Goal: Task Accomplishment & Management: Use online tool/utility

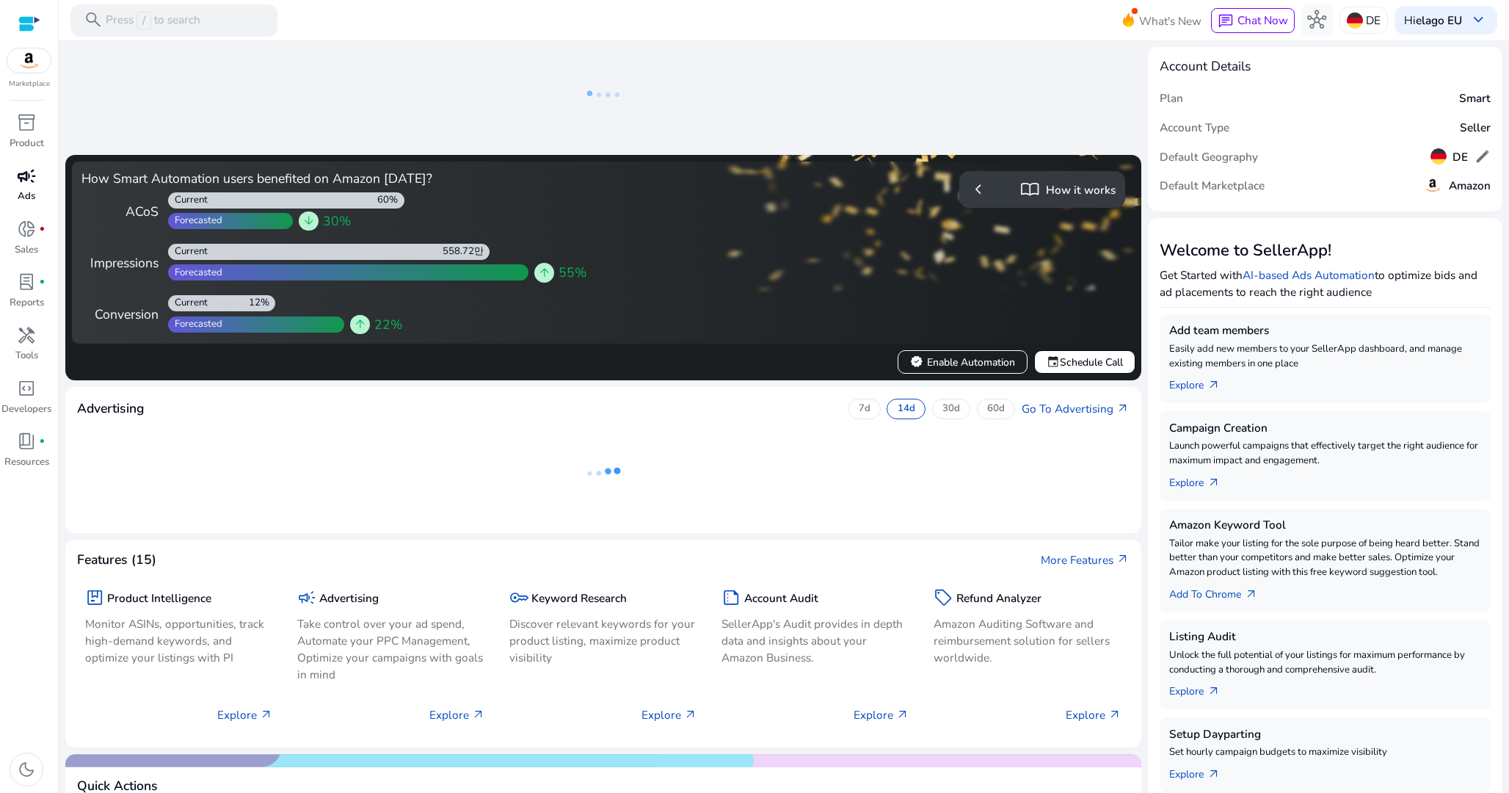
click at [37, 200] on link "campaign Ads" at bounding box center [26, 189] width 53 height 53
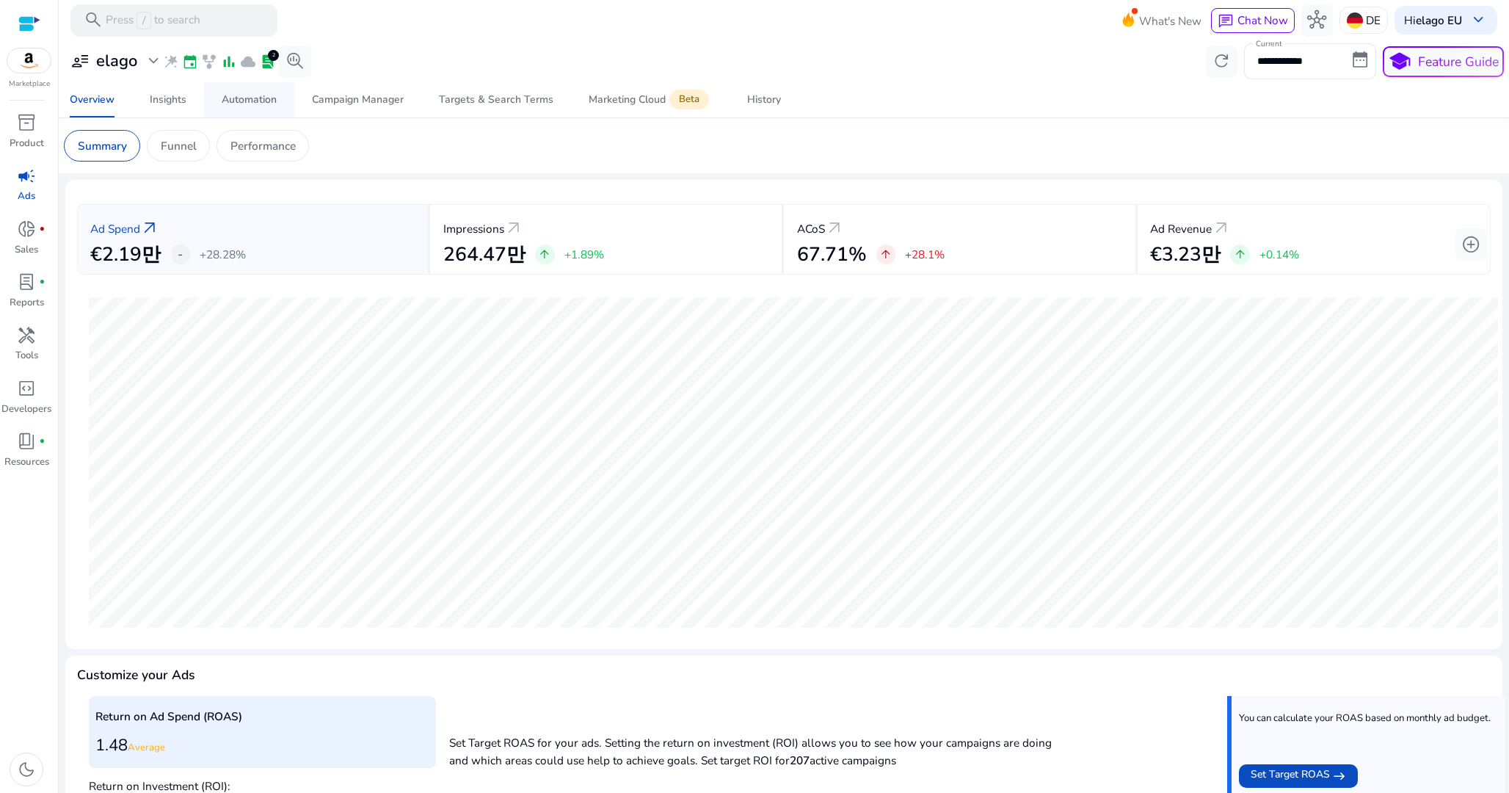
click at [237, 99] on div "Automation" at bounding box center [249, 100] width 55 height 10
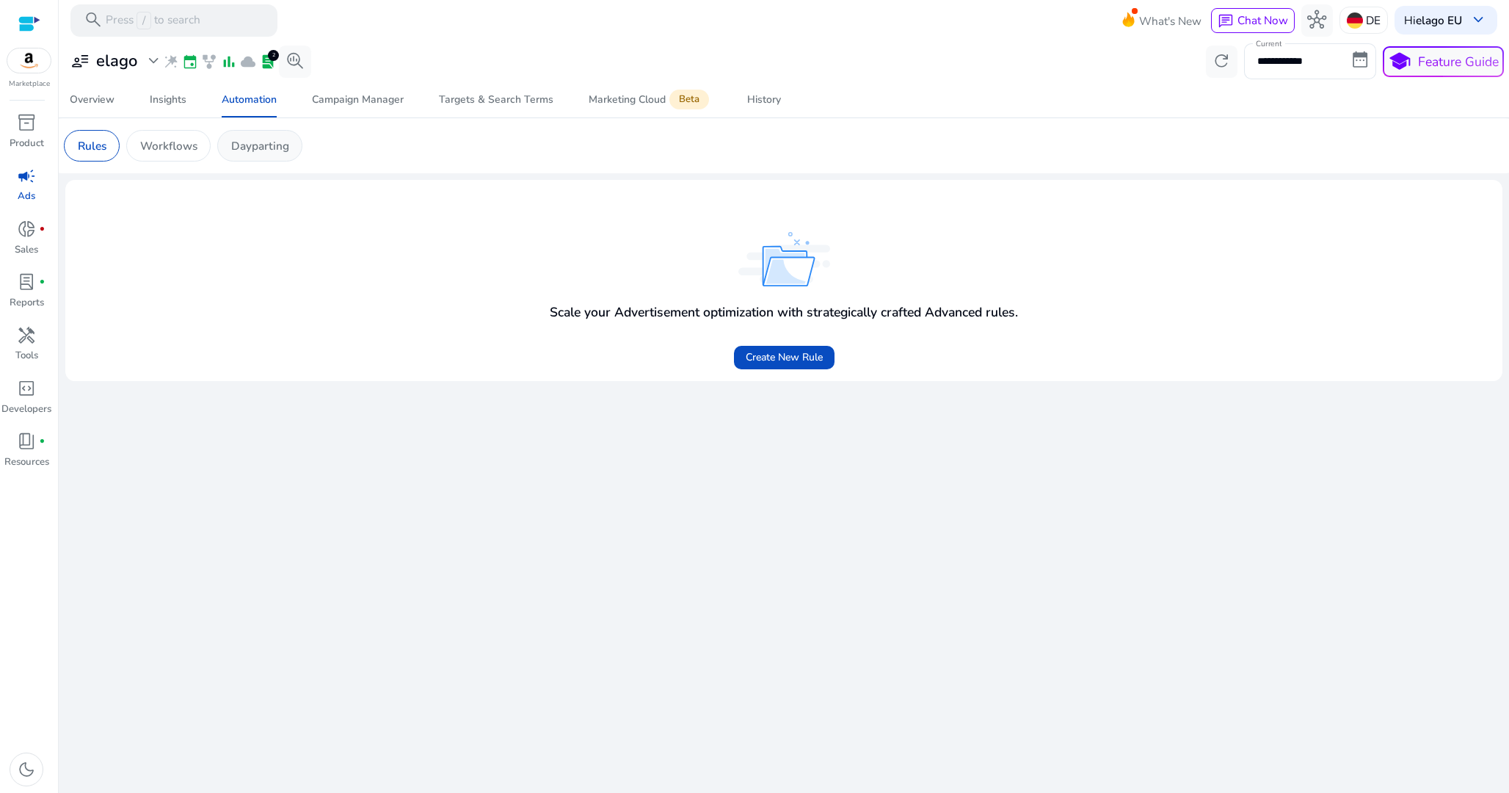
click at [255, 138] on p "Dayparting" at bounding box center [260, 145] width 58 height 17
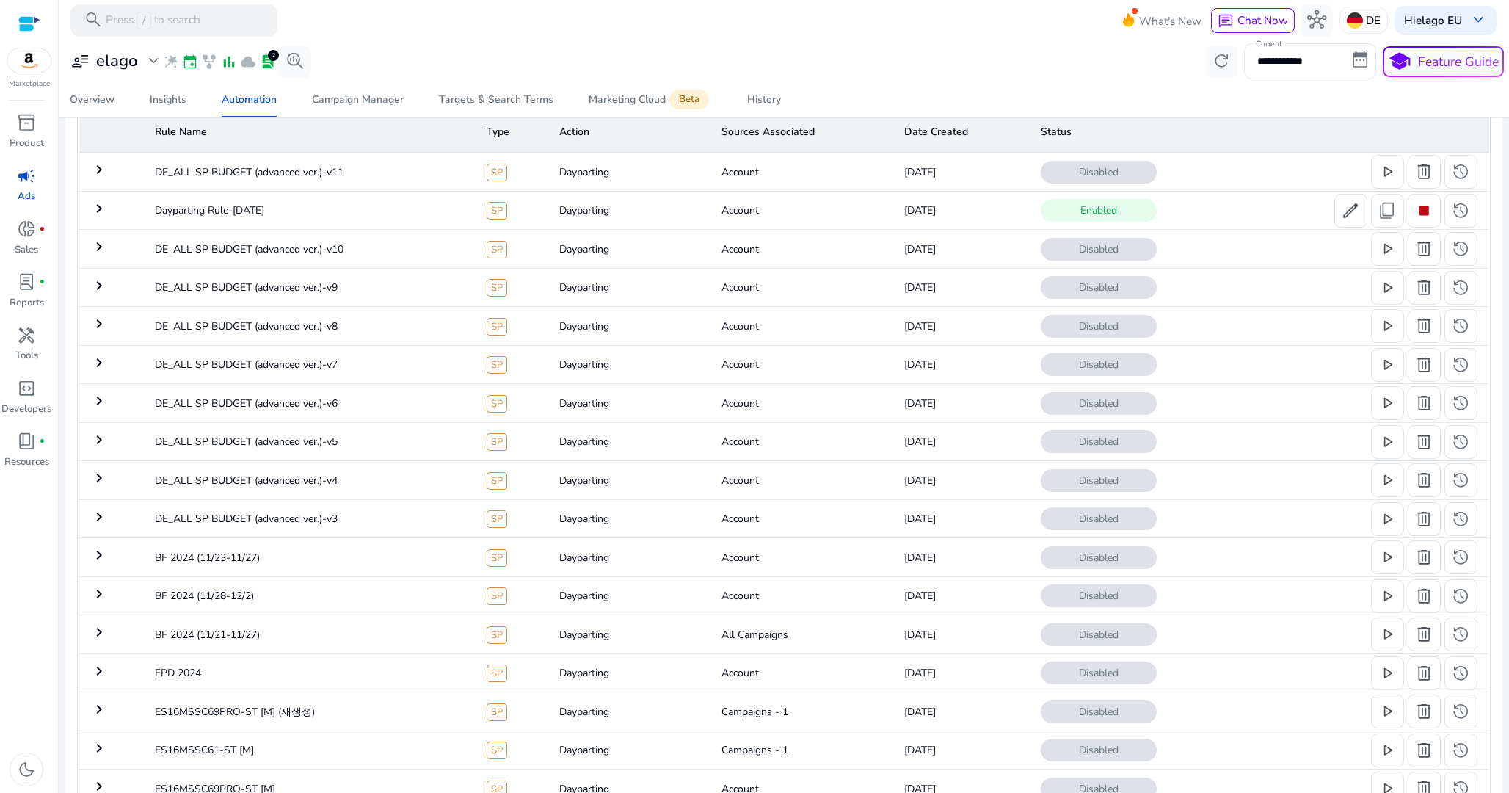
scroll to position [114, 0]
click at [96, 215] on mat-icon "keyboard_arrow_right" at bounding box center [99, 212] width 18 height 18
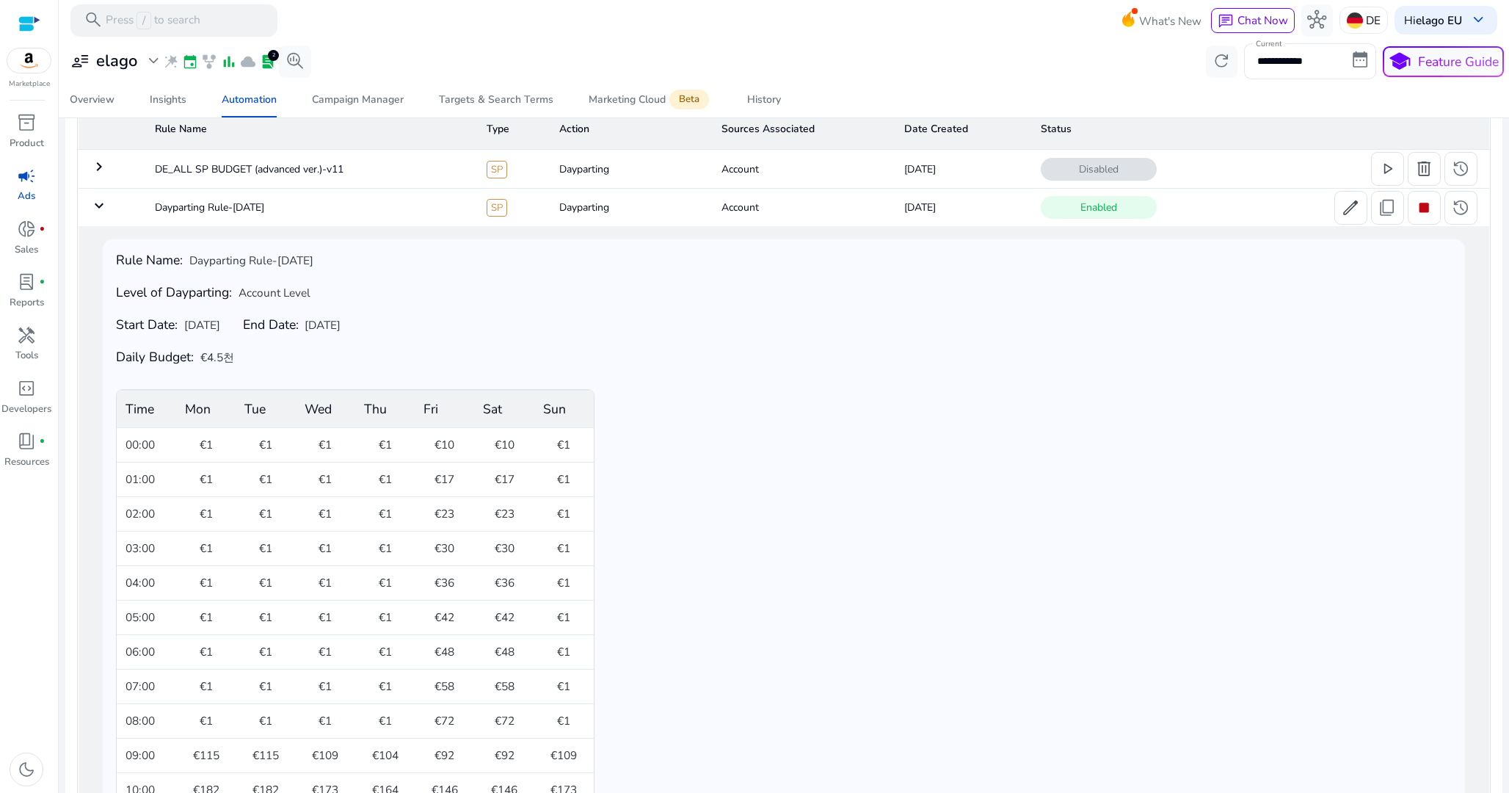
scroll to position [121, 0]
click at [1194, 268] on div "Rule Name: Dayparting Rule-Sep 08 Level of Dayparting: Account Level Start Date…" at bounding box center [784, 776] width 1336 height 1050
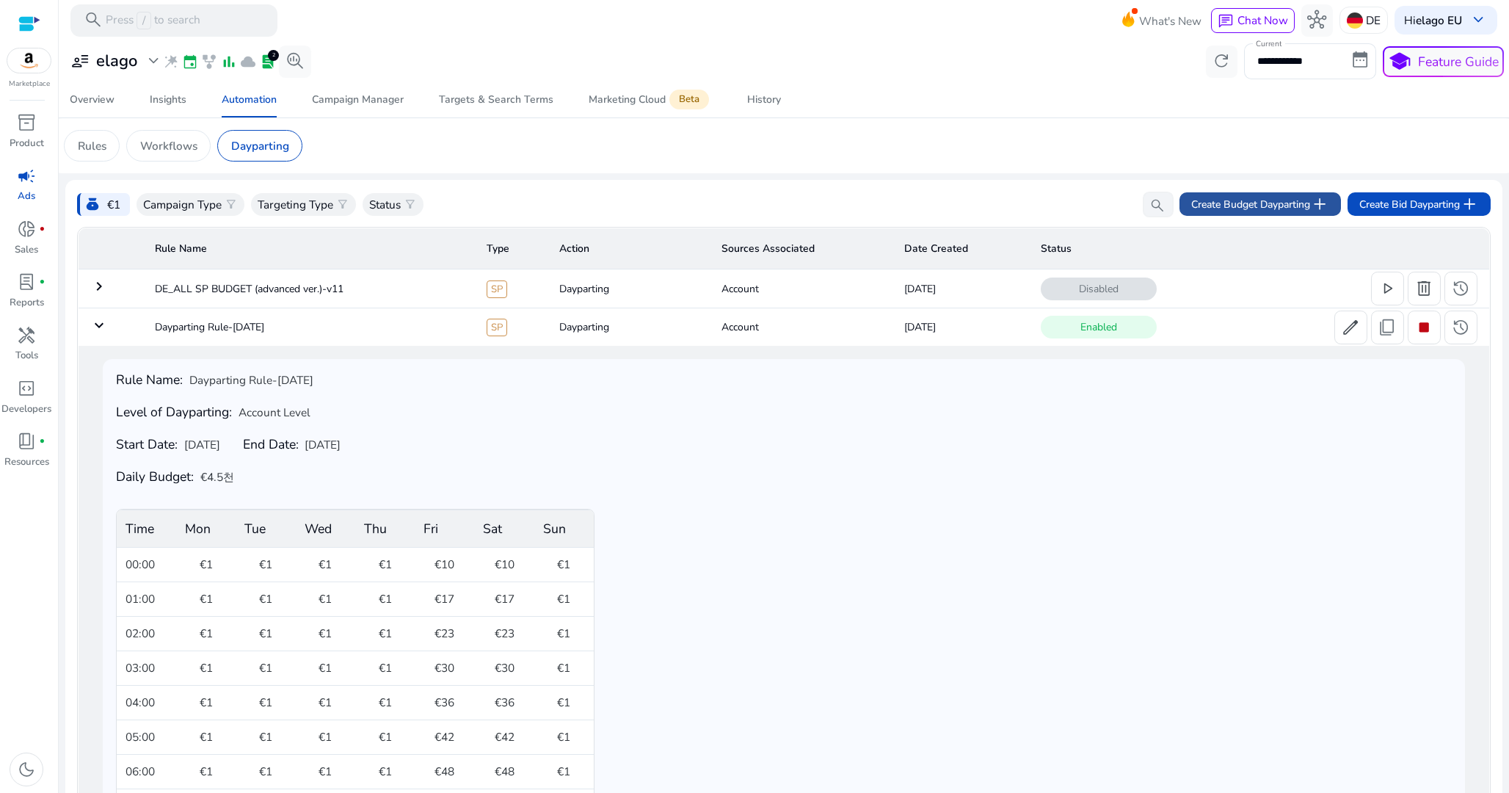
click at [1261, 203] on span "Create Budget Dayparting add" at bounding box center [1260, 204] width 138 height 19
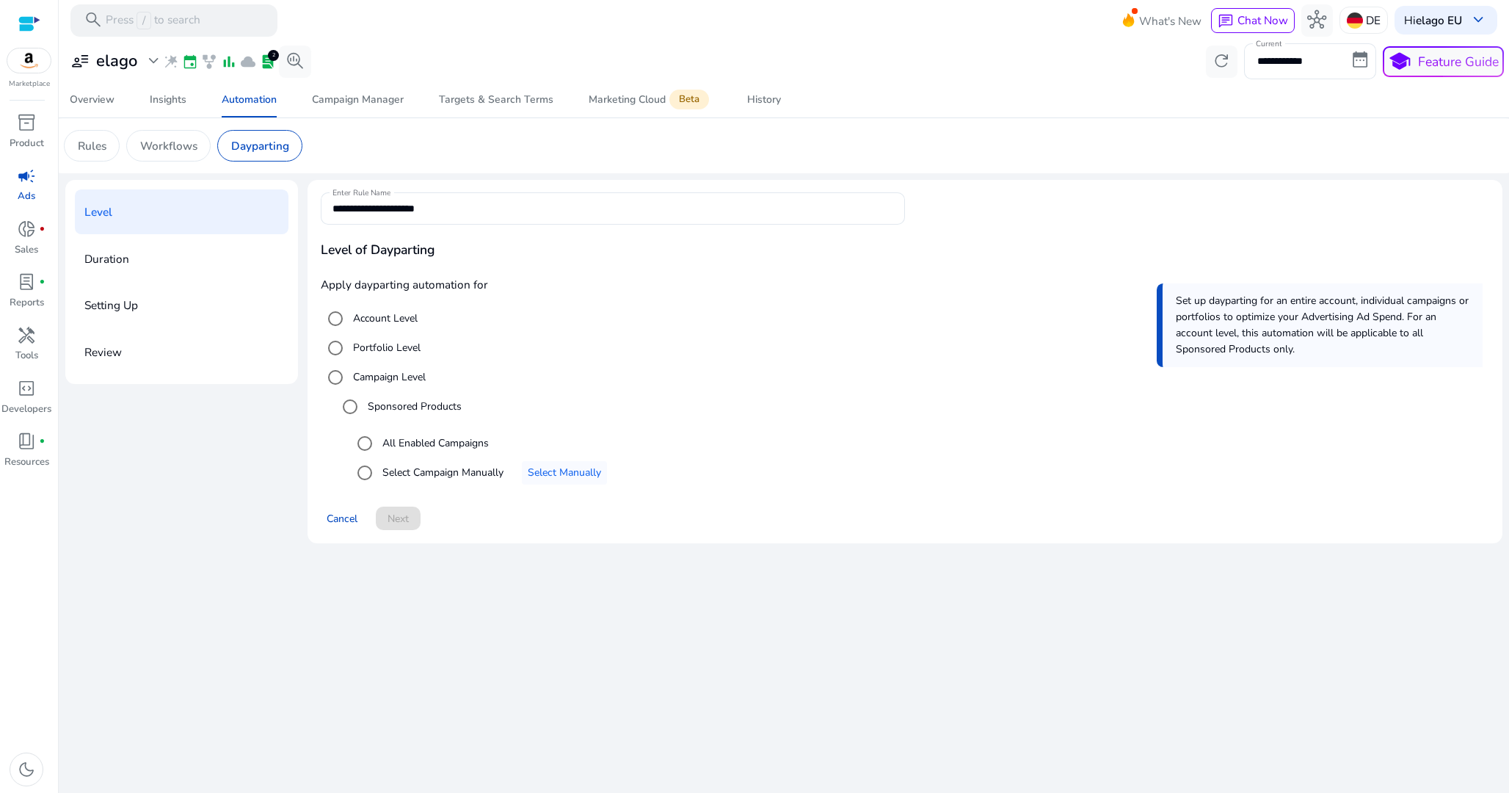
click at [404, 317] on label "Account Level" at bounding box center [384, 317] width 68 height 15
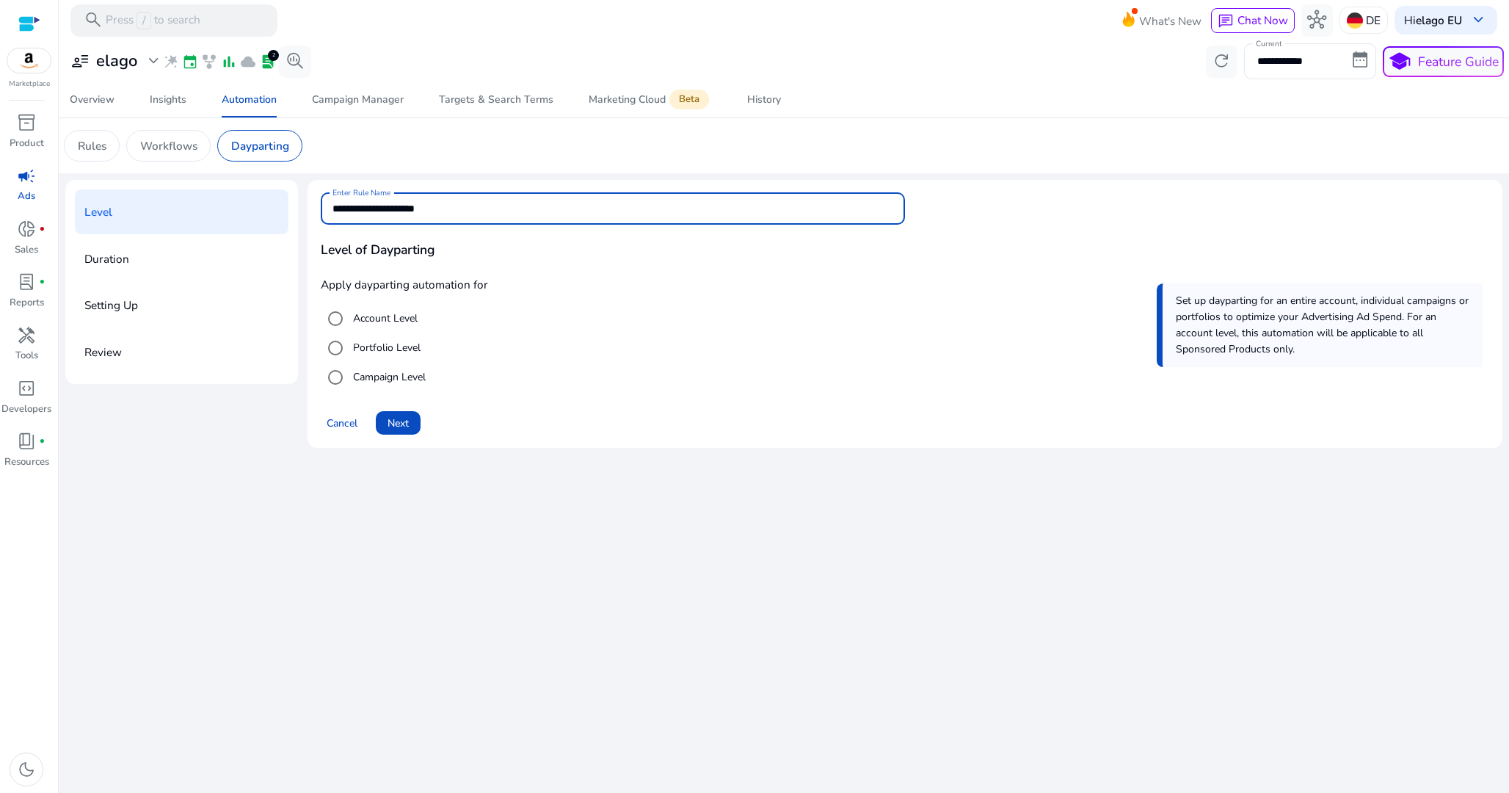
click at [392, 211] on input "**********" at bounding box center [613, 208] width 561 height 16
click at [436, 211] on input "**********" at bounding box center [613, 208] width 561 height 16
drag, startPoint x: 461, startPoint y: 211, endPoint x: 413, endPoint y: 209, distance: 47.7
click at [413, 209] on input "**********" at bounding box center [613, 208] width 561 height 16
type input "**********"
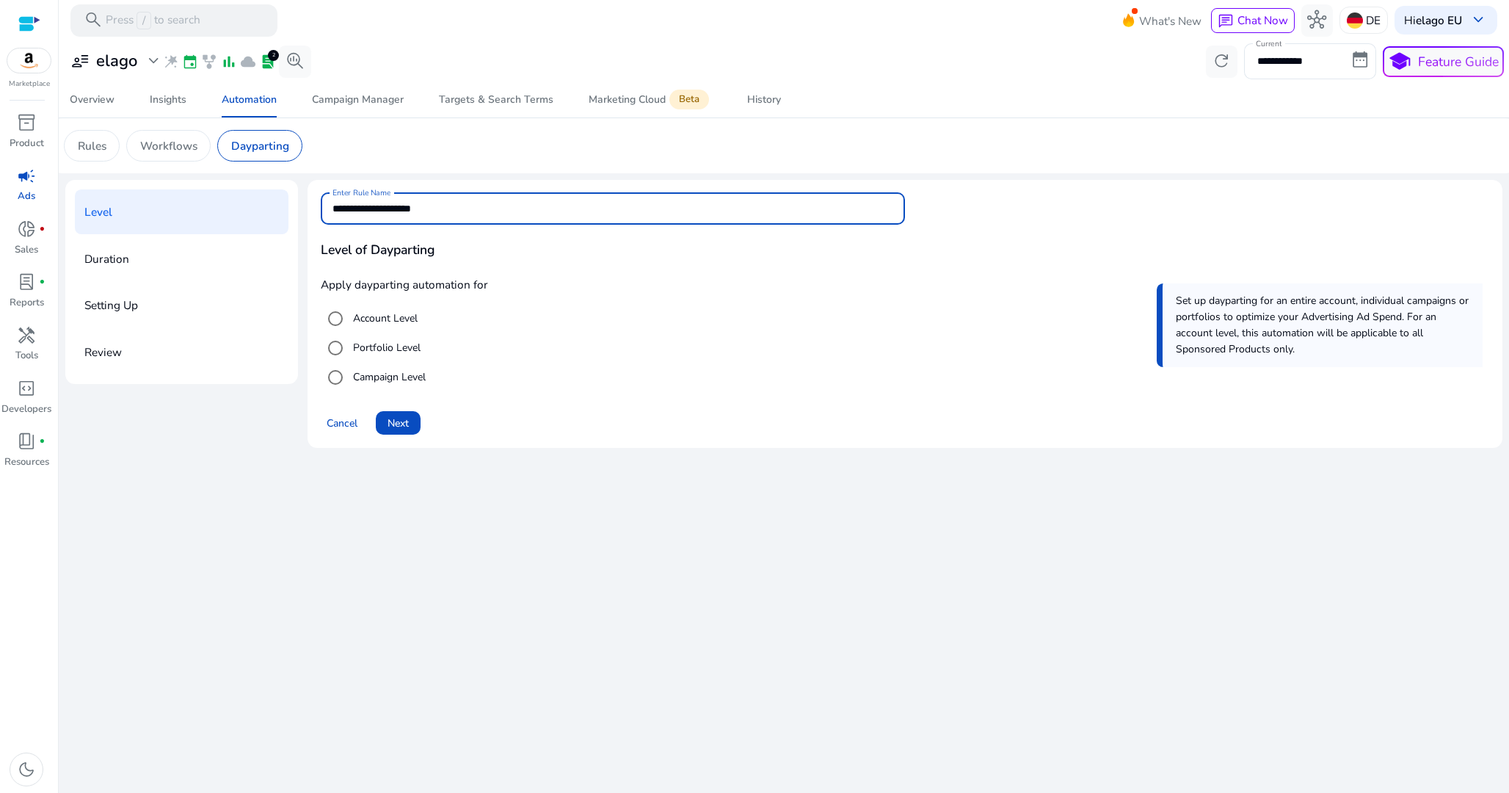
click at [556, 291] on p "Apply dayparting automation for" at bounding box center [905, 284] width 1169 height 17
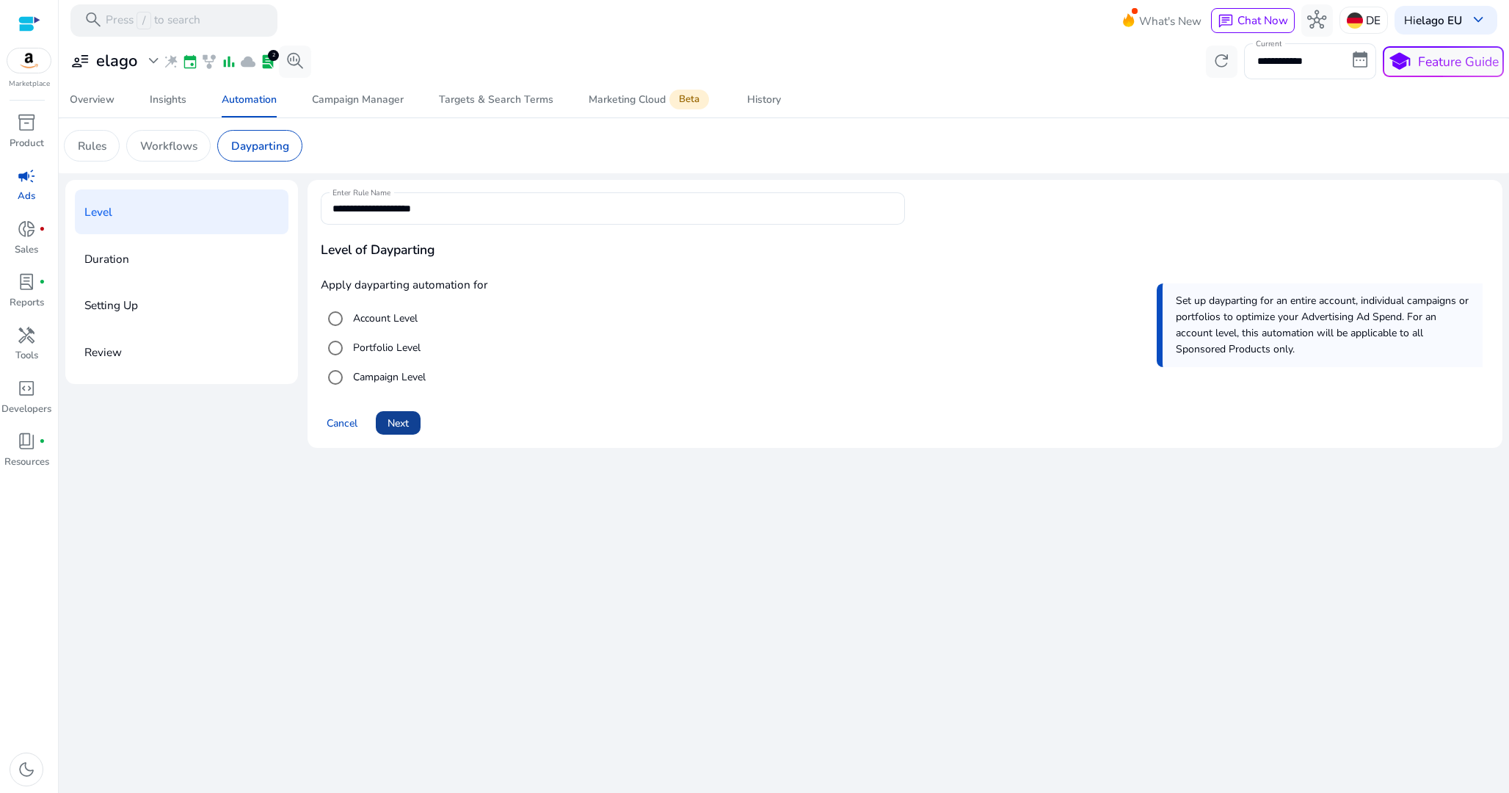
click at [408, 424] on span "Next" at bounding box center [398, 422] width 21 height 15
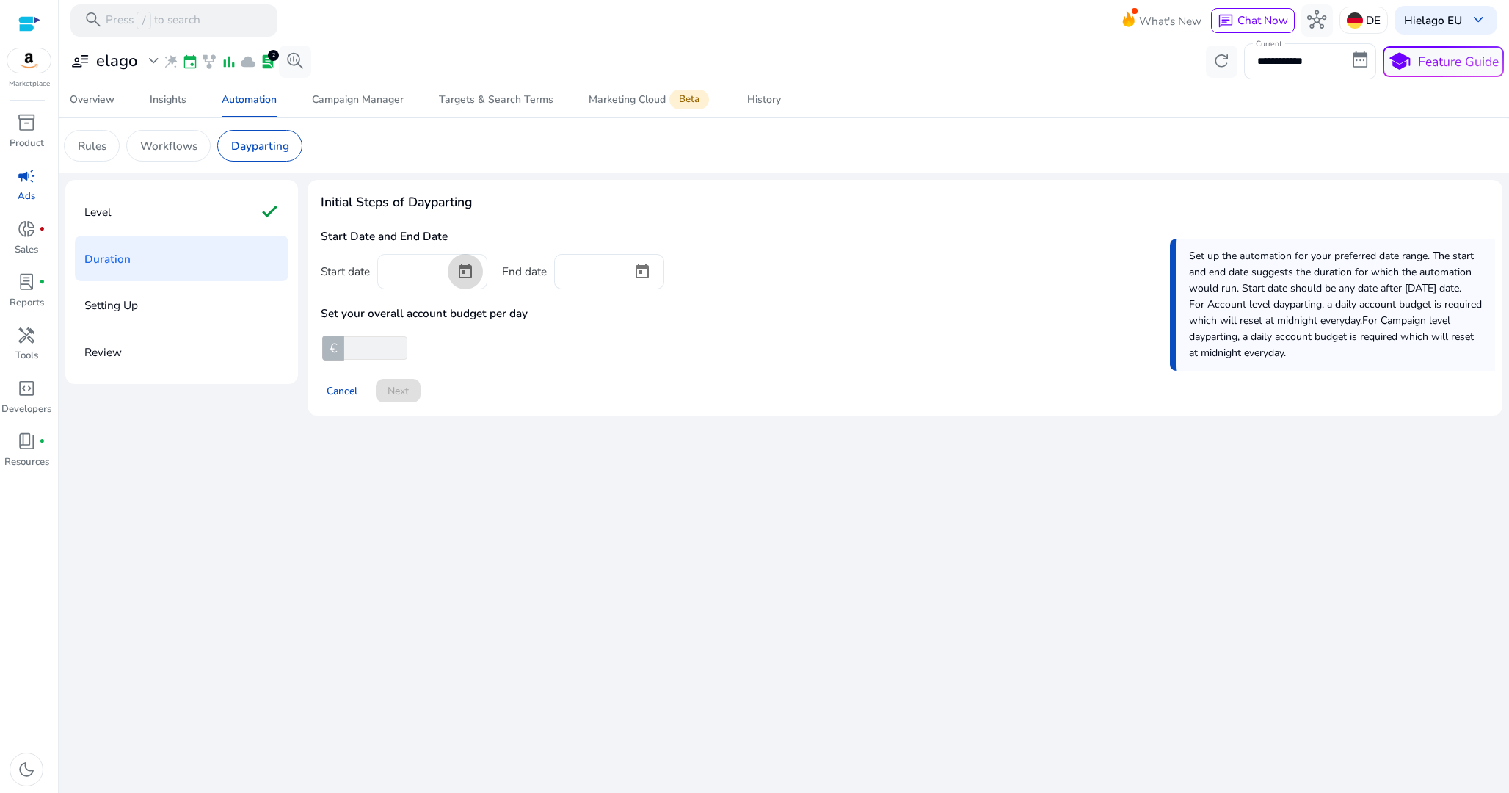
click at [468, 272] on span "Open calendar" at bounding box center [465, 271] width 35 height 35
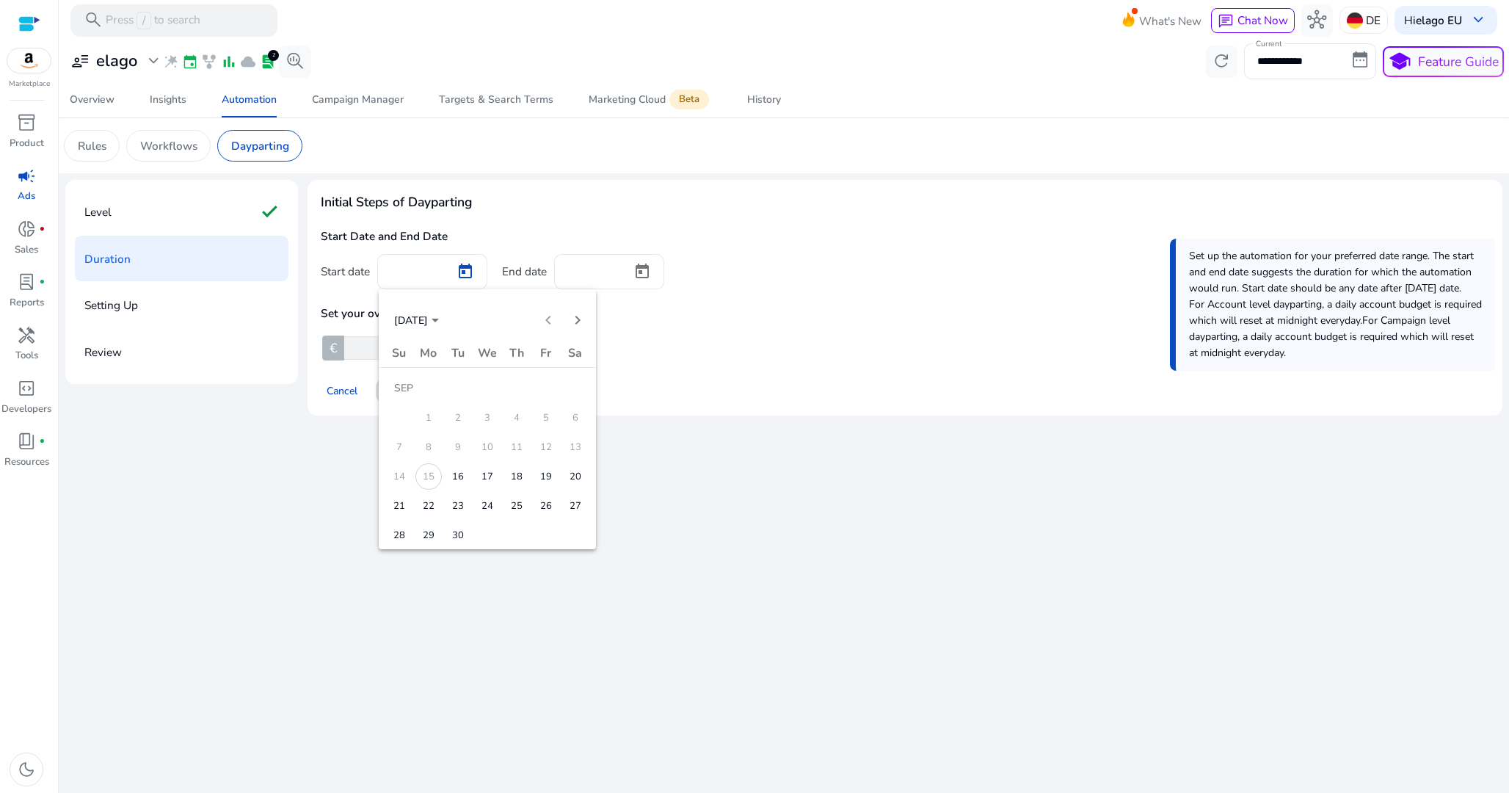
click at [481, 483] on span "17" at bounding box center [487, 476] width 26 height 26
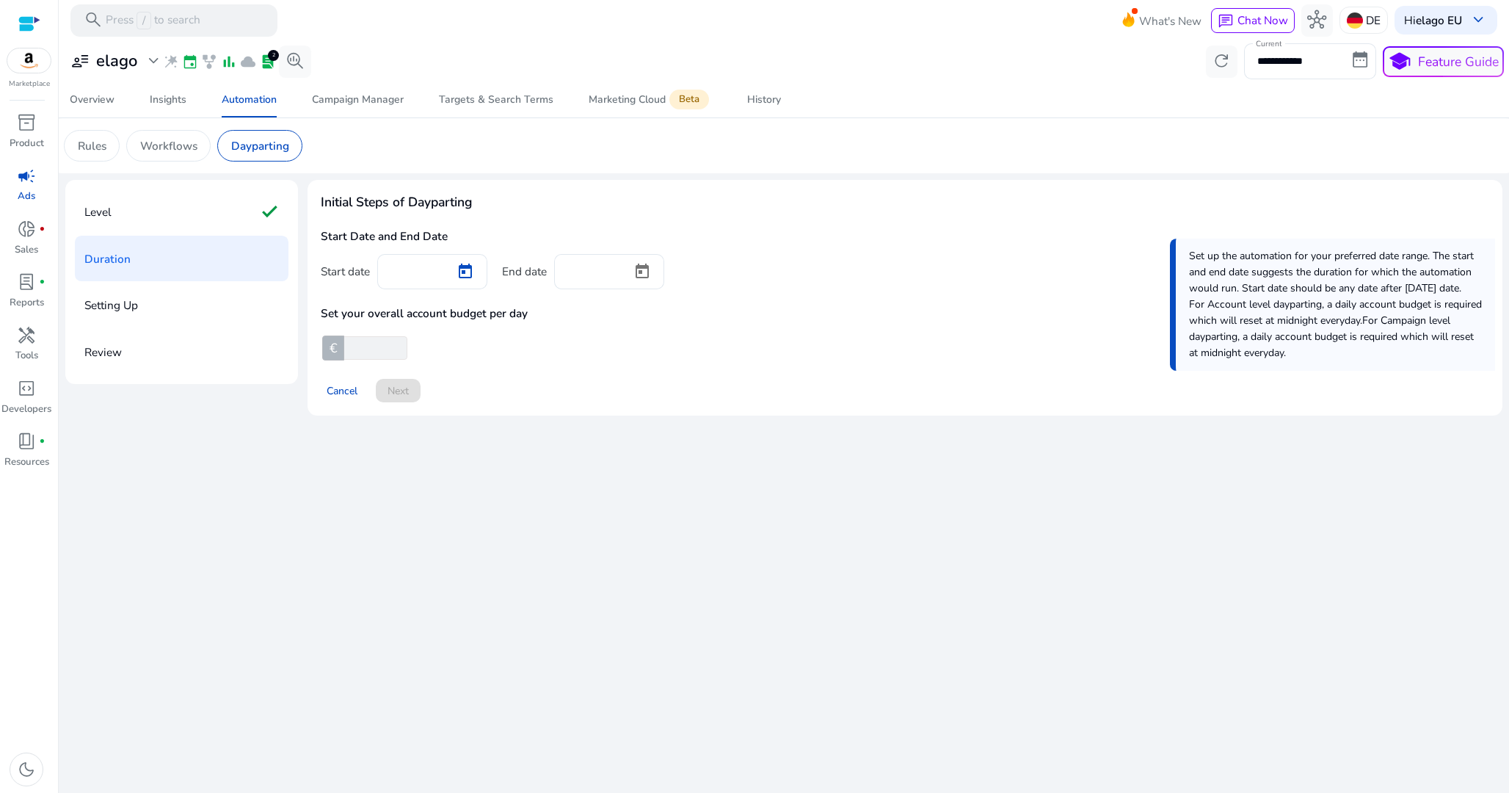
type input "*********"
click at [635, 277] on span "Open calendar" at bounding box center [642, 271] width 35 height 35
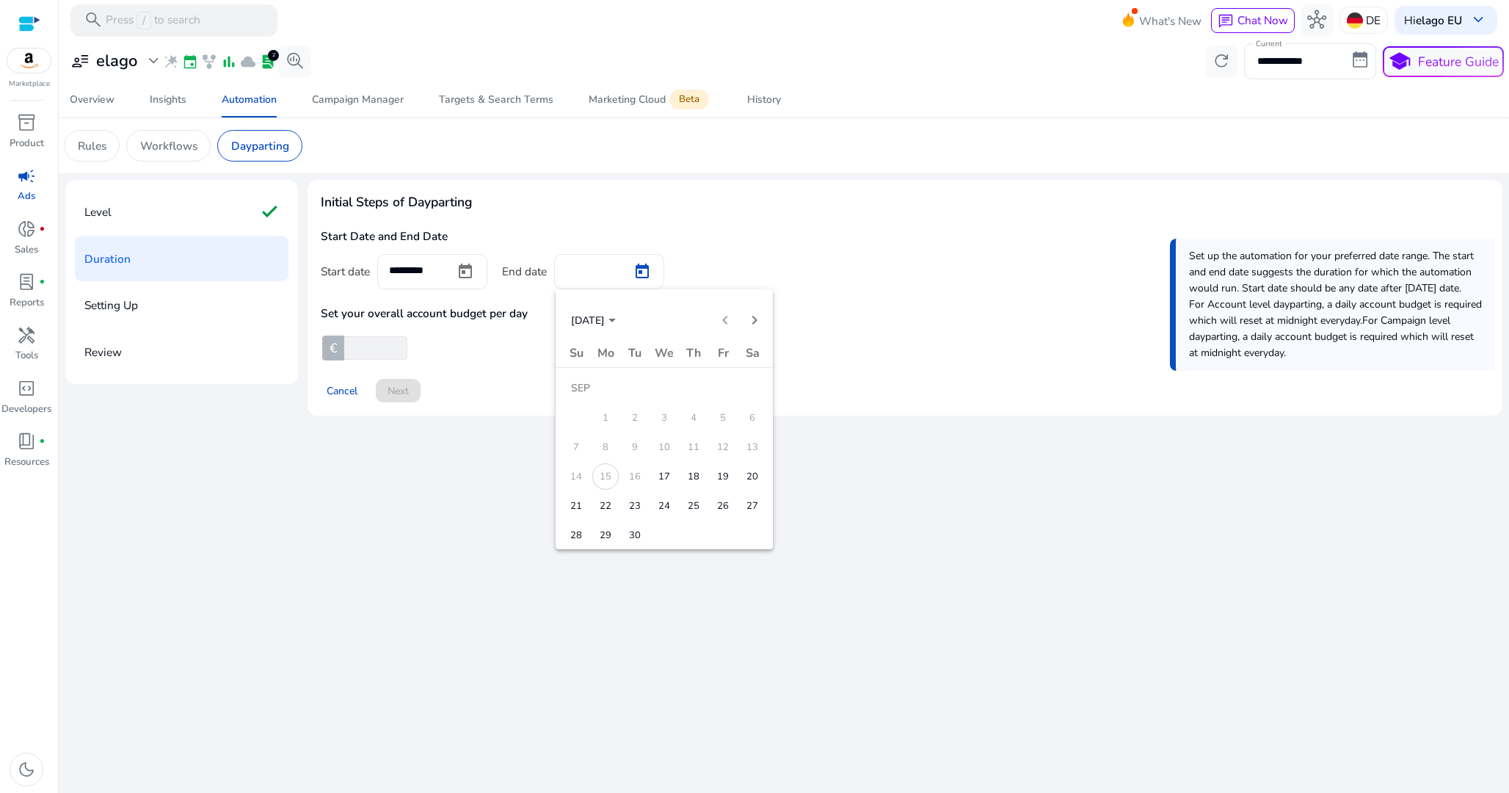
click at [638, 528] on span "30" at bounding box center [635, 535] width 26 height 26
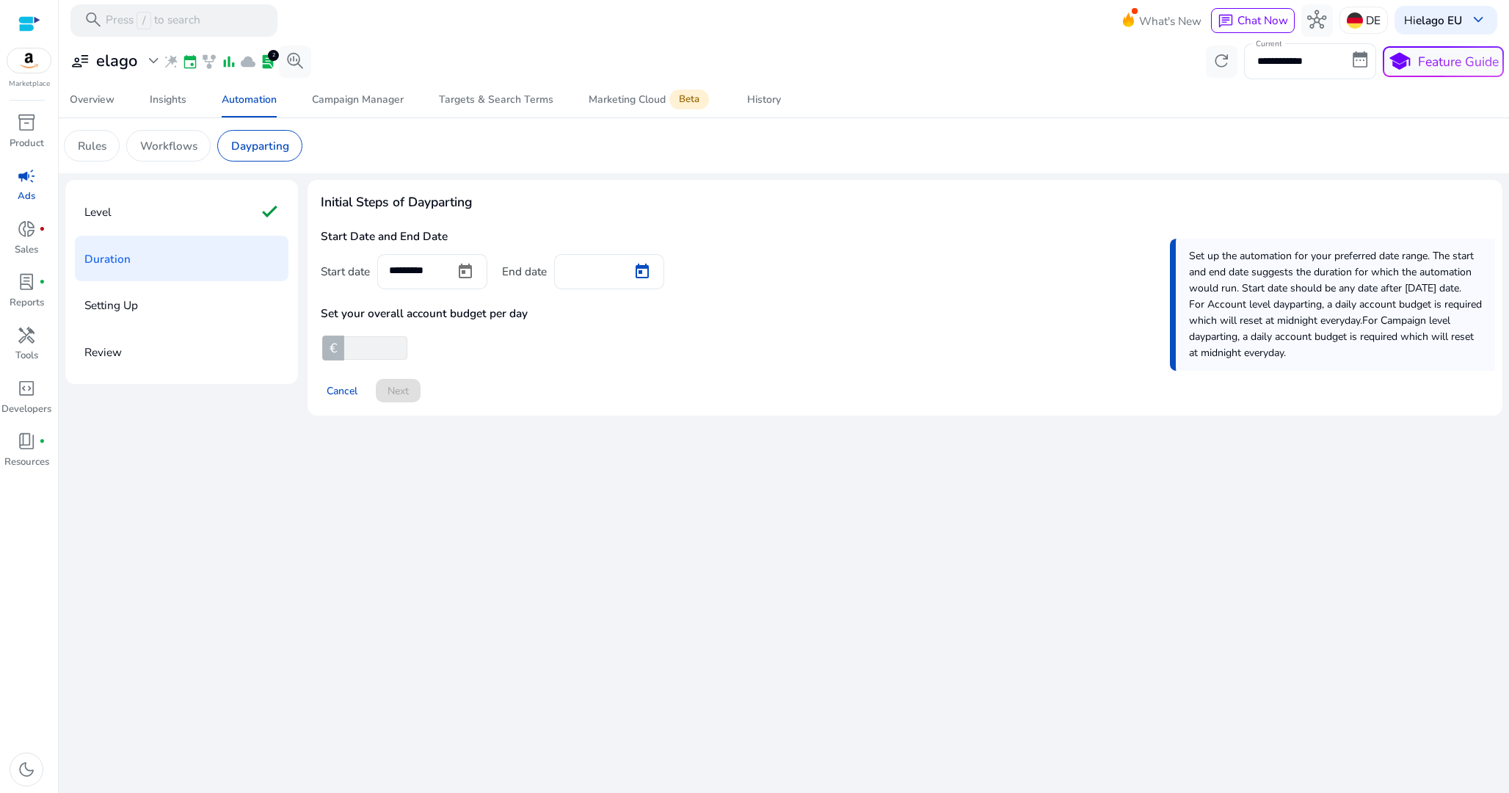
type input "*********"
click at [387, 342] on div at bounding box center [396, 348] width 22 height 21
click at [379, 345] on input "number" at bounding box center [373, 347] width 65 height 23
type input "****"
click at [488, 345] on app-ppc-custom-prefix-input "€ ****" at bounding box center [905, 347] width 1169 height 23
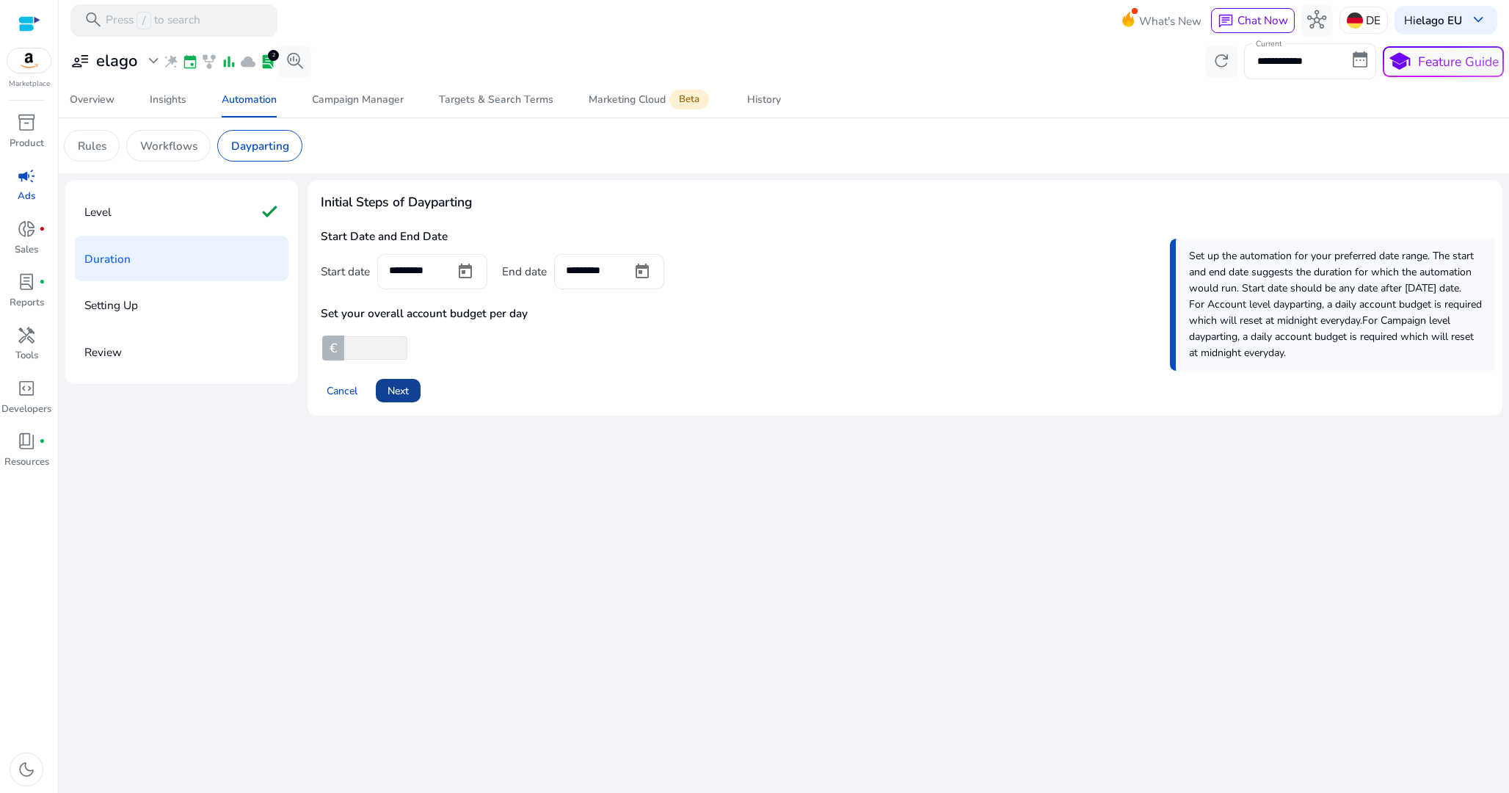
click at [399, 396] on span "Next" at bounding box center [398, 390] width 21 height 15
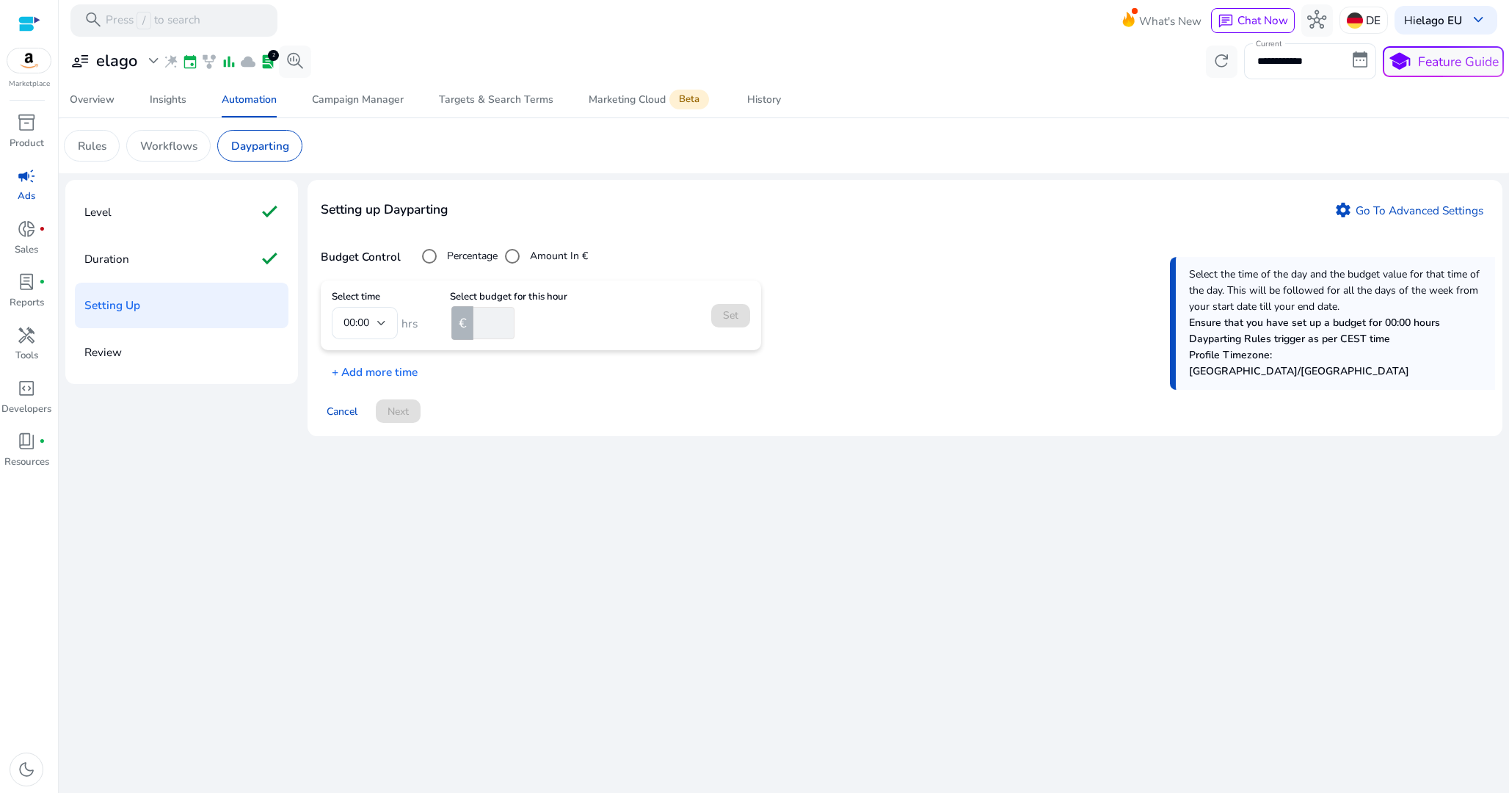
click at [1451, 196] on div "Setting up Dayparting settings Go To Advanced Settings" at bounding box center [905, 216] width 1169 height 49
click at [1439, 206] on link "settings Go To Advanced Settings" at bounding box center [1409, 210] width 162 height 24
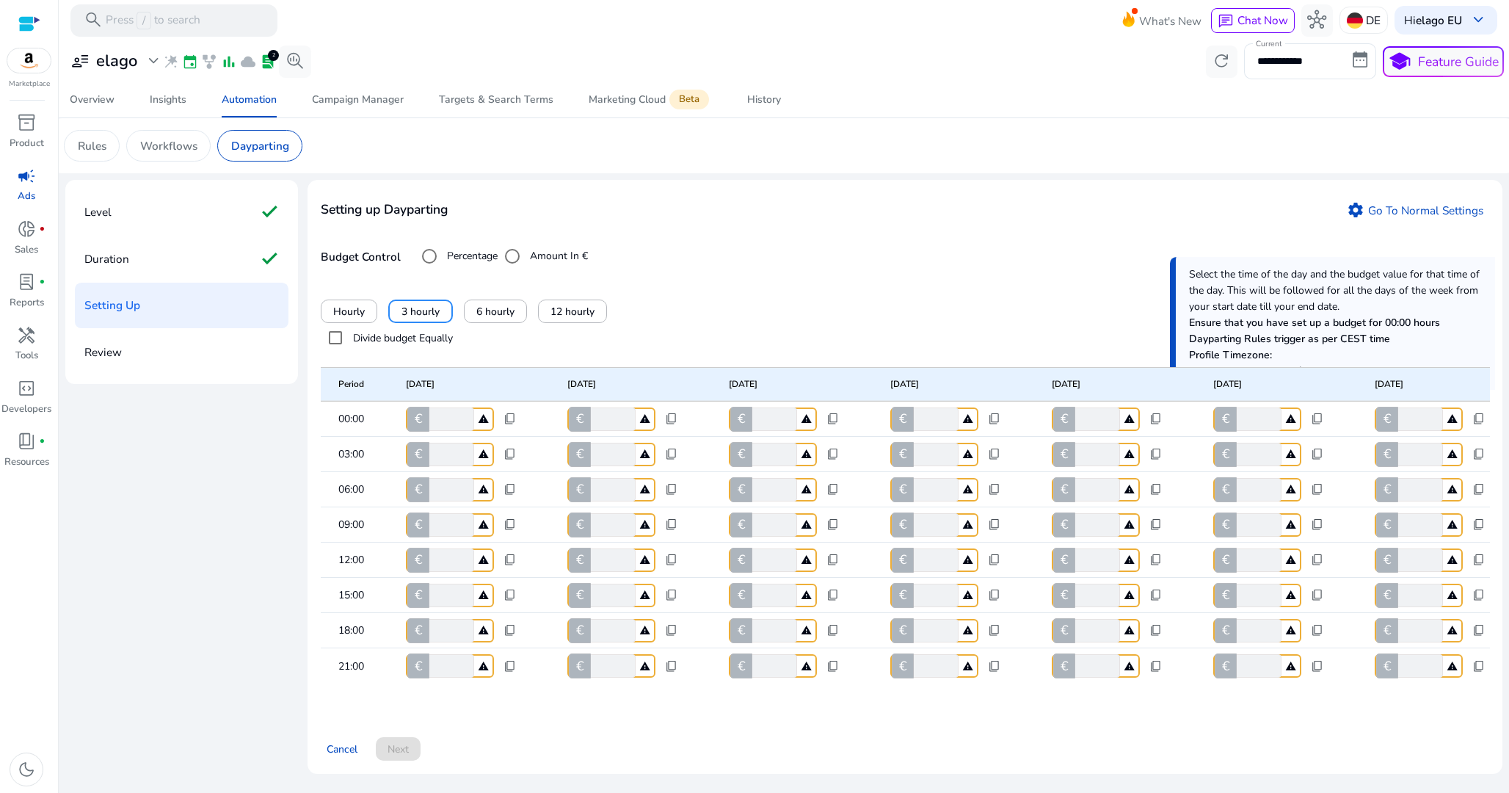
scroll to position [6, 0]
click at [354, 306] on span "Hourly" at bounding box center [349, 311] width 32 height 15
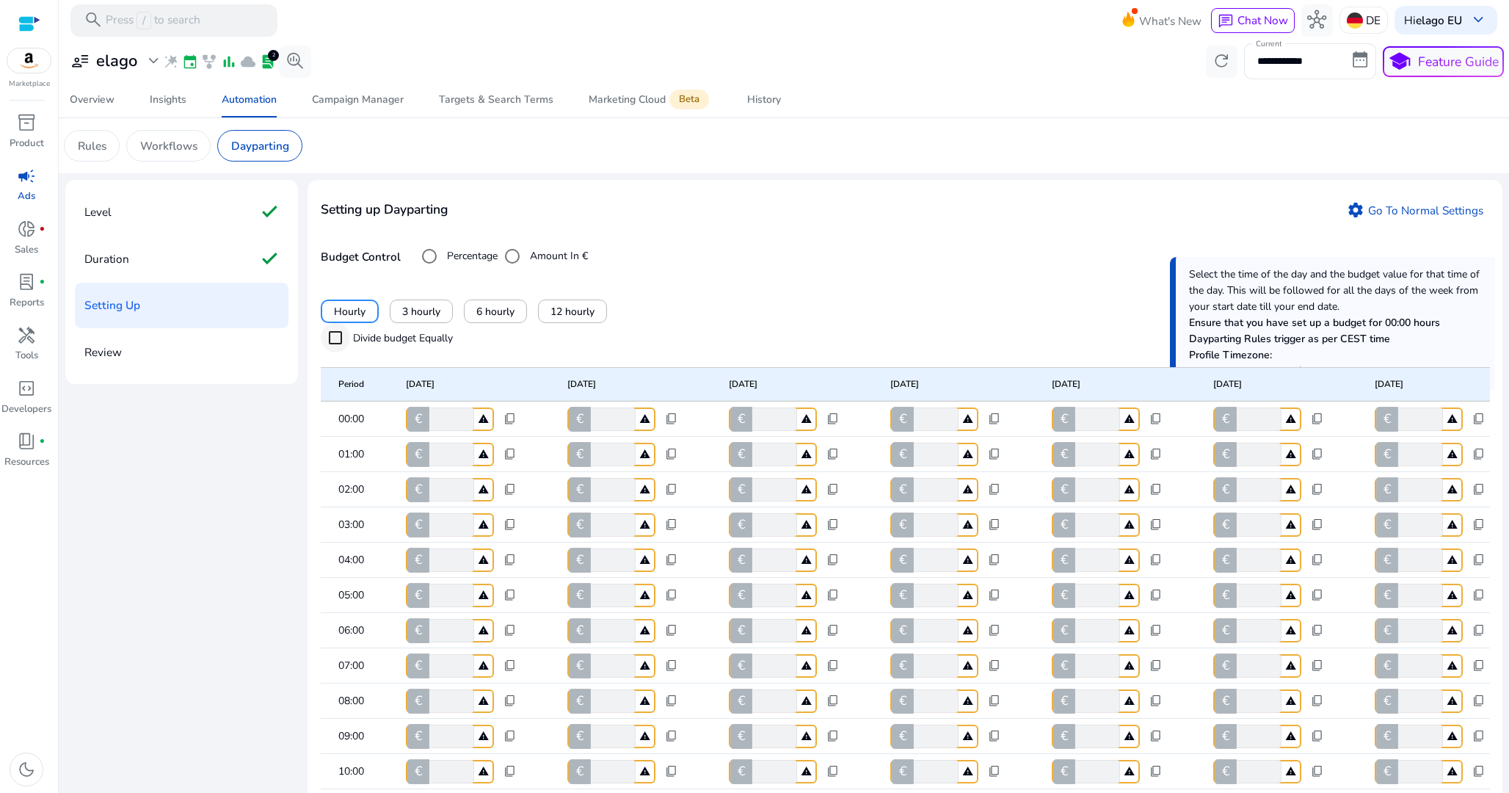
click at [352, 343] on div at bounding box center [335, 337] width 35 height 35
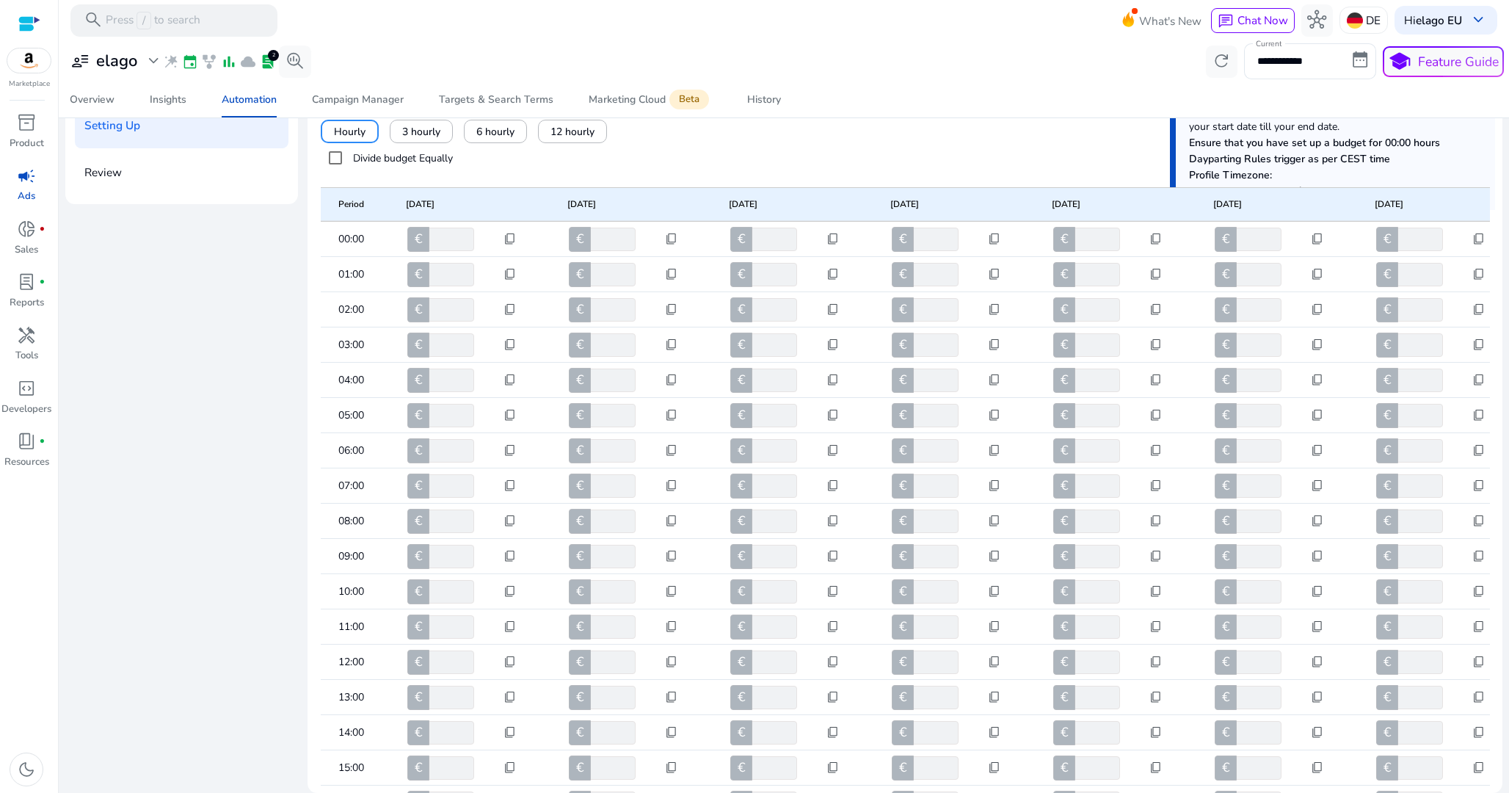
click at [394, 157] on label "Divide budget Equally" at bounding box center [401, 157] width 103 height 15
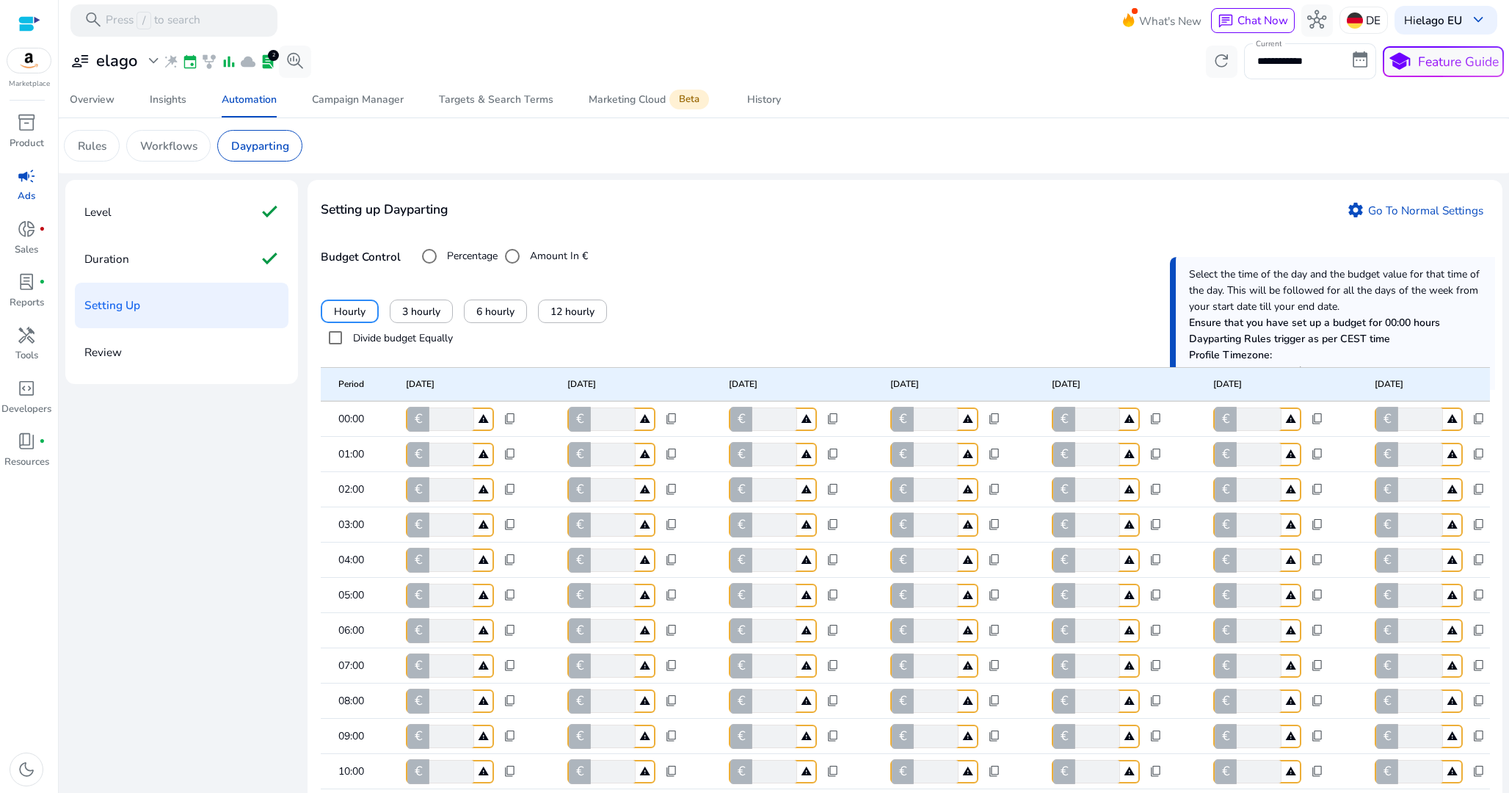
click at [681, 313] on div "Hourly 3 hourly 6 hourly 12 hourly" at bounding box center [905, 310] width 1169 height 23
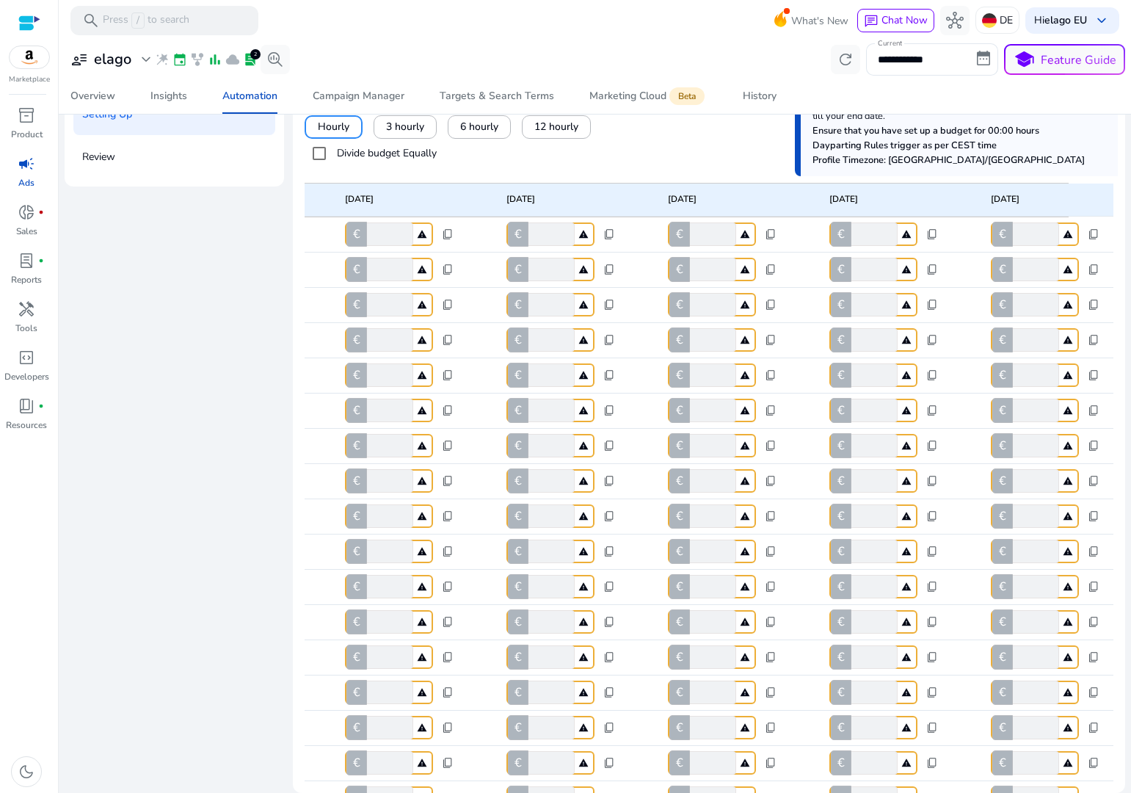
click at [355, 158] on label "Divide budget Equally" at bounding box center [385, 152] width 103 height 15
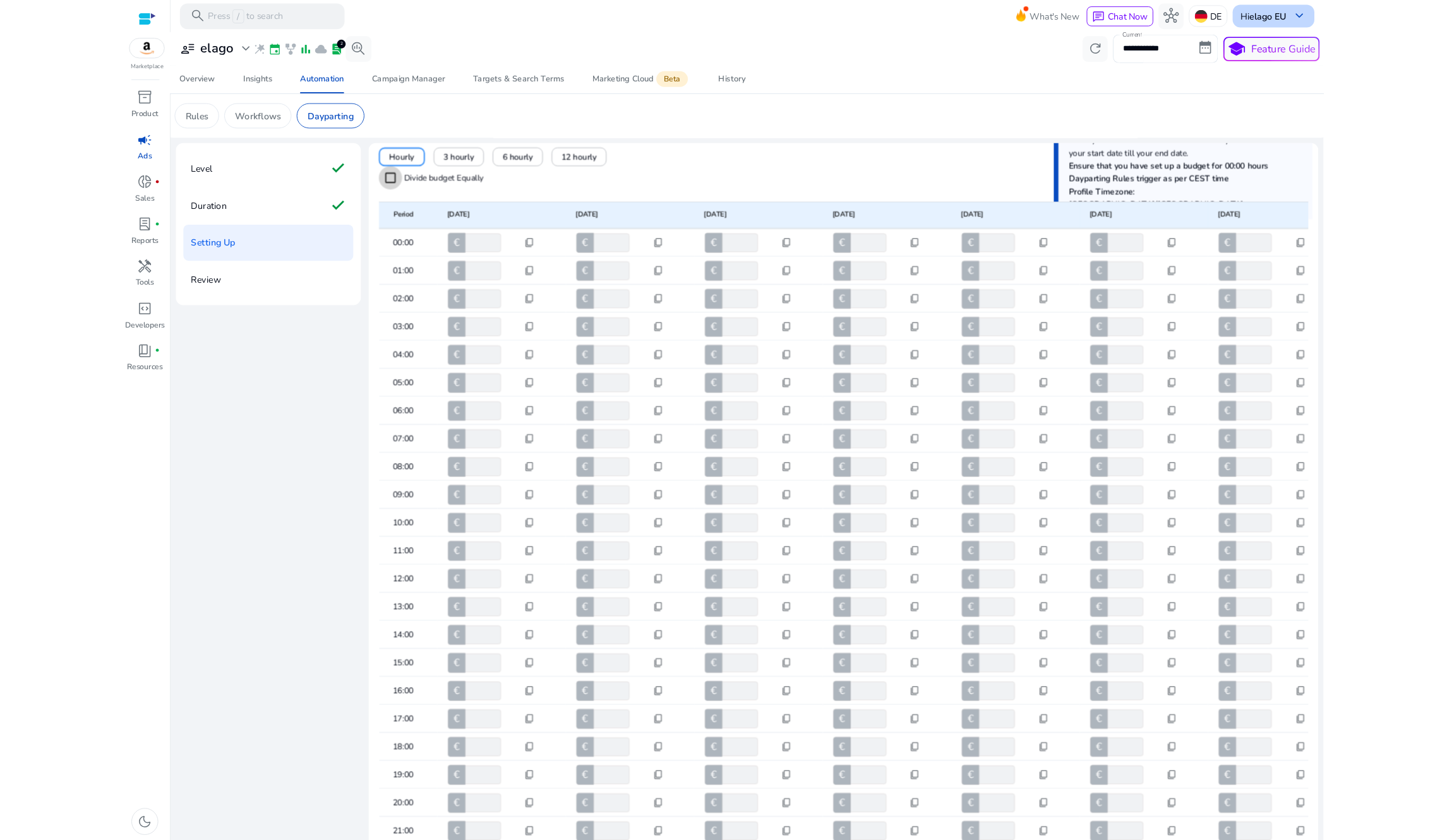
scroll to position [110, 0]
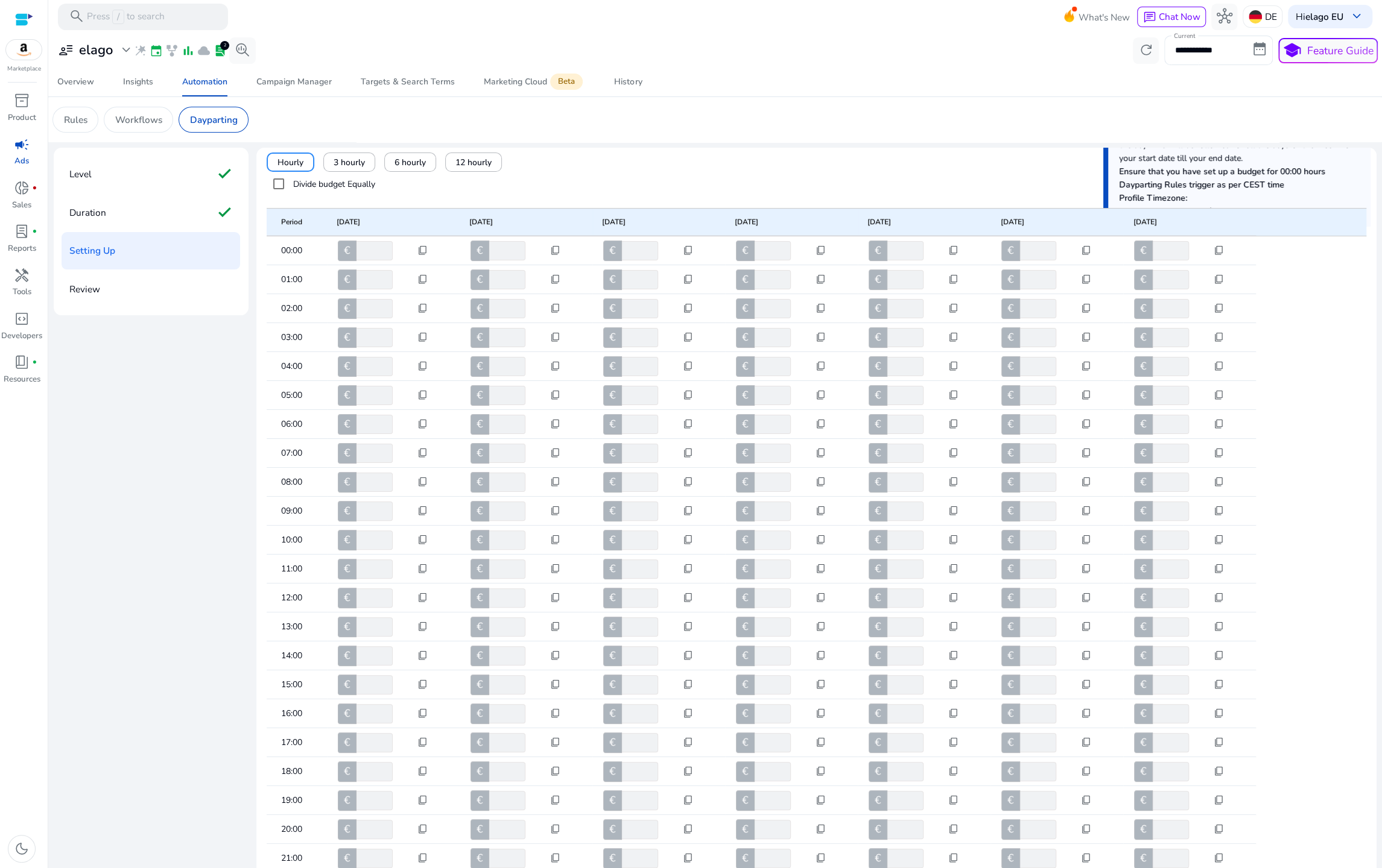
click at [1239, 450] on mat-row "07:00 € **** content_copy € **** content_copy € **** content_copy € **** conten…" at bounding box center [815, 452] width 1099 height 29
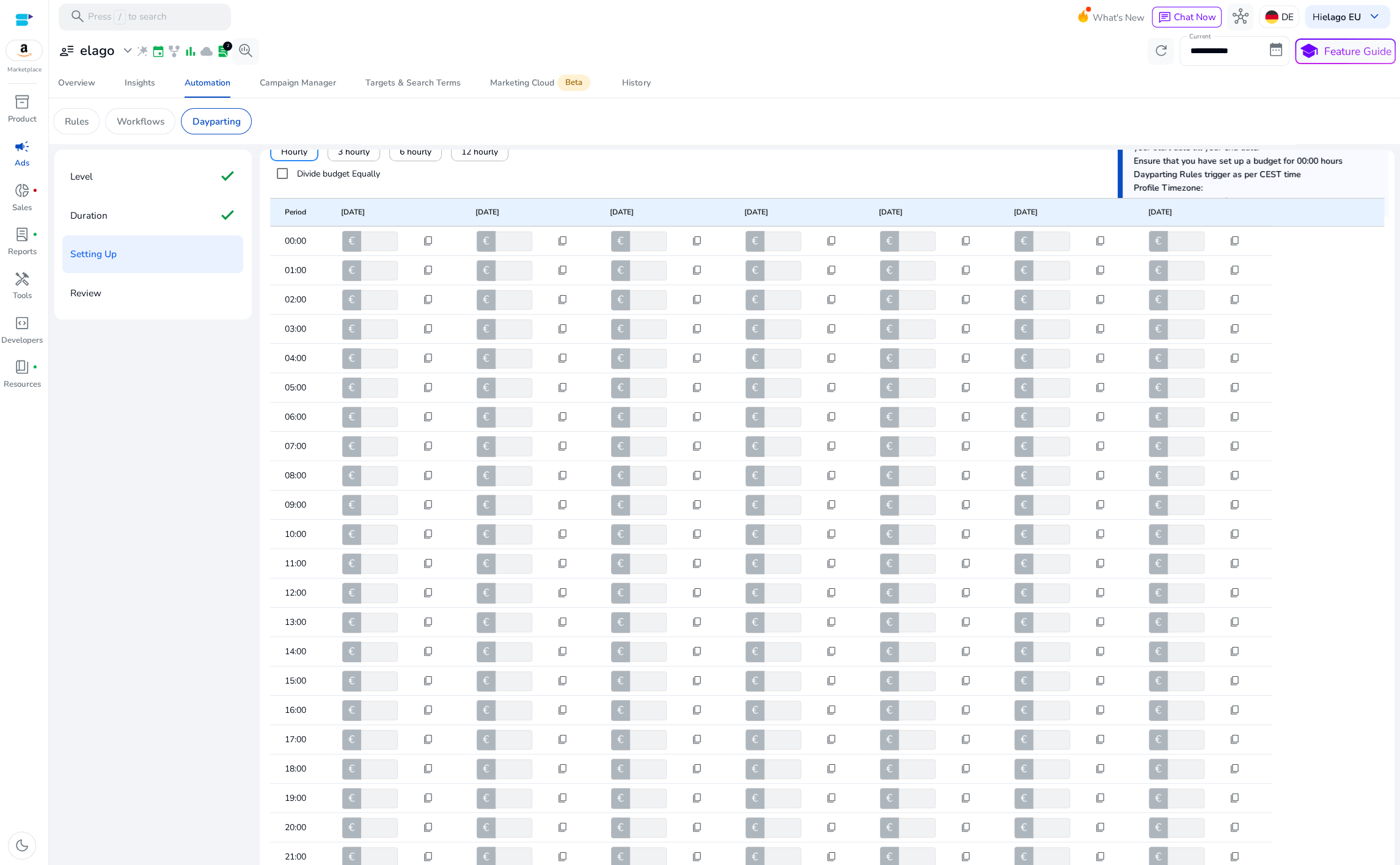
scroll to position [122, 0]
click at [1255, 430] on mat-row "07:00 € **** content_copy € **** content_copy € **** content_copy € **** conten…" at bounding box center [826, 445] width 1113 height 29
click at [1255, 548] on mat-row "11:00 € **** content_copy € **** content_copy € **** content_copy € **** conten…" at bounding box center [826, 562] width 1113 height 29
click at [118, 473] on div "Level check Duration check Setting Up Review Setting up Dayparting settings Go …" at bounding box center [724, 582] width 1340 height 865
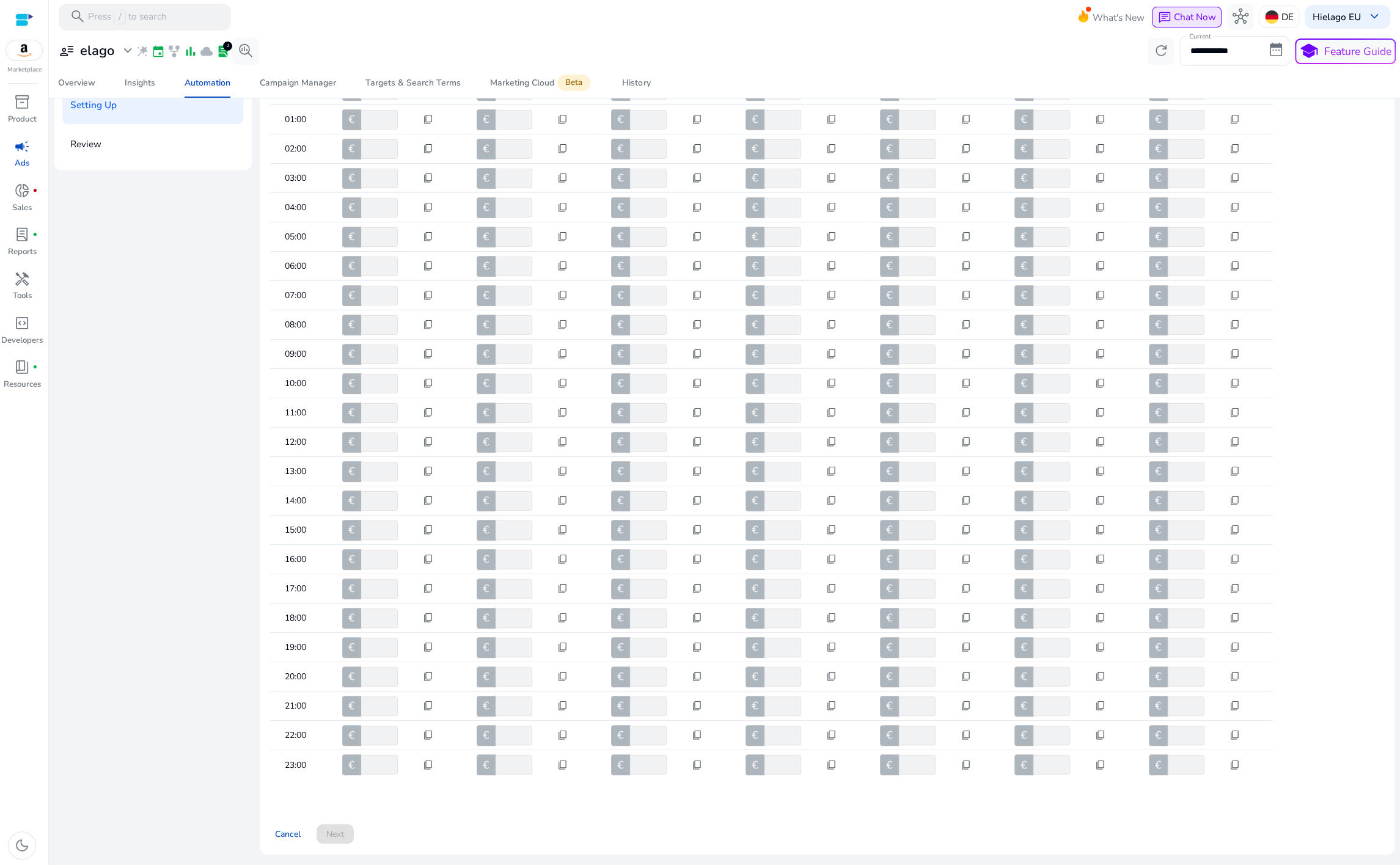
click at [1187, 22] on span "Chat Now" at bounding box center [1194, 16] width 42 height 12
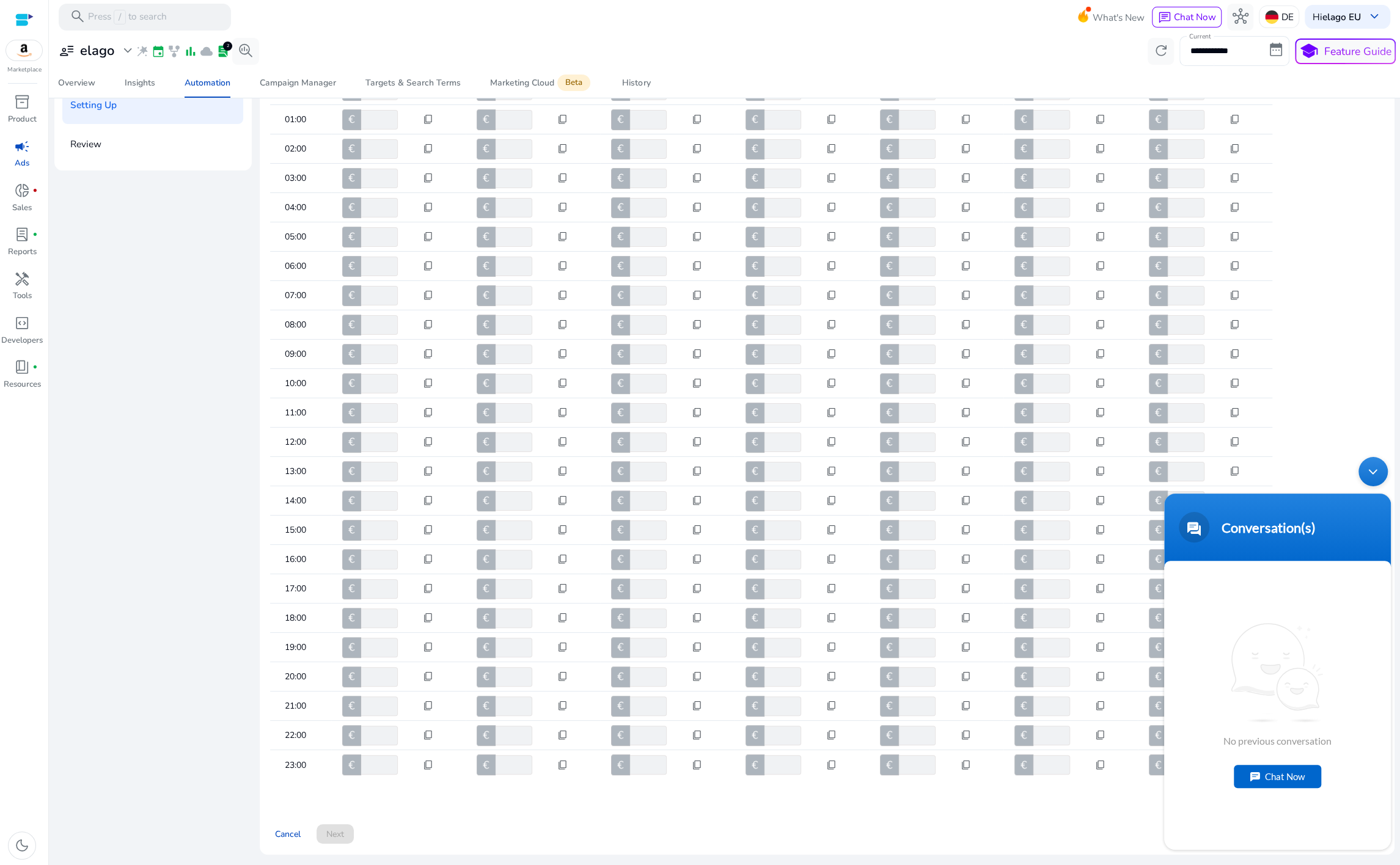
click at [1255, 659] on div "Chat Now" at bounding box center [1277, 777] width 87 height 23
click at [1254, 659] on textarea "Type your message and hit 'Enter'" at bounding box center [1277, 805] width 226 height 42
type textarea "*"
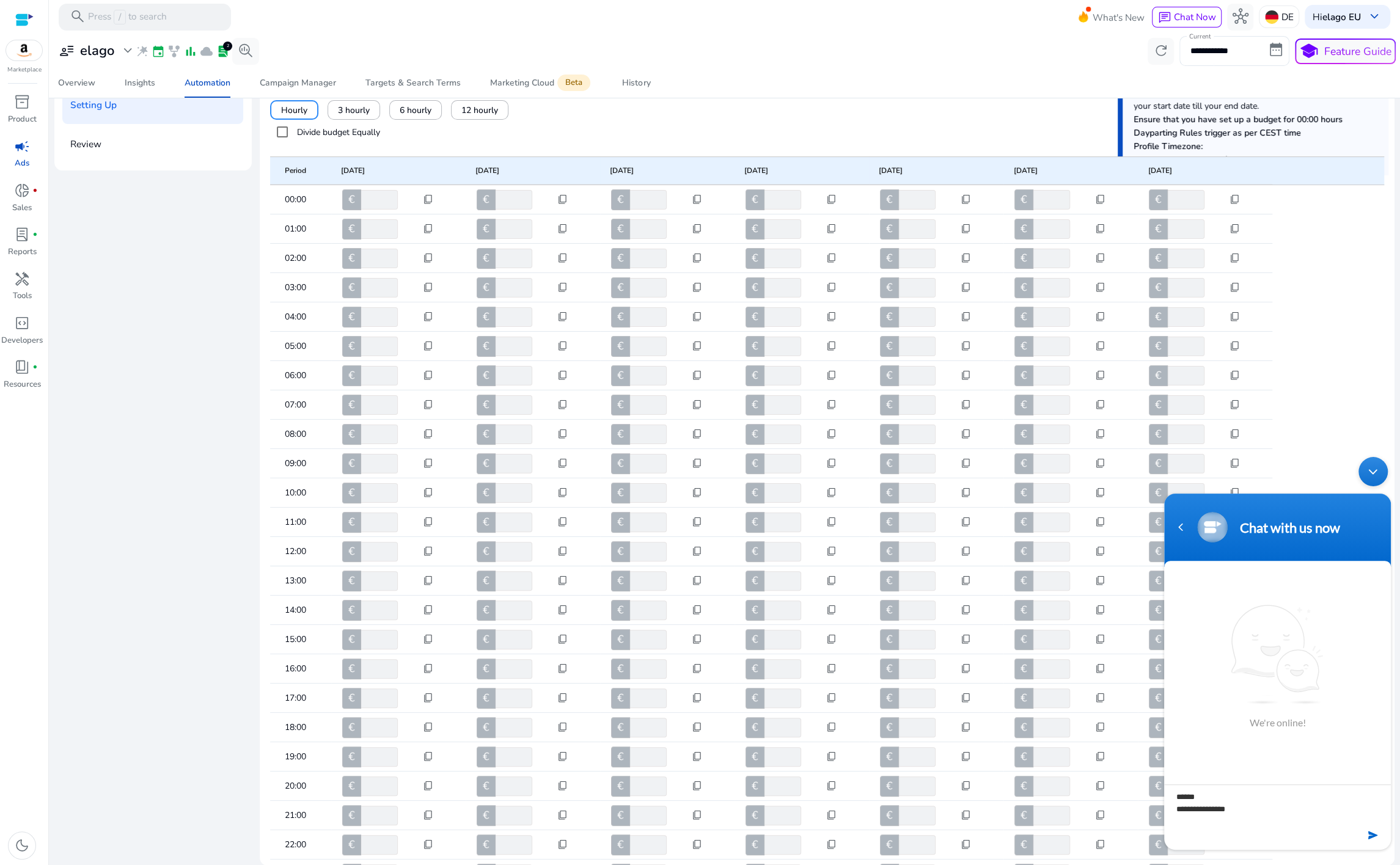
scroll to position [0, 0]
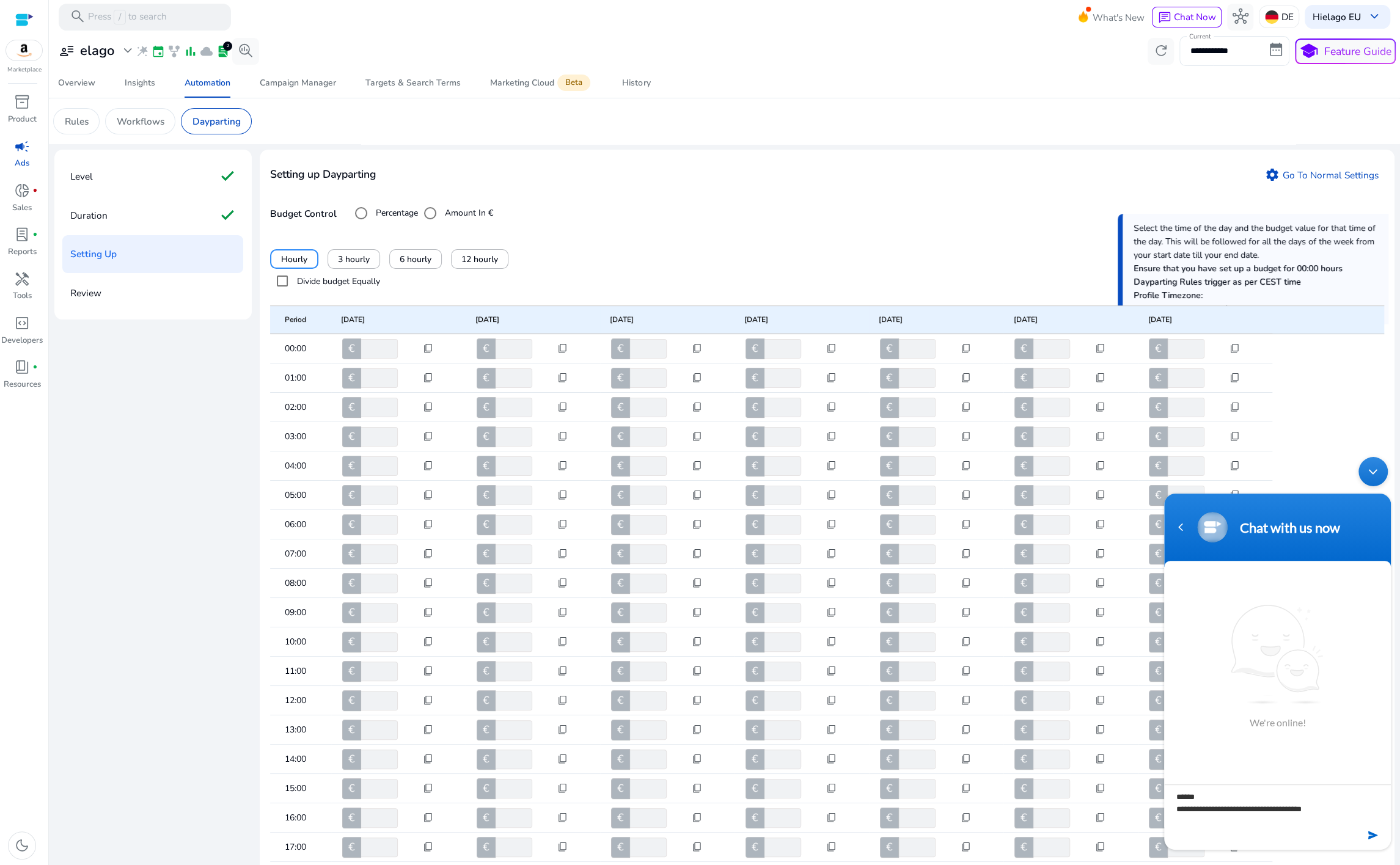
click at [1234, 659] on textarea "**********" at bounding box center [1277, 805] width 226 height 42
click at [1253, 659] on textarea "**********" at bounding box center [1277, 805] width 226 height 42
click at [1251, 659] on footer at bounding box center [1277, 838] width 226 height 22
click at [1255, 659] on footer at bounding box center [1277, 838] width 226 height 22
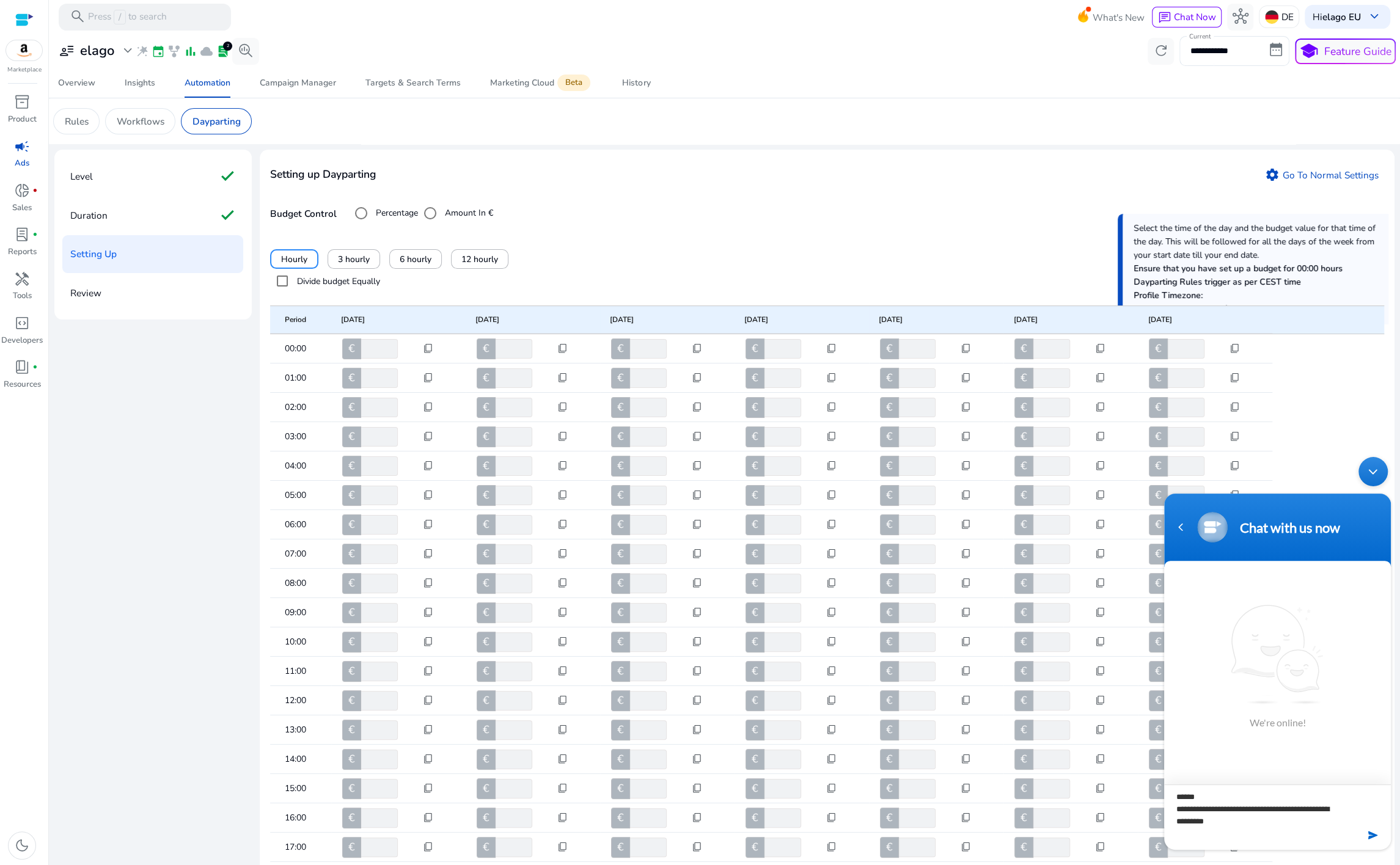
click at [1255, 659] on textarea "**********" at bounding box center [1277, 805] width 226 height 42
type textarea "**********"
click at [1255, 659] on em at bounding box center [1373, 836] width 12 height 17
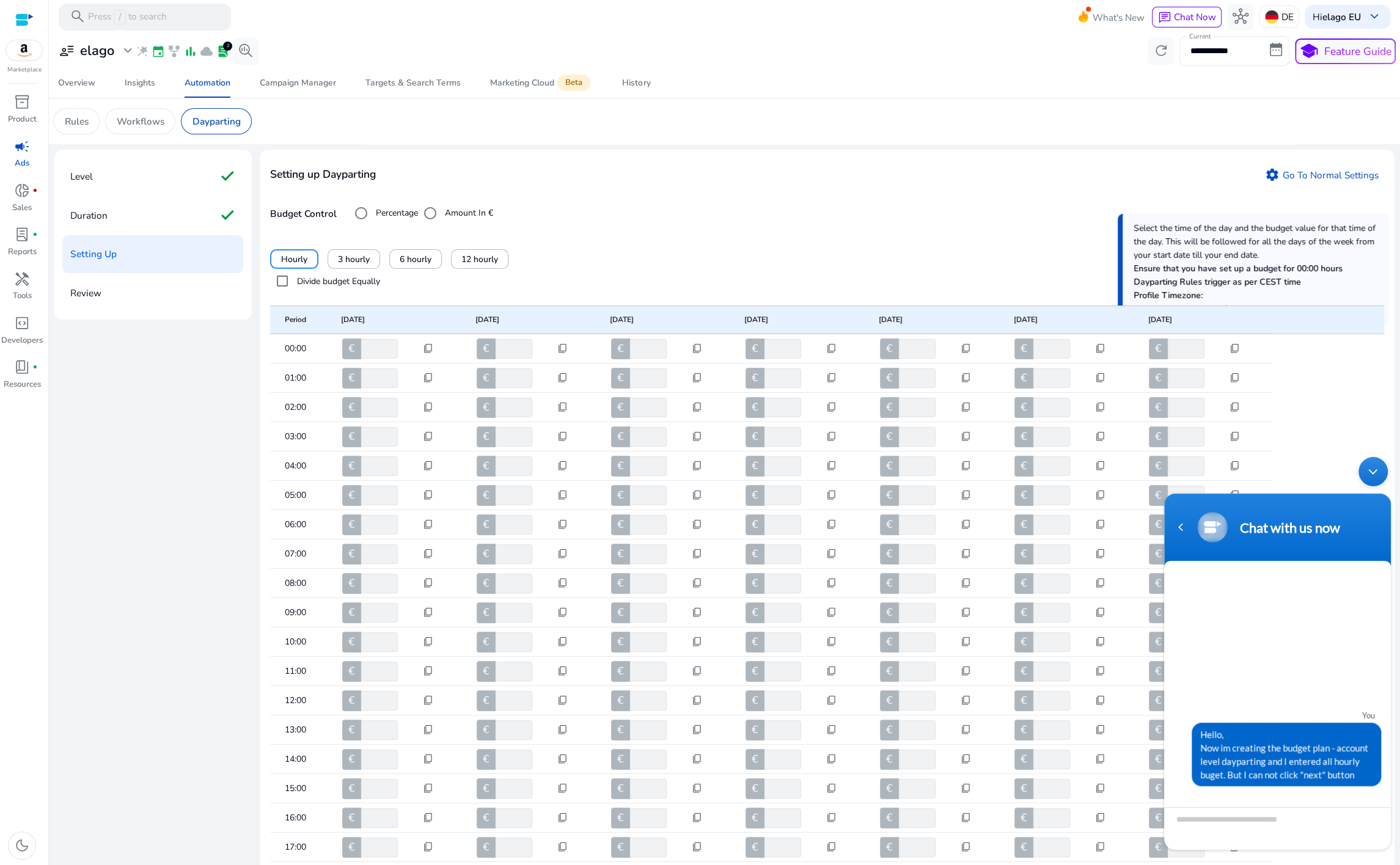
scroll to position [94, 0]
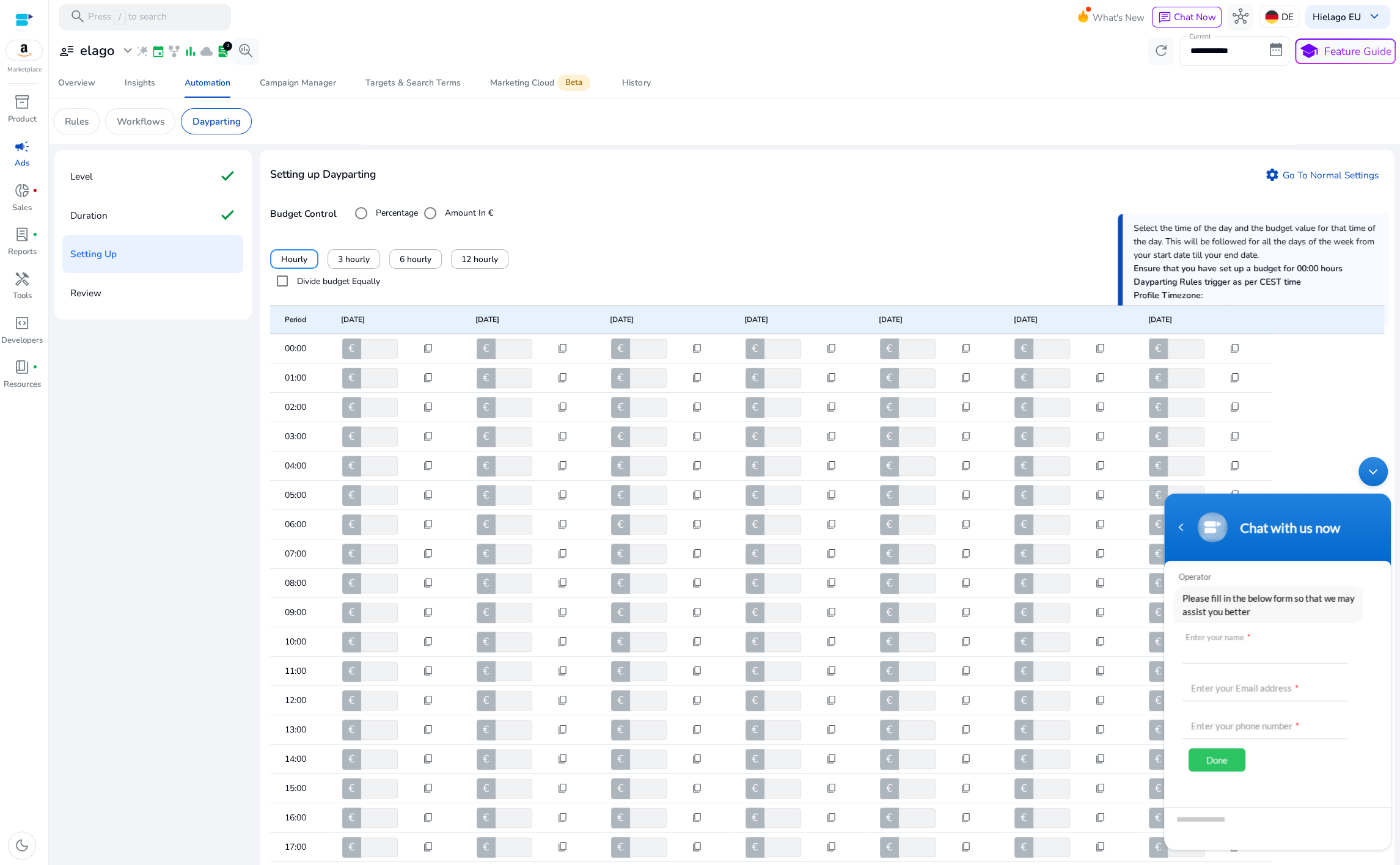
click at [1255, 657] on input "text" at bounding box center [1264, 649] width 165 height 29
type input "********"
type input "**********"
click at [1199, 659] on div "Done" at bounding box center [1217, 760] width 57 height 23
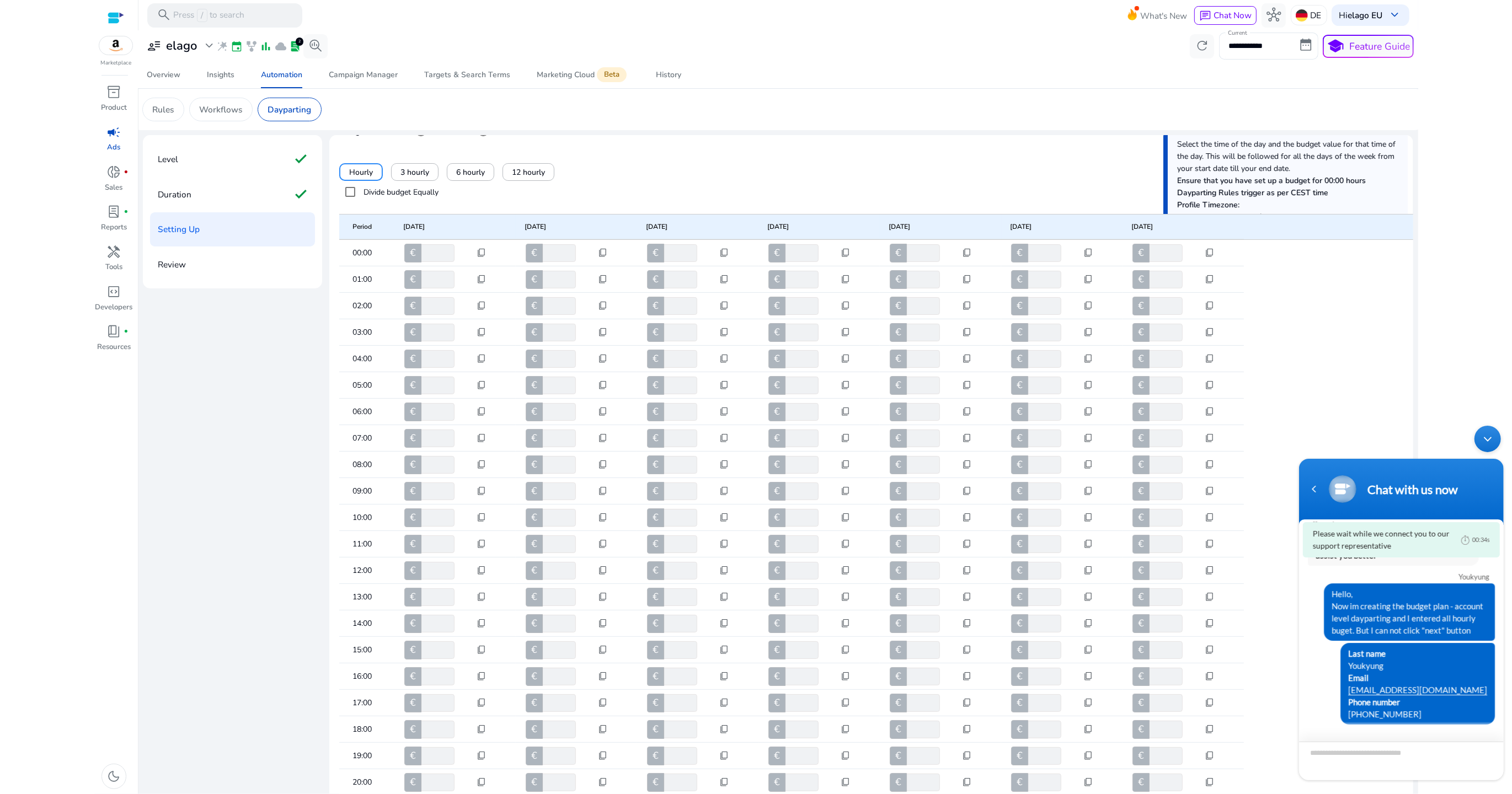
scroll to position [96, 0]
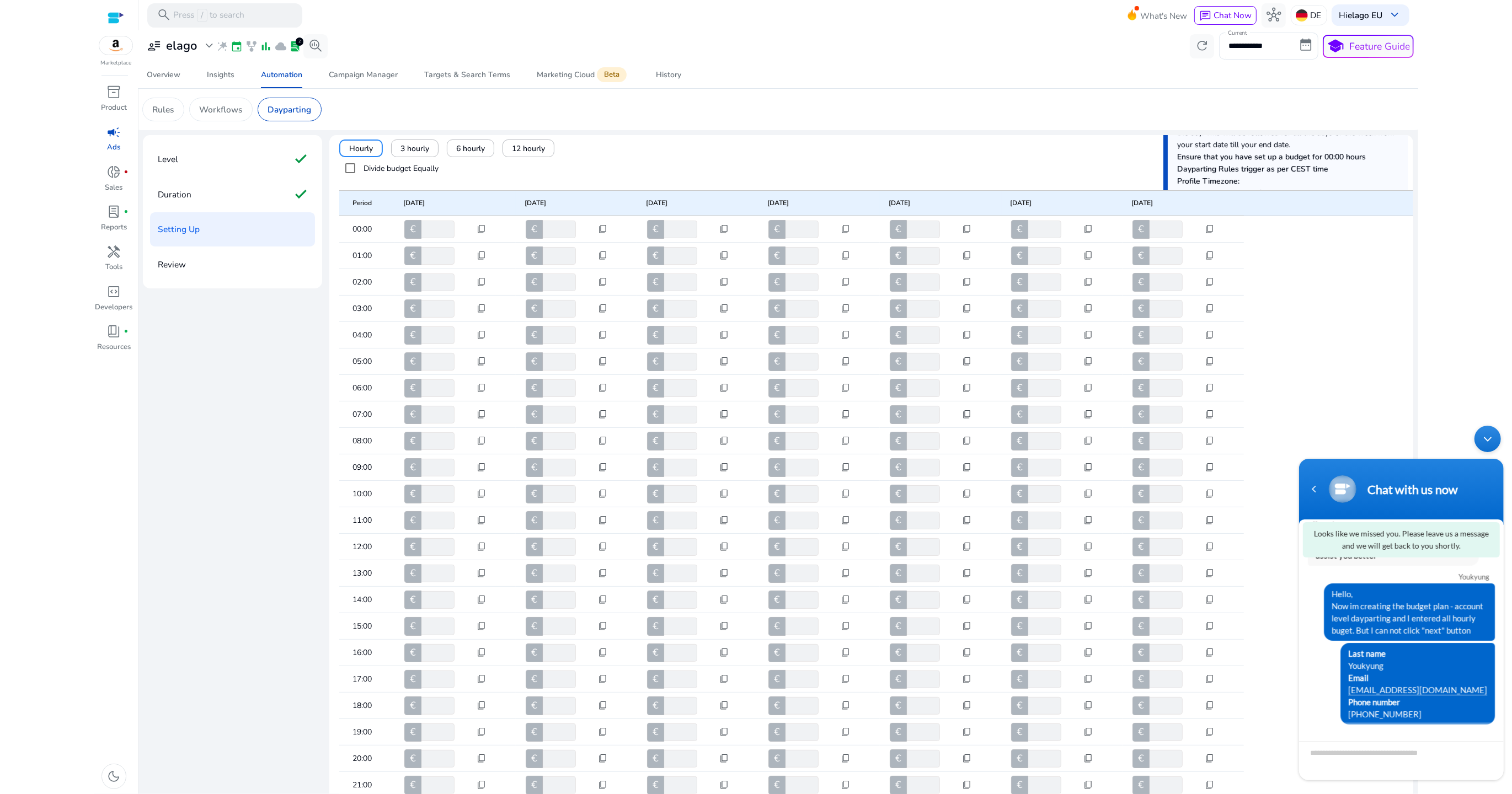
click at [848, 180] on div "Period Monday Tuesday Wednesday Thursday Friday Saturday Sunday 00:00 € ***** c…" at bounding box center [871, 521] width 1064 height 683
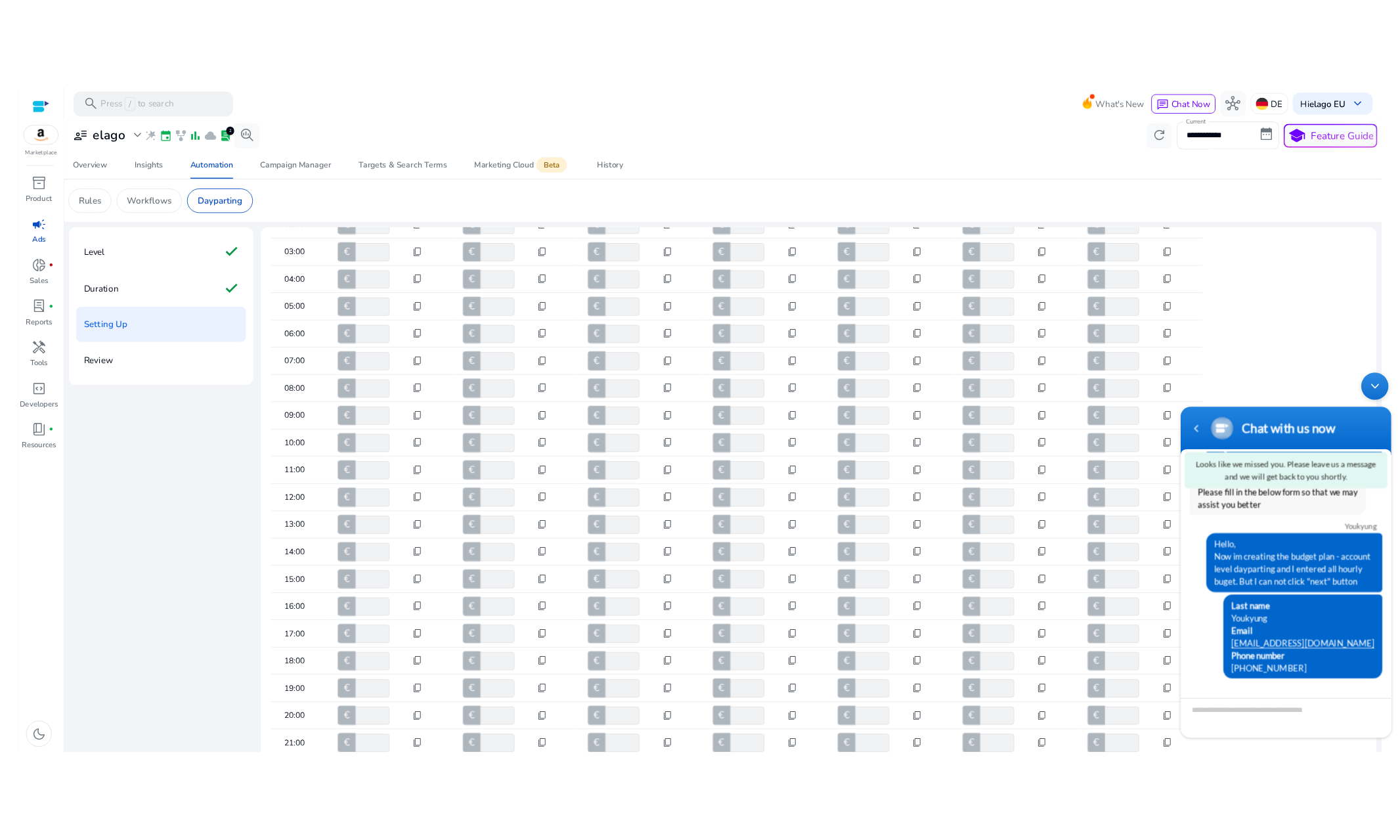
scroll to position [90, 0]
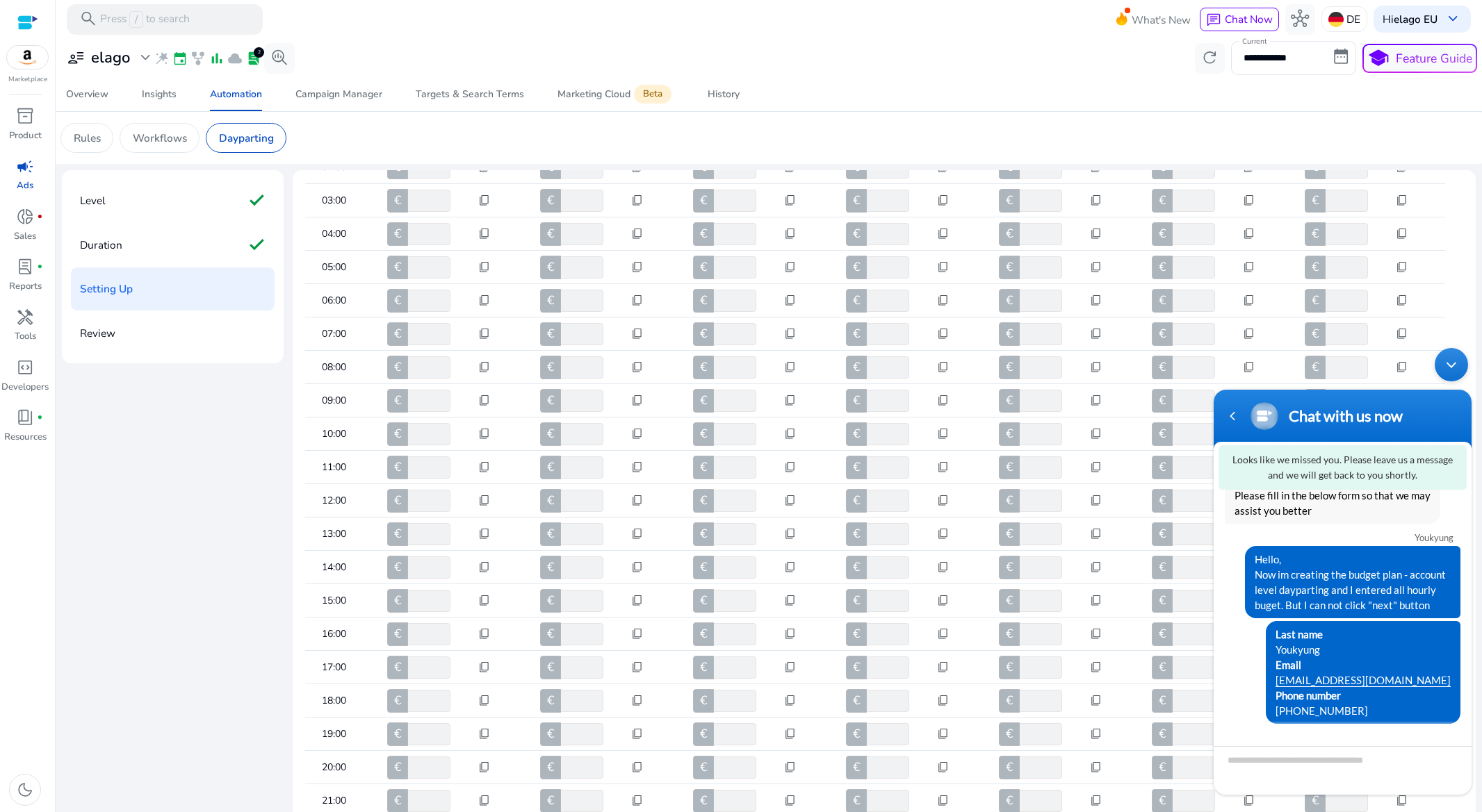
click at [1428, 369] on div "Minimize live chat window" at bounding box center [1451, 364] width 33 height 33
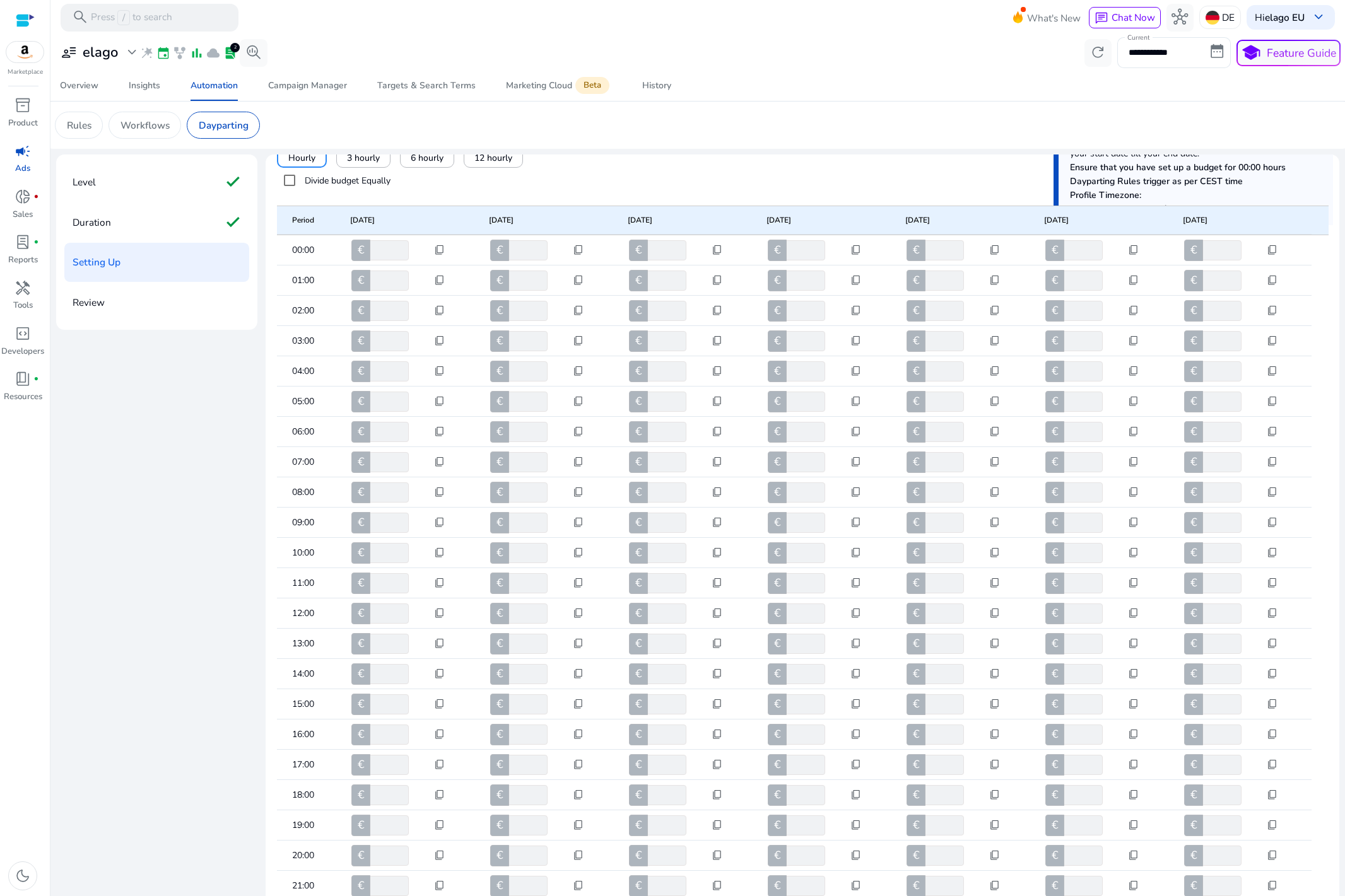
scroll to position [122, 0]
click at [196, 502] on div "Level check Duration check Setting Up Review Setting up Dayparting settings Go …" at bounding box center [697, 602] width 1283 height 896
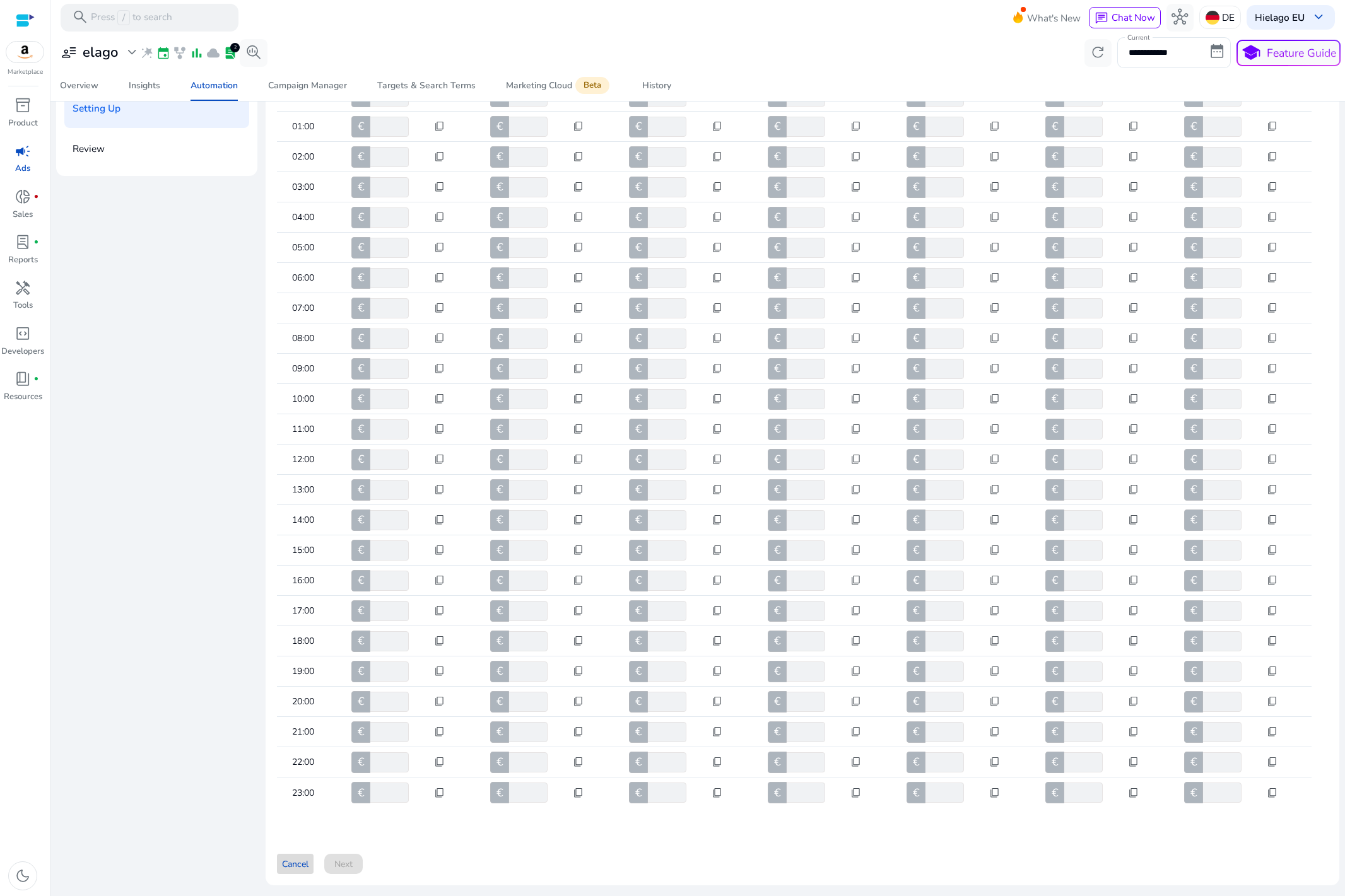
click at [284, 680] on span "Cancel" at bounding box center [295, 863] width 27 height 13
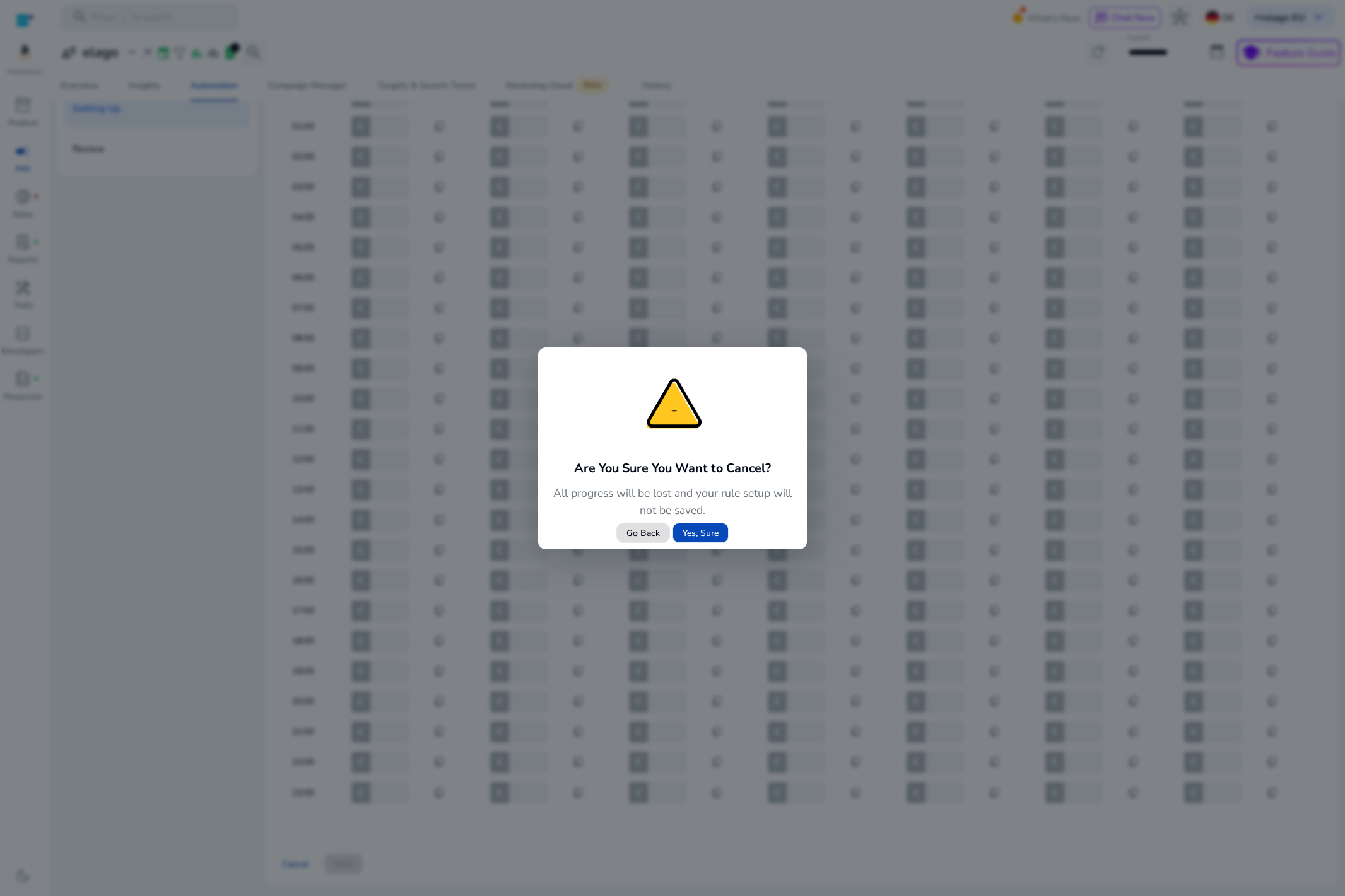
click at [708, 534] on span "Yes, Sure" at bounding box center [700, 533] width 36 height 13
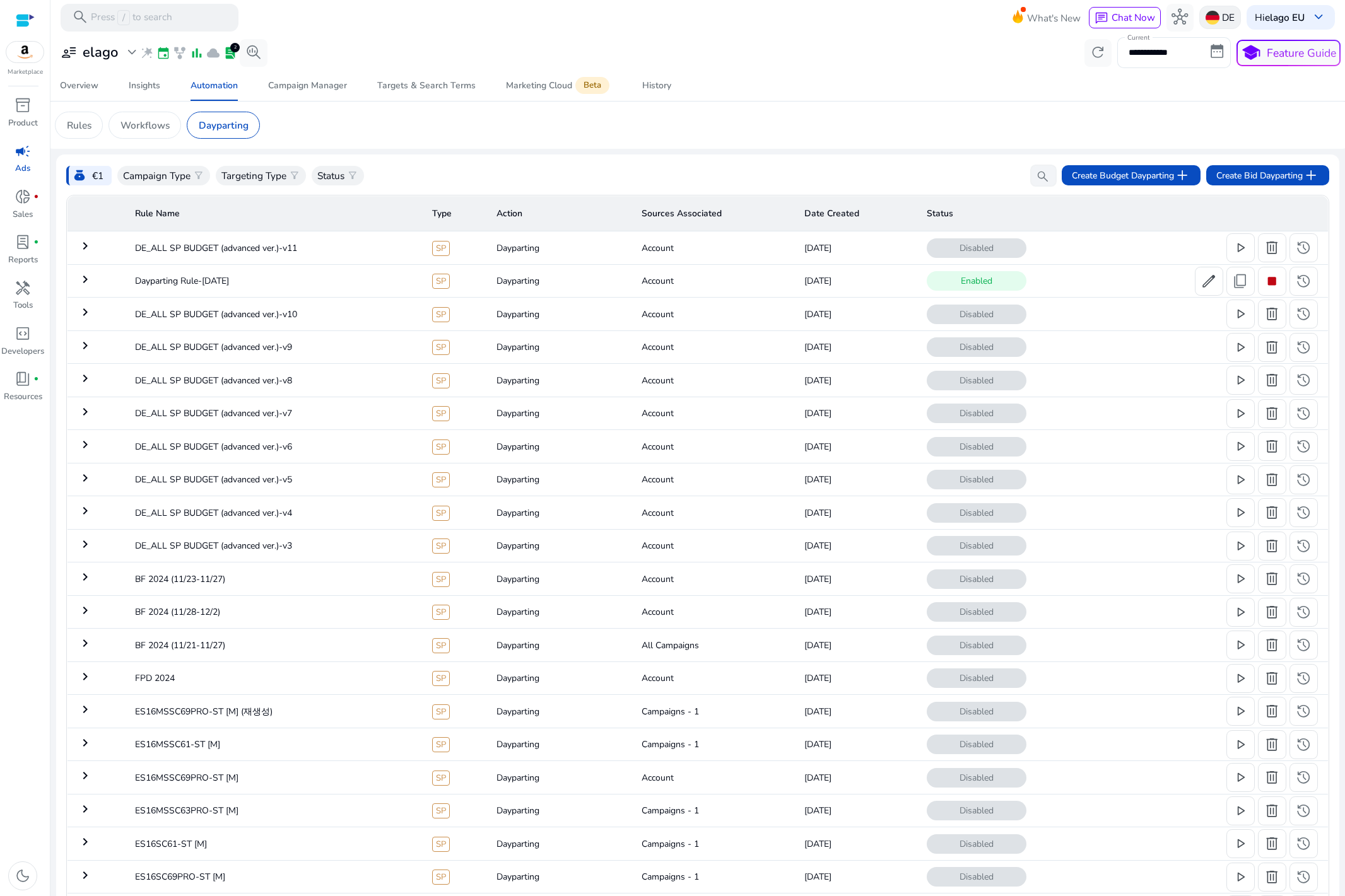
click at [1222, 7] on p "DE" at bounding box center [1228, 17] width 13 height 22
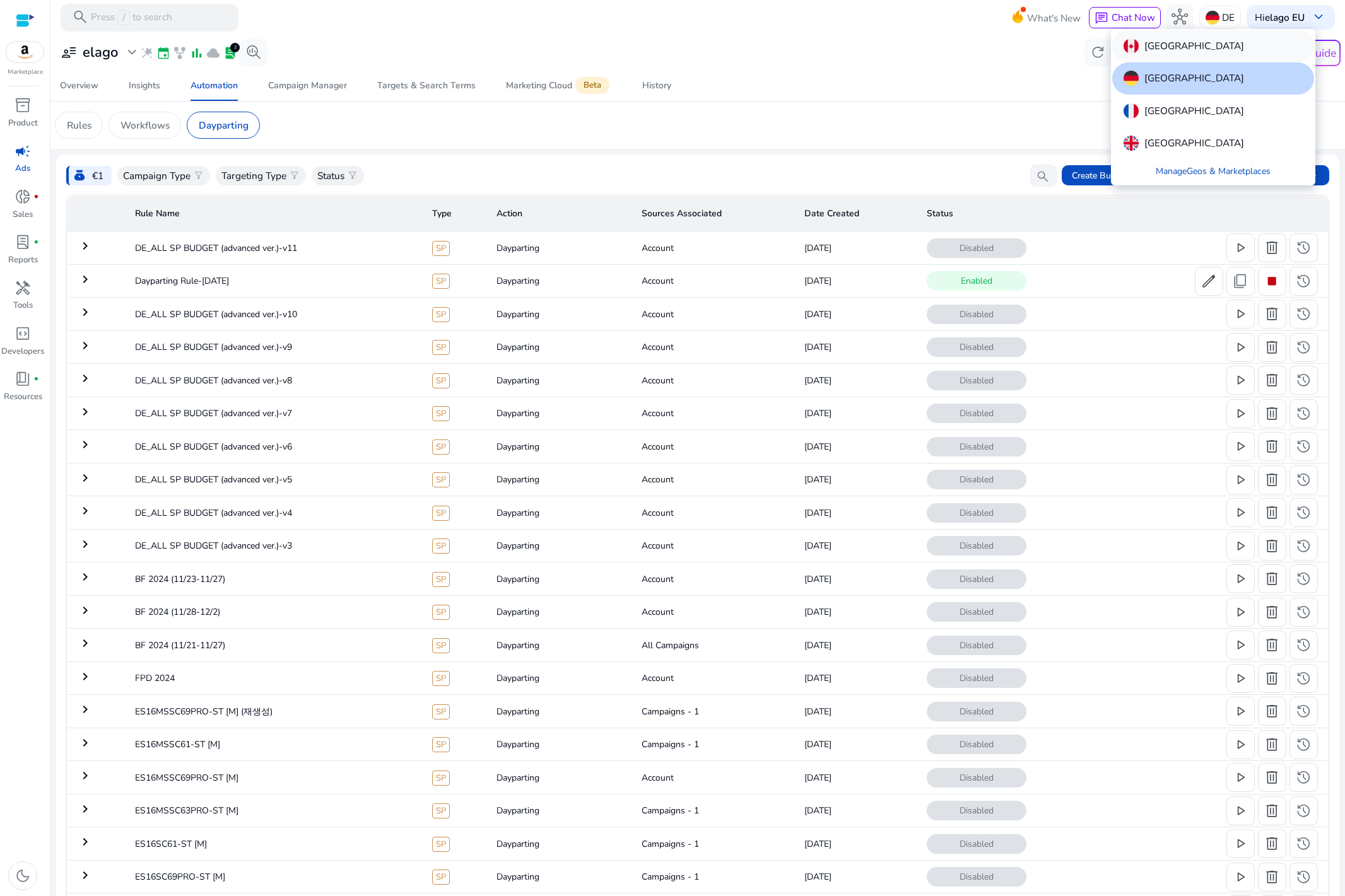
click at [1189, 60] on div "Canada" at bounding box center [1213, 46] width 202 height 32
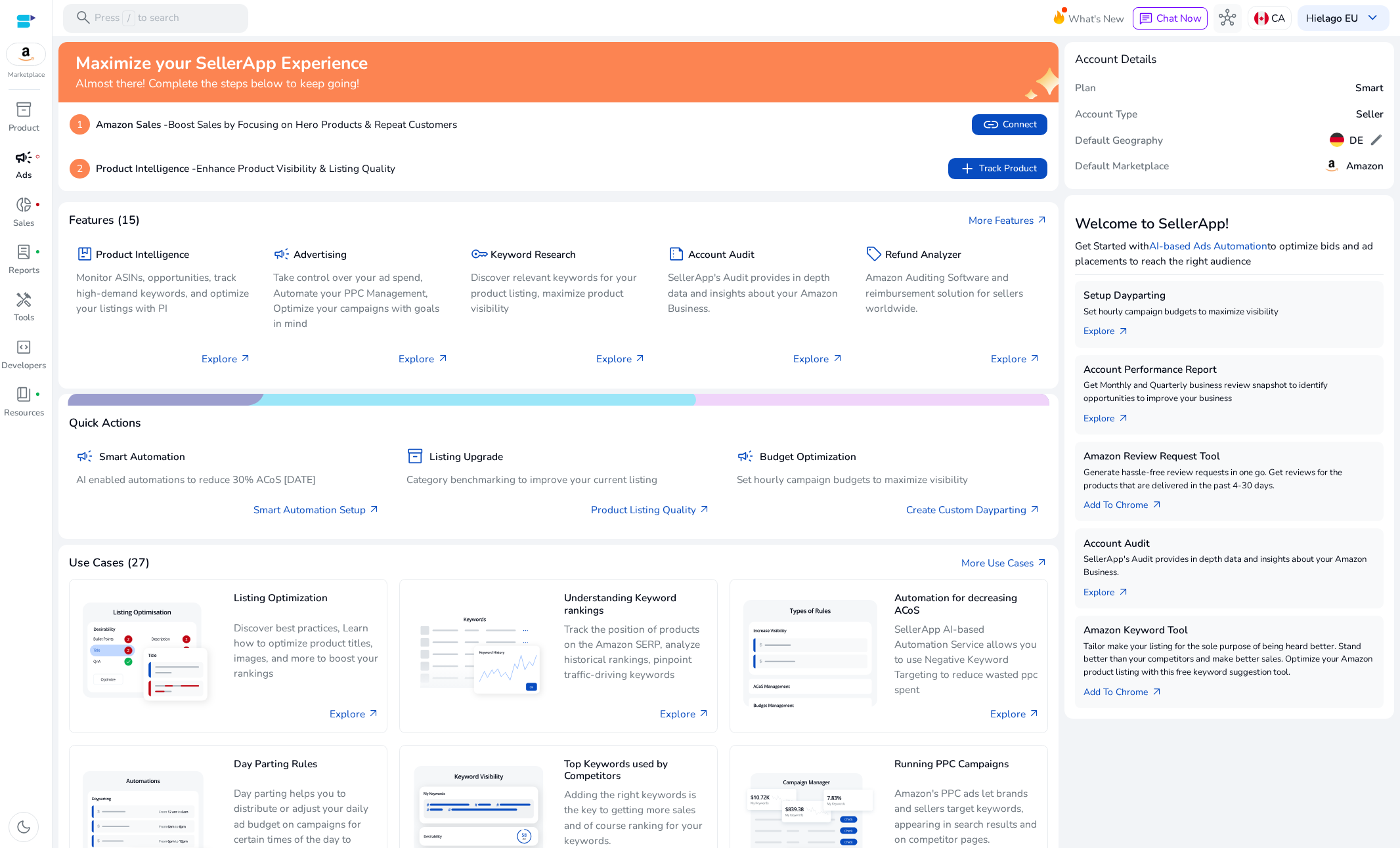
click at [33, 149] on div "campaign fiber_manual_record" at bounding box center [23, 157] width 40 height 23
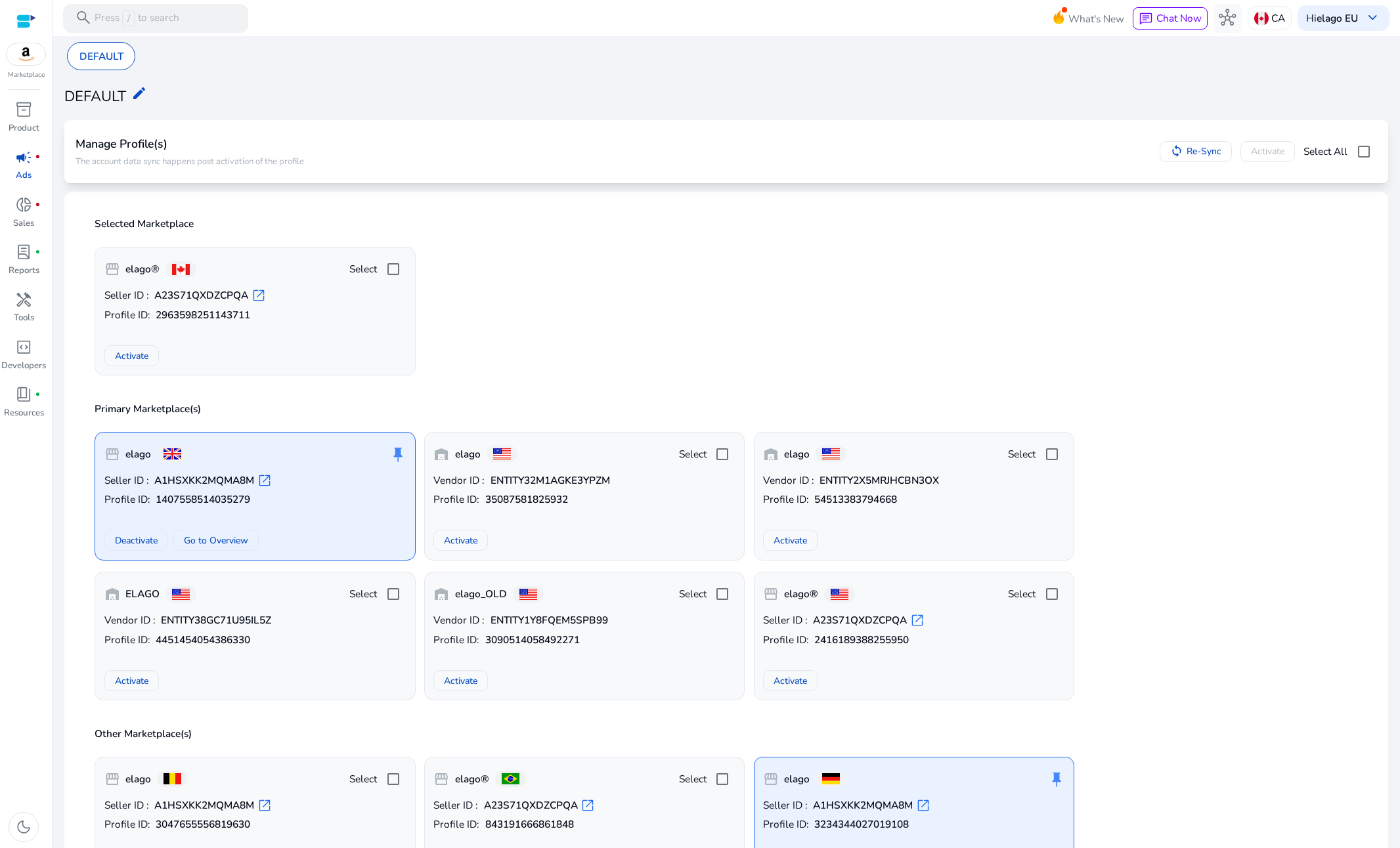
click at [310, 308] on p "Profile ID: 2963598251143711" at bounding box center [256, 315] width 302 height 14
click at [28, 130] on p "Product" at bounding box center [24, 129] width 30 height 13
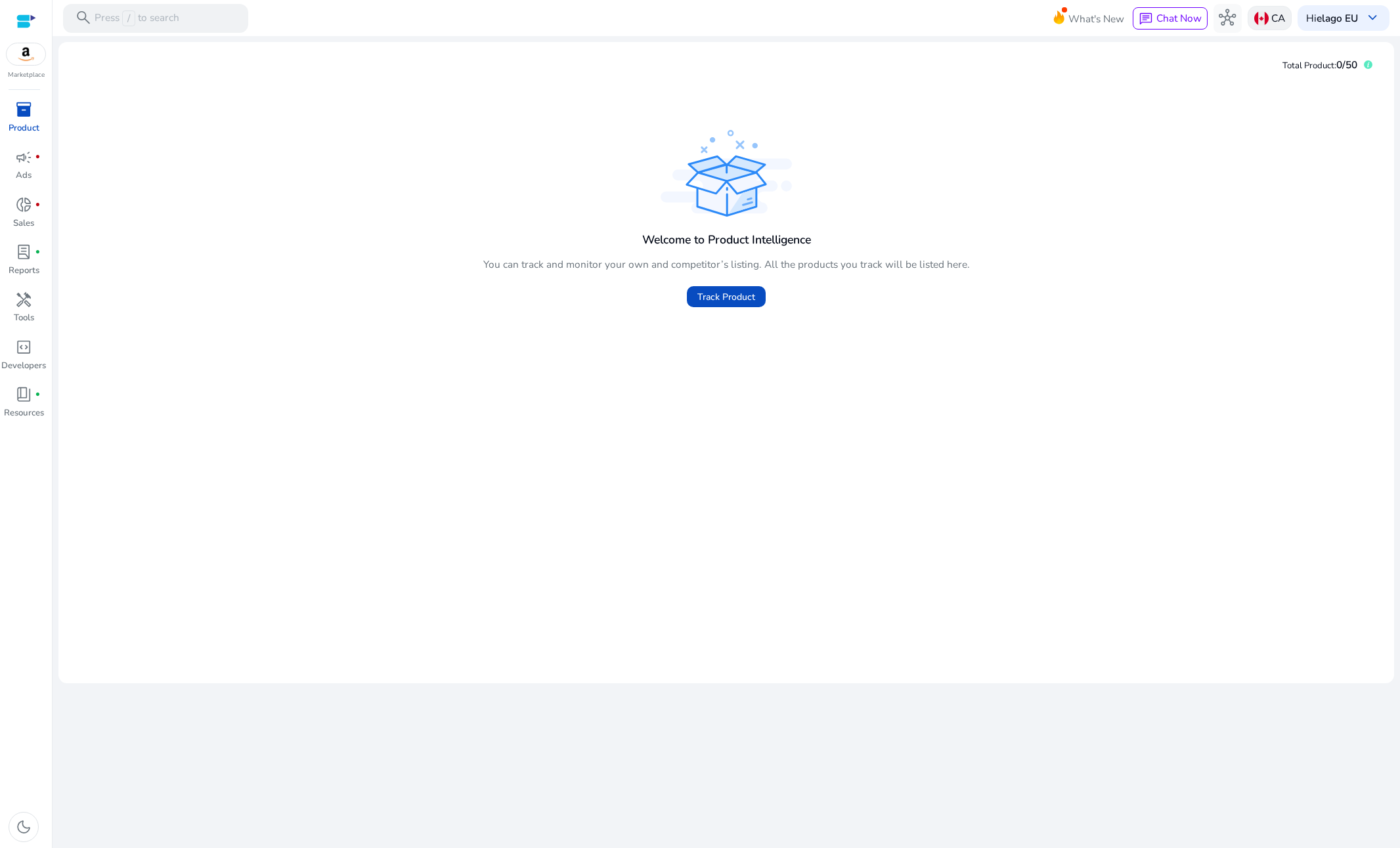
click at [1251, 14] on div "CA" at bounding box center [1269, 18] width 44 height 24
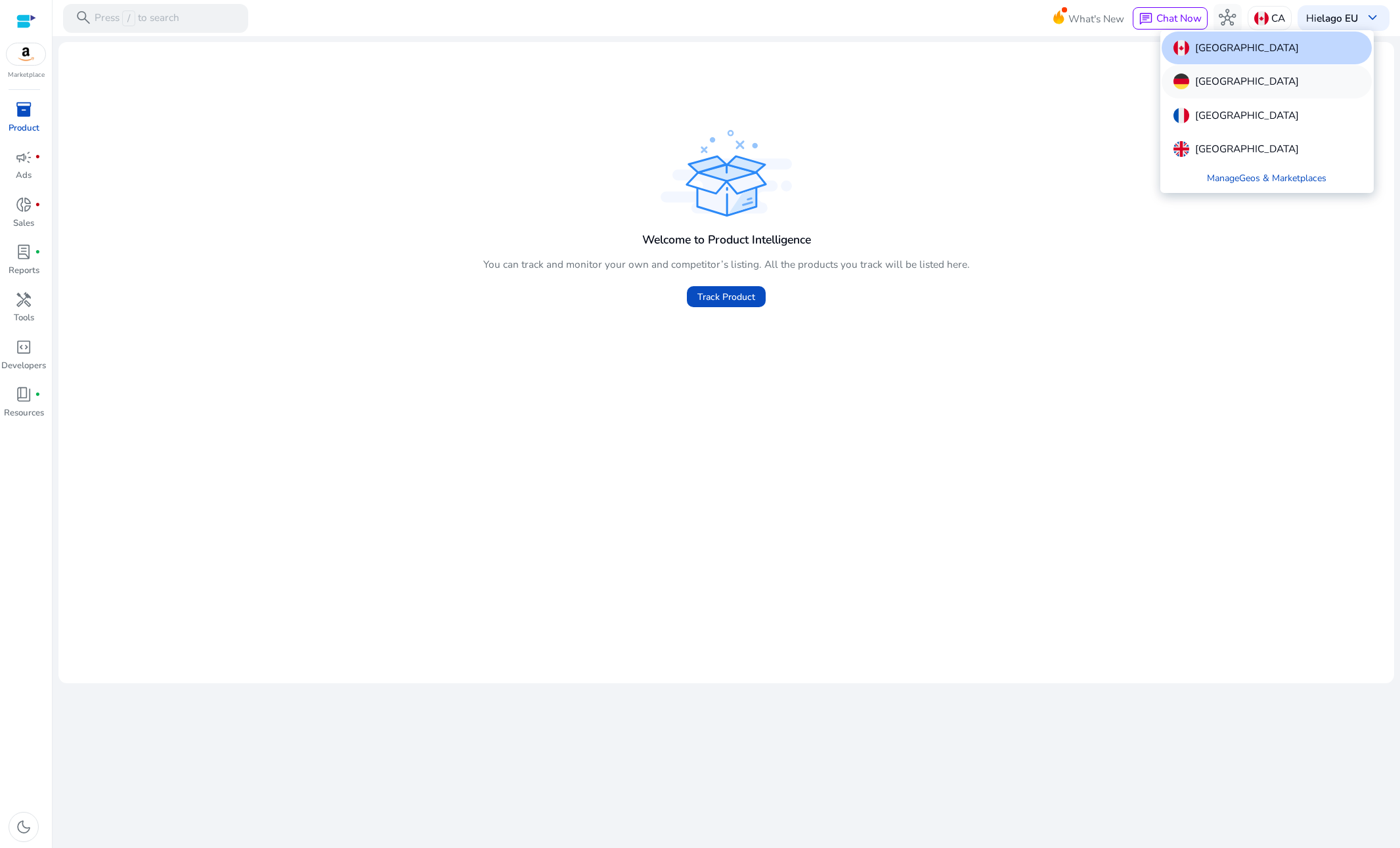
click at [1224, 89] on p "Germany" at bounding box center [1247, 81] width 104 height 16
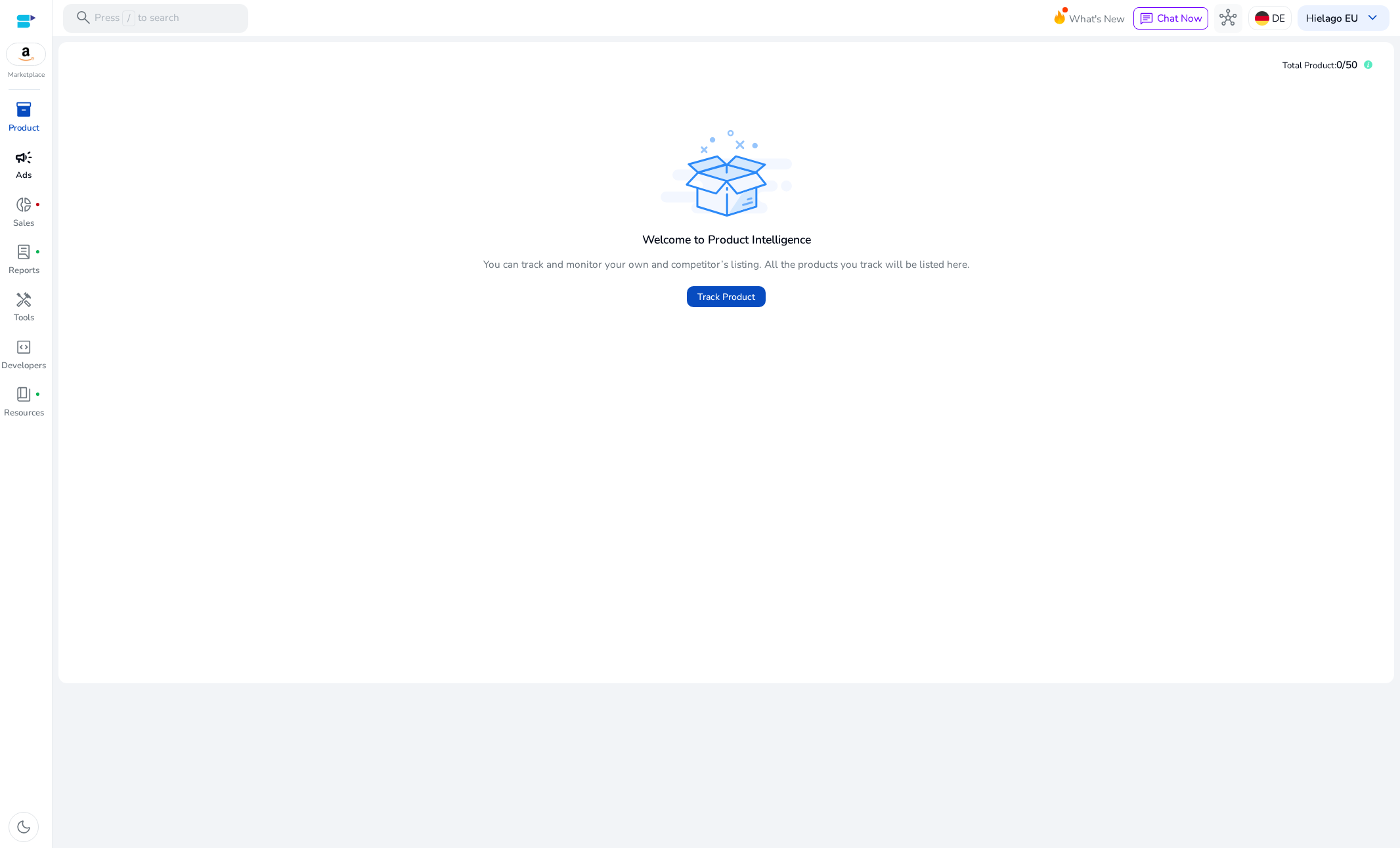
click at [33, 165] on div "campaign" at bounding box center [23, 157] width 40 height 23
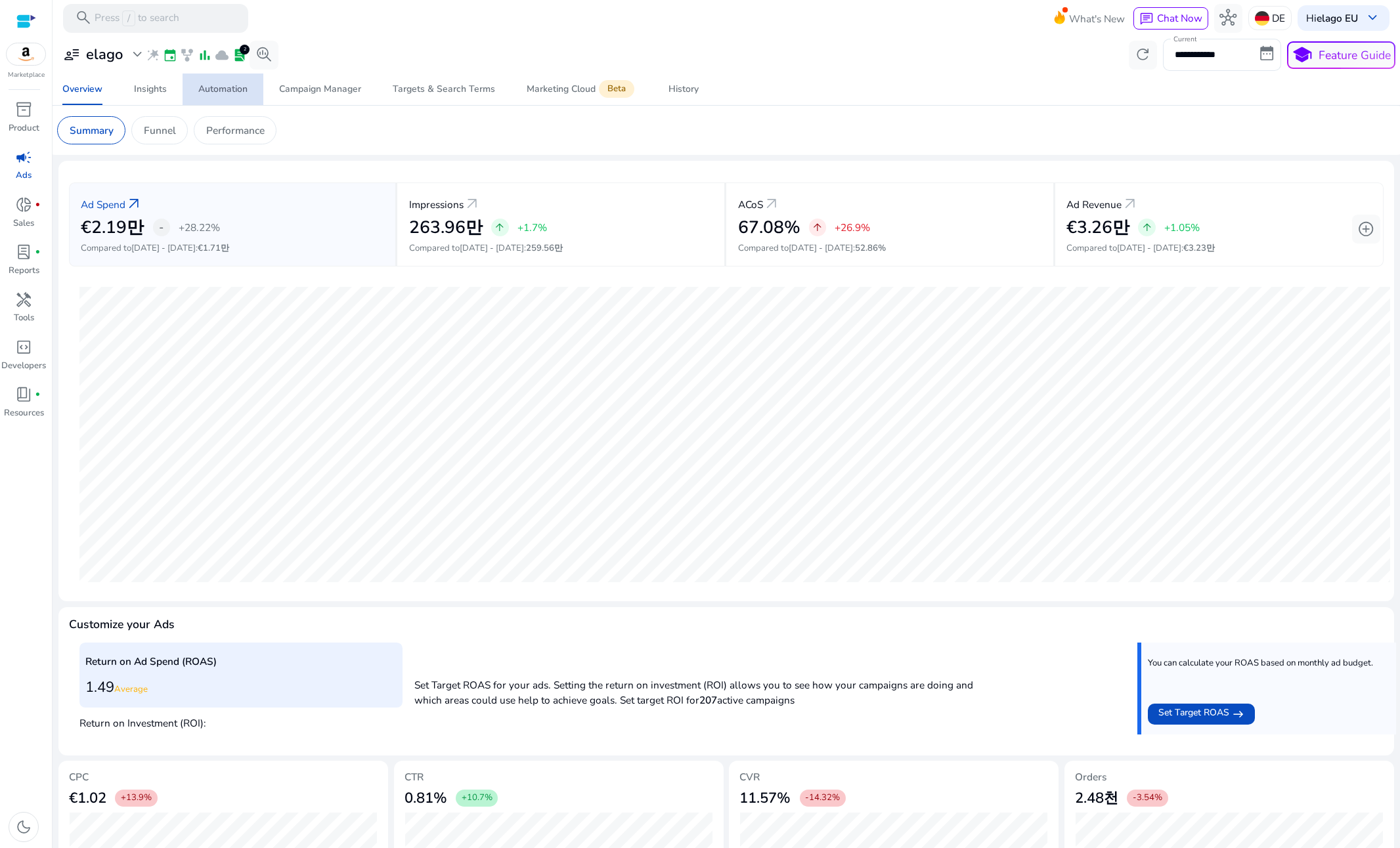
click at [225, 92] on div "Automation" at bounding box center [223, 89] width 49 height 9
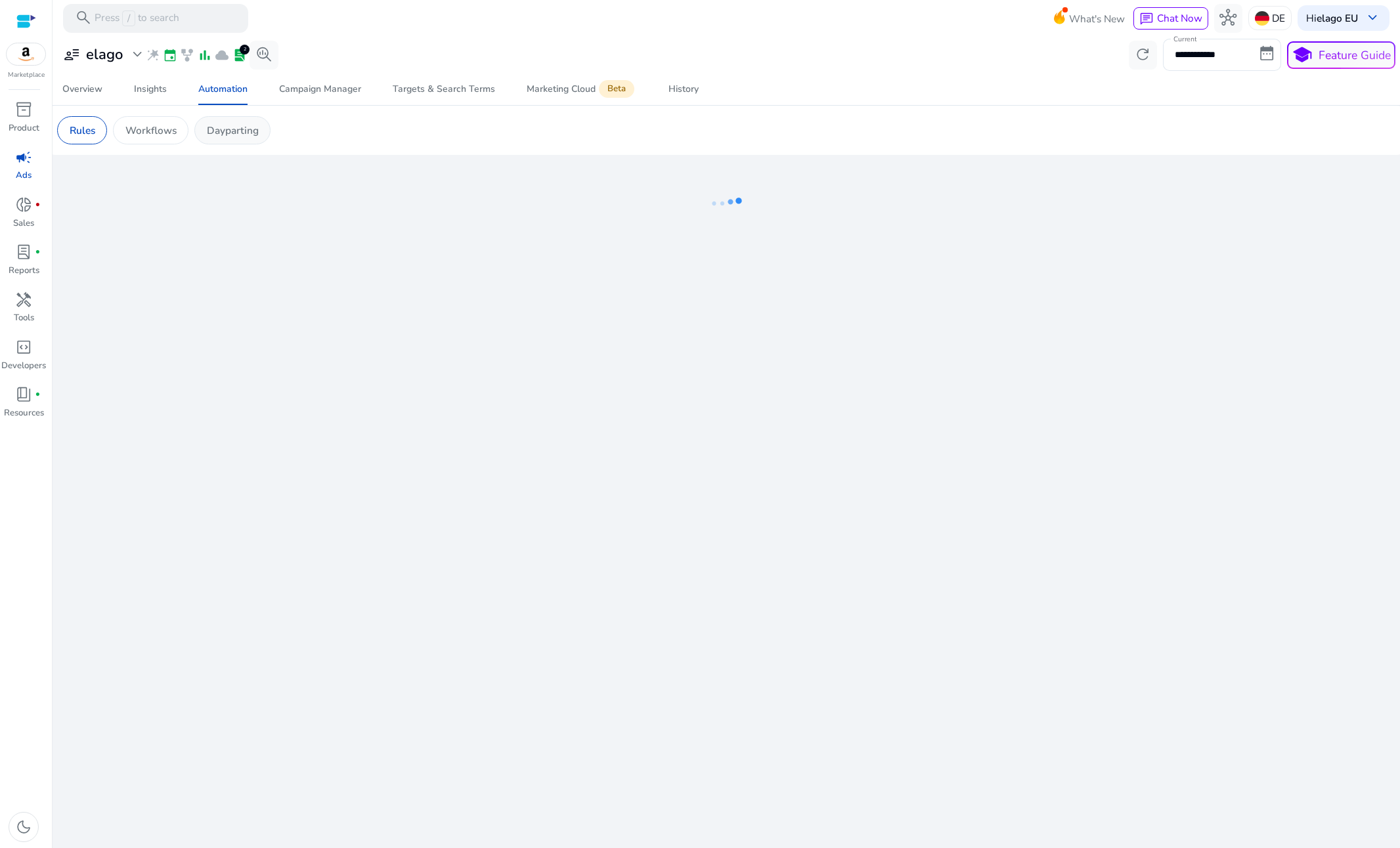
click at [226, 118] on div "Dayparting" at bounding box center [232, 131] width 76 height 29
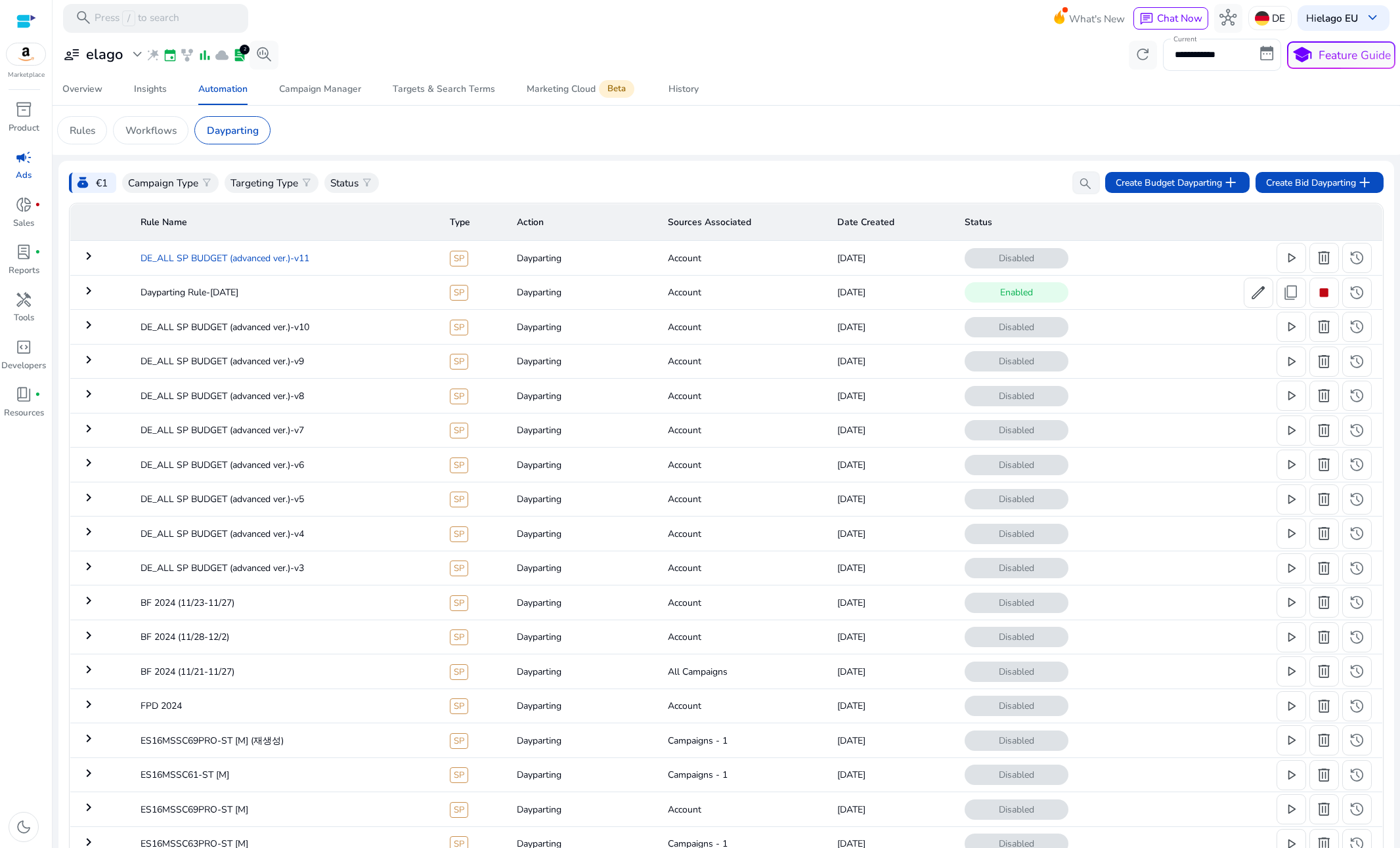
scroll to position [90, 0]
click at [90, 283] on td "keyboard_arrow_right" at bounding box center [100, 293] width 61 height 34
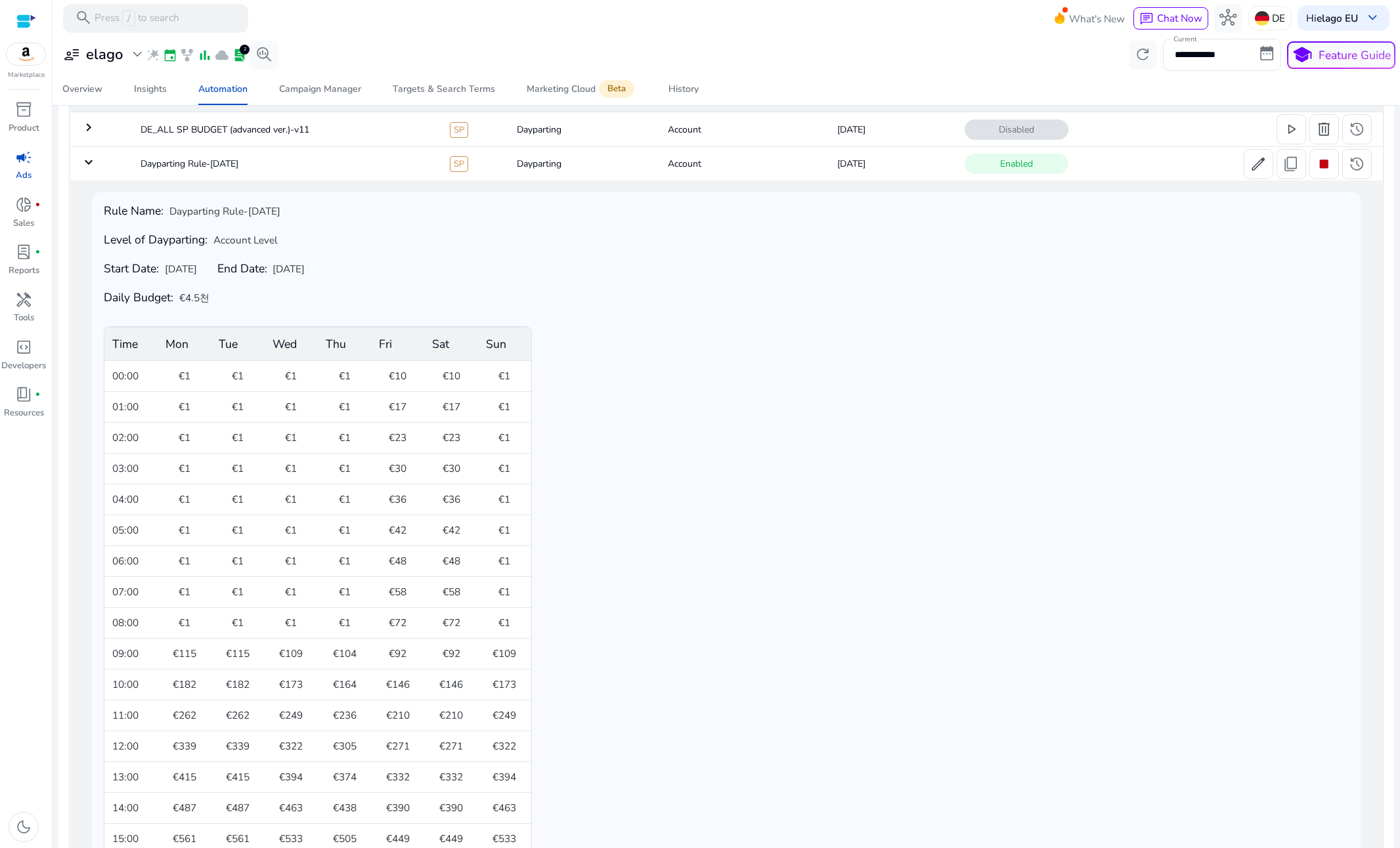
scroll to position [0, 0]
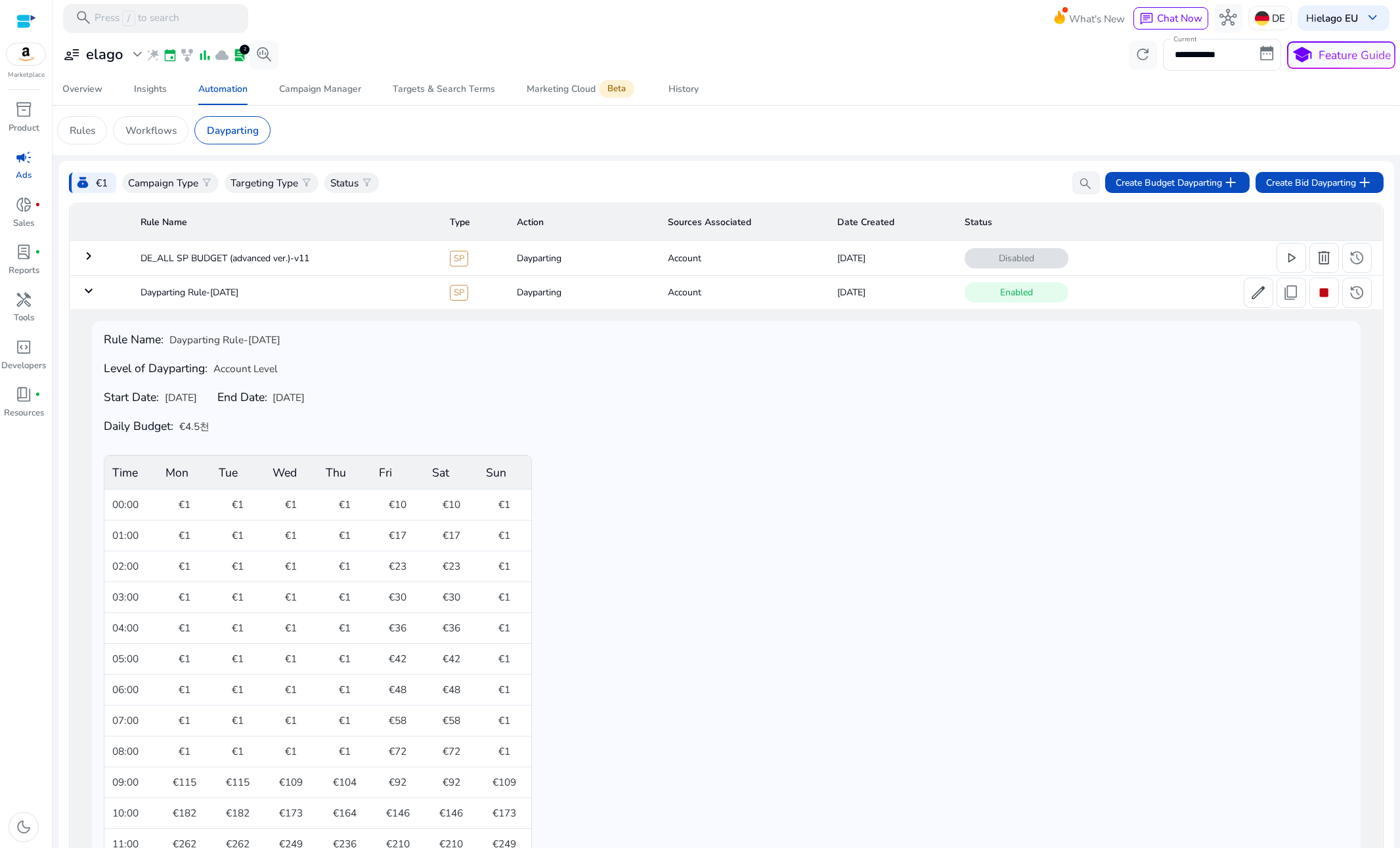
click at [819, 264] on td "Account" at bounding box center [742, 258] width 170 height 34
click at [81, 259] on mat-icon "keyboard_arrow_right" at bounding box center [89, 256] width 16 height 16
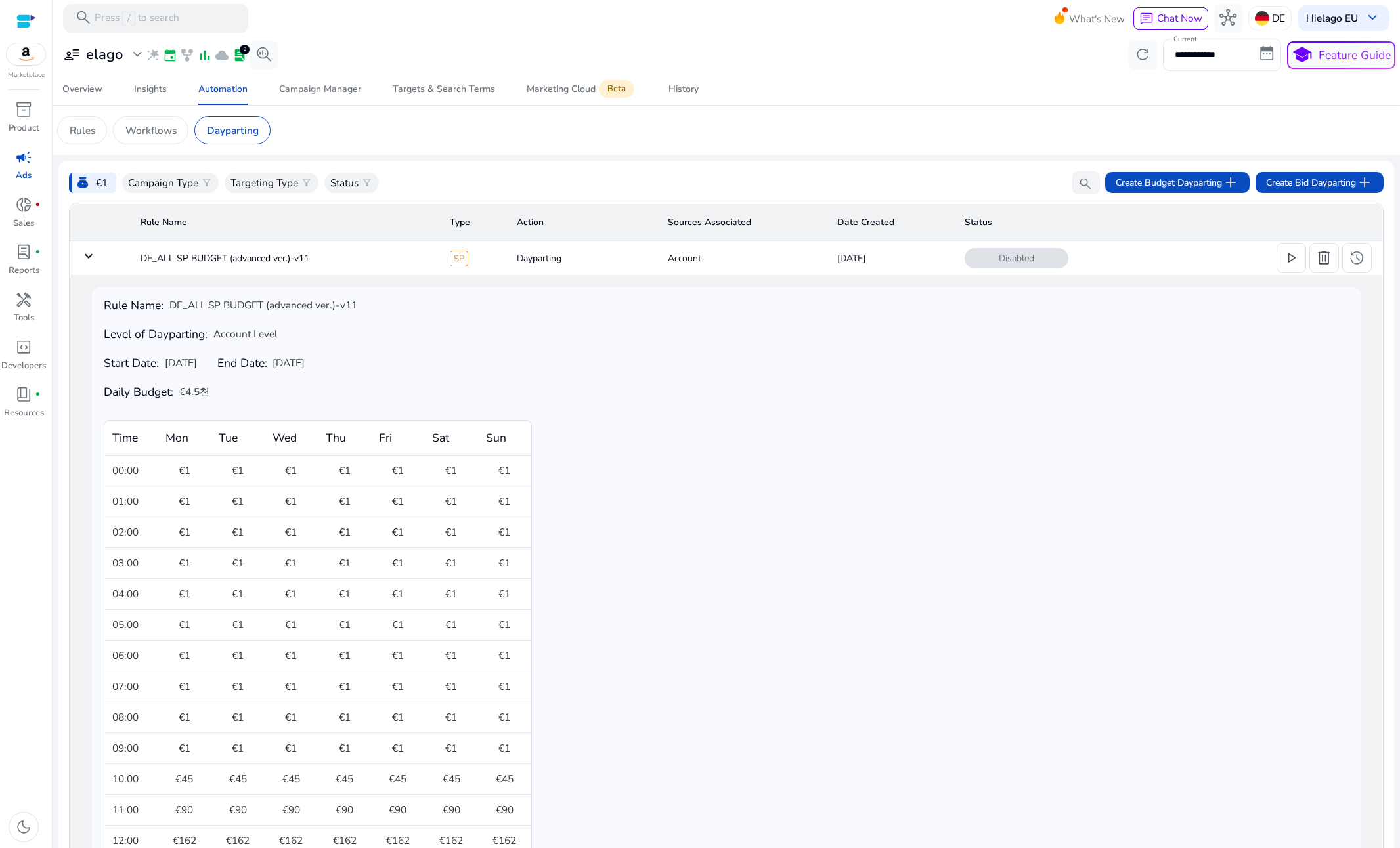
scroll to position [11, 0]
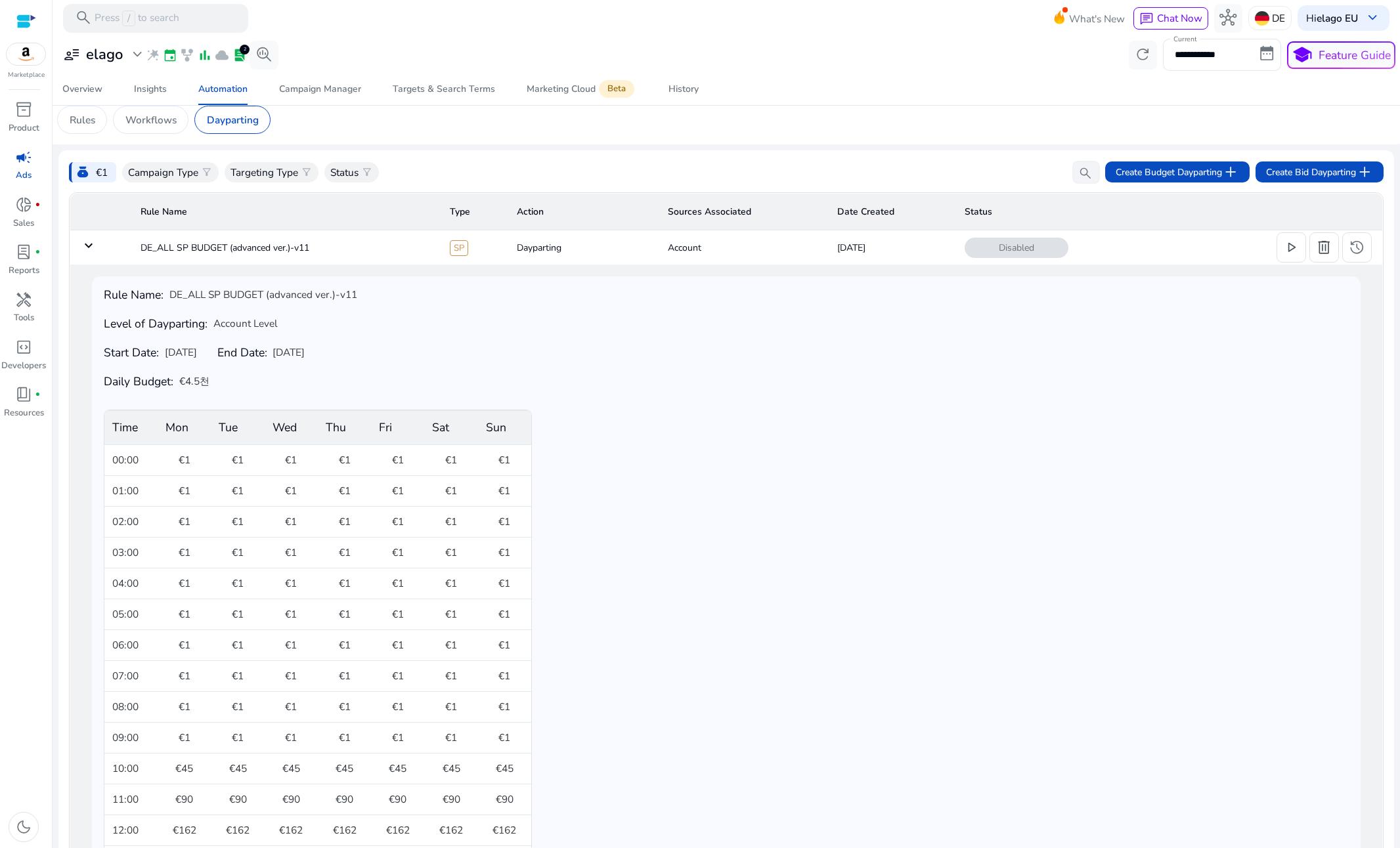
click at [87, 246] on mat-icon "keyboard_arrow_down" at bounding box center [89, 246] width 16 height 16
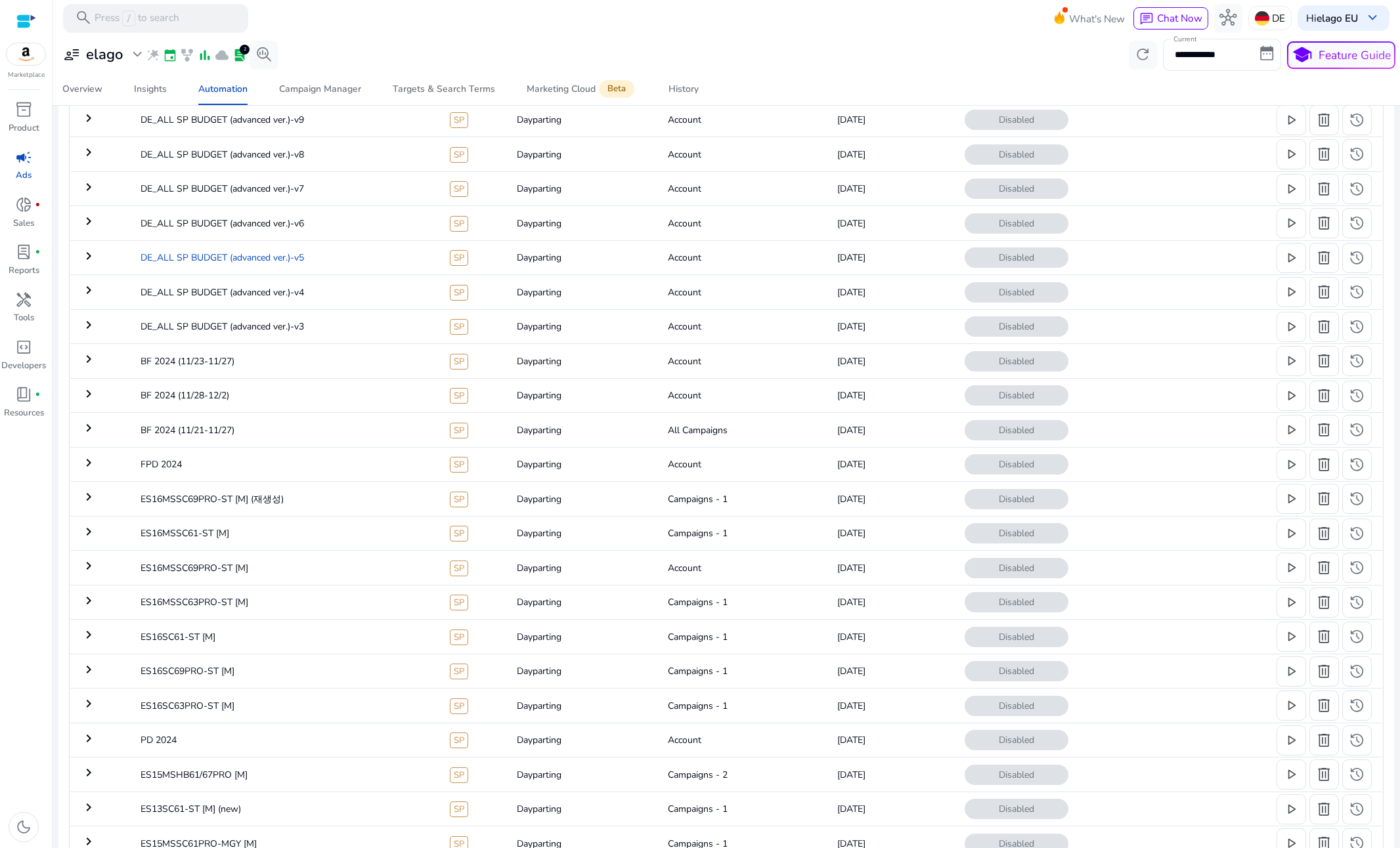
scroll to position [0, 0]
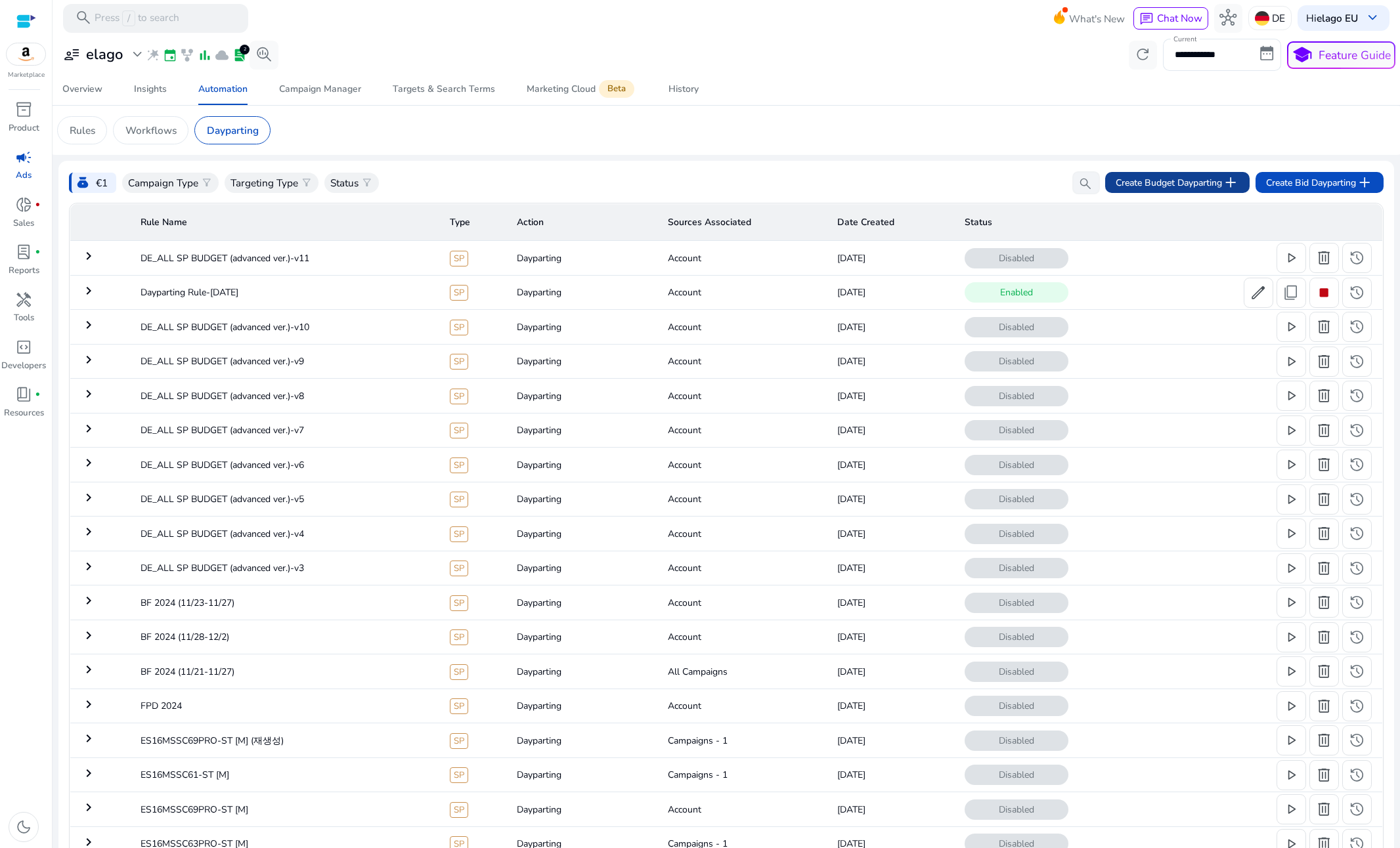
click at [1199, 185] on span "Create Budget Dayparting add" at bounding box center [1177, 182] width 123 height 17
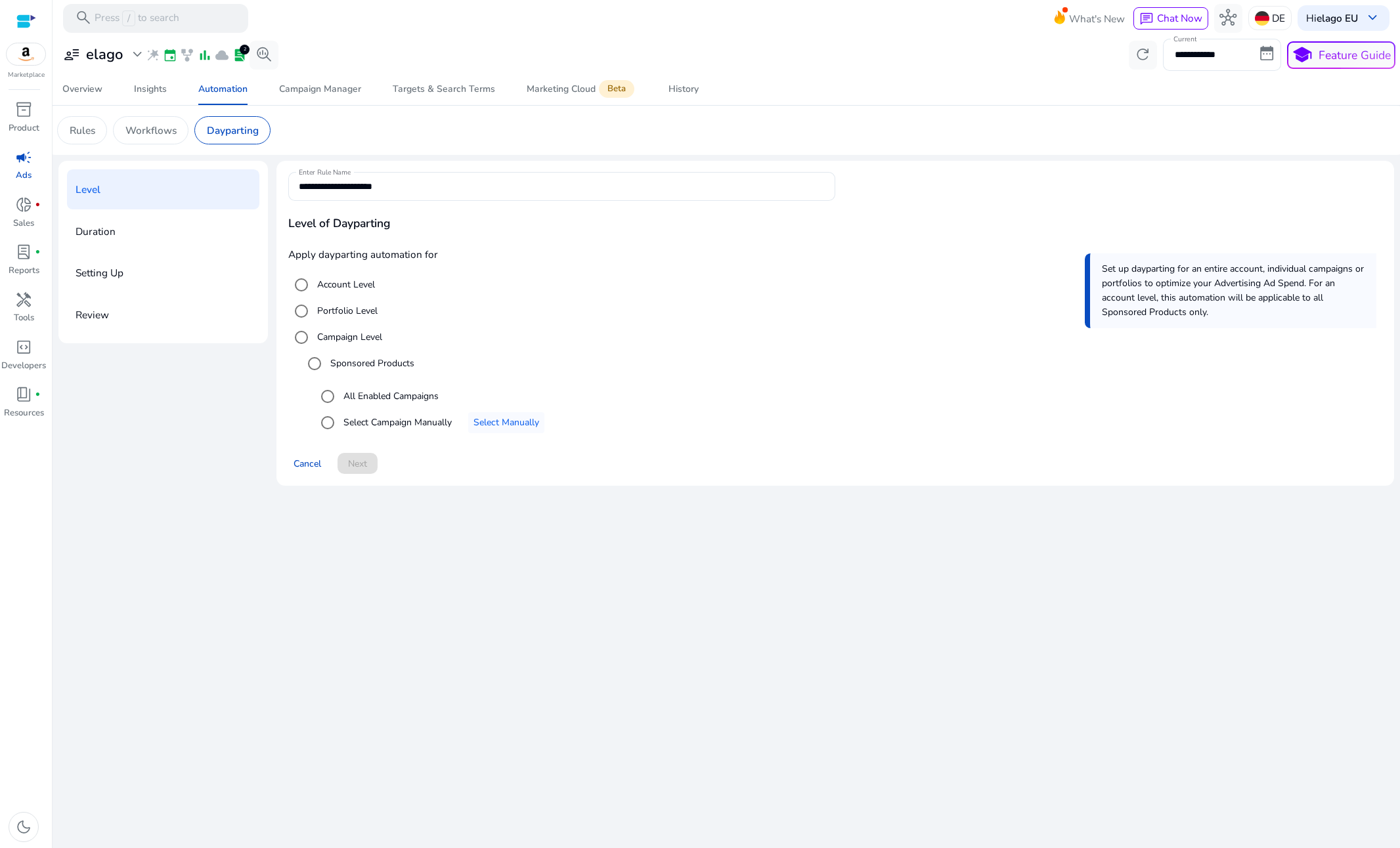
click at [378, 390] on label "All Enabled Campaigns" at bounding box center [389, 395] width 98 height 13
click at [364, 458] on span "Next" at bounding box center [357, 463] width 19 height 13
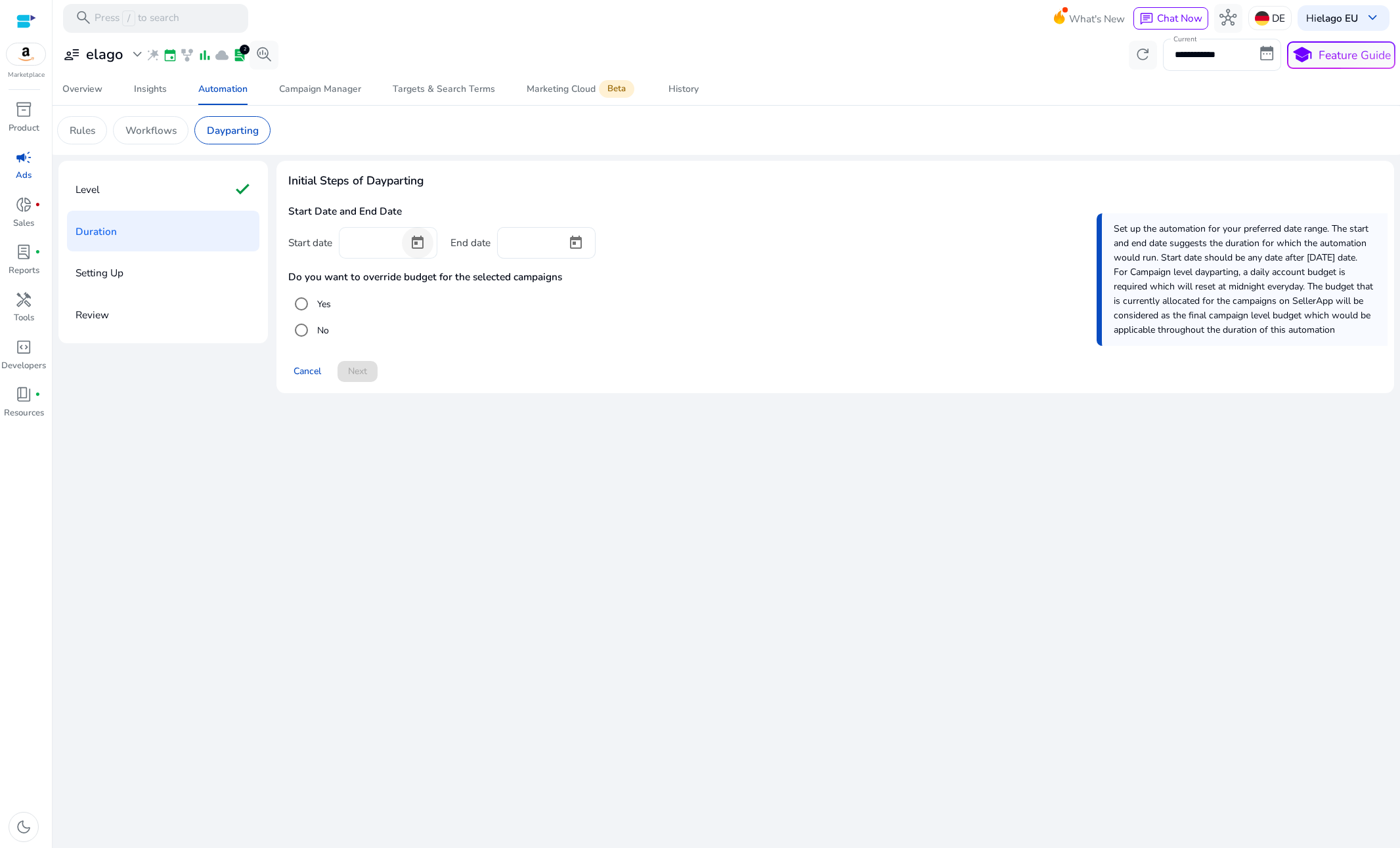
click at [419, 246] on span "Open calendar" at bounding box center [417, 242] width 31 height 31
click at [427, 424] on span "17" at bounding box center [437, 426] width 23 height 23
type input "*********"
click at [584, 238] on span "Open calendar" at bounding box center [575, 242] width 31 height 31
click at [562, 473] on span "30" at bounding box center [569, 479] width 23 height 23
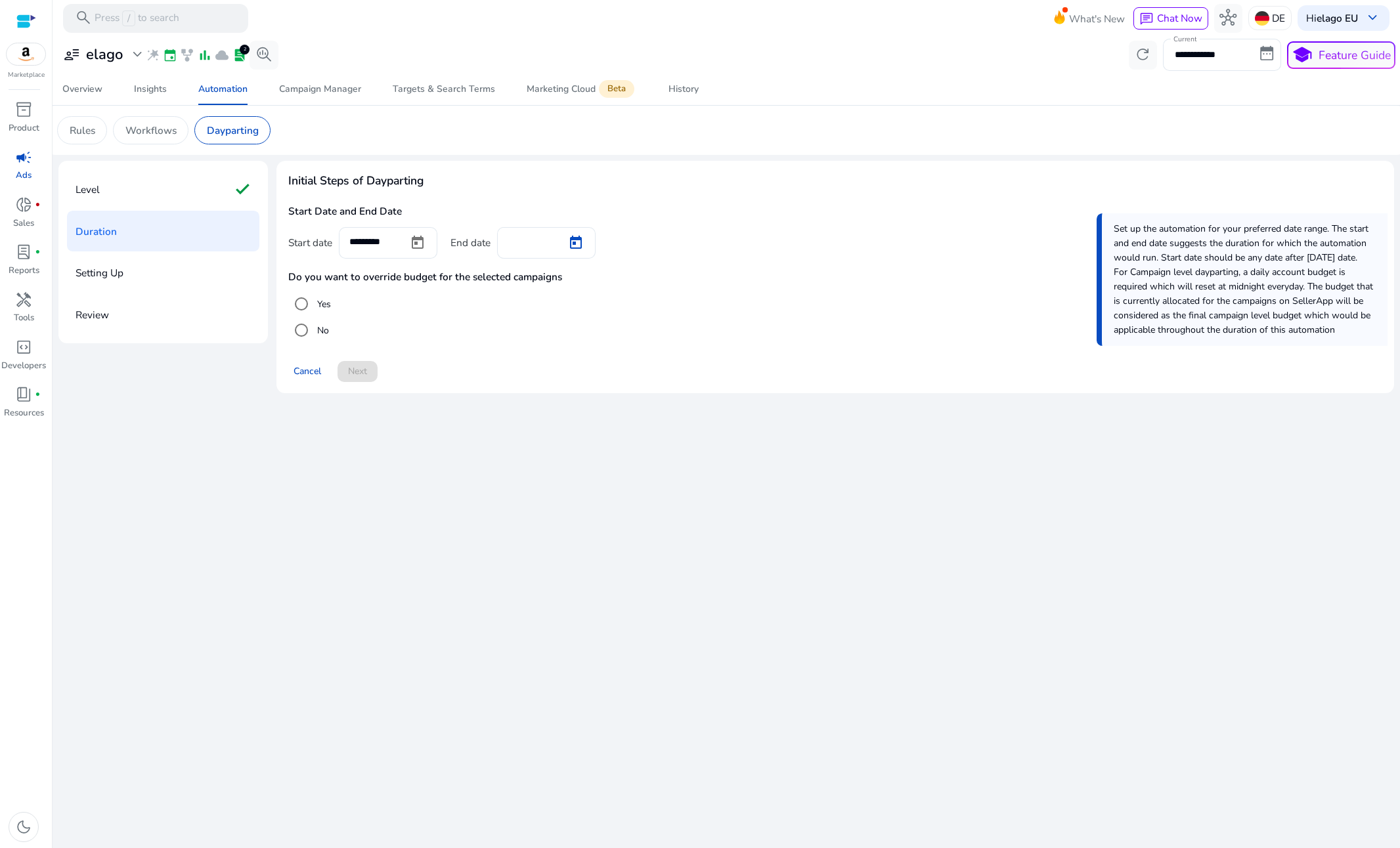
type input "*********"
click at [352, 361] on span at bounding box center [357, 371] width 40 height 31
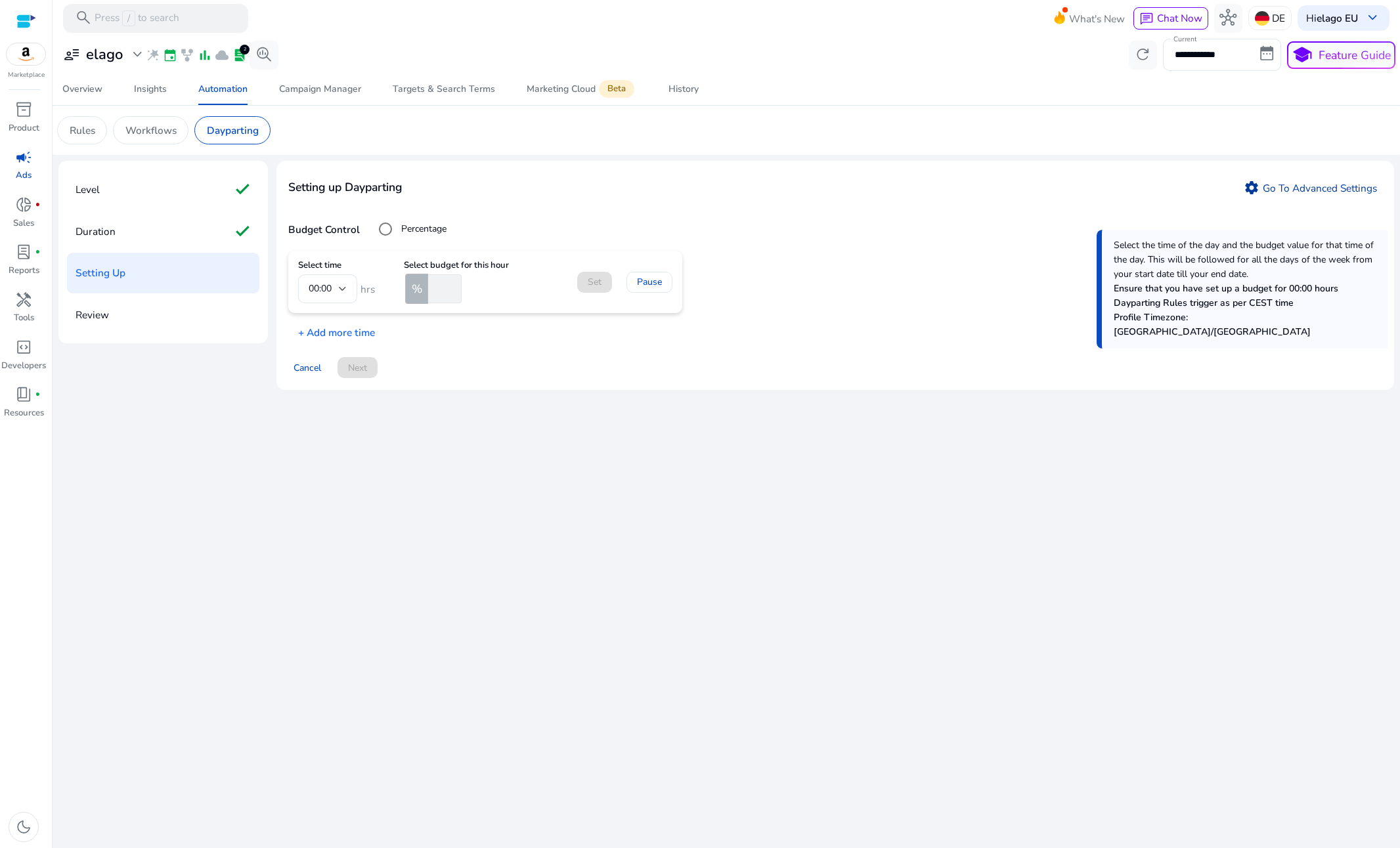
click at [1308, 191] on link "settings Go To Advanced Settings" at bounding box center [1311, 188] width 145 height 21
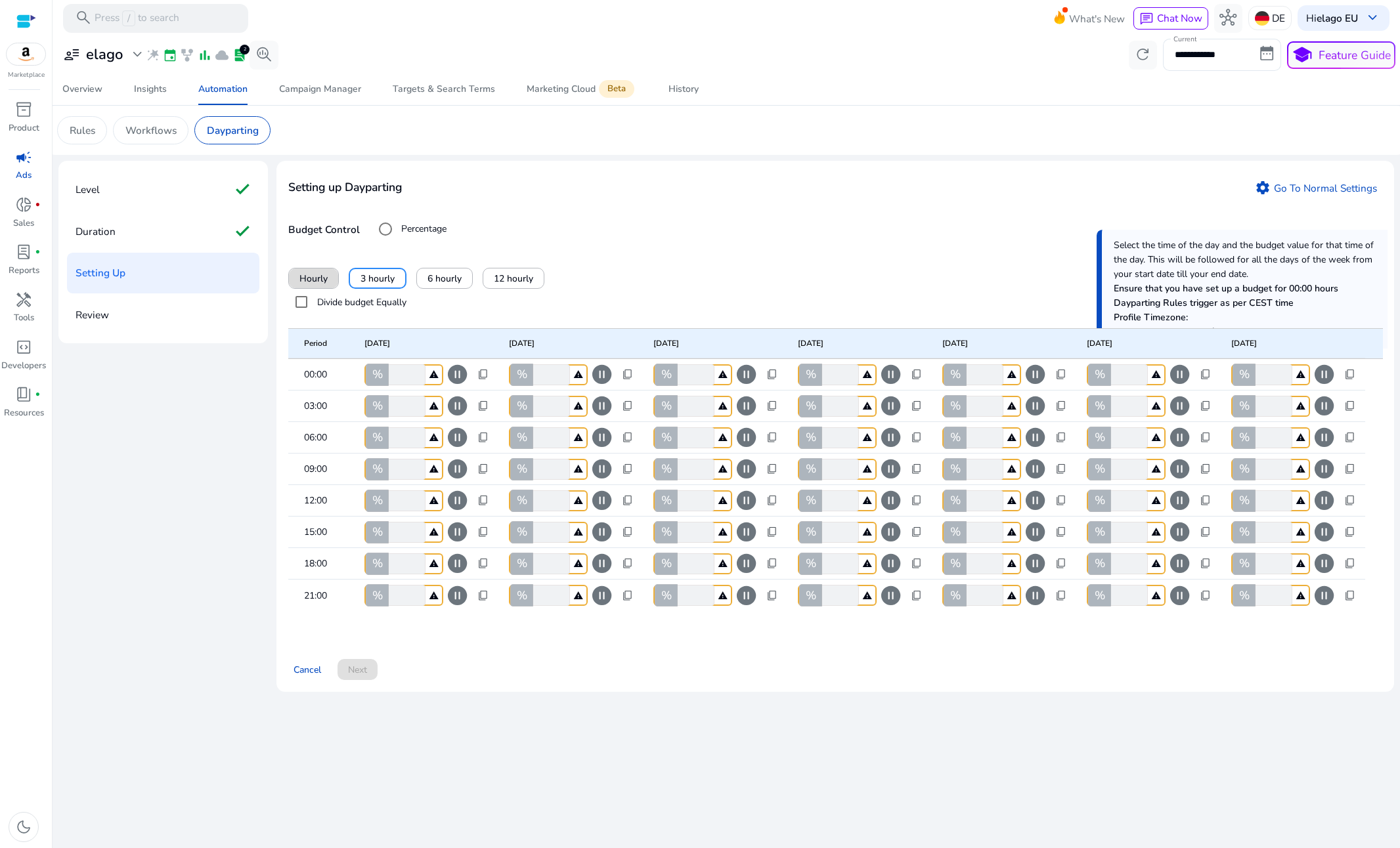
click at [313, 273] on span "Hourly" at bounding box center [314, 278] width 29 height 13
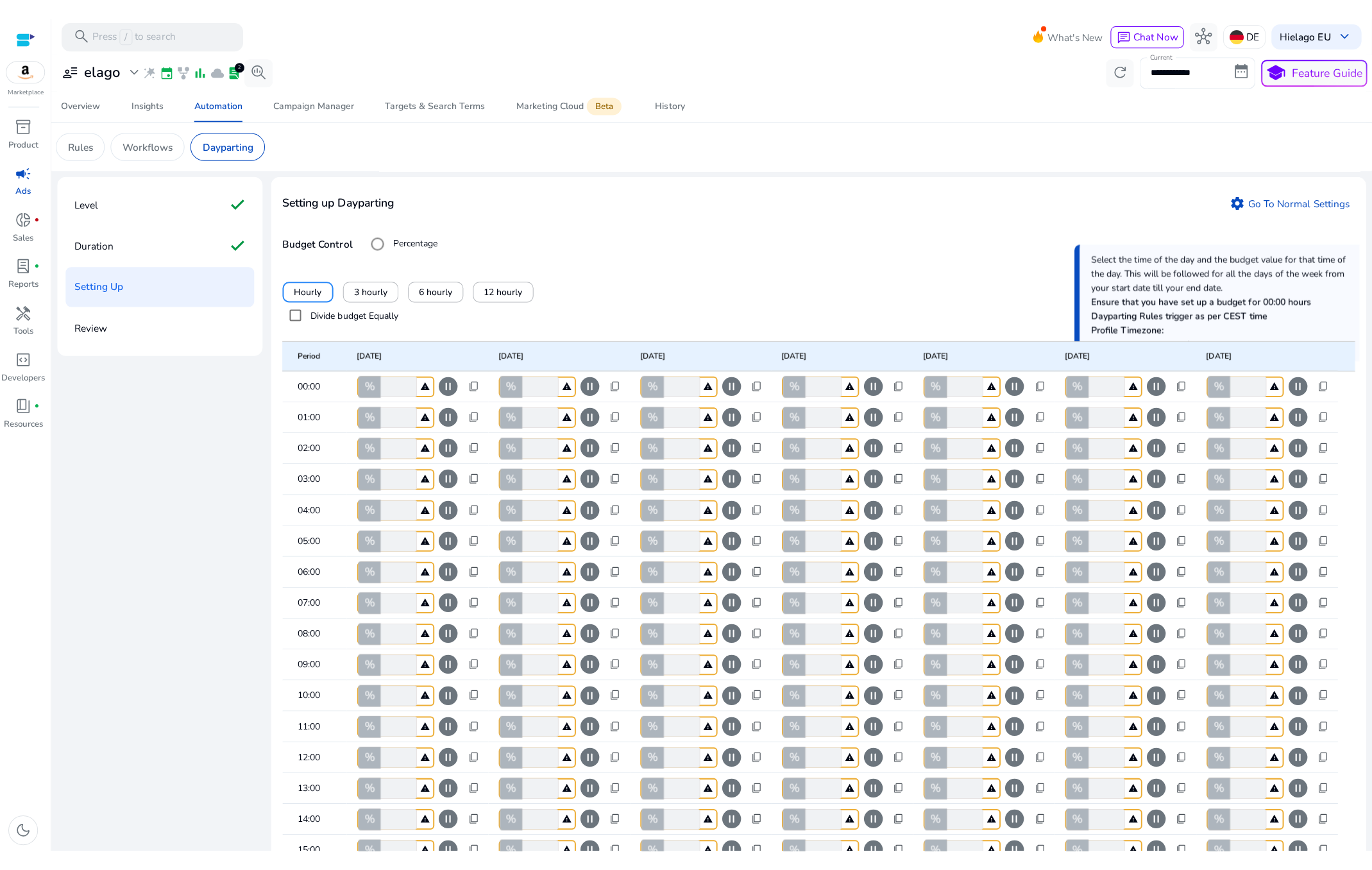
scroll to position [207, 0]
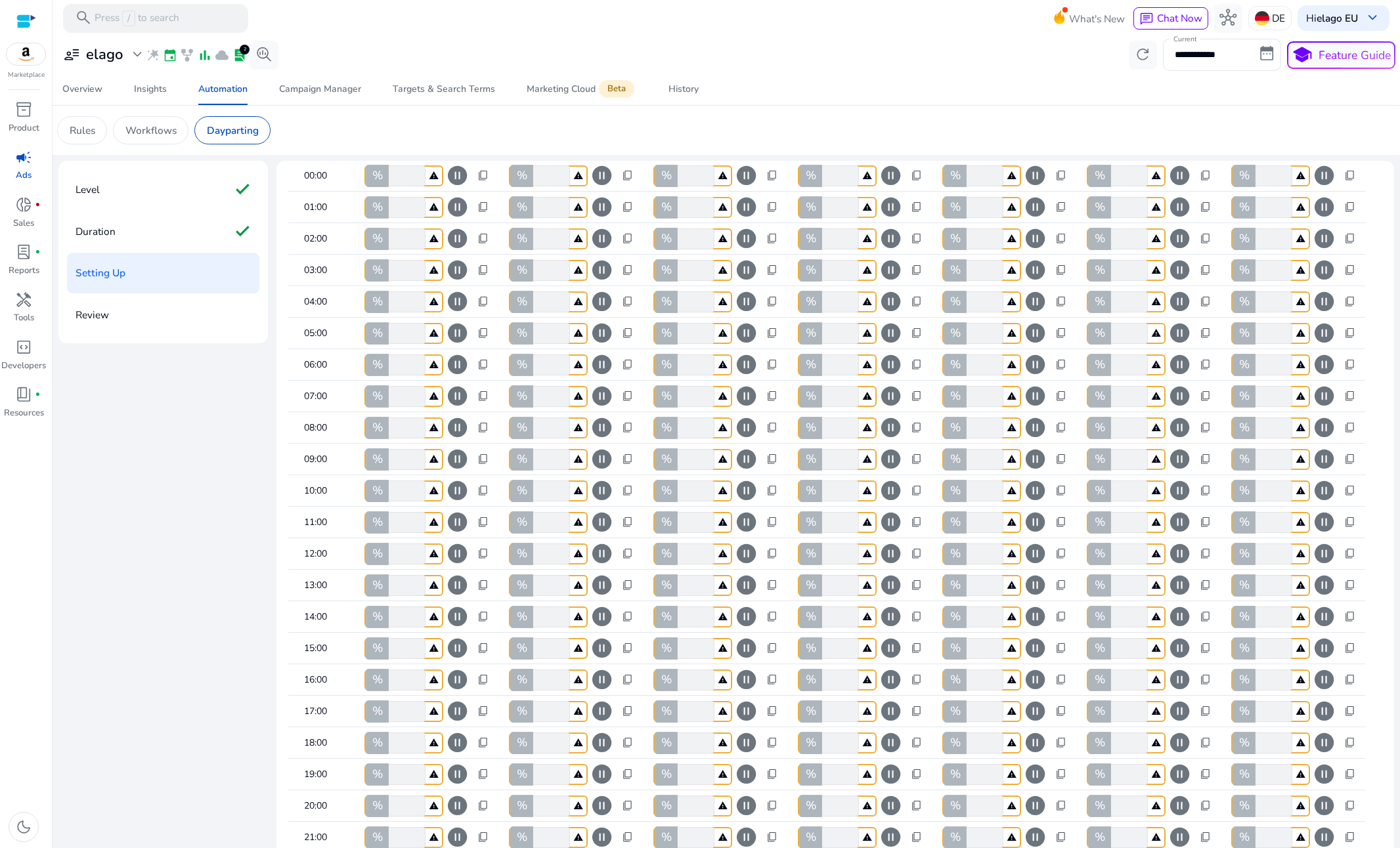
click at [248, 579] on div "Level check Duration check Setting Up Review Setting up Dayparting settings Go …" at bounding box center [725, 585] width 1336 height 848
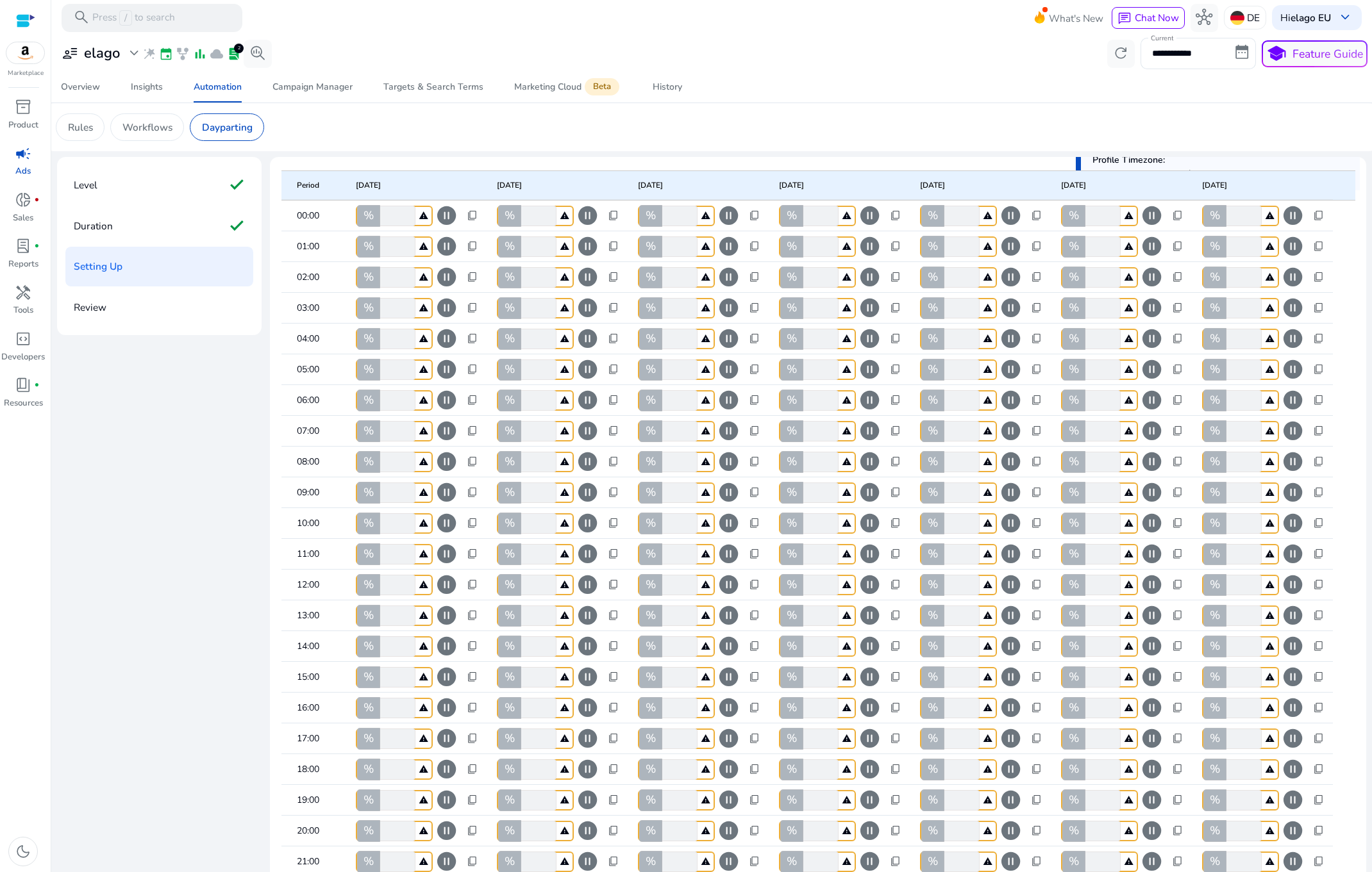
scroll to position [162, 0]
click at [1047, 142] on mat-card "Rules Workflows Dayparting" at bounding box center [711, 127] width 1332 height 48
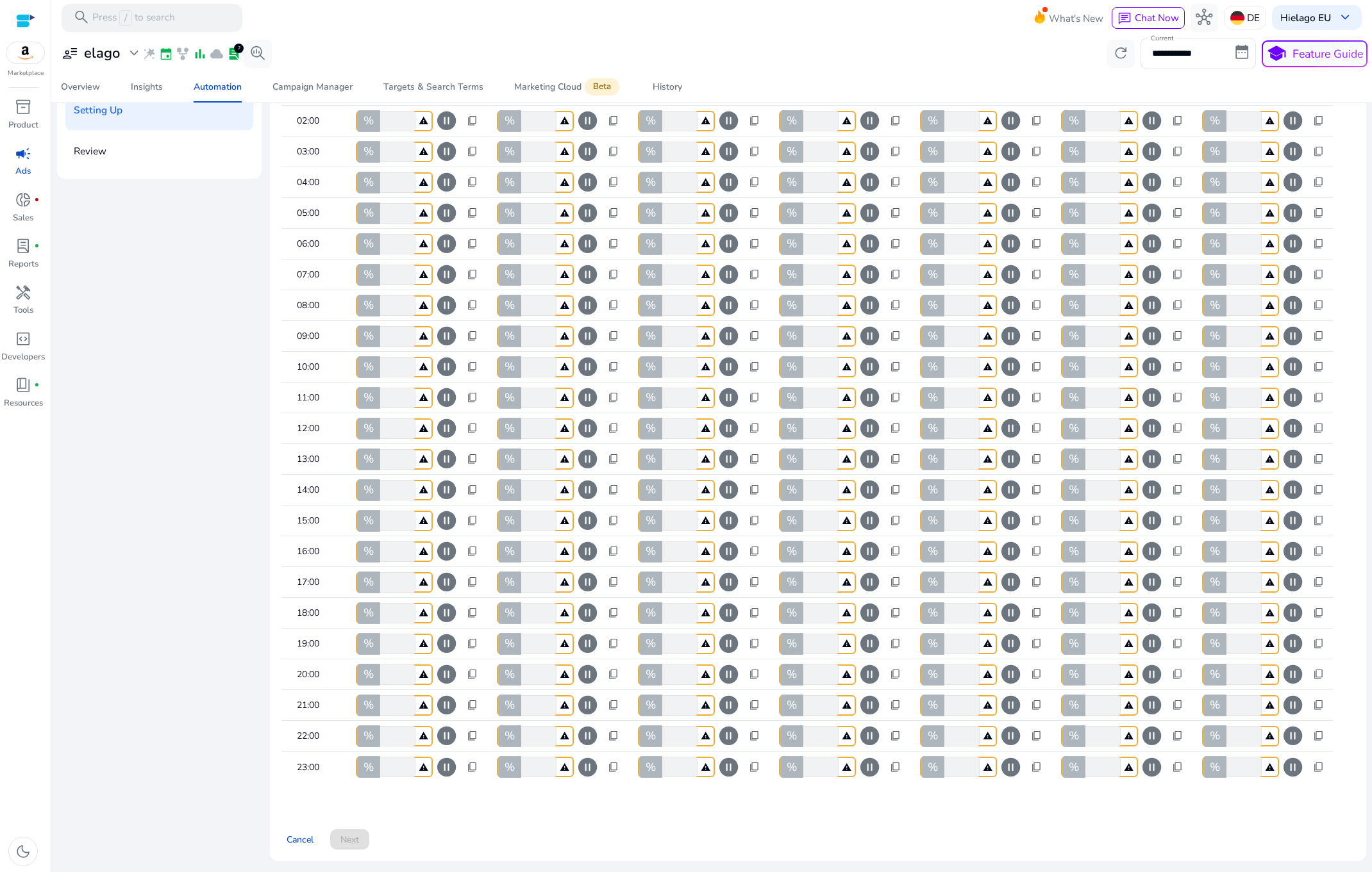
scroll to position [161, 0]
click at [291, 827] on span at bounding box center [300, 839] width 38 height 31
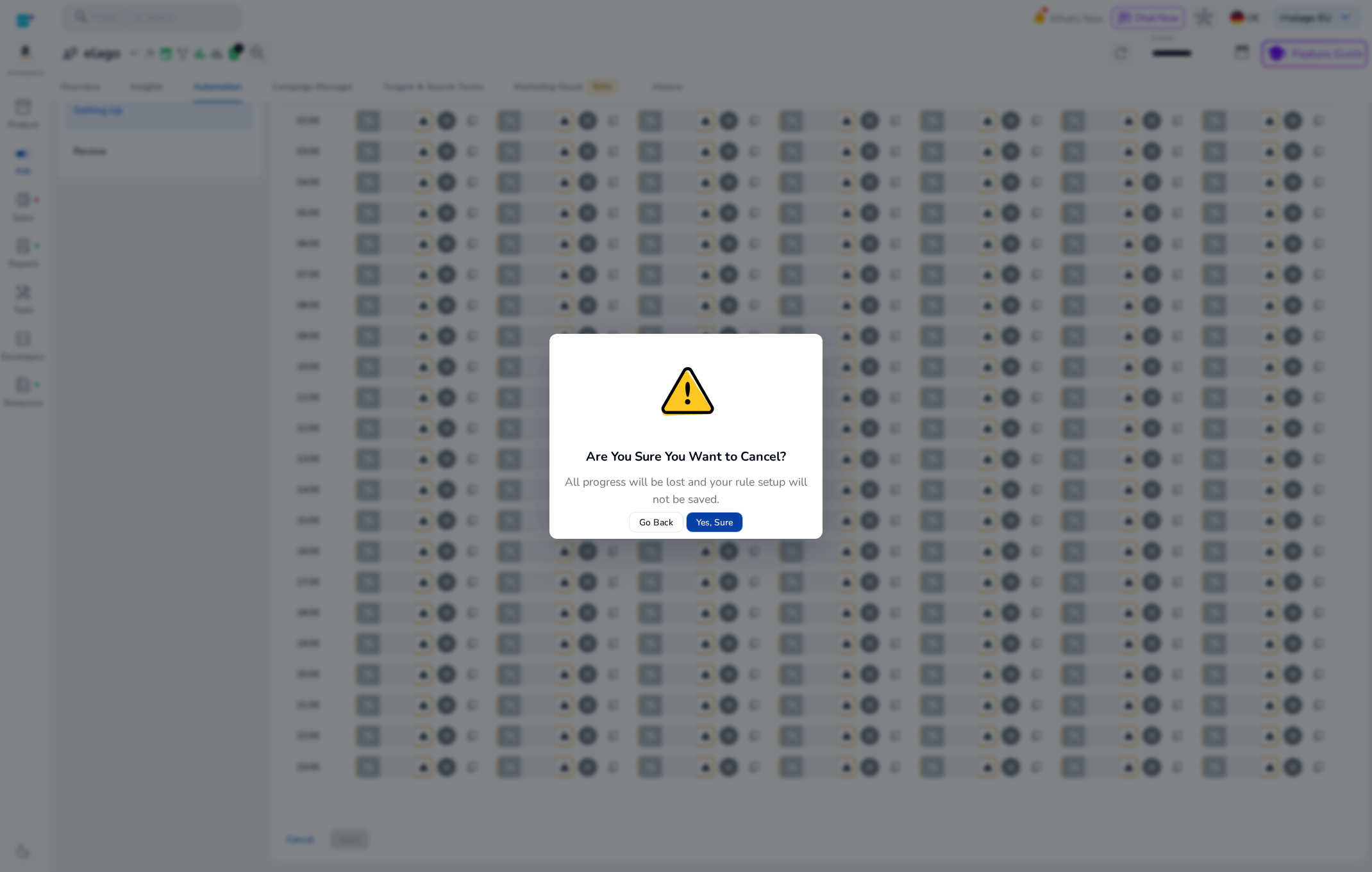
click at [727, 514] on span at bounding box center [714, 522] width 56 height 31
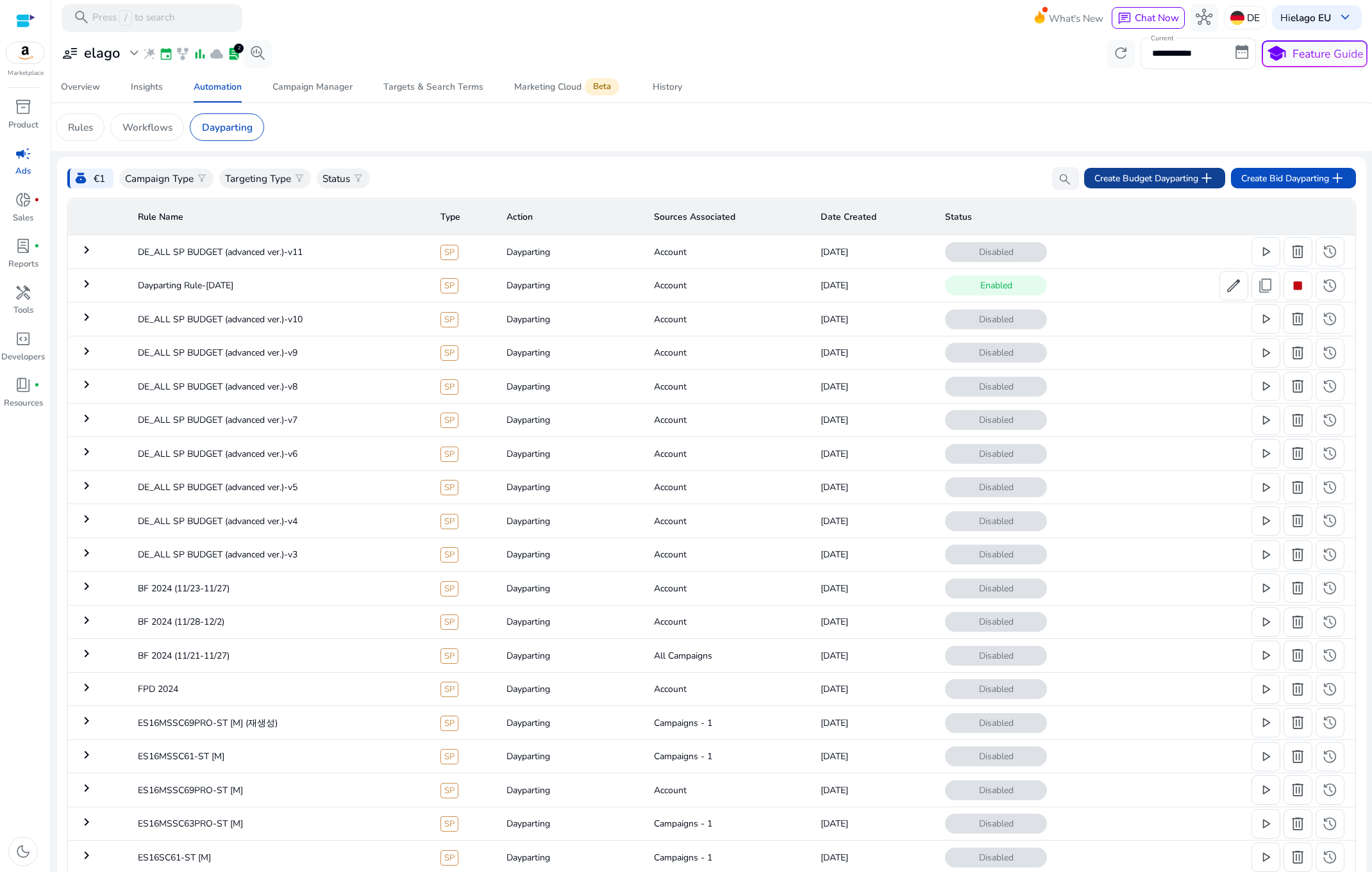
click at [1189, 182] on span "Create Budget Dayparting add" at bounding box center [1155, 178] width 121 height 17
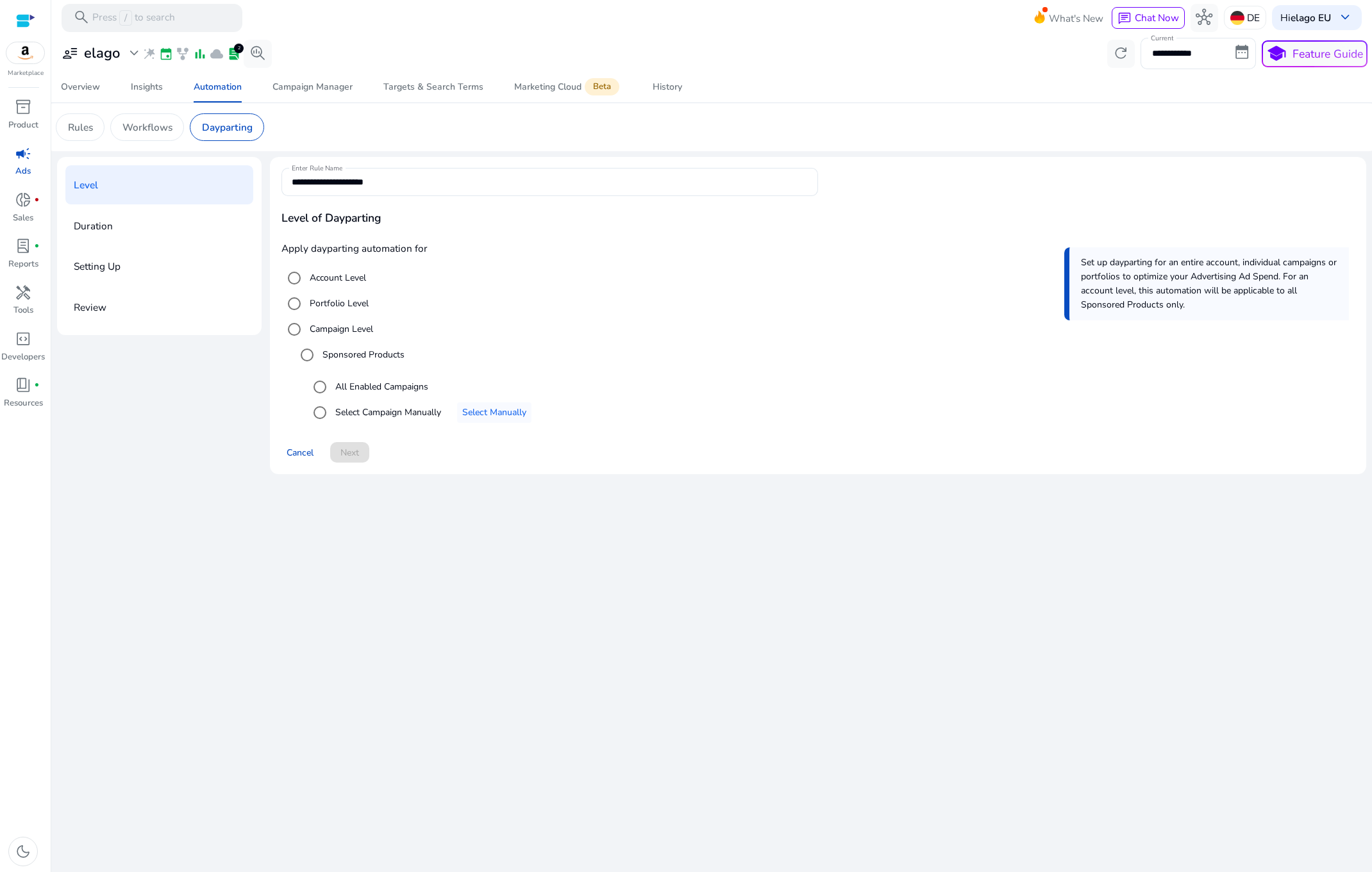
click at [320, 277] on label "Account Level" at bounding box center [337, 277] width 59 height 13
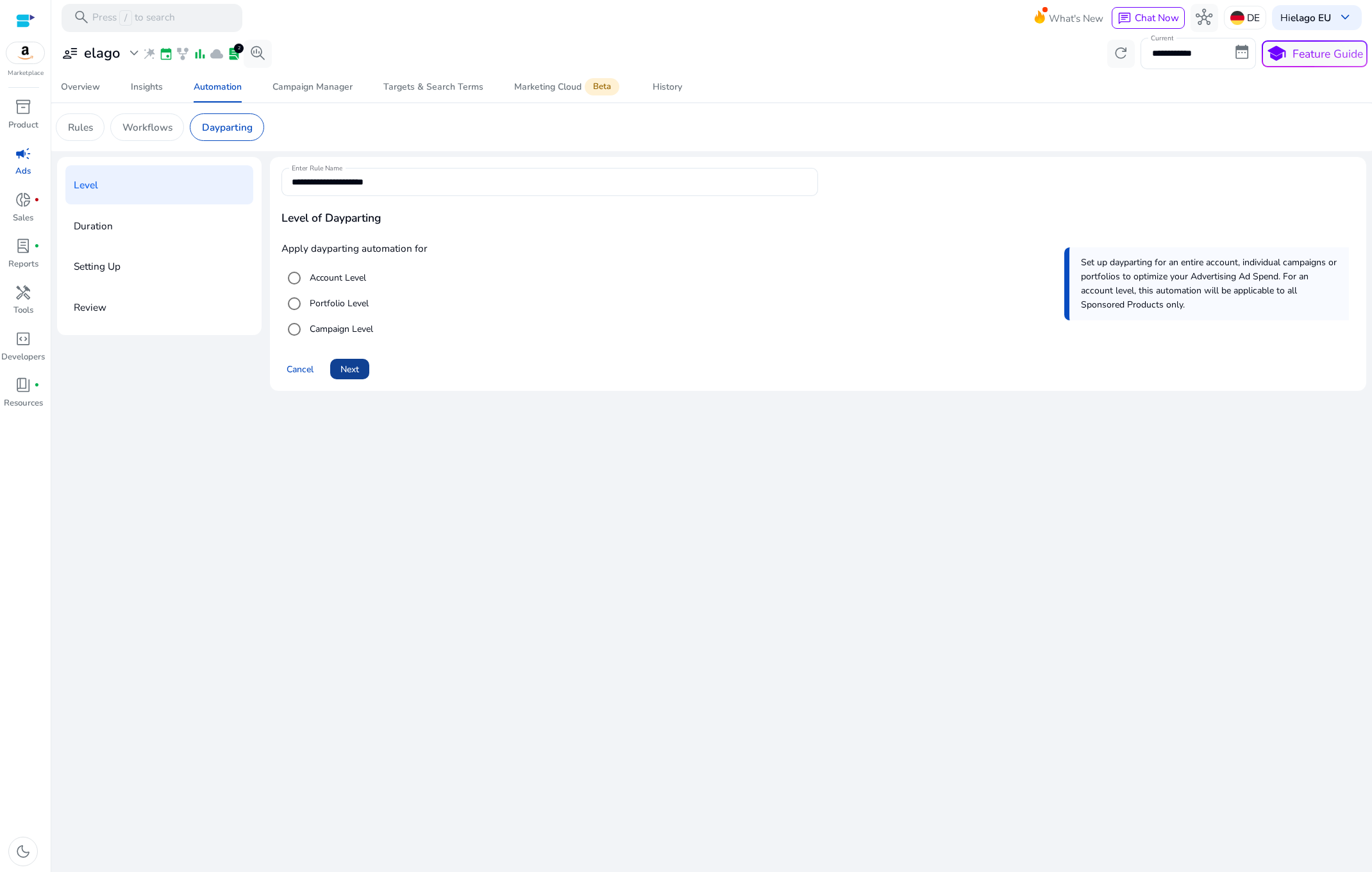
click at [347, 361] on span at bounding box center [349, 368] width 39 height 31
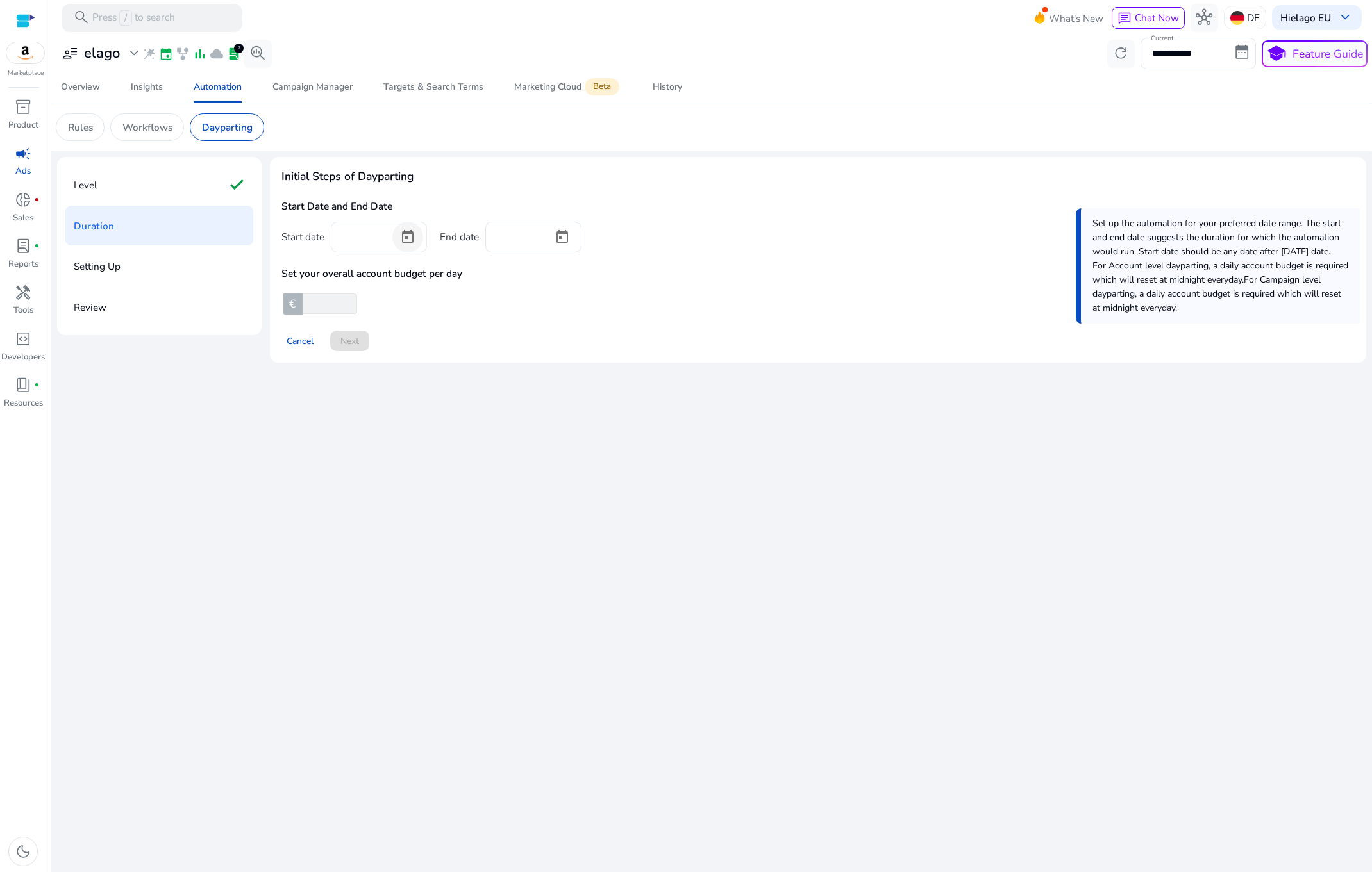
click at [421, 229] on span "Open calendar" at bounding box center [407, 237] width 31 height 31
click at [396, 413] on span "16" at bounding box center [401, 415] width 23 height 23
type input "*********"
click at [569, 232] on span "Open calendar" at bounding box center [562, 237] width 31 height 31
click at [558, 466] on span "30" at bounding box center [555, 467] width 23 height 23
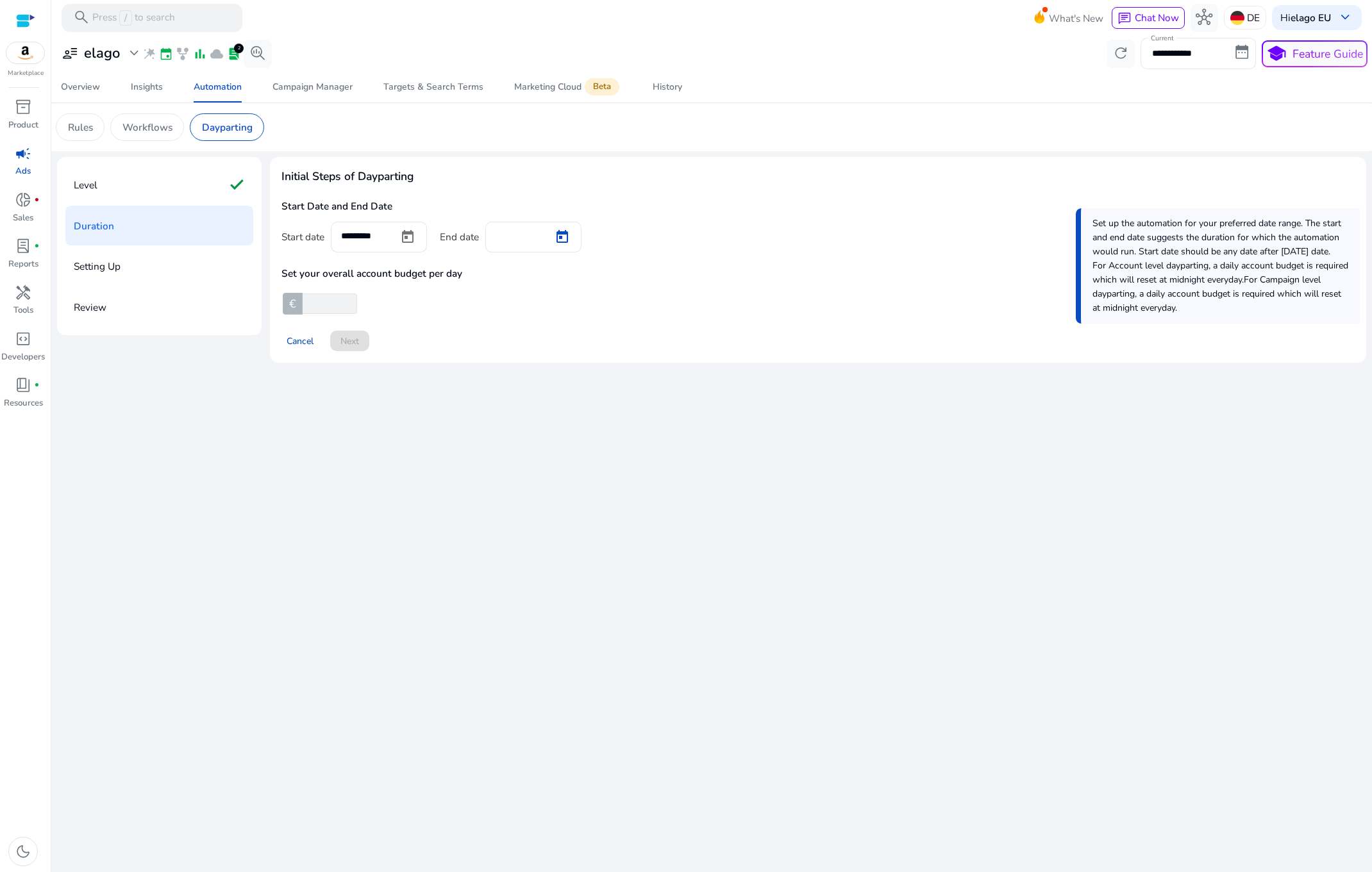
type input "*********"
click at [410, 233] on span "Open calendar" at bounding box center [407, 237] width 31 height 31
click at [422, 413] on span "17" at bounding box center [427, 415] width 23 height 23
type input "*********"
click at [541, 421] on div "**********" at bounding box center [711, 453] width 1309 height 837
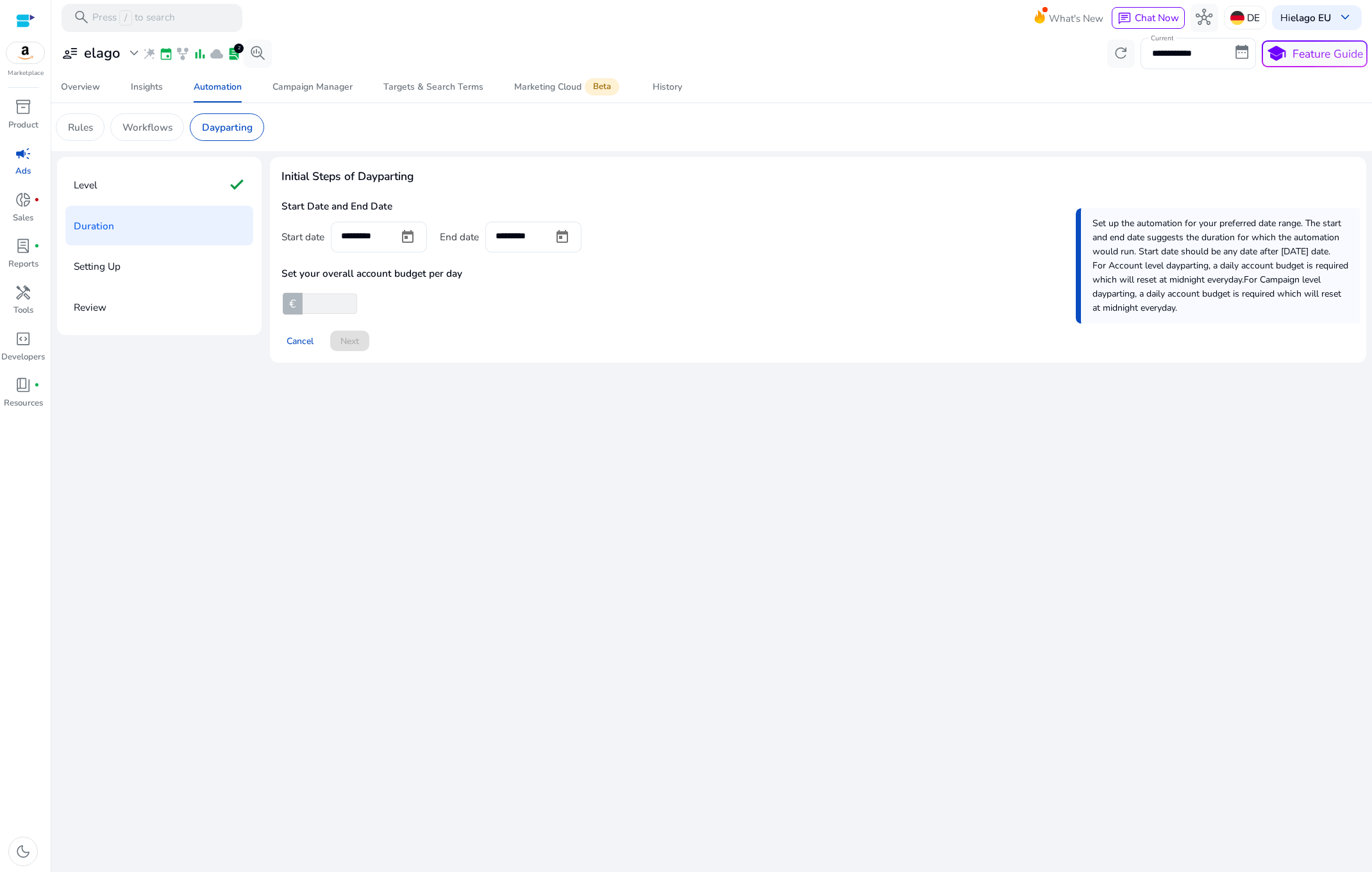
click at [330, 297] on input "number" at bounding box center [328, 303] width 57 height 20
type input "****"
click at [421, 321] on div "Cancel Next" at bounding box center [817, 335] width 1073 height 32
click at [346, 345] on span "Next" at bounding box center [349, 340] width 18 height 13
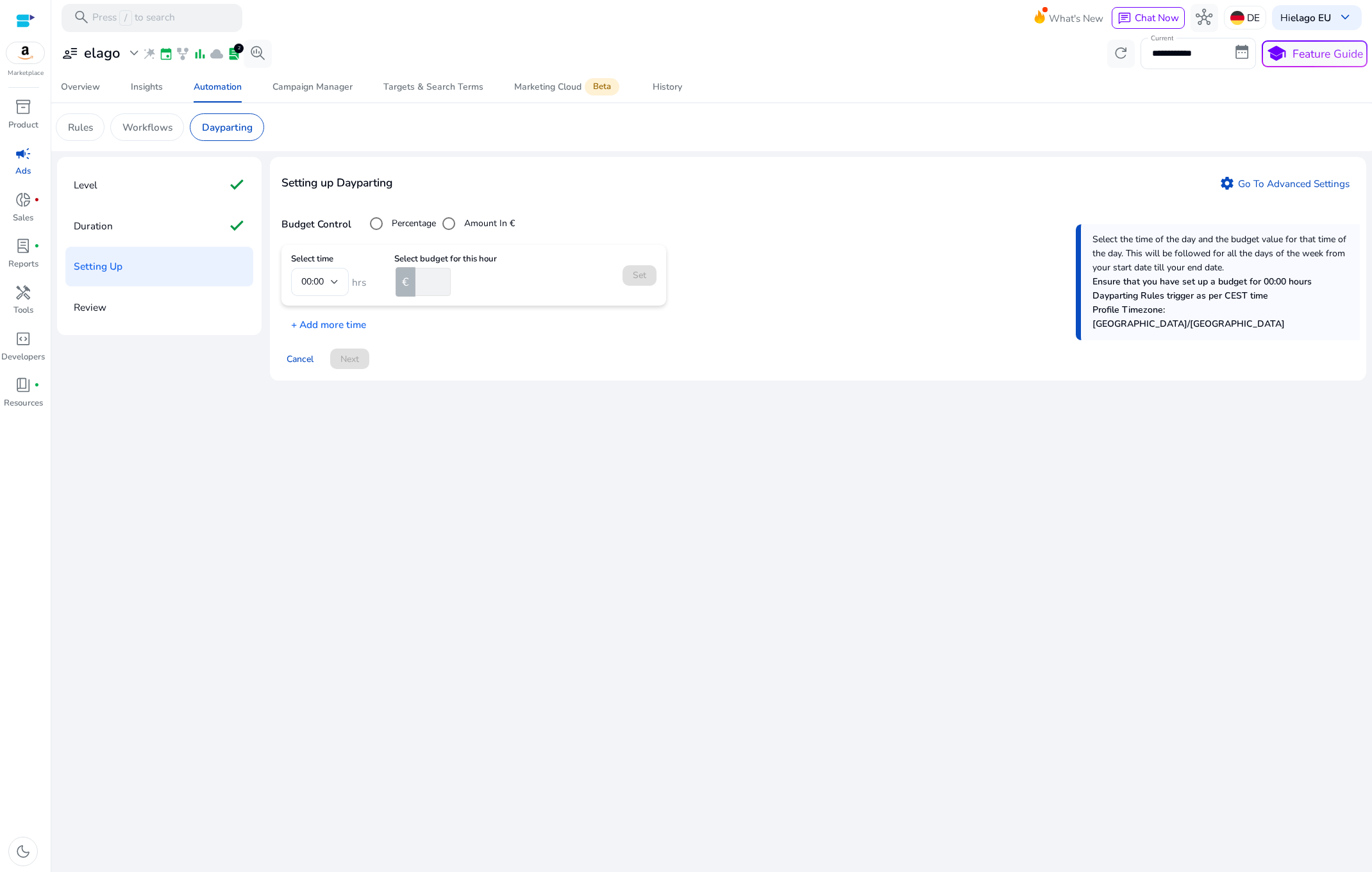
click at [333, 275] on mat-form-field "00:00" at bounding box center [320, 282] width 58 height 28
click at [1231, 176] on mat-icon "settings" at bounding box center [1227, 183] width 16 height 16
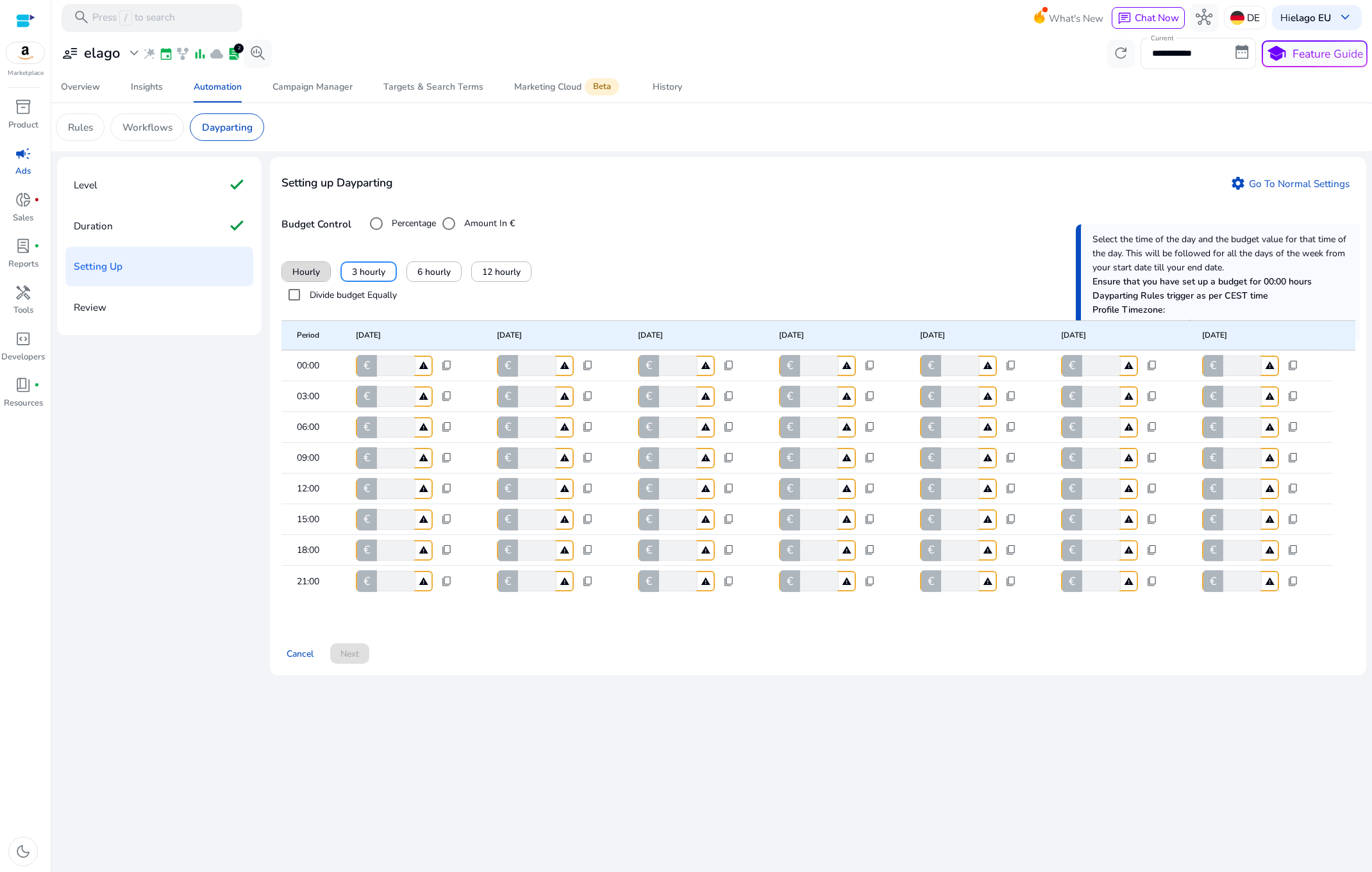
click at [318, 277] on span "Hourly" at bounding box center [307, 271] width 28 height 13
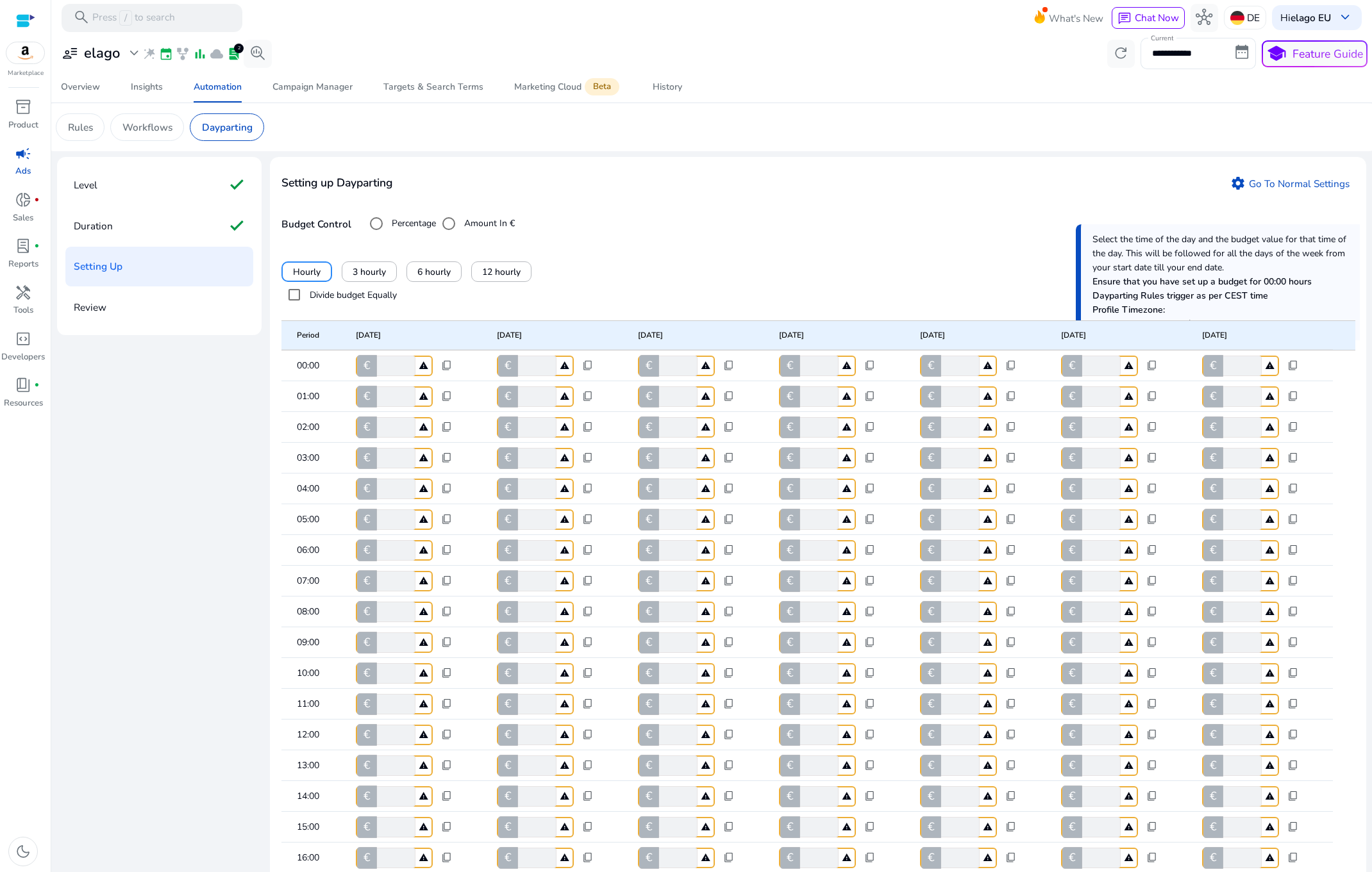
click at [343, 295] on label "Divide budget Equally" at bounding box center [352, 294] width 90 height 13
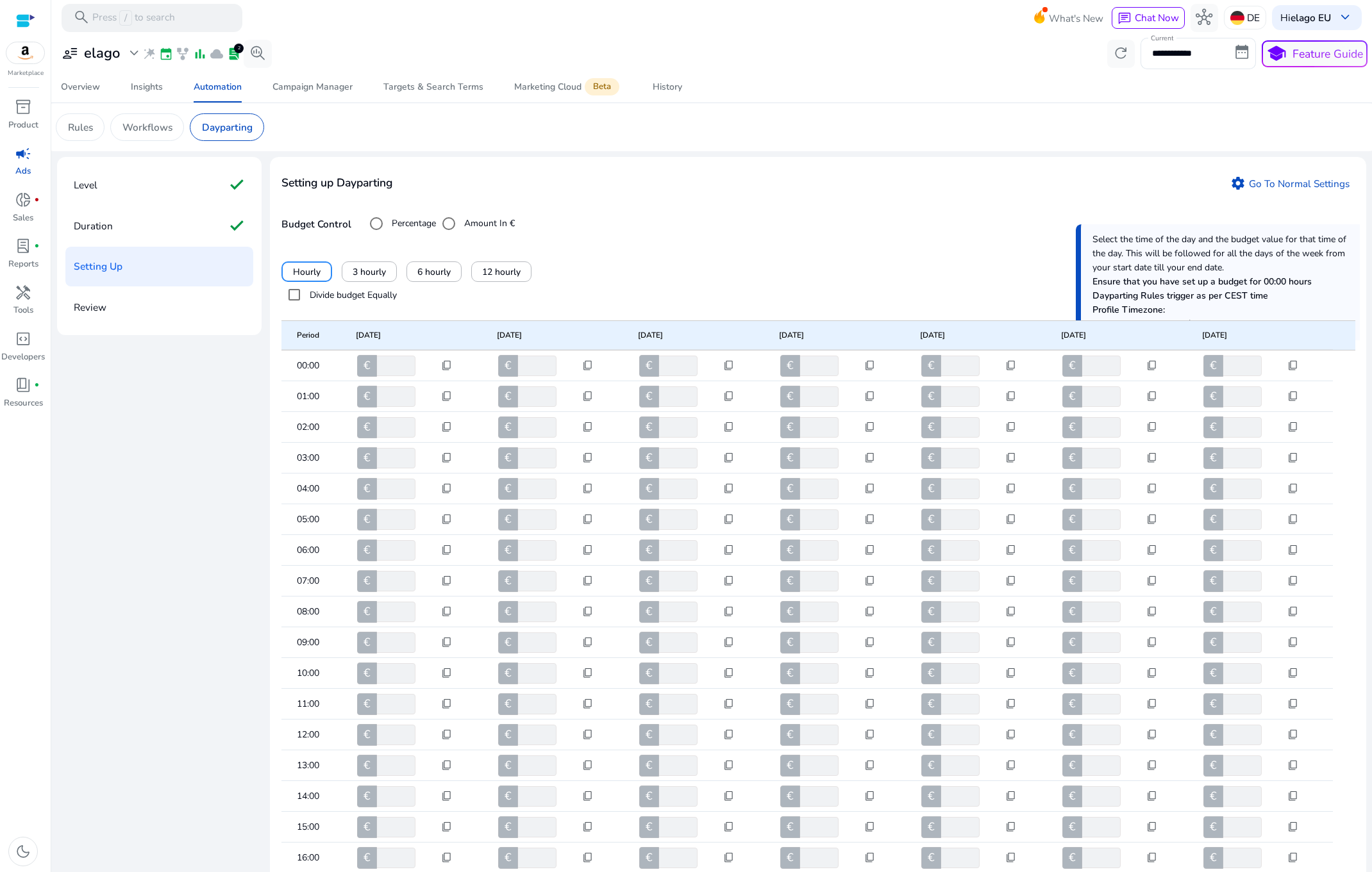
click at [748, 292] on form "Divide budget Equally" at bounding box center [817, 294] width 1073 height 25
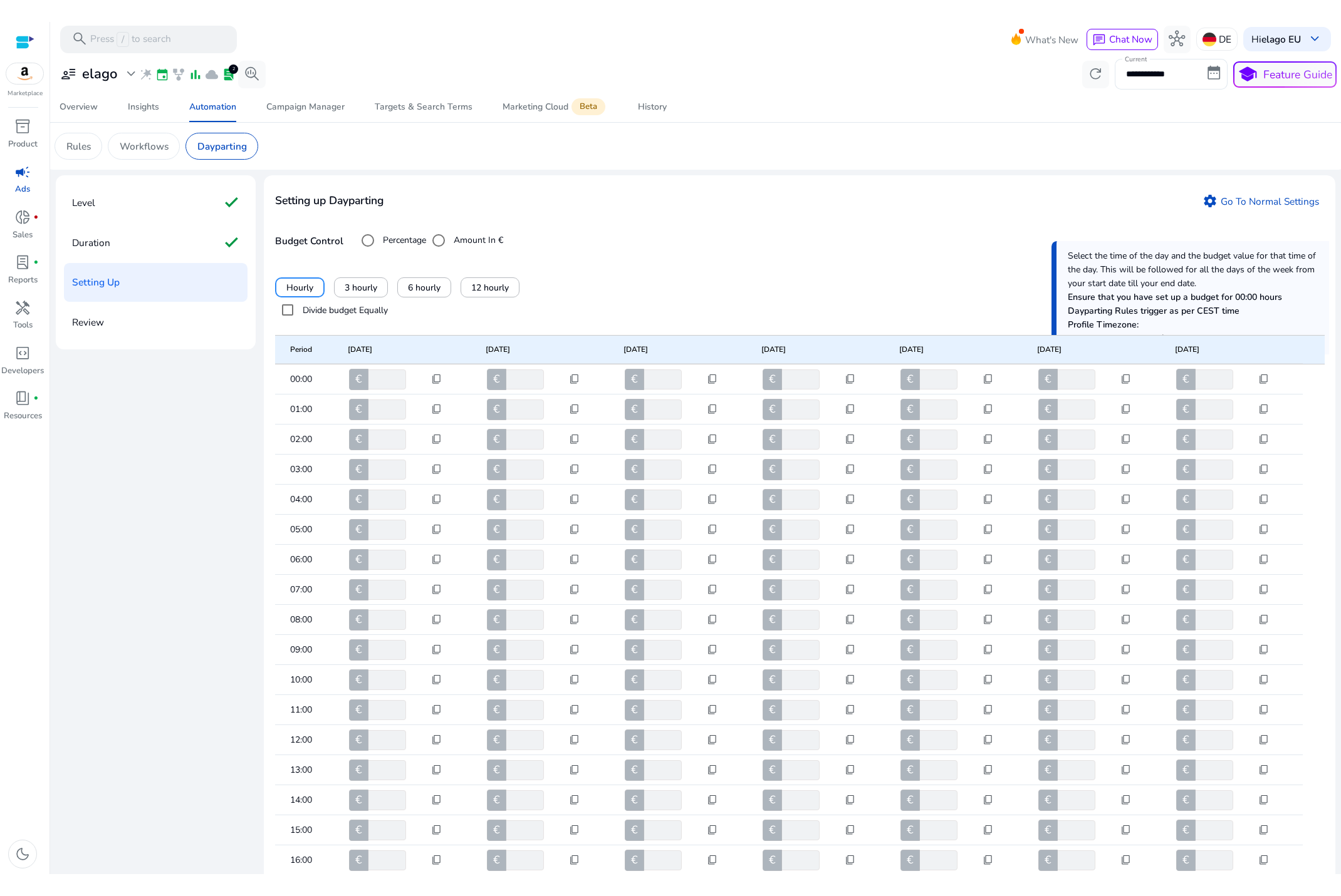
scroll to position [159, 0]
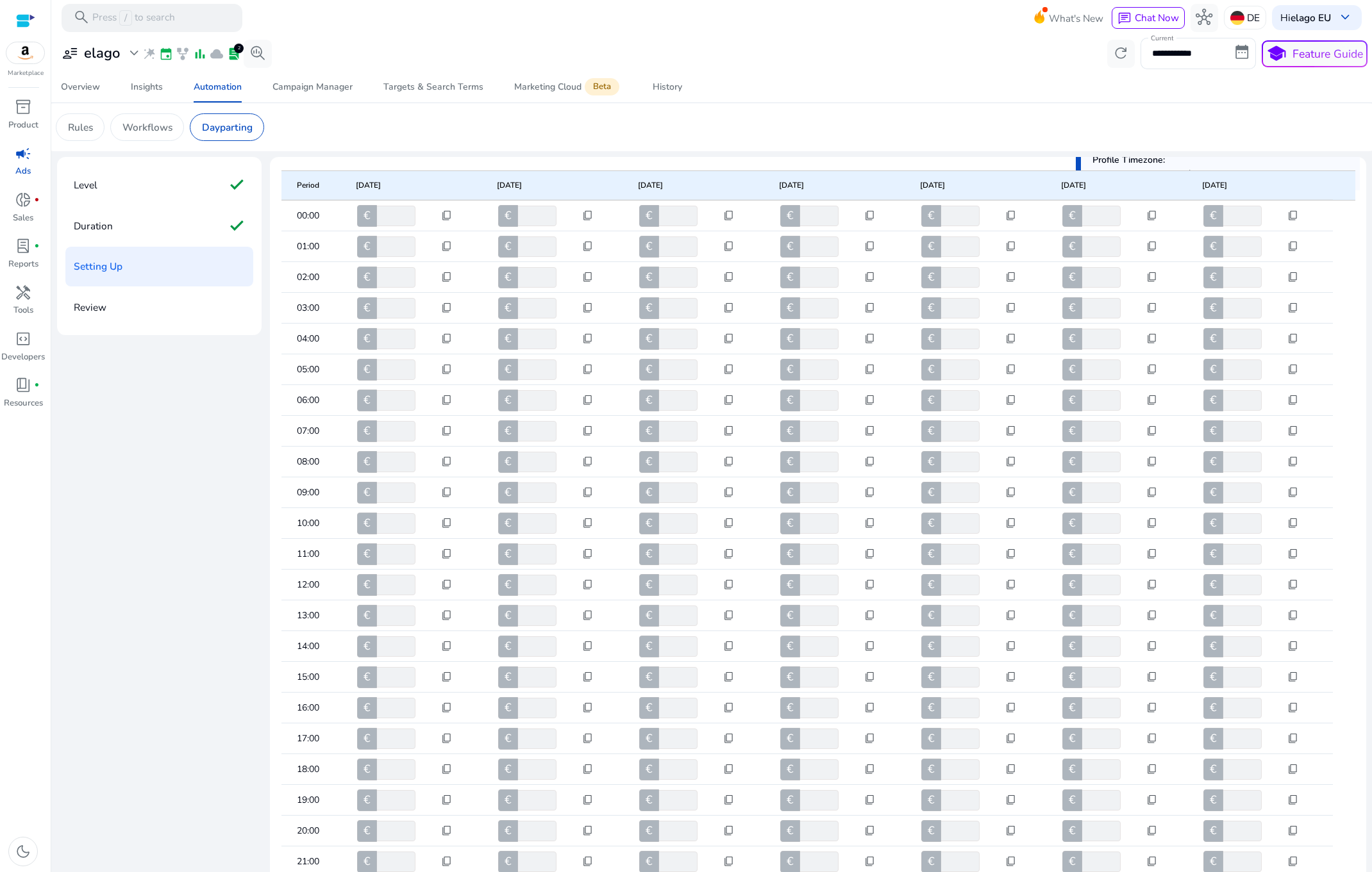
click at [231, 596] on div "**********" at bounding box center [711, 593] width 1309 height 872
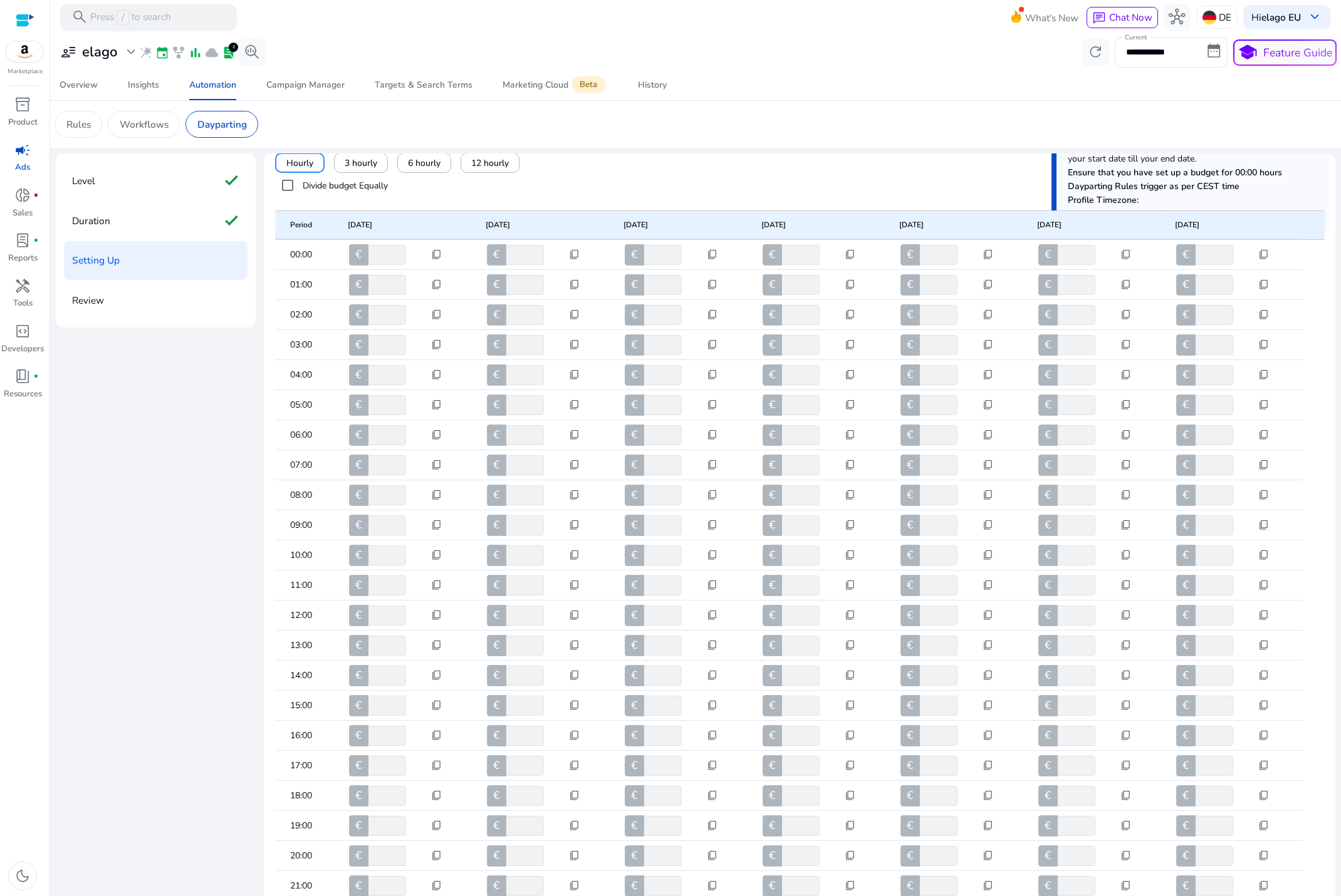
scroll to position [115, 0]
click at [816, 155] on div "Hourly 3 hourly 6 hourly 12 hourly" at bounding box center [799, 162] width 1049 height 20
click at [172, 572] on div "**********" at bounding box center [695, 602] width 1280 height 896
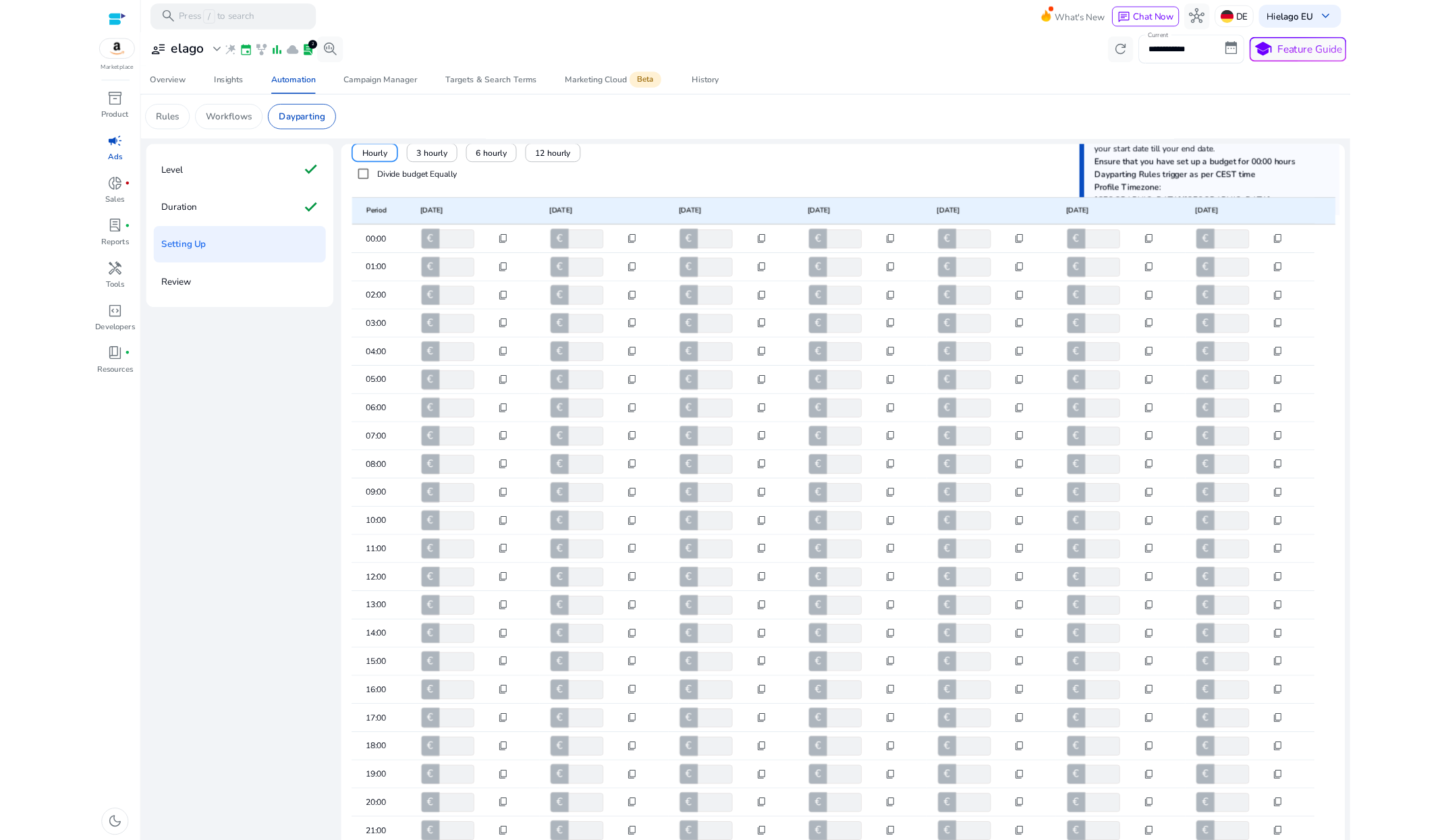
scroll to position [0, 0]
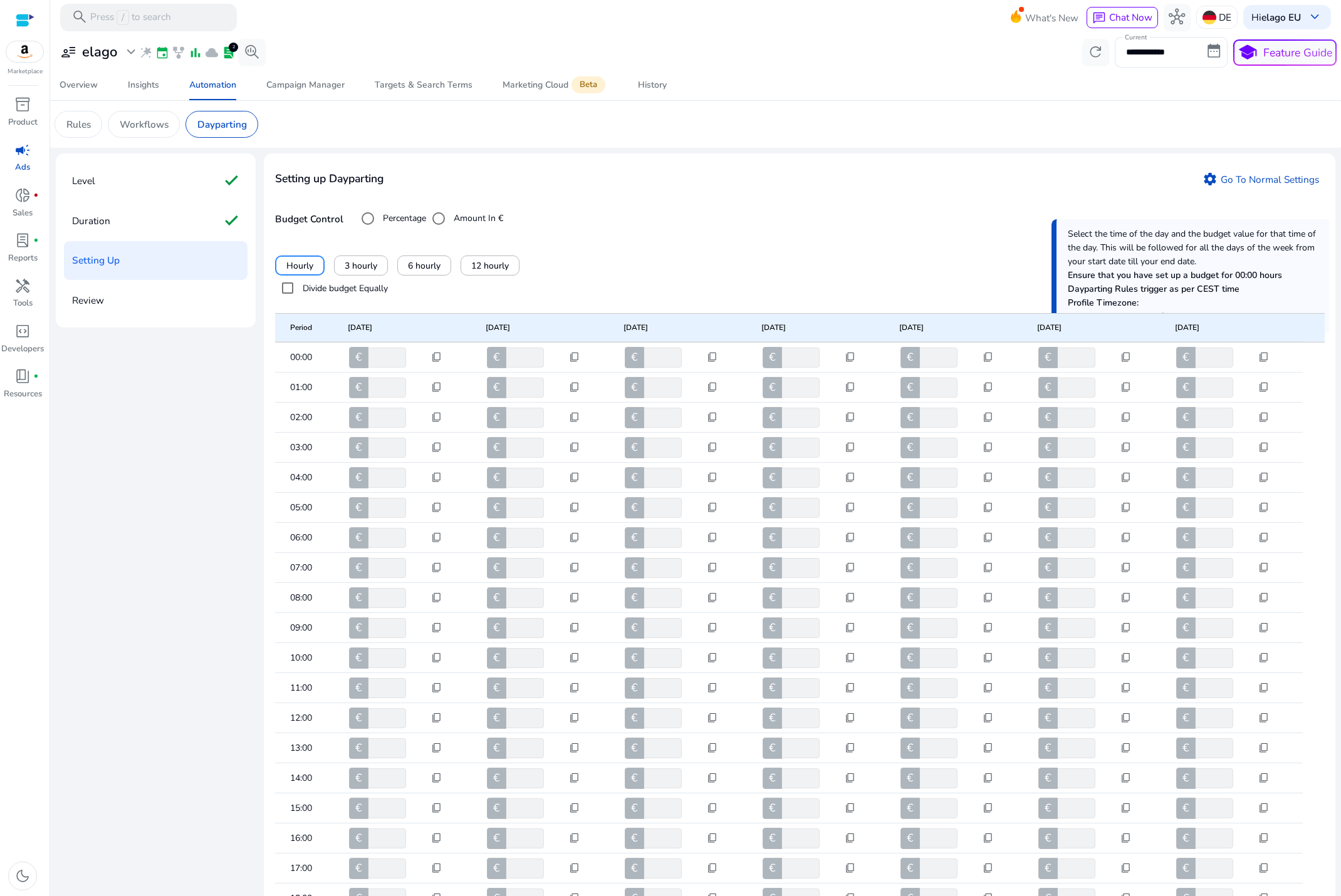
click at [375, 284] on label "Divide budget Equally" at bounding box center [344, 288] width 88 height 13
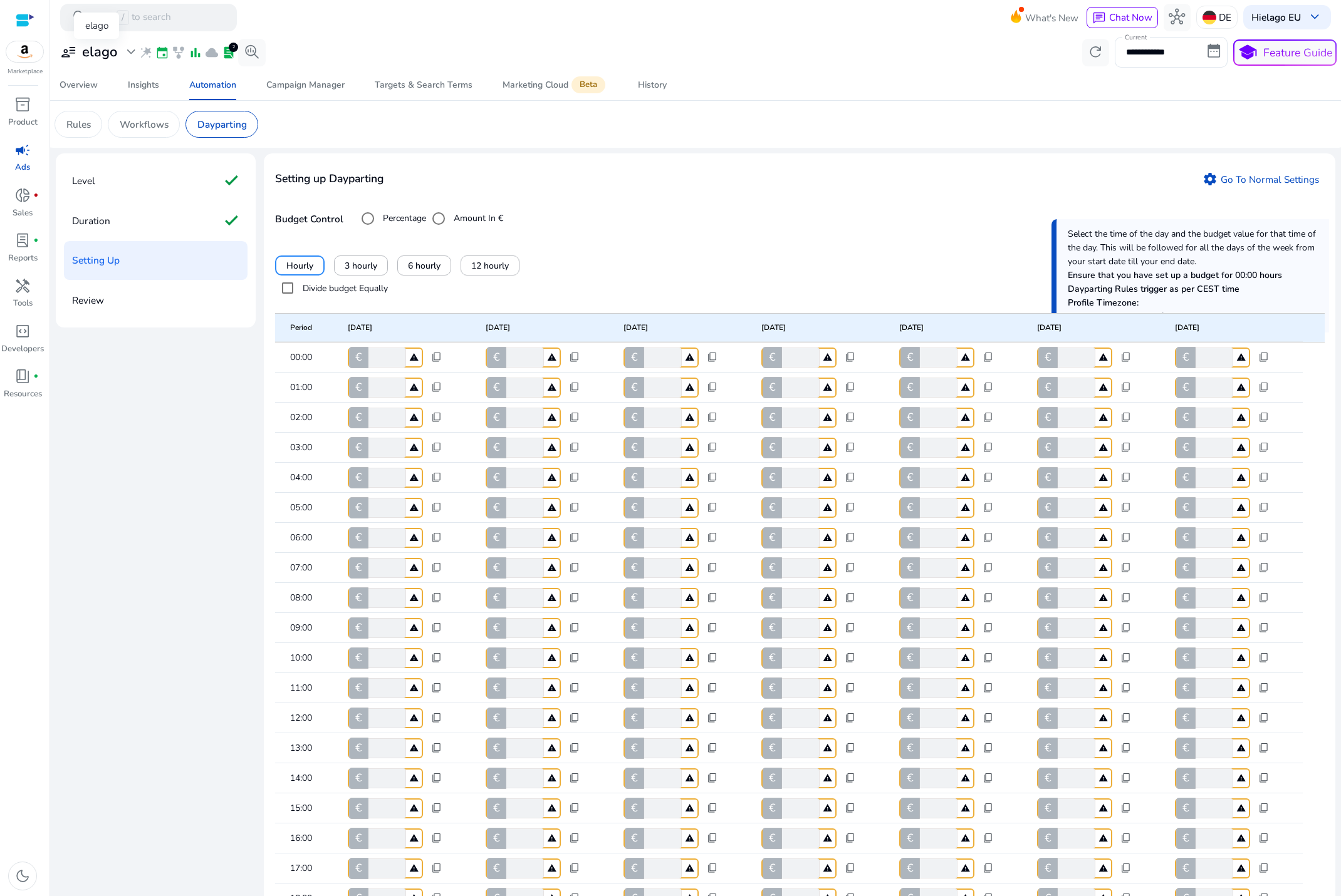
click at [90, 57] on h3 "elago" at bounding box center [99, 51] width 35 height 16
click at [623, 197] on div at bounding box center [670, 448] width 1341 height 896
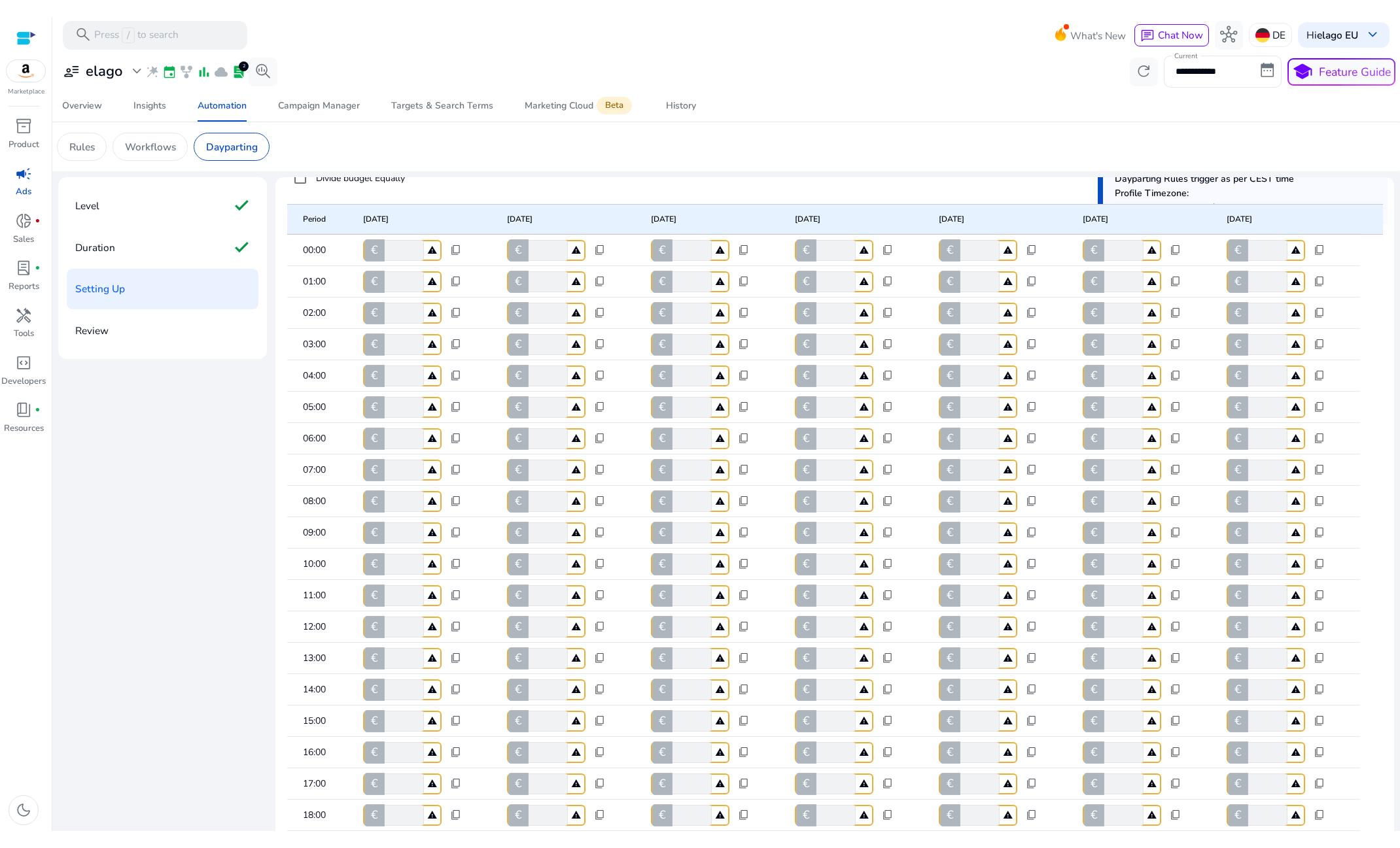
scroll to position [242, 0]
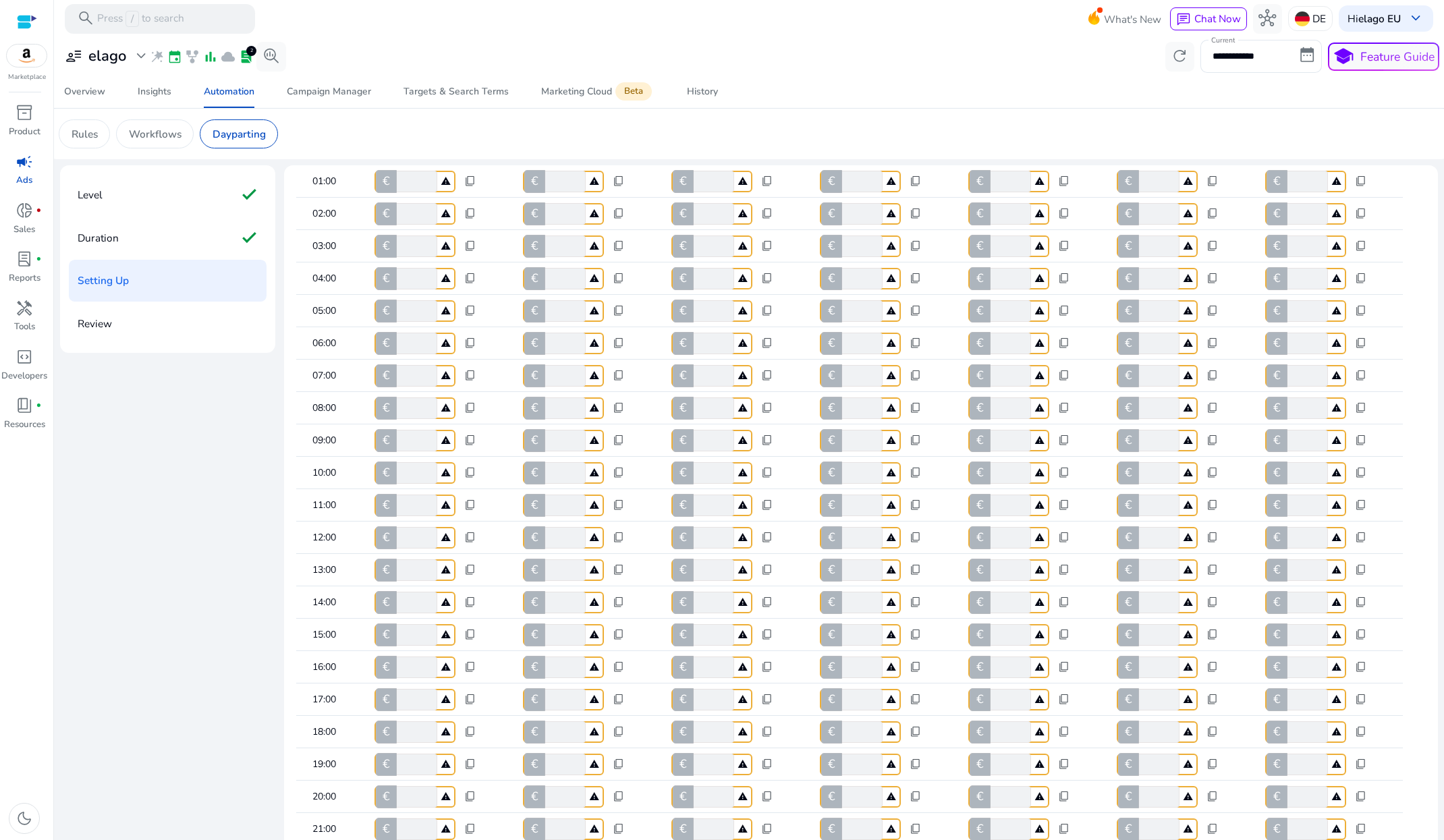
click at [1396, 634] on mat-cell "€ * warning content_copy" at bounding box center [1328, 634] width 148 height 32
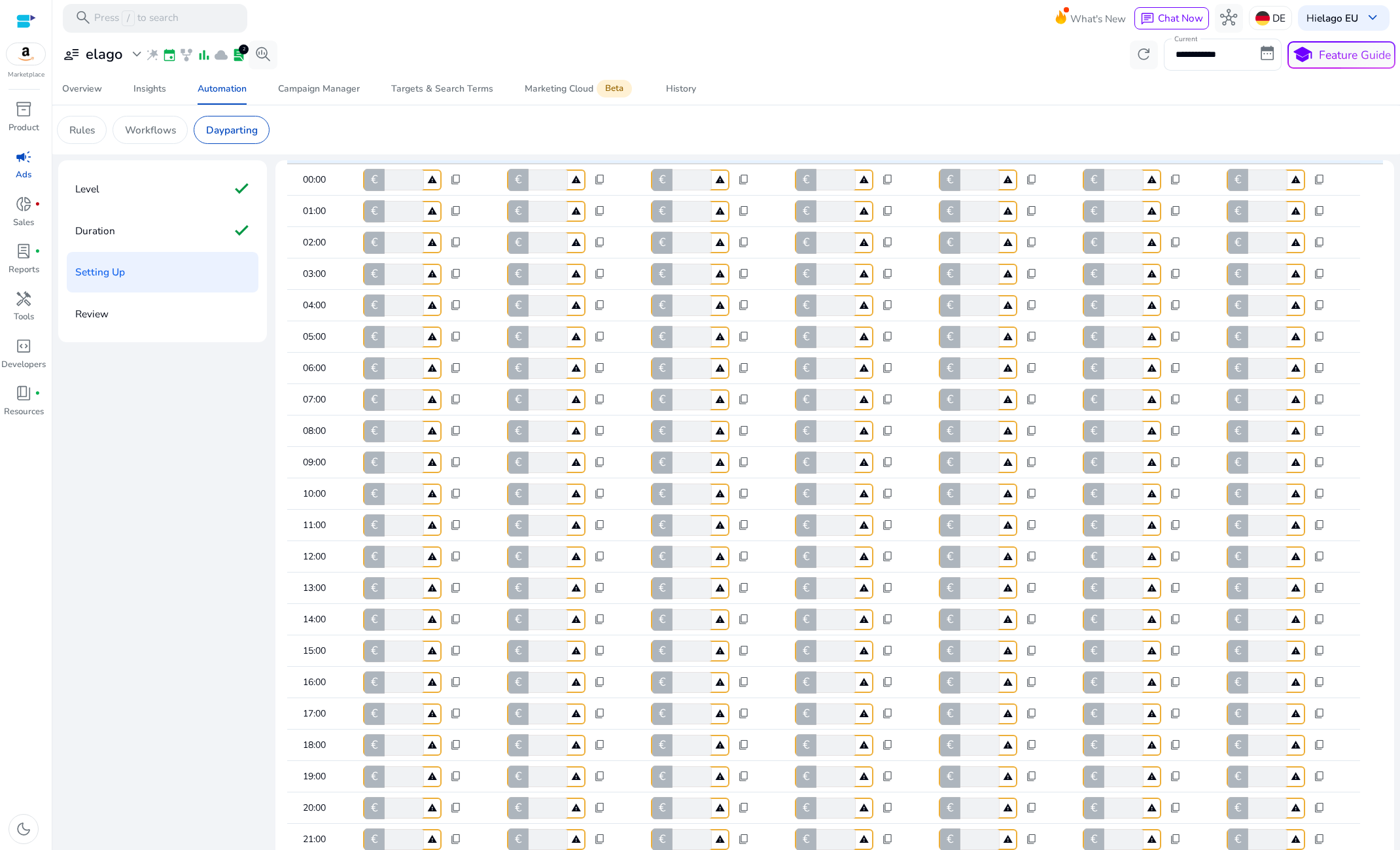
scroll to position [207, 0]
click at [188, 431] on div "Level check Duration check Setting Up Review Setting up Dayparting settings Go …" at bounding box center [725, 585] width 1336 height 850
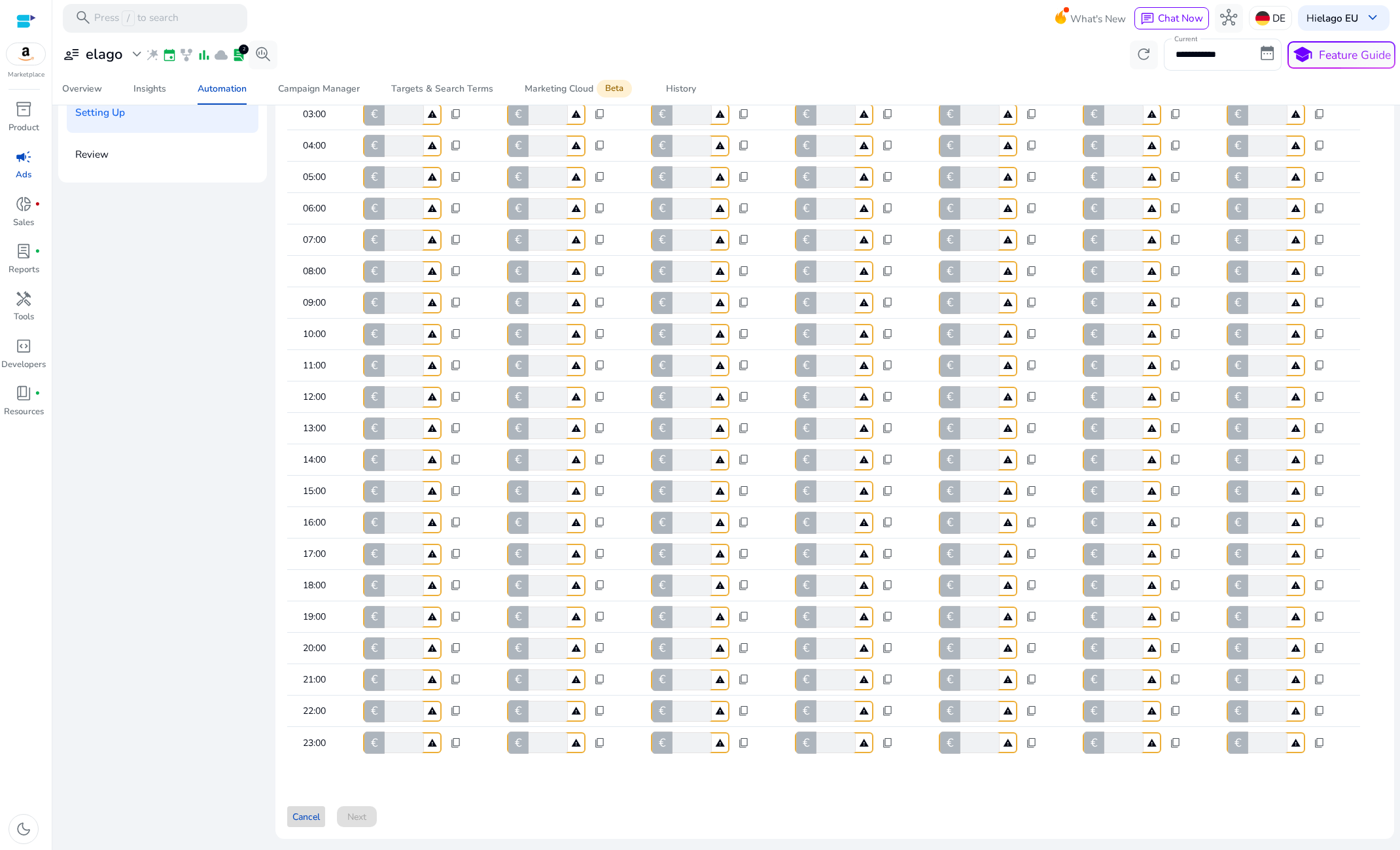
click at [294, 814] on span "Cancel" at bounding box center [306, 816] width 28 height 13
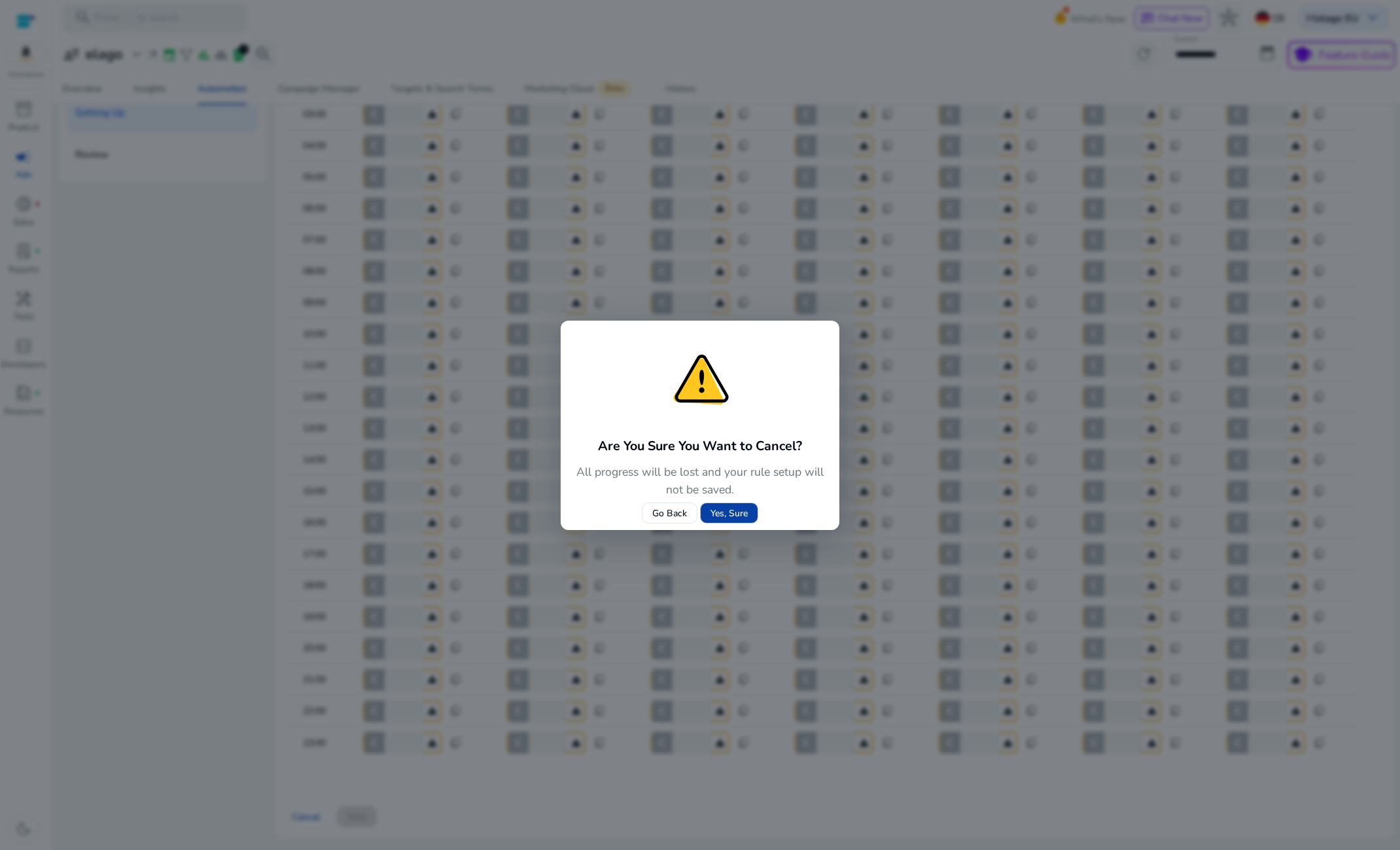
click at [732, 511] on span "Yes, Sure" at bounding box center [729, 512] width 37 height 13
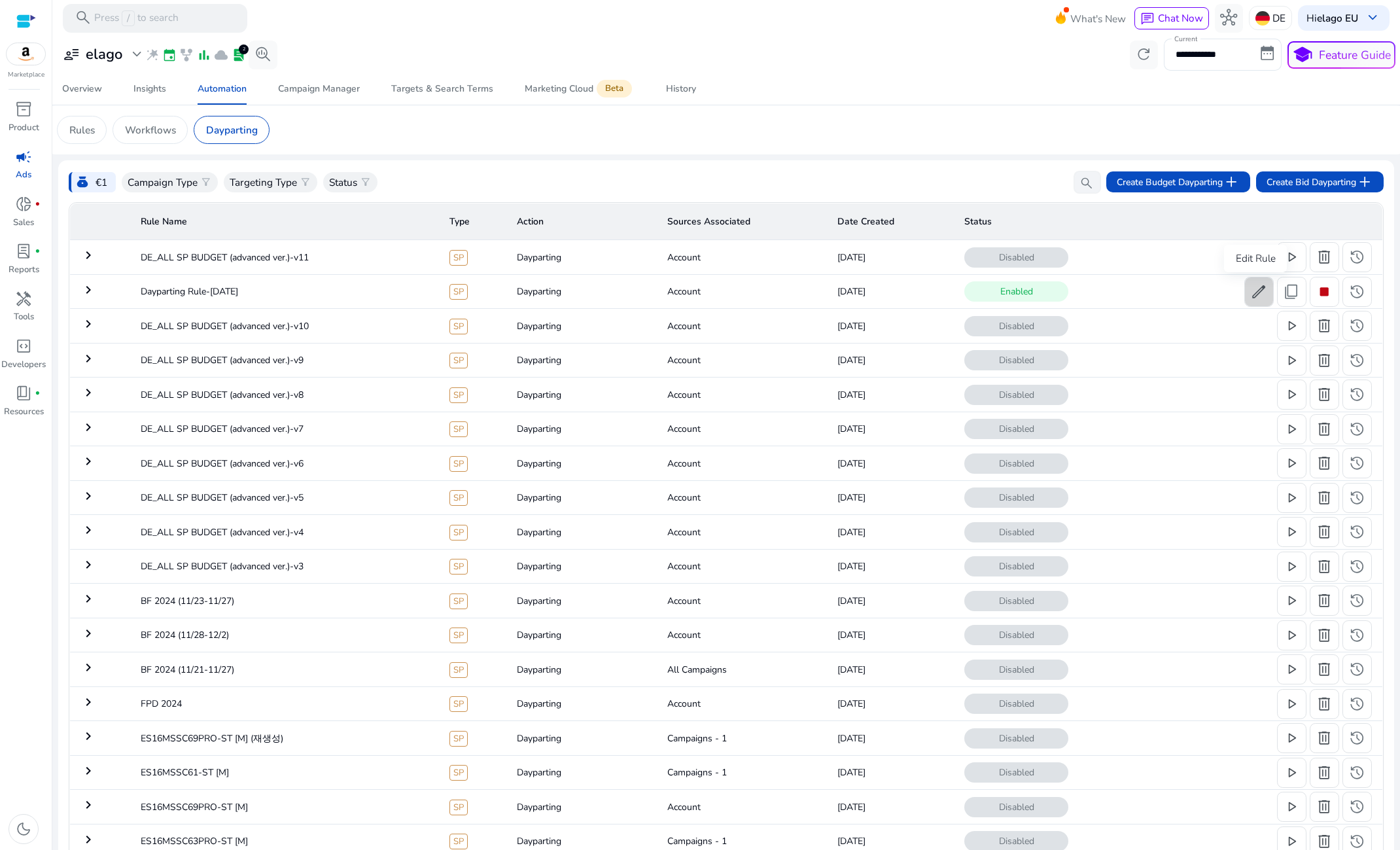
click at [1250, 294] on span "edit" at bounding box center [1258, 291] width 17 height 17
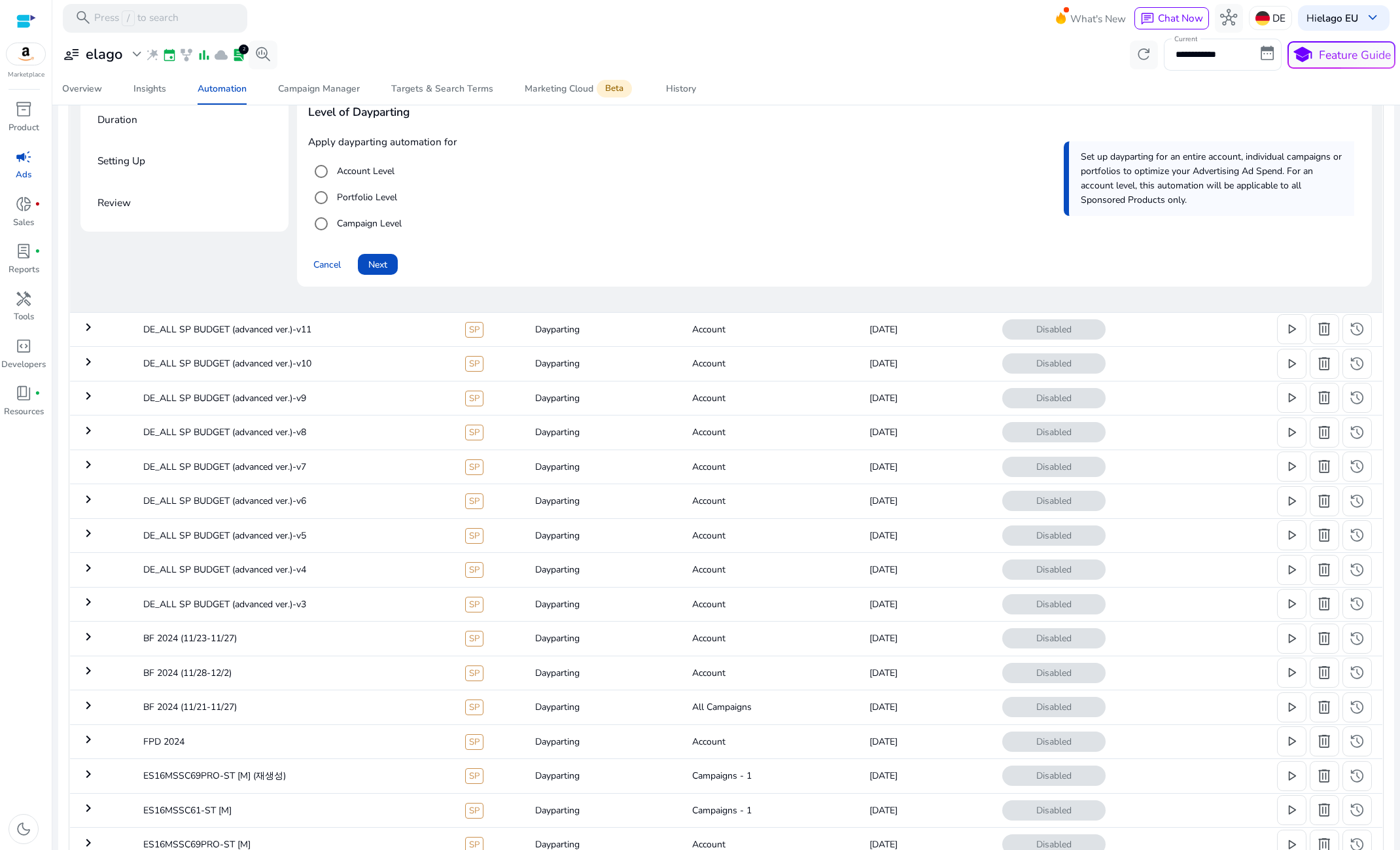
scroll to position [241, 0]
click at [368, 257] on span "Next" at bounding box center [377, 262] width 19 height 13
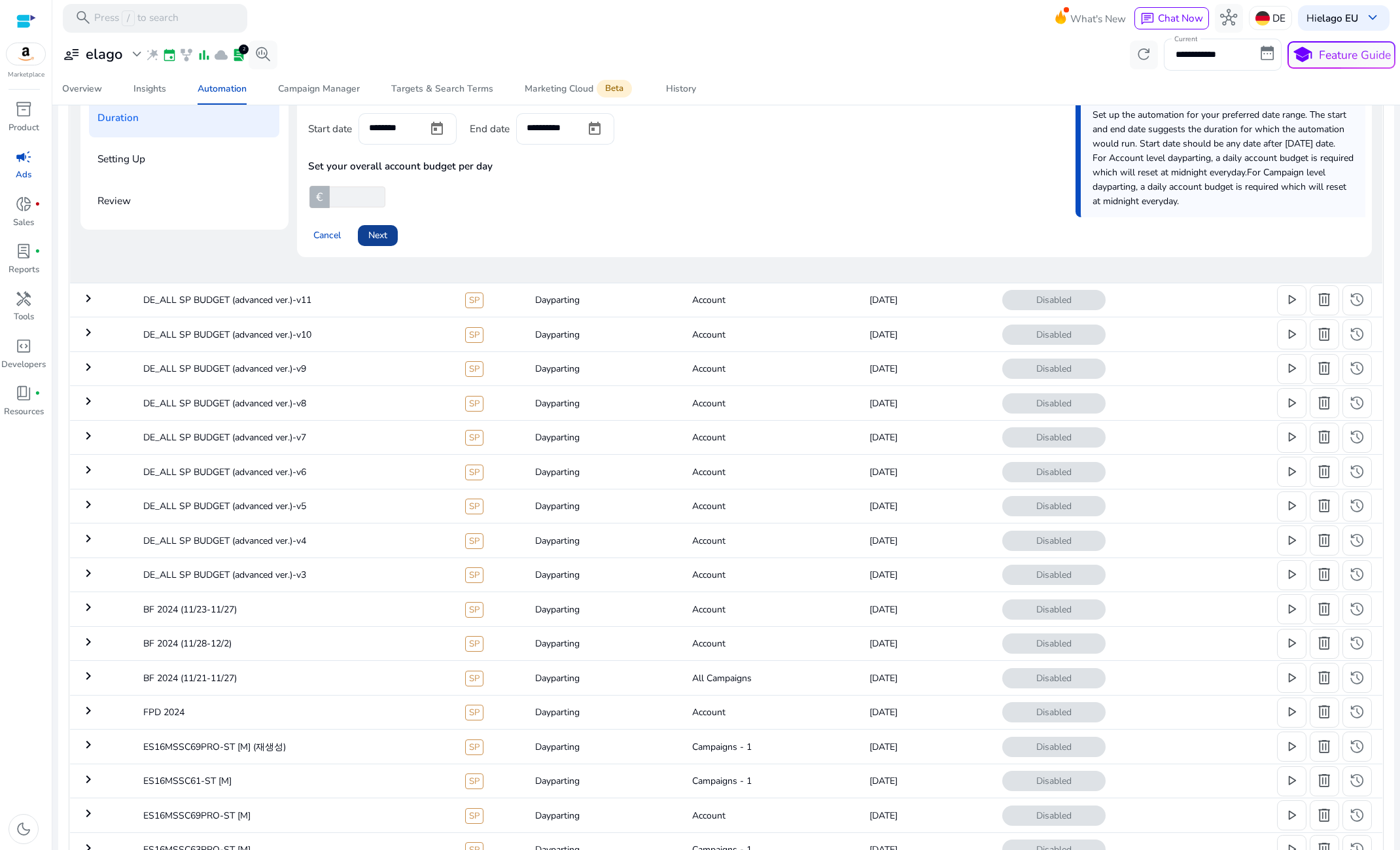
click at [379, 226] on span at bounding box center [378, 235] width 40 height 31
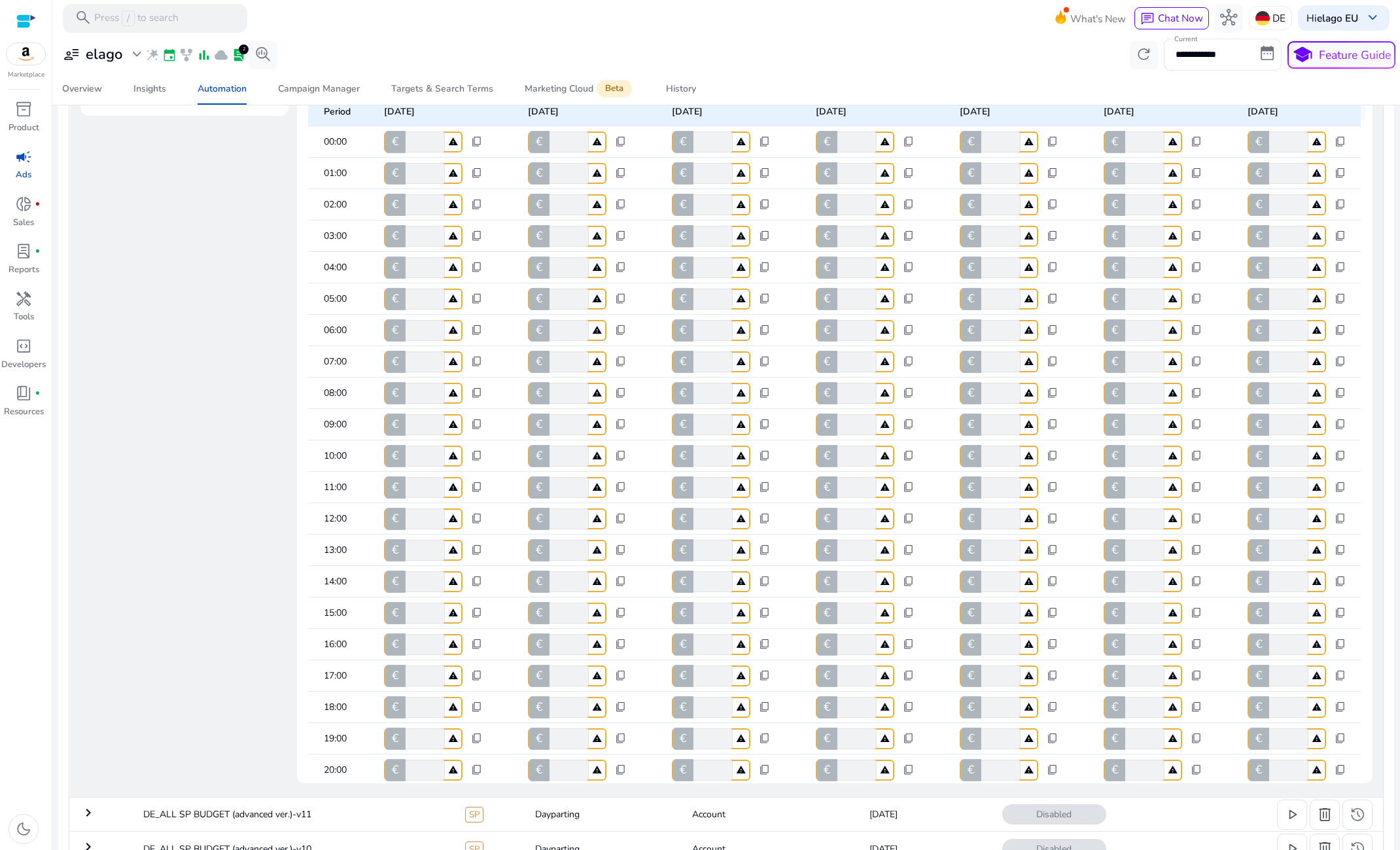
scroll to position [0, 0]
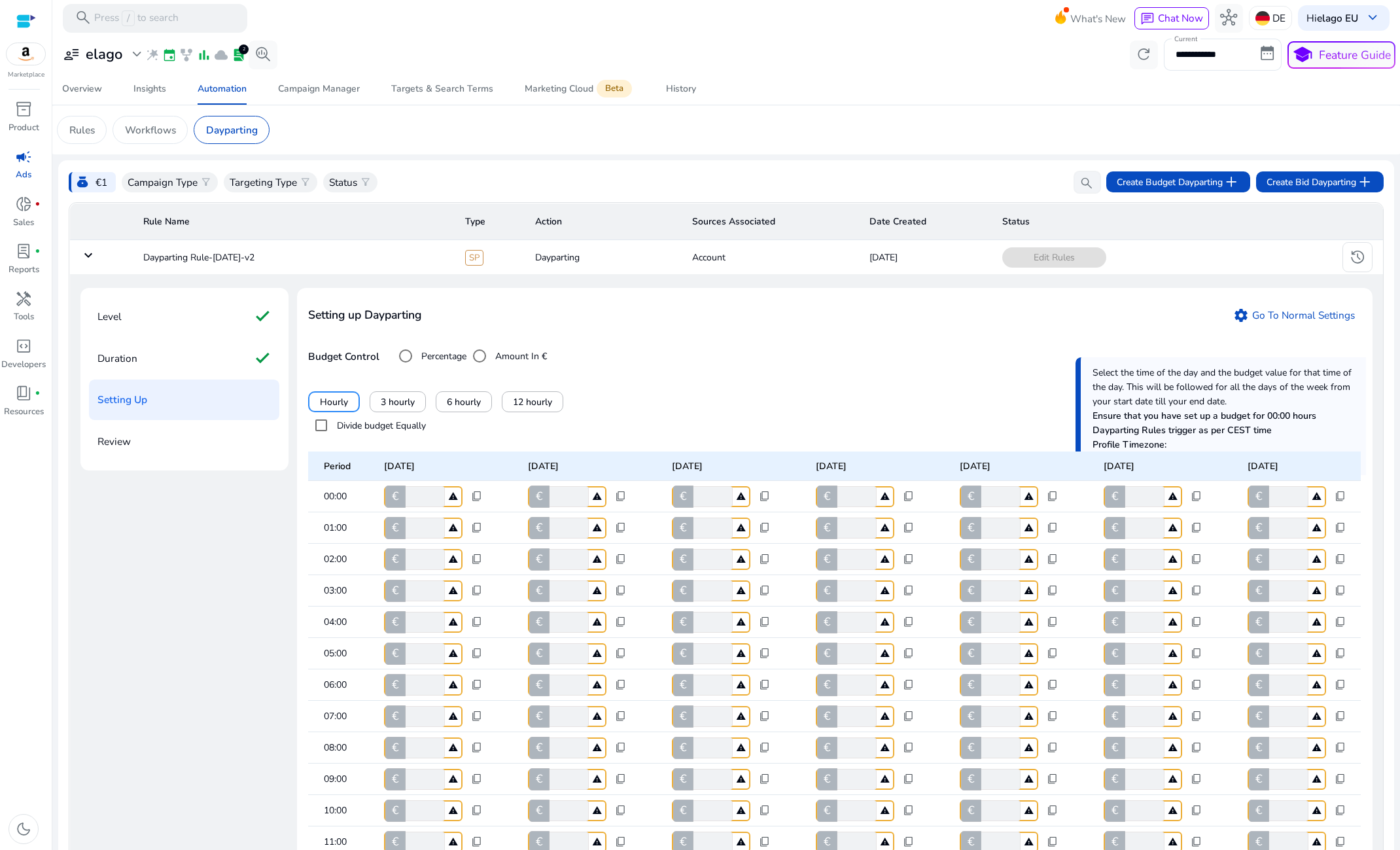
click at [382, 425] on label "Divide budget Equally" at bounding box center [380, 425] width 92 height 13
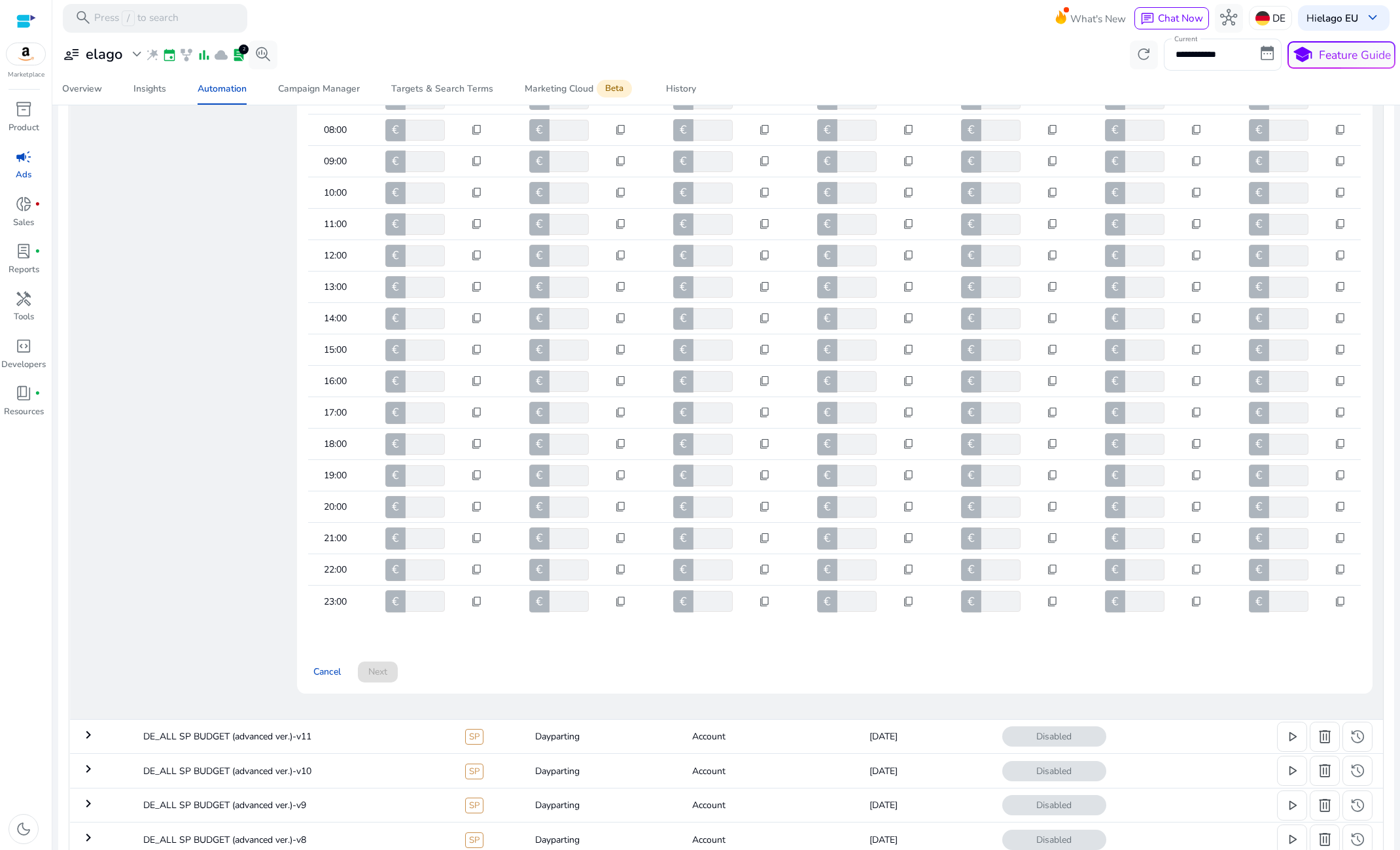
scroll to position [434, 0]
click at [653, 595] on mat-cell "€ **** content_copy" at bounding box center [589, 599] width 143 height 31
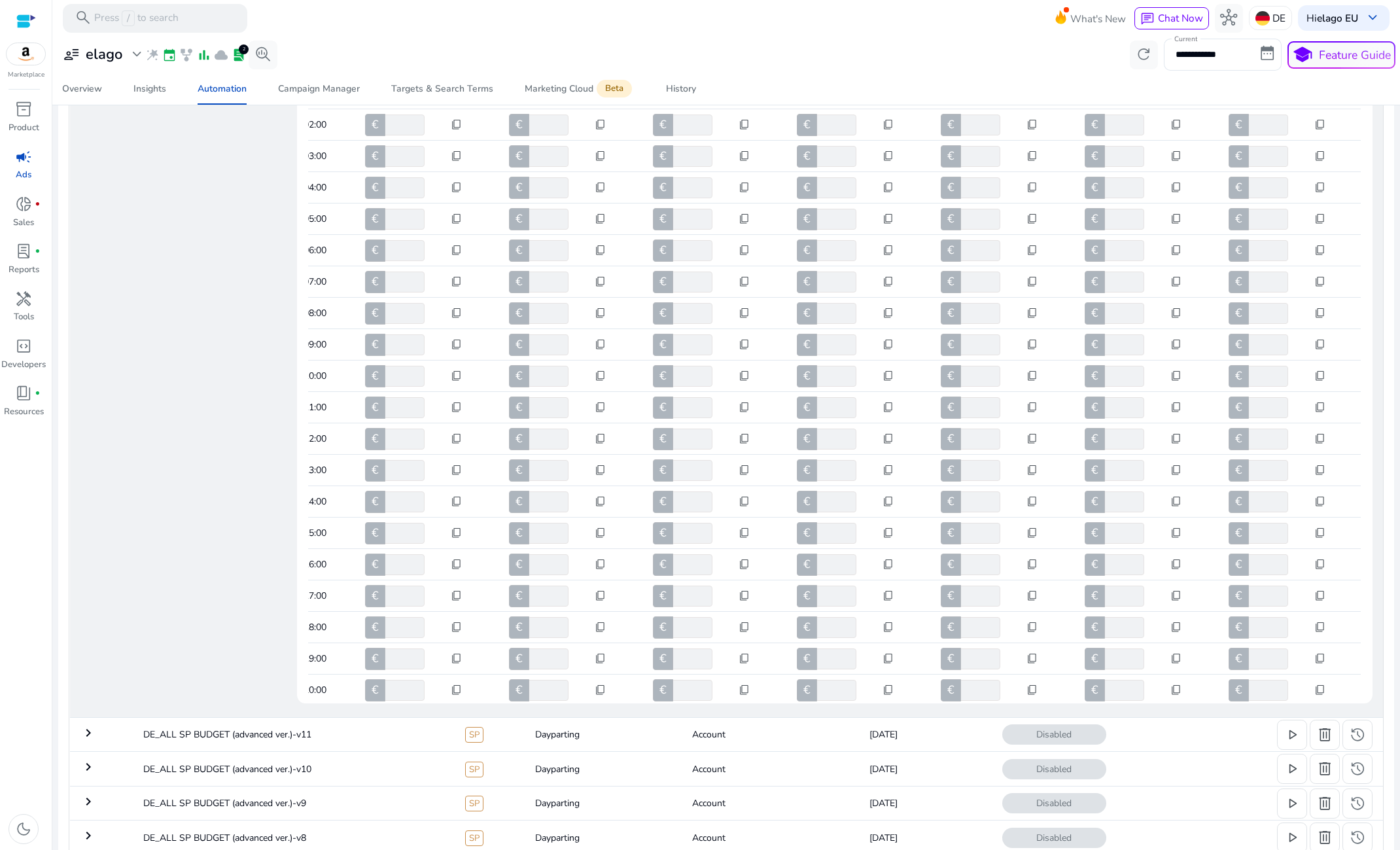
scroll to position [14, 0]
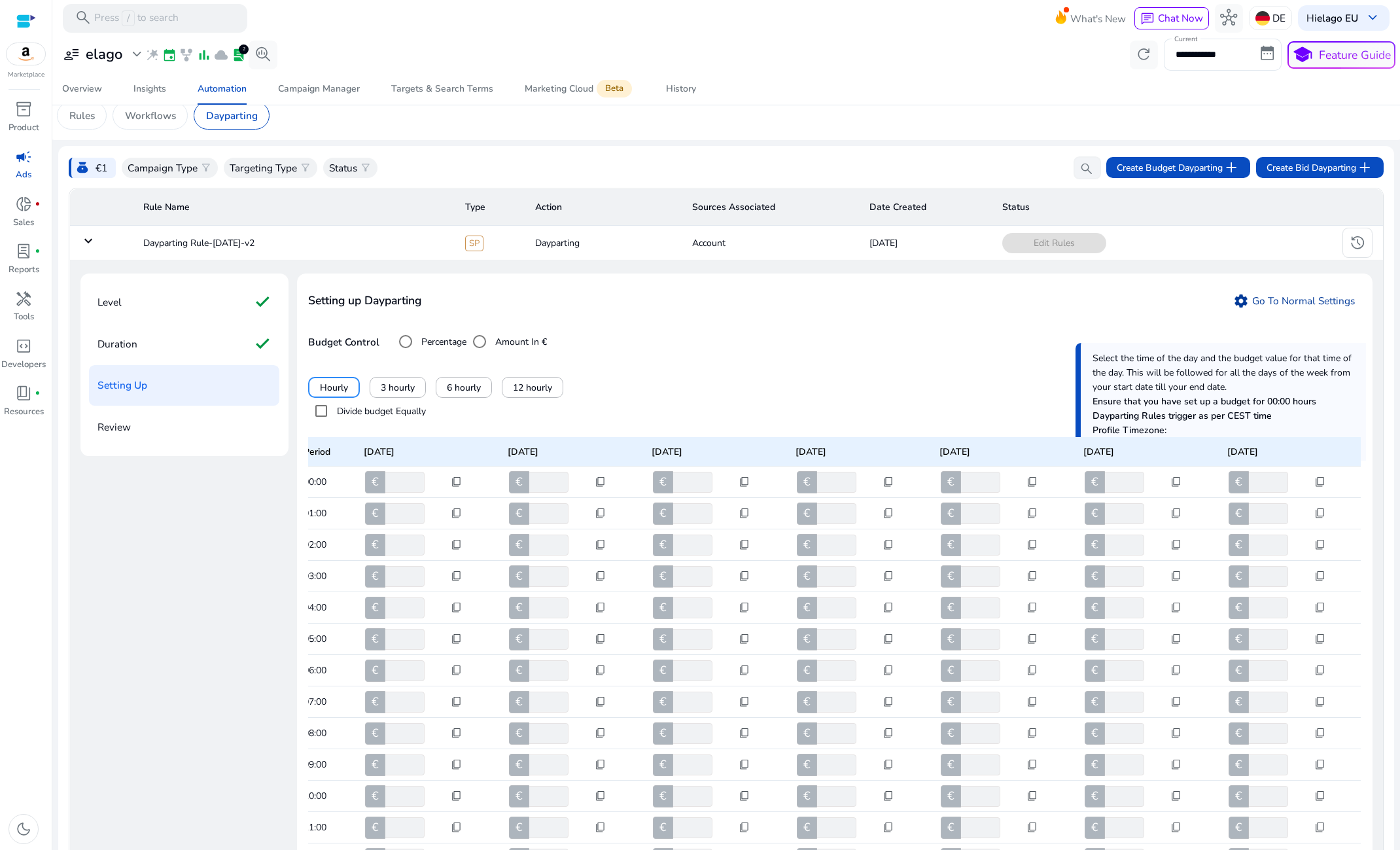
click at [1297, 295] on link "settings Go To Normal Settings" at bounding box center [1294, 300] width 134 height 21
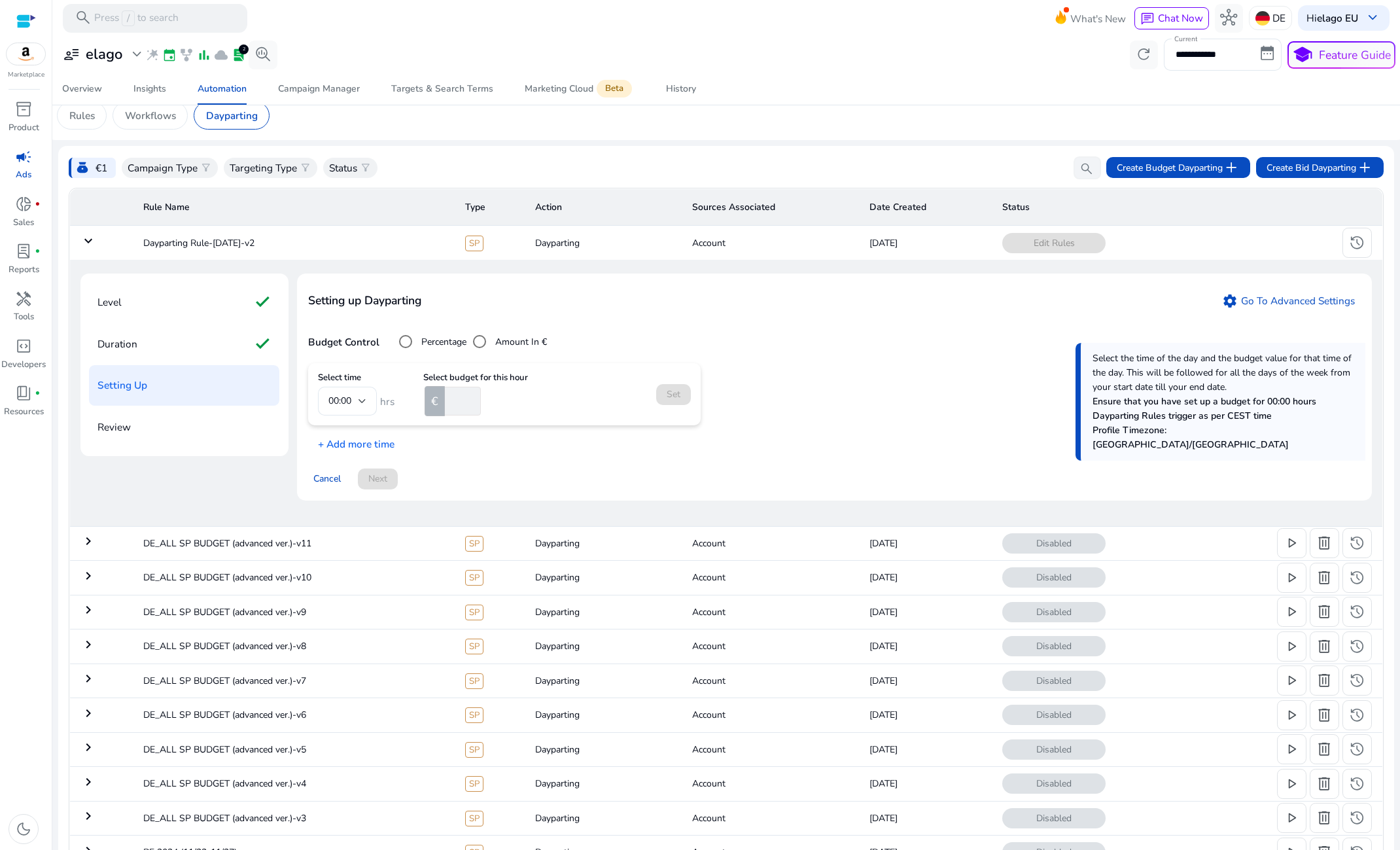
click at [354, 397] on mat-form-field "00:00" at bounding box center [348, 401] width 59 height 29
click at [347, 398] on mat-form-field "00:00" at bounding box center [348, 401] width 59 height 29
click at [358, 405] on mat-form-field "00:00" at bounding box center [348, 401] width 59 height 29
click at [377, 405] on span "hrs" at bounding box center [386, 401] width 18 height 13
click at [354, 405] on mat-form-field "00:00" at bounding box center [348, 401] width 59 height 29
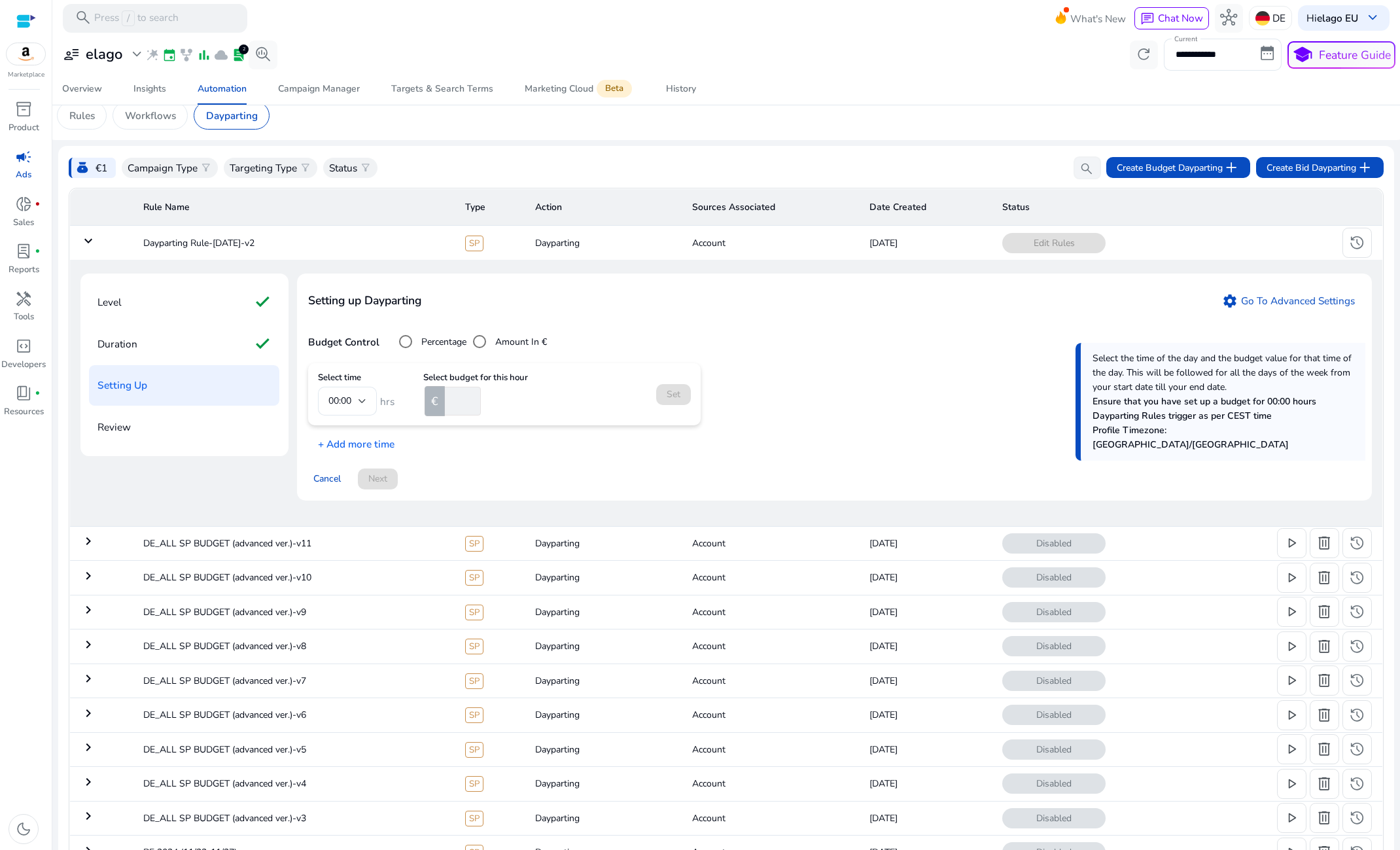
click at [480, 393] on div "€" at bounding box center [463, 401] width 78 height 29
click at [319, 478] on span "Cancel" at bounding box center [327, 478] width 28 height 13
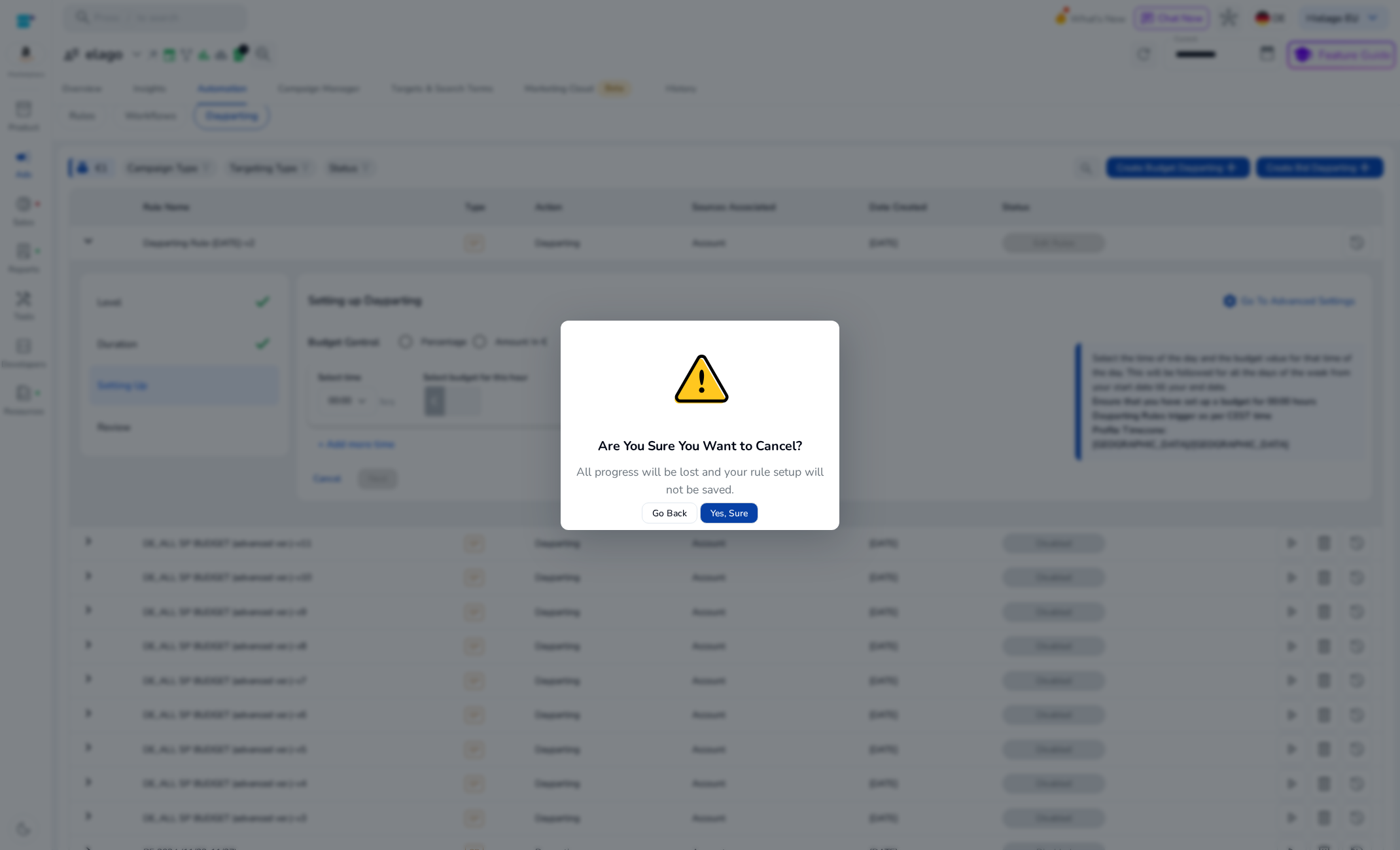
click at [727, 510] on span "Yes, Sure" at bounding box center [729, 512] width 37 height 13
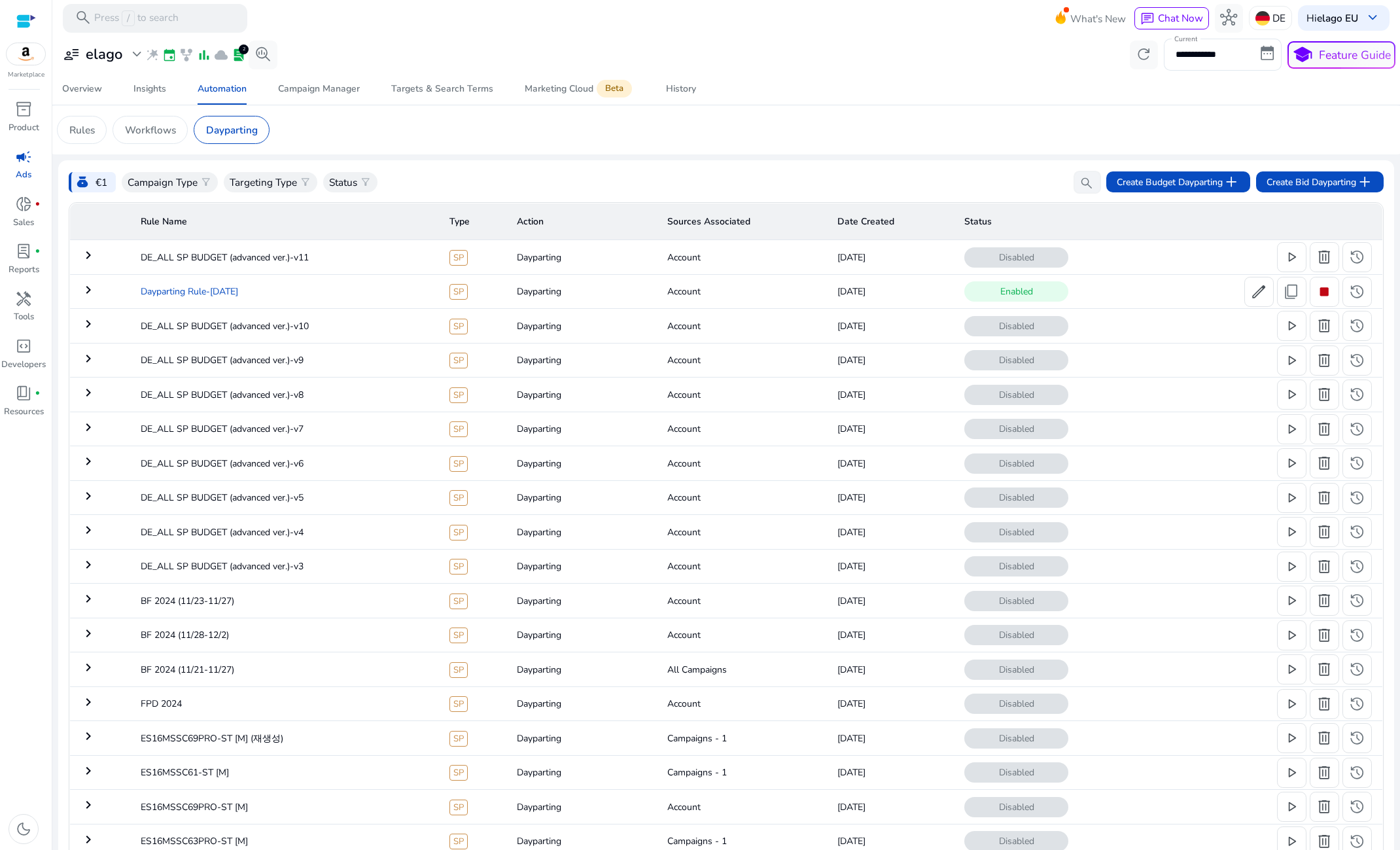
click at [237, 289] on td "Dayparting Rule-[DATE]" at bounding box center [284, 291] width 308 height 34
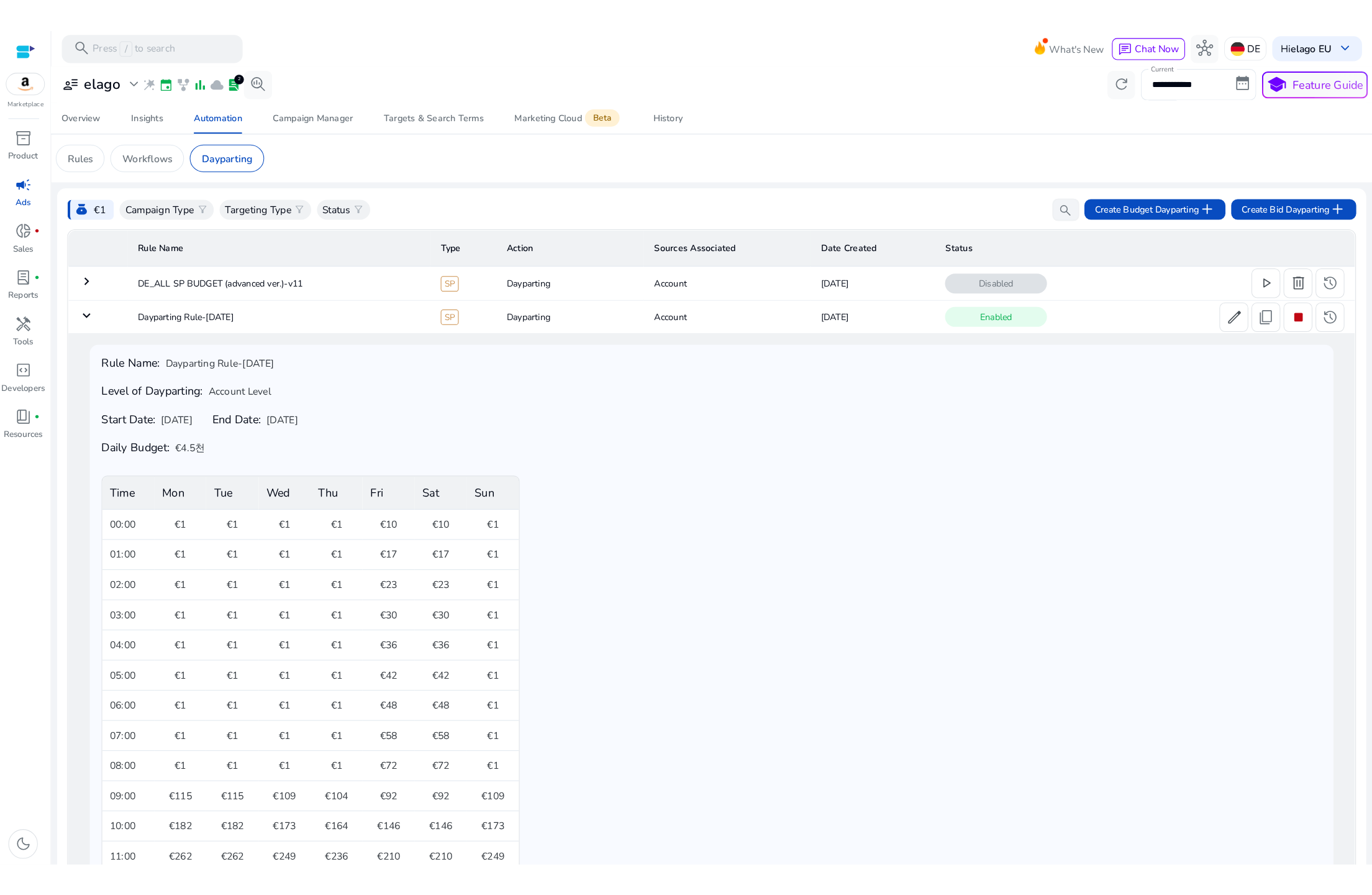
scroll to position [86, 0]
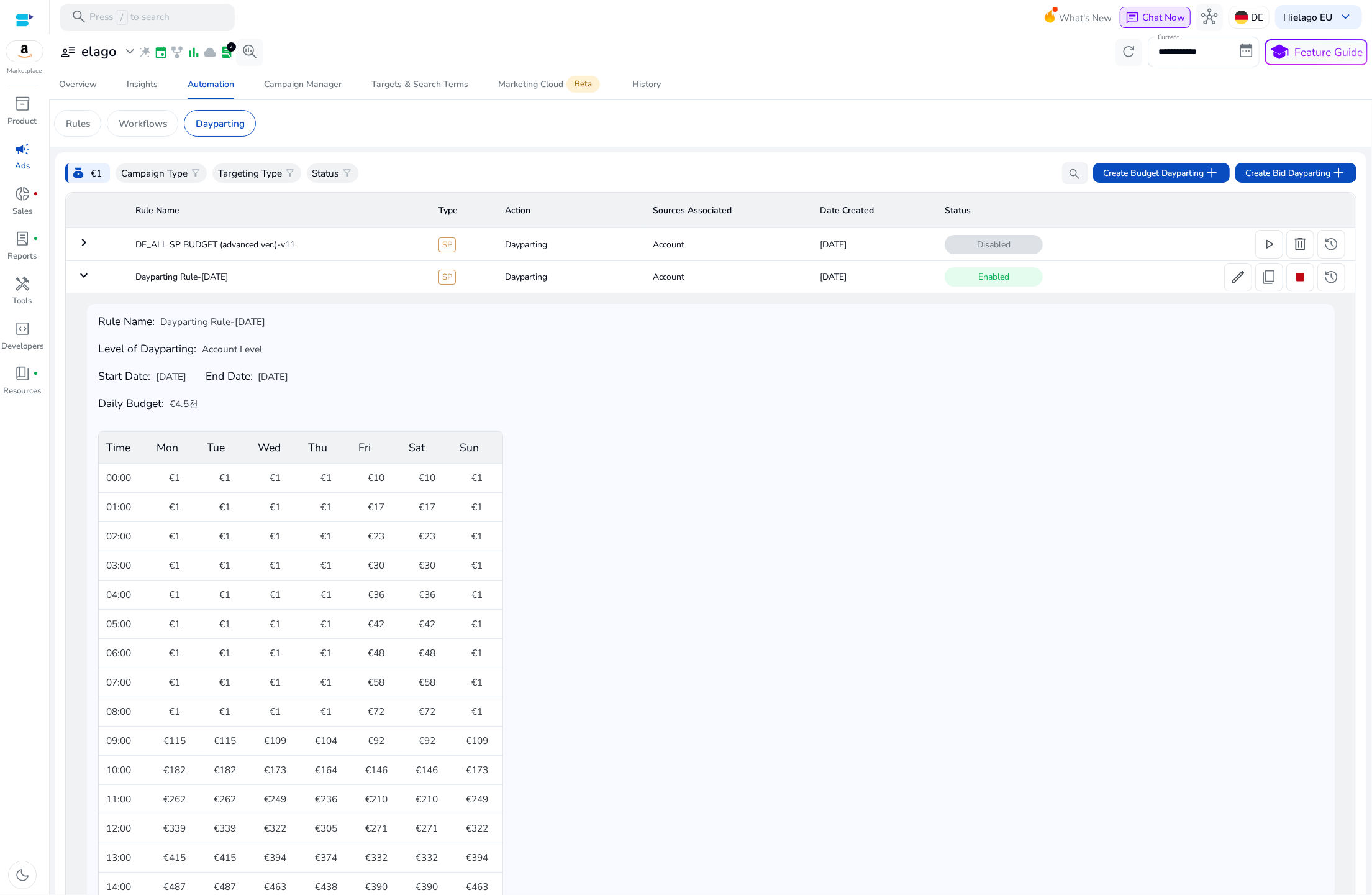
click at [1143, 19] on span "Chat Now" at bounding box center [1164, 16] width 43 height 13
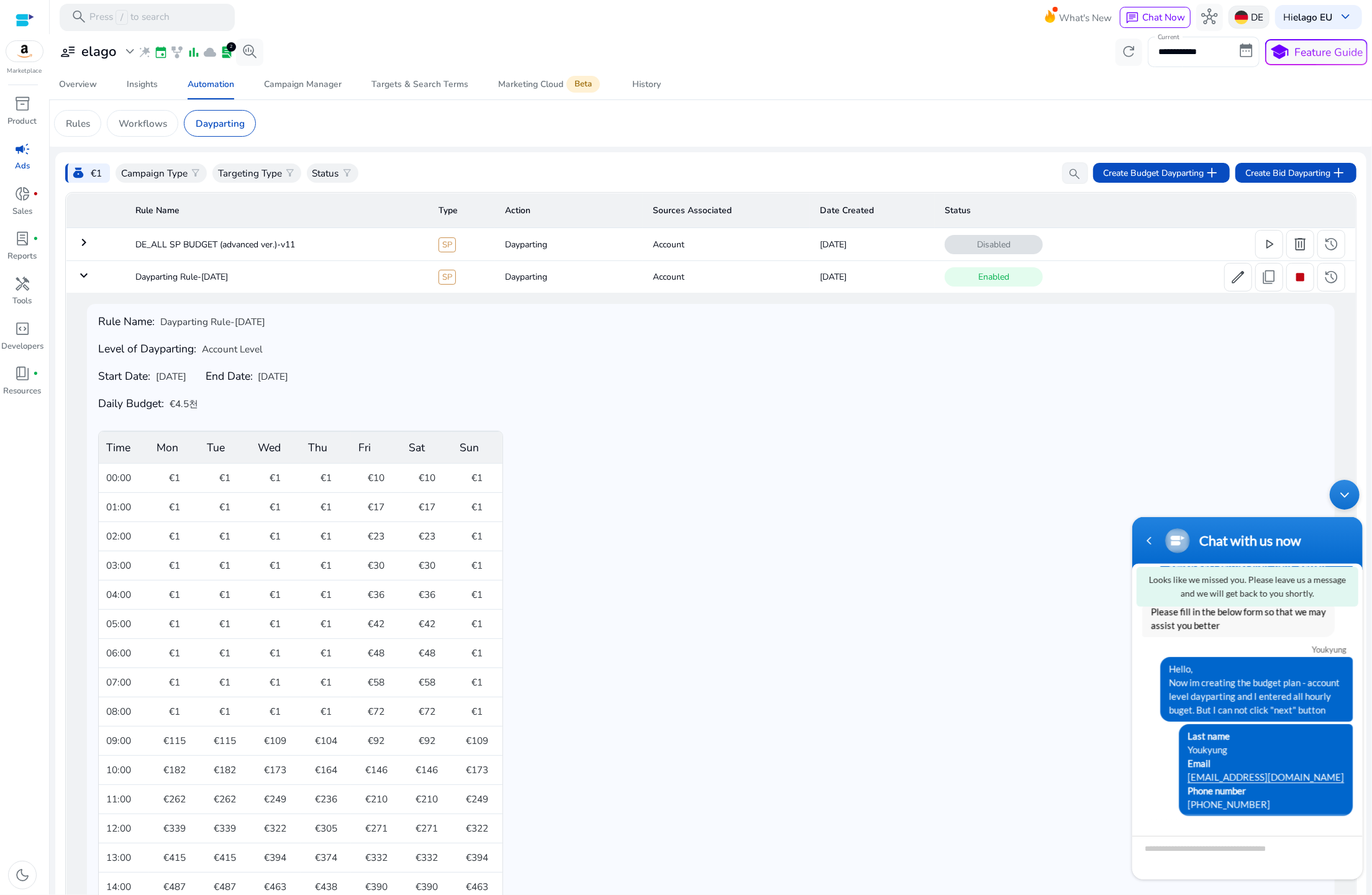
click at [1243, 8] on div "DE" at bounding box center [1249, 17] width 41 height 23
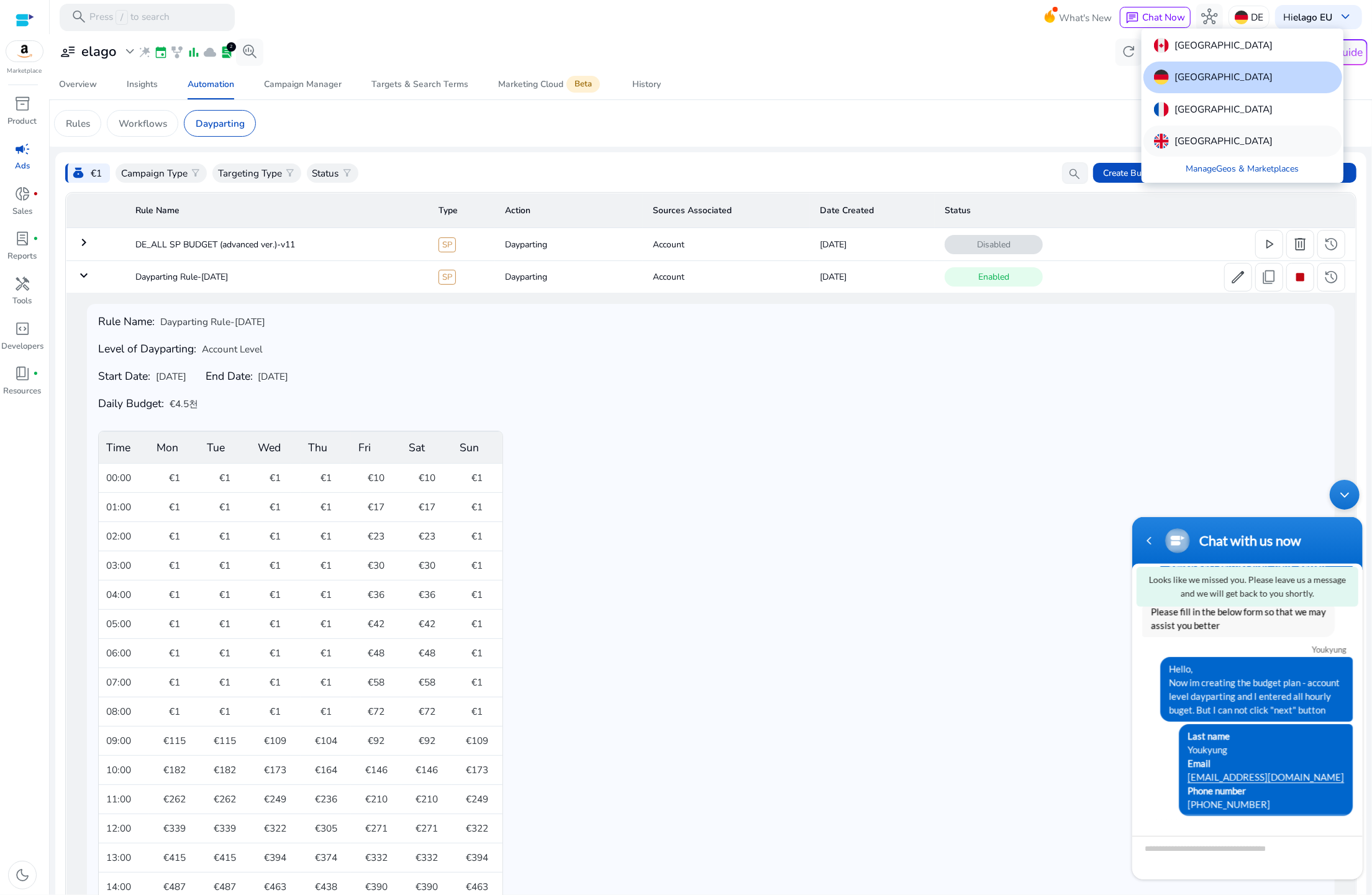
click at [1226, 130] on div "United Kingdom" at bounding box center [1243, 141] width 199 height 31
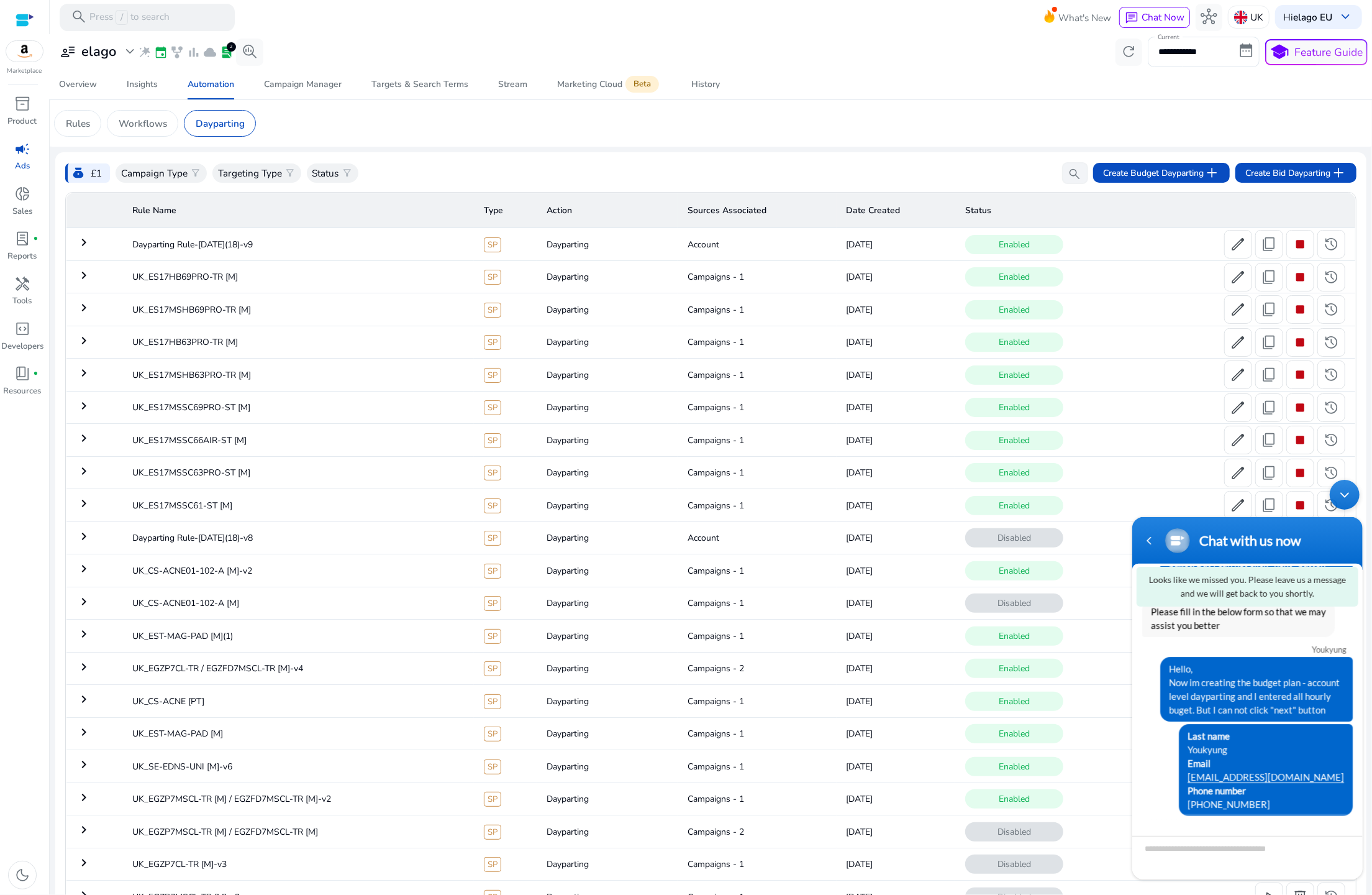
click at [98, 239] on td "keyboard_arrow_right" at bounding box center [94, 244] width 57 height 32
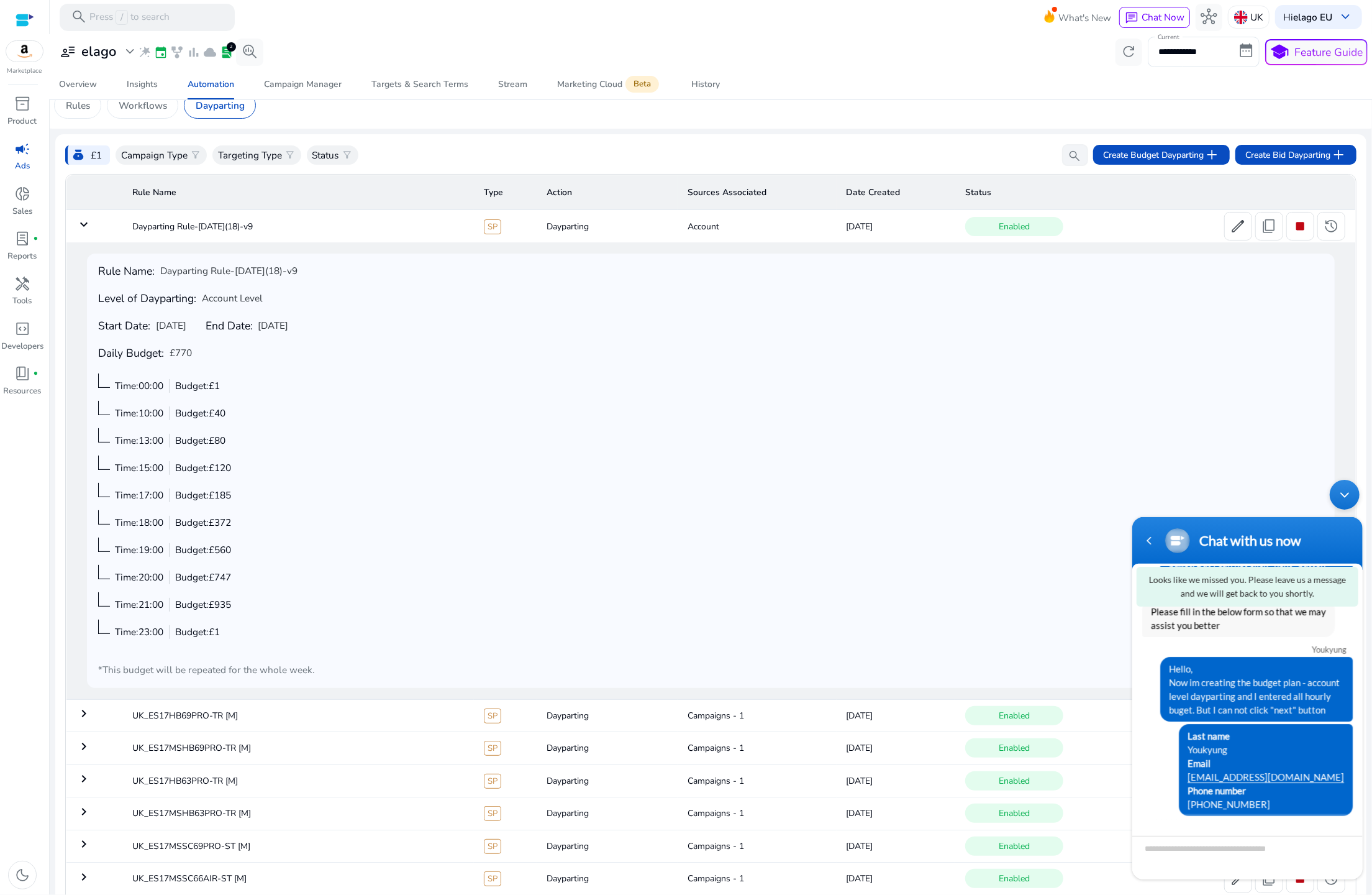
scroll to position [0, 0]
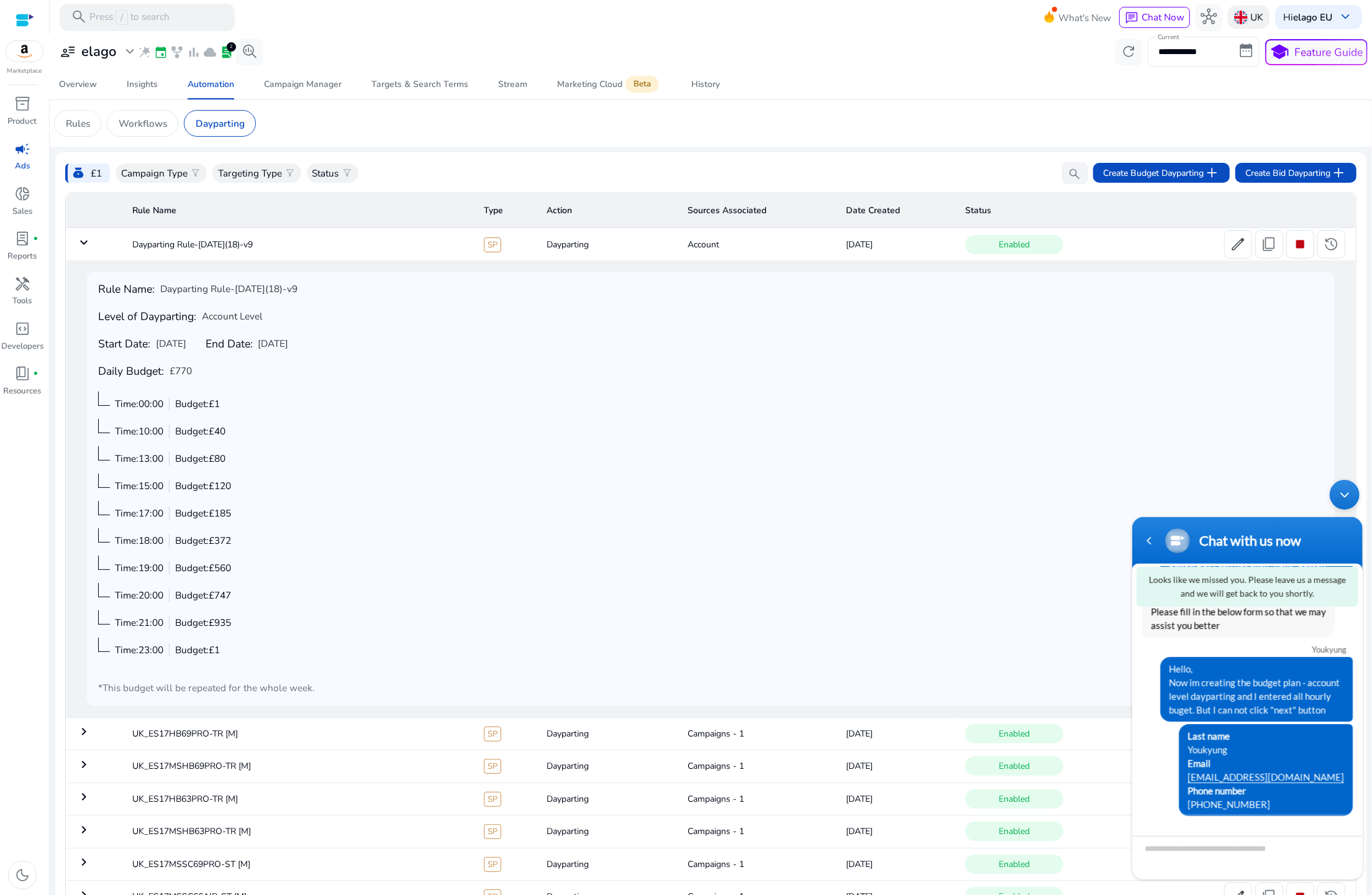
click at [1259, 19] on div "UK" at bounding box center [1248, 17] width 41 height 23
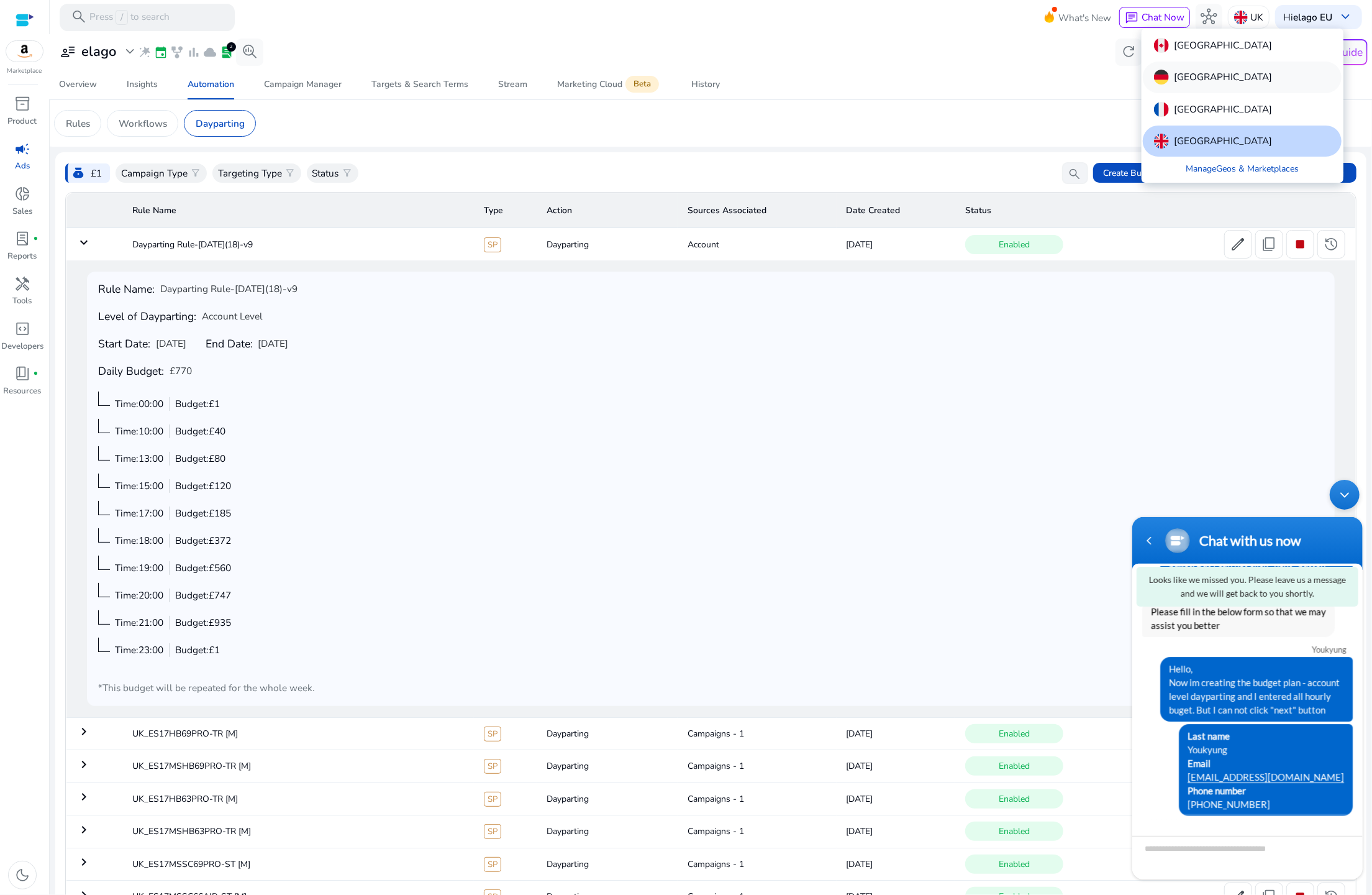
click at [1219, 75] on div "Germany" at bounding box center [1243, 77] width 199 height 31
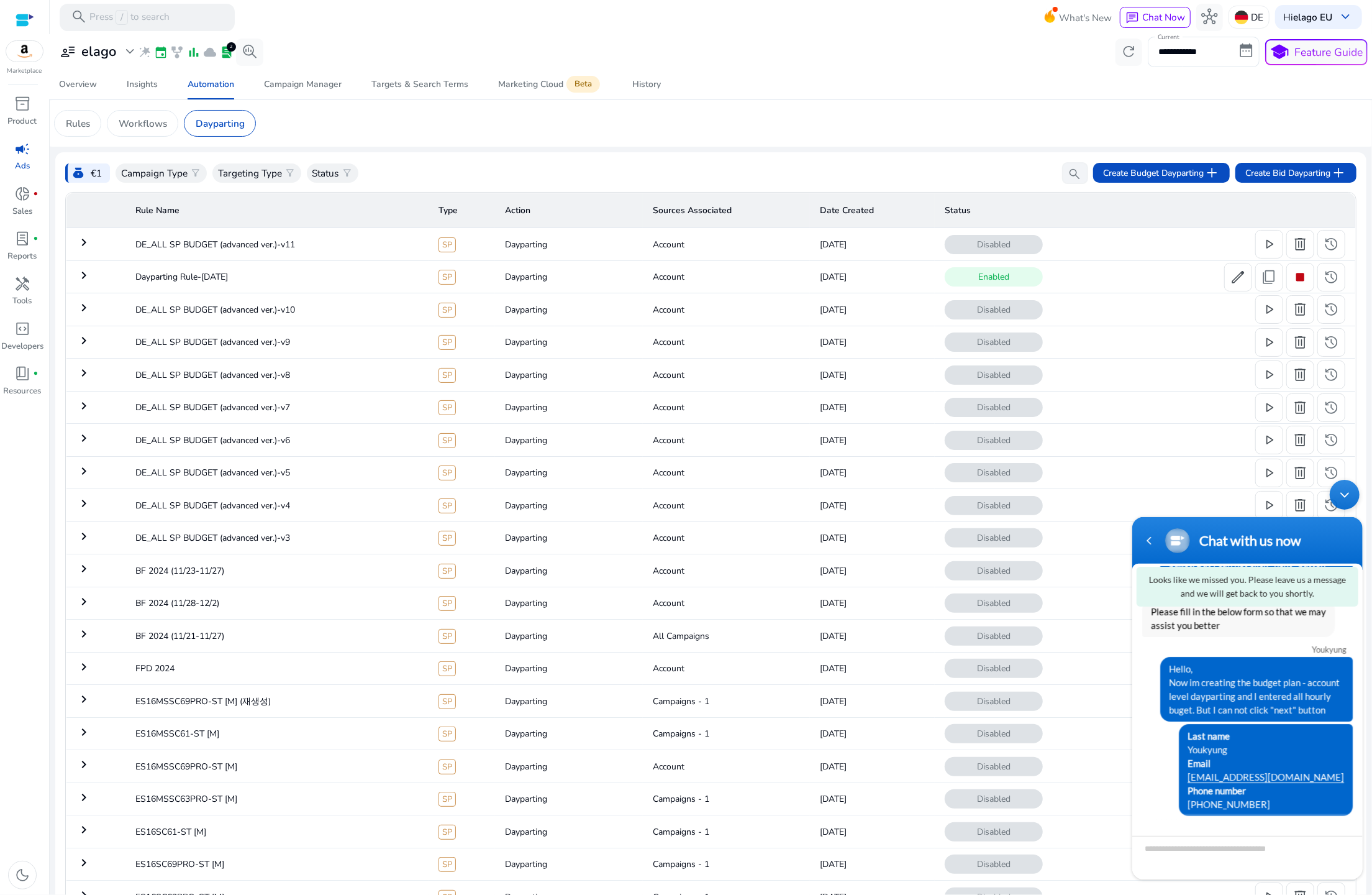
click at [82, 278] on mat-icon "keyboard_arrow_right" at bounding box center [84, 275] width 15 height 15
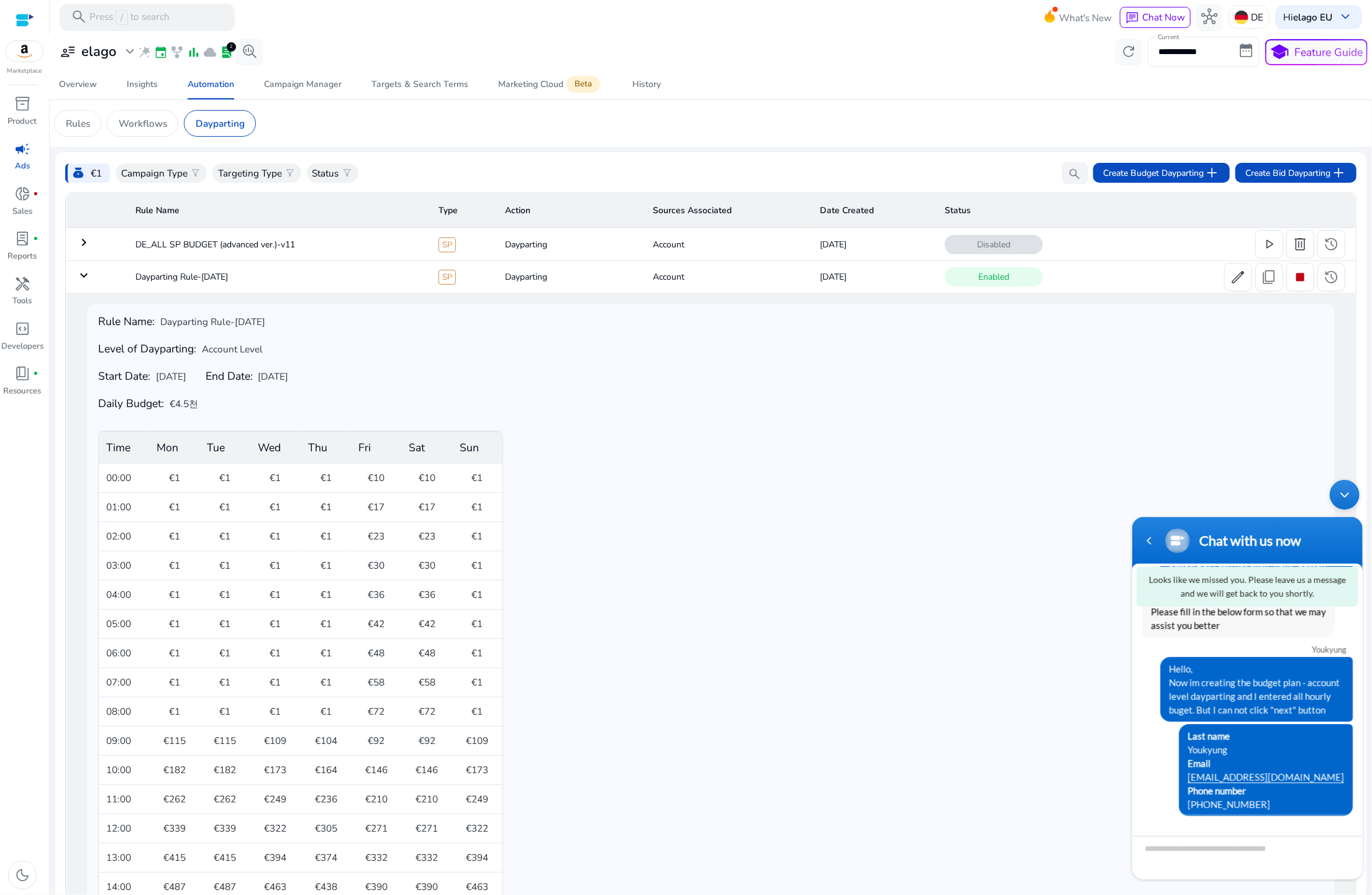
click at [523, 297] on div "Rule Name: Dayparting Rule-Sep 08 Level of Dayparting: Account Level Start Date…" at bounding box center [711, 759] width 1270 height 932
click at [672, 296] on div "Rule Name: Dayparting Rule-Sep 08 Level of Dayparting: Account Level Start Date…" at bounding box center [711, 759] width 1270 height 932
click at [73, 271] on td "keyboard_arrow_down" at bounding box center [96, 277] width 59 height 32
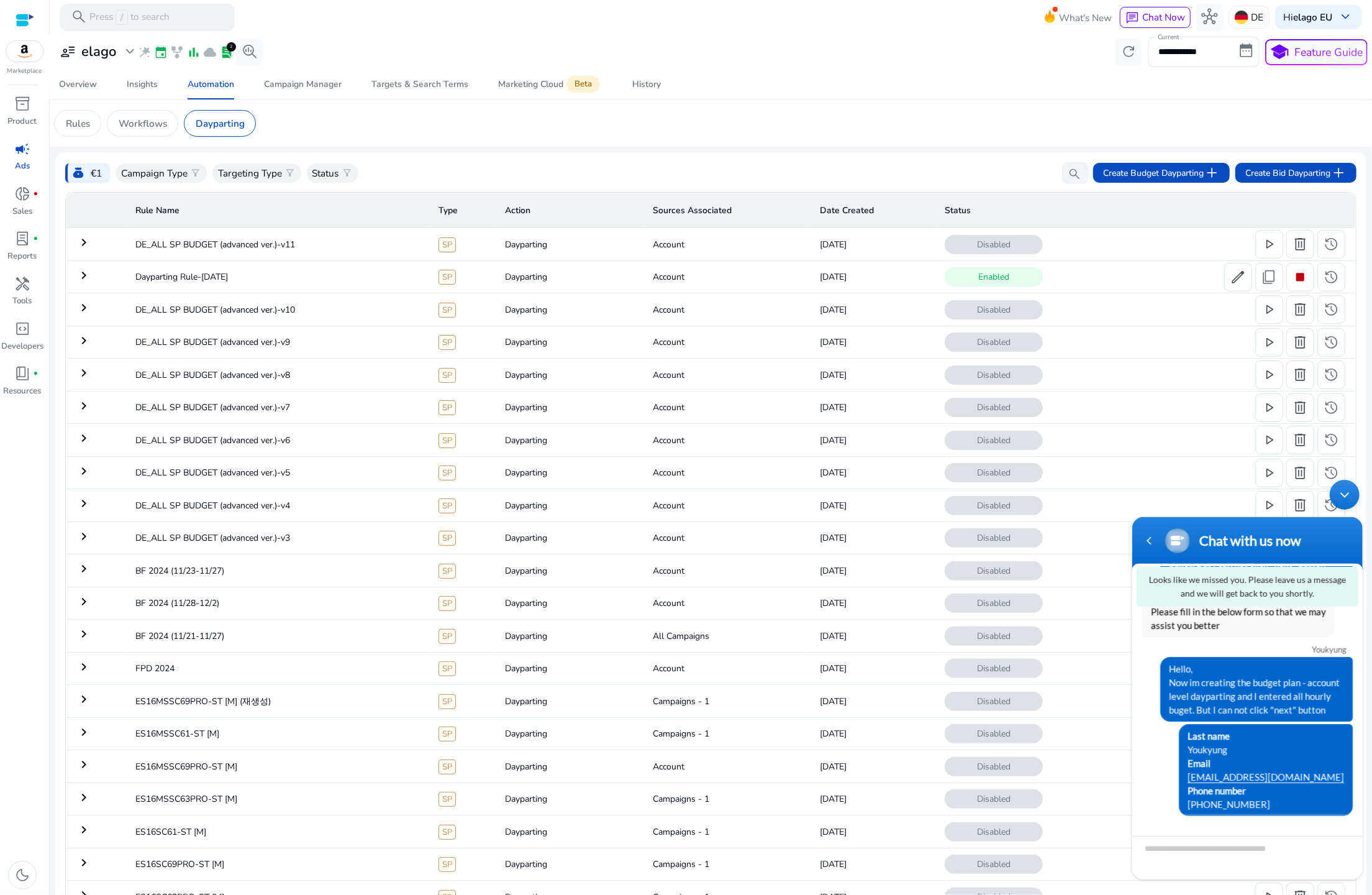
click at [732, 279] on td "Account" at bounding box center [726, 277] width 167 height 32
click at [88, 273] on mat-icon "keyboard_arrow_right" at bounding box center [84, 275] width 15 height 15
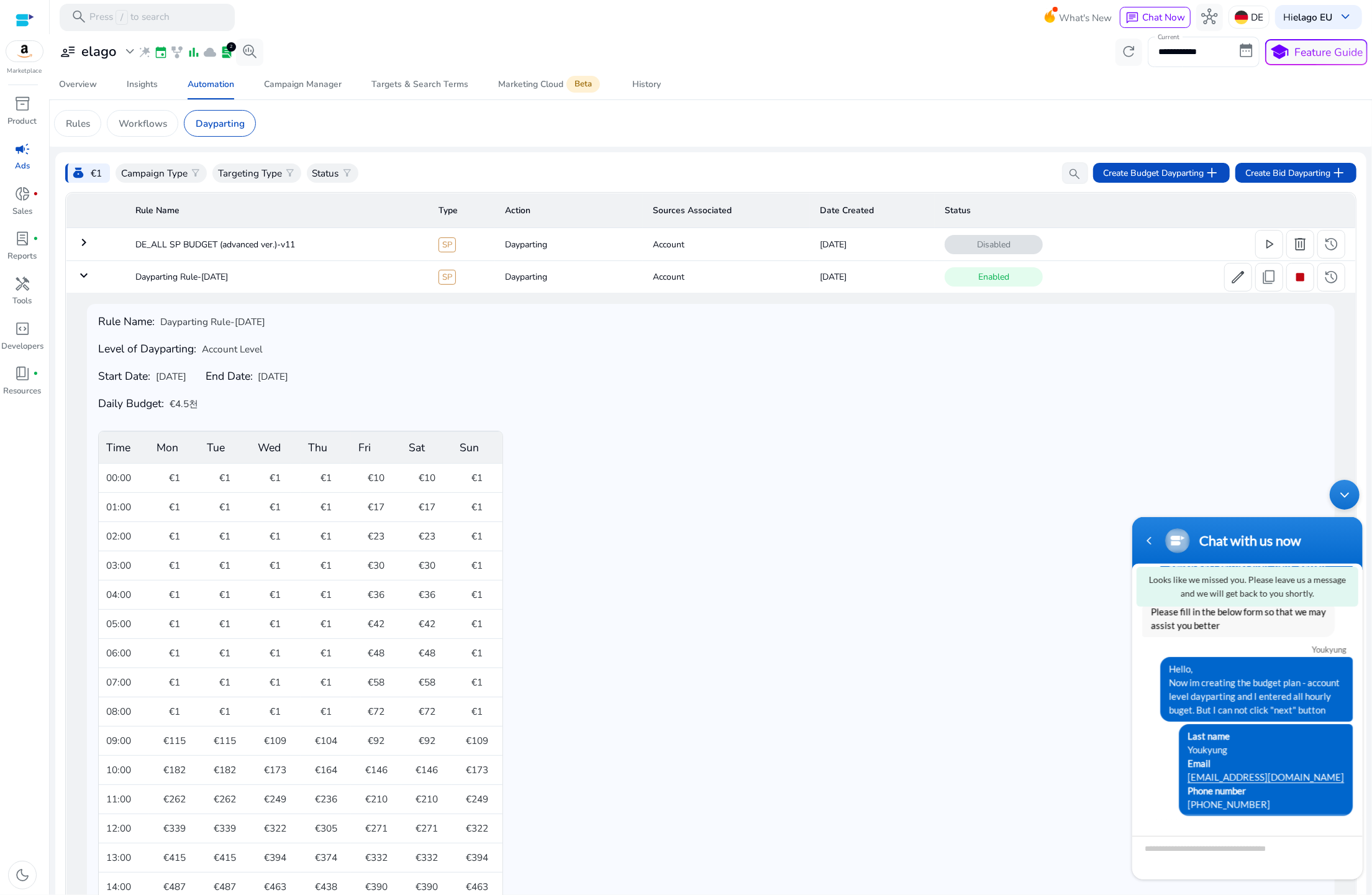
click at [723, 436] on div "Rule Name: Dayparting Rule-Sep 08 Level of Dayparting: Account Level Start Date…" at bounding box center [711, 760] width 1226 height 889
click at [320, 369] on div "Rule Name: Dayparting Rule-Sep 08 Level of Dayparting: Account Level Start Date…" at bounding box center [711, 760] width 1226 height 889
click at [479, 401] on div "Rule Name: Dayparting Rule-Sep 08 Level of Dayparting: Account Level Start Date…" at bounding box center [711, 760] width 1226 height 889
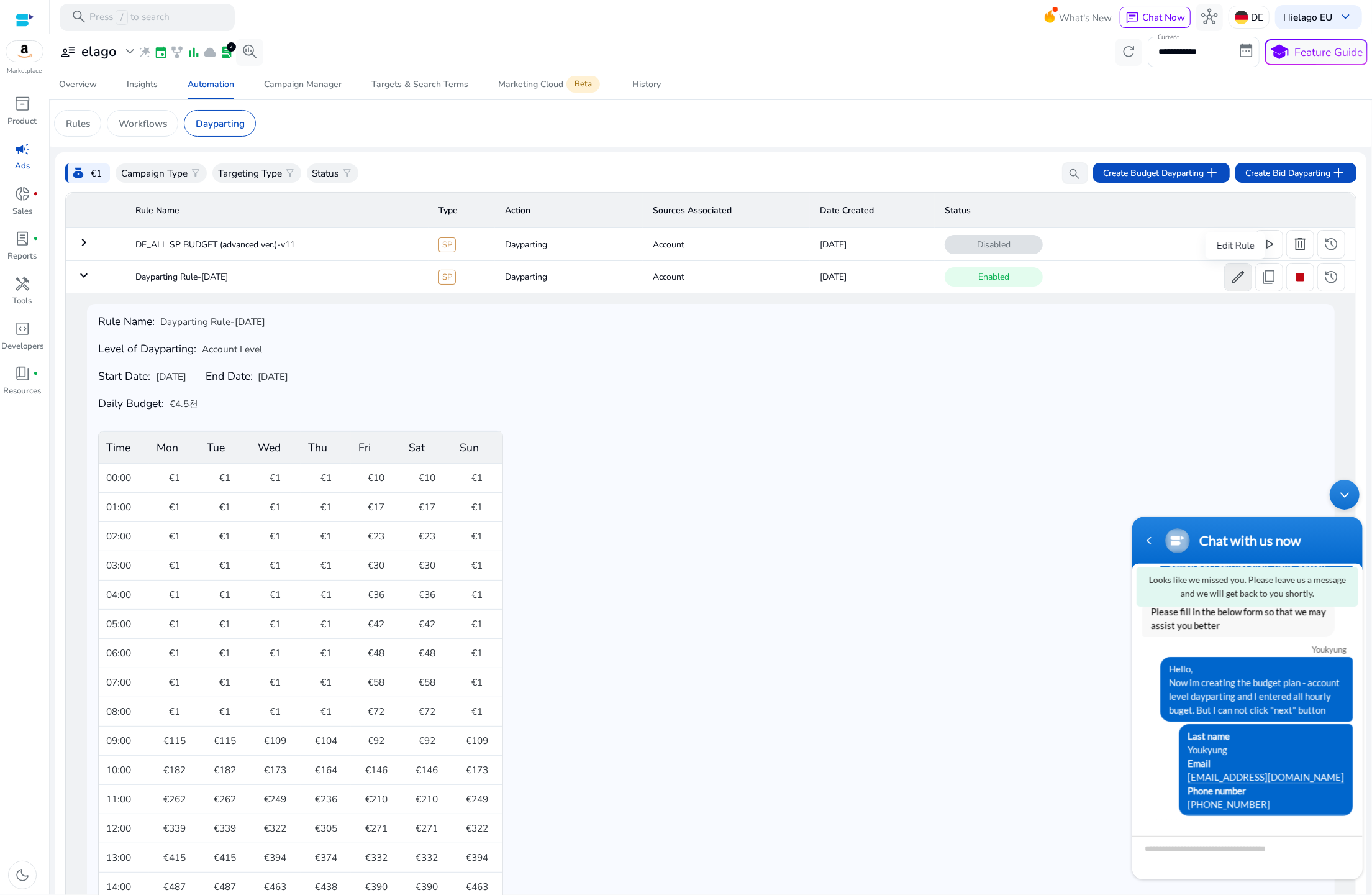
click at [1241, 282] on span "edit" at bounding box center [1237, 277] width 16 height 16
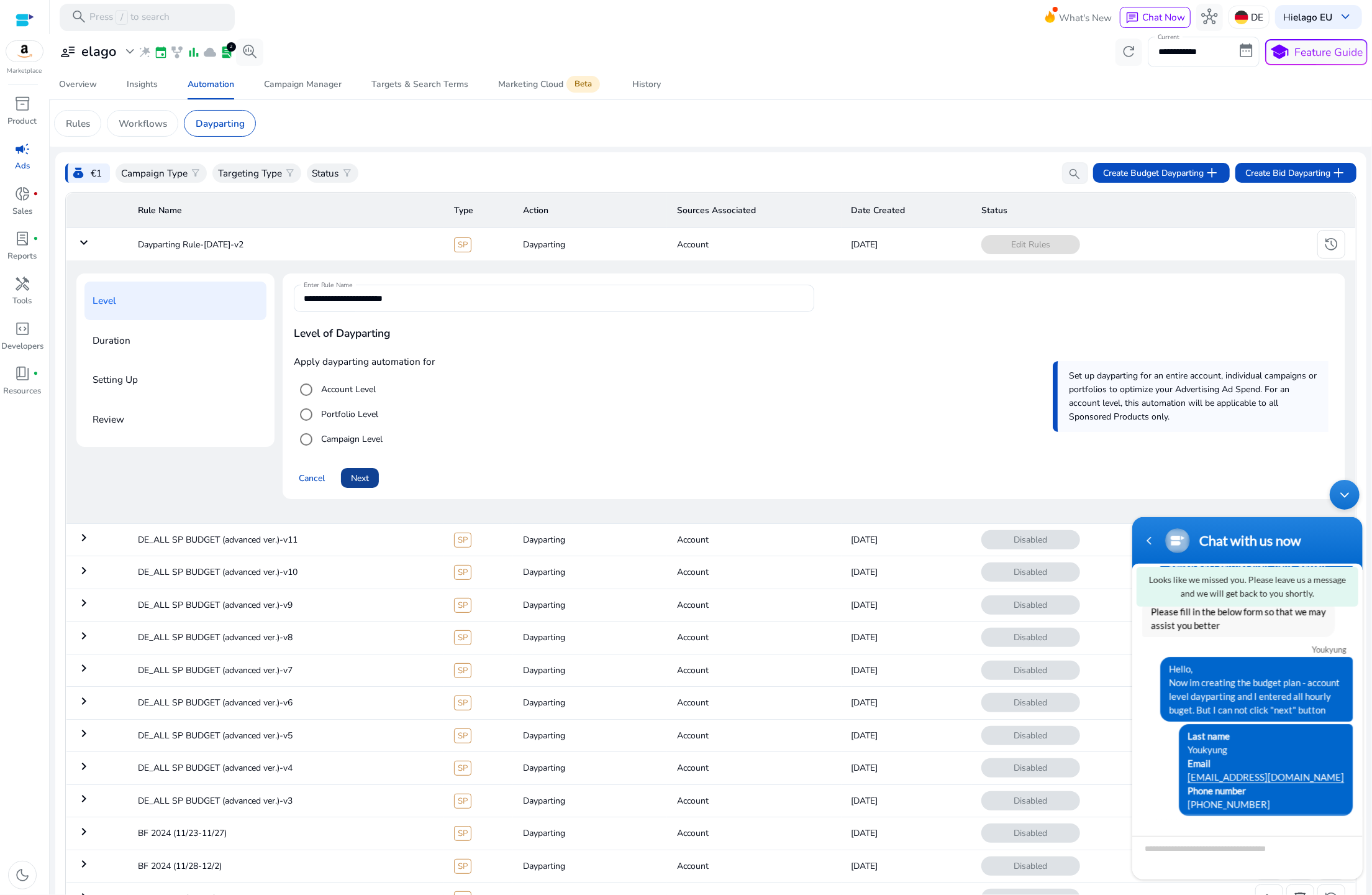
click at [356, 467] on span at bounding box center [360, 478] width 38 height 30
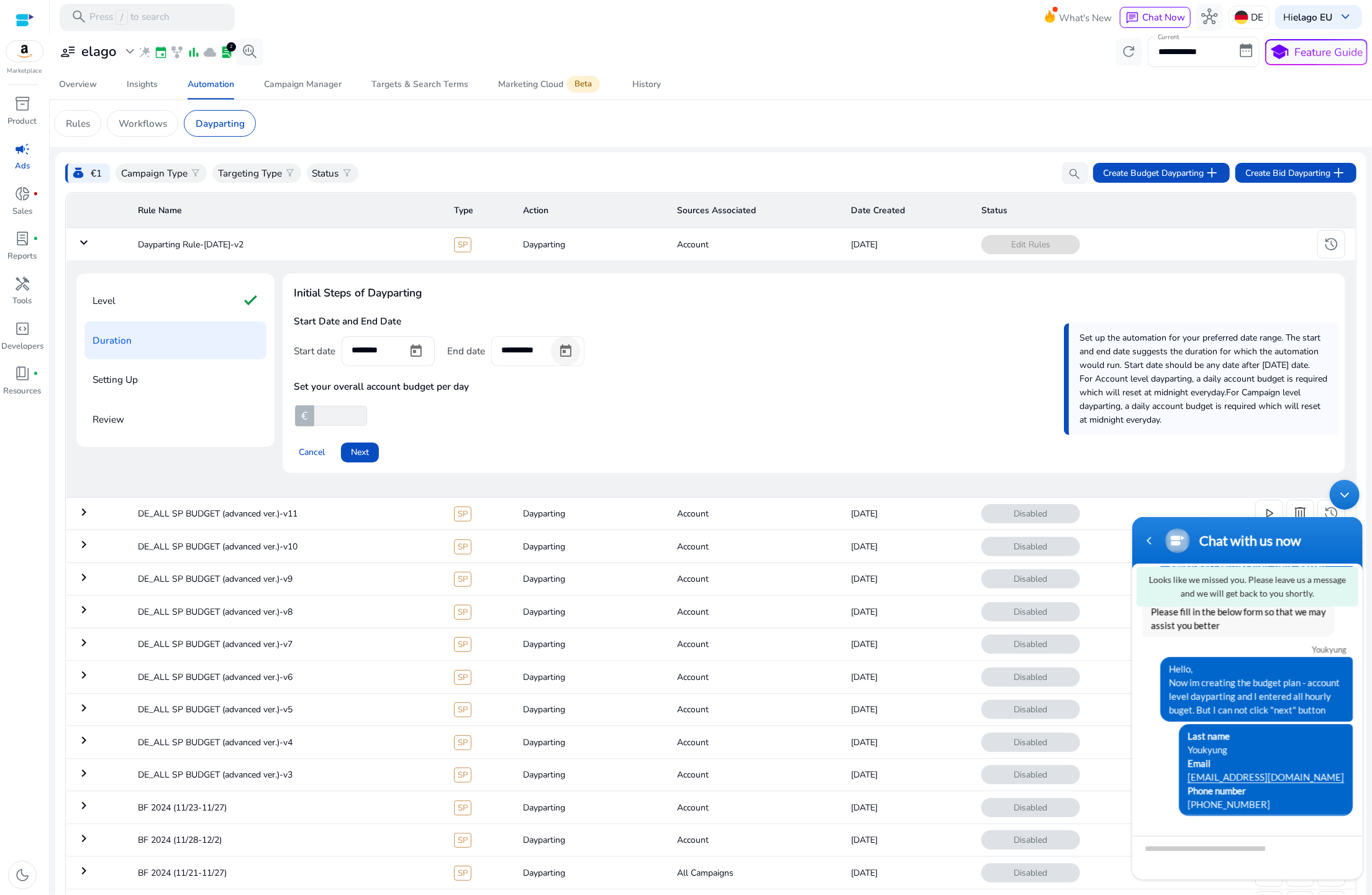
click at [571, 351] on span "Open calendar" at bounding box center [565, 351] width 30 height 30
click at [631, 397] on span "Previous month" at bounding box center [635, 392] width 25 height 25
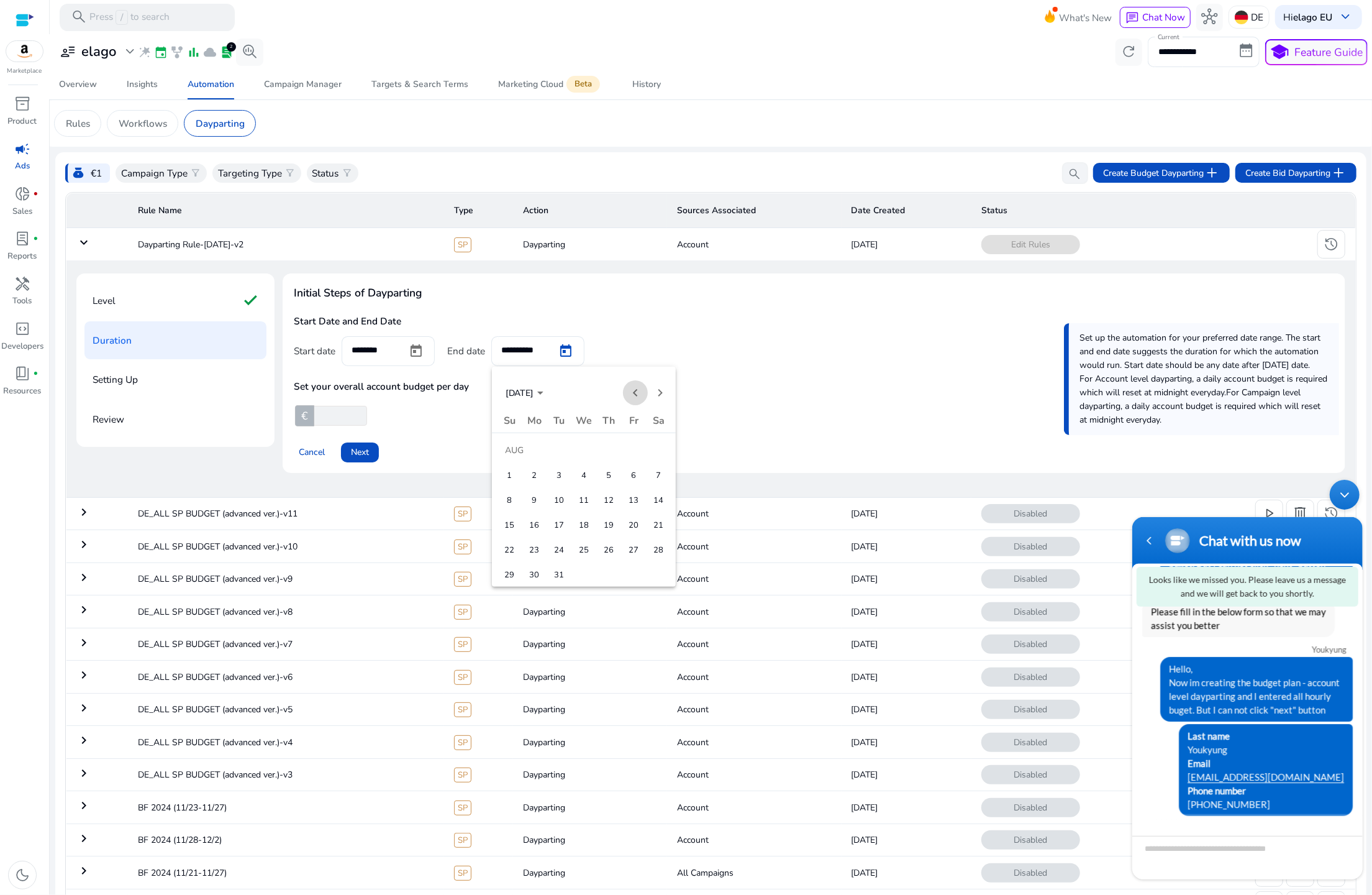
click at [631, 397] on span "Previous month" at bounding box center [635, 392] width 25 height 25
click at [669, 397] on span "Next month" at bounding box center [660, 392] width 25 height 25
click at [534, 389] on span "SEP 2027" at bounding box center [520, 393] width 29 height 12
click at [516, 428] on span "2025" at bounding box center [519, 432] width 39 height 22
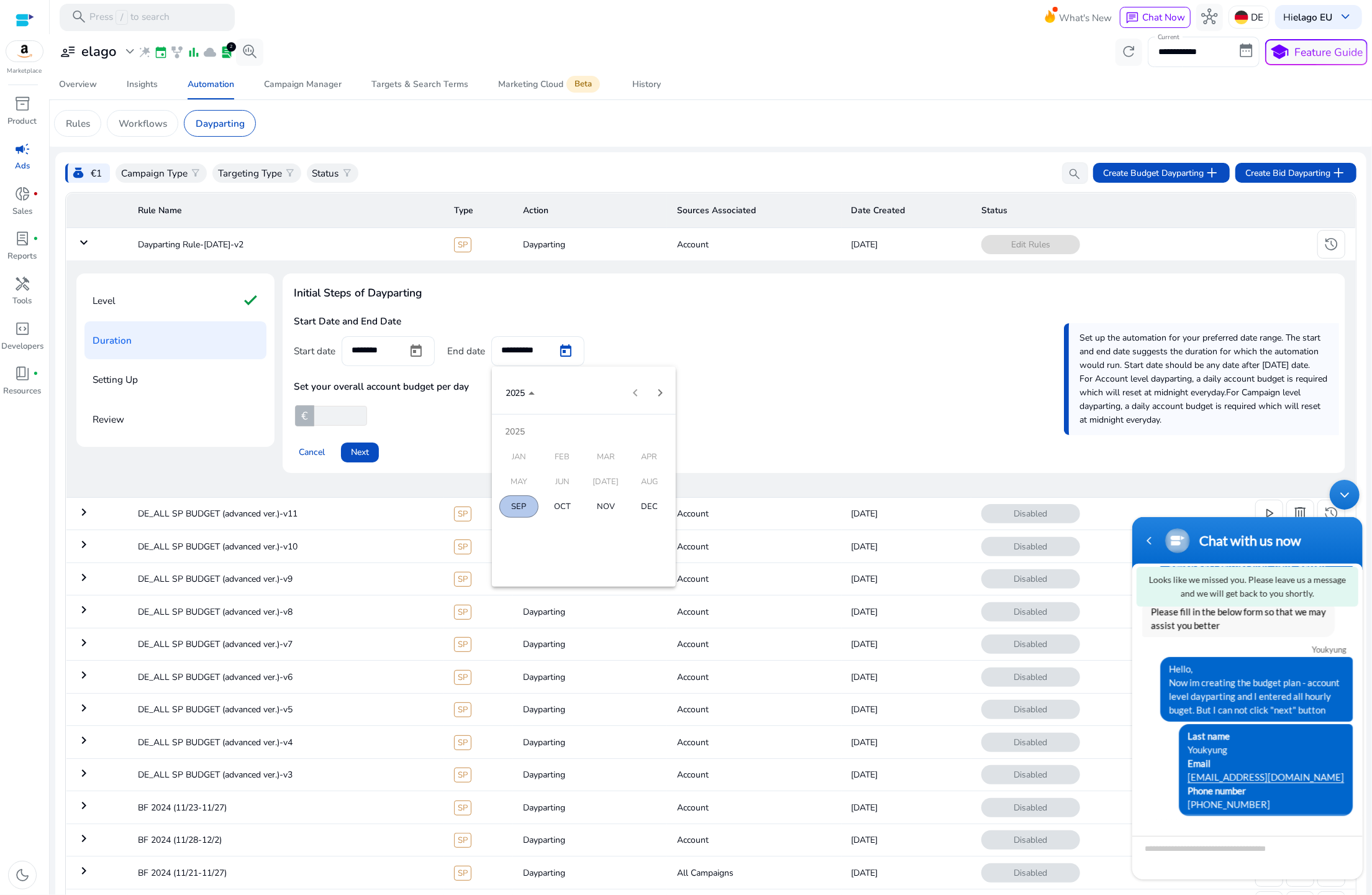
click at [524, 511] on span "SEP" at bounding box center [519, 506] width 39 height 22
click at [565, 522] on span "16" at bounding box center [559, 525] width 22 height 22
type input "*********"
click at [697, 428] on div "Initial Steps of Dayparting Start Date and End Date Start date ******** End dat…" at bounding box center [814, 373] width 1063 height 200
click at [367, 453] on span "Next" at bounding box center [360, 451] width 18 height 13
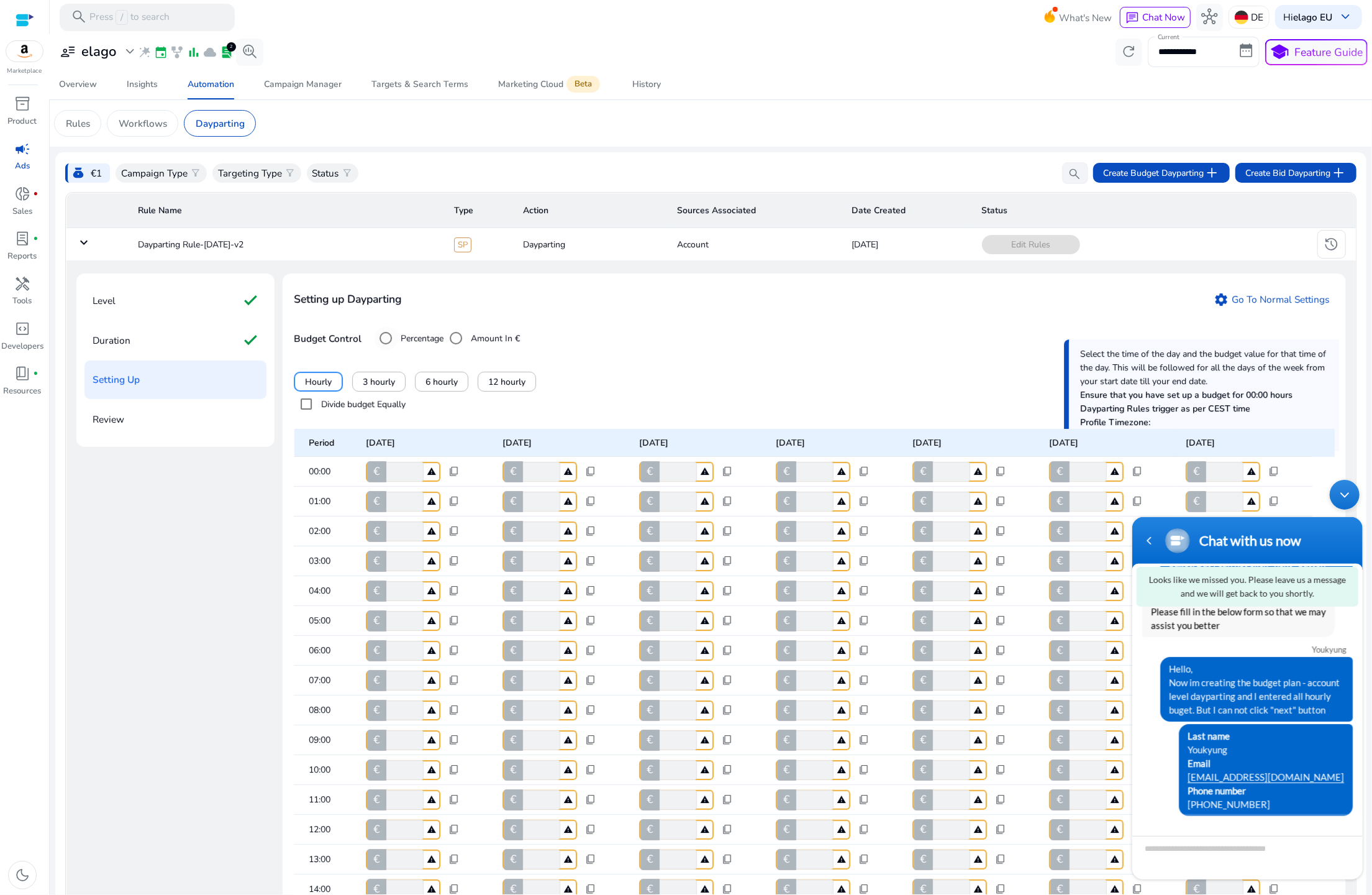
click at [418, 340] on label "Percentage" at bounding box center [422, 338] width 46 height 13
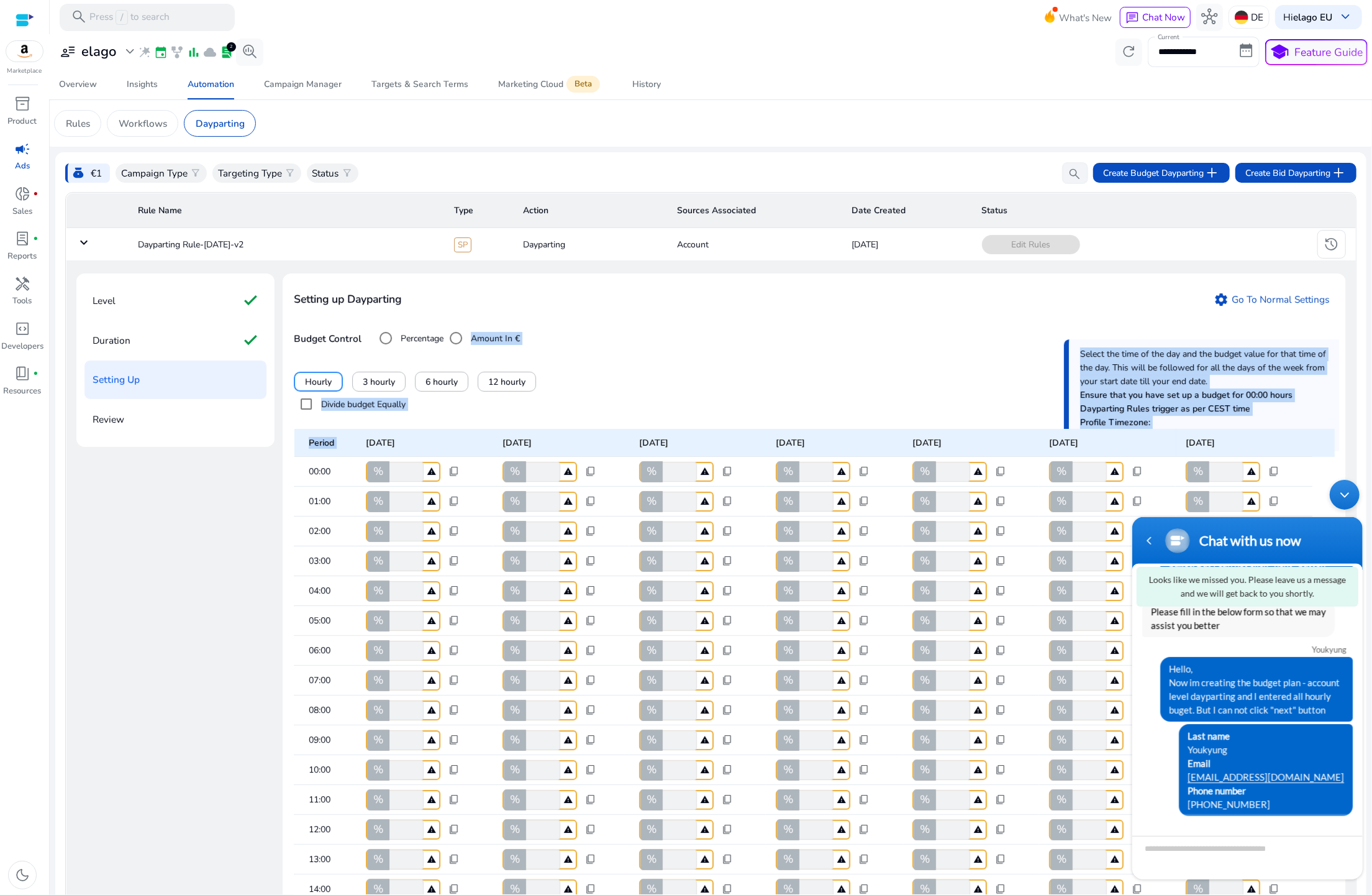
drag, startPoint x: 471, startPoint y: 340, endPoint x: 379, endPoint y: 417, distance: 120.0
click at [379, 417] on div "Setting up Dayparting settings Go To Normal Settings Budget Control Percentage …" at bounding box center [814, 760] width 1063 height 972
click at [385, 409] on label "Divide budget Equally" at bounding box center [362, 404] width 87 height 13
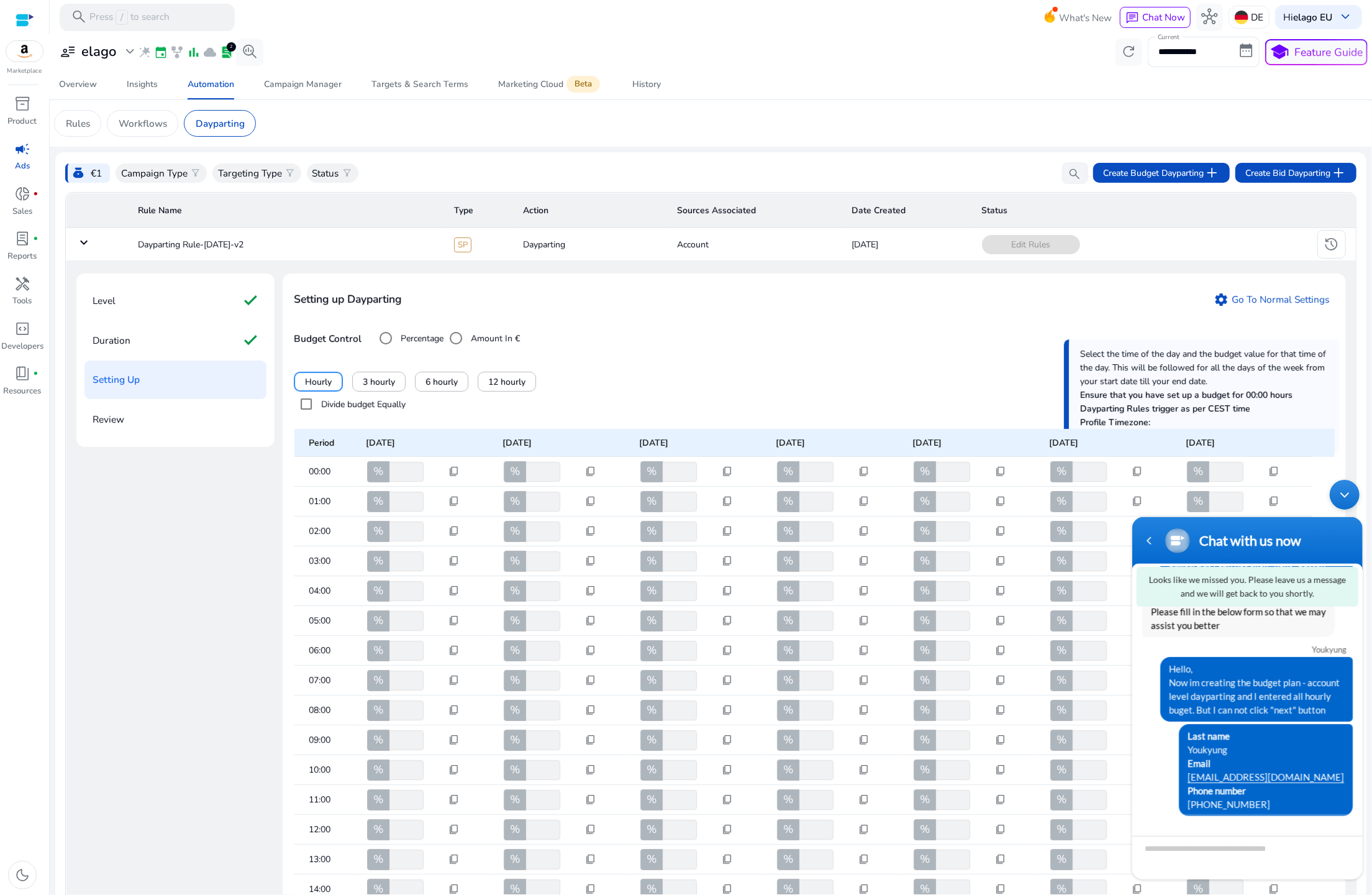
click at [642, 365] on div "**********" at bounding box center [814, 760] width 1063 height 972
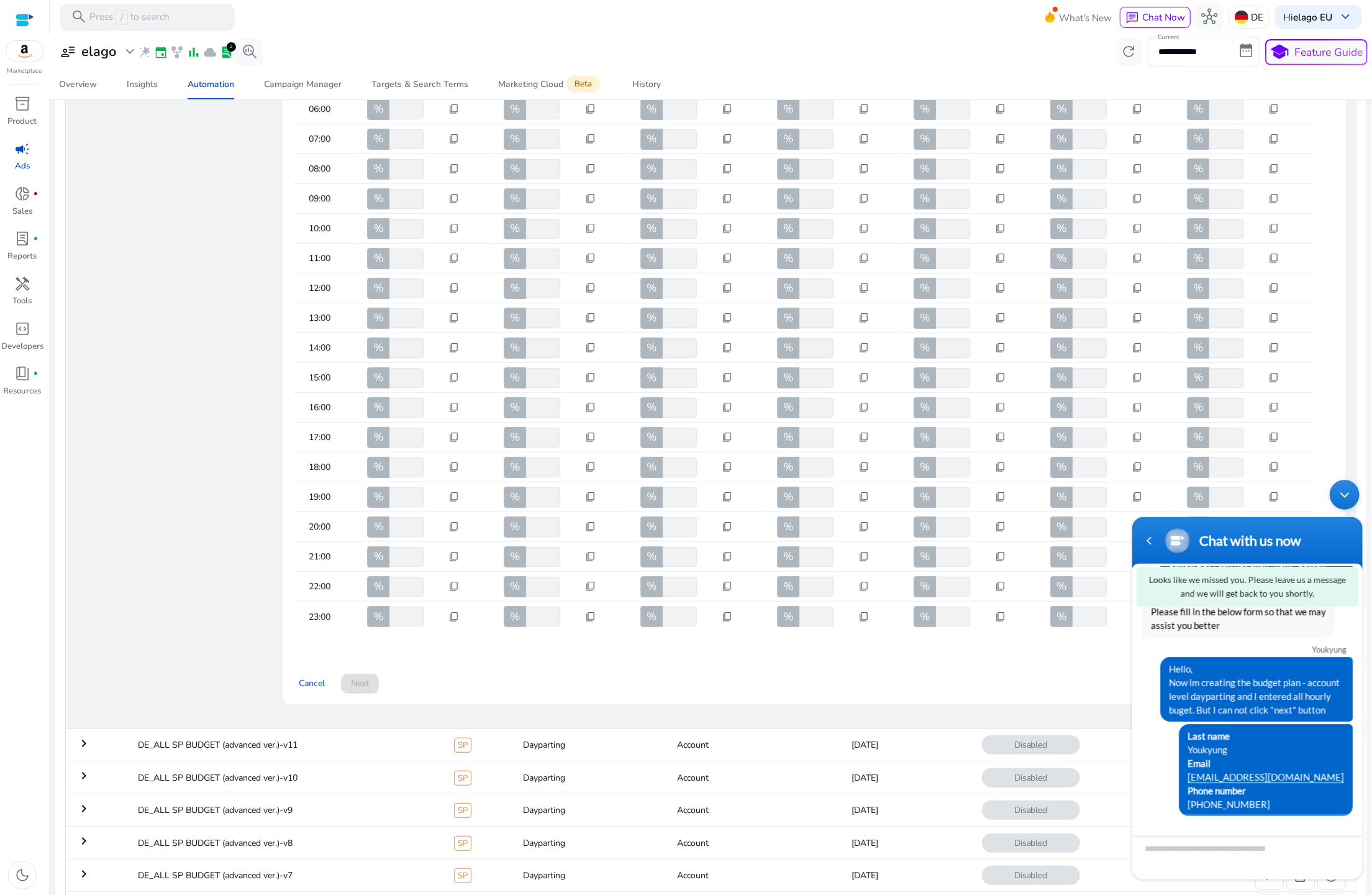
scroll to position [443, 0]
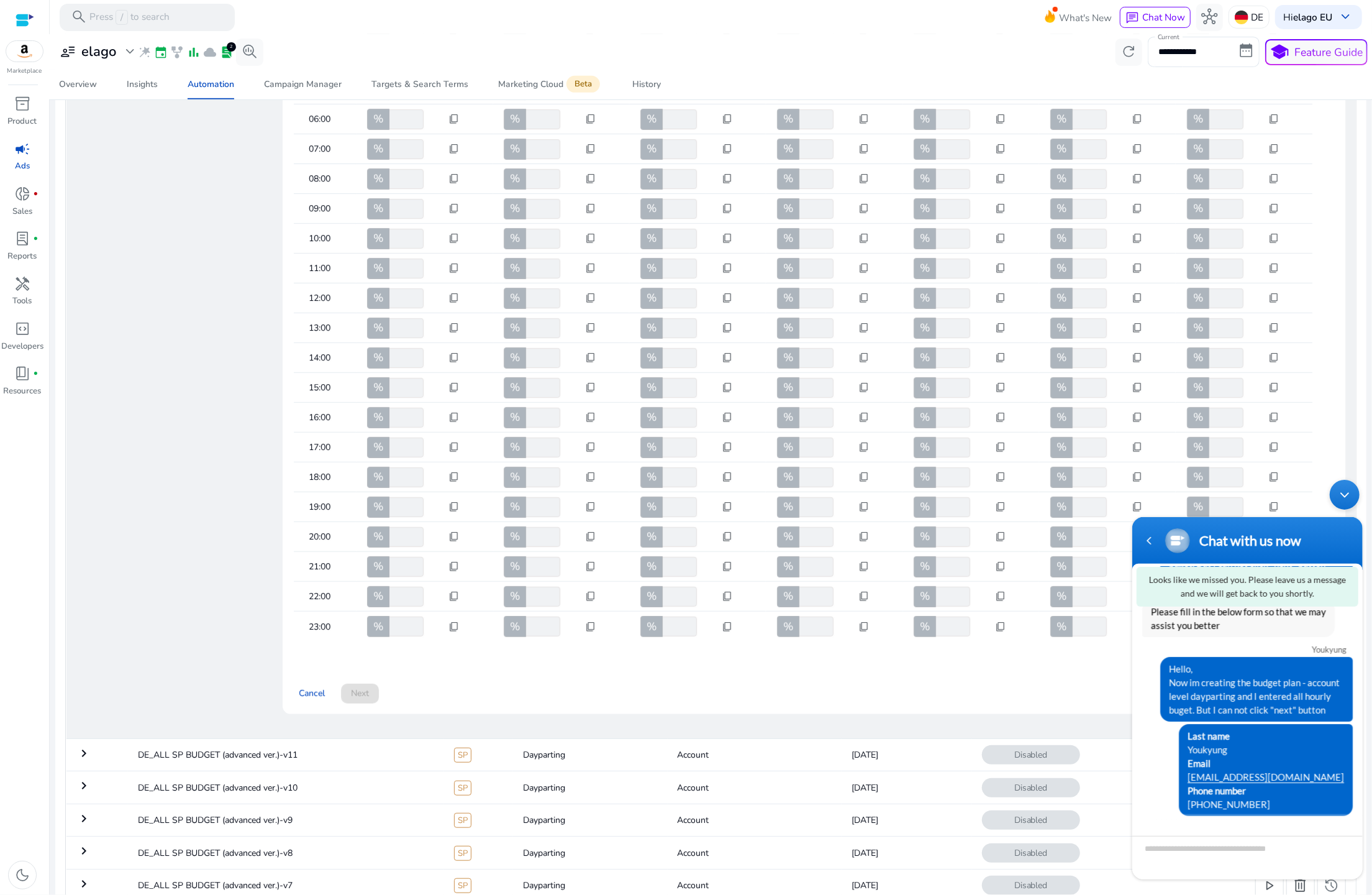
click at [351, 694] on div "Cancel Next" at bounding box center [814, 688] width 1041 height 31
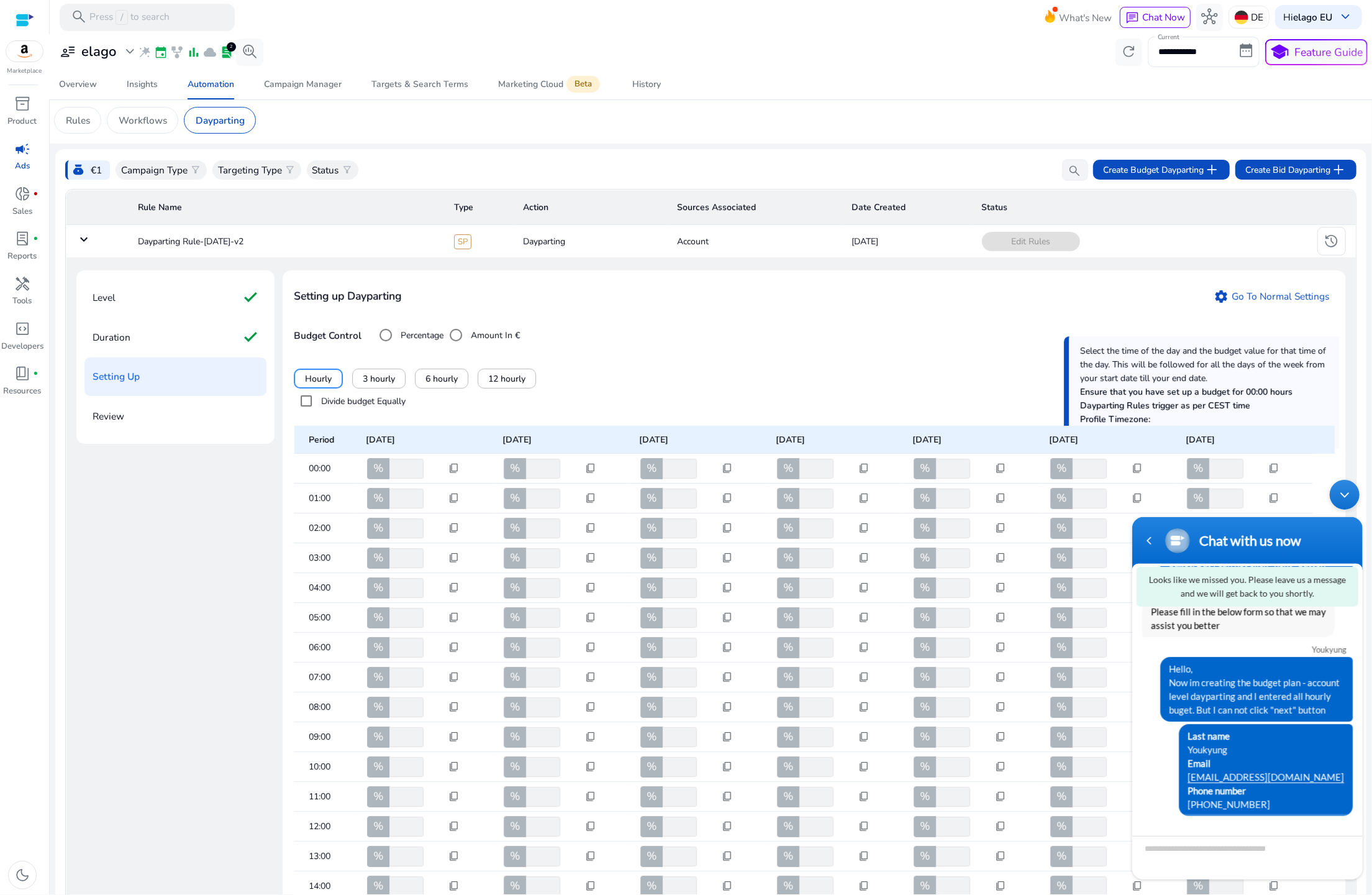
scroll to position [0, 0]
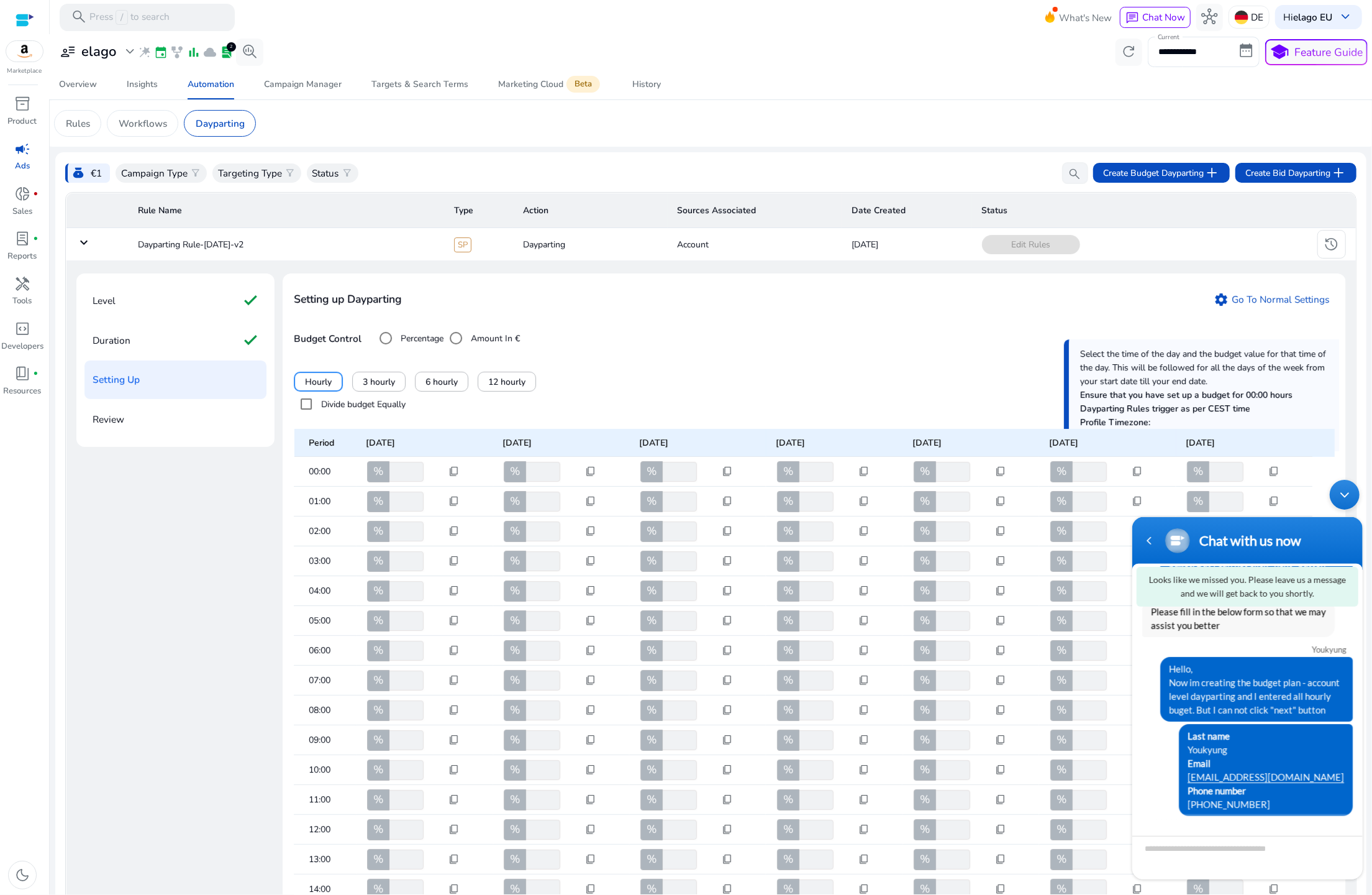
click at [342, 401] on label "Divide budget Equally" at bounding box center [362, 404] width 87 height 13
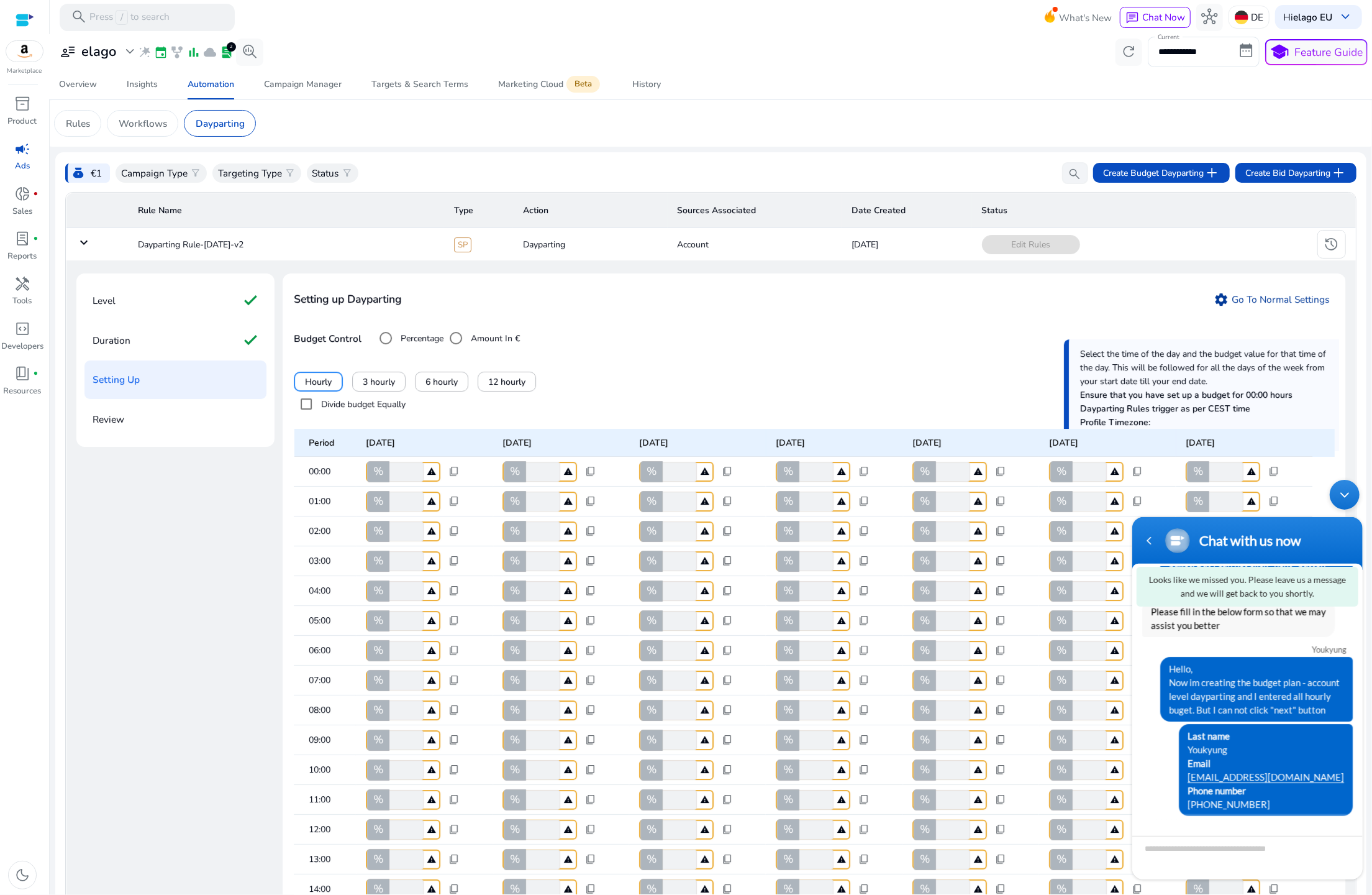
click at [1303, 294] on link "settings Go To Normal Settings" at bounding box center [1272, 299] width 127 height 20
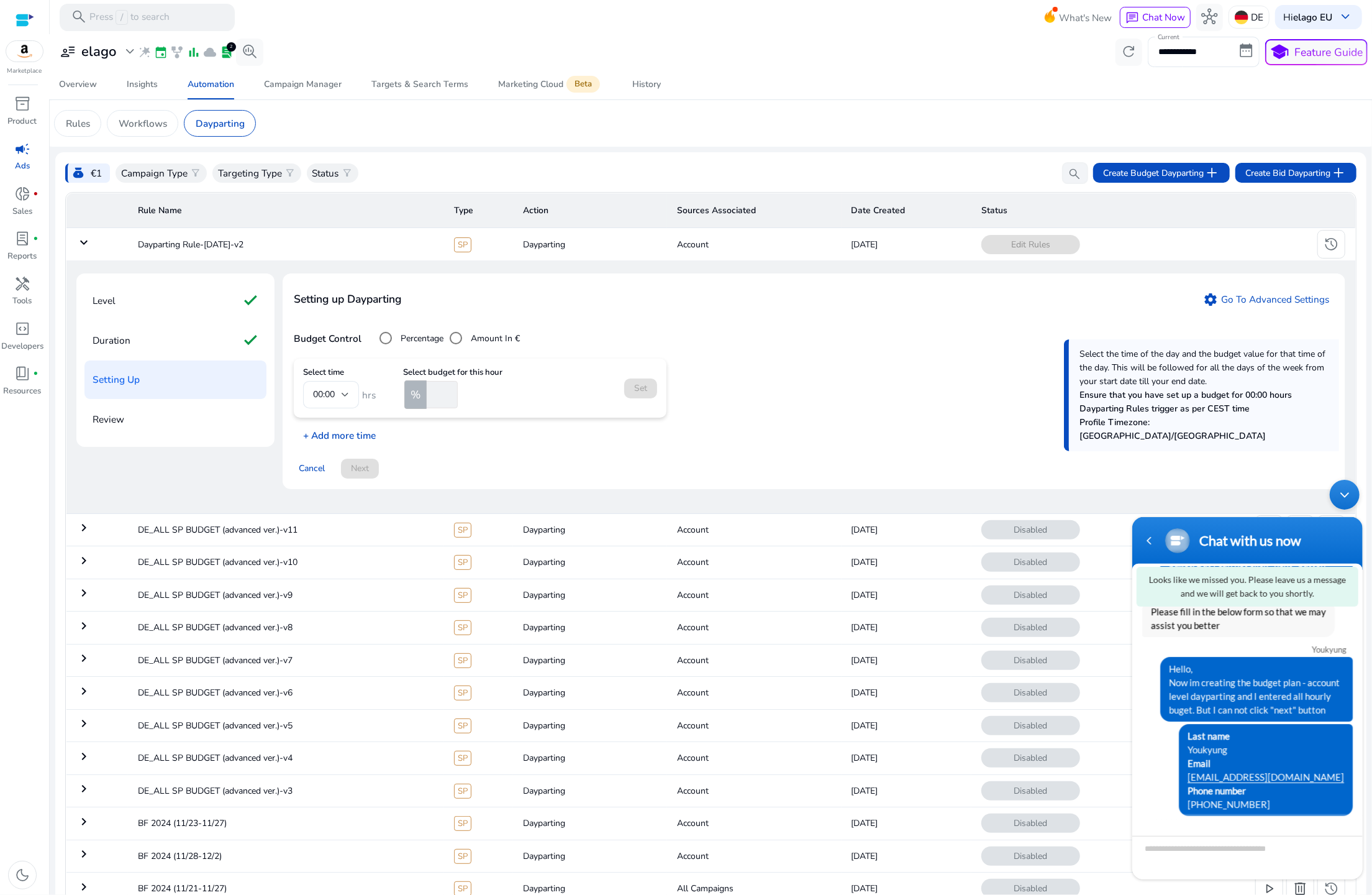
click at [345, 439] on p "+ Add more time" at bounding box center [334, 432] width 82 height 19
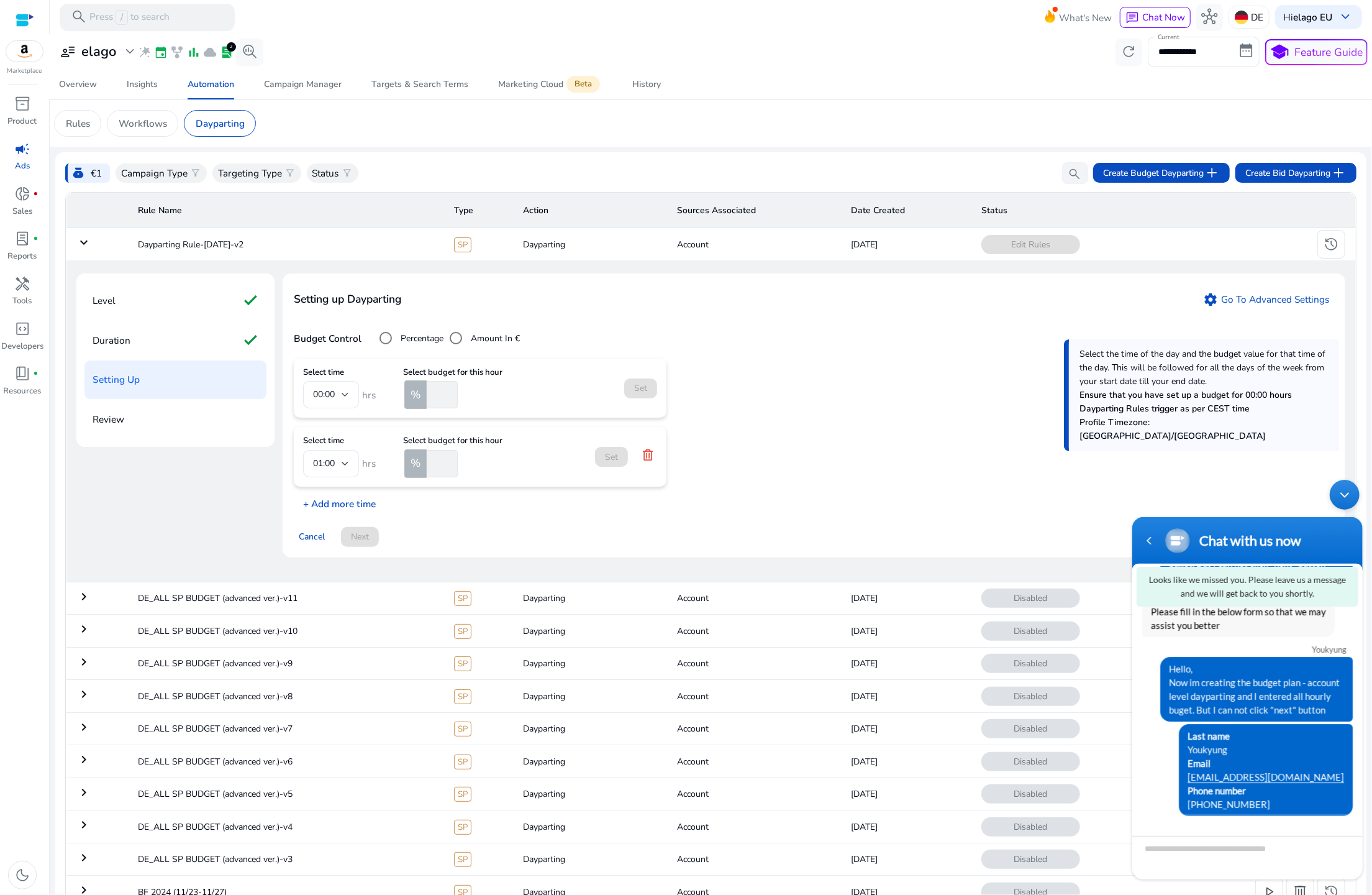
click at [328, 499] on p "+ Add more time" at bounding box center [334, 500] width 82 height 19
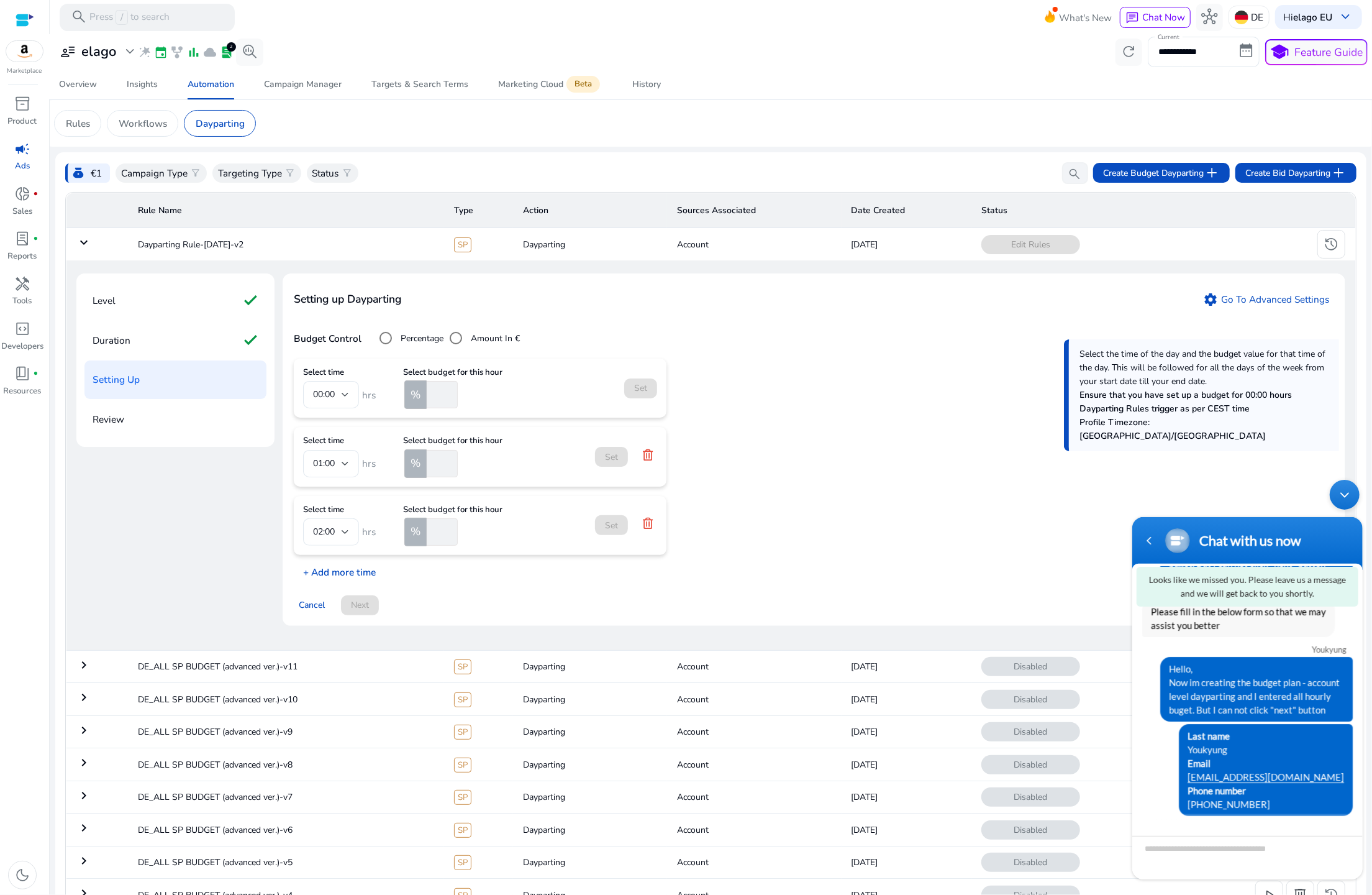
click at [325, 575] on p "+ Add more time" at bounding box center [334, 569] width 82 height 19
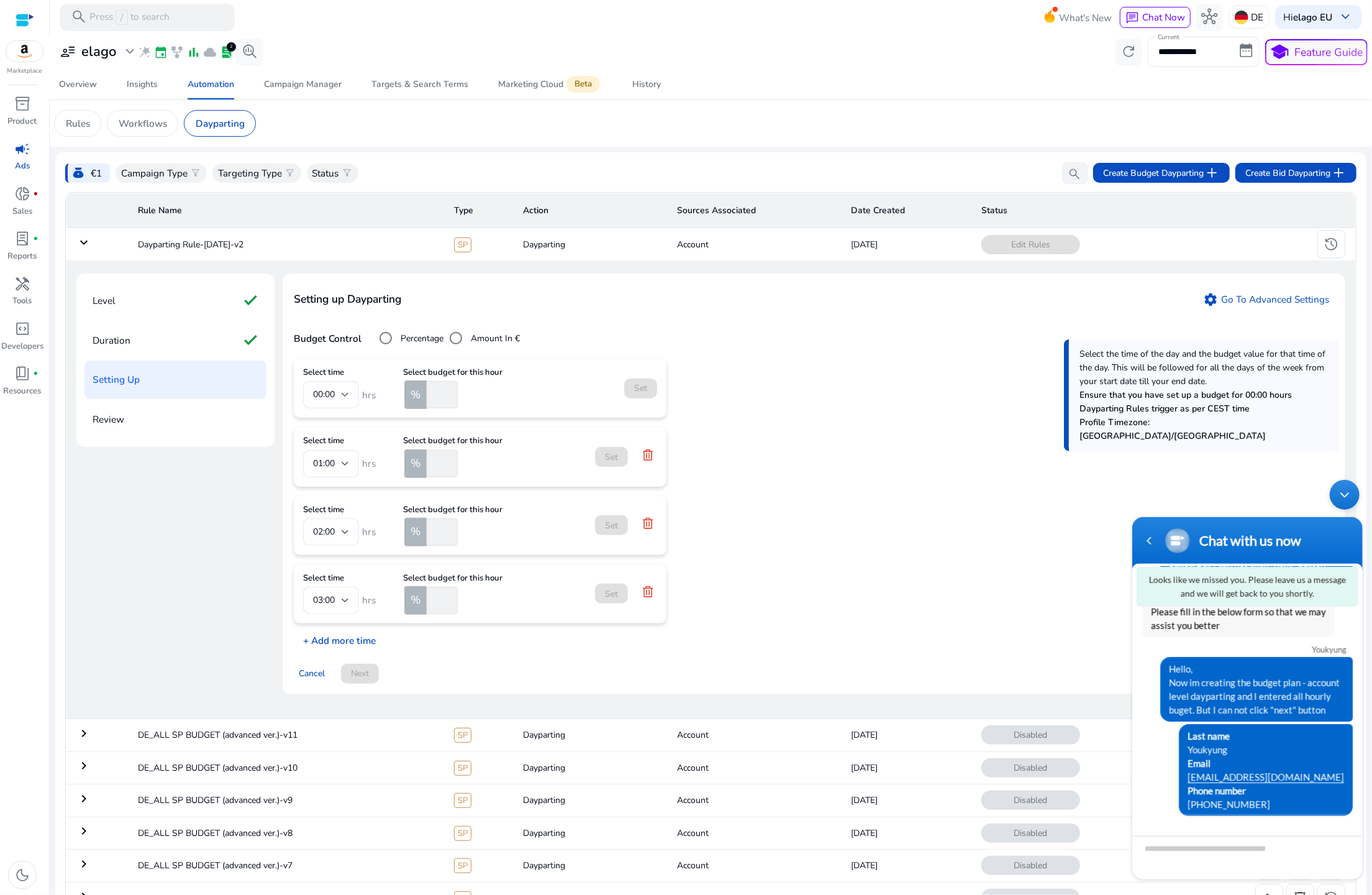
click at [325, 630] on p "+ Add more time" at bounding box center [334, 637] width 82 height 19
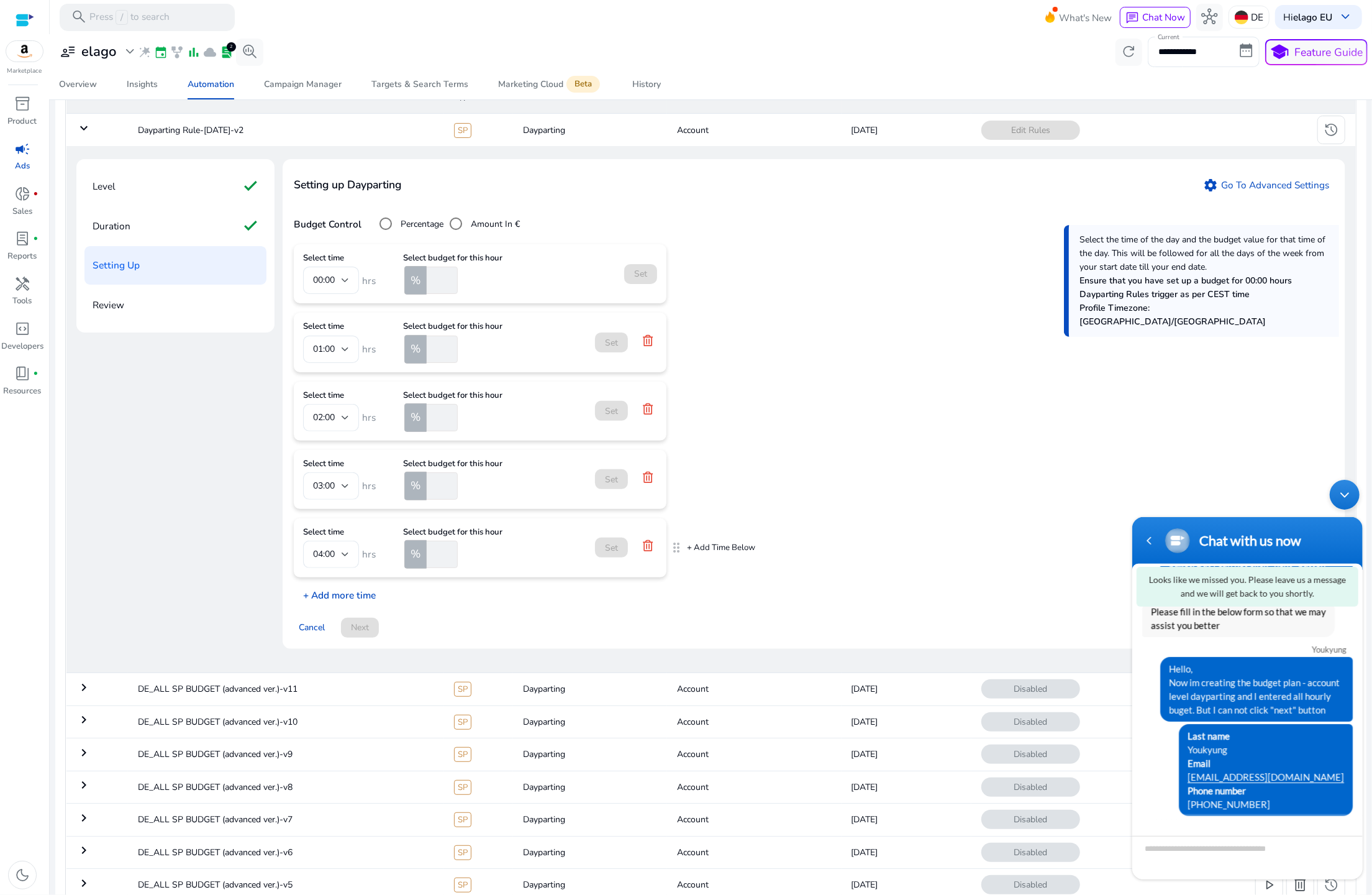
scroll to position [157, 0]
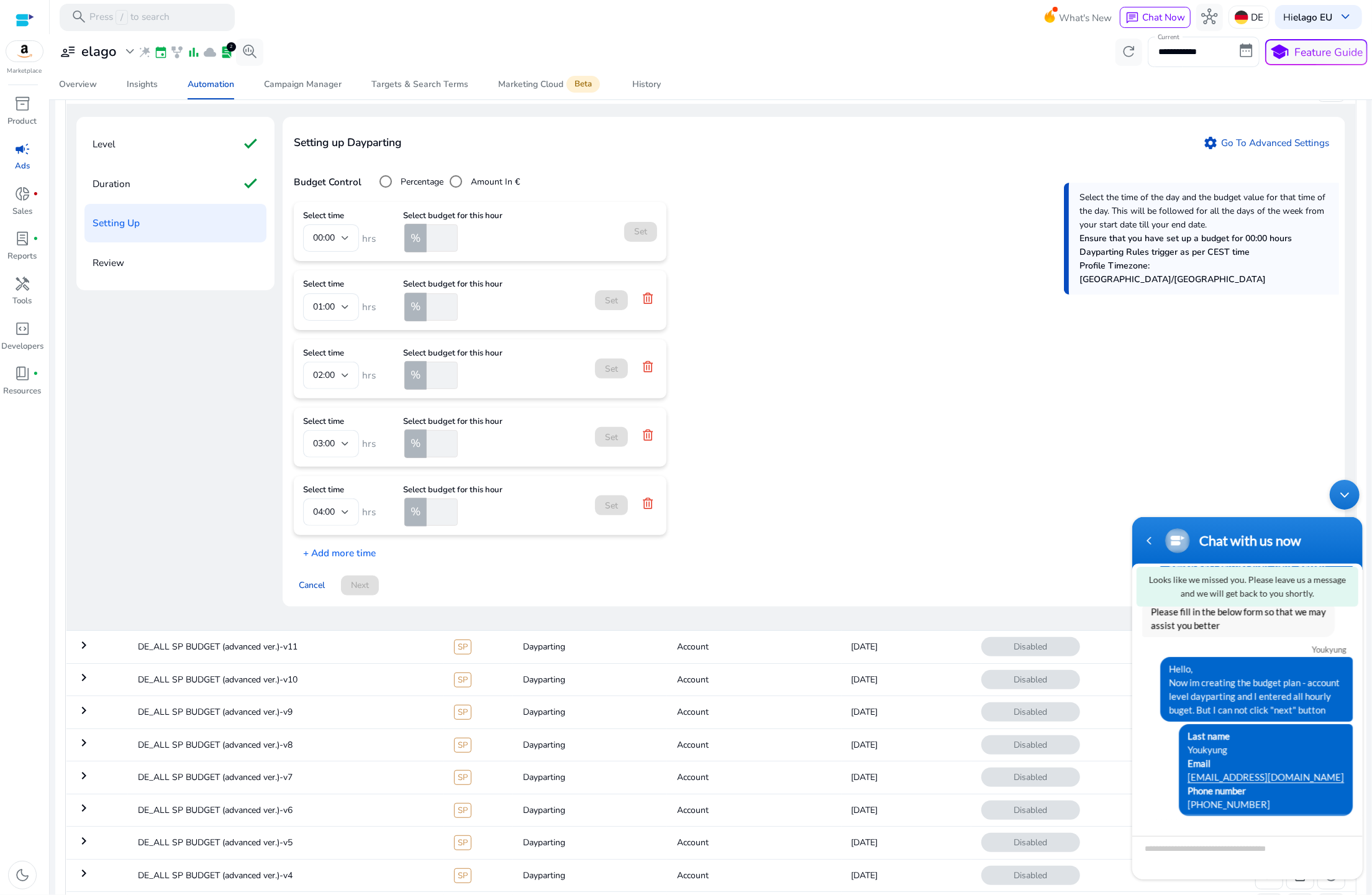
click at [324, 561] on div "Setting up Dayparting settings Go To Advanced Settings Budget Control Percentag…" at bounding box center [814, 362] width 1063 height 489
click at [337, 553] on p "+ Add more time" at bounding box center [334, 550] width 82 height 19
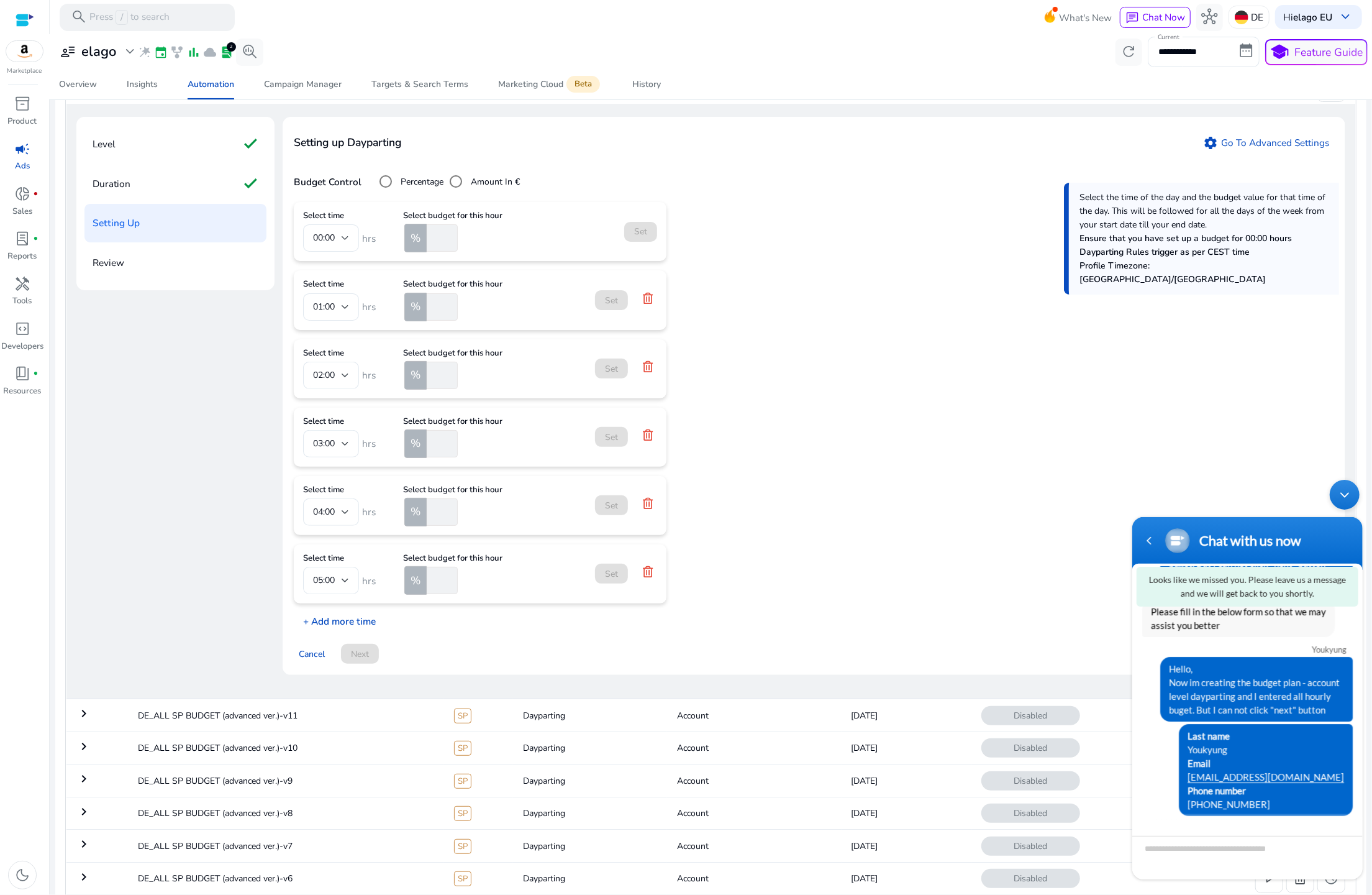
click at [343, 615] on p "+ Add more time" at bounding box center [334, 618] width 82 height 19
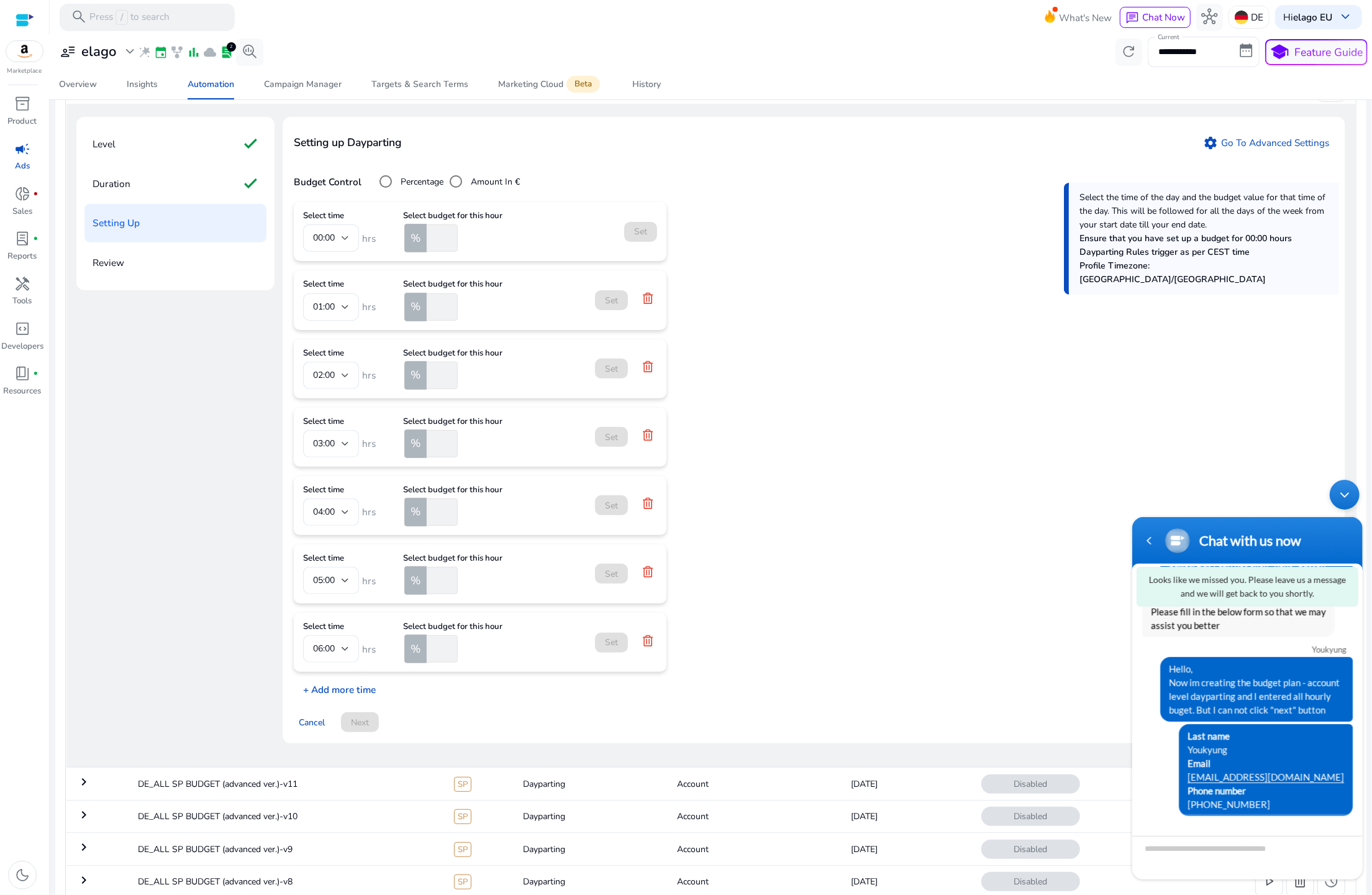
click at [328, 685] on p "+ Add more time" at bounding box center [334, 686] width 82 height 19
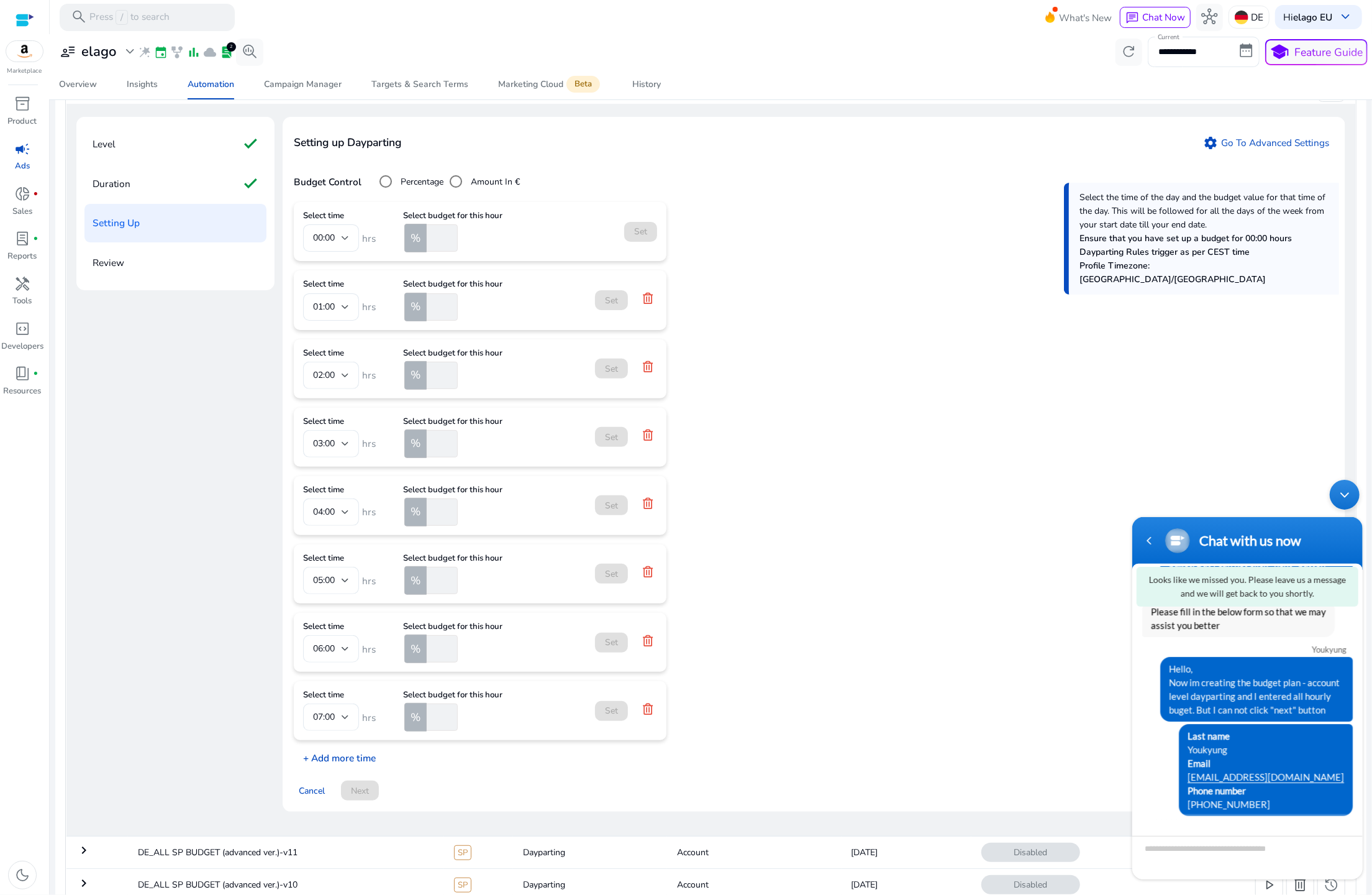
click at [332, 758] on p "+ Add more time" at bounding box center [334, 754] width 82 height 19
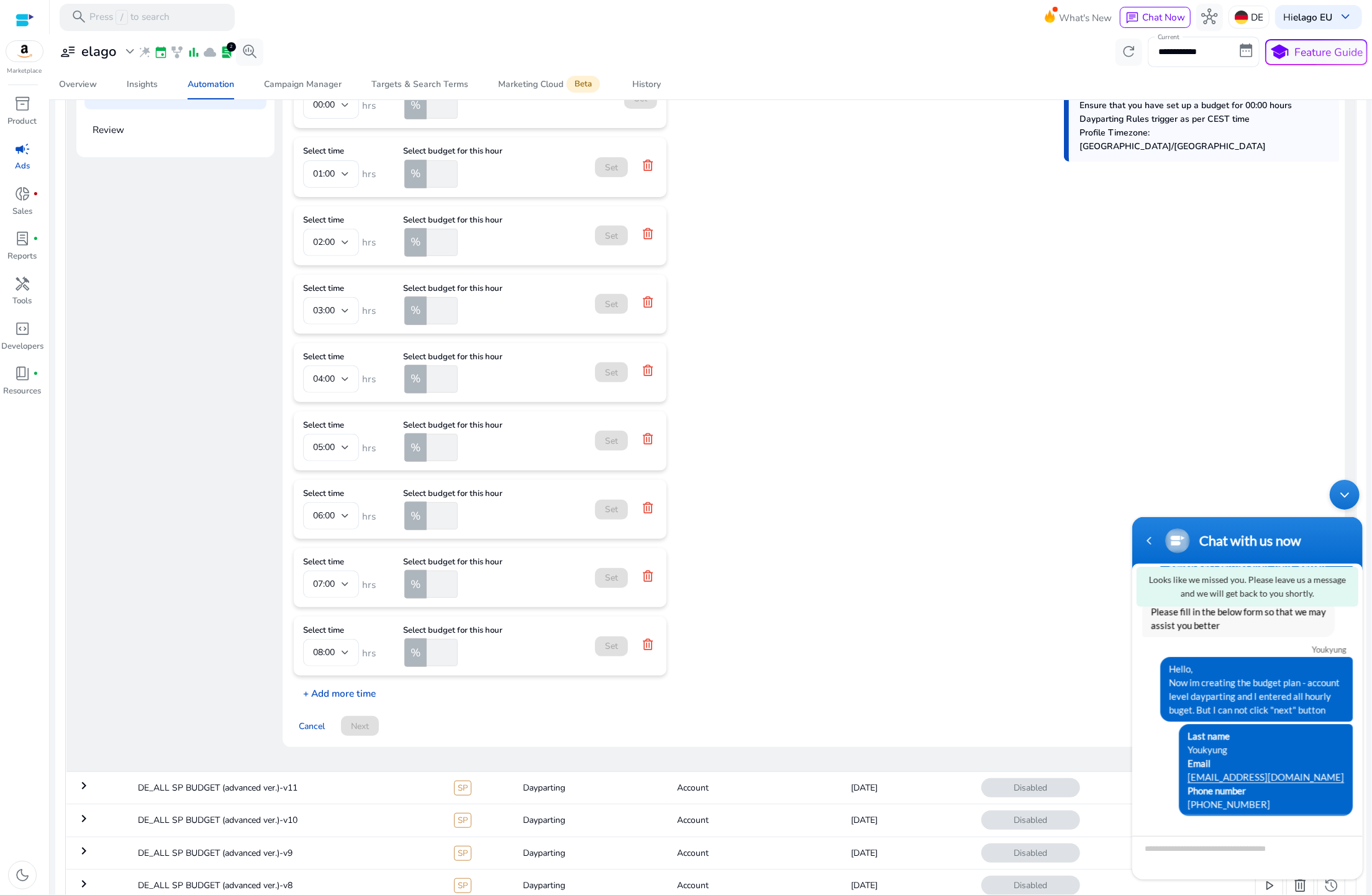
scroll to position [317, 0]
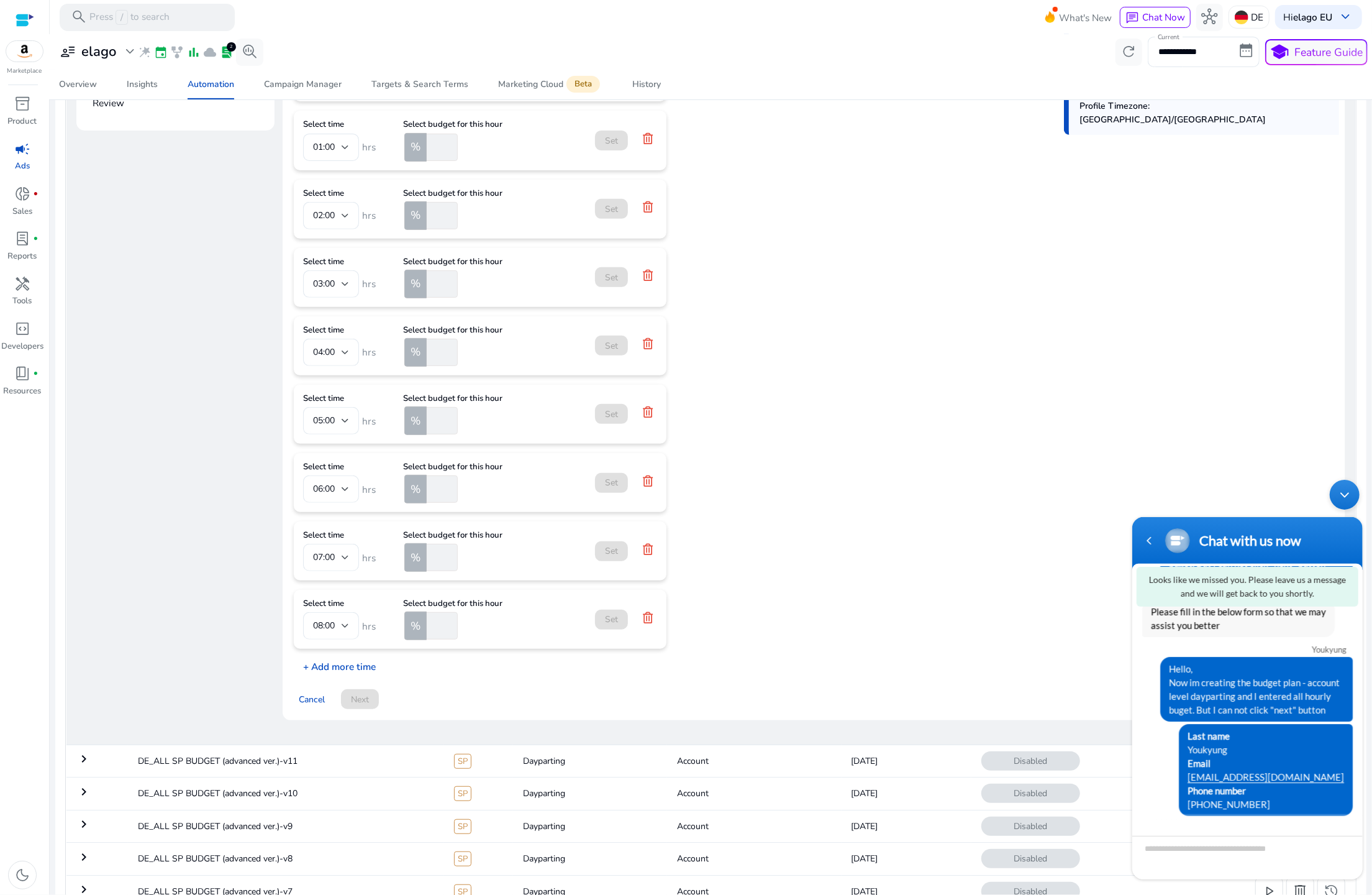
click at [331, 657] on p "+ Add more time" at bounding box center [334, 663] width 82 height 19
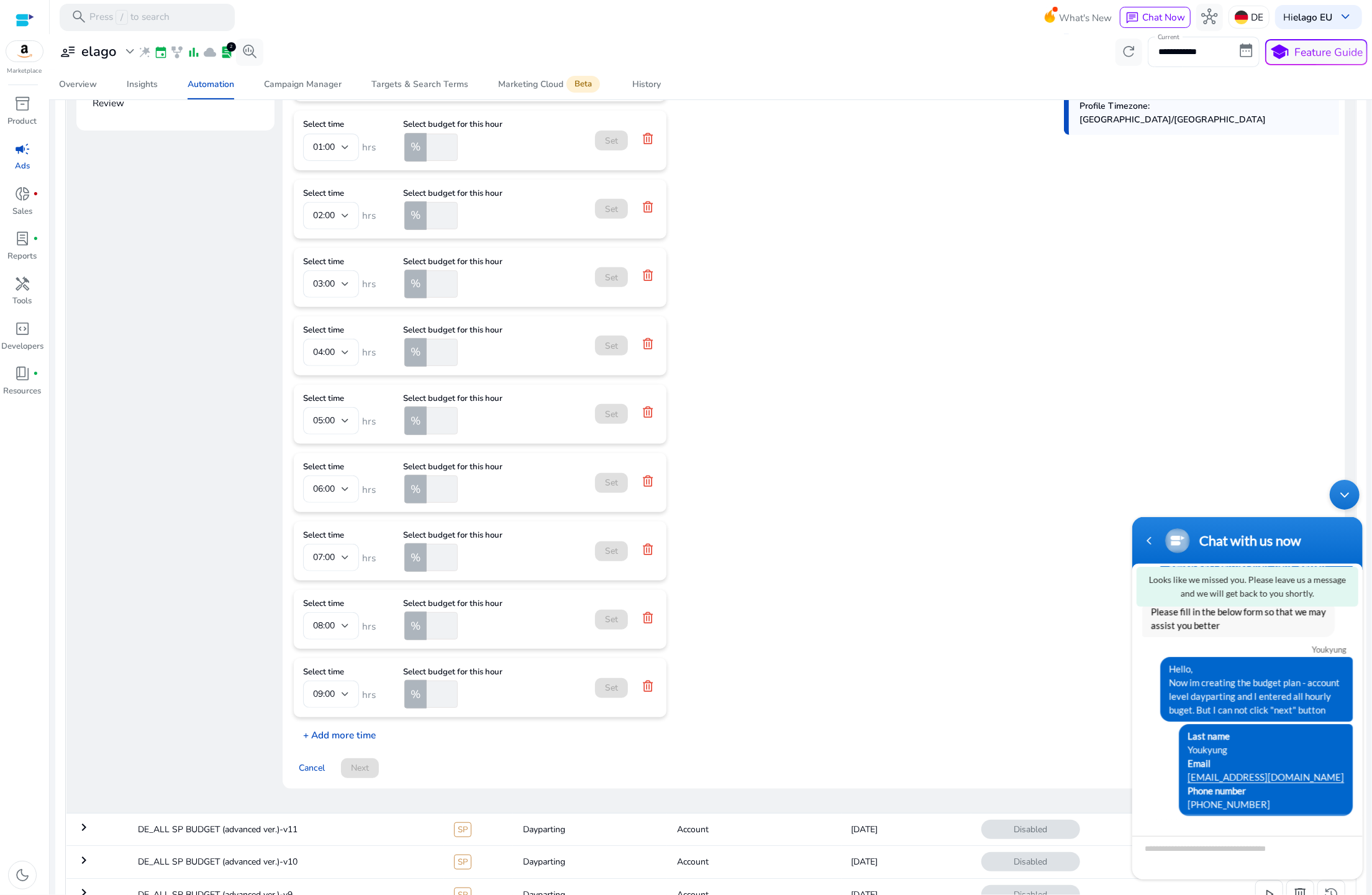
click at [335, 736] on p "+ Add more time" at bounding box center [334, 732] width 82 height 19
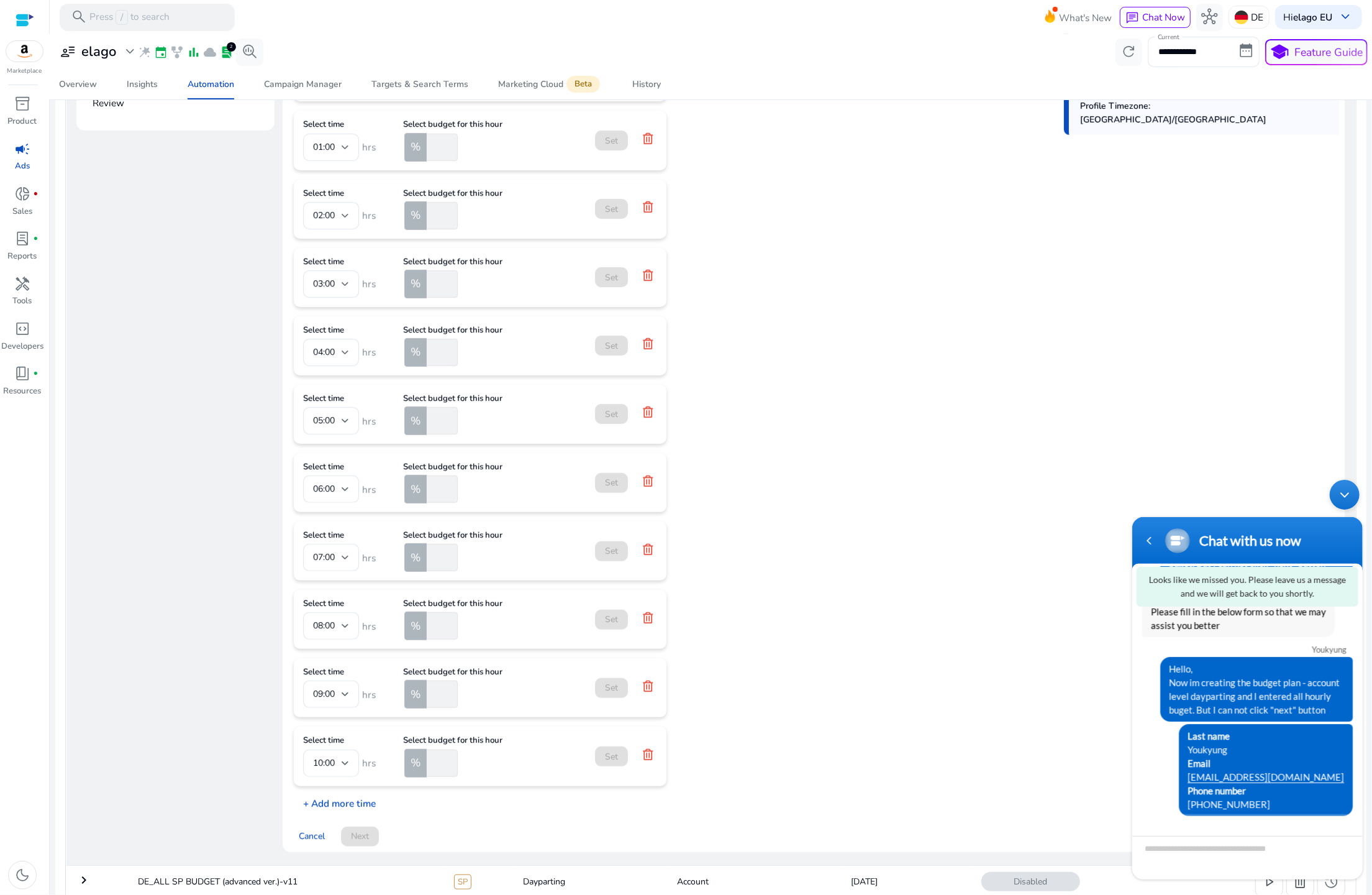
click at [335, 803] on p "+ Add more time" at bounding box center [334, 800] width 82 height 19
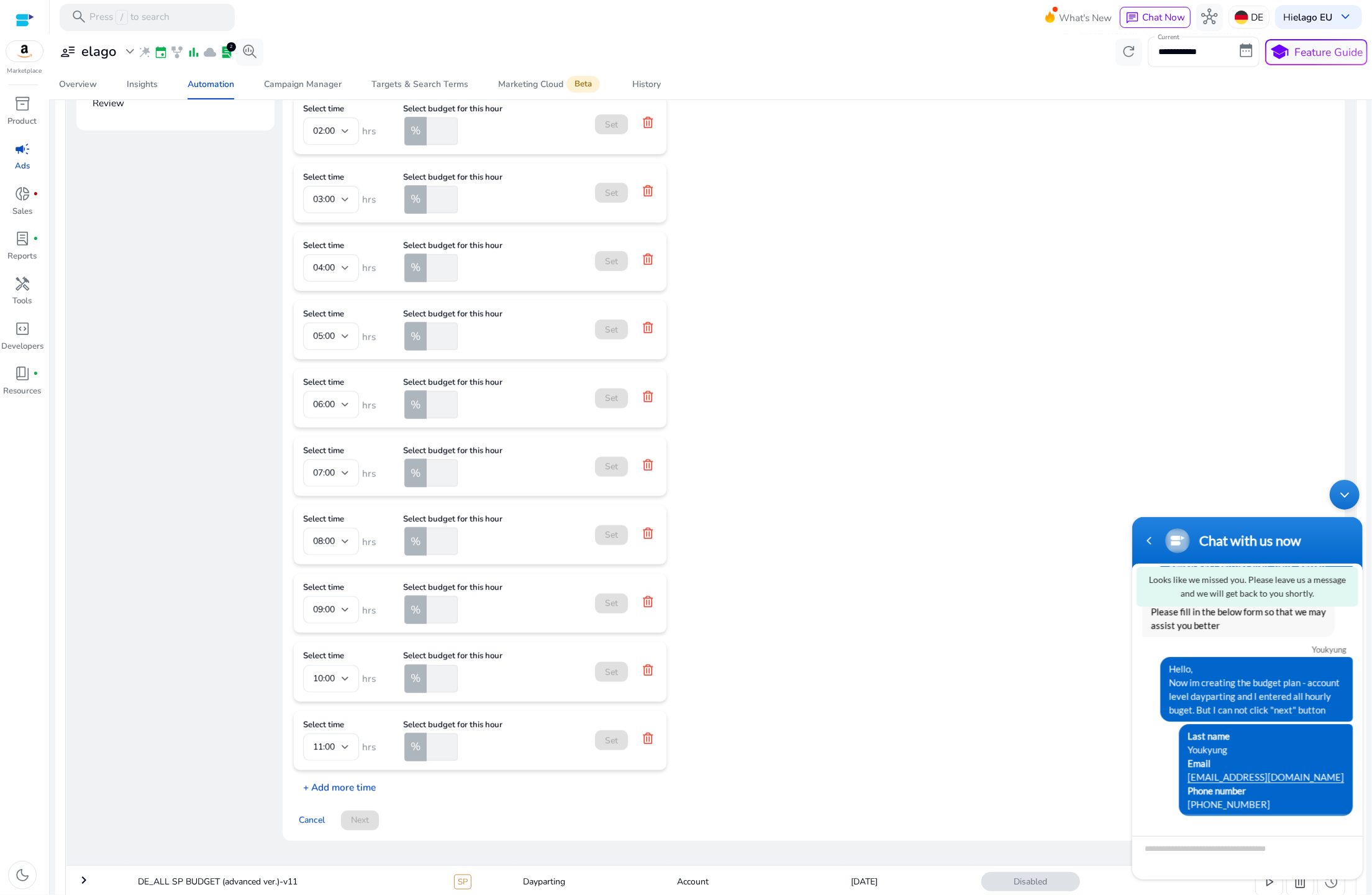
click at [335, 789] on p "+ Add more time" at bounding box center [334, 784] width 82 height 19
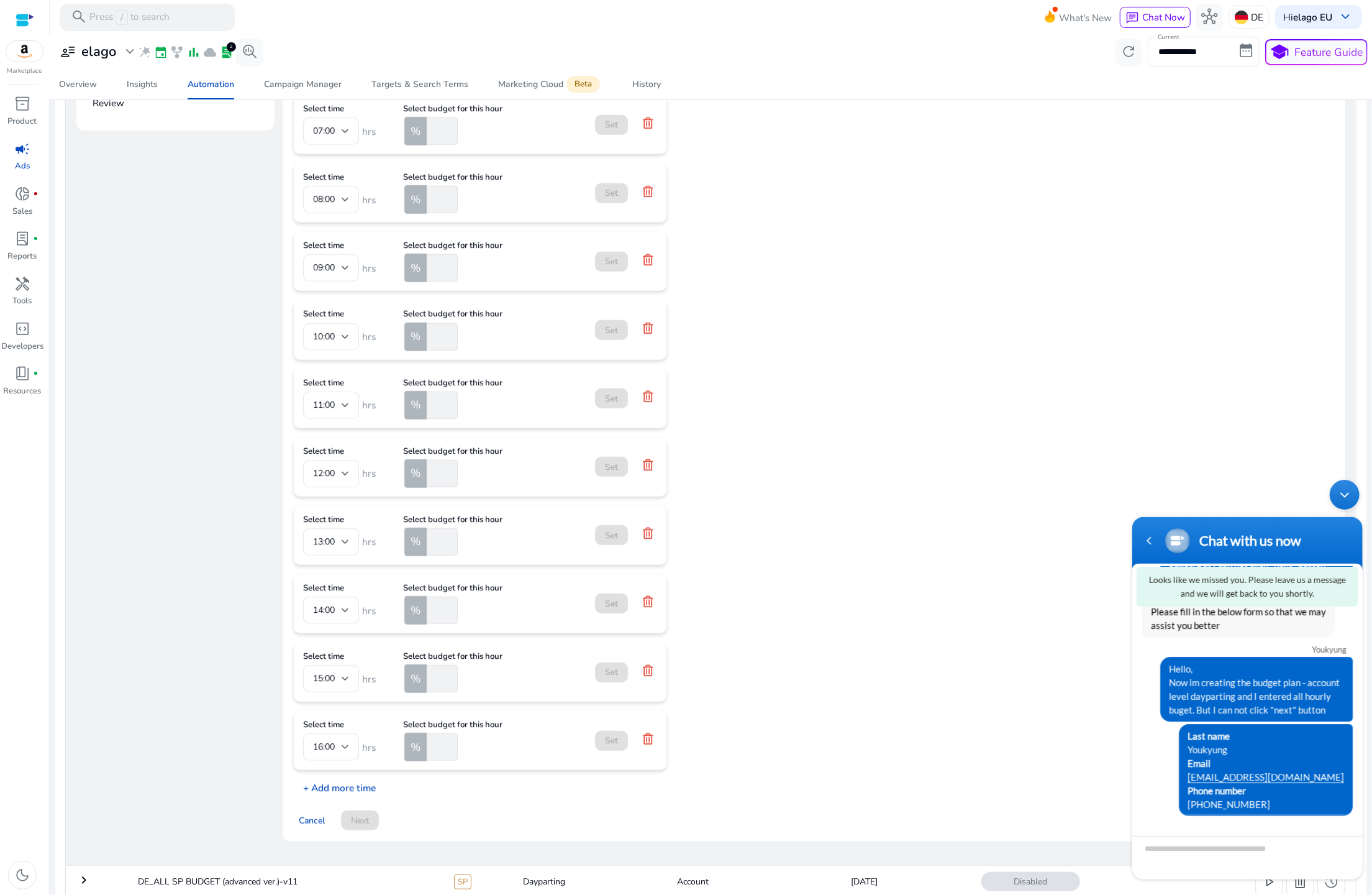
click at [335, 789] on p "+ Add more time" at bounding box center [334, 784] width 82 height 19
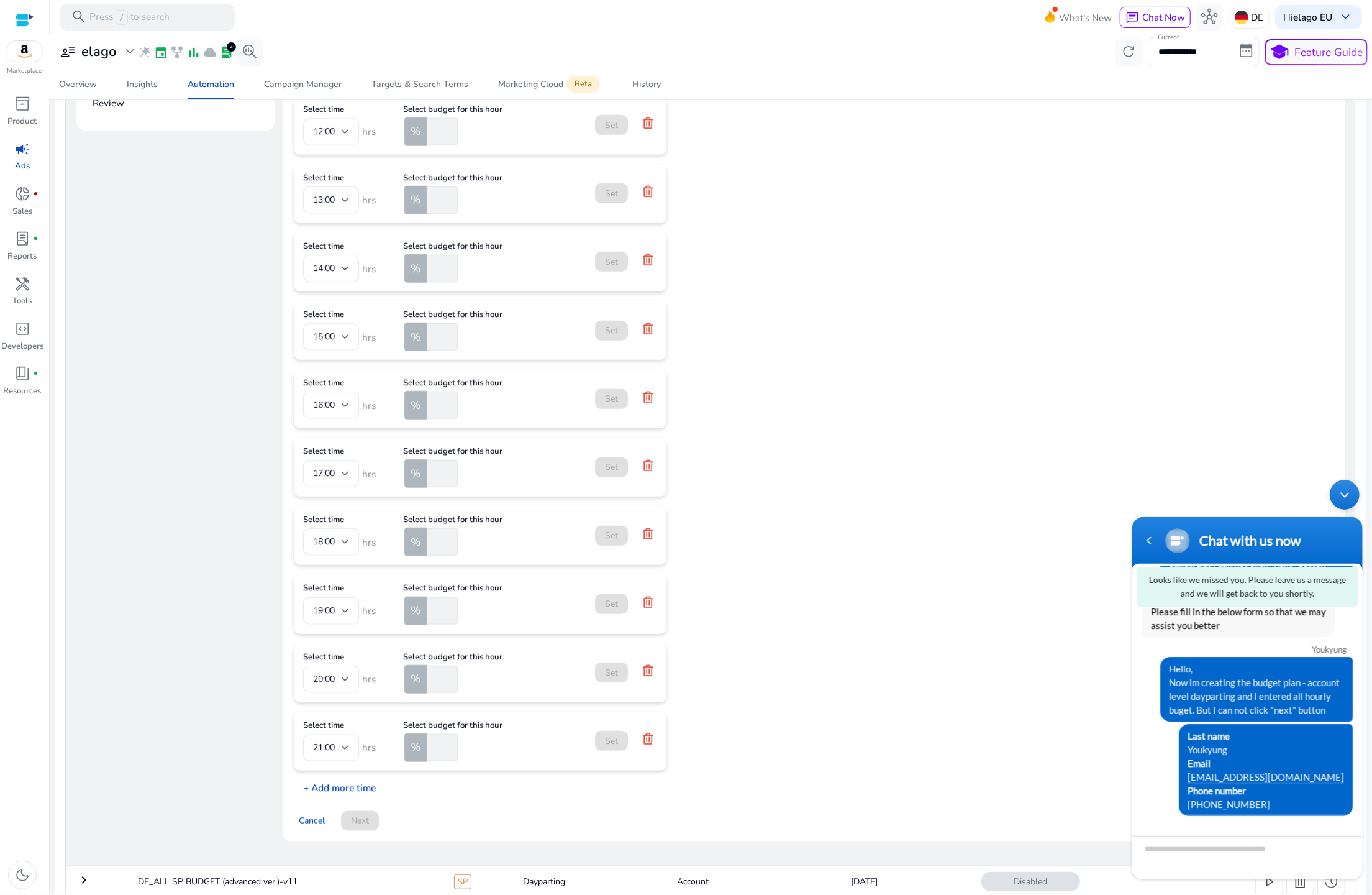
click at [335, 789] on p "+ Add more time" at bounding box center [334, 784] width 82 height 19
click at [335, 789] on p "+ Add more time" at bounding box center [334, 785] width 82 height 19
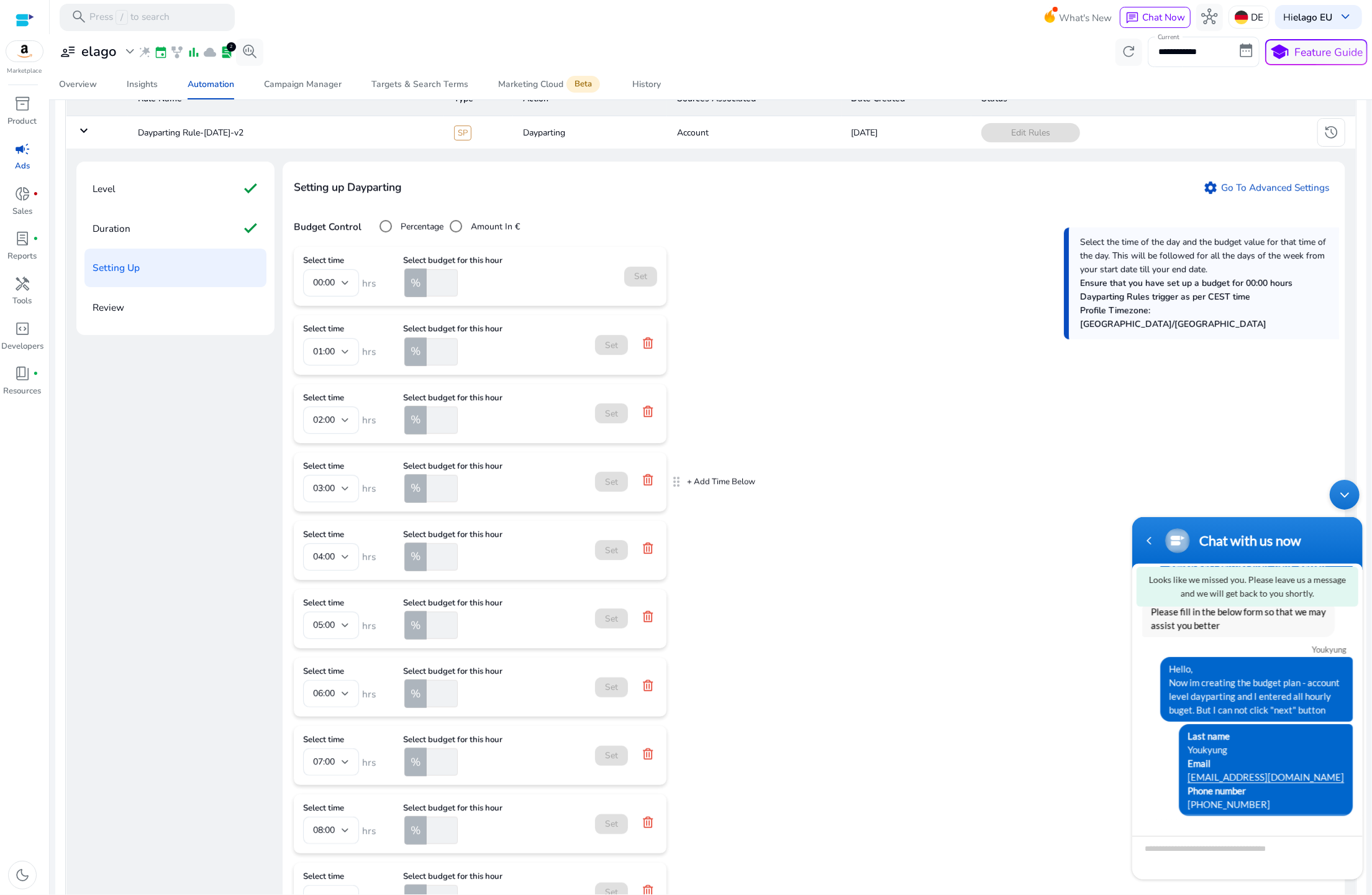
scroll to position [0, 0]
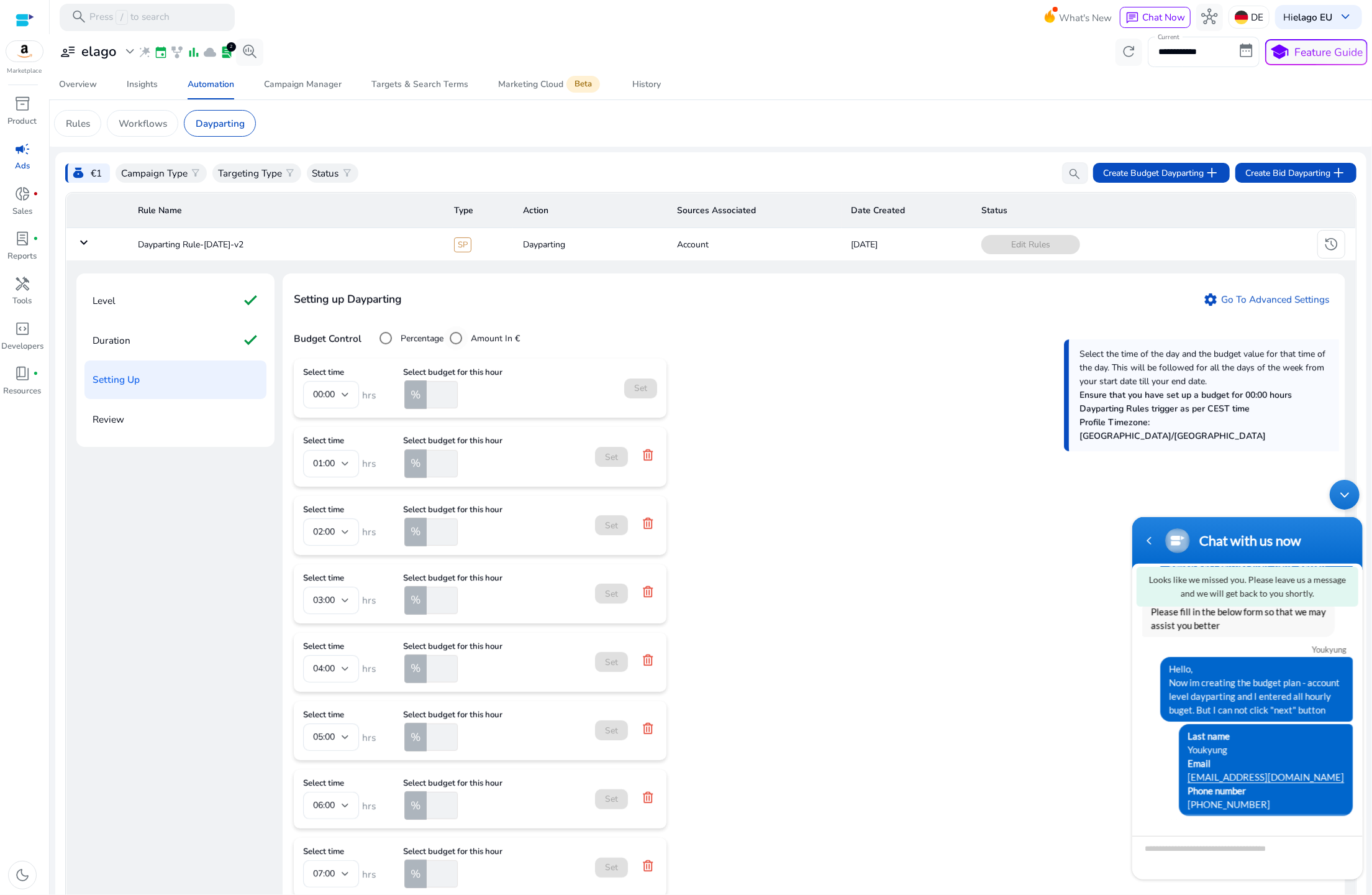
click at [494, 340] on label "Amount In €" at bounding box center [493, 338] width 52 height 13
click at [436, 402] on input "number" at bounding box center [439, 395] width 36 height 27
click at [433, 402] on input "number" at bounding box center [439, 395] width 36 height 27
type input "*"
click at [427, 460] on input "number" at bounding box center [439, 463] width 36 height 27
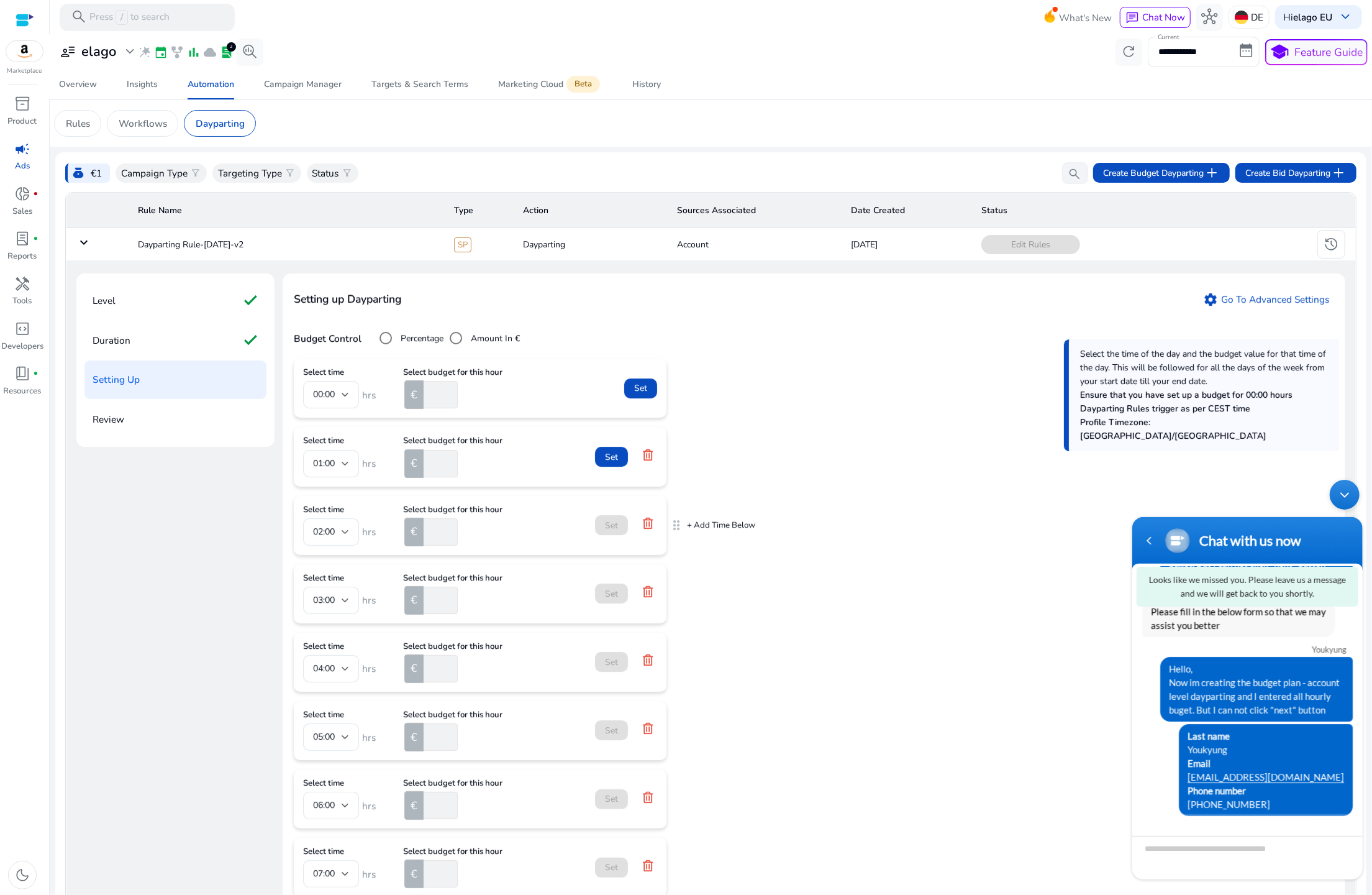
type input "*"
click at [428, 517] on div "Select budget for this hour €" at bounding box center [452, 526] width 99 height 41
click at [428, 526] on input "number" at bounding box center [439, 532] width 36 height 27
type input "*"
click at [433, 604] on input "number" at bounding box center [439, 600] width 36 height 27
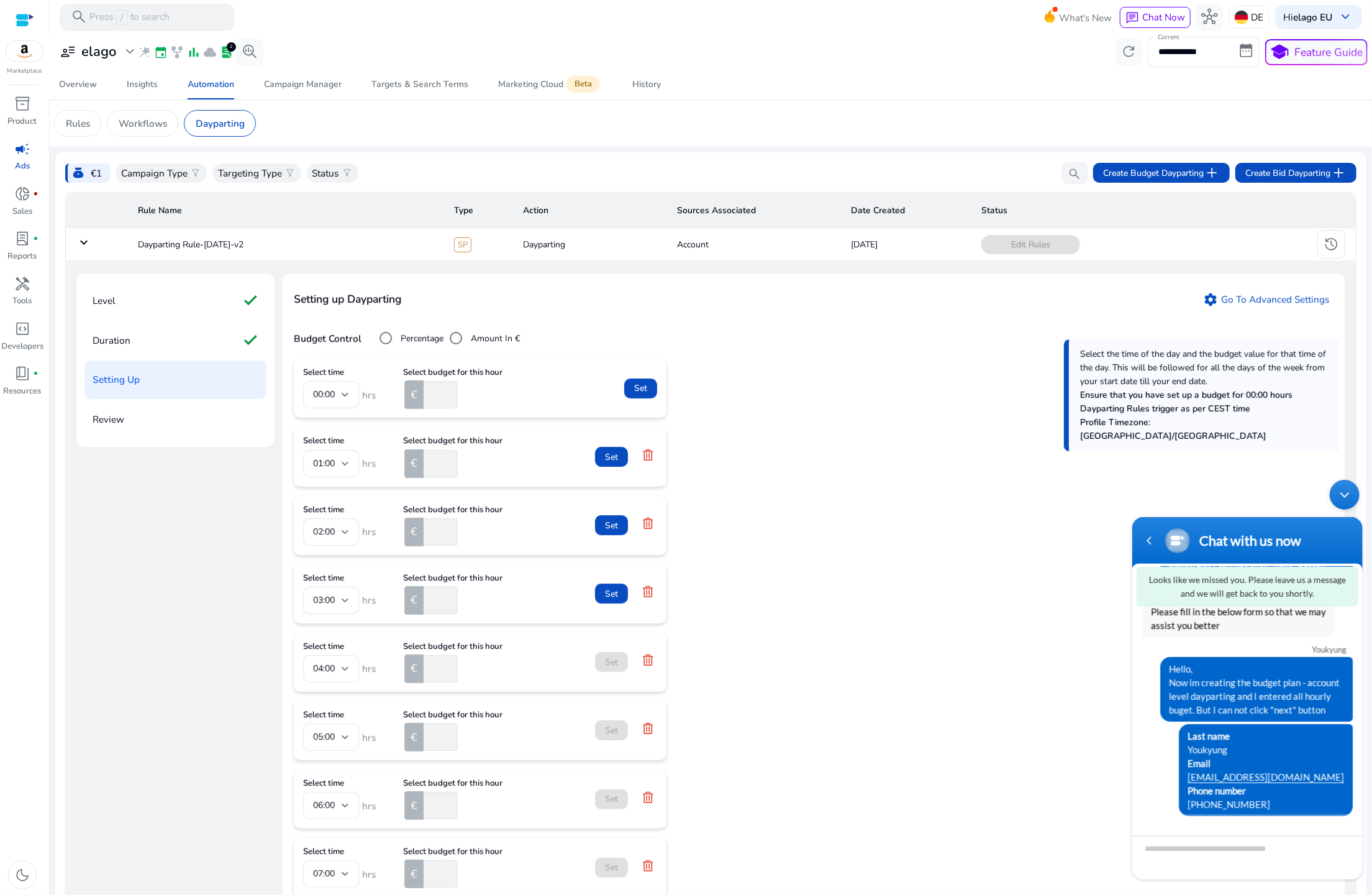
type input "*"
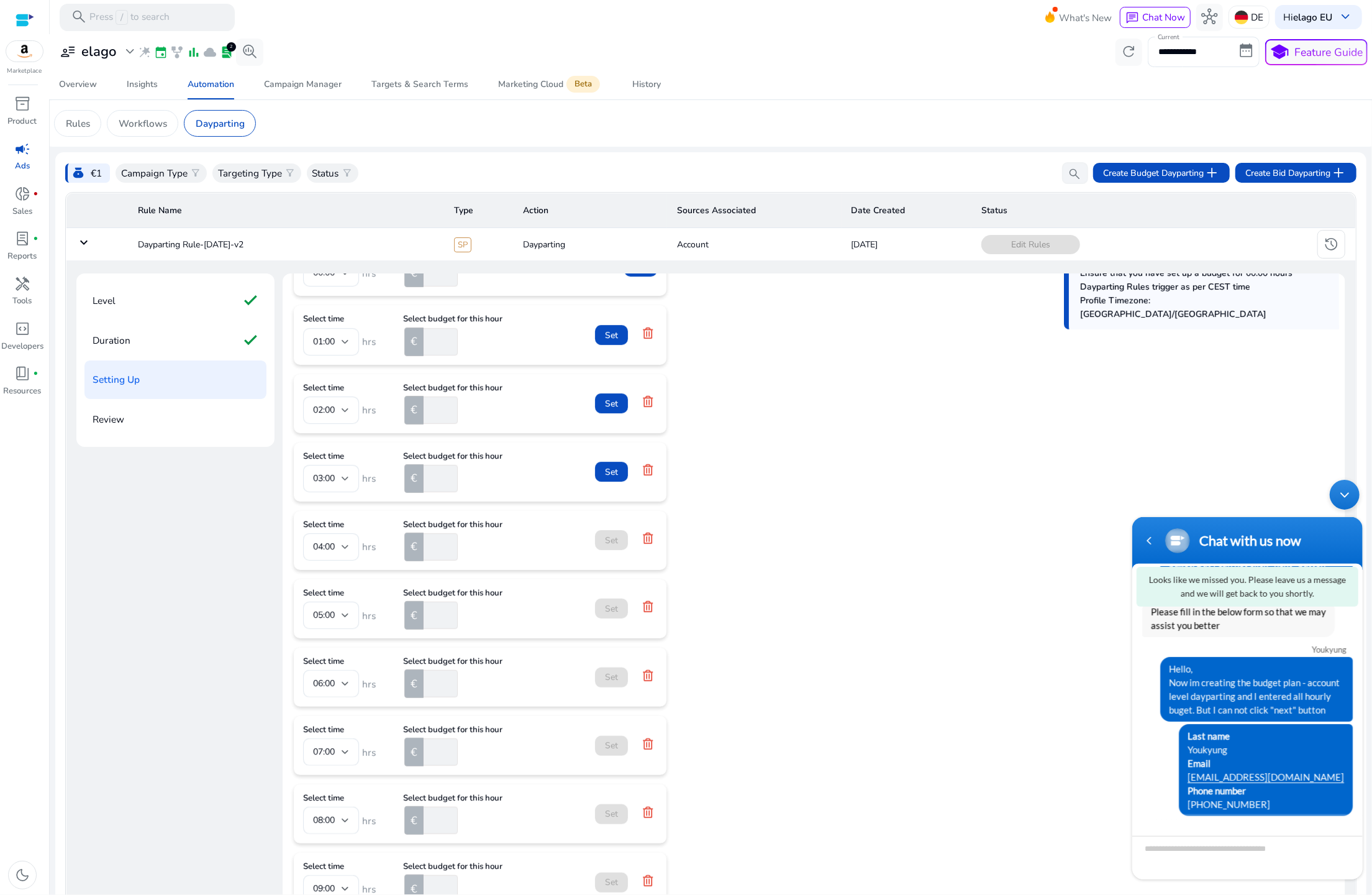
scroll to position [204, 0]
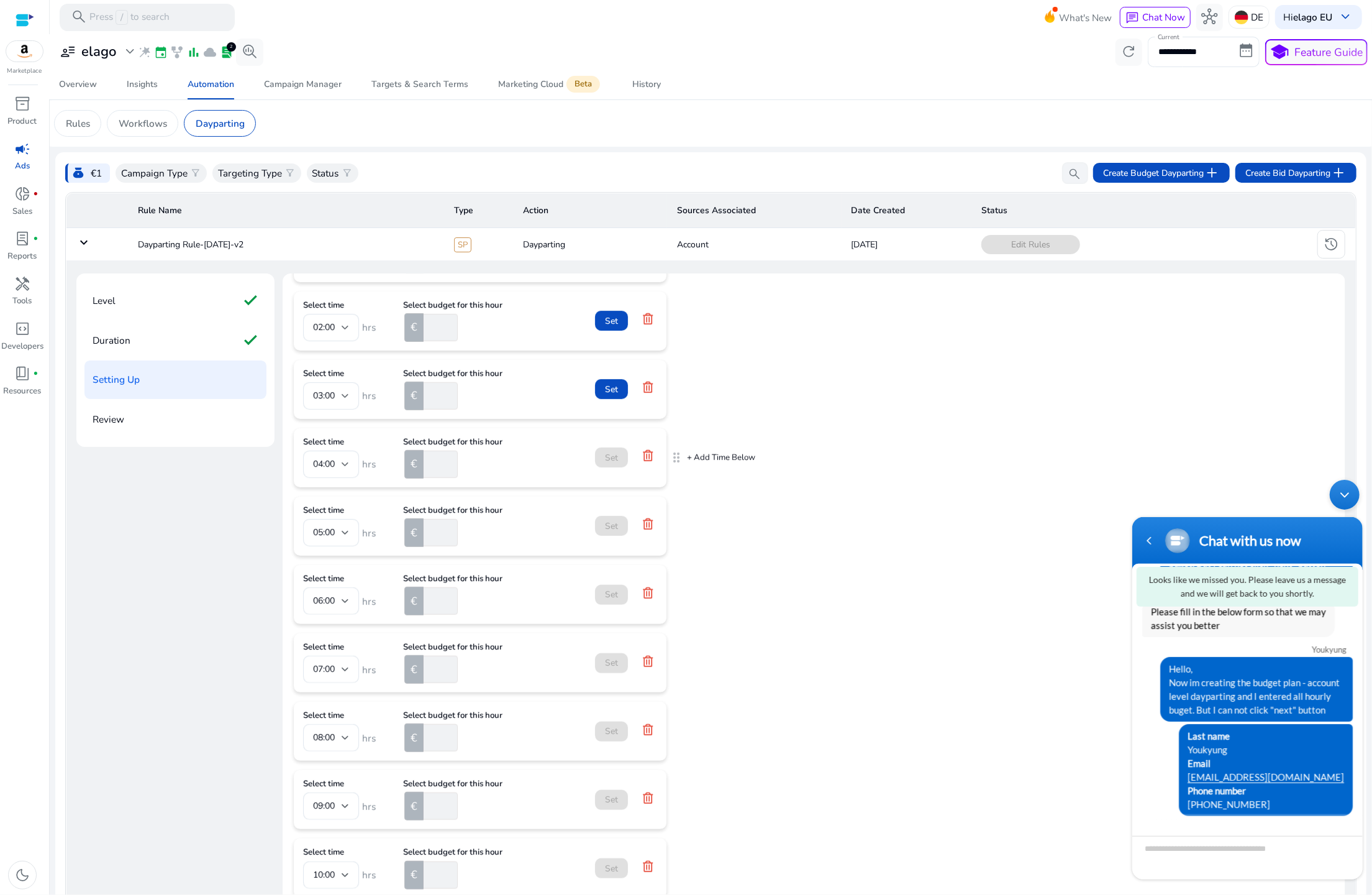
click at [443, 461] on input "number" at bounding box center [439, 464] width 36 height 27
type input "*"
click at [431, 523] on input "number" at bounding box center [439, 533] width 36 height 27
type input "*"
click at [428, 612] on input "number" at bounding box center [439, 601] width 36 height 27
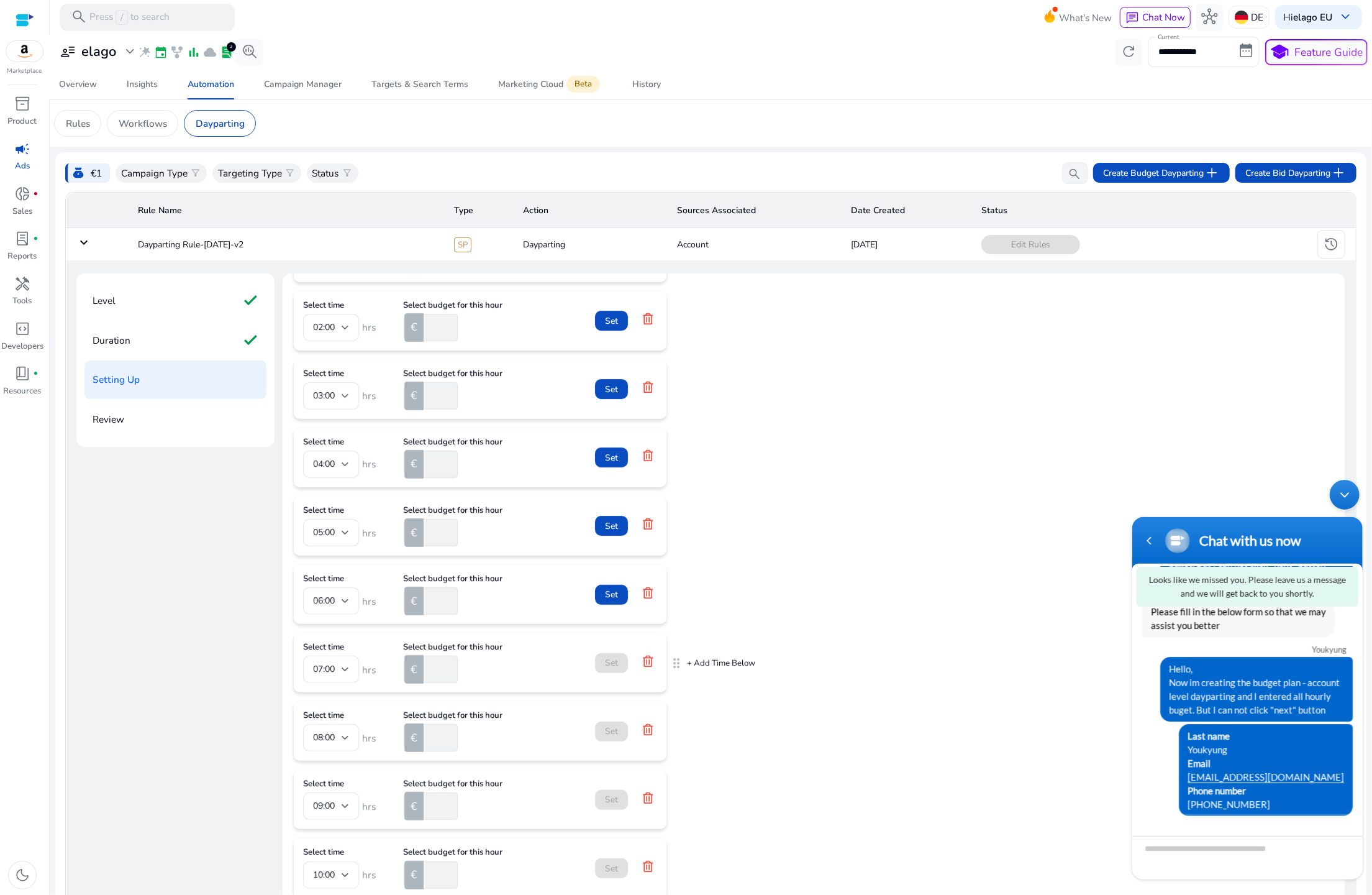
type input "*"
click at [432, 670] on input "number" at bounding box center [439, 669] width 36 height 27
type input "*"
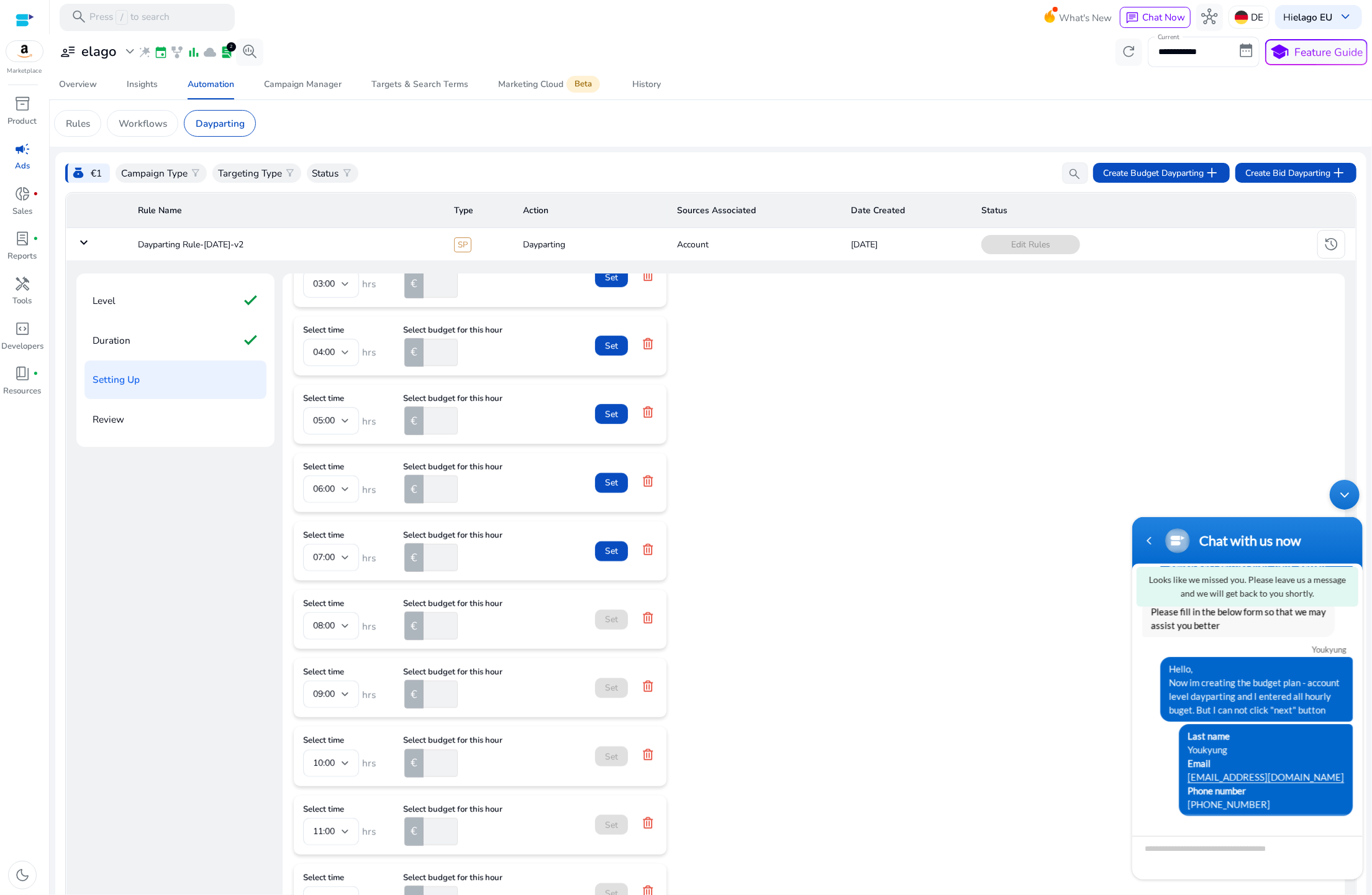
scroll to position [354, 0]
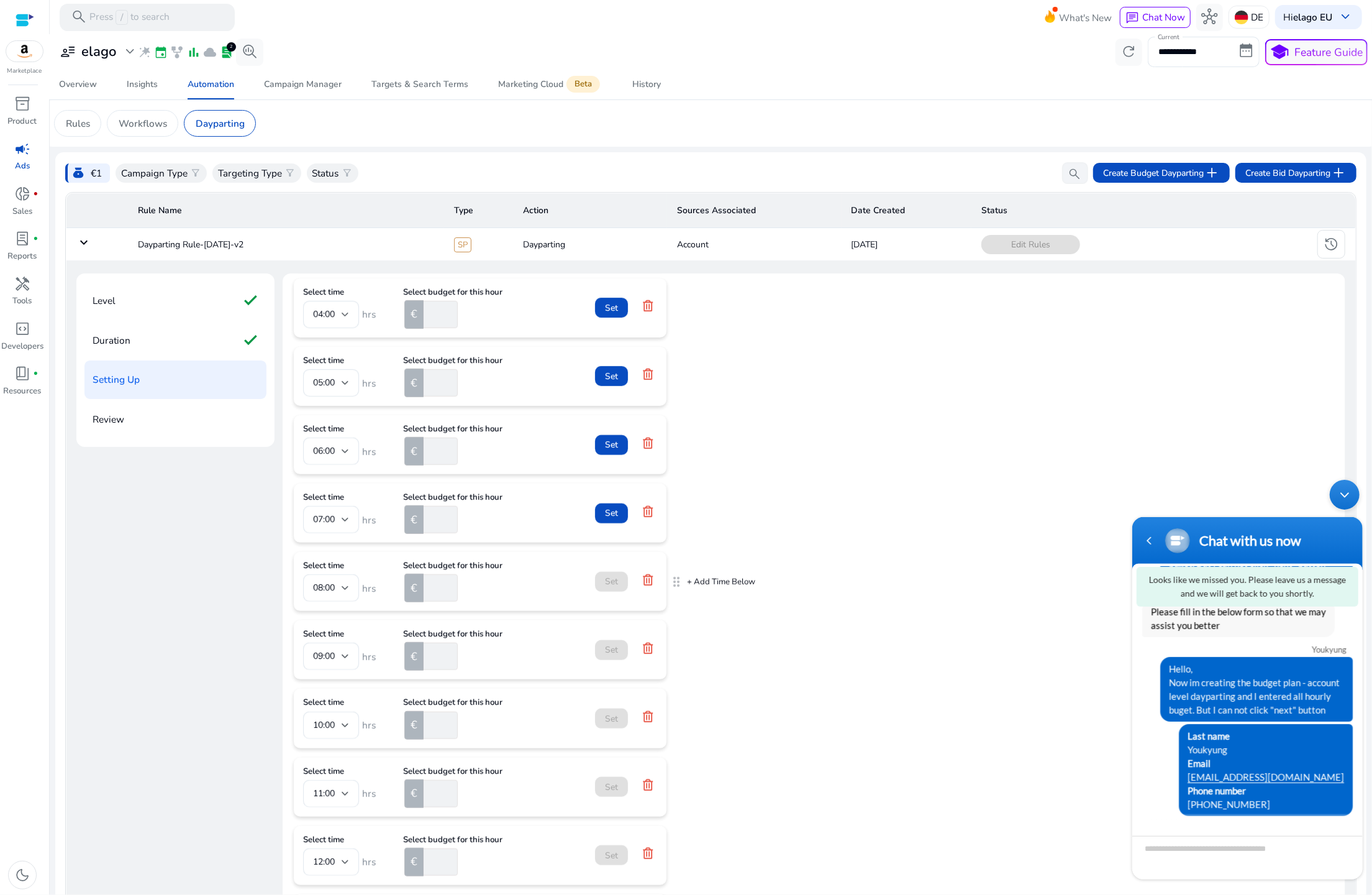
click at [431, 591] on input "number" at bounding box center [439, 588] width 36 height 27
type input "*"
click at [595, 578] on span at bounding box center [611, 581] width 33 height 30
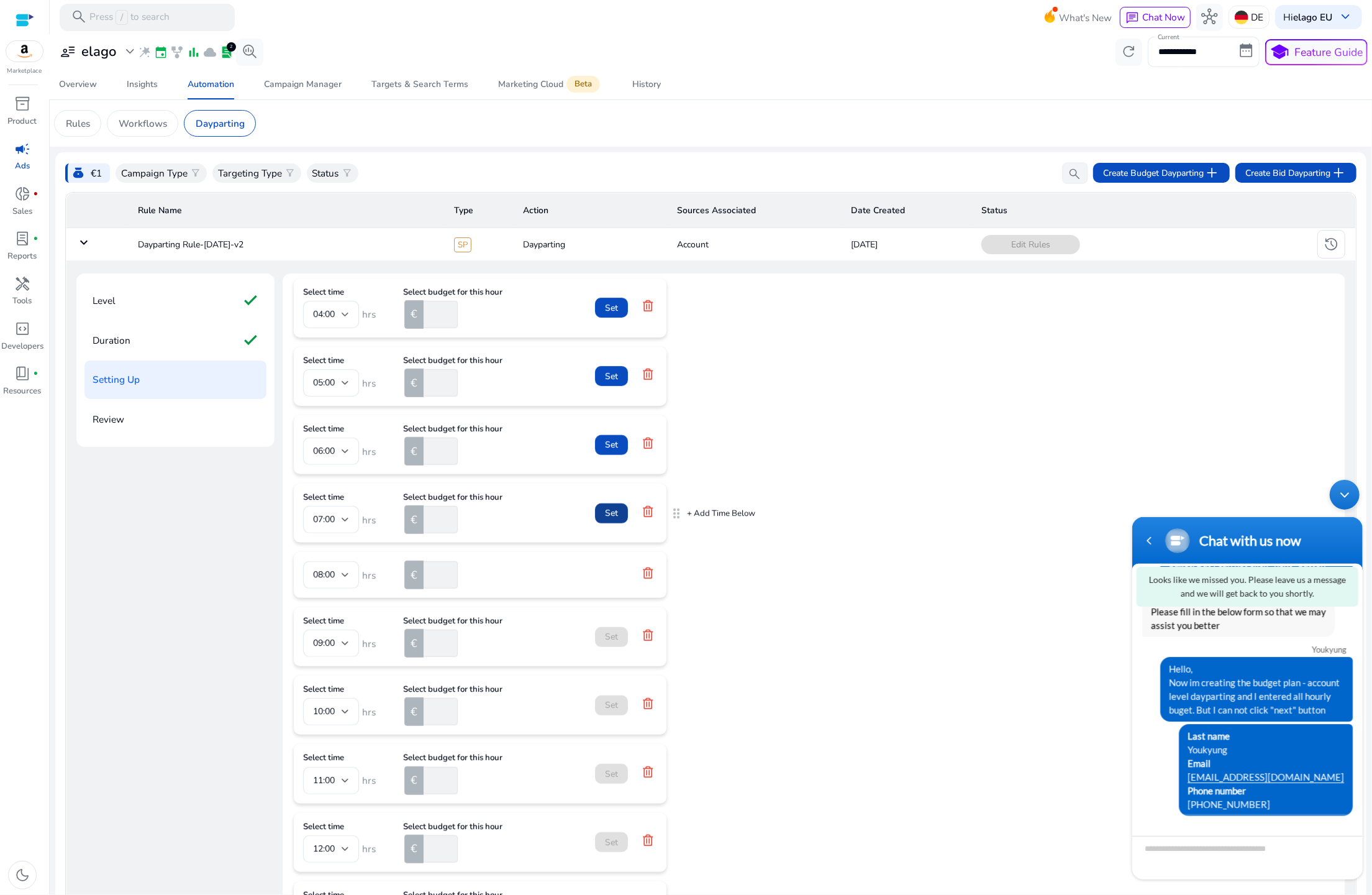
click at [598, 513] on span at bounding box center [611, 513] width 33 height 30
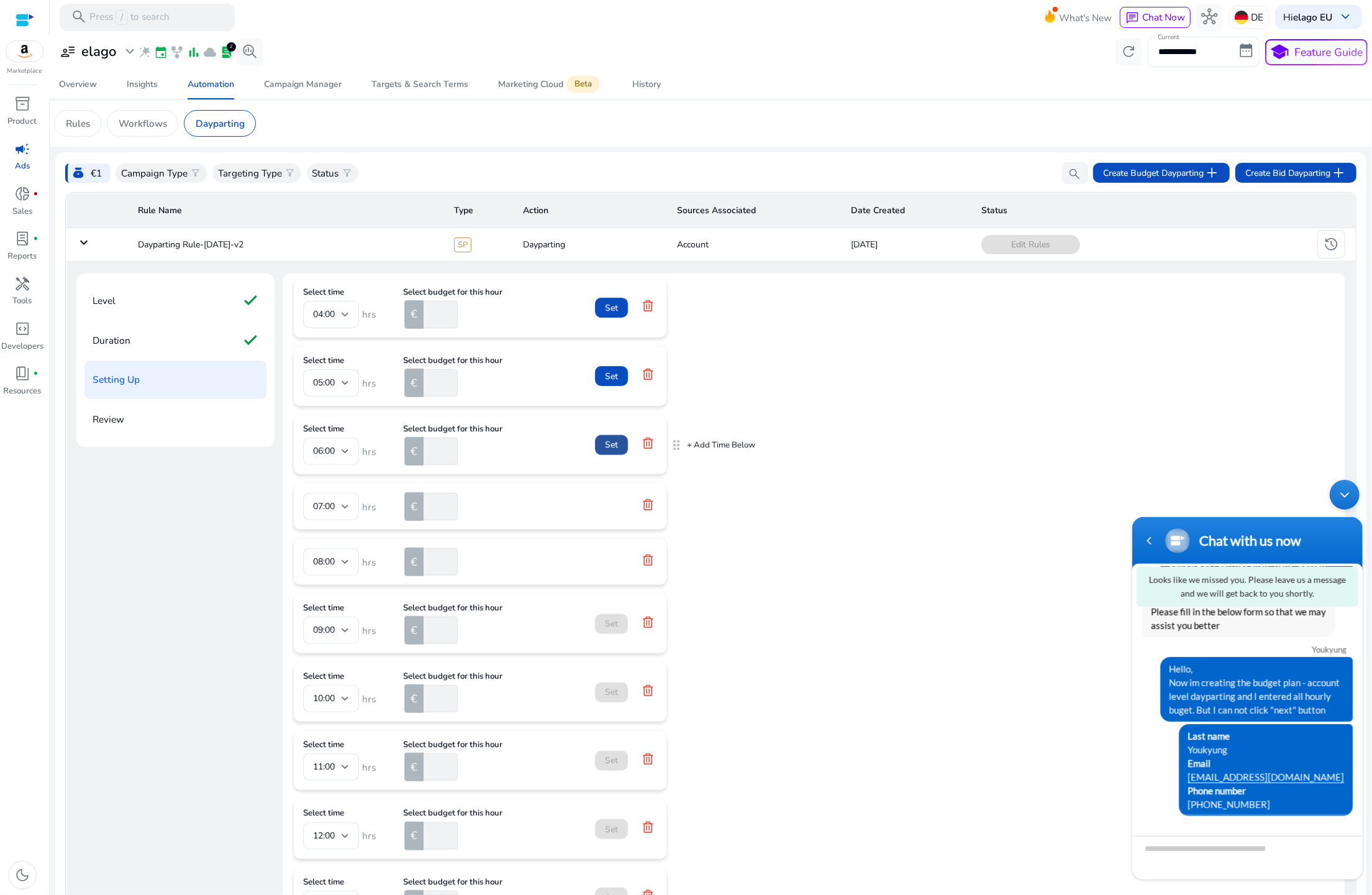
click at [606, 439] on span "Set" at bounding box center [611, 444] width 13 height 13
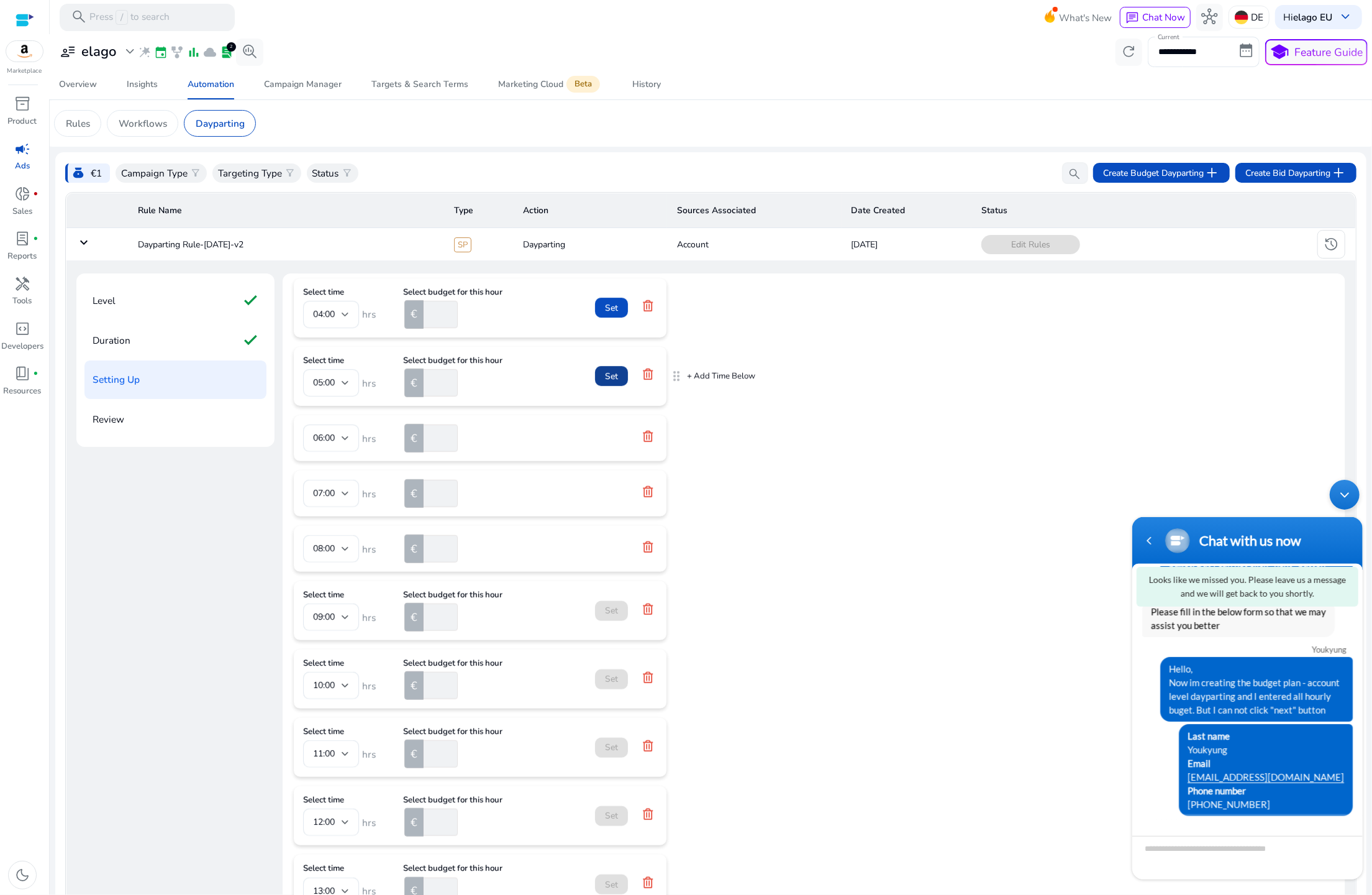
click at [606, 372] on span "Set" at bounding box center [611, 376] width 13 height 13
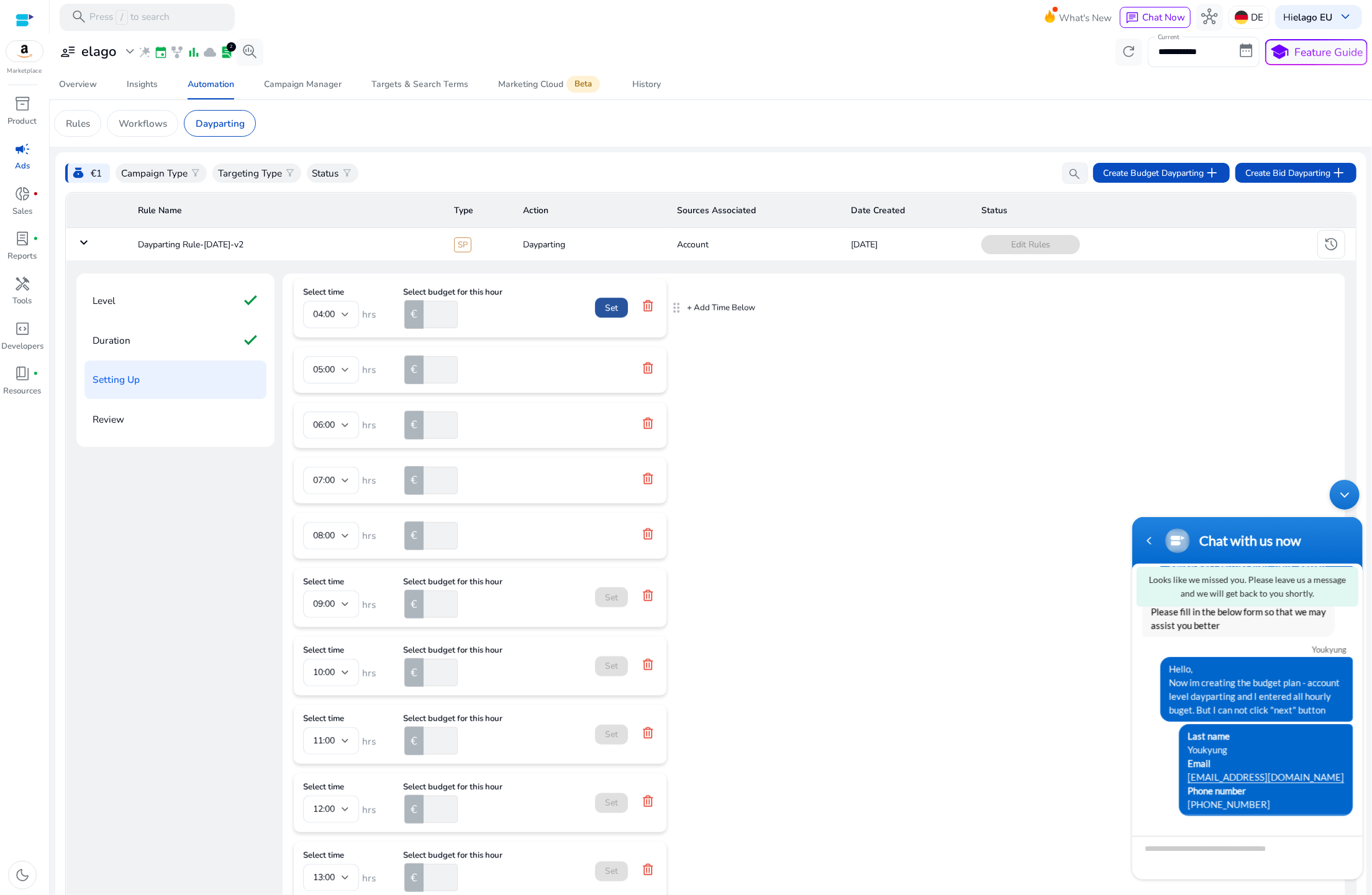
click at [597, 318] on span at bounding box center [611, 307] width 33 height 30
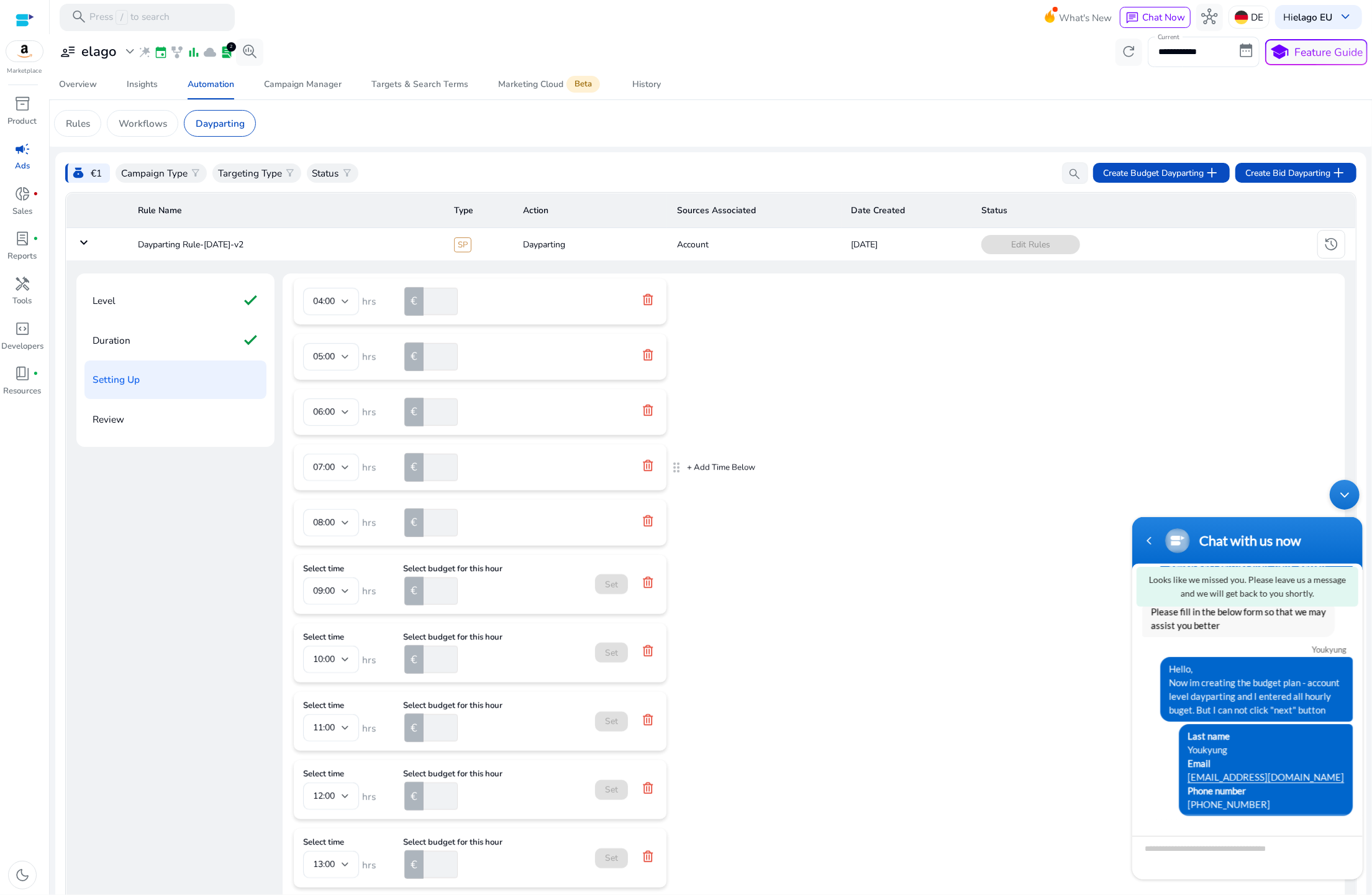
scroll to position [0, 0]
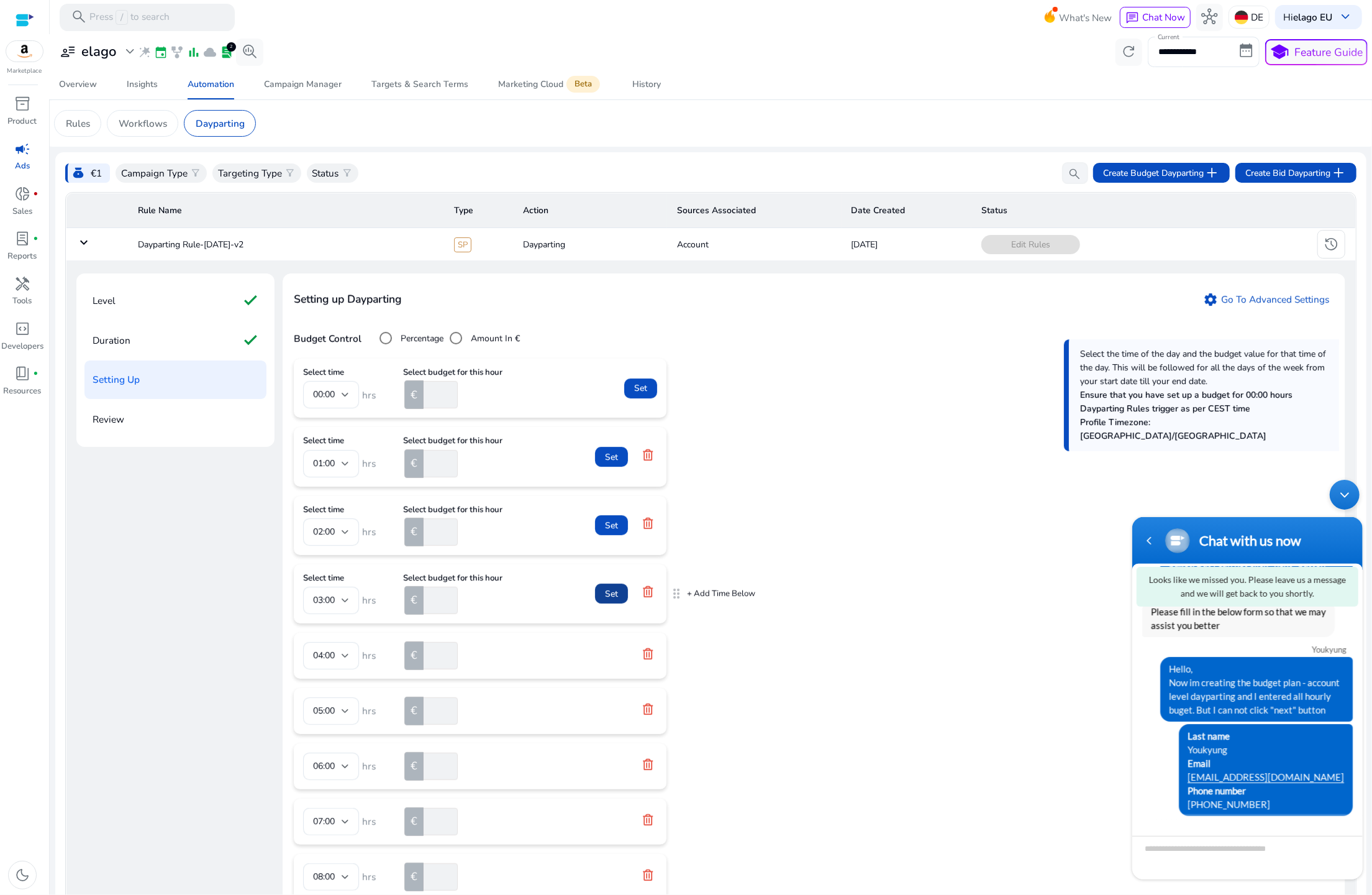
click at [609, 584] on span at bounding box center [611, 593] width 33 height 30
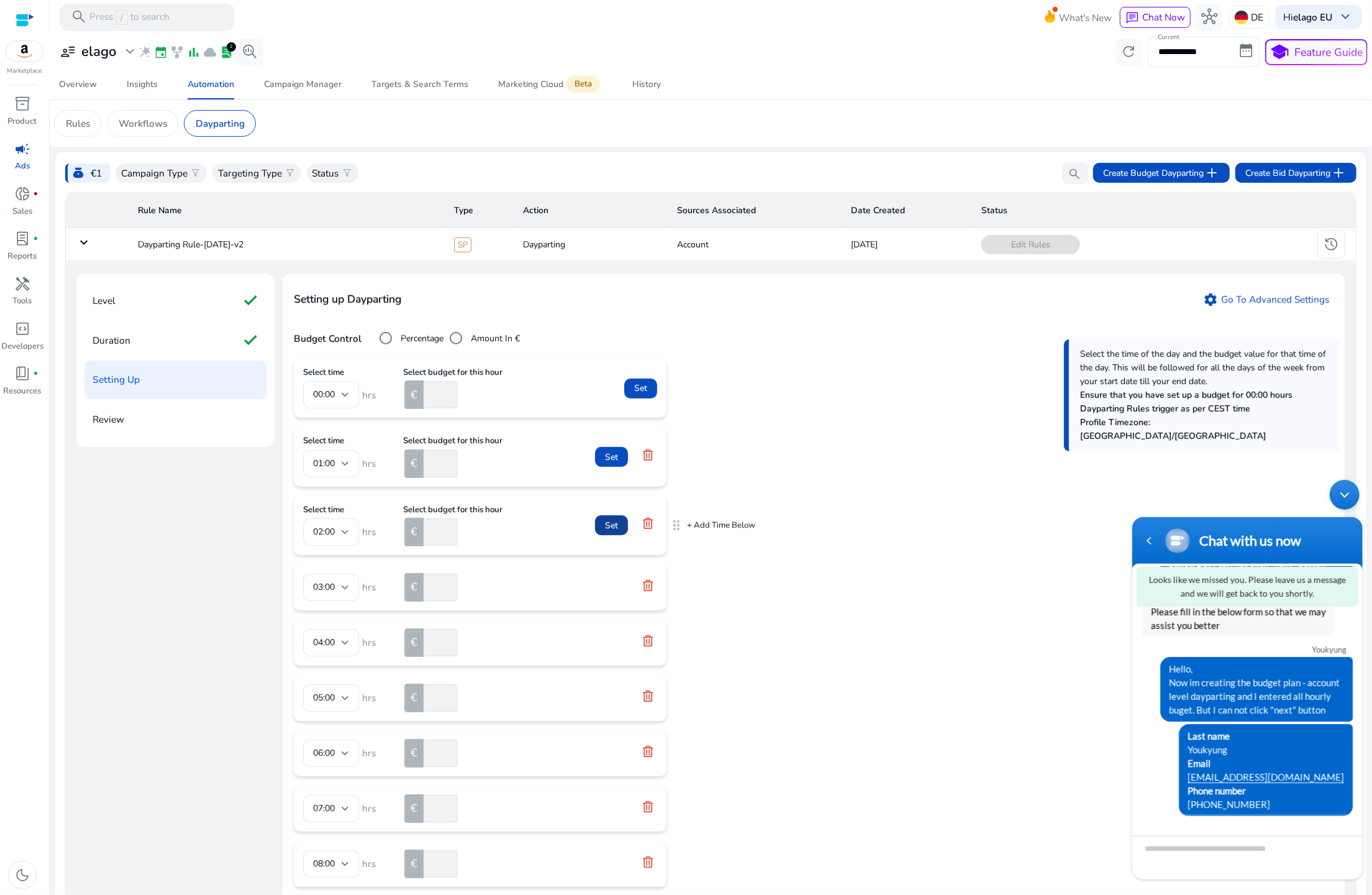
click at [609, 524] on span "Set" at bounding box center [611, 525] width 13 height 13
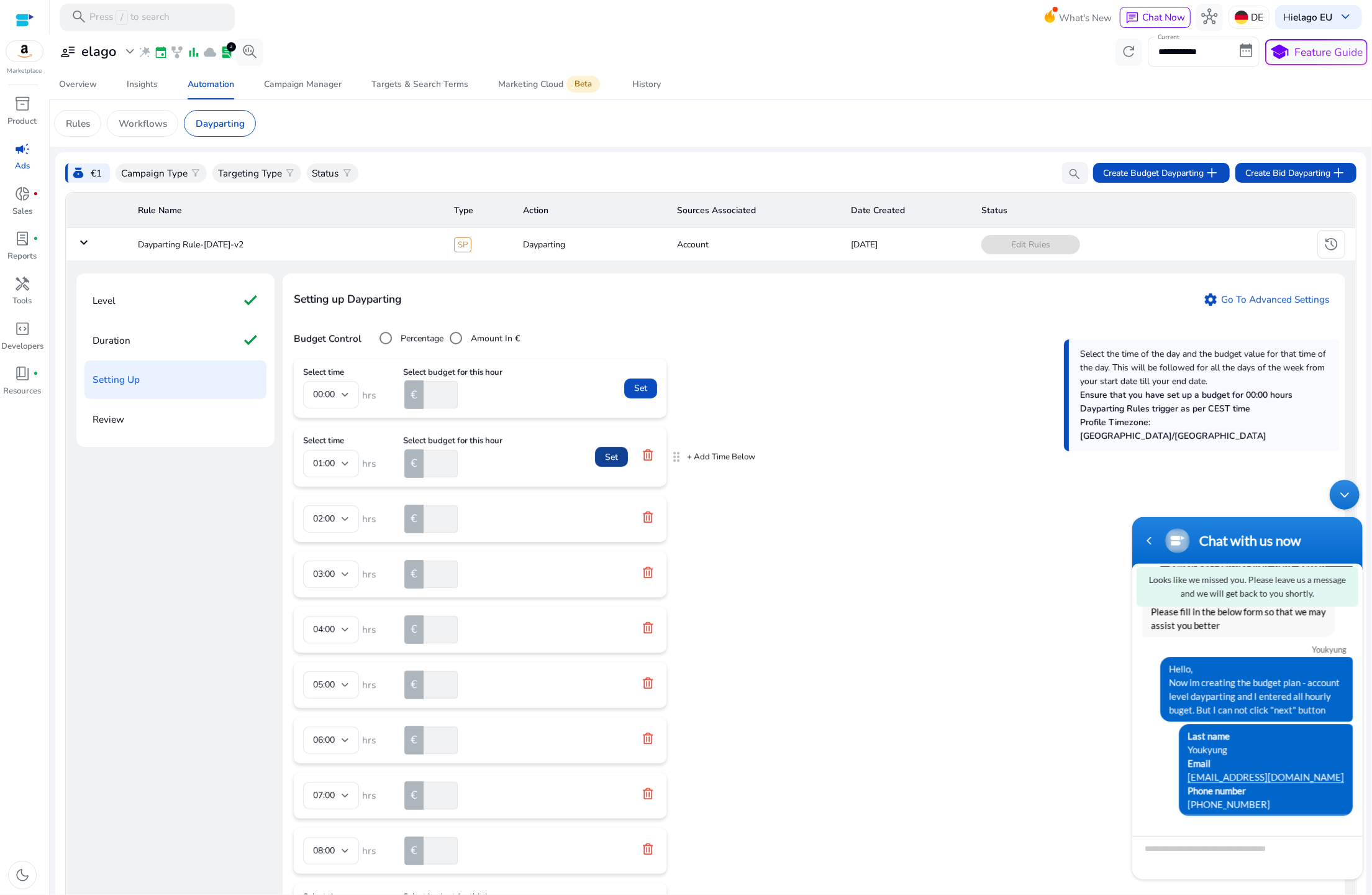
click at [605, 449] on span at bounding box center [611, 456] width 33 height 30
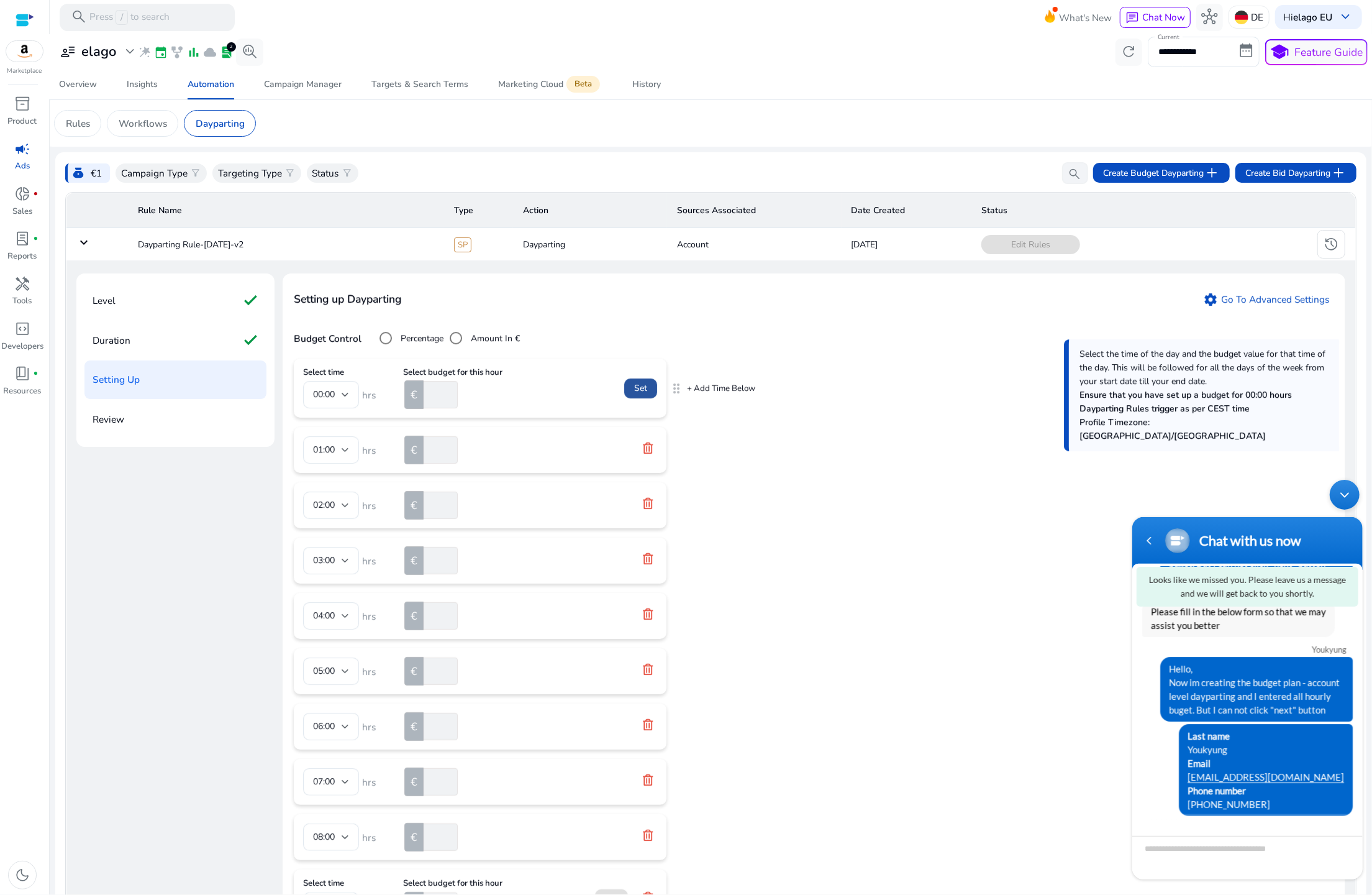
click at [642, 387] on span "Set" at bounding box center [640, 388] width 13 height 13
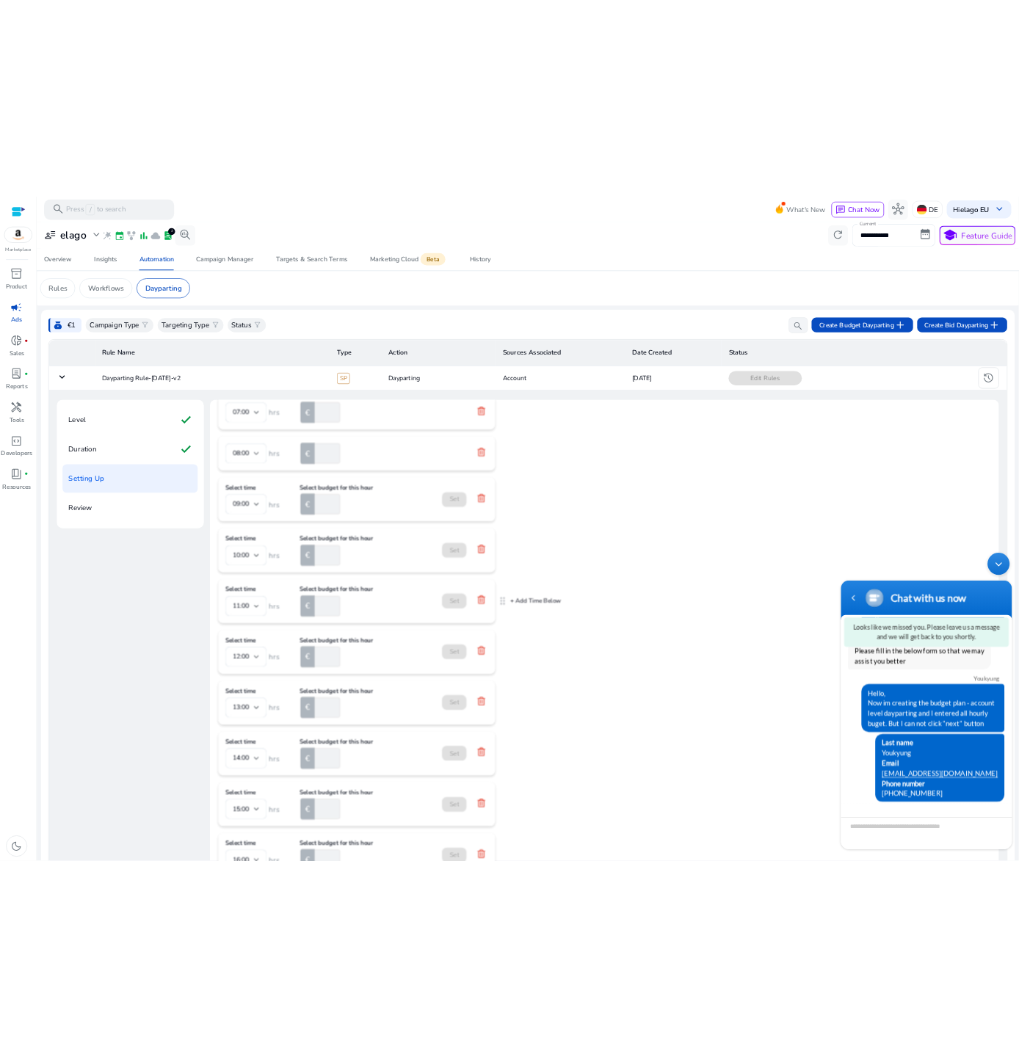
scroll to position [556, 0]
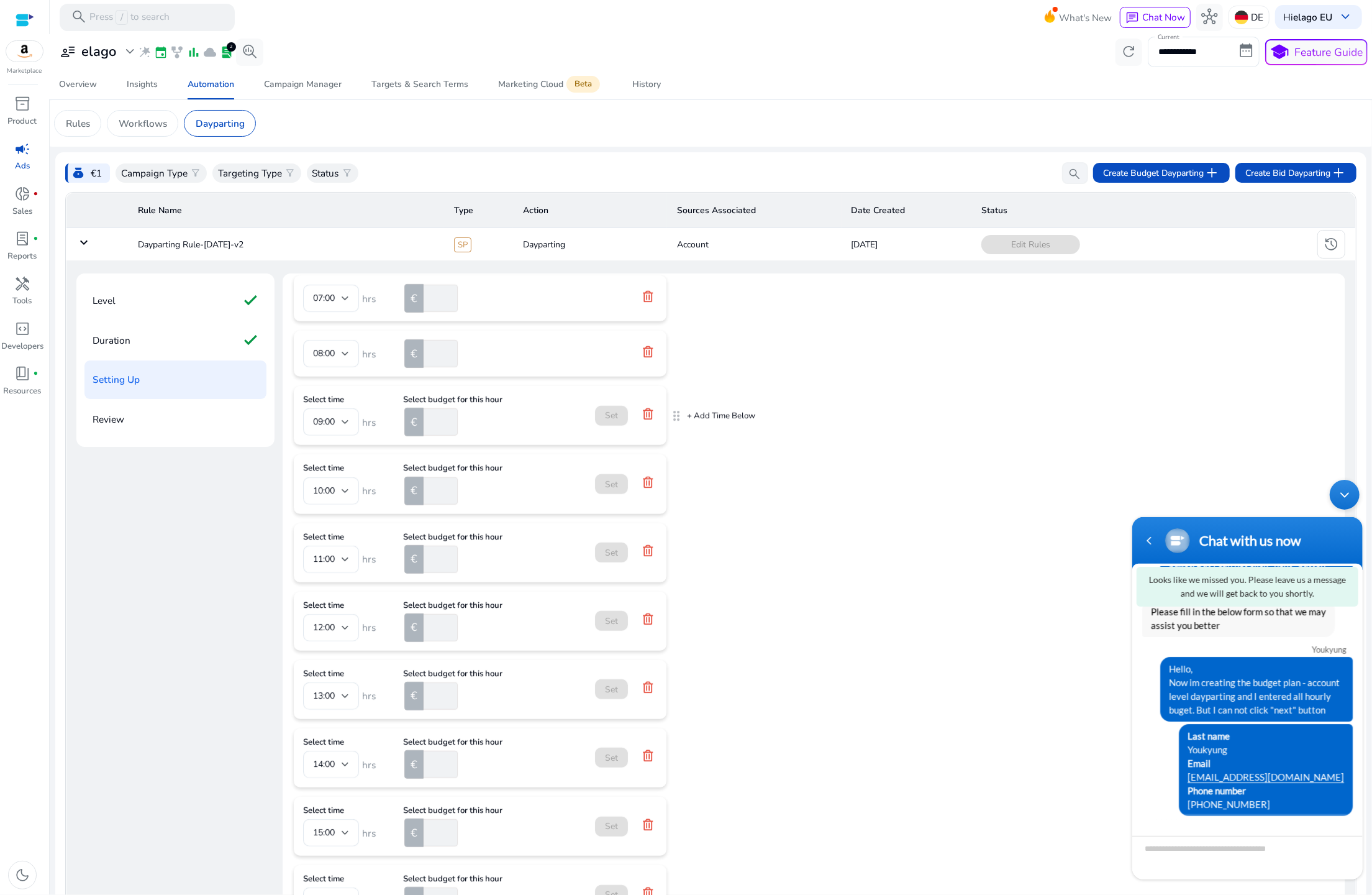
click at [436, 427] on input "number" at bounding box center [439, 422] width 36 height 27
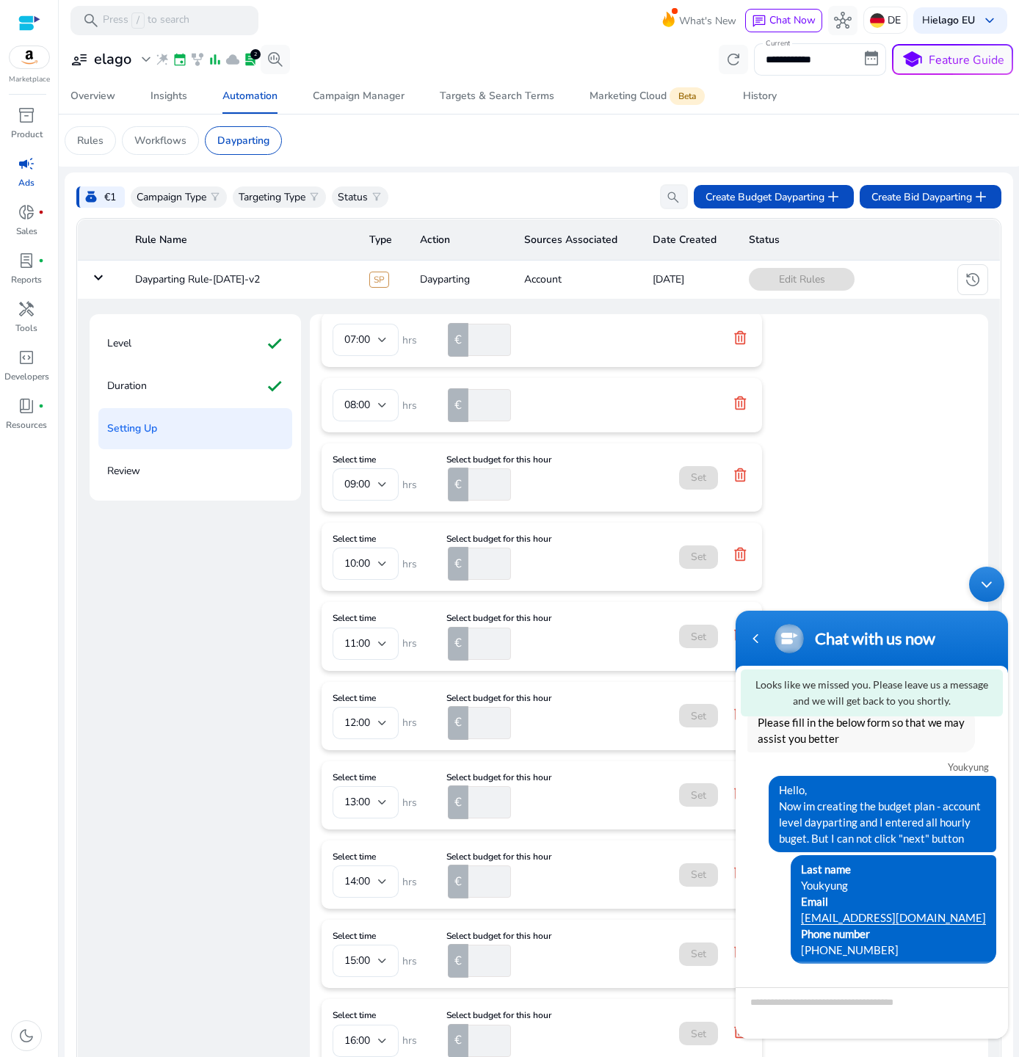
click at [973, 572] on div "Minimize live chat window" at bounding box center [986, 584] width 35 height 35
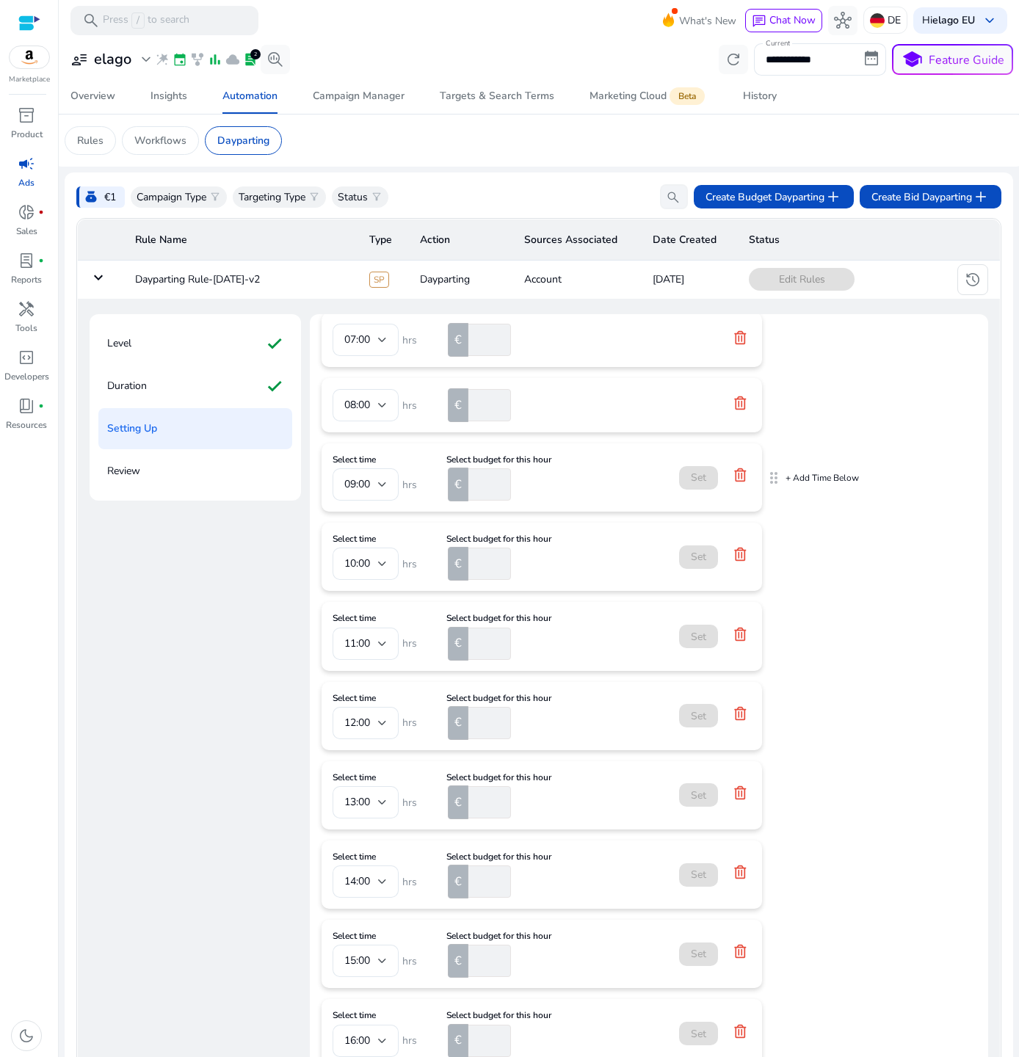
click at [472, 477] on input "number" at bounding box center [488, 484] width 46 height 32
type input "***"
click at [475, 556] on input "number" at bounding box center [488, 564] width 46 height 32
type input "***"
click at [476, 637] on input "number" at bounding box center [488, 644] width 46 height 32
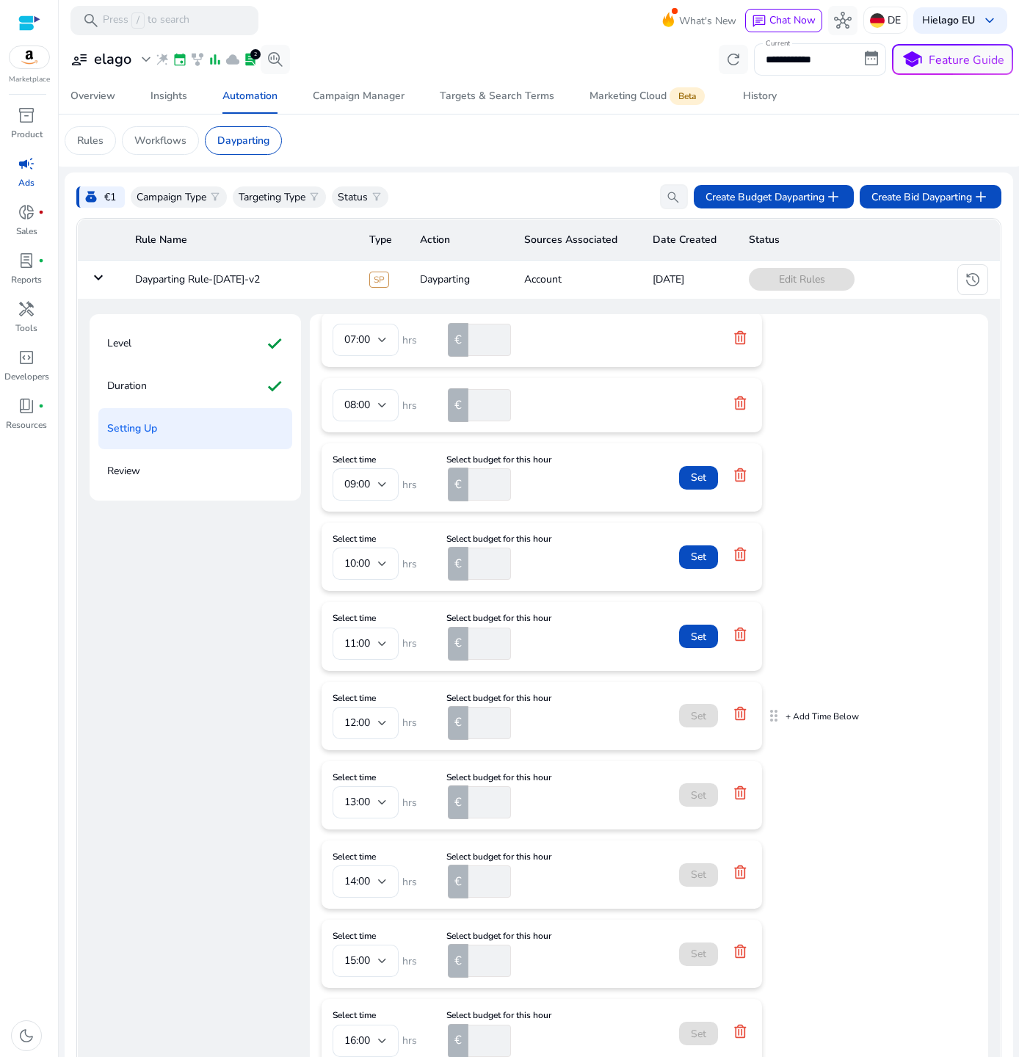
type input "***"
click at [476, 729] on input "number" at bounding box center [488, 723] width 46 height 32
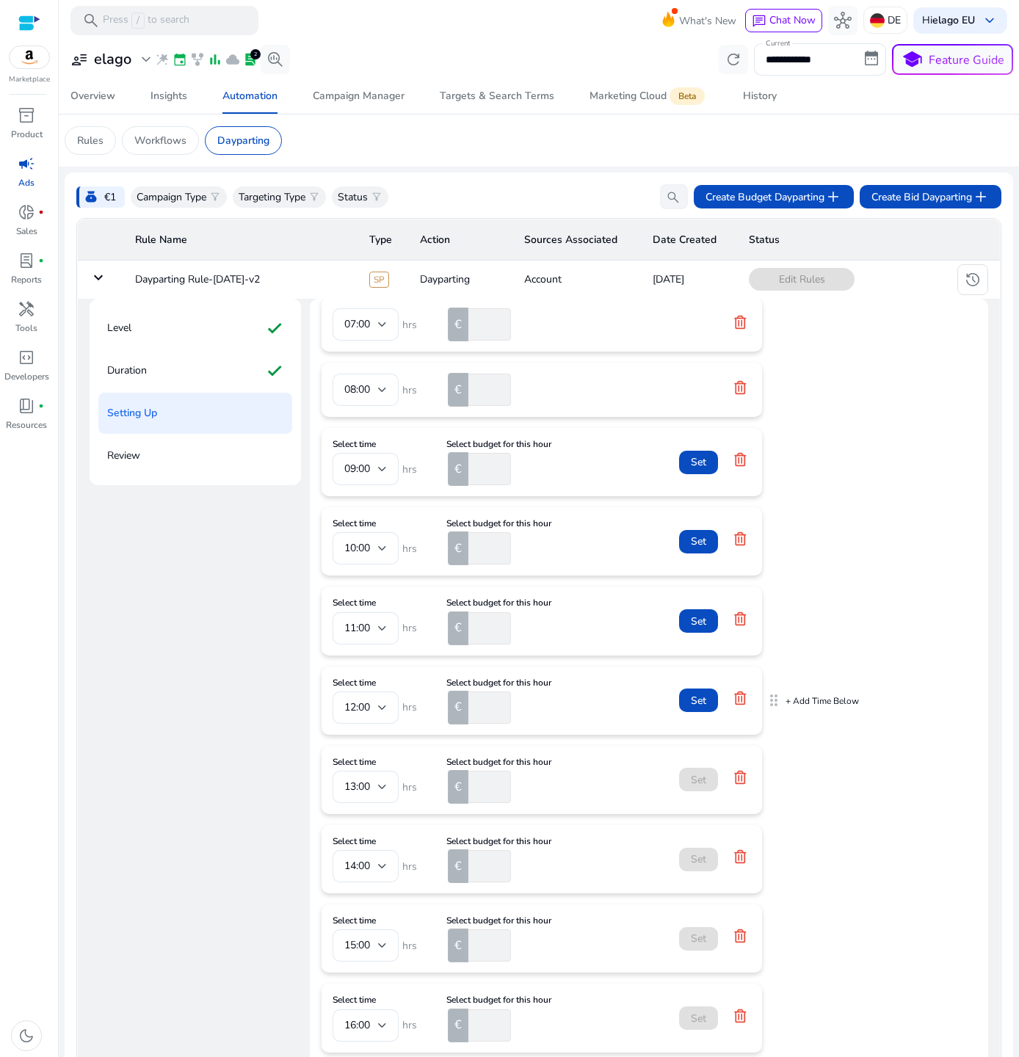
scroll to position [901, 0]
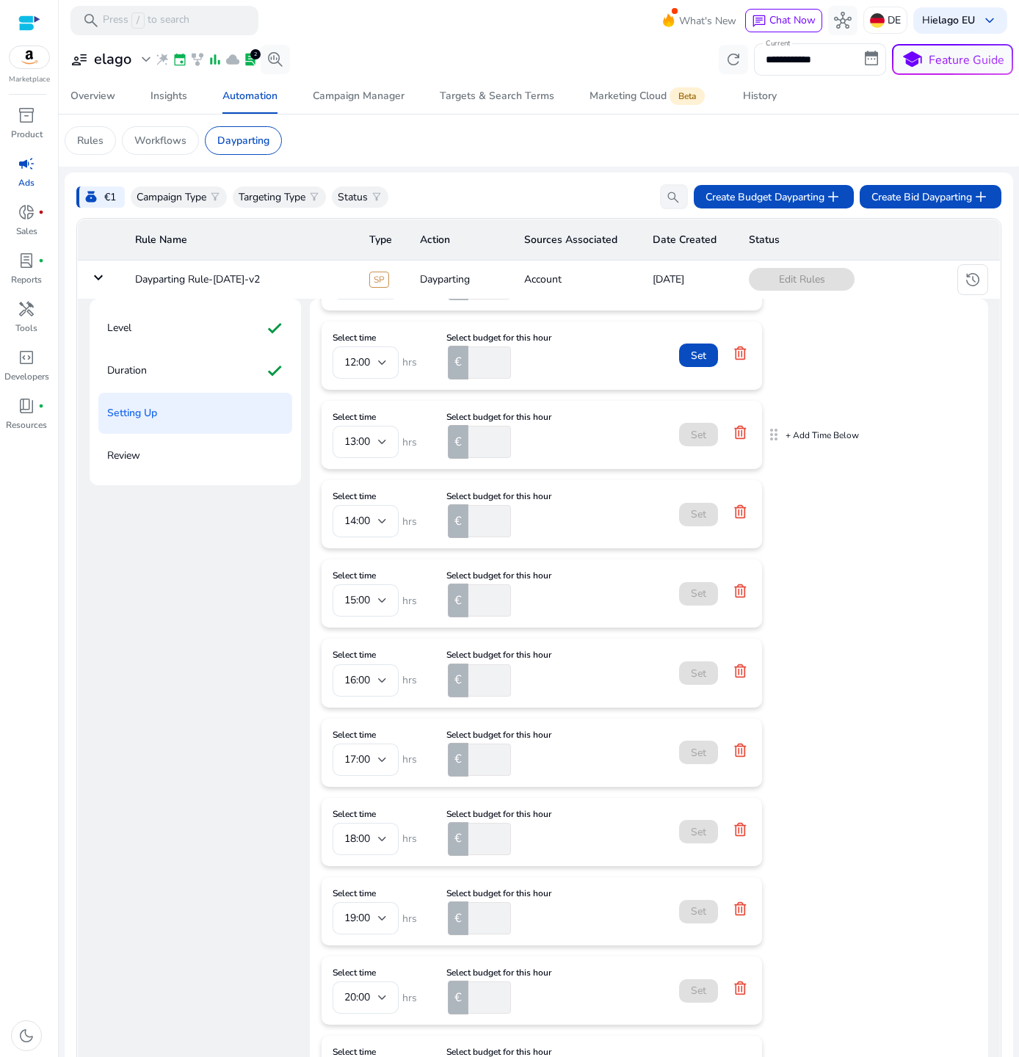
type input "***"
click at [480, 457] on input "number" at bounding box center [488, 442] width 46 height 32
type input "***"
click at [483, 537] on input "number" at bounding box center [488, 521] width 46 height 32
type input "***"
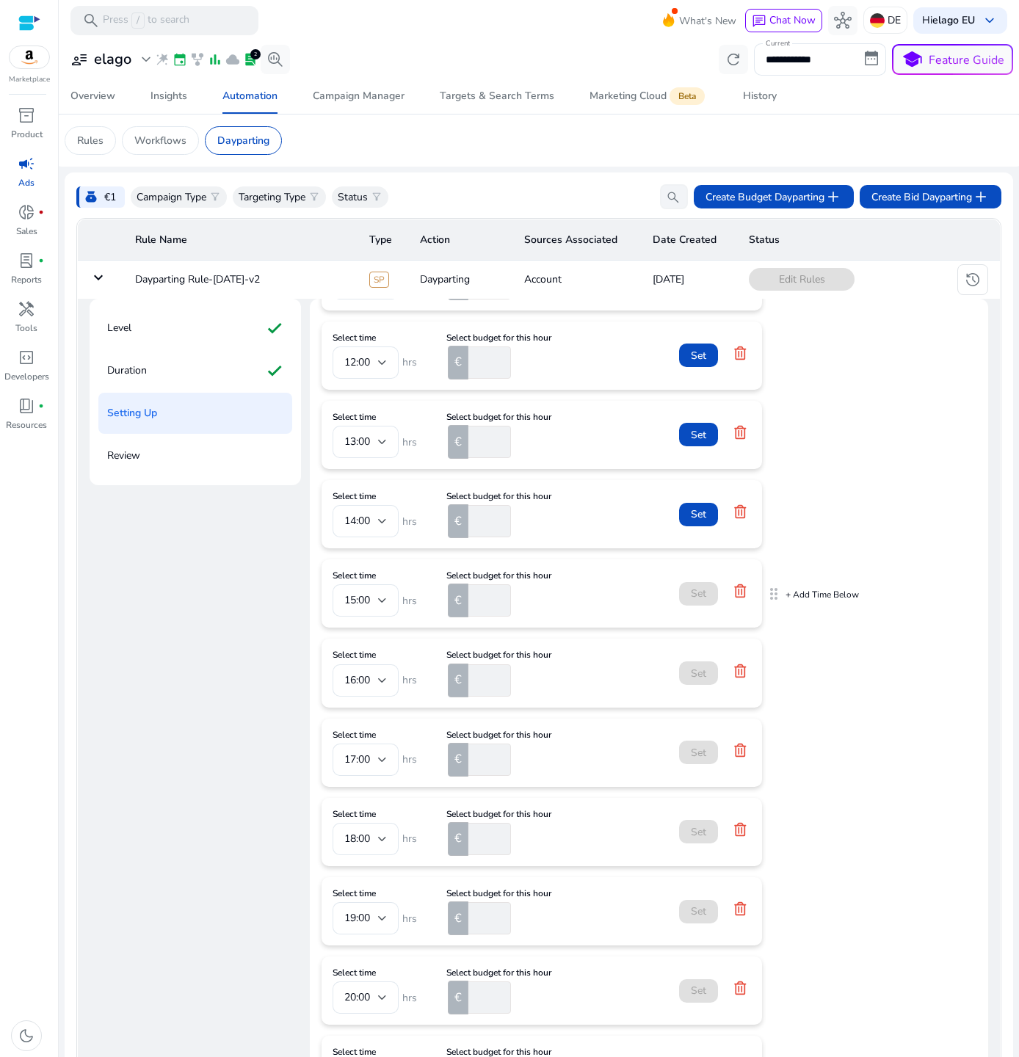
click at [482, 617] on input "number" at bounding box center [488, 600] width 46 height 32
type input "***"
click at [556, 649] on div "00:00 hrs € * 01:00 hrs € * 02:00 hrs € * 03:00 hrs € * 04:00 hrs € * 05:00 hrs…" at bounding box center [649, 393] width 655 height 1796
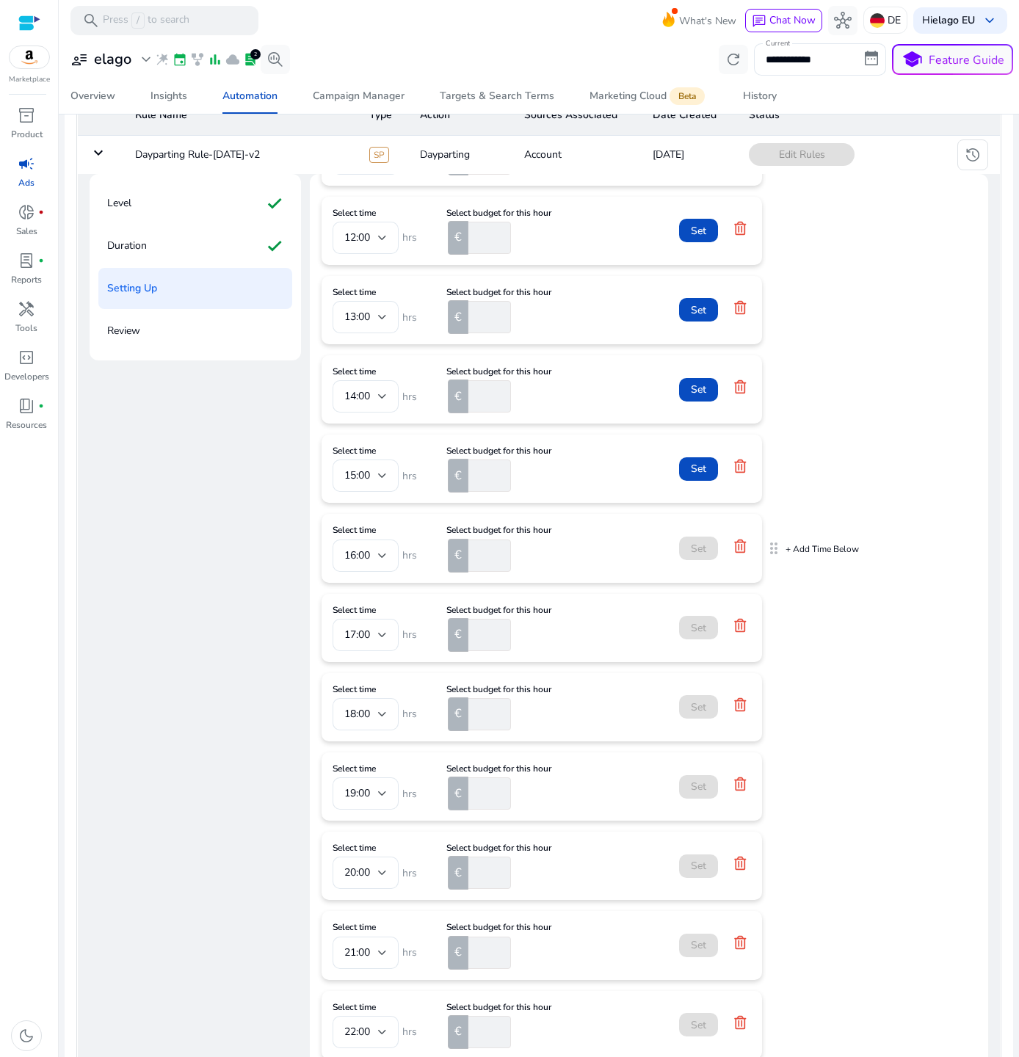
scroll to position [180, 0]
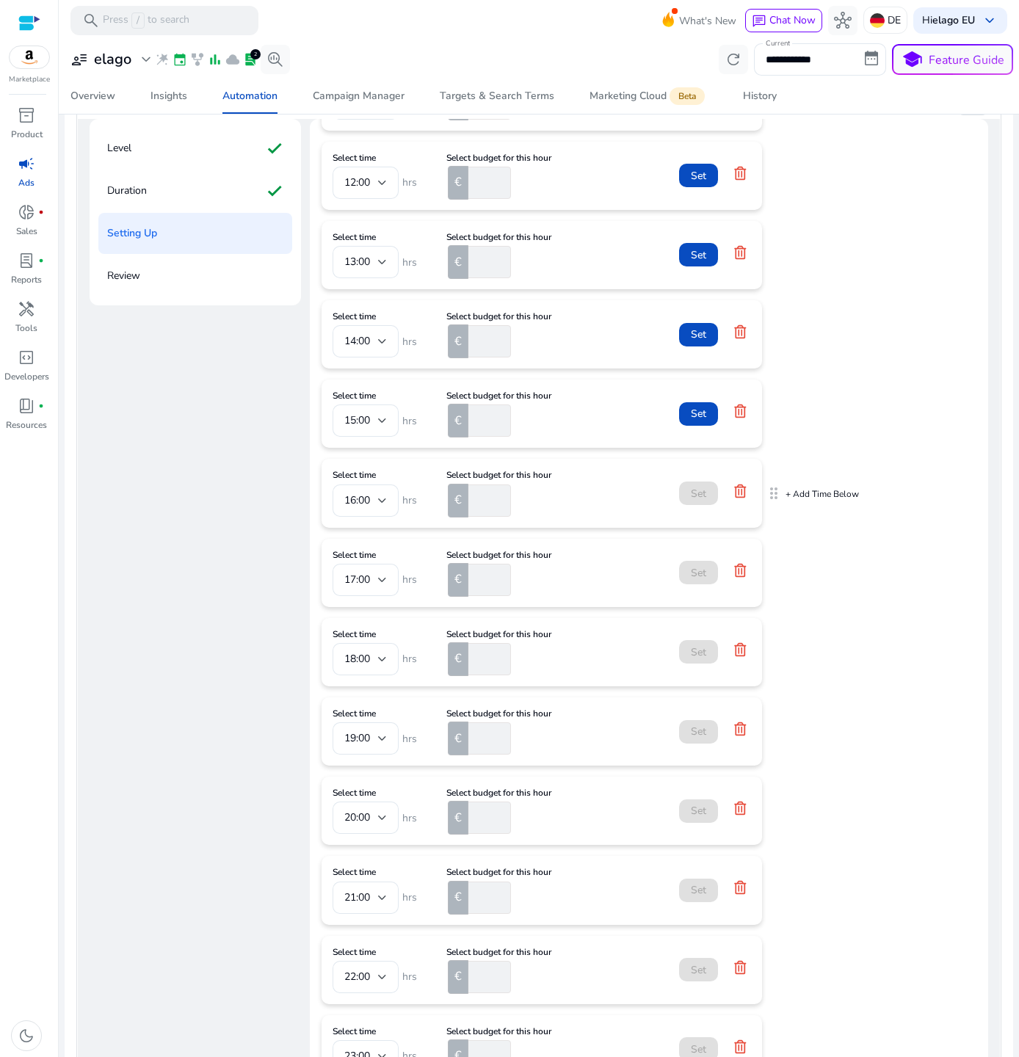
click at [485, 509] on input "number" at bounding box center [488, 500] width 46 height 32
type input "***"
click at [484, 596] on input "number" at bounding box center [488, 580] width 46 height 32
type input "***"
click at [481, 664] on input "number" at bounding box center [488, 659] width 46 height 32
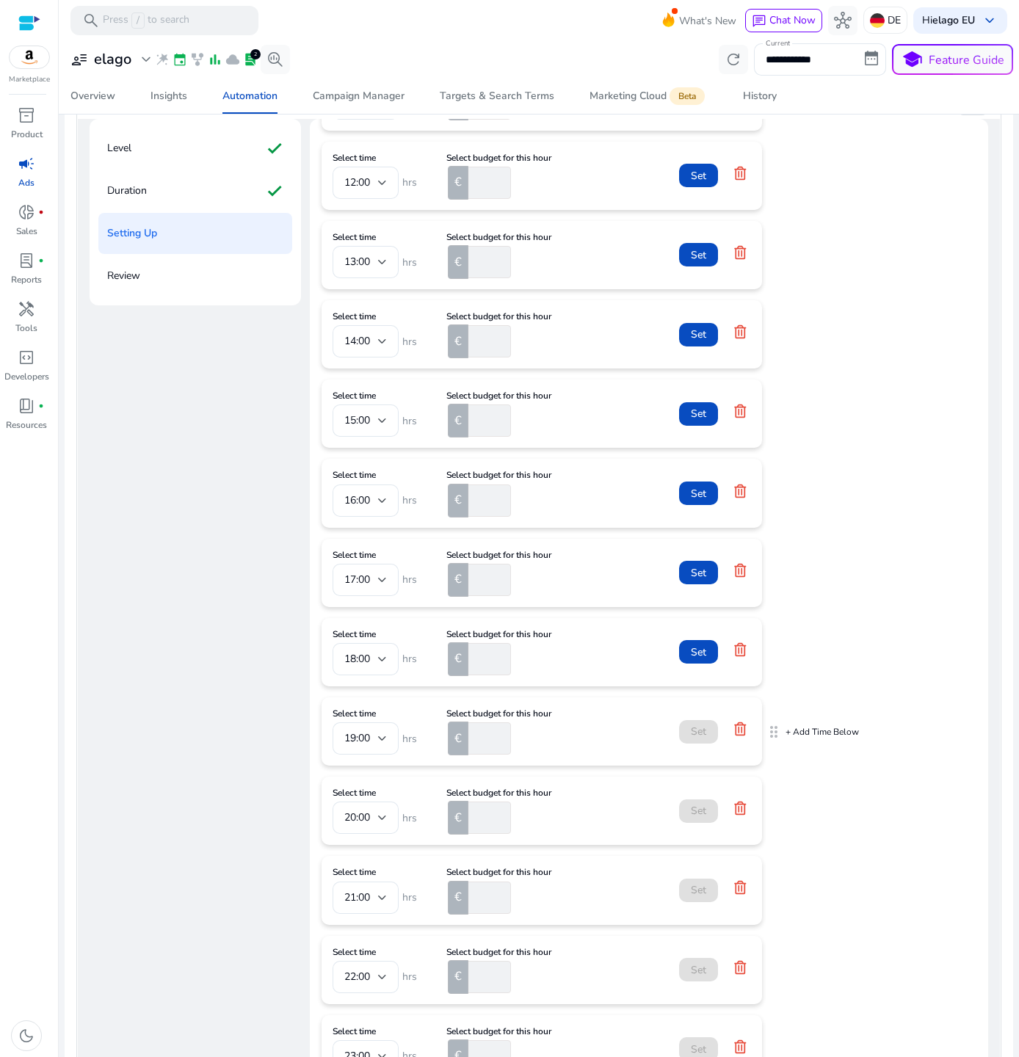
type input "***"
click at [473, 752] on input "number" at bounding box center [488, 738] width 46 height 32
click at [629, 752] on form "Select time 19:00 hrs Select budget for this hour € Set" at bounding box center [542, 731] width 418 height 46
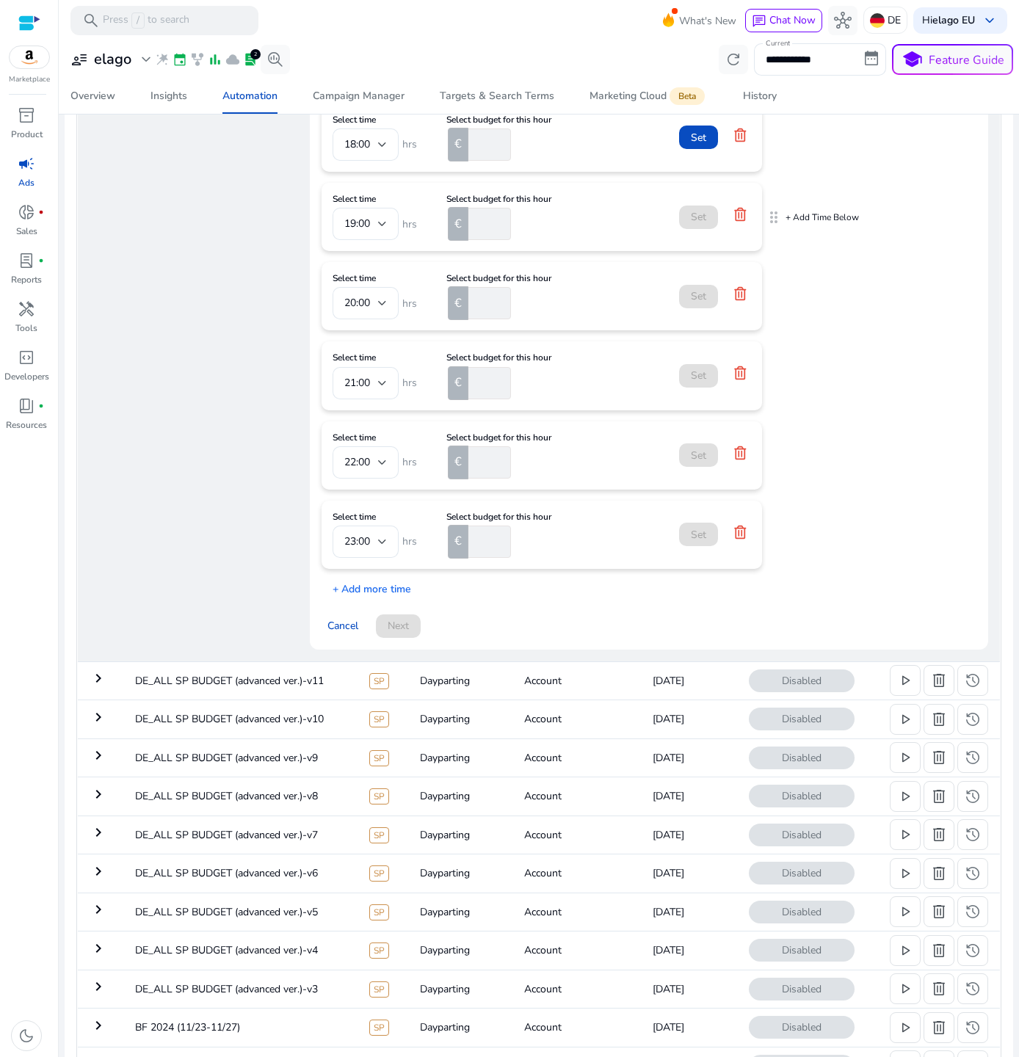
click at [476, 232] on input "number" at bounding box center [488, 224] width 46 height 32
type input "***"
click at [471, 319] on input "number" at bounding box center [488, 303] width 46 height 32
type input "****"
click at [465, 399] on div "€" at bounding box center [458, 383] width 21 height 34
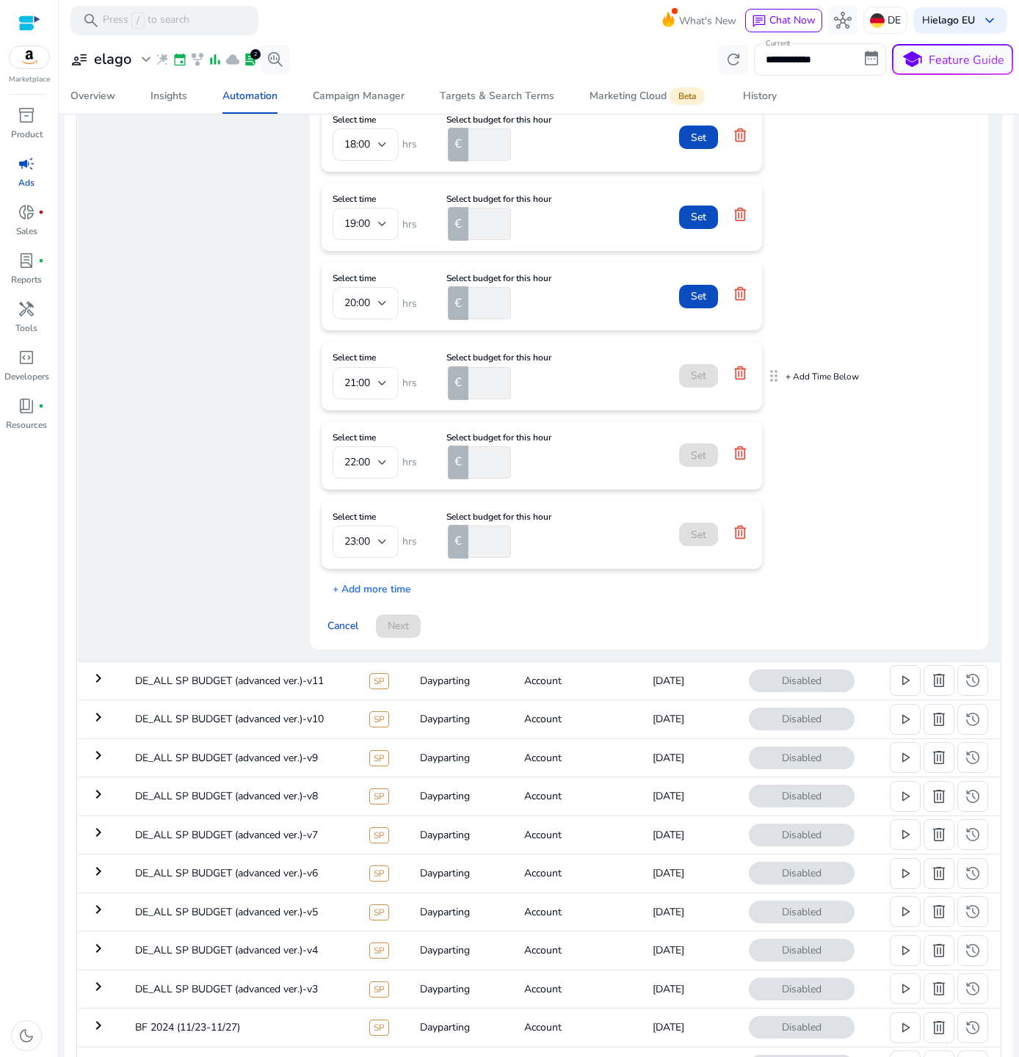
click at [471, 399] on input "number" at bounding box center [488, 383] width 46 height 32
type input "****"
click at [488, 469] on input "number" at bounding box center [488, 462] width 46 height 32
type input "****"
click at [472, 545] on input "number" at bounding box center [488, 542] width 46 height 32
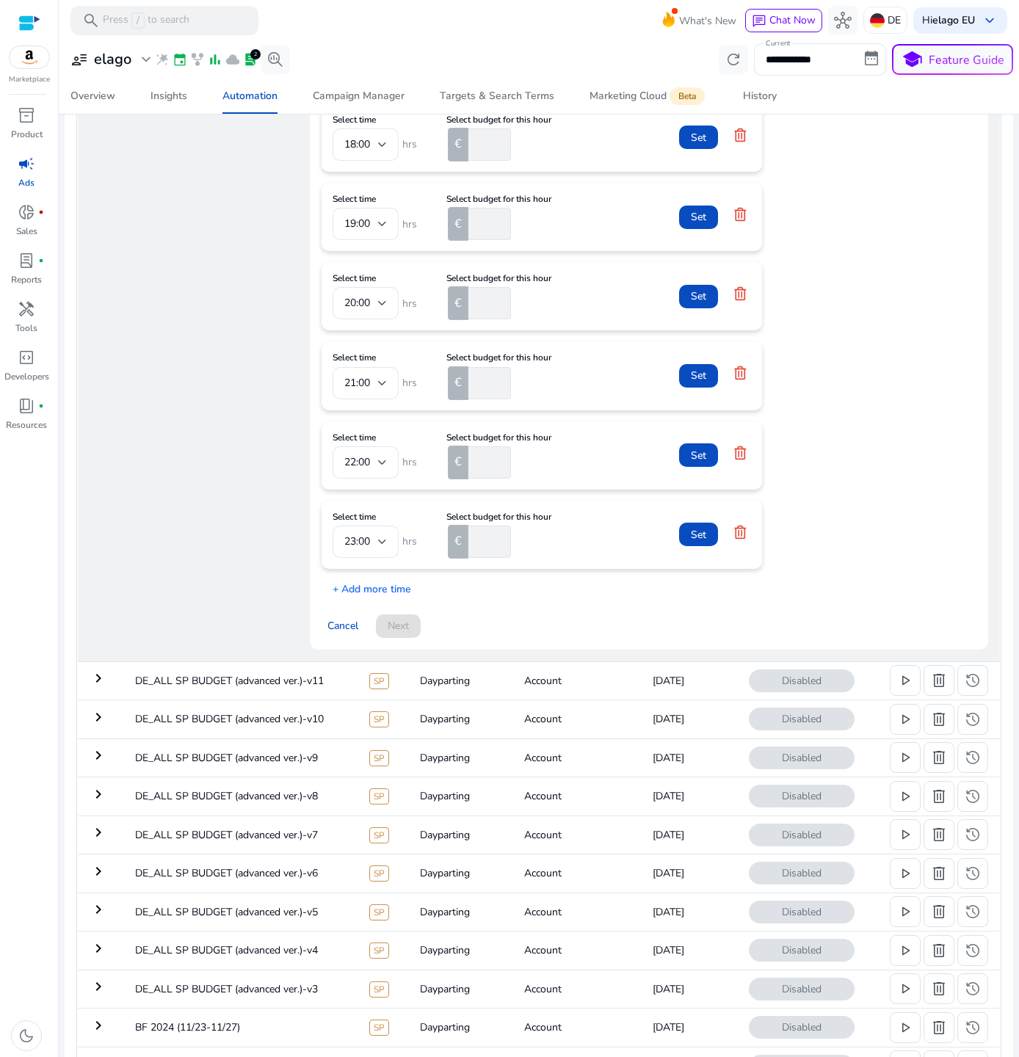
type input "****"
click at [701, 542] on span "Set" at bounding box center [698, 534] width 15 height 15
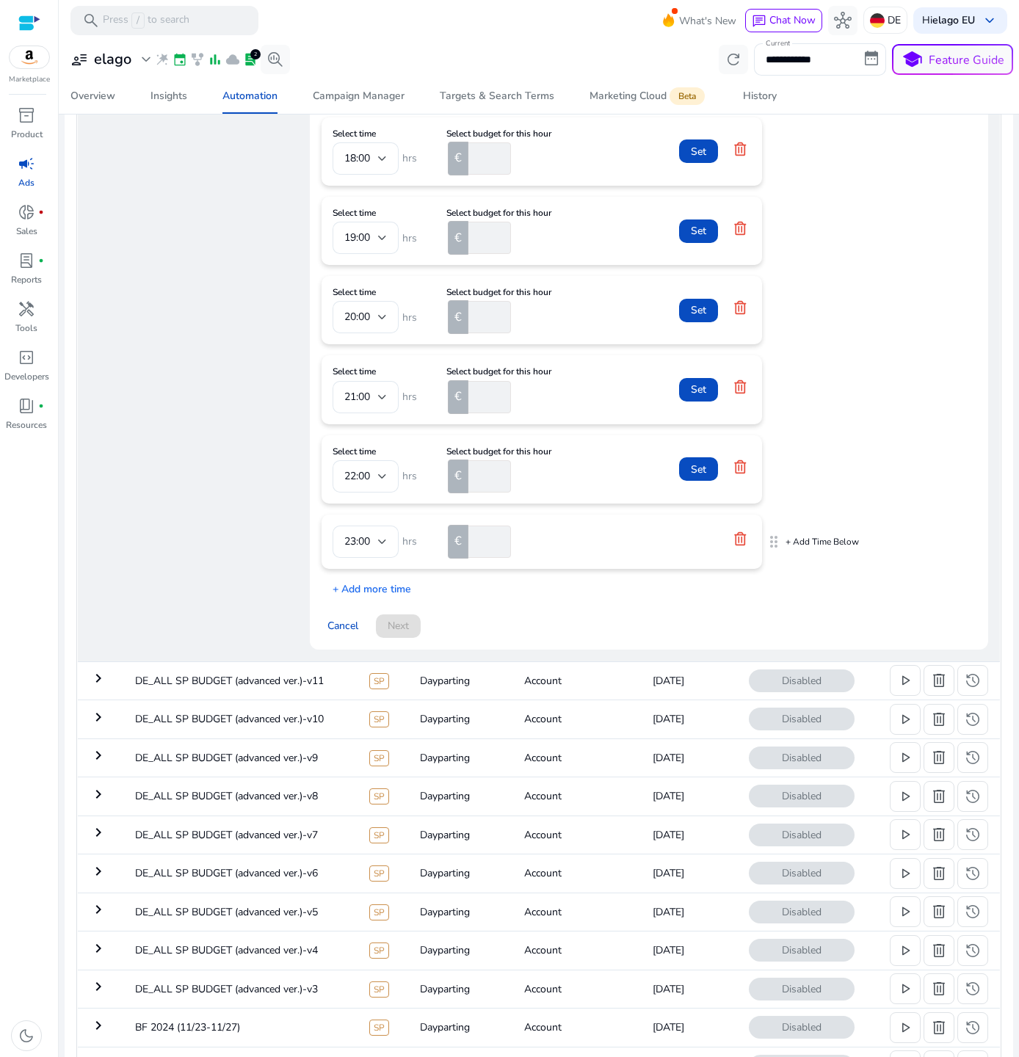
scroll to position [709, 0]
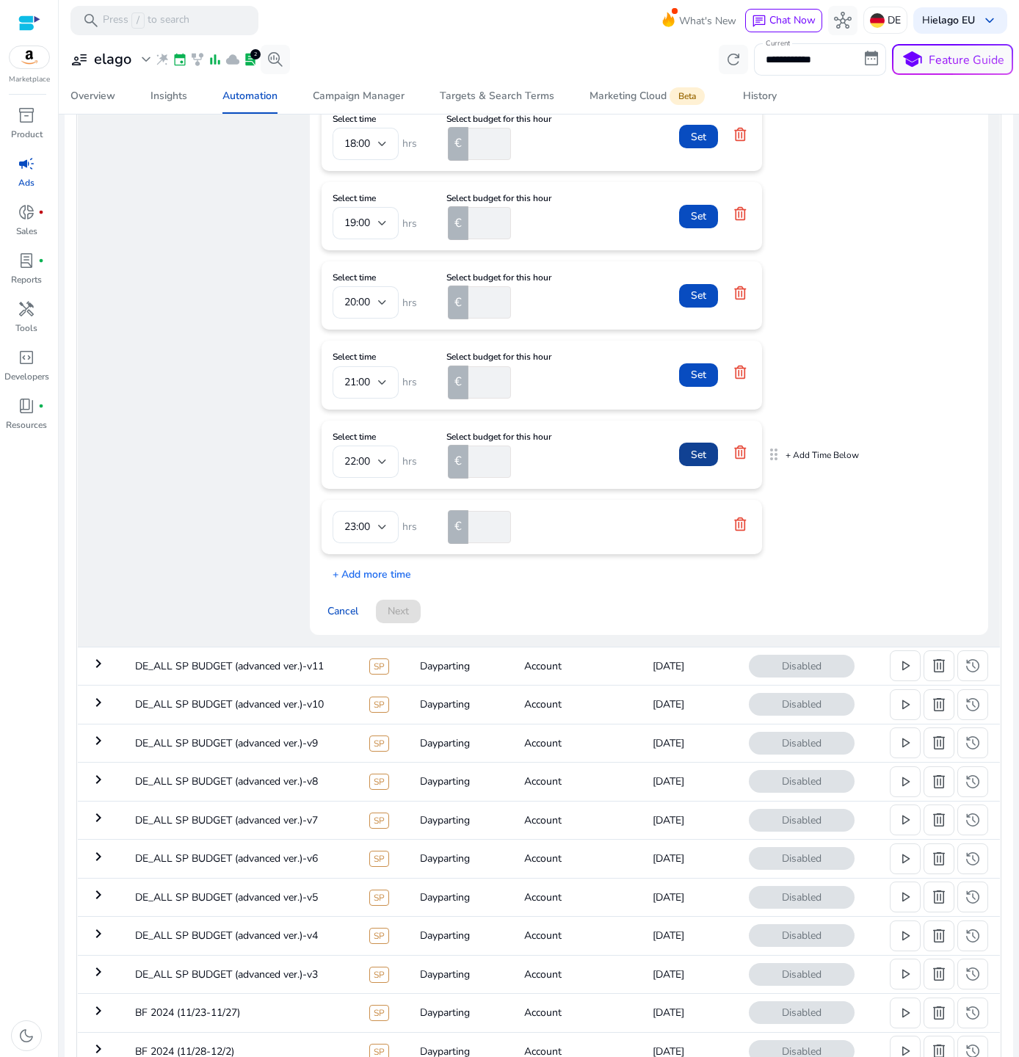
click at [700, 462] on span "Set" at bounding box center [698, 454] width 15 height 15
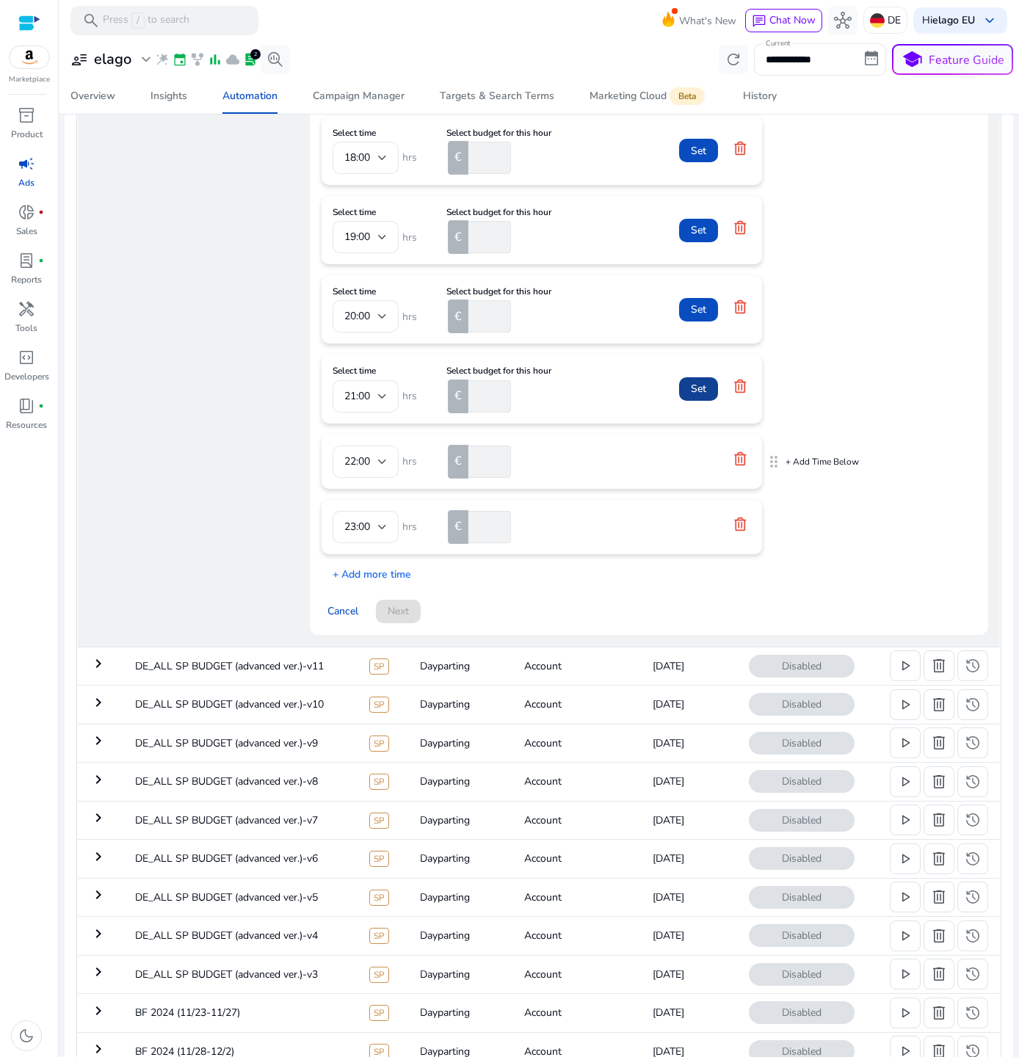
scroll to position [722, 0]
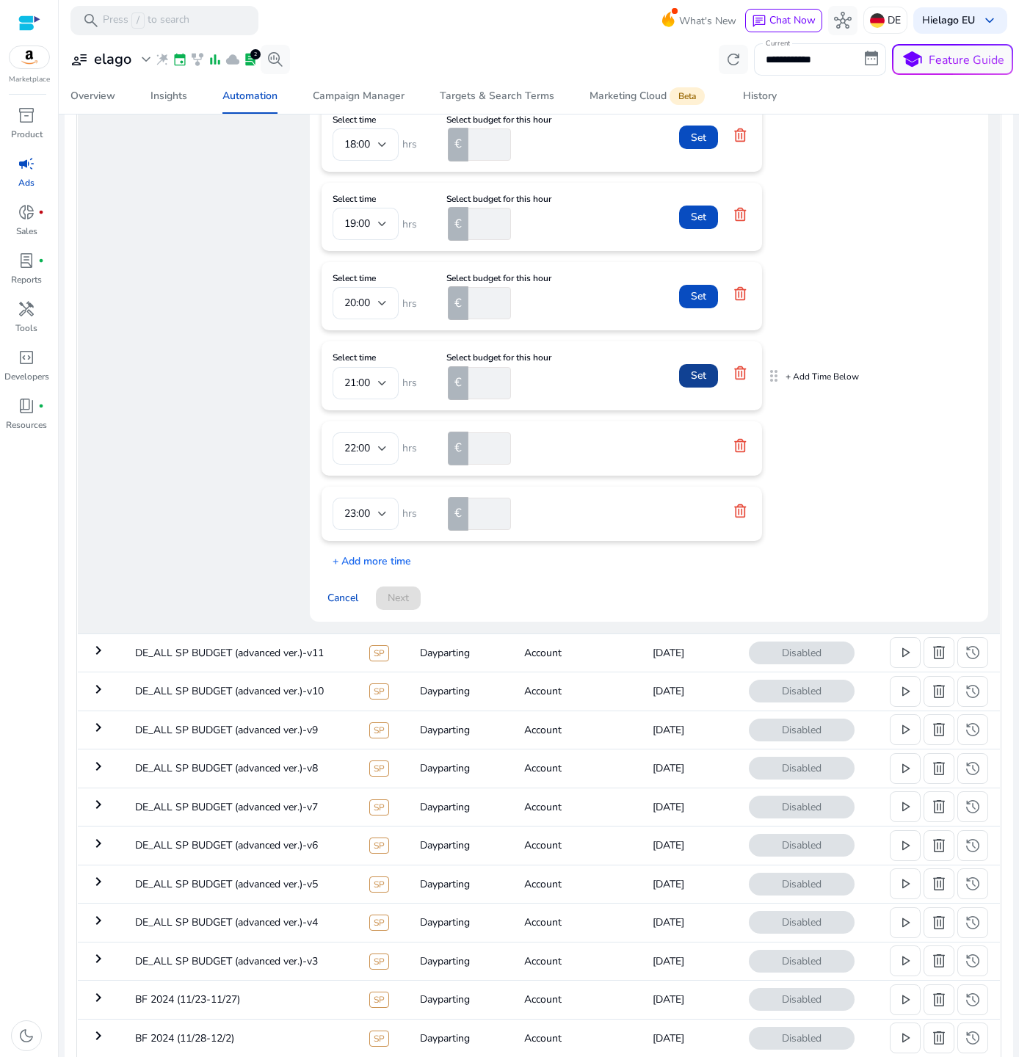
click at [698, 393] on span at bounding box center [698, 375] width 39 height 35
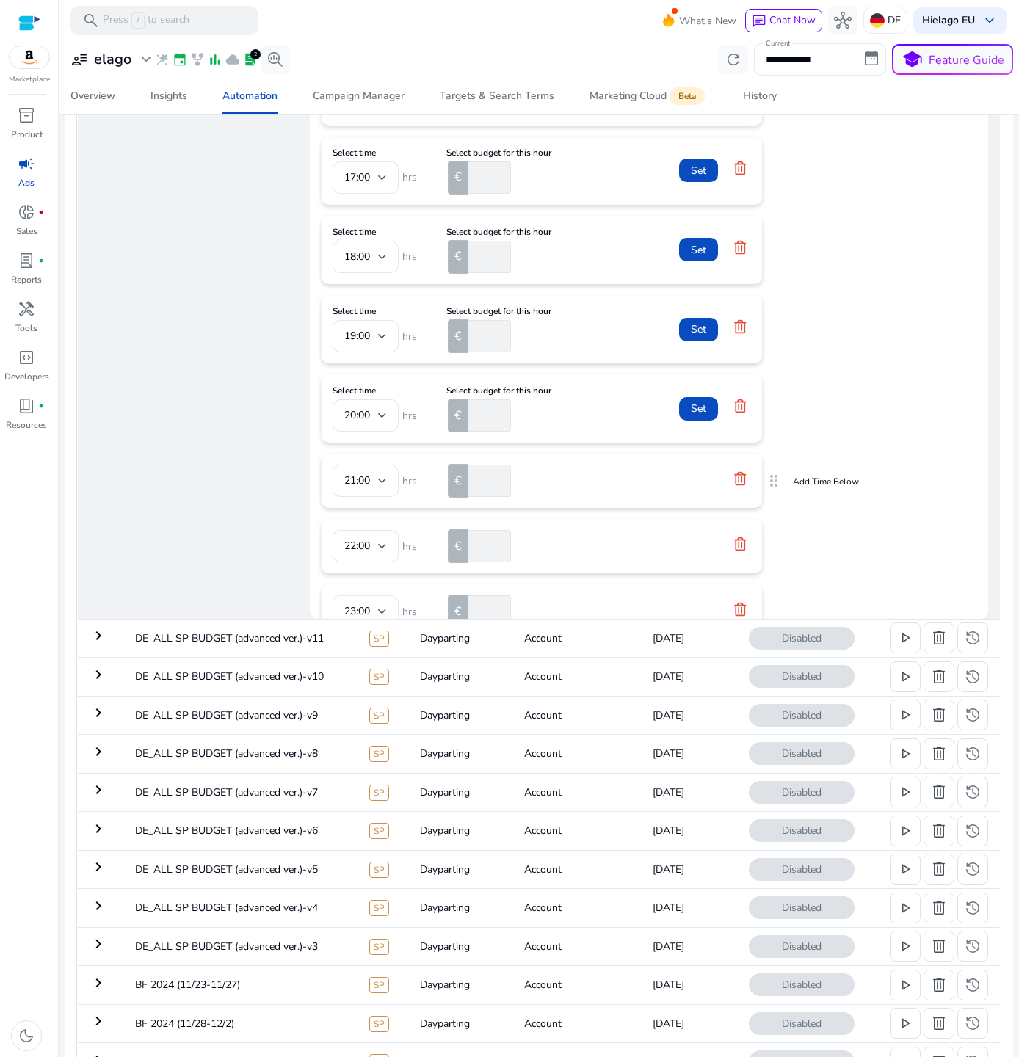
scroll to position [713, 0]
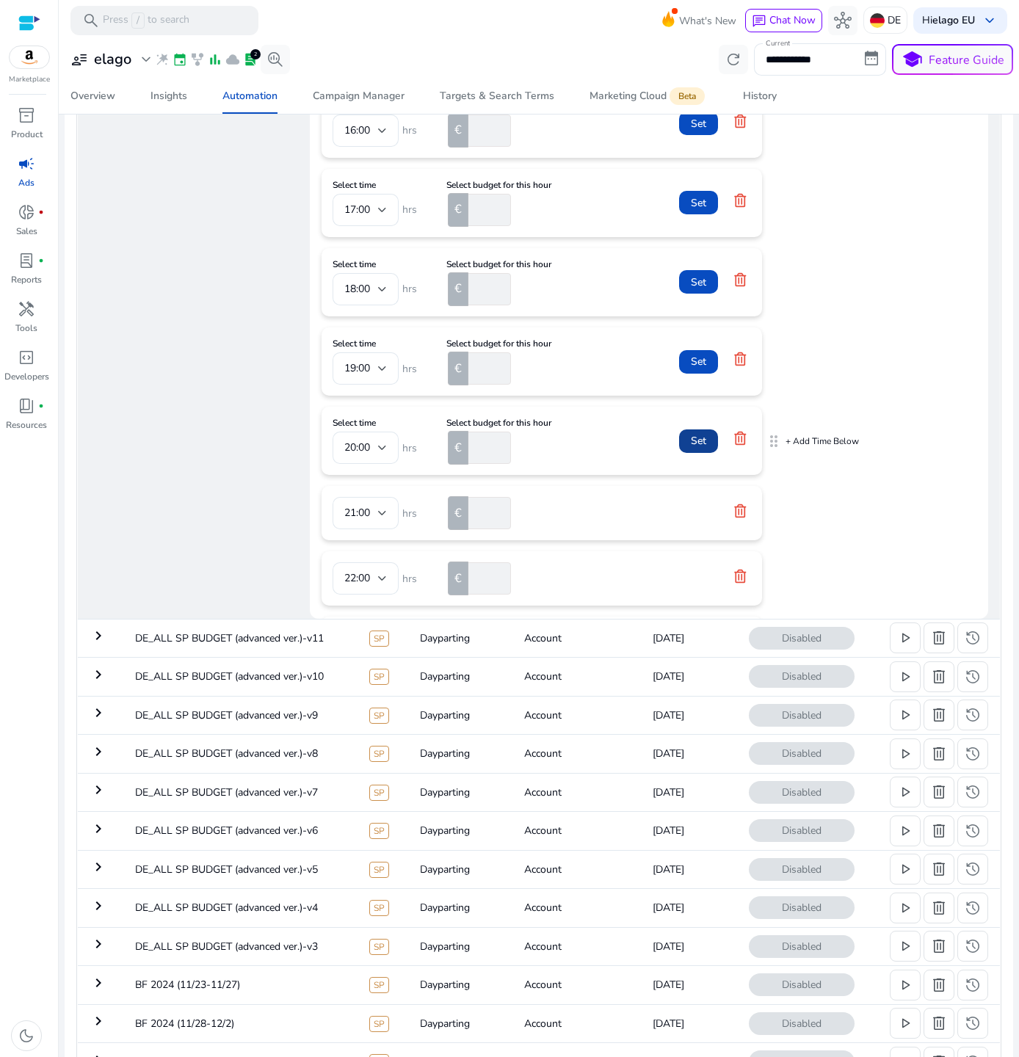
click at [705, 459] on span at bounding box center [698, 441] width 39 height 35
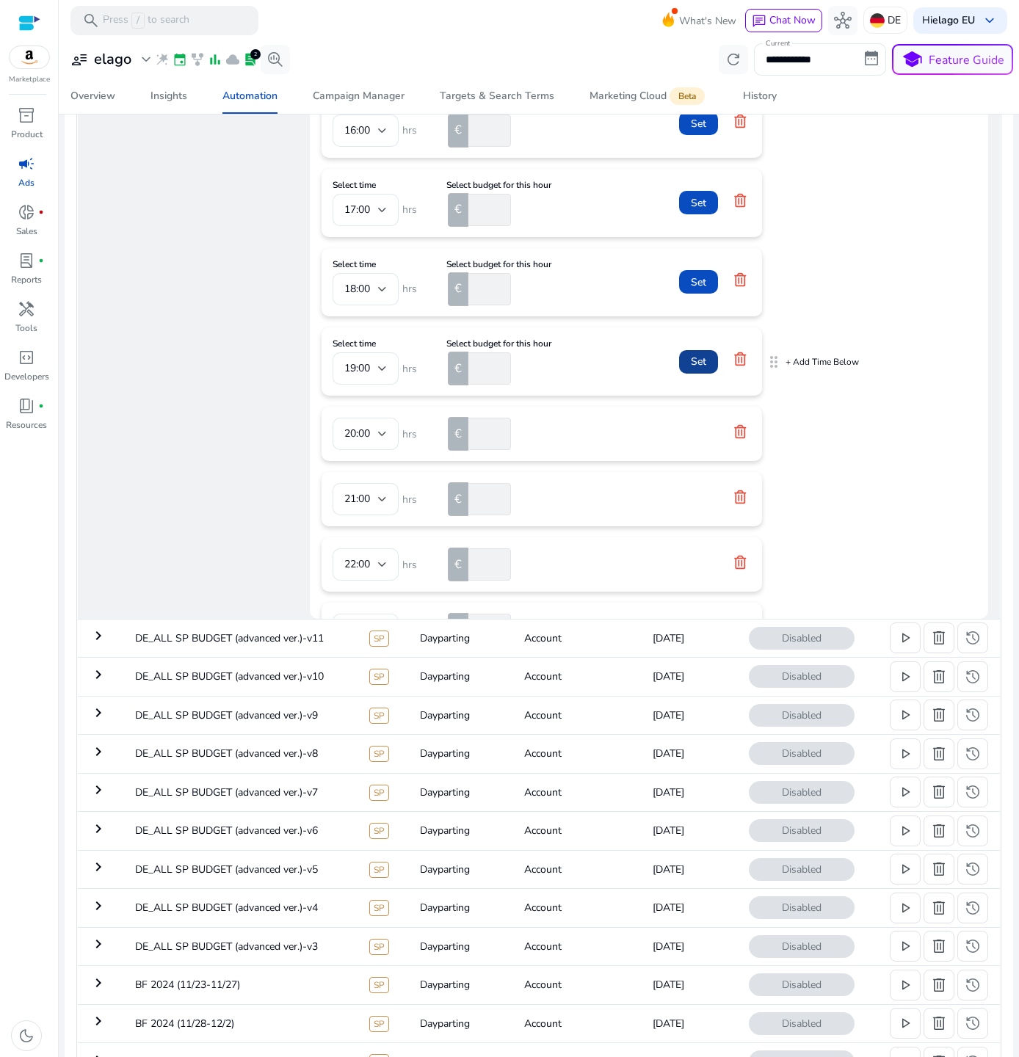
click at [705, 379] on span at bounding box center [698, 361] width 39 height 35
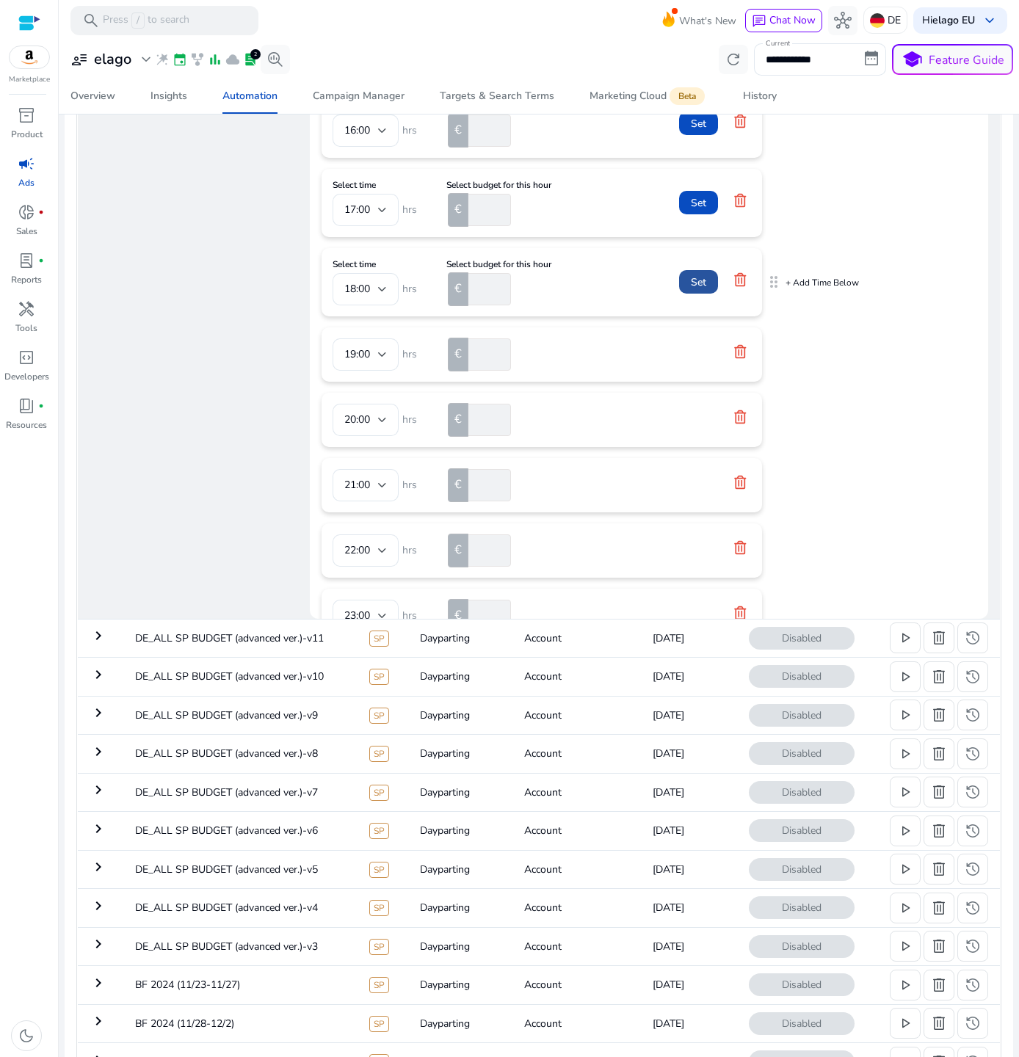
click at [705, 297] on span at bounding box center [698, 281] width 39 height 35
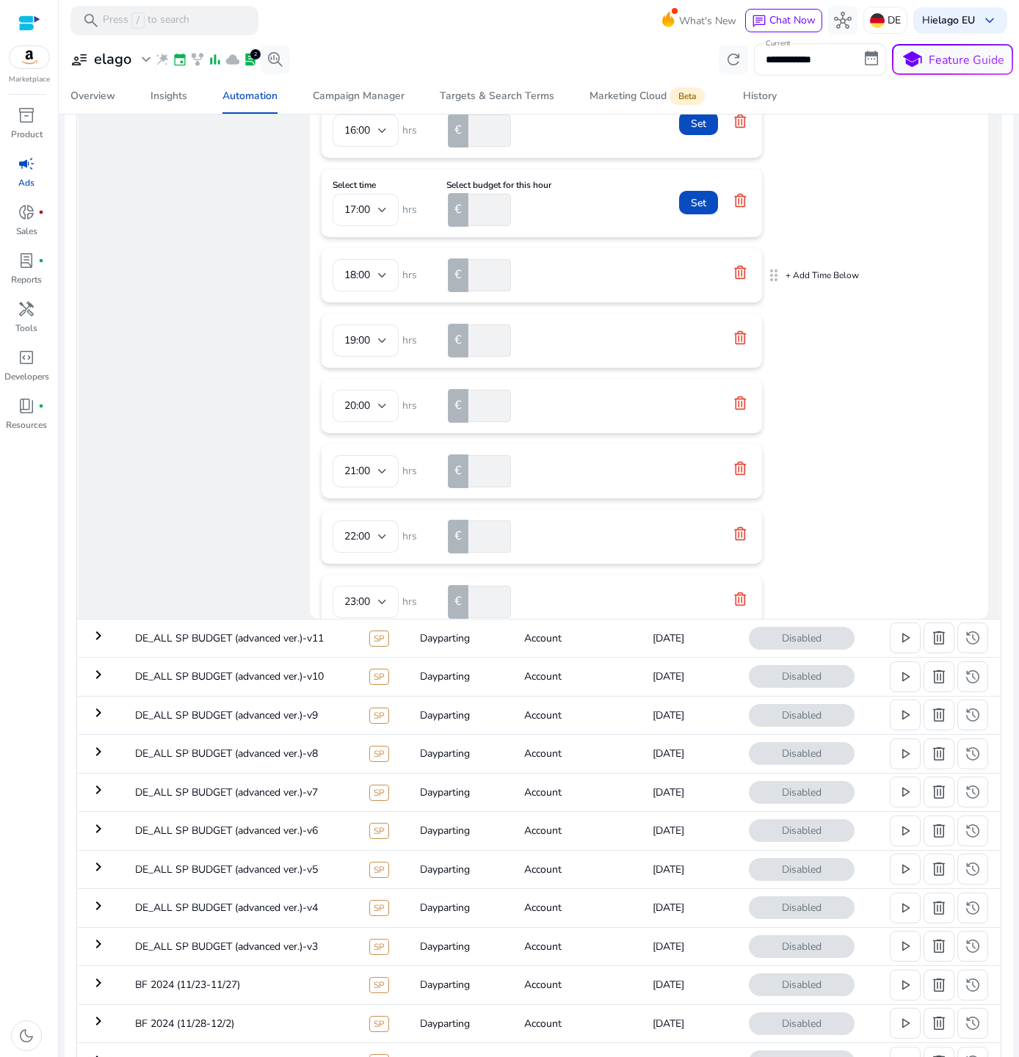
scroll to position [440, 0]
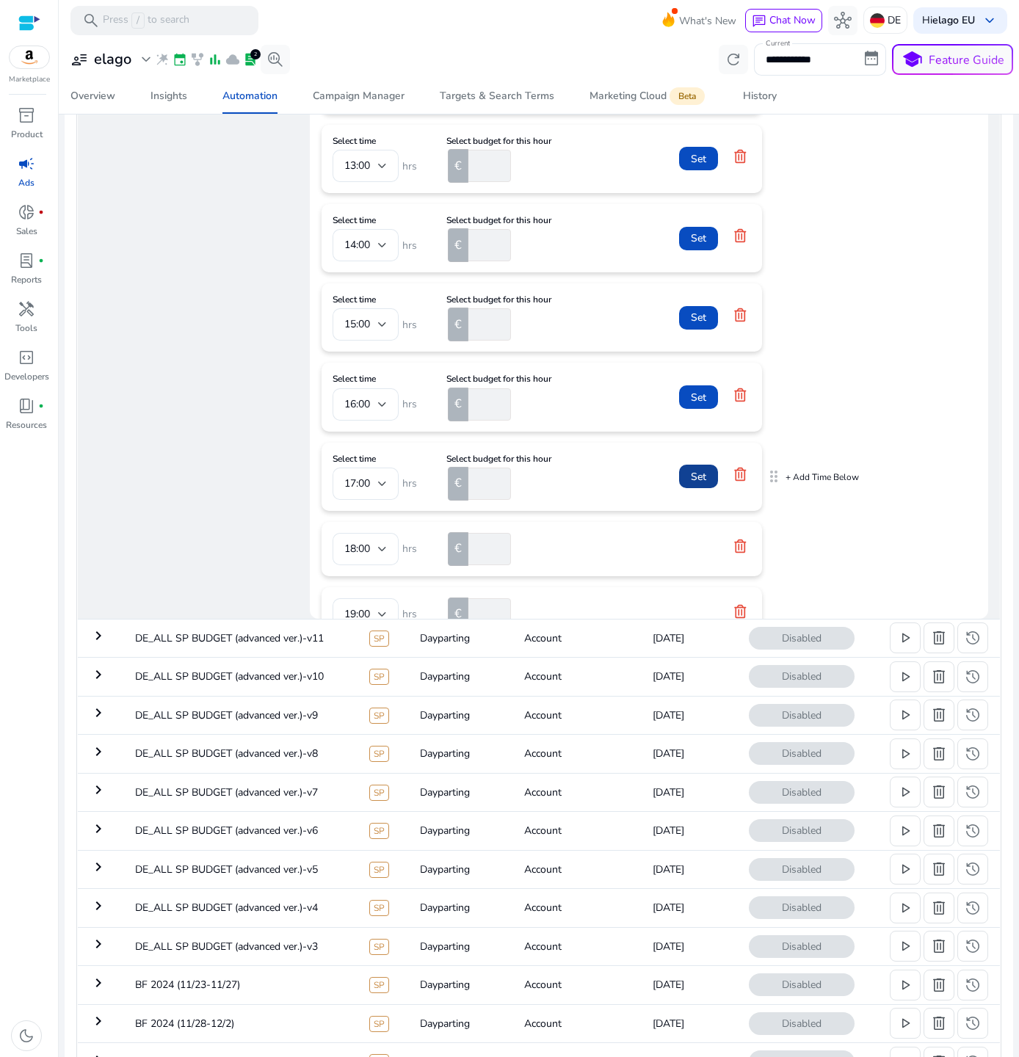
click at [696, 484] on span "Set" at bounding box center [698, 476] width 15 height 15
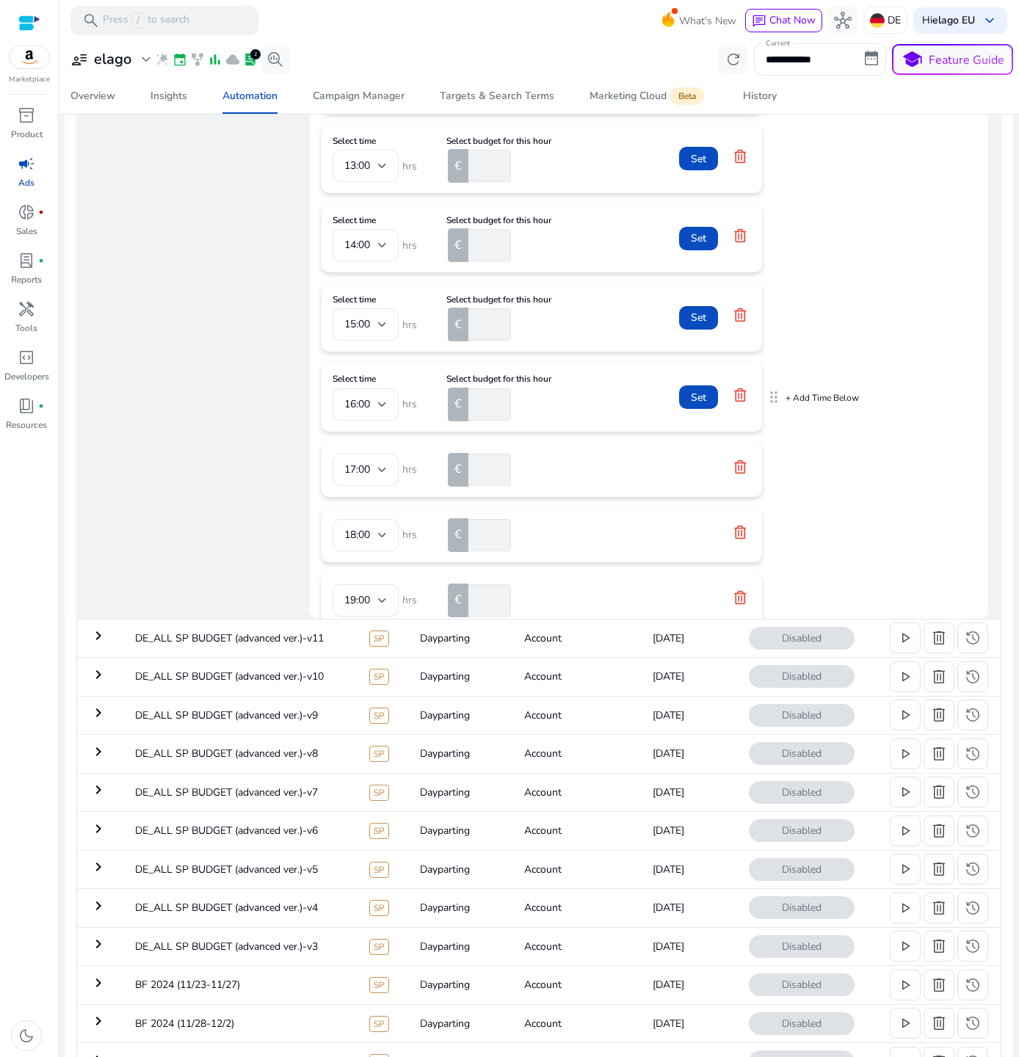
click at [696, 385] on mat-card "Select time 16:00 hrs Select budget for this hour € *** Set" at bounding box center [542, 397] width 440 height 68
click at [694, 405] on span "Set" at bounding box center [698, 397] width 15 height 15
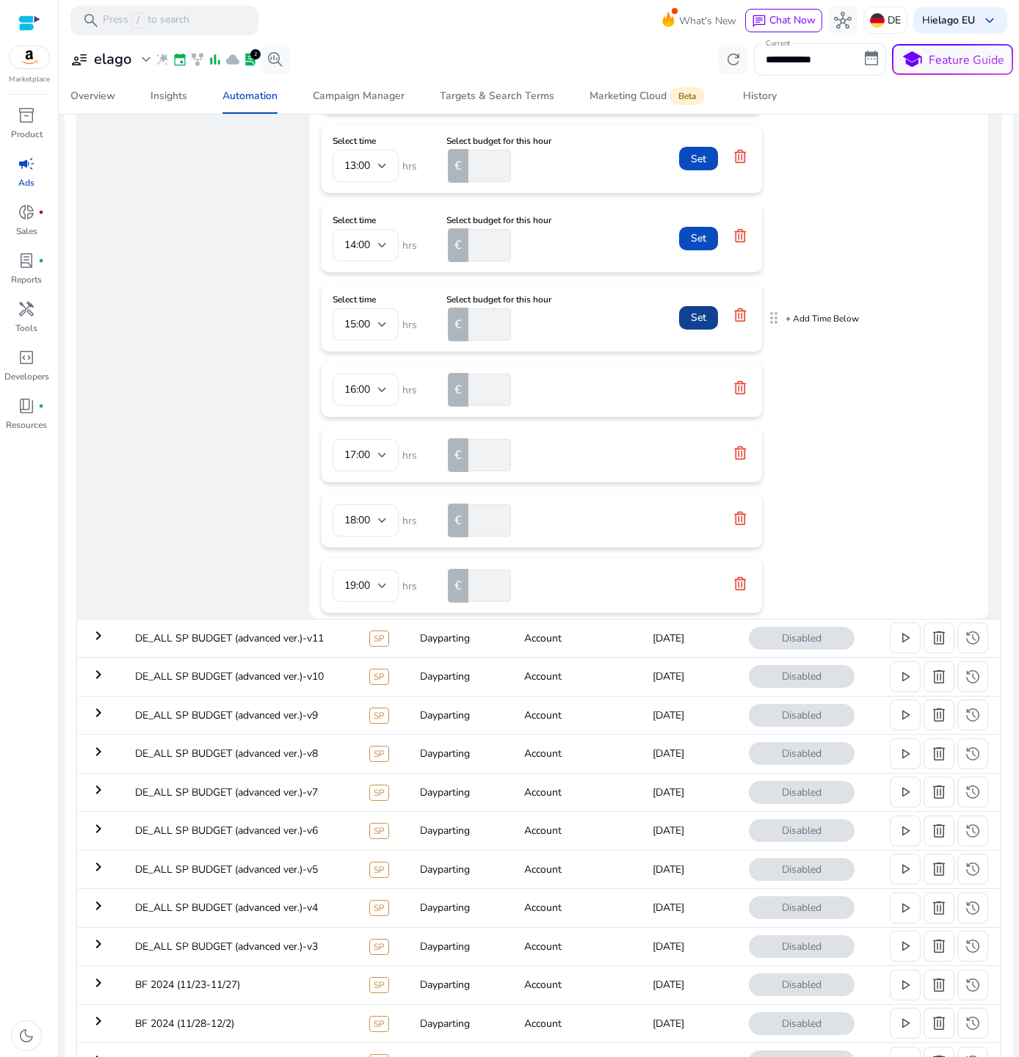
click at [699, 325] on span "Set" at bounding box center [698, 317] width 15 height 15
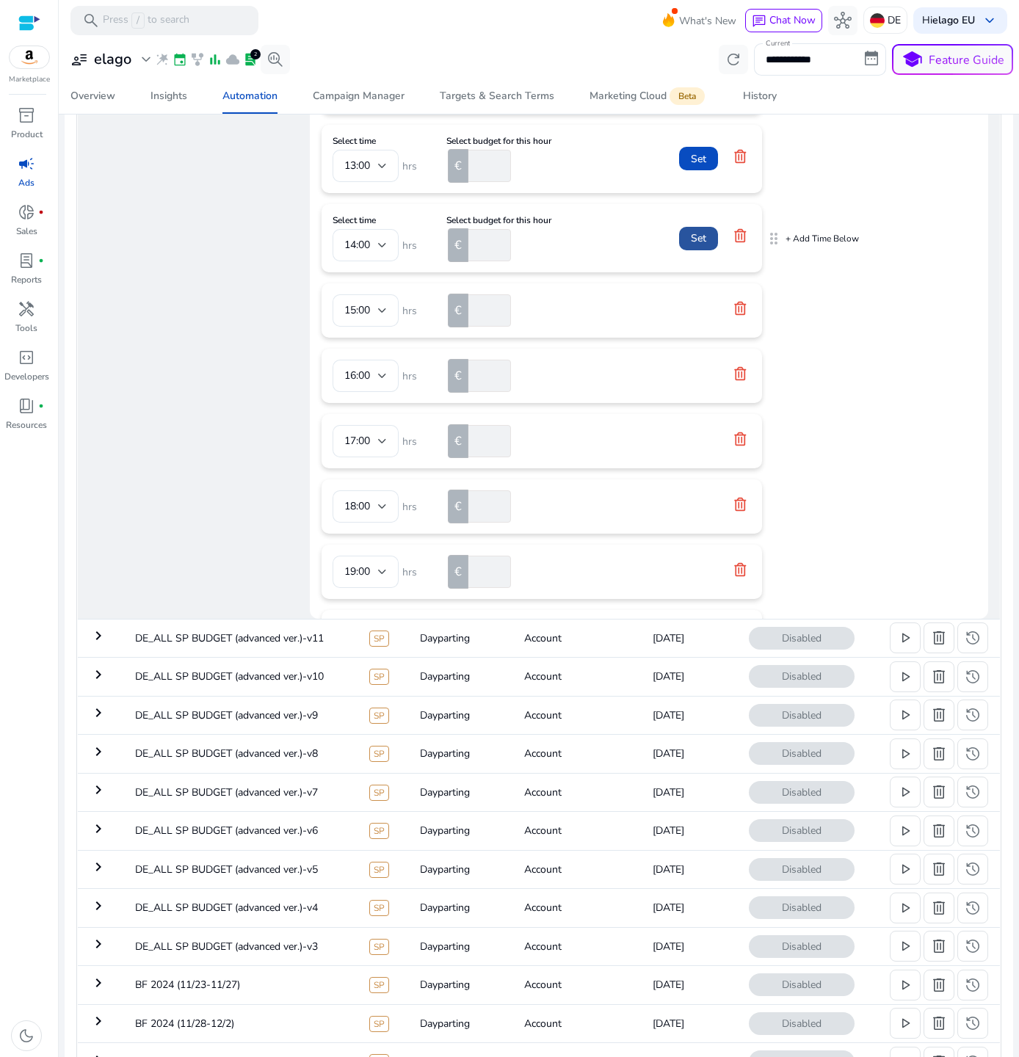
click at [696, 246] on span "Set" at bounding box center [698, 237] width 15 height 15
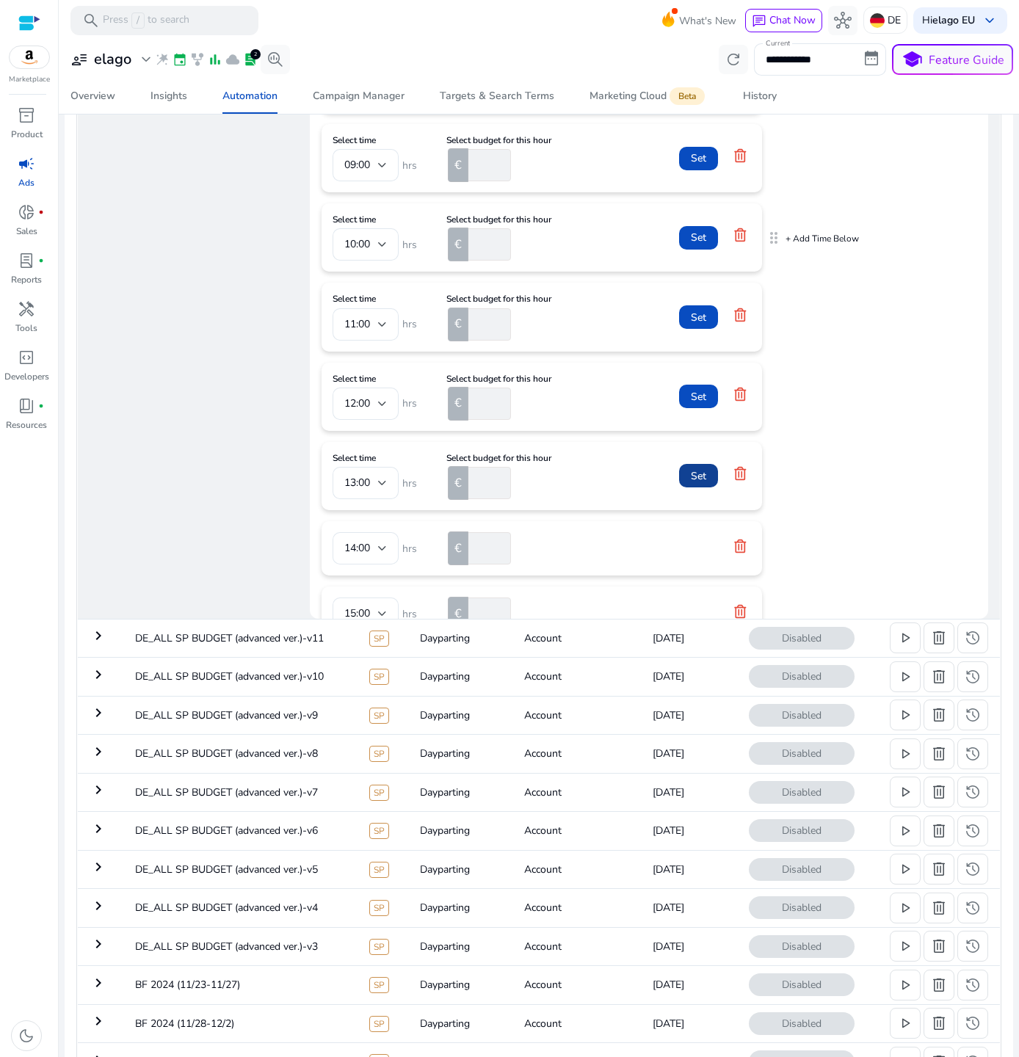
scroll to position [81, 0]
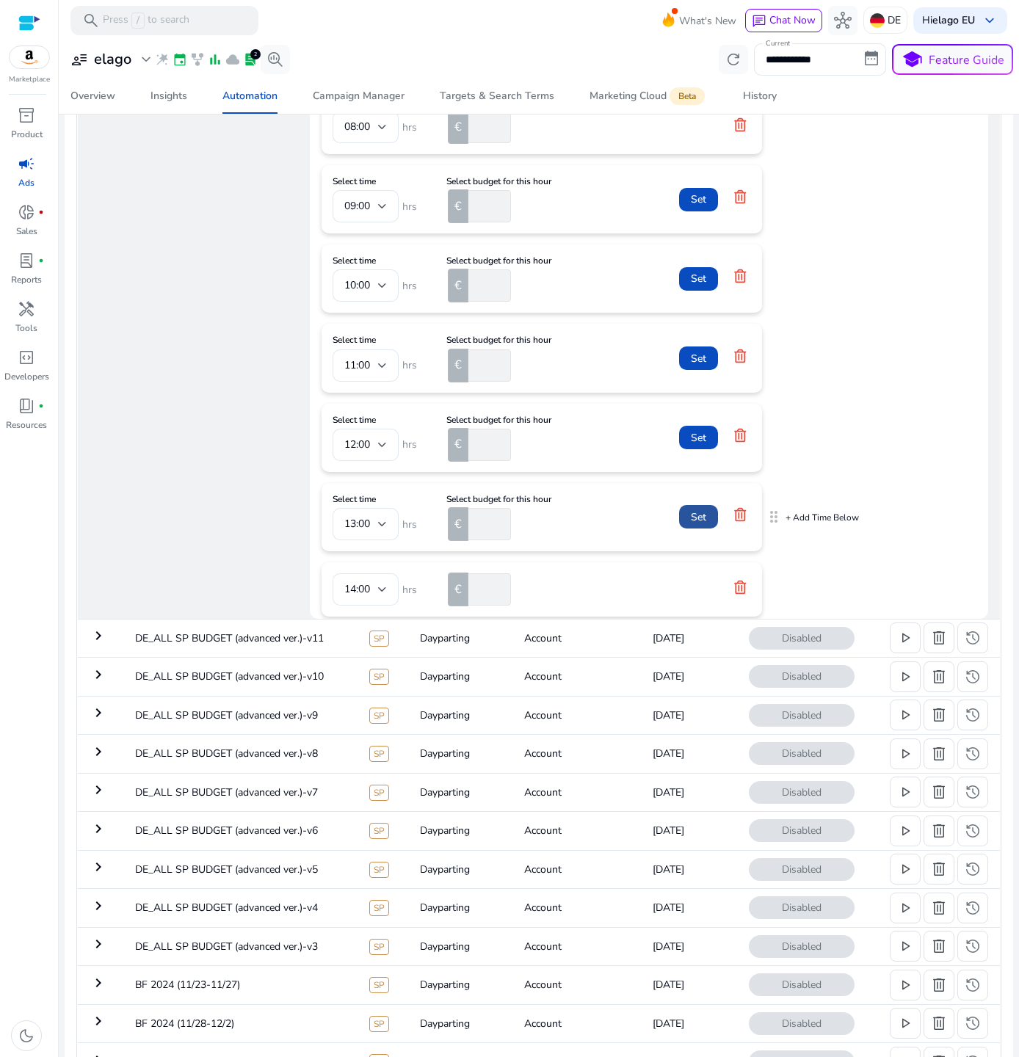
click at [705, 534] on span at bounding box center [698, 516] width 39 height 35
click at [702, 446] on span "Set" at bounding box center [698, 437] width 15 height 15
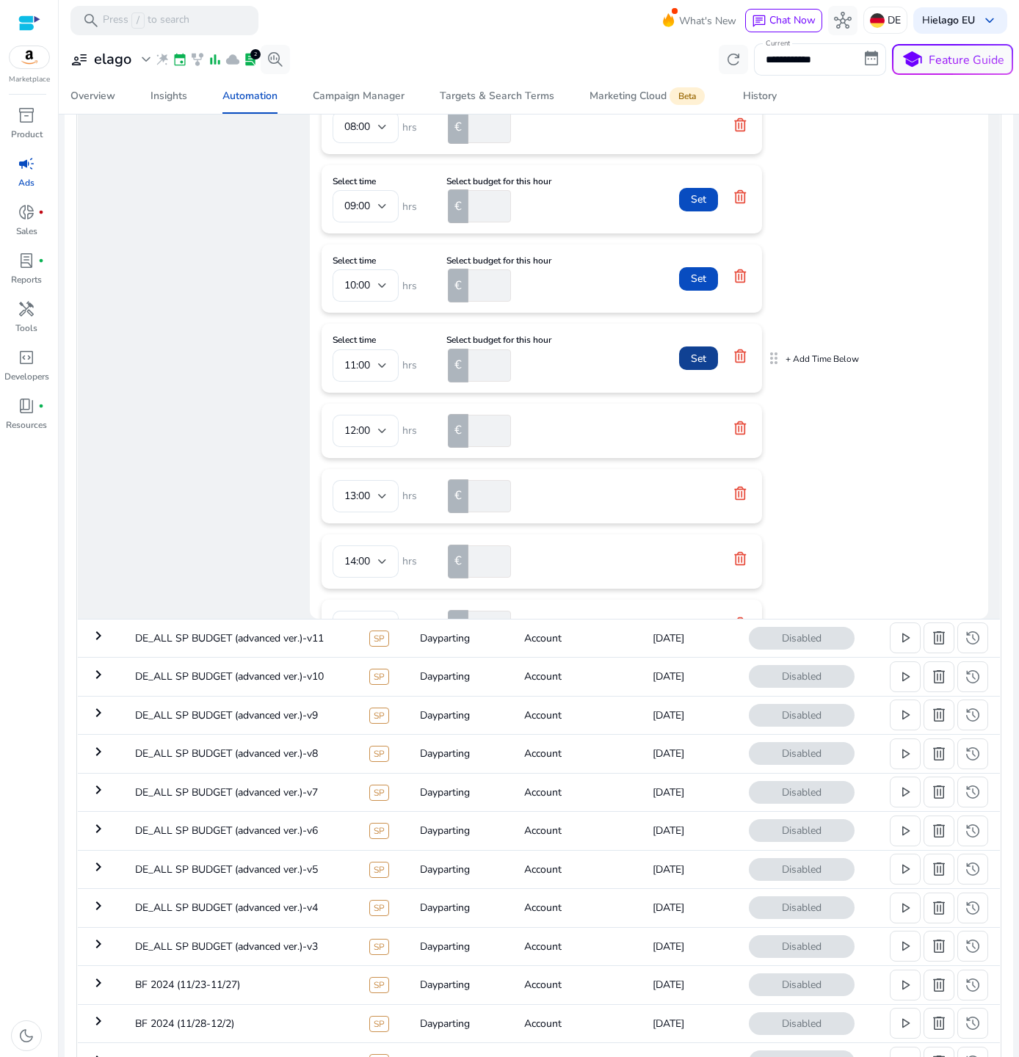
click at [701, 366] on span "Set" at bounding box center [698, 358] width 15 height 15
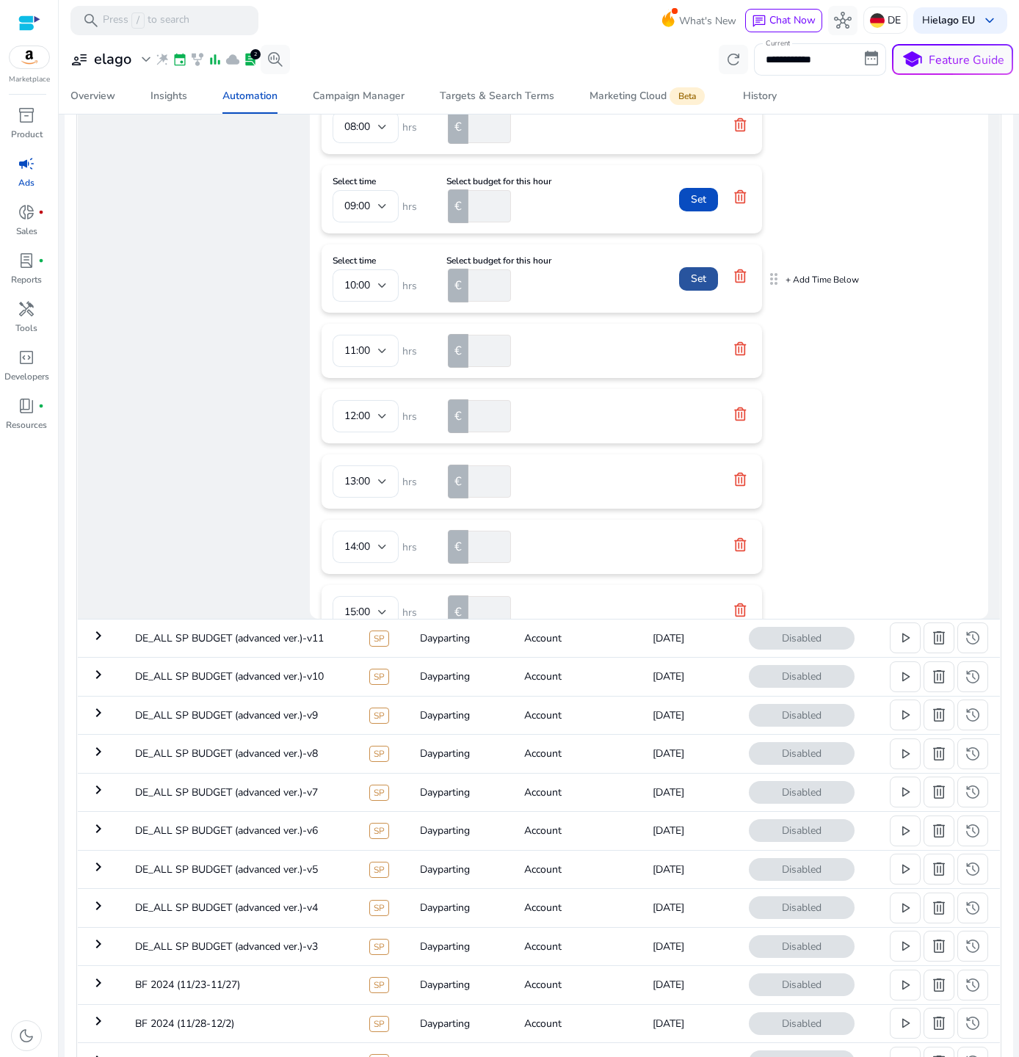
click at [700, 286] on span "Set" at bounding box center [698, 278] width 15 height 15
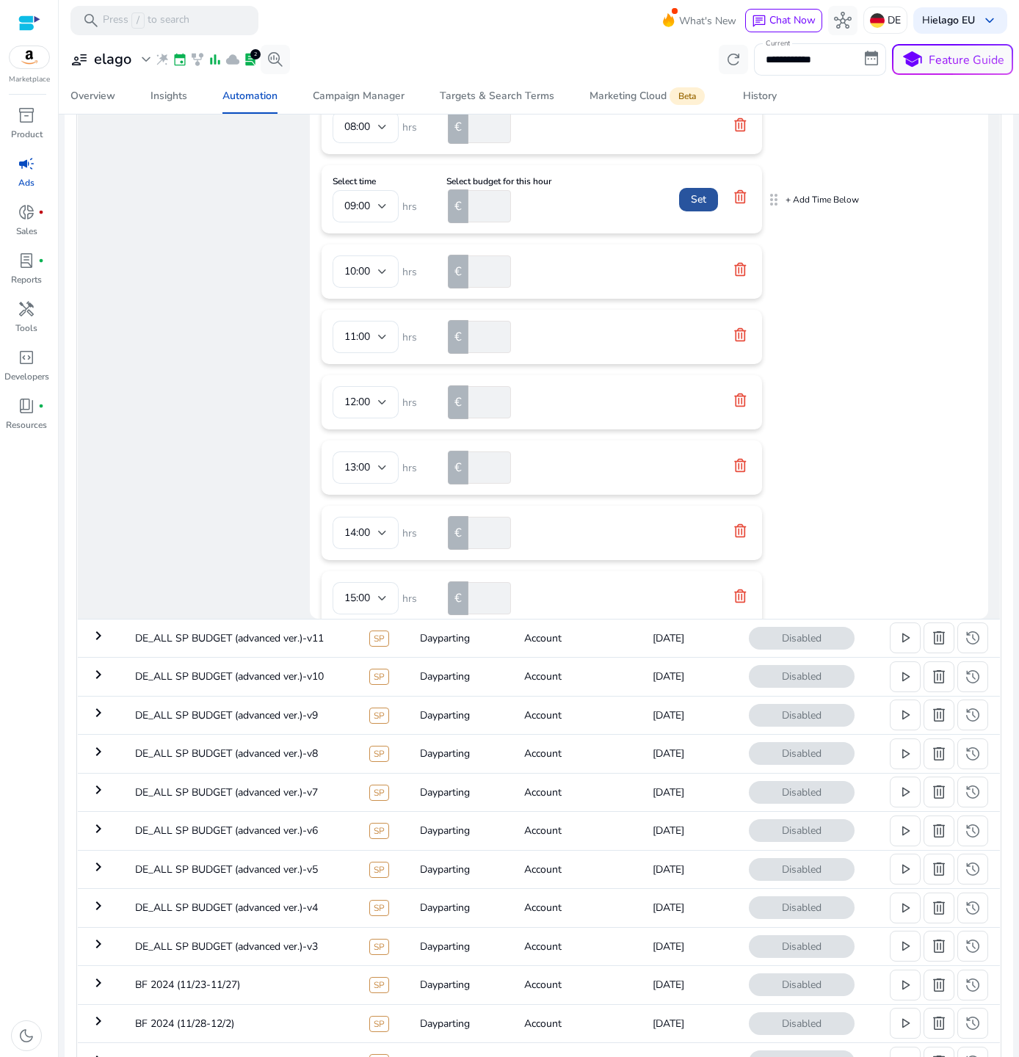
click at [700, 207] on span "Set" at bounding box center [698, 199] width 15 height 15
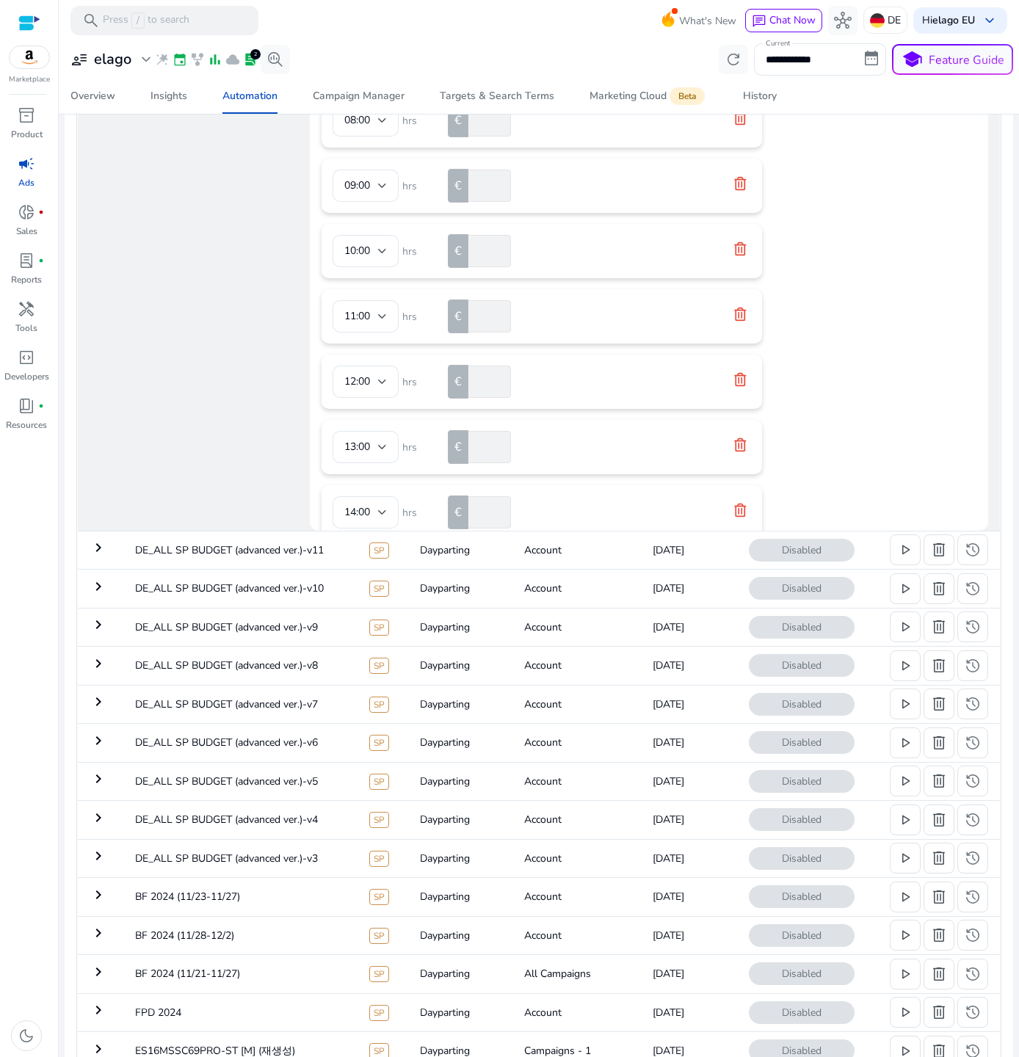
scroll to position [559, 0]
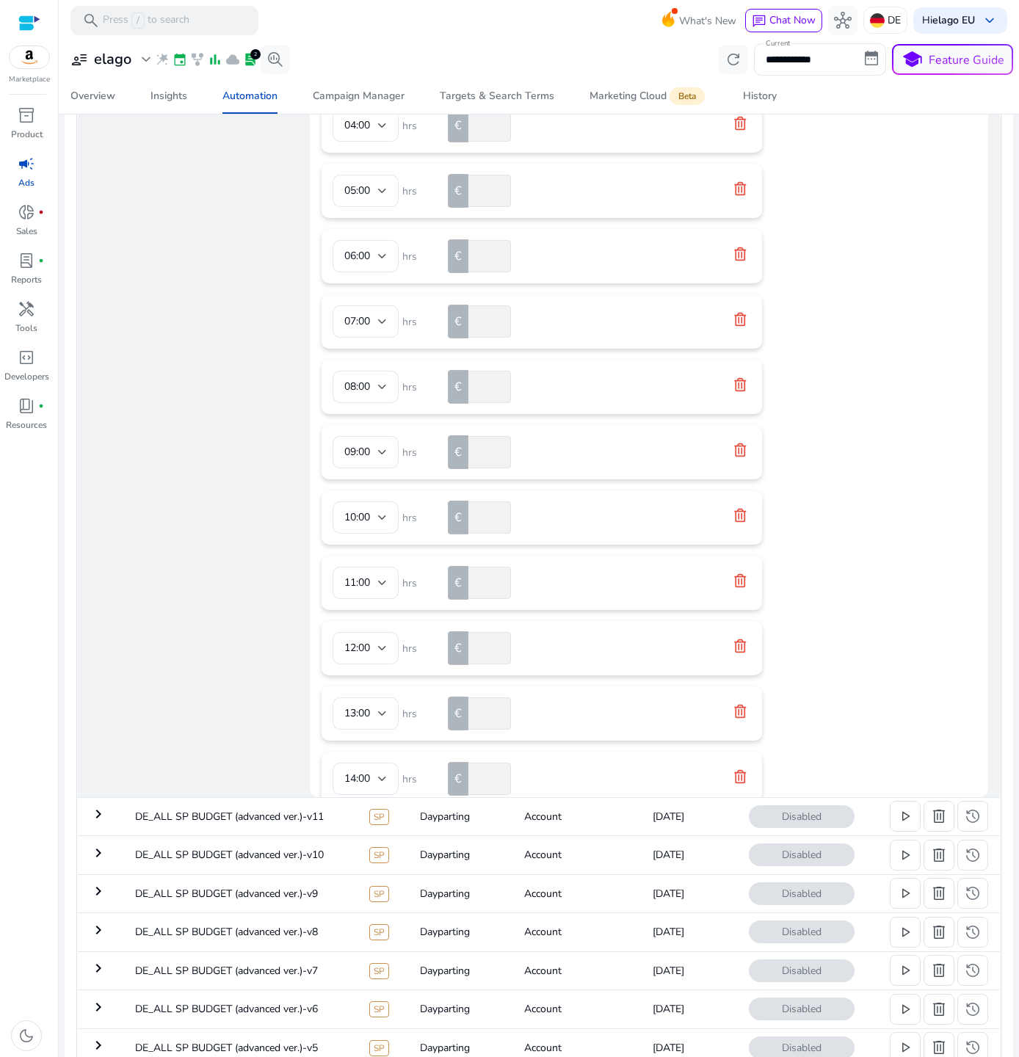
click at [921, 495] on div "00:00 hrs € * 01:00 hrs € * 02:00 hrs € * 03:00 hrs € * 04:00 hrs € * 05:00 hrs…" at bounding box center [649, 629] width 655 height 1585
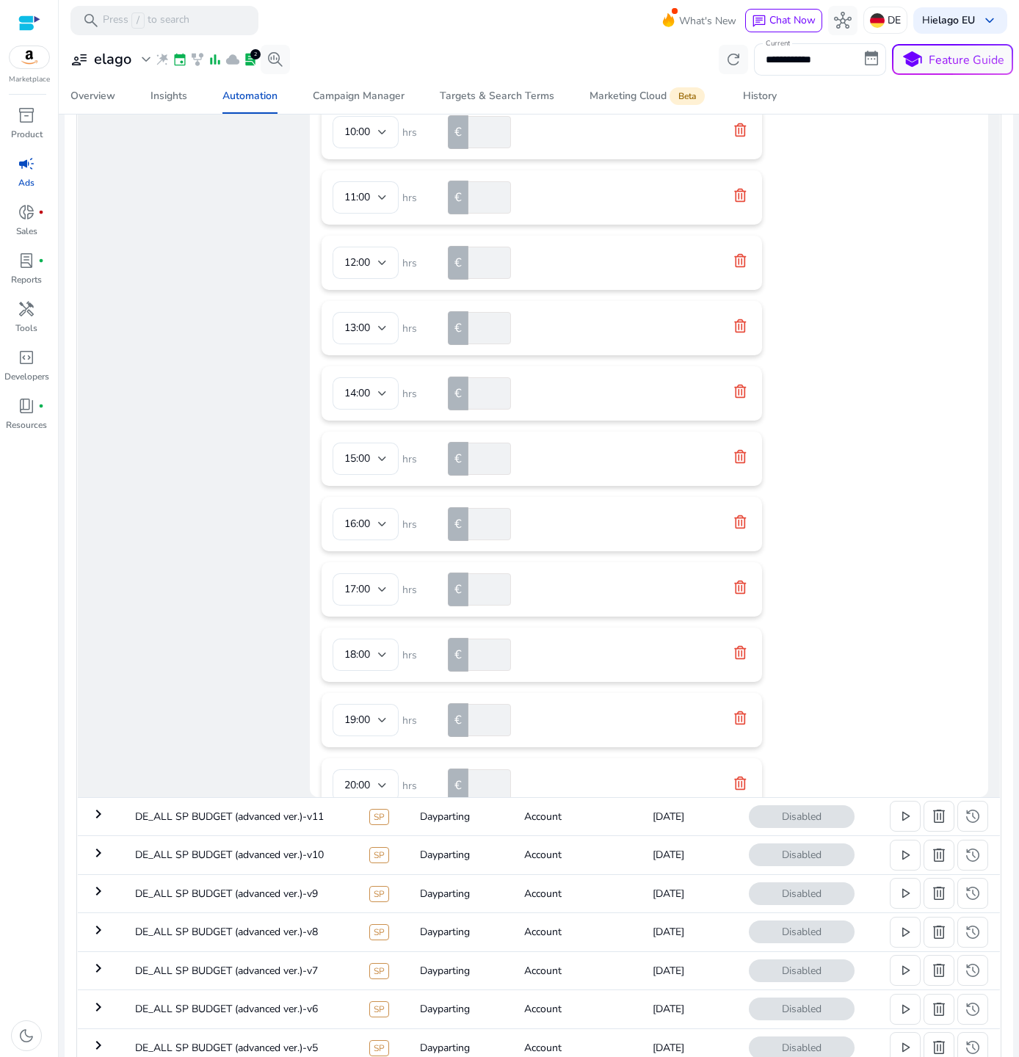
scroll to position [689, 0]
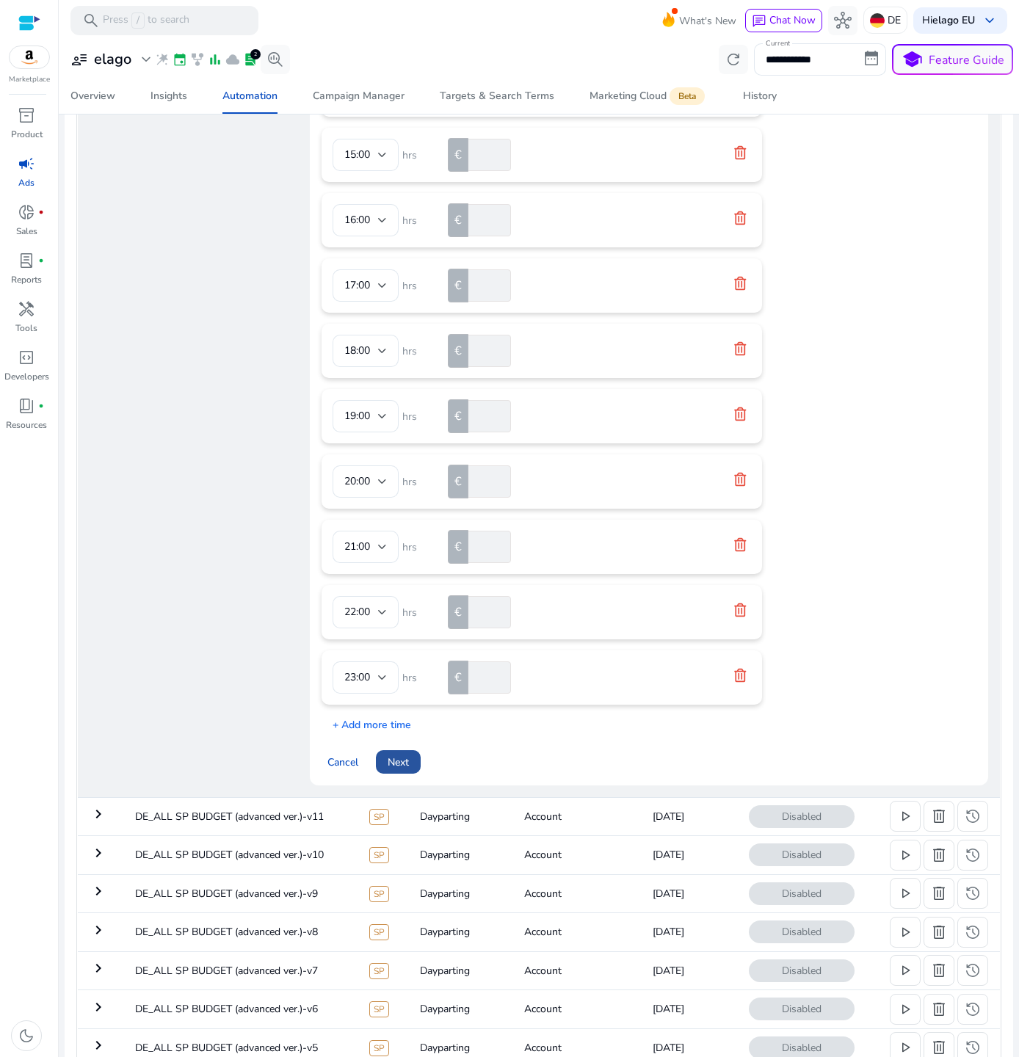
click at [402, 770] on span "Next" at bounding box center [398, 762] width 21 height 15
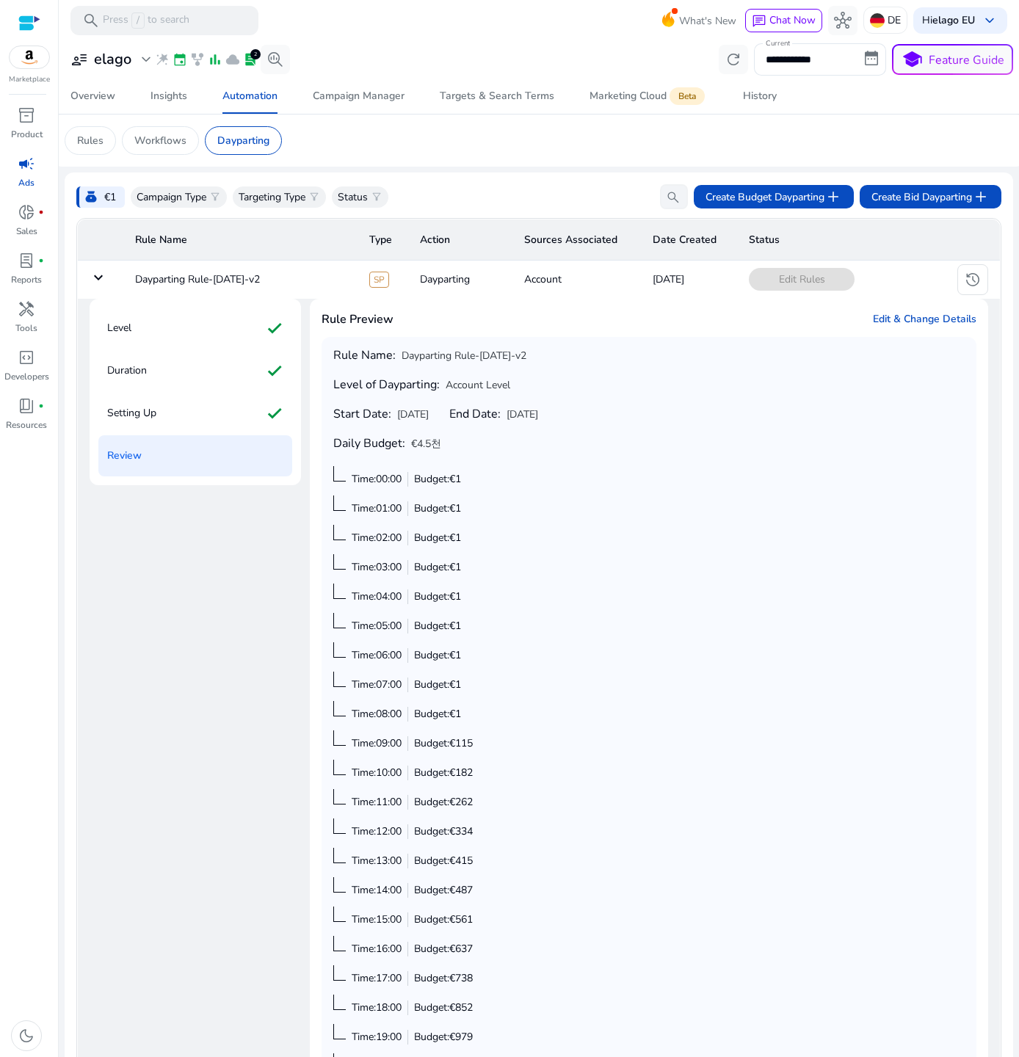
scroll to position [40, 0]
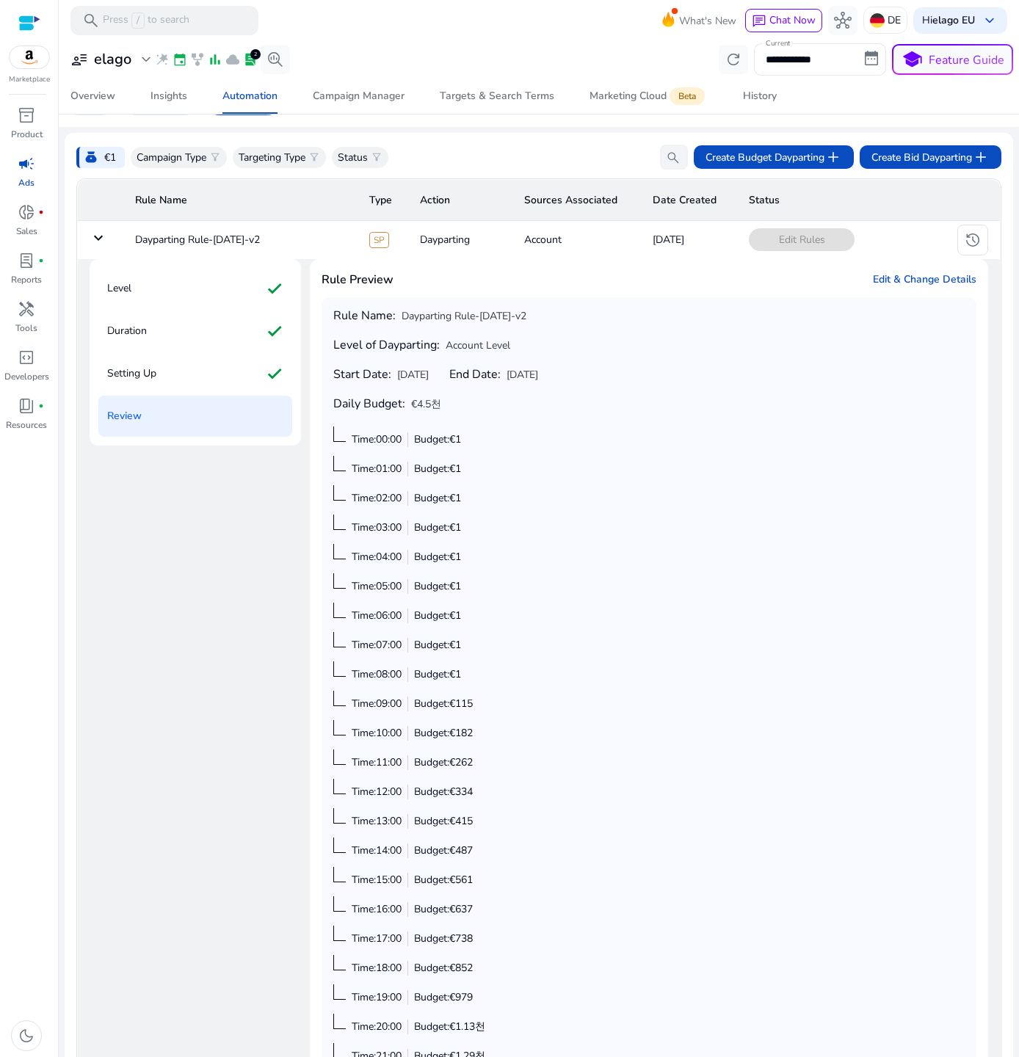
drag, startPoint x: 411, startPoint y: 450, endPoint x: 514, endPoint y: 450, distance: 102.8
click at [514, 450] on div "Rule Name: Dayparting Rule-Sep 08-v2 Level of Dayparting: Account Level Start D…" at bounding box center [648, 736] width 631 height 854
click at [524, 647] on div "Rule Name: Dayparting Rule-Sep 08-v2 Level of Dayparting: Account Level Start D…" at bounding box center [648, 736] width 631 height 854
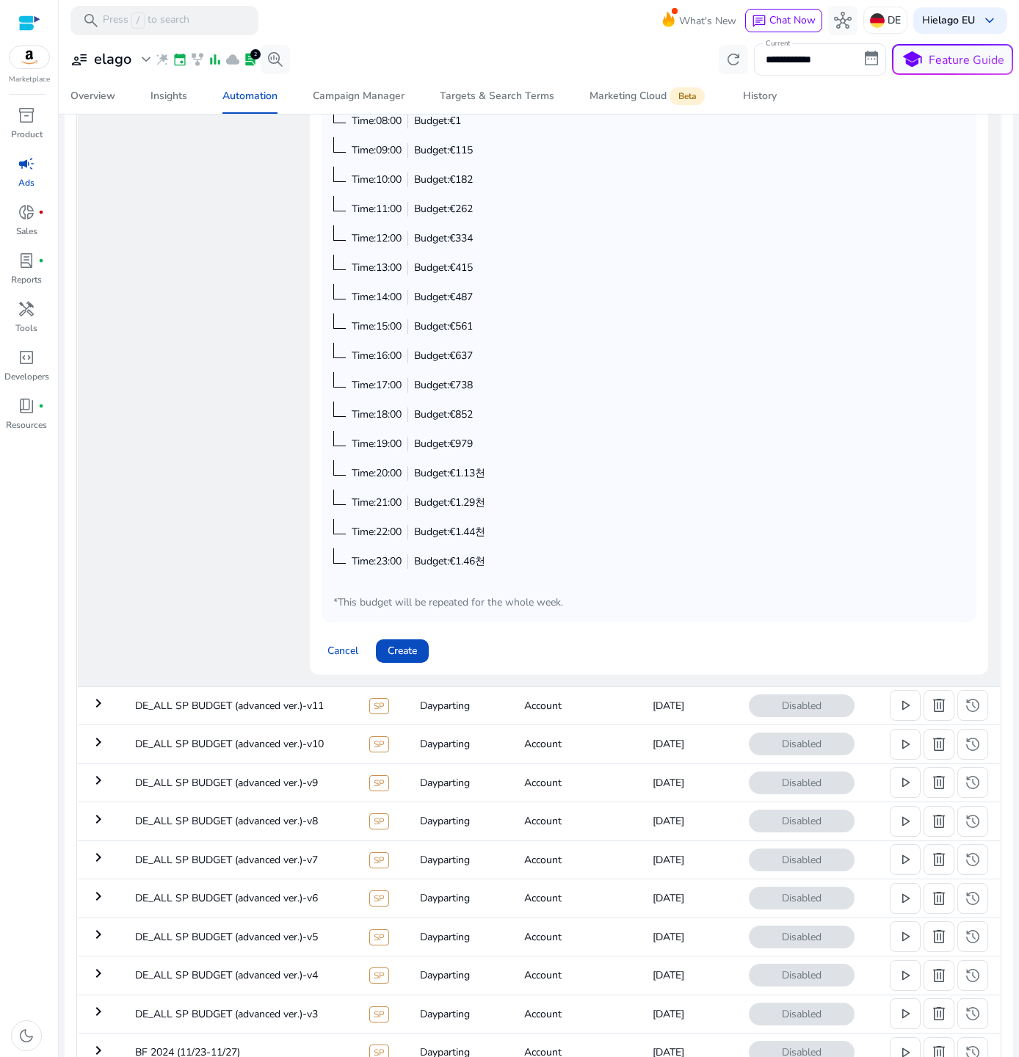
scroll to position [625, 0]
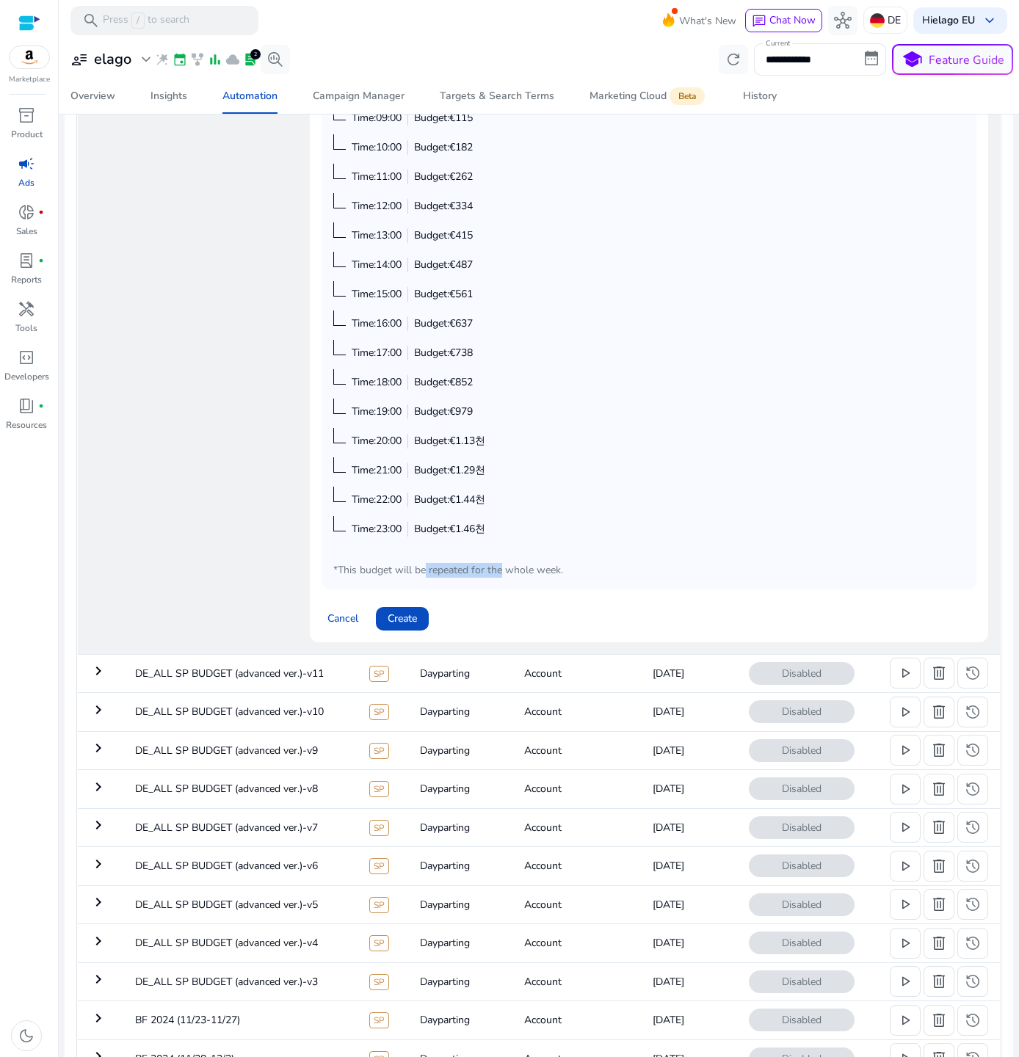
drag, startPoint x: 419, startPoint y: 592, endPoint x: 497, endPoint y: 592, distance: 77.8
click at [497, 578] on span "*This budget will be repeated for the whole week." at bounding box center [448, 570] width 230 height 15
click at [398, 626] on span "Create" at bounding box center [402, 618] width 29 height 15
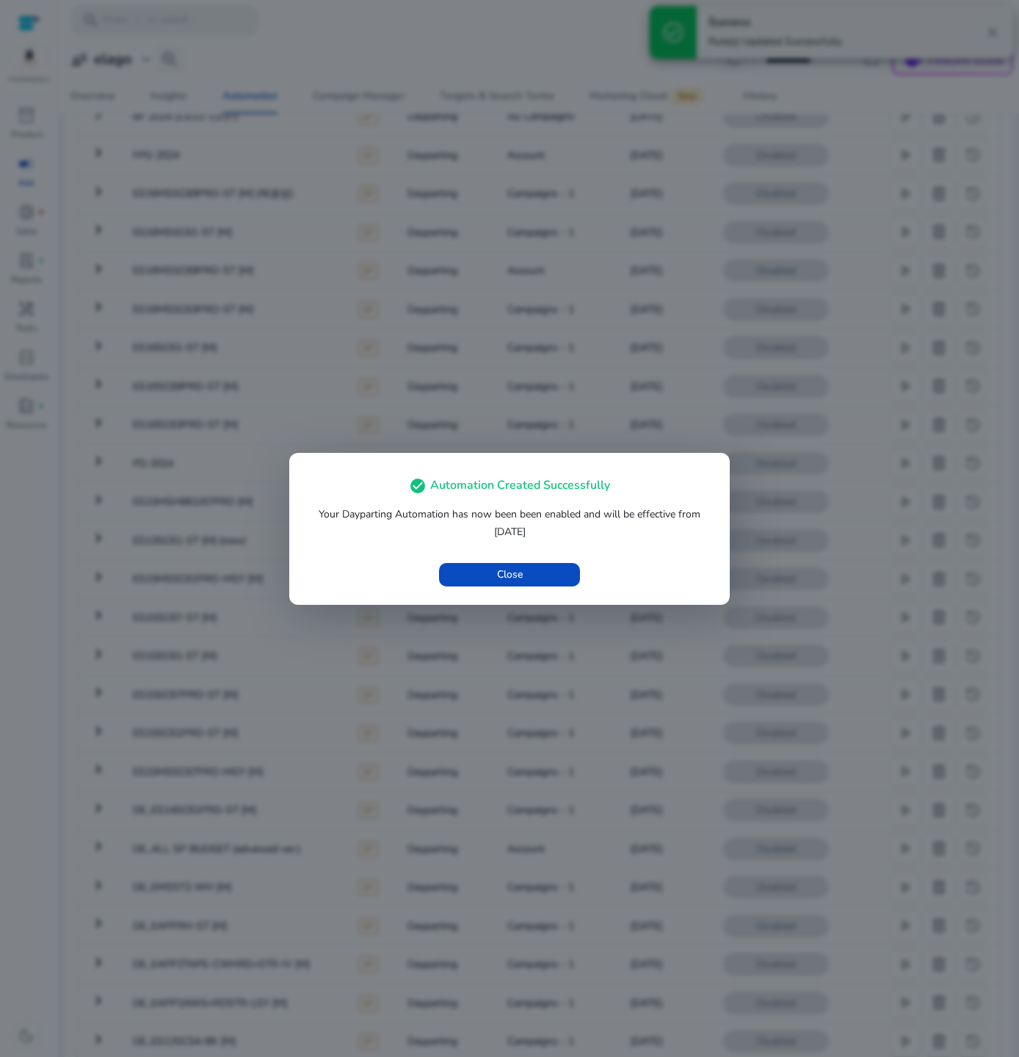
scroll to position [0, 0]
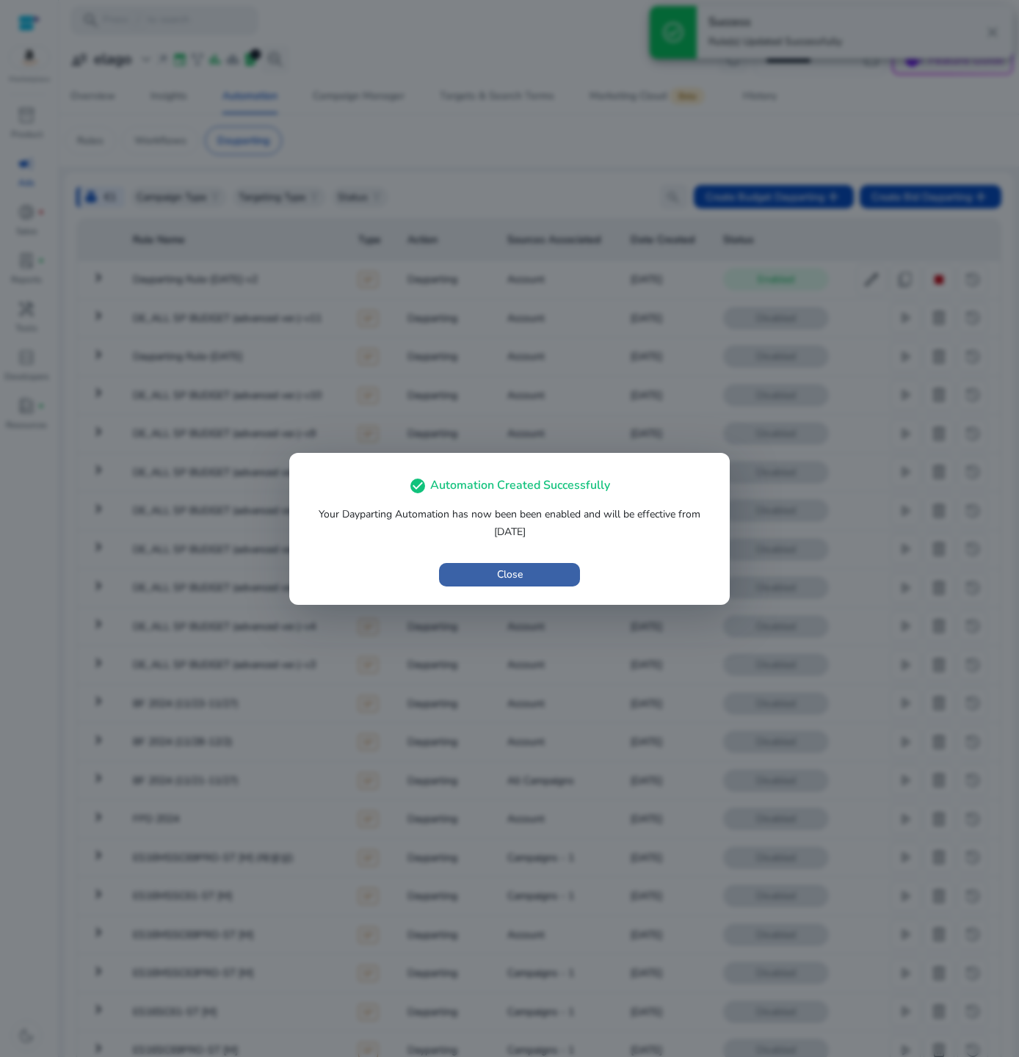
click at [566, 570] on span "button" at bounding box center [509, 574] width 141 height 35
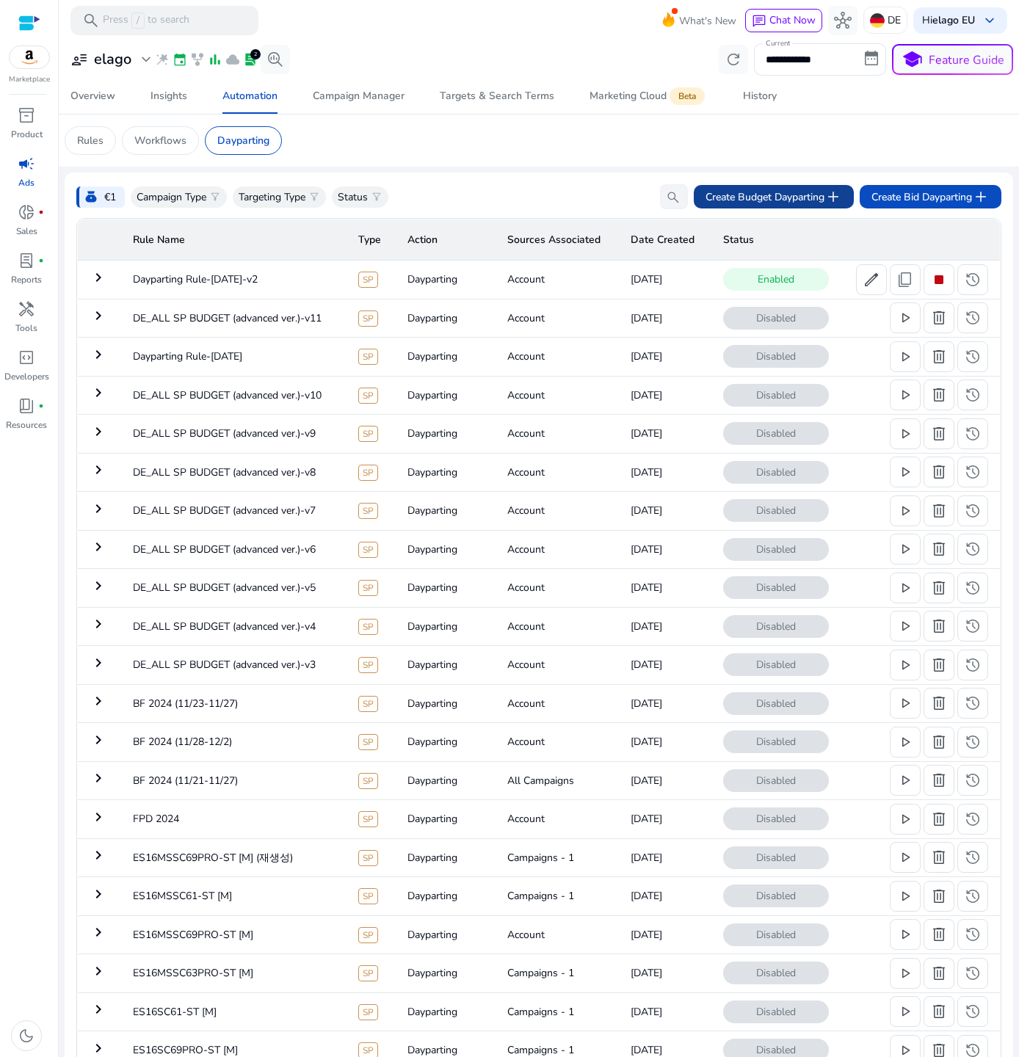
click at [787, 195] on span "Create Budget Dayparting add" at bounding box center [773, 197] width 137 height 18
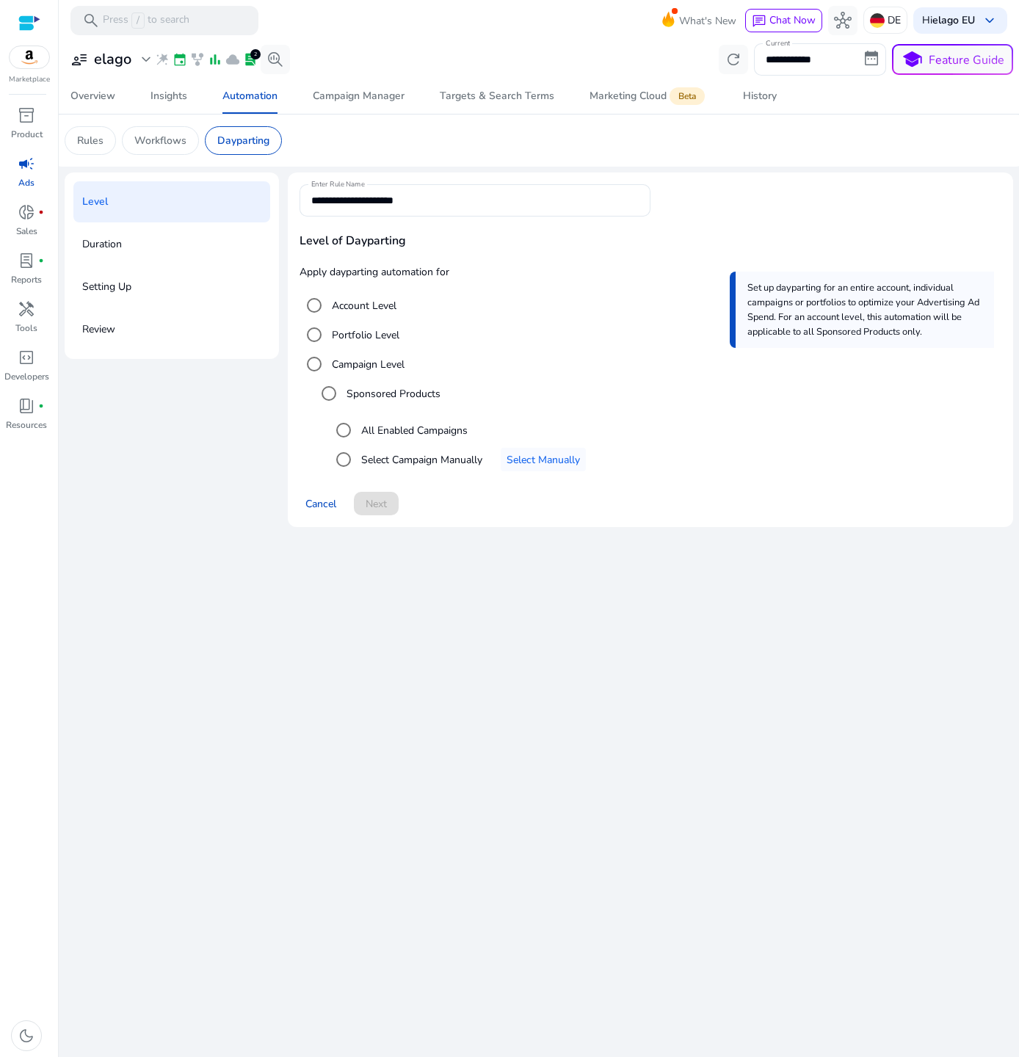
click at [373, 309] on label "Account Level" at bounding box center [363, 305] width 68 height 15
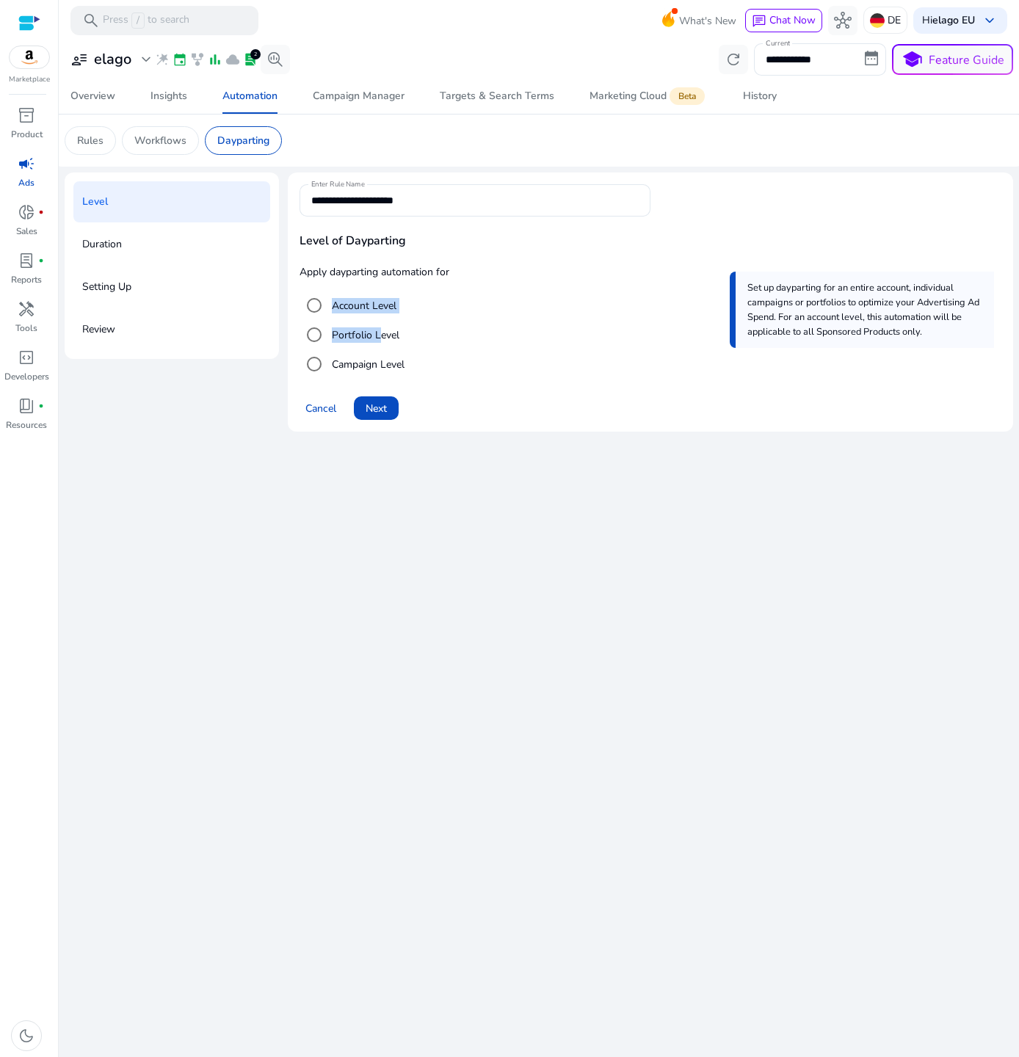
drag, startPoint x: 378, startPoint y: 339, endPoint x: 368, endPoint y: 282, distance: 58.0
click at [368, 282] on div "Apply dayparting automation for Account Level Portfolio Level Campaign Level Se…" at bounding box center [650, 321] width 702 height 115
click at [476, 319] on mat-radio-button "Account Level" at bounding box center [650, 305] width 702 height 29
click at [389, 418] on span at bounding box center [376, 408] width 45 height 35
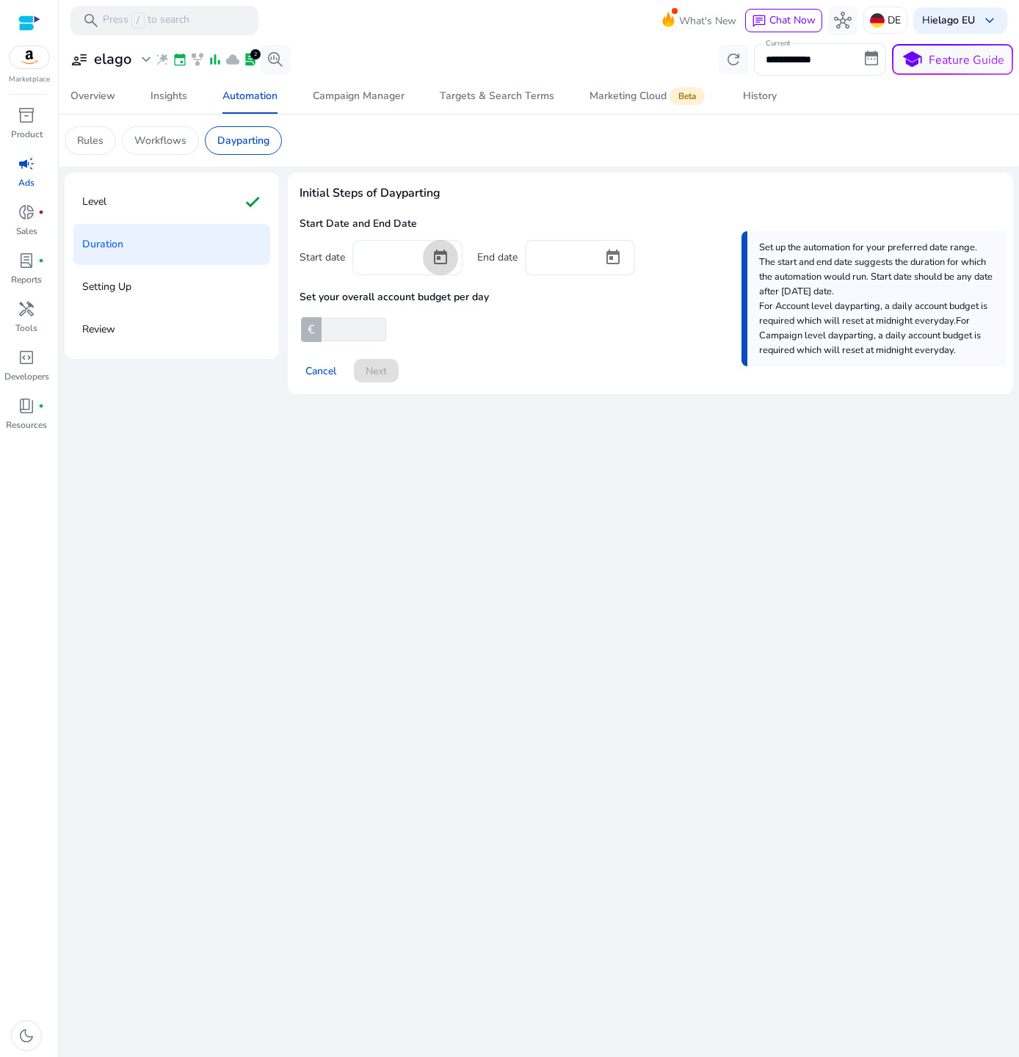
click at [440, 253] on span "Open calendar" at bounding box center [440, 257] width 35 height 35
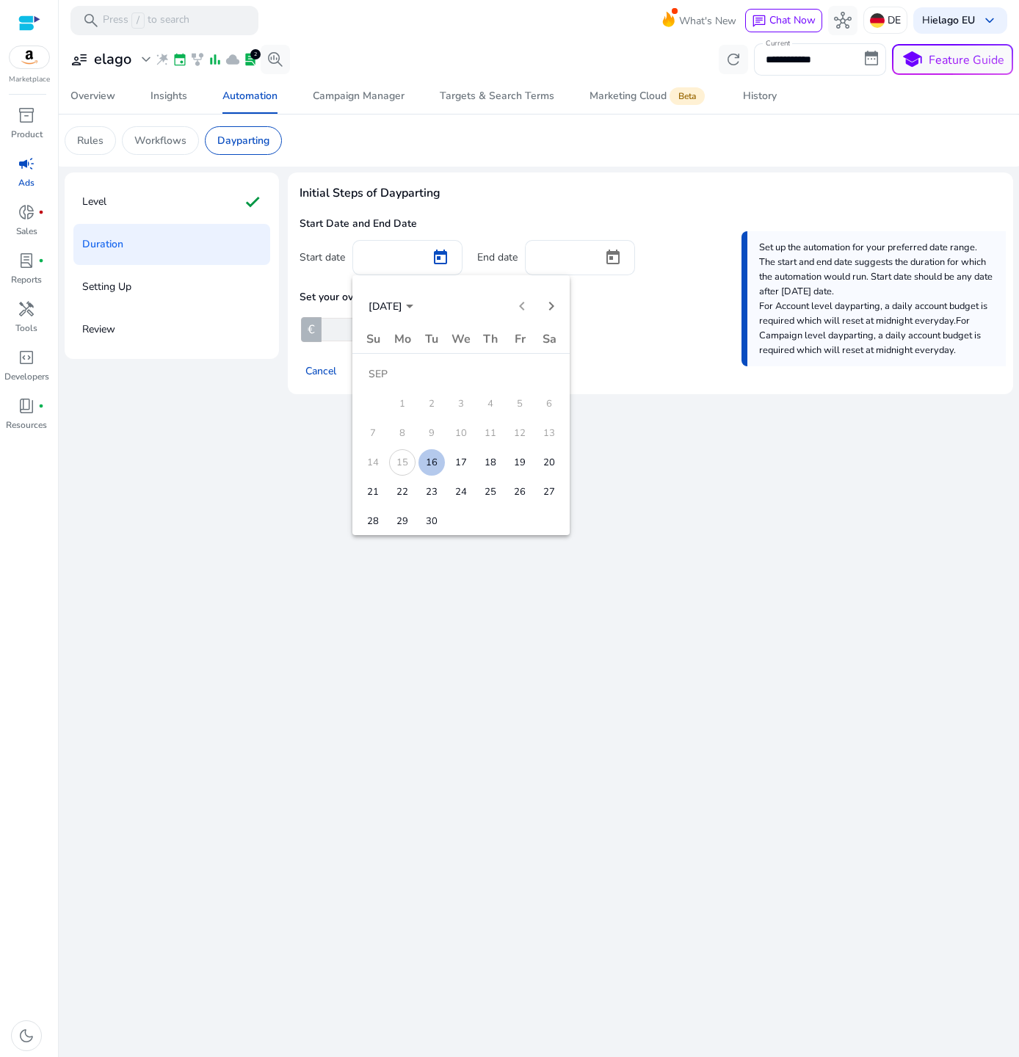
click at [462, 462] on span "17" at bounding box center [461, 462] width 26 height 26
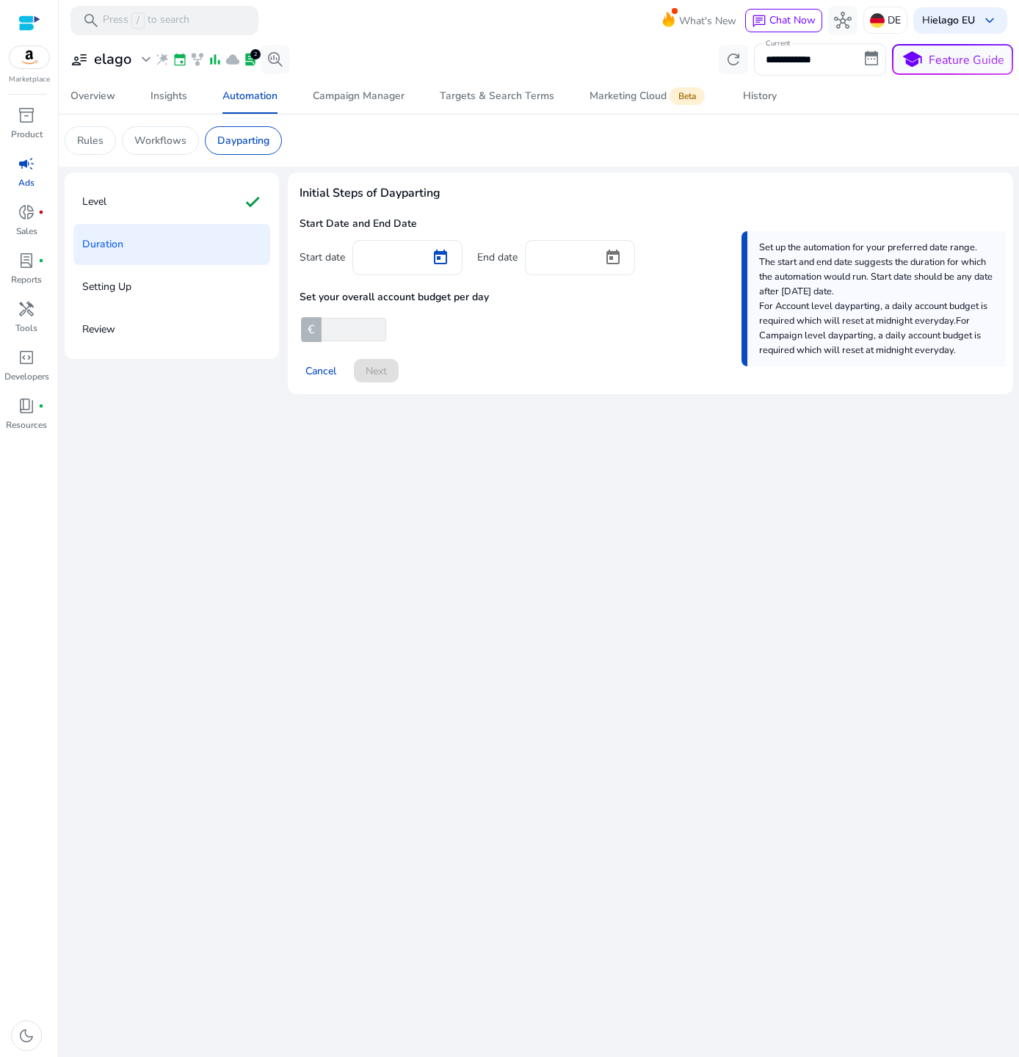
type input "*********"
click at [616, 256] on span "Open calendar" at bounding box center [612, 257] width 35 height 35
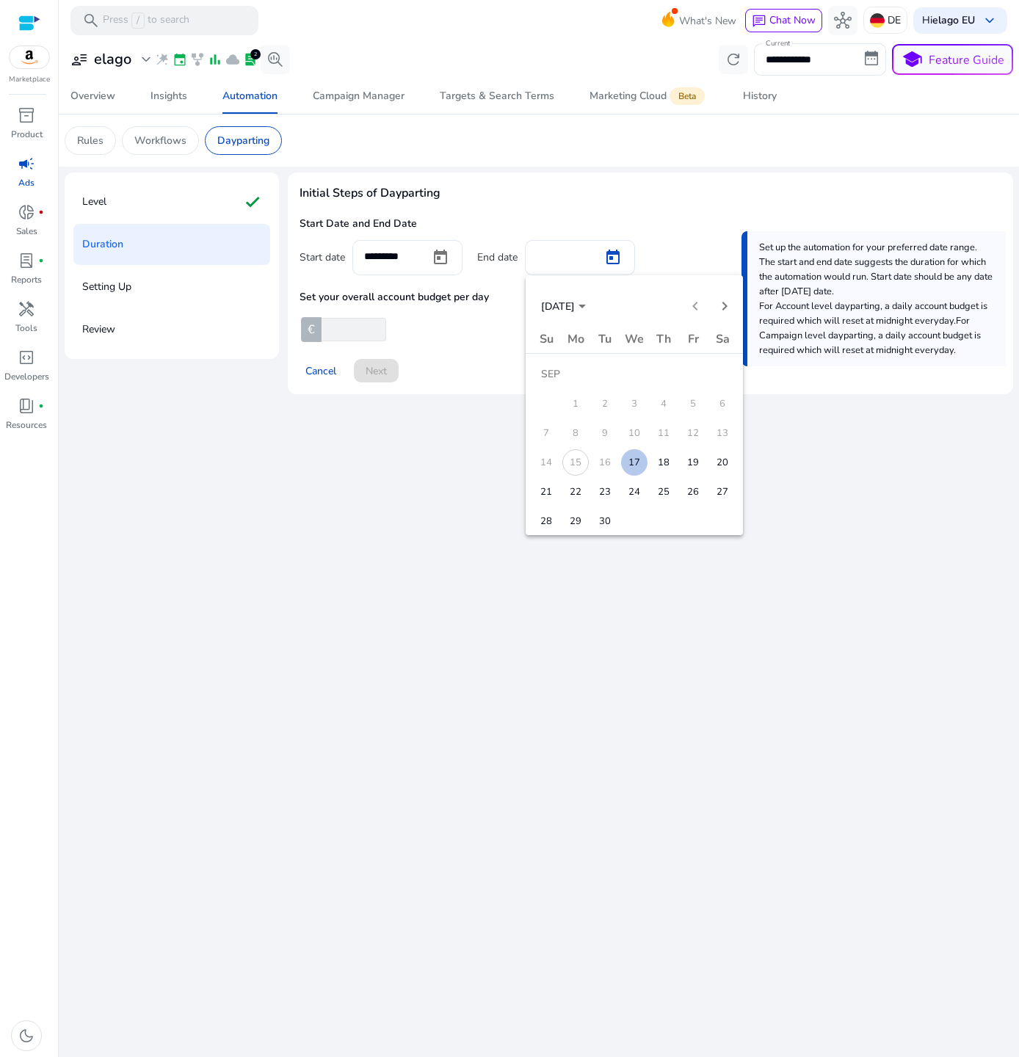
click at [614, 509] on button "30" at bounding box center [604, 520] width 29 height 29
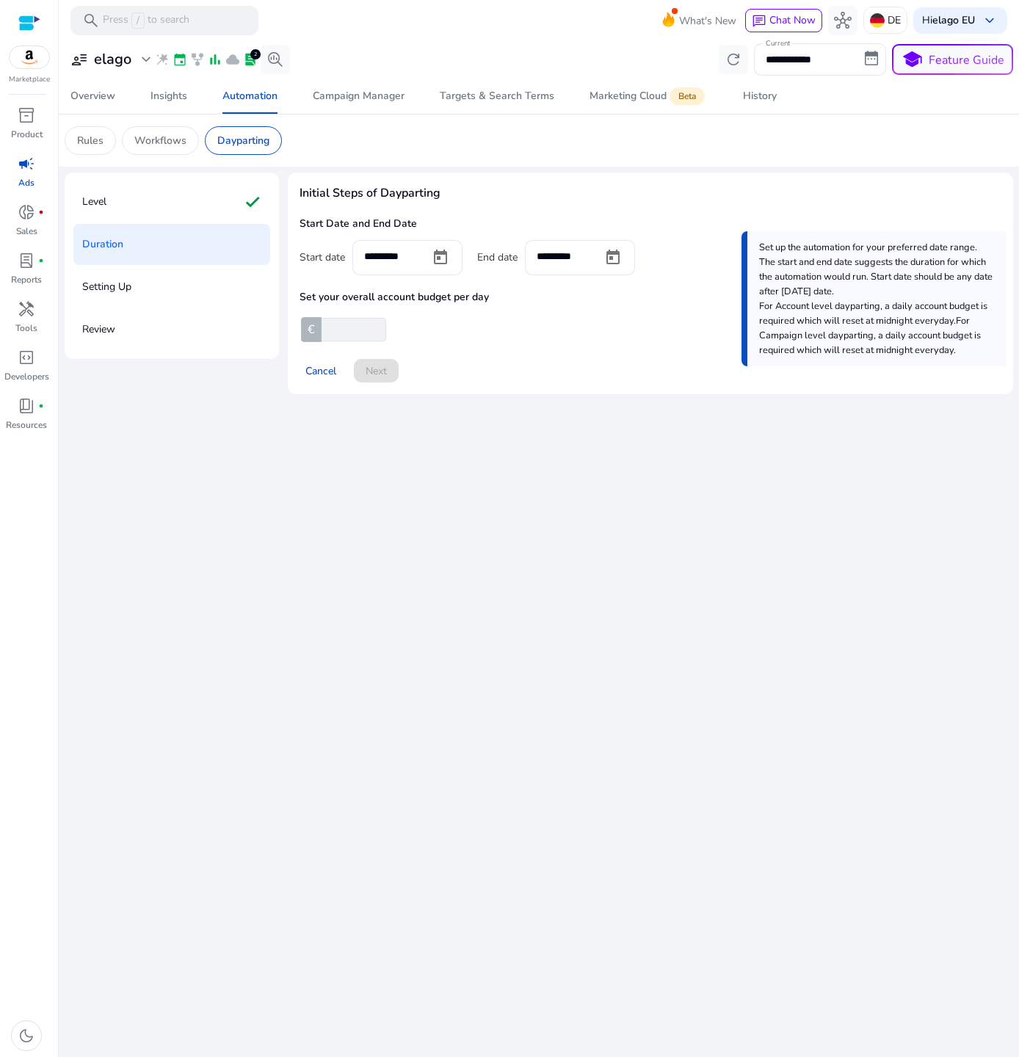
click at [533, 381] on div "Cancel Next" at bounding box center [650, 364] width 702 height 35
click at [360, 315] on div "Start Date and End Date Start date ********* End date ********* Set your overal…" at bounding box center [650, 279] width 702 height 125
click at [354, 326] on input "number" at bounding box center [353, 329] width 68 height 23
click at [618, 259] on span "Open calendar" at bounding box center [612, 257] width 35 height 35
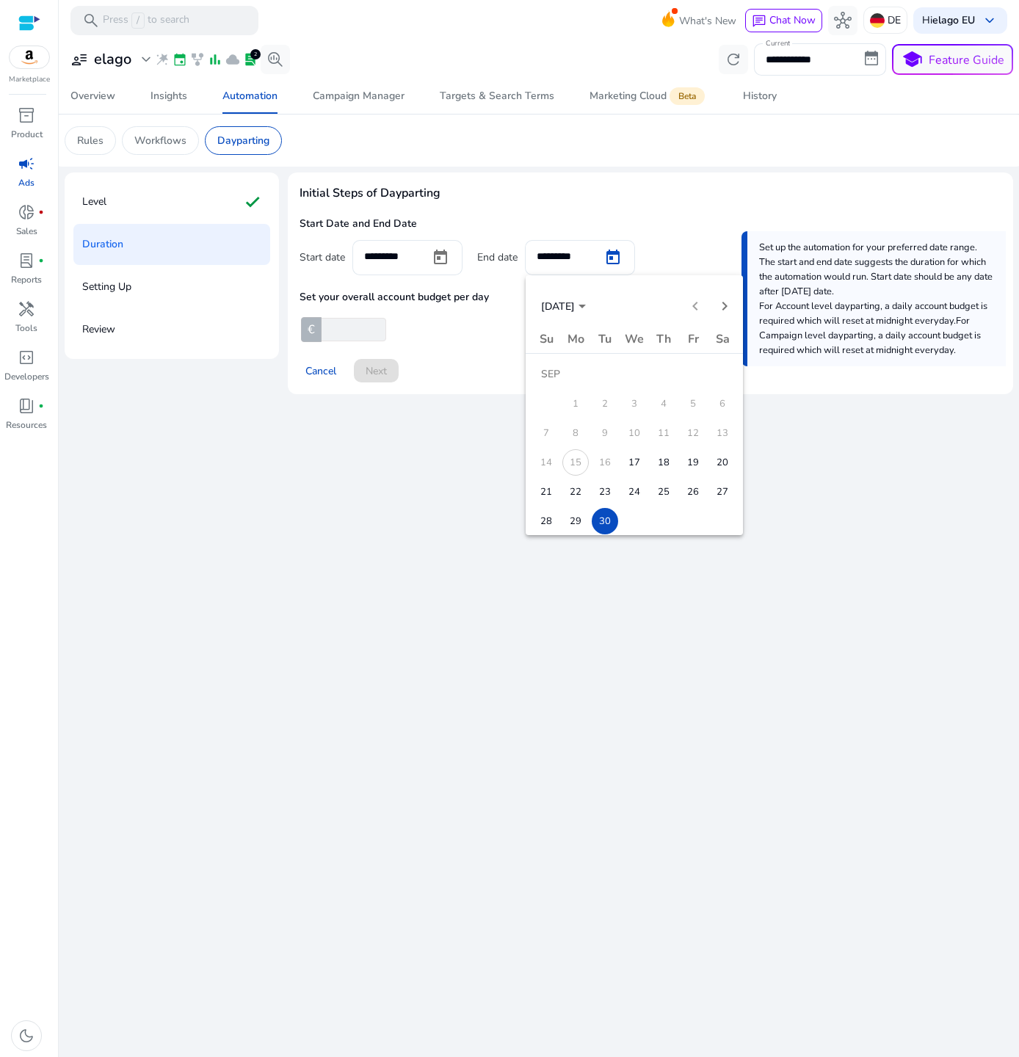
click at [725, 289] on div "SEP 2025 SEP 2025" at bounding box center [634, 298] width 217 height 46
click at [725, 296] on span "Next month" at bounding box center [724, 305] width 29 height 29
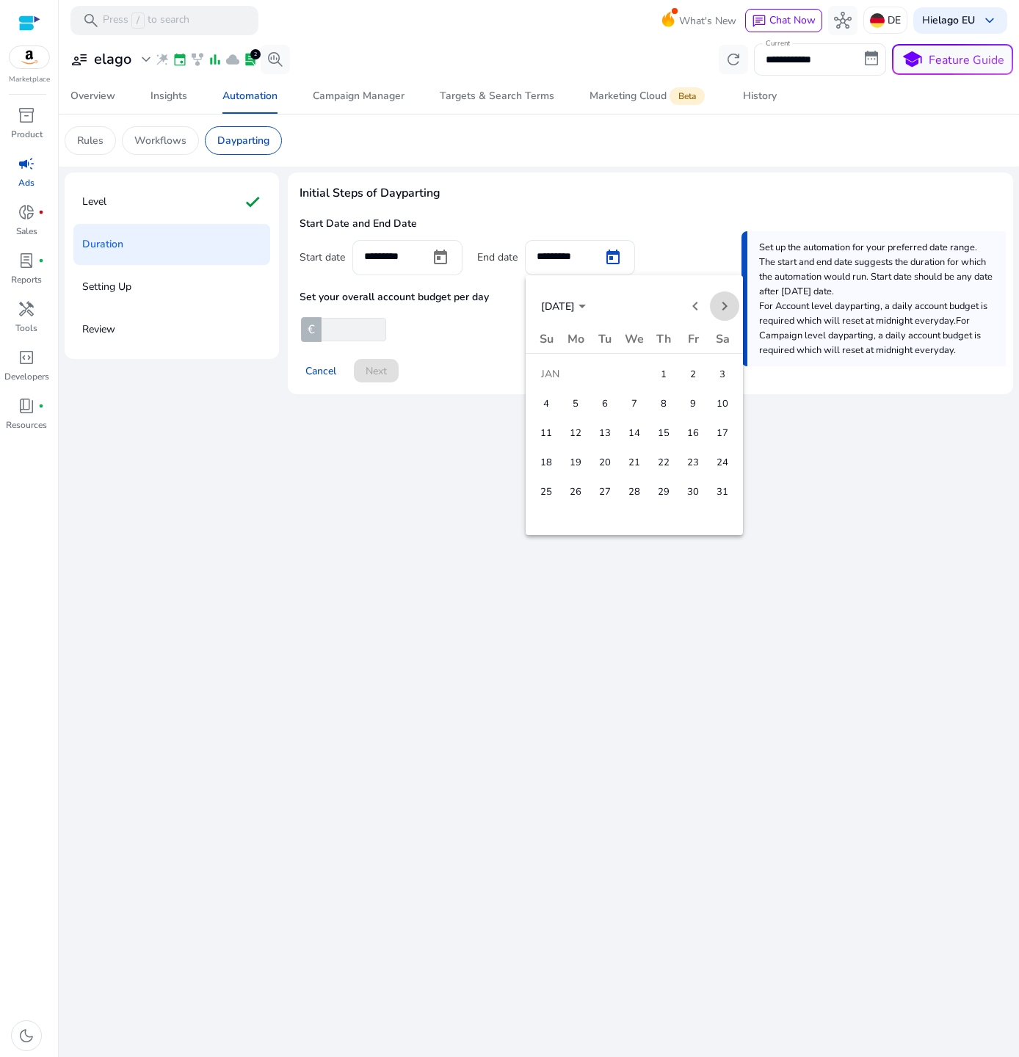
click at [725, 296] on span "Next month" at bounding box center [724, 305] width 29 height 29
click at [536, 527] on span "31" at bounding box center [546, 521] width 26 height 26
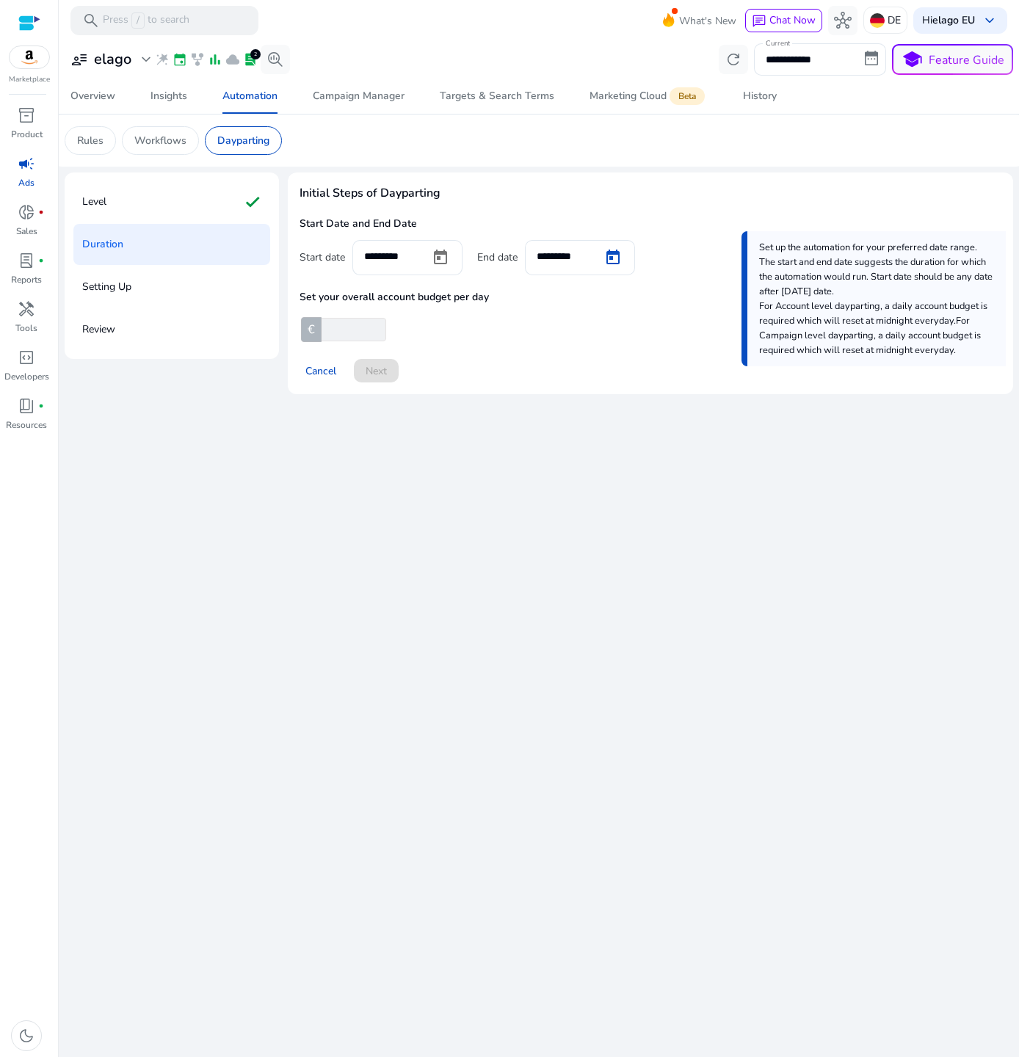
type input "*********"
click at [519, 370] on div "Cancel Next" at bounding box center [650, 364] width 702 height 35
click at [363, 323] on input "number" at bounding box center [353, 329] width 68 height 23
type input "****"
click at [374, 368] on span "Next" at bounding box center [376, 370] width 21 height 15
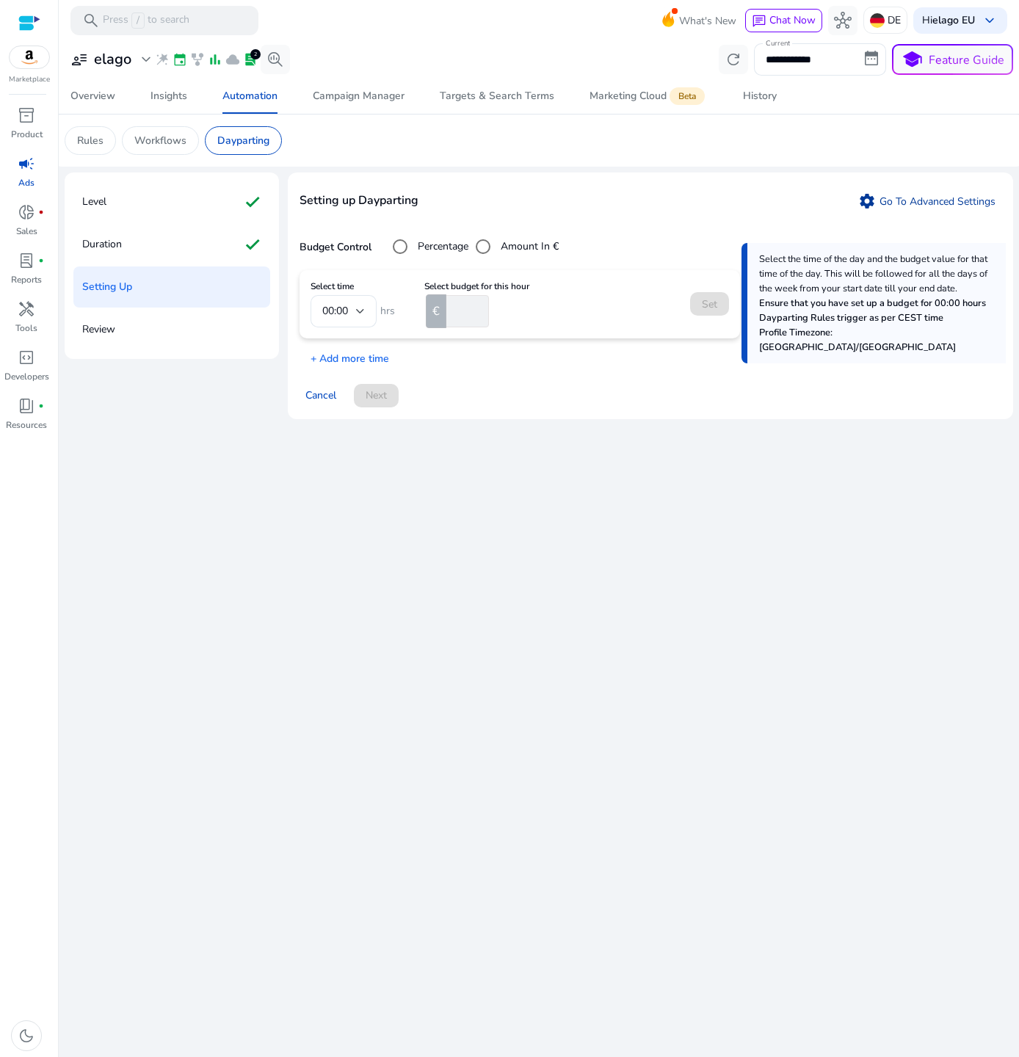
click at [969, 192] on link "settings Go To Advanced Settings" at bounding box center [926, 200] width 149 height 23
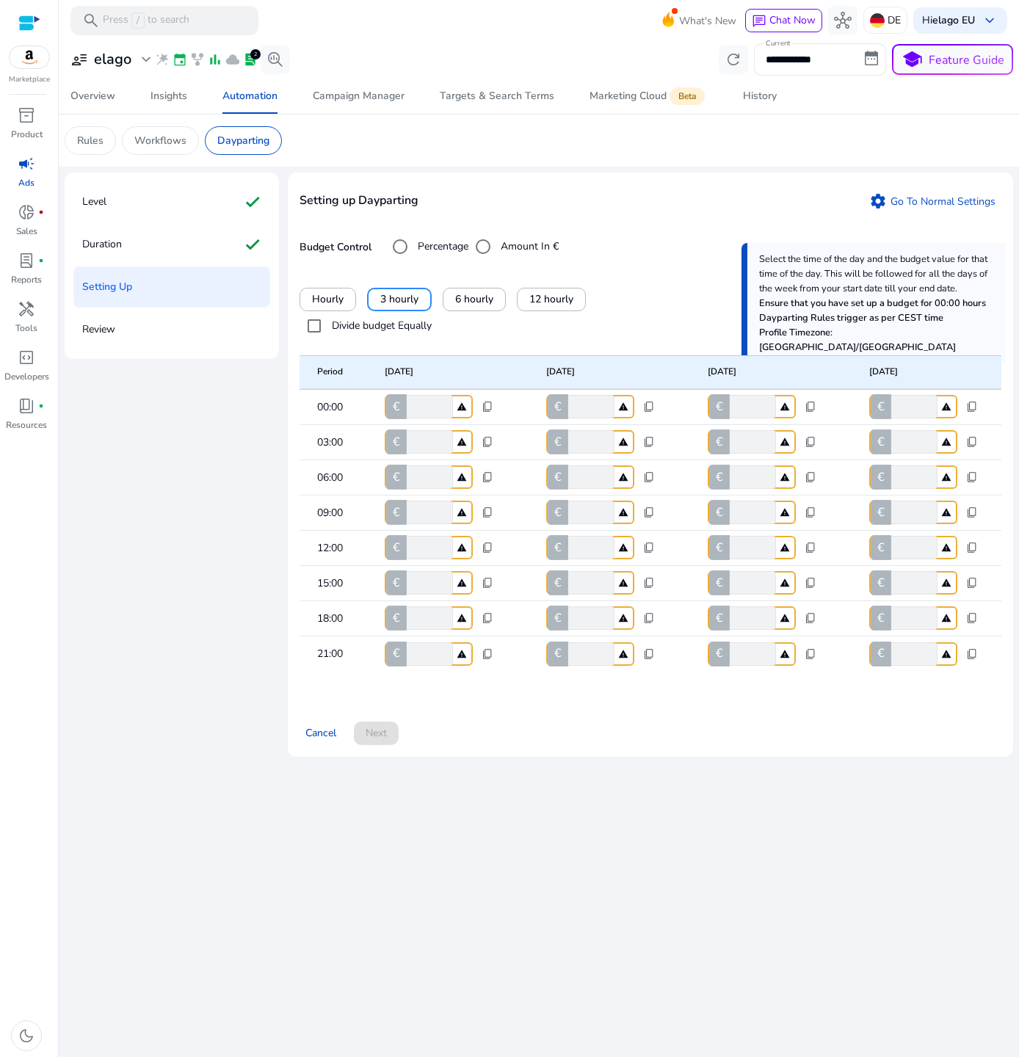
click at [332, 327] on label "Divide budget Equally" at bounding box center [380, 325] width 103 height 15
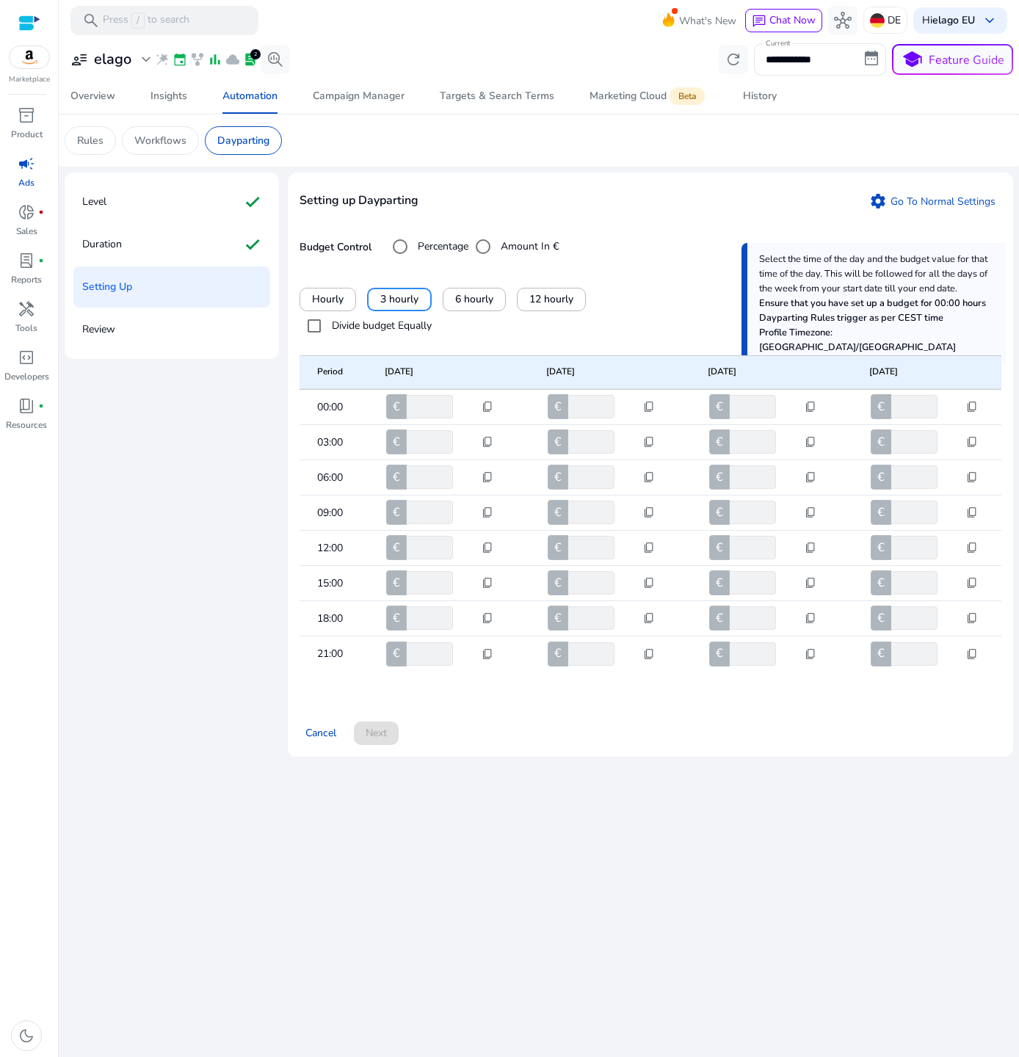
click at [332, 327] on label "Divide budget Equally" at bounding box center [380, 325] width 103 height 15
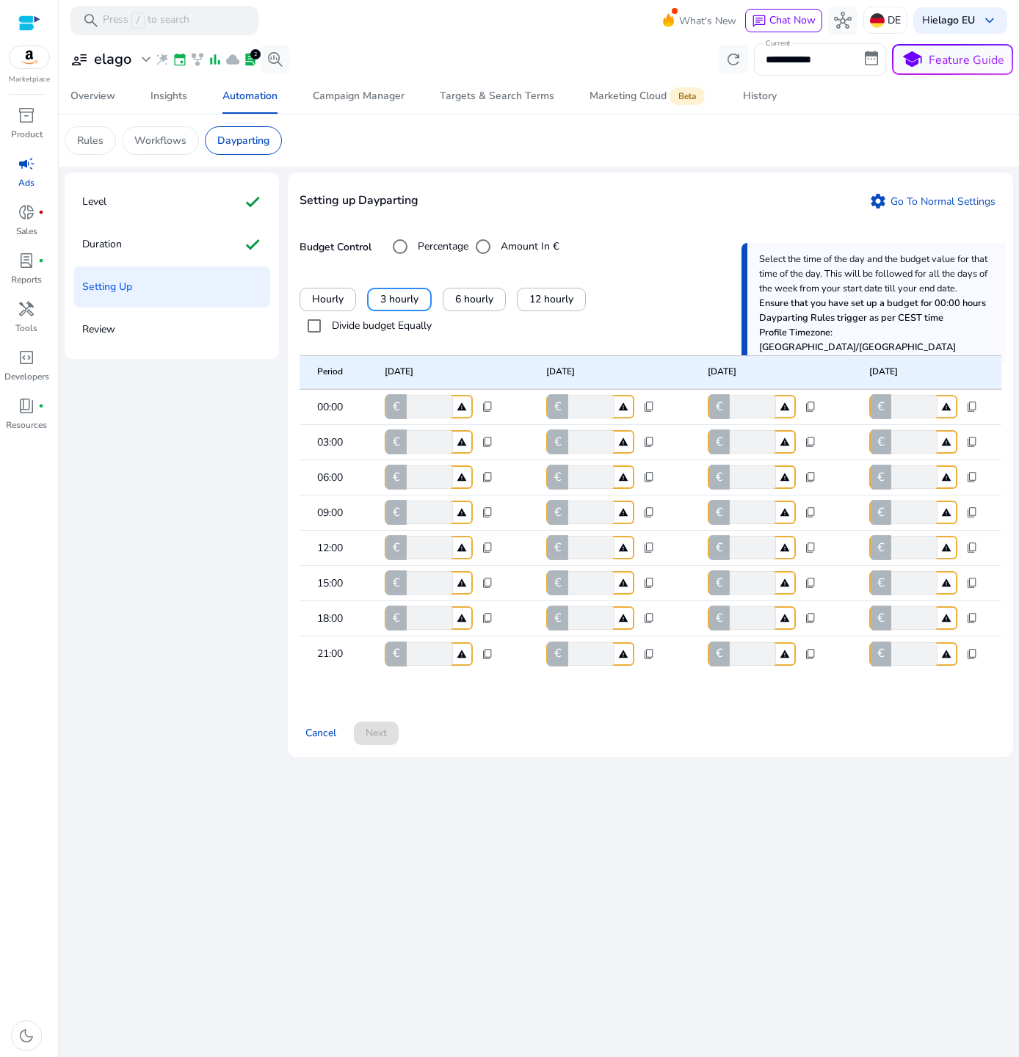
click at [333, 327] on label "Divide budget Equally" at bounding box center [380, 325] width 103 height 15
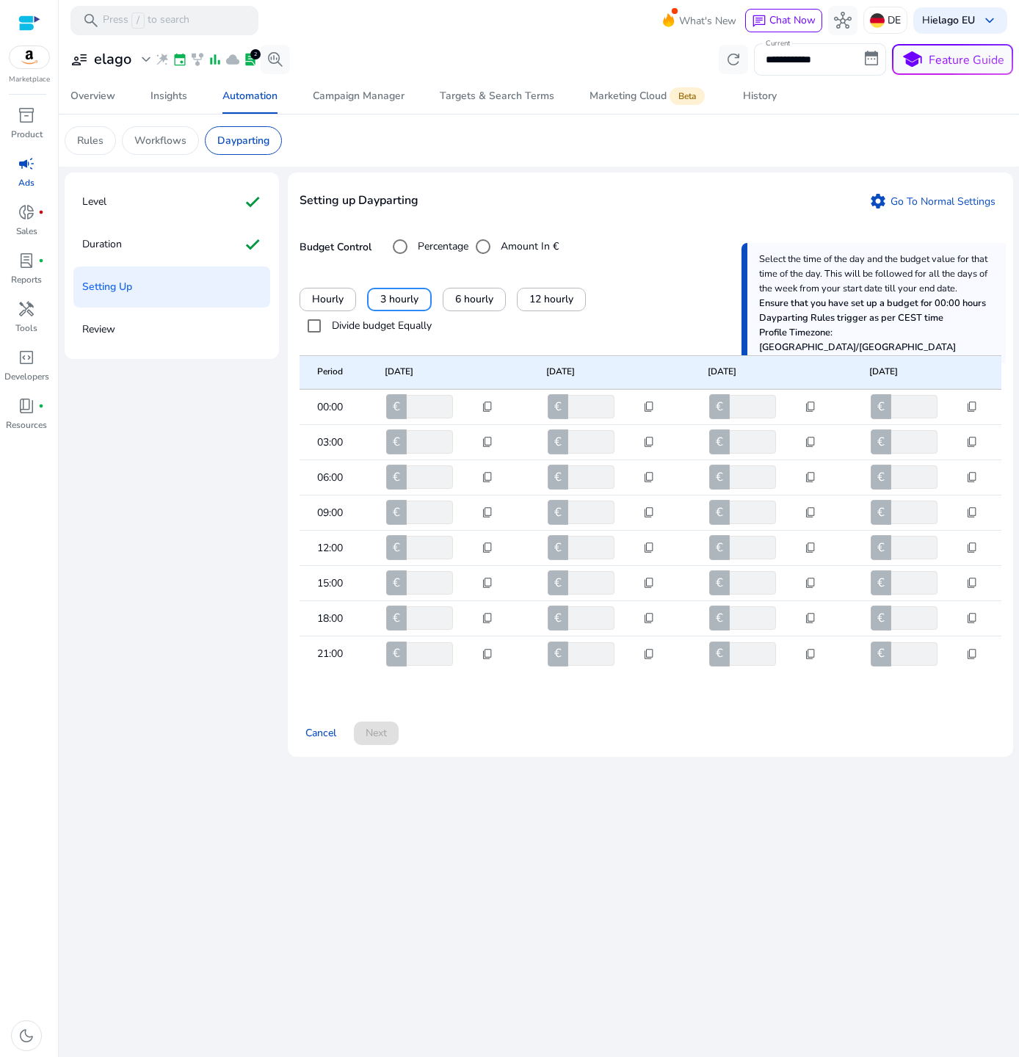
click at [452, 576] on input "****" at bounding box center [428, 582] width 49 height 23
click at [418, 576] on input "****" at bounding box center [428, 582] width 49 height 23
click at [400, 576] on div "€" at bounding box center [396, 582] width 21 height 25
click at [395, 531] on mat-cell "€ ****** content_copy" at bounding box center [453, 548] width 161 height 35
click at [475, 407] on mat-cell "€ ***** content_copy" at bounding box center [453, 407] width 161 height 35
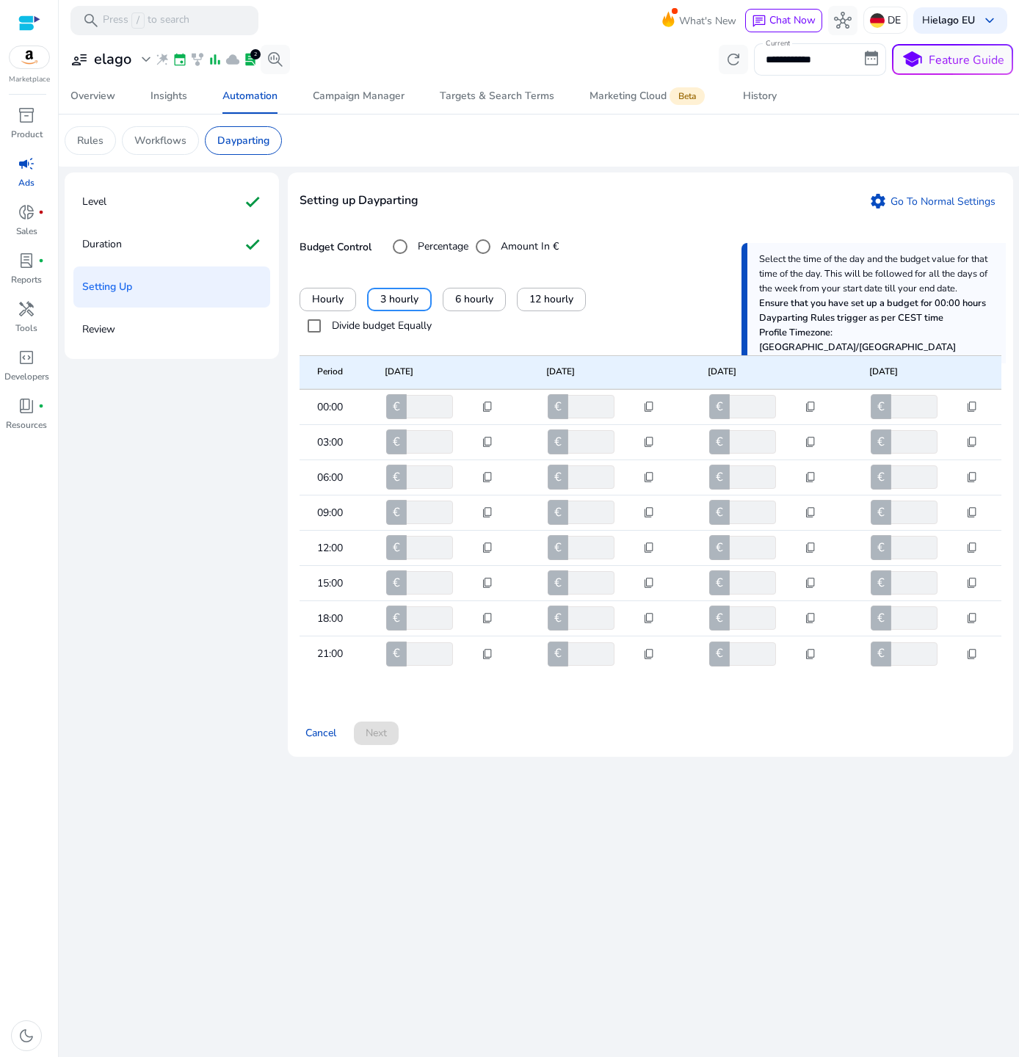
click at [483, 407] on span "content_copy" at bounding box center [488, 407] width 12 height 12
click at [473, 427] on span "Copy to all rows" at bounding box center [441, 426] width 76 height 15
click at [485, 409] on span "content_copy" at bounding box center [488, 407] width 12 height 12
click at [503, 459] on div at bounding box center [509, 528] width 1019 height 1057
click at [552, 283] on span at bounding box center [551, 299] width 68 height 35
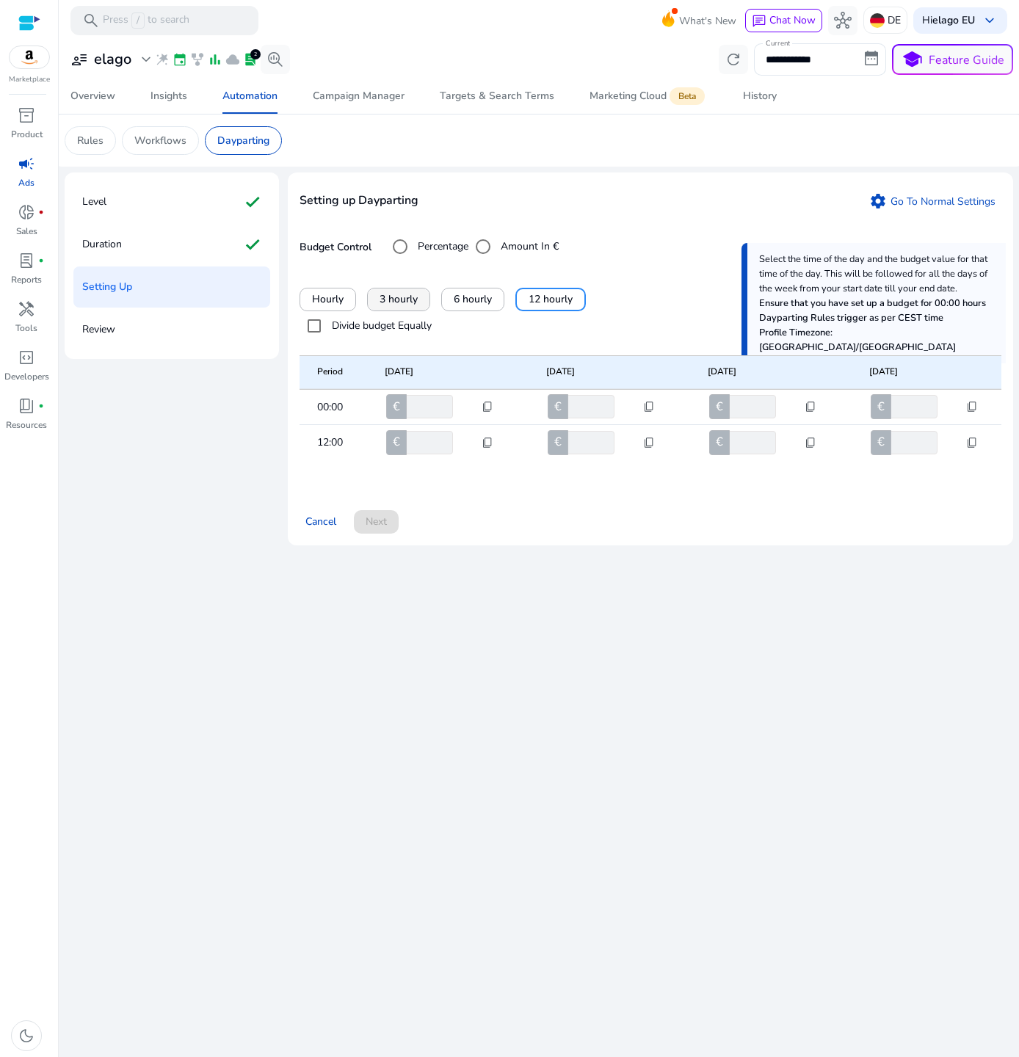
click at [374, 292] on span at bounding box center [399, 299] width 62 height 35
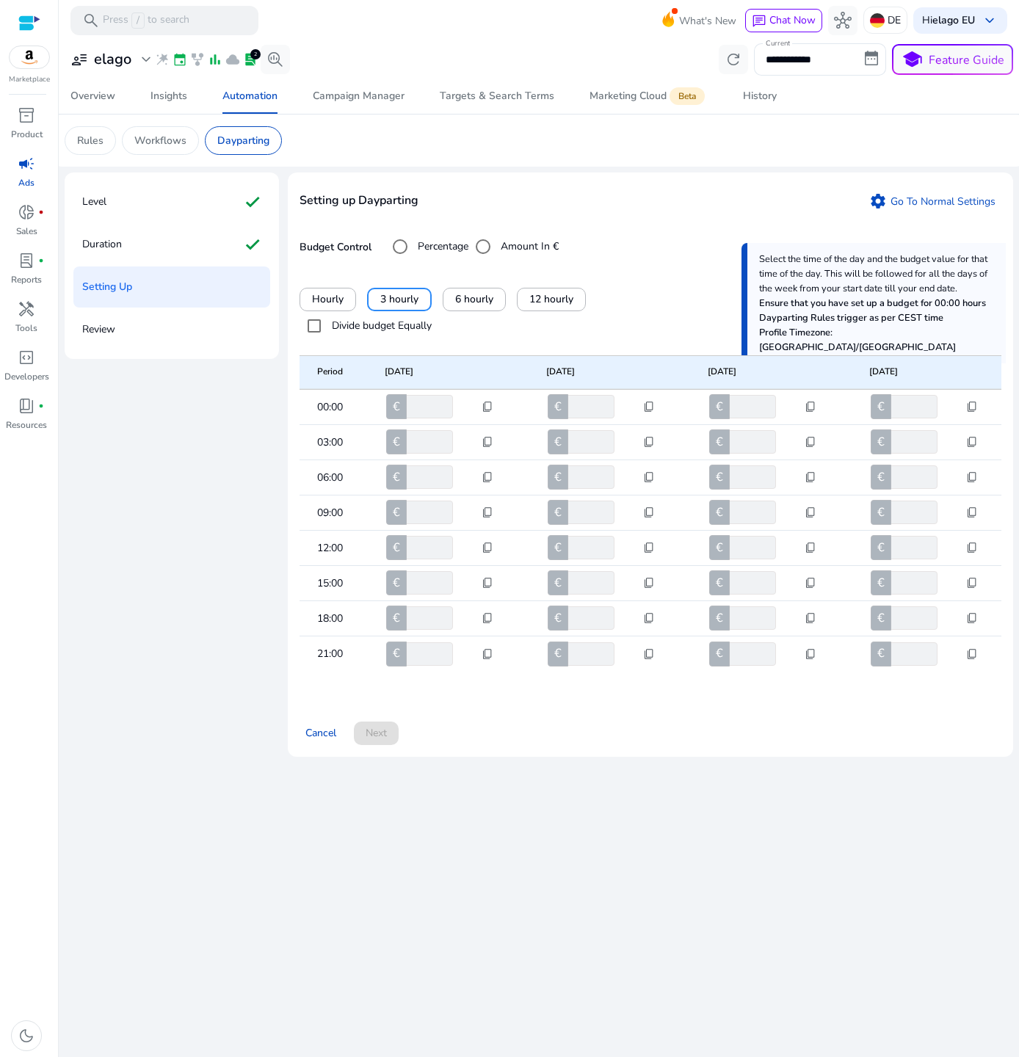
drag, startPoint x: 617, startPoint y: 670, endPoint x: 983, endPoint y: 666, distance: 366.3
click at [984, 666] on mat-row "21:00 € **** content_copy € **** content_copy € **** content_copy € **** conten…" at bounding box center [650, 653] width 702 height 35
click at [724, 283] on div "Setting up Dayparting settings Go To Normal Settings Budget Control Percentage …" at bounding box center [650, 464] width 725 height 584
click at [452, 252] on label "Percentage" at bounding box center [442, 246] width 54 height 15
click at [507, 249] on label "Amount In €" at bounding box center [528, 246] width 61 height 15
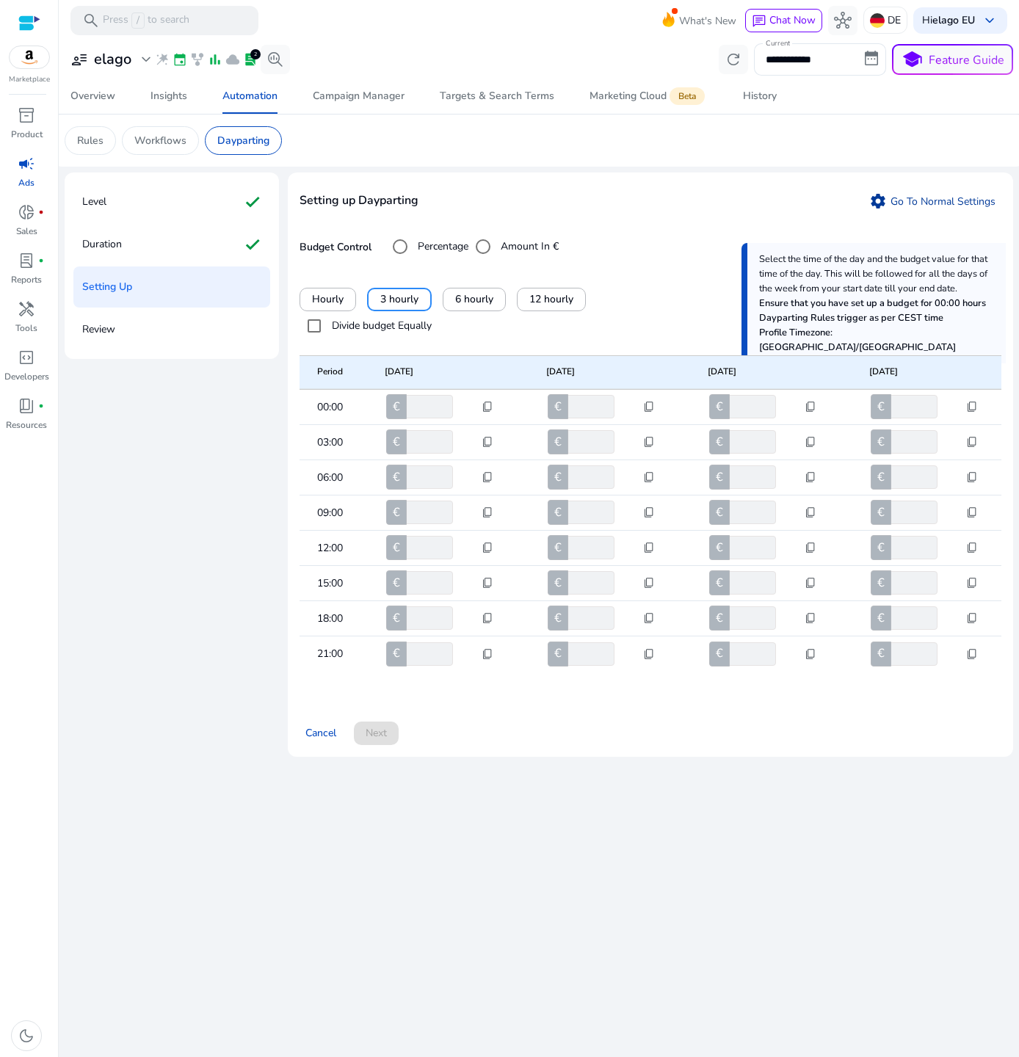
click at [907, 189] on link "settings Go To Normal Settings" at bounding box center [932, 200] width 138 height 23
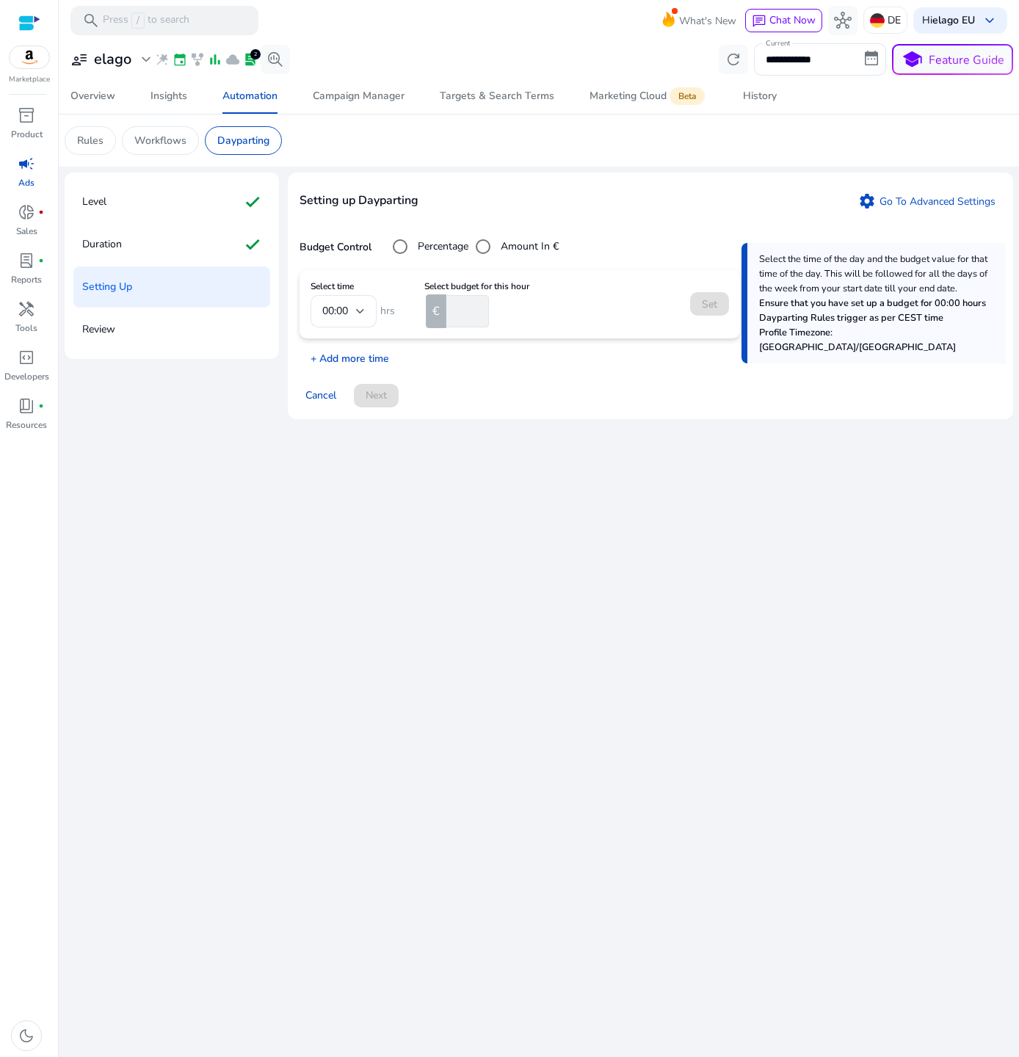
click at [370, 355] on p "+ Add more time" at bounding box center [344, 355] width 90 height 23
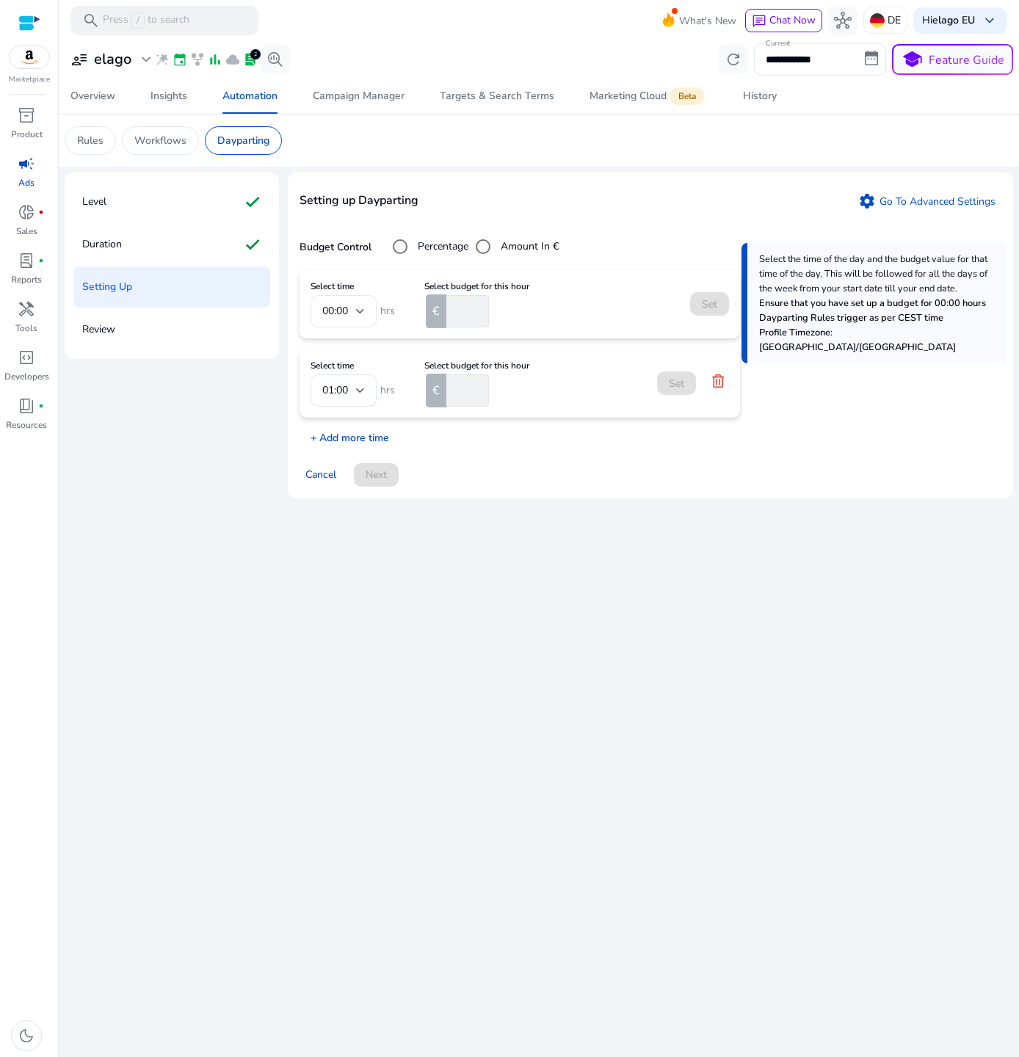
click at [341, 437] on p "+ Add more time" at bounding box center [344, 434] width 90 height 23
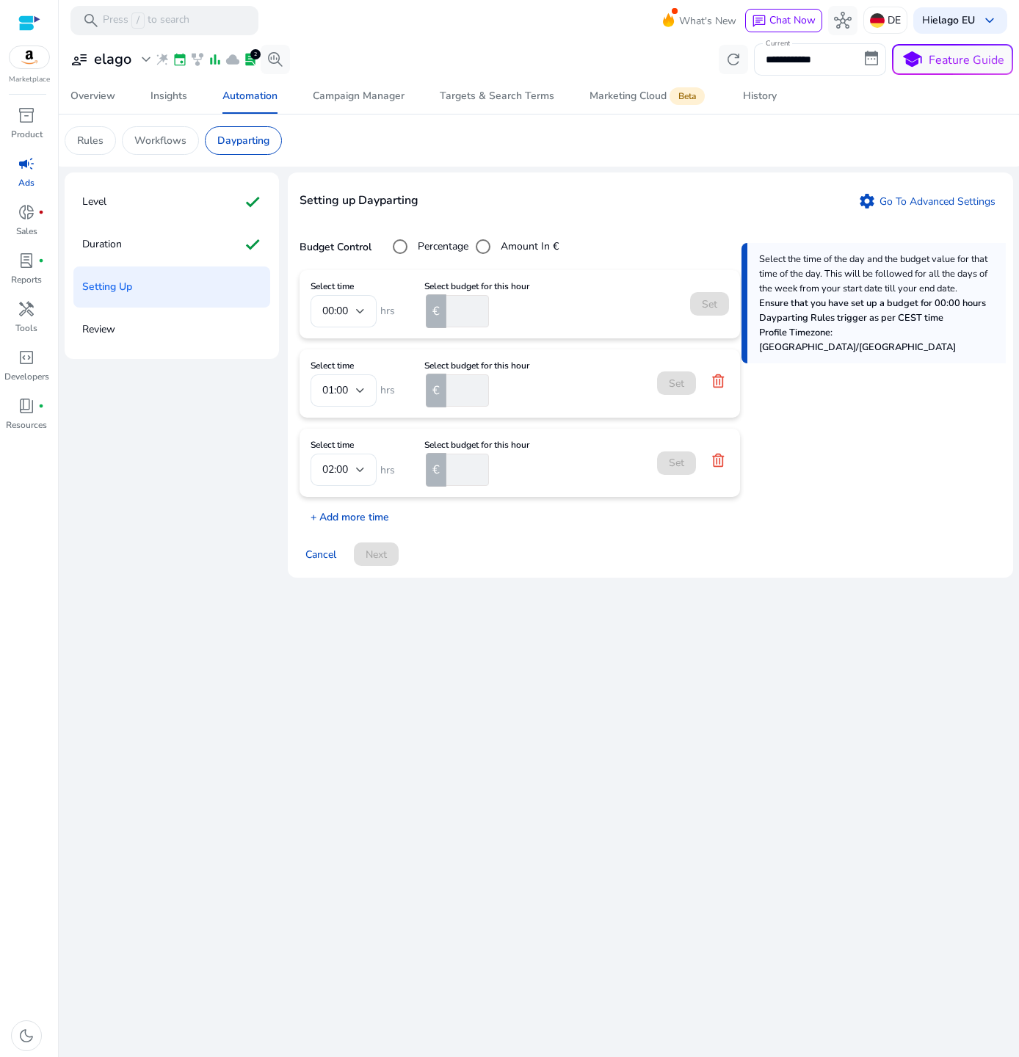
click at [341, 523] on p "+ Add more time" at bounding box center [344, 513] width 90 height 23
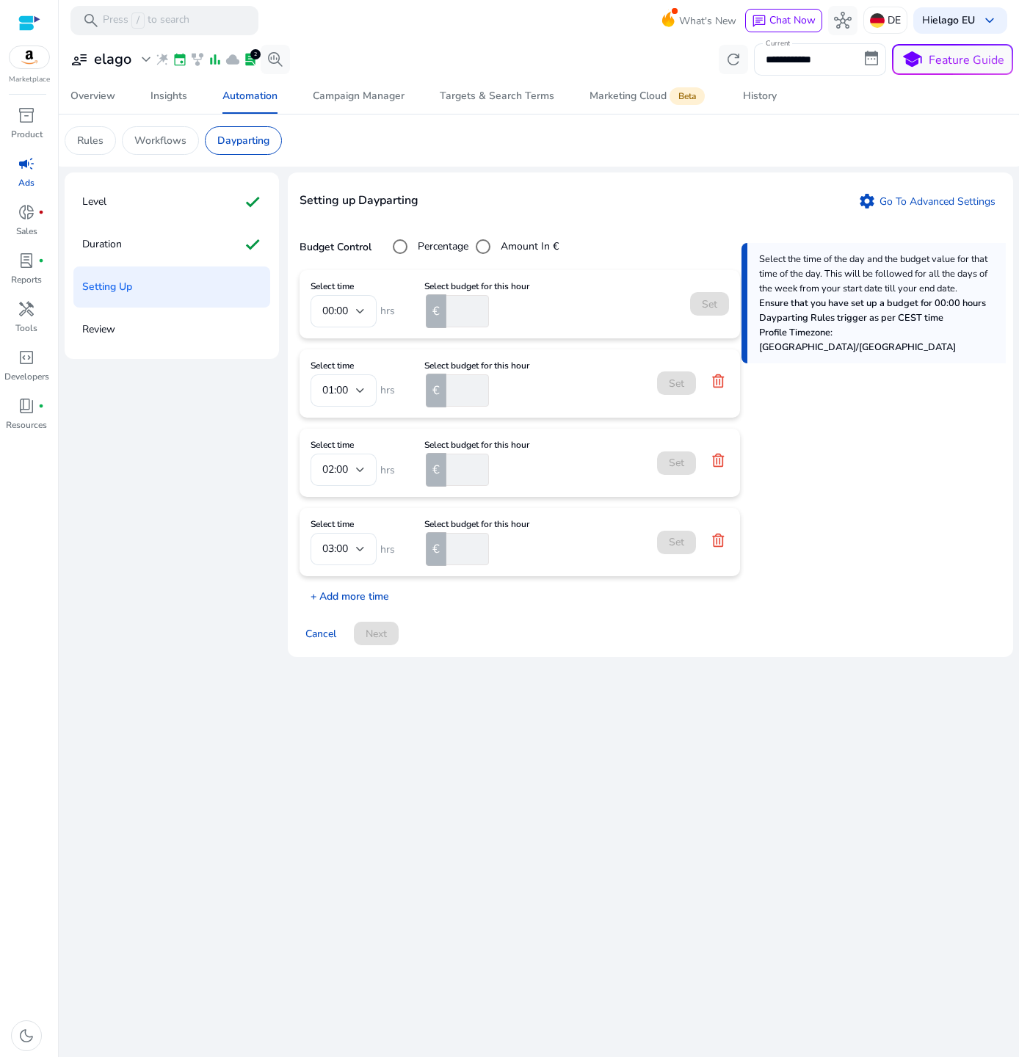
click at [340, 590] on p "+ Add more time" at bounding box center [344, 592] width 90 height 23
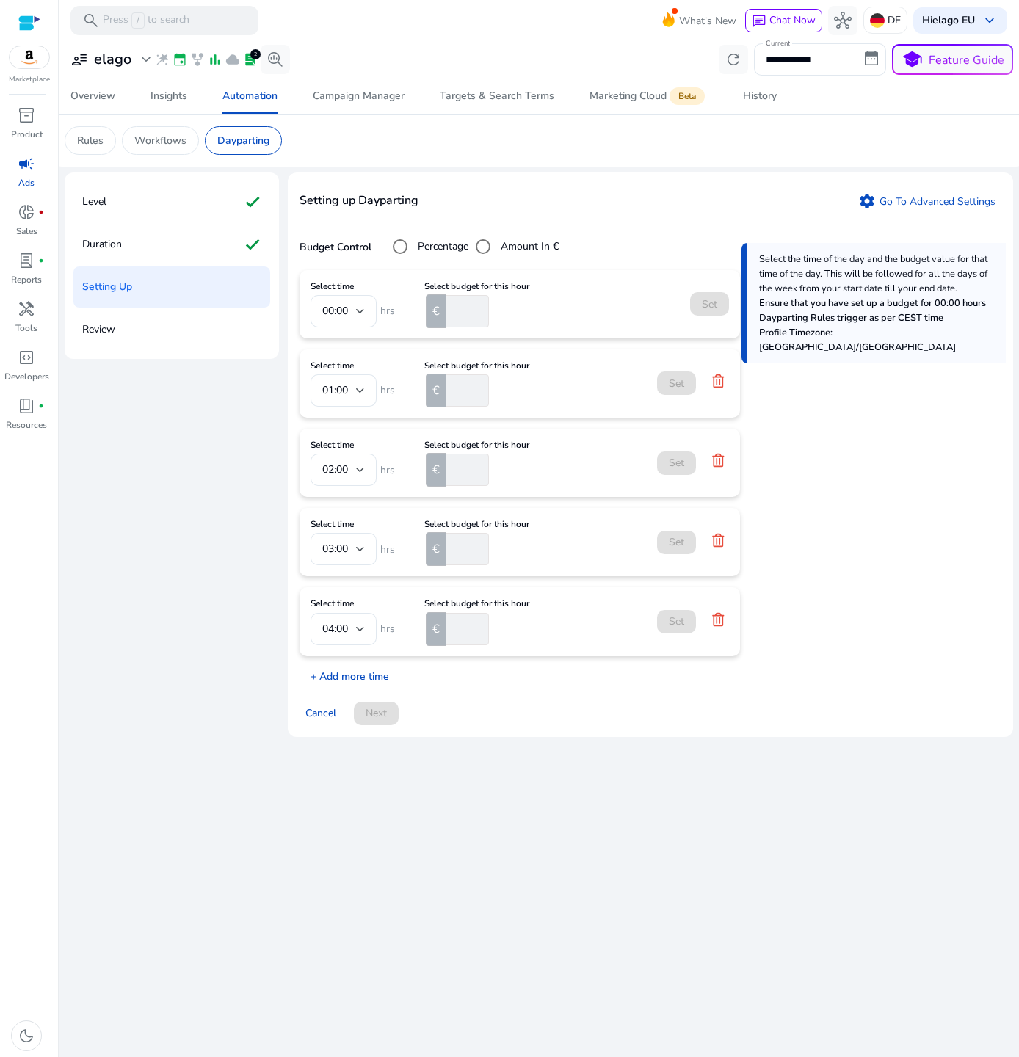
click at [338, 671] on p "+ Add more time" at bounding box center [344, 672] width 90 height 23
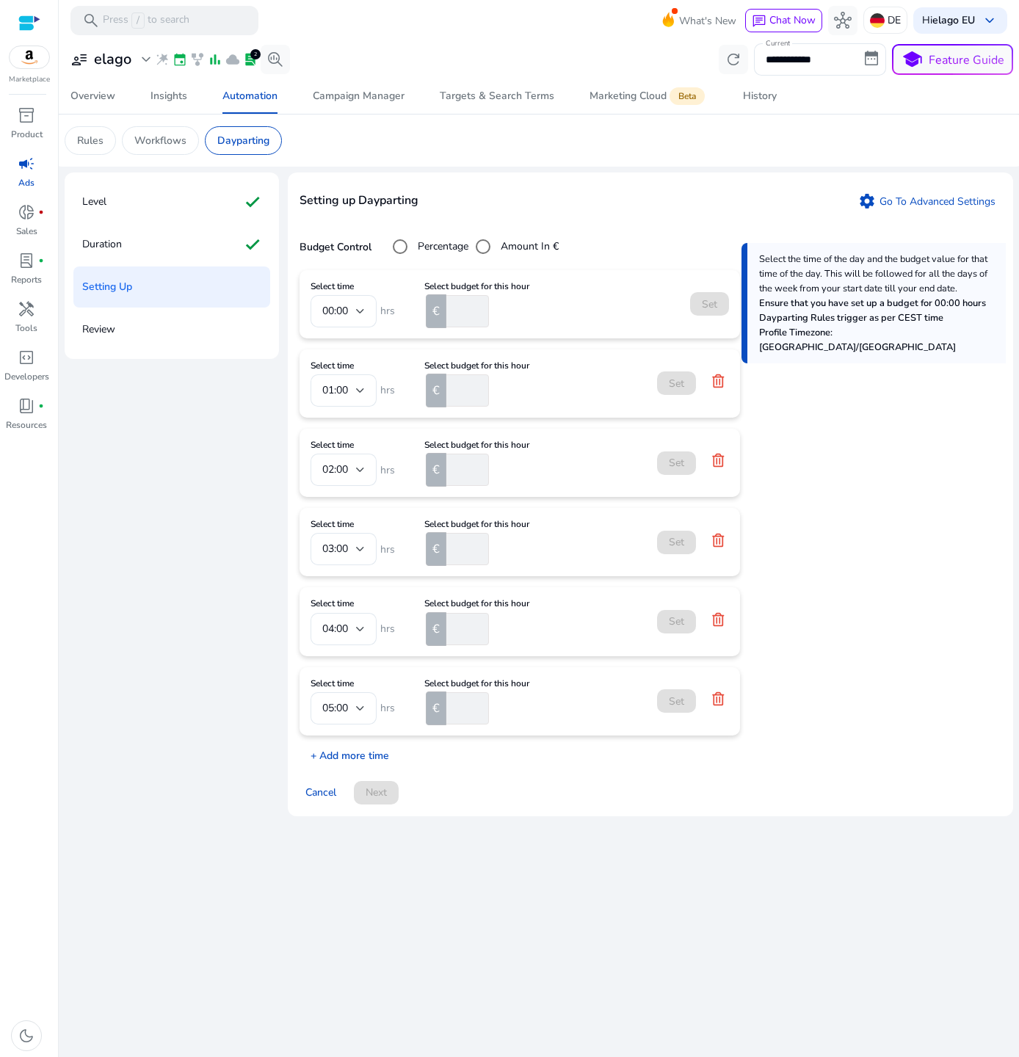
click at [352, 746] on p "+ Add more time" at bounding box center [344, 752] width 90 height 23
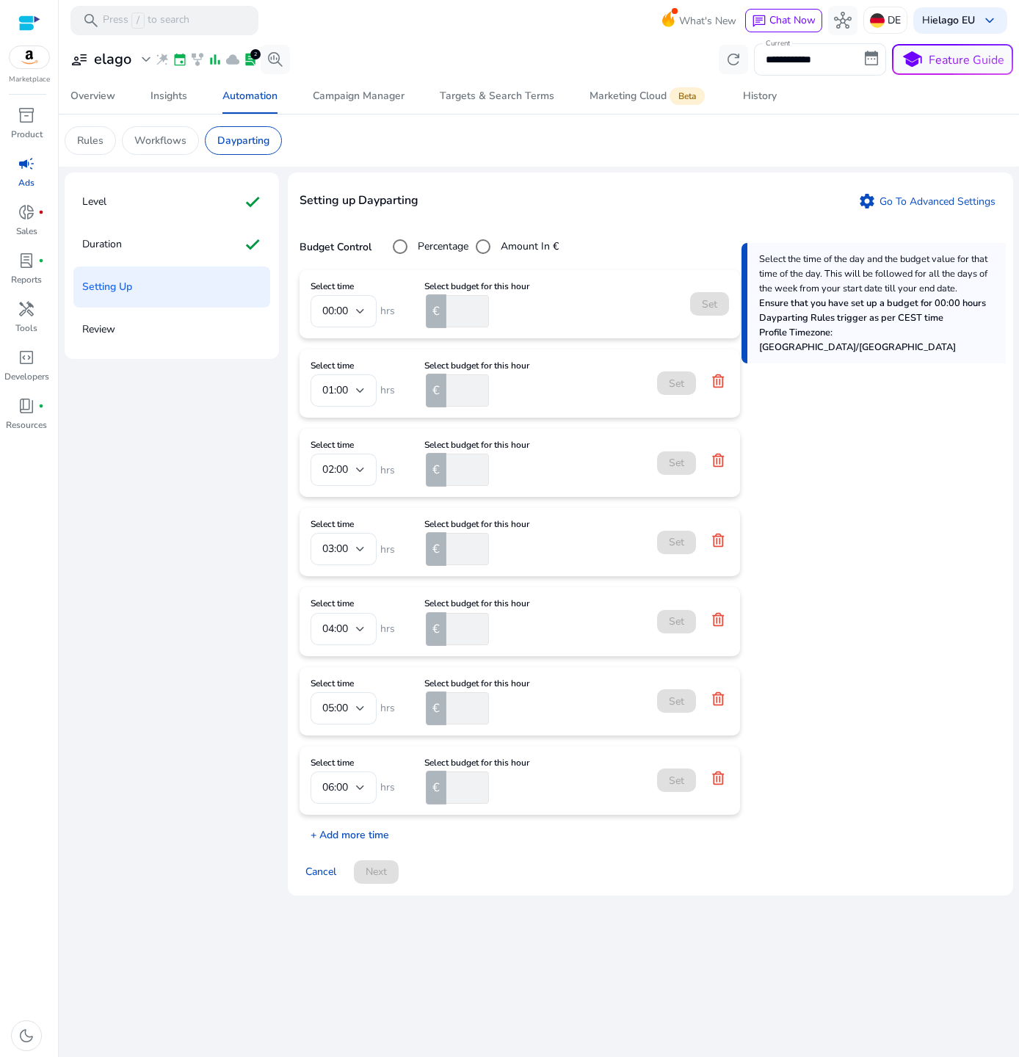
click at [360, 840] on p "+ Add more time" at bounding box center [344, 831] width 90 height 23
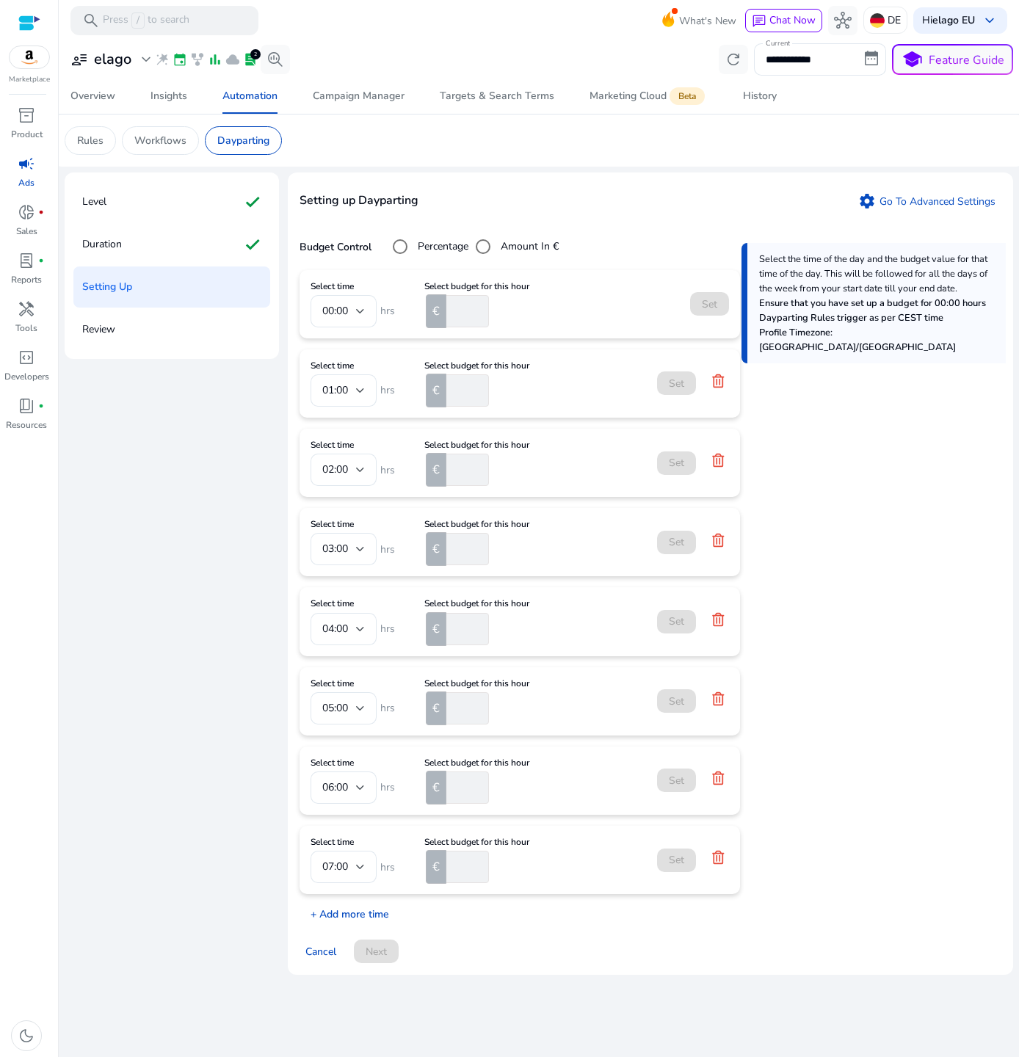
click at [336, 916] on p "+ Add more time" at bounding box center [344, 910] width 90 height 23
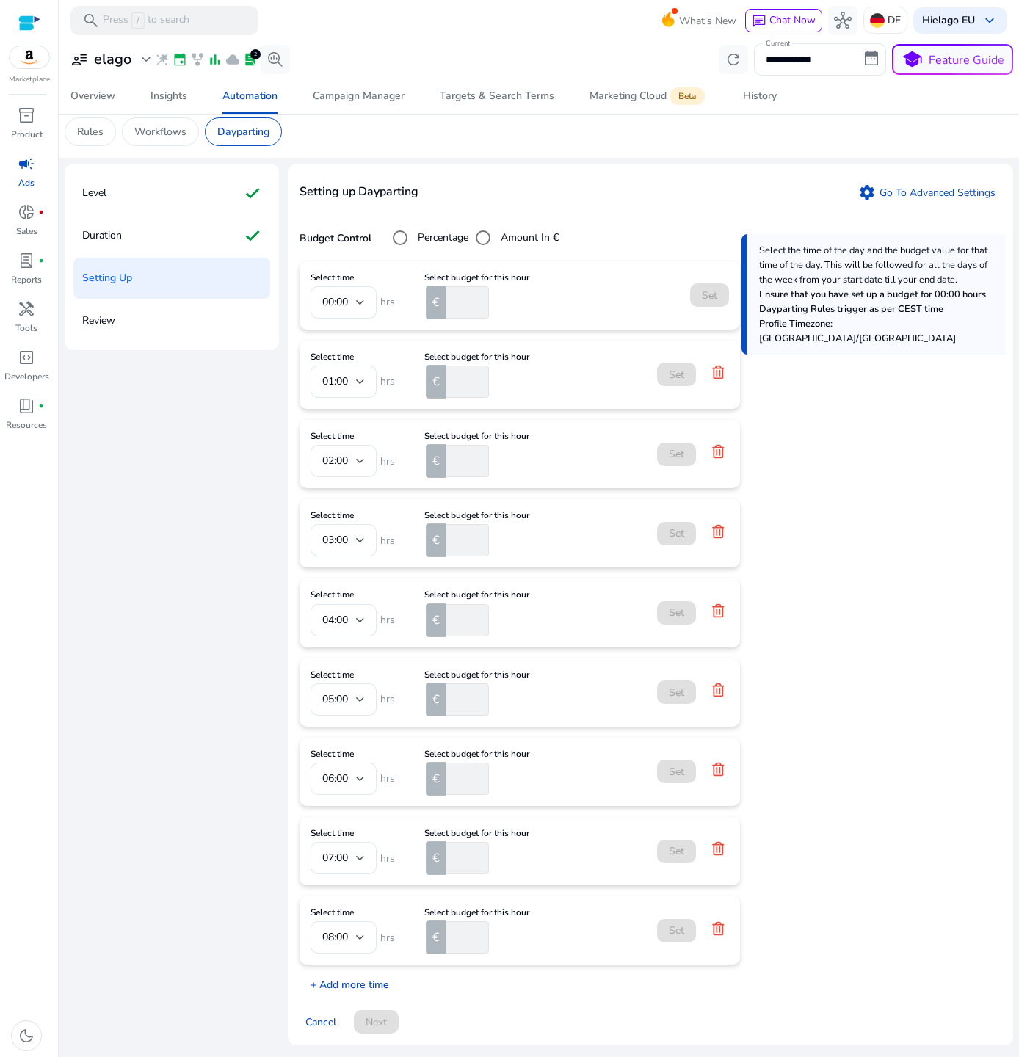
click at [341, 976] on p "+ Add more time" at bounding box center [344, 981] width 90 height 23
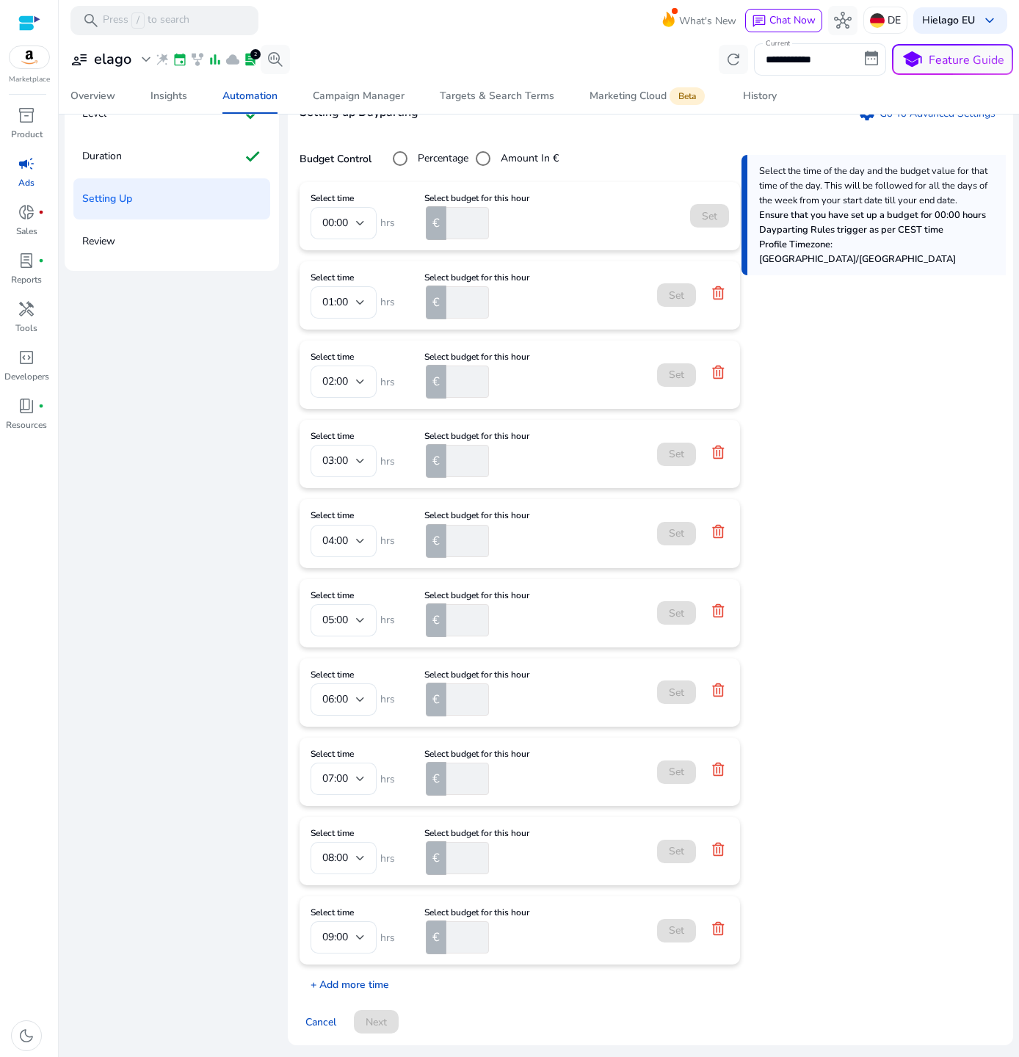
click at [341, 976] on p "+ Add more time" at bounding box center [344, 981] width 90 height 23
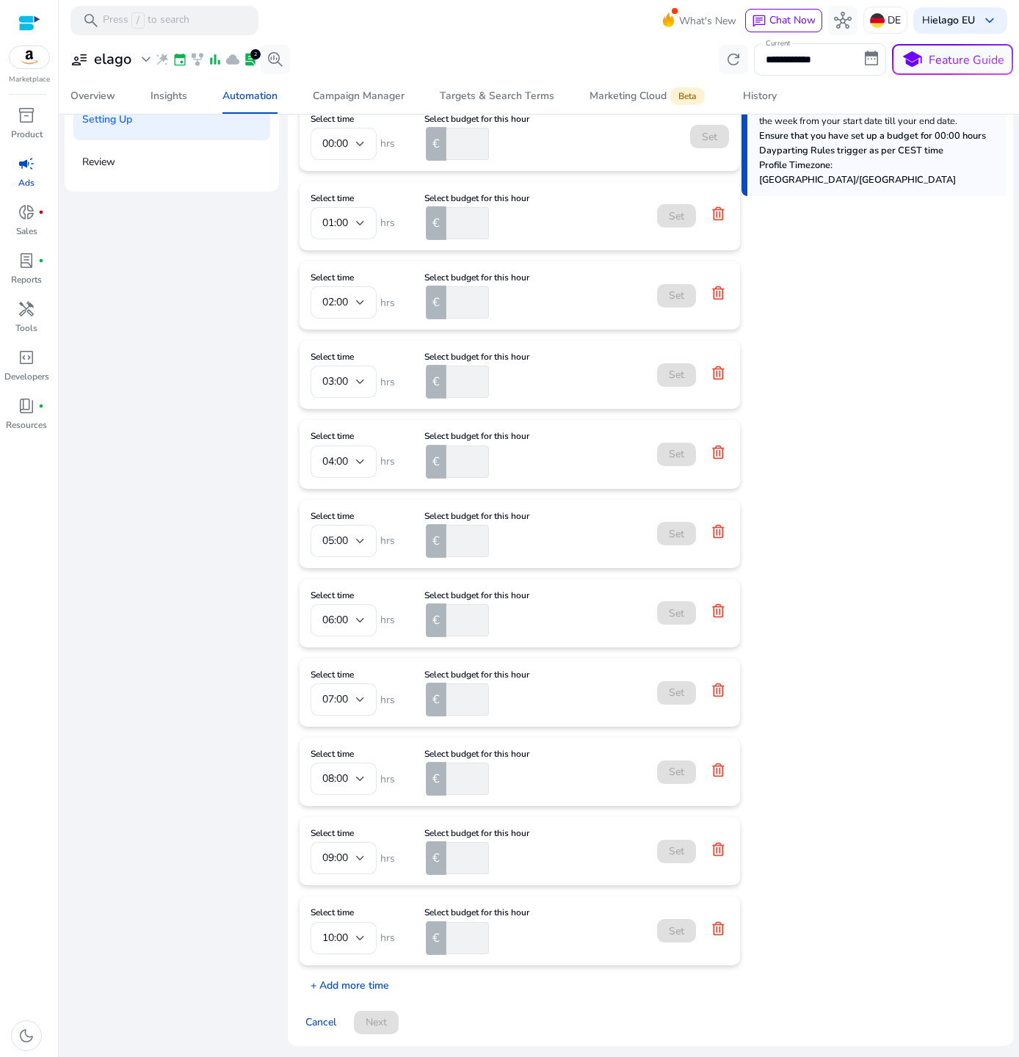
click at [341, 976] on p "+ Add more time" at bounding box center [344, 981] width 90 height 23
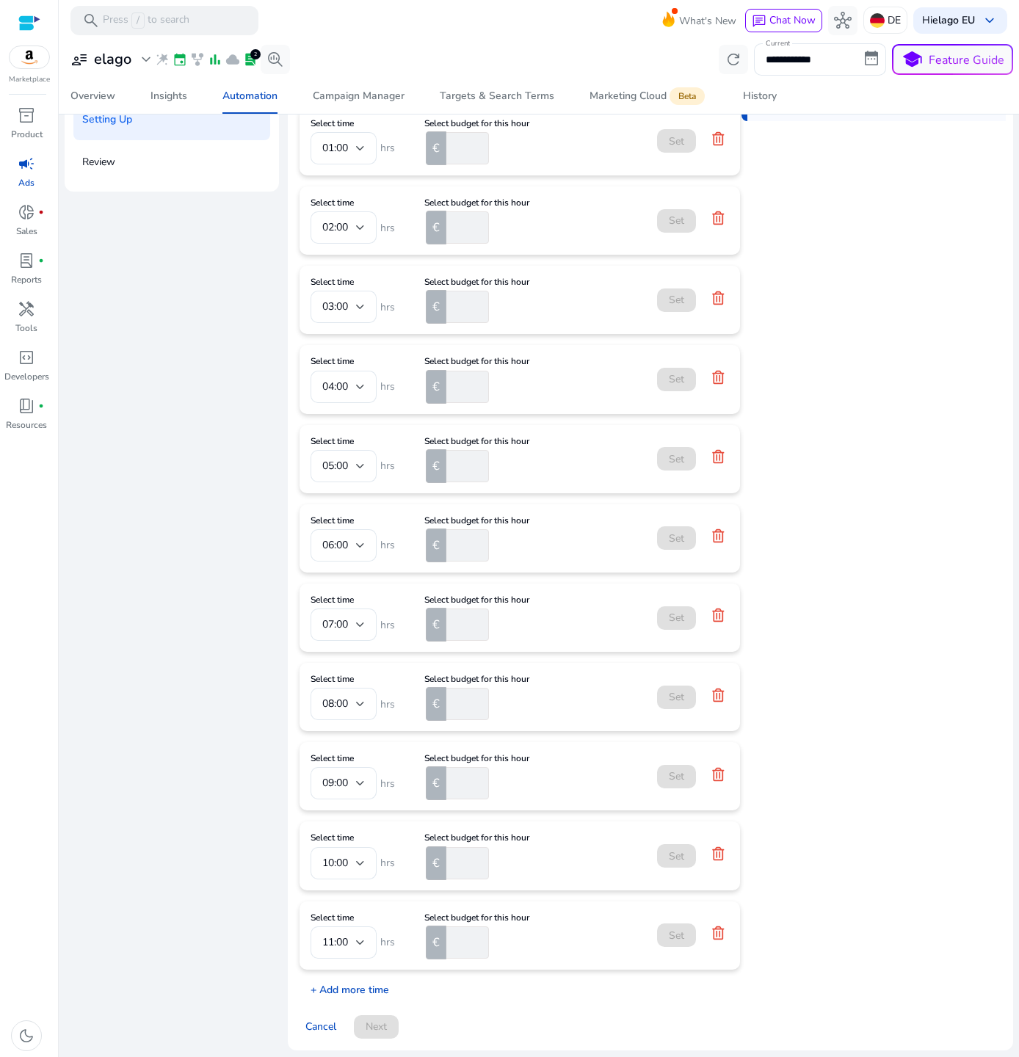
click at [341, 976] on p "+ Add more time" at bounding box center [344, 986] width 90 height 23
click at [341, 976] on p "+ Add more time" at bounding box center [344, 987] width 90 height 23
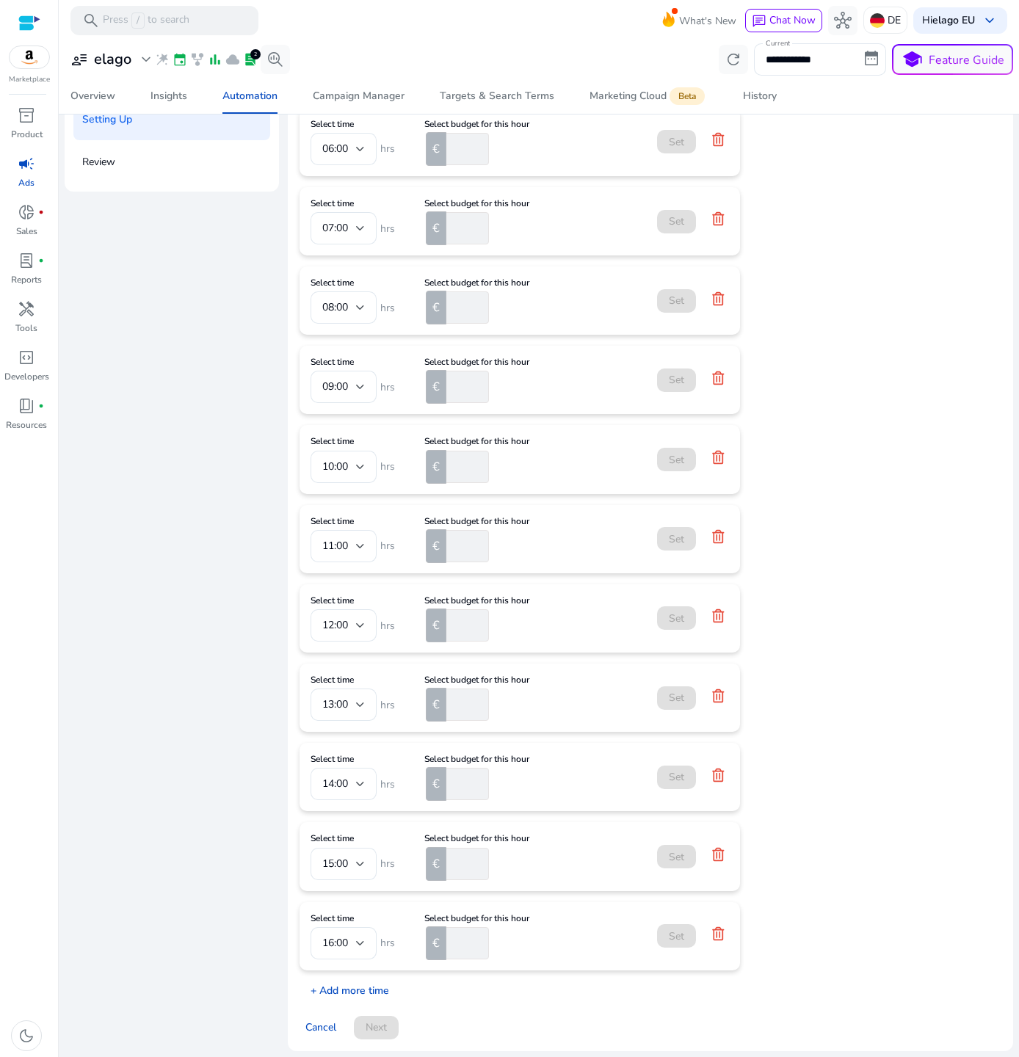
click at [341, 976] on p "+ Add more time" at bounding box center [344, 987] width 90 height 23
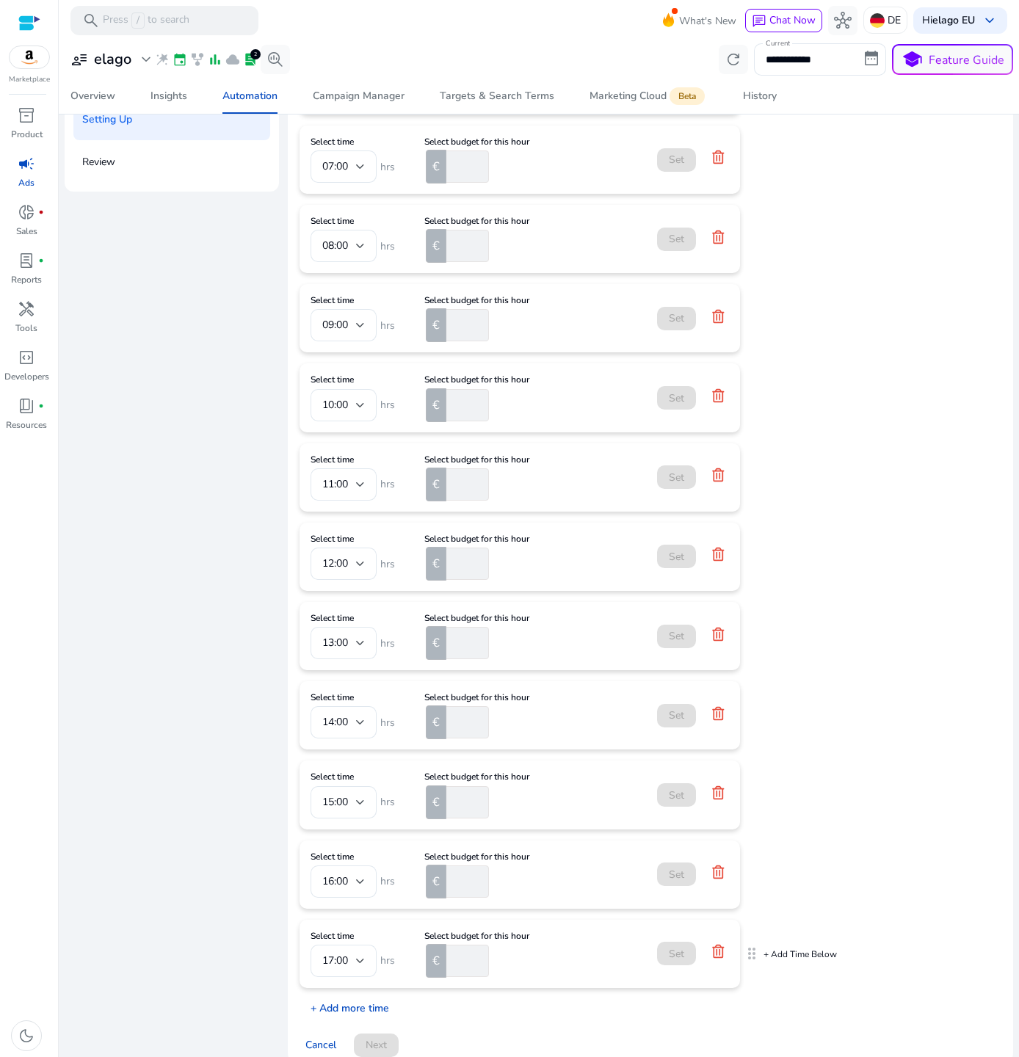
click at [341, 976] on mat-card "Select time 17:00 hrs Select budget for this hour € Set" at bounding box center [519, 954] width 440 height 68
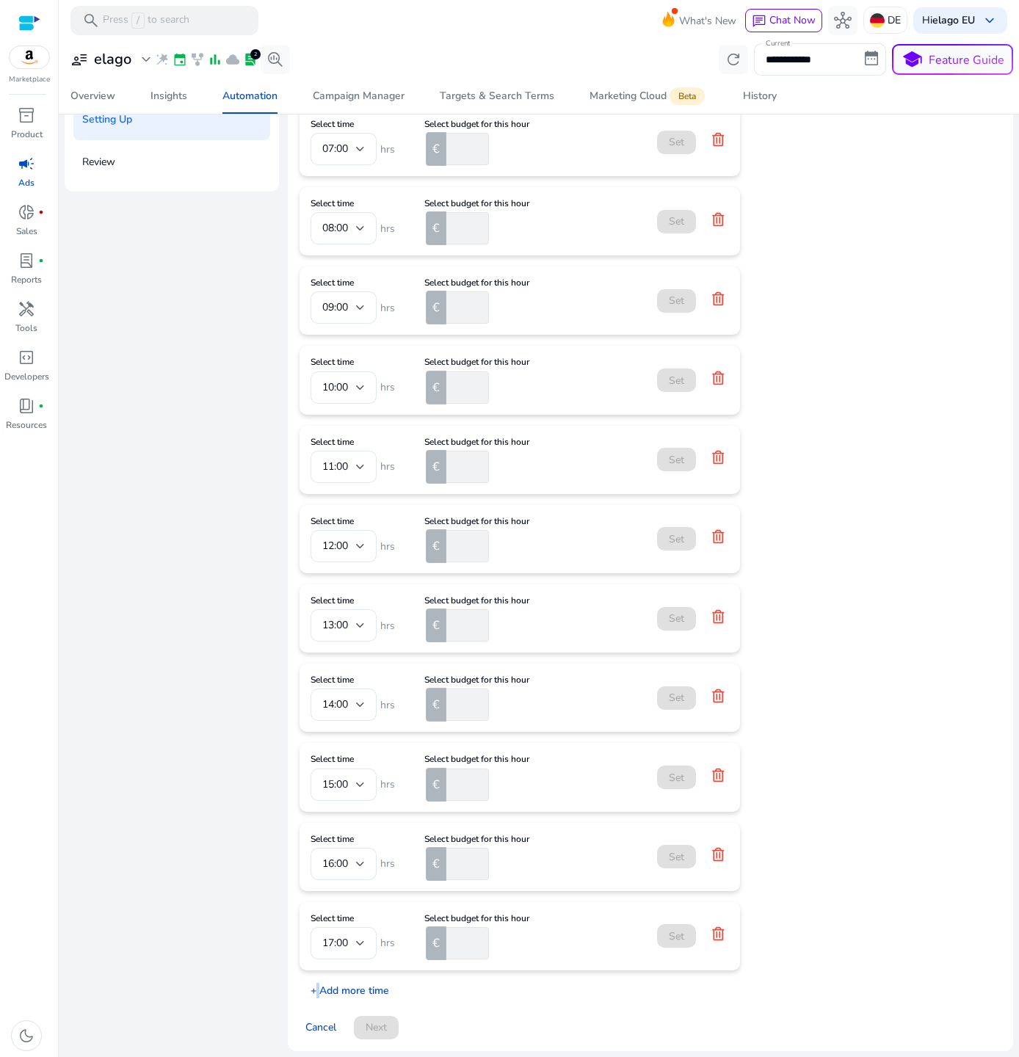
click at [340, 976] on p "+ Add more time" at bounding box center [344, 987] width 90 height 23
click at [340, 975] on p "+ Add more time" at bounding box center [344, 986] width 90 height 23
click at [340, 976] on p "+ Add more time" at bounding box center [344, 987] width 90 height 23
click at [340, 975] on p "+ Add more time" at bounding box center [344, 986] width 90 height 23
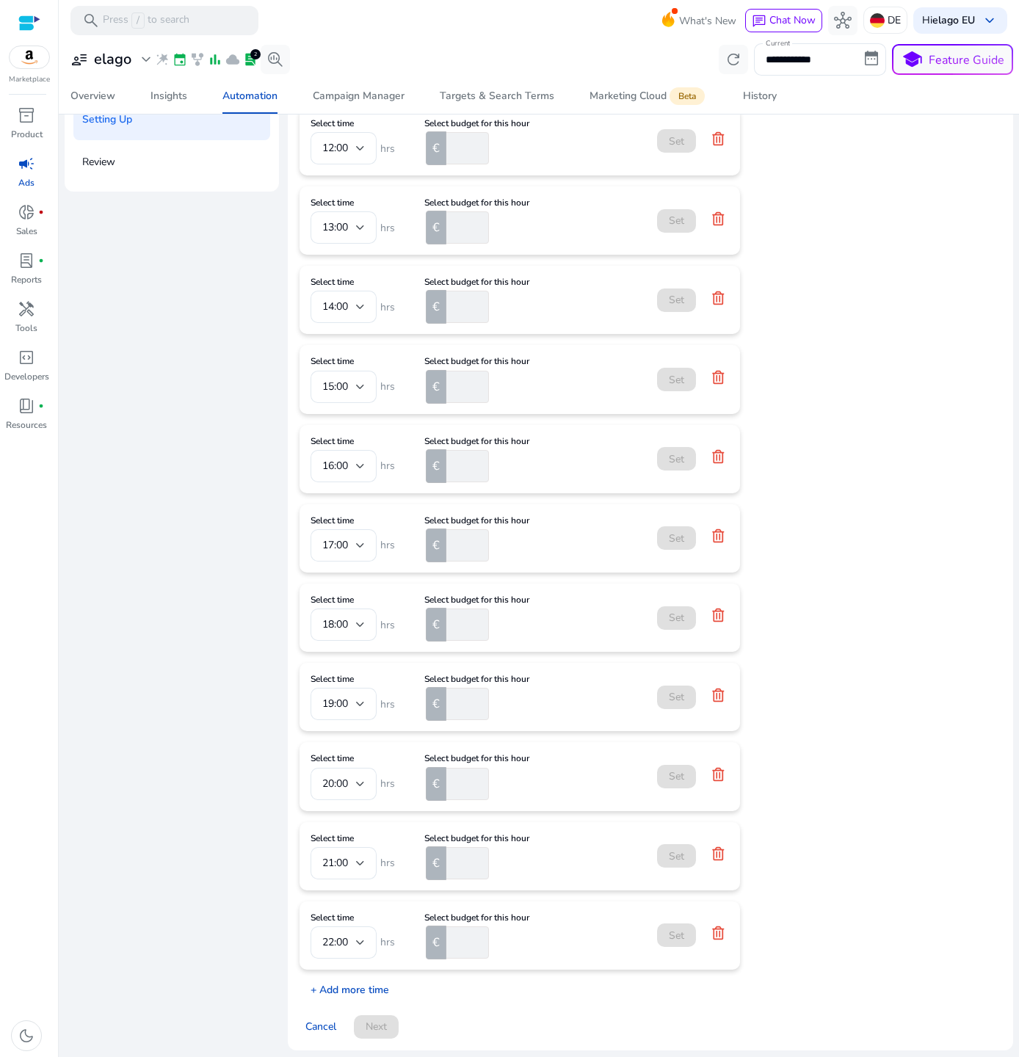
click at [340, 975] on p "+ Add more time" at bounding box center [344, 986] width 90 height 23
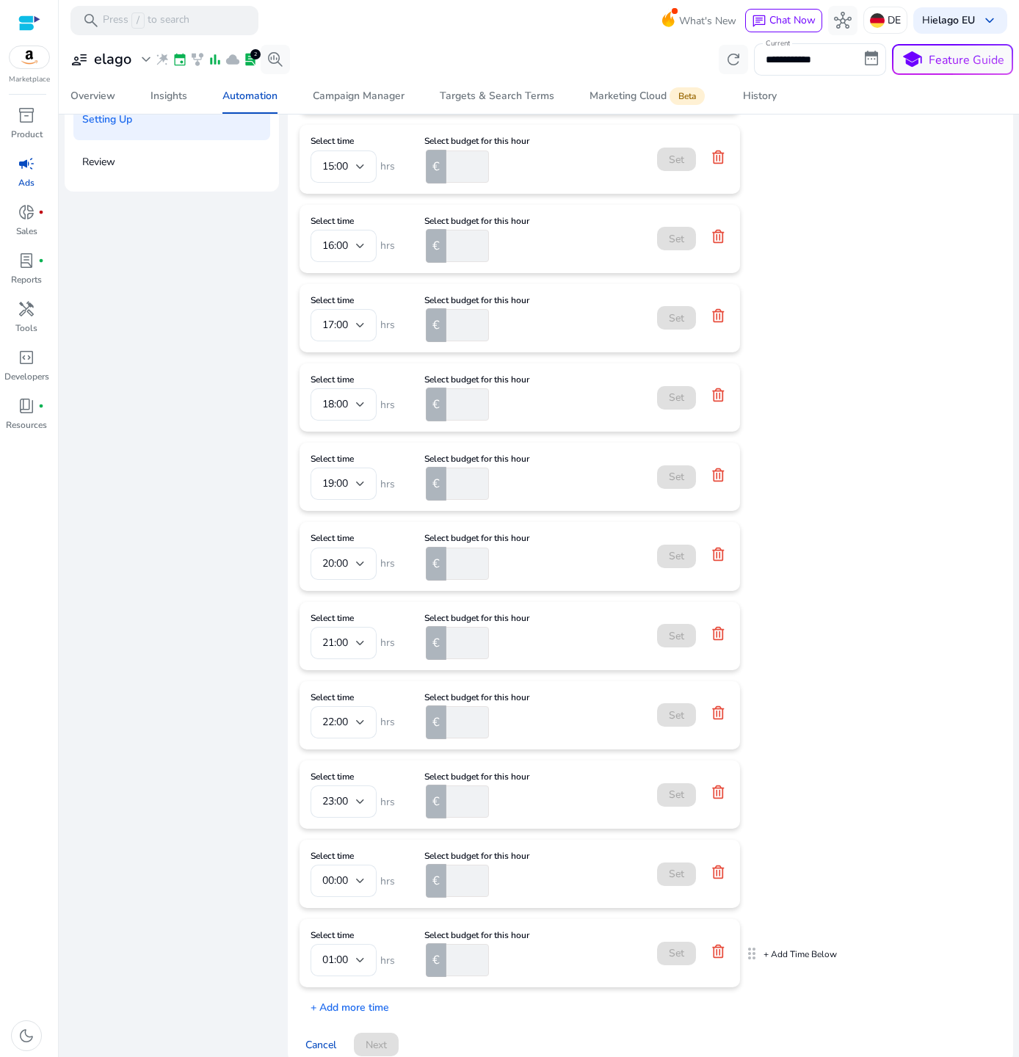
scroll to position [1186, 0]
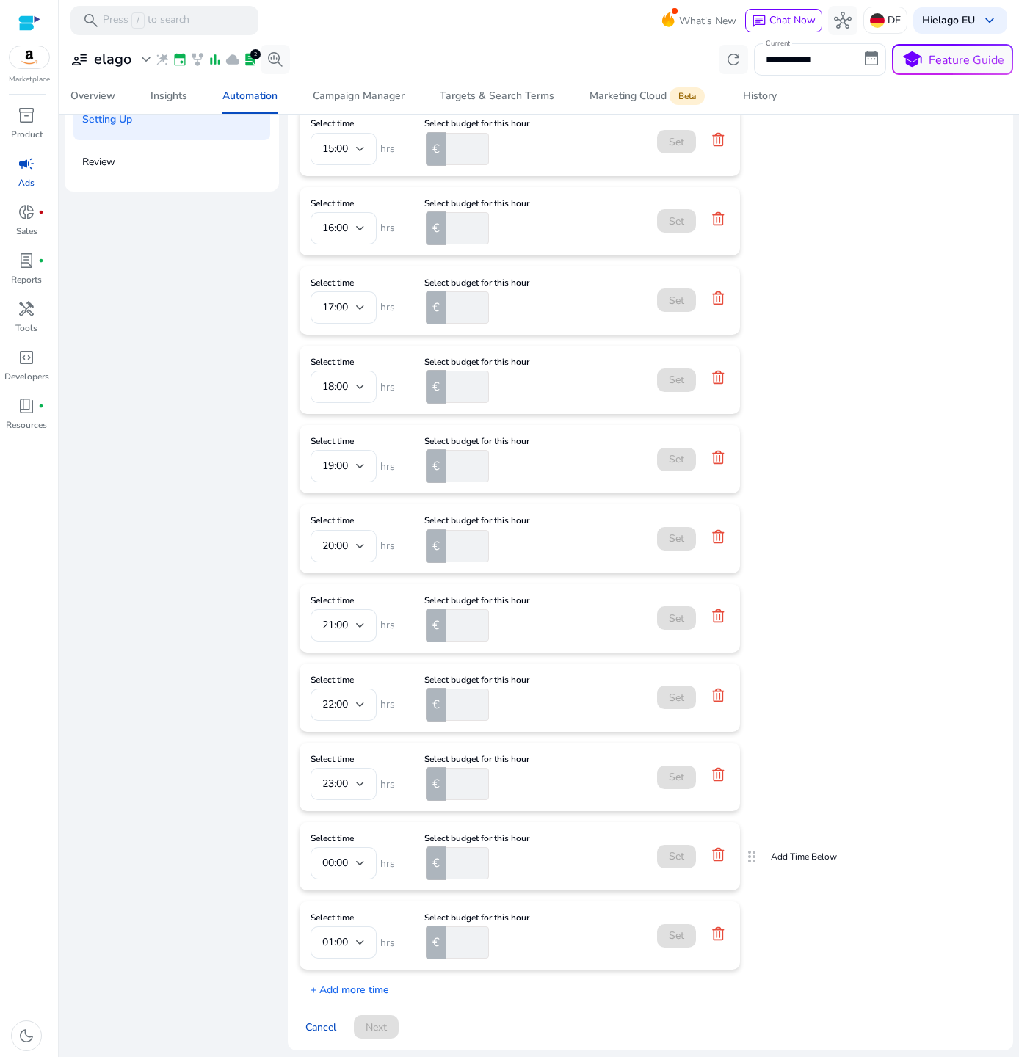
click at [720, 857] on icon at bounding box center [718, 854] width 15 height 15
click at [716, 930] on icon at bounding box center [718, 933] width 15 height 15
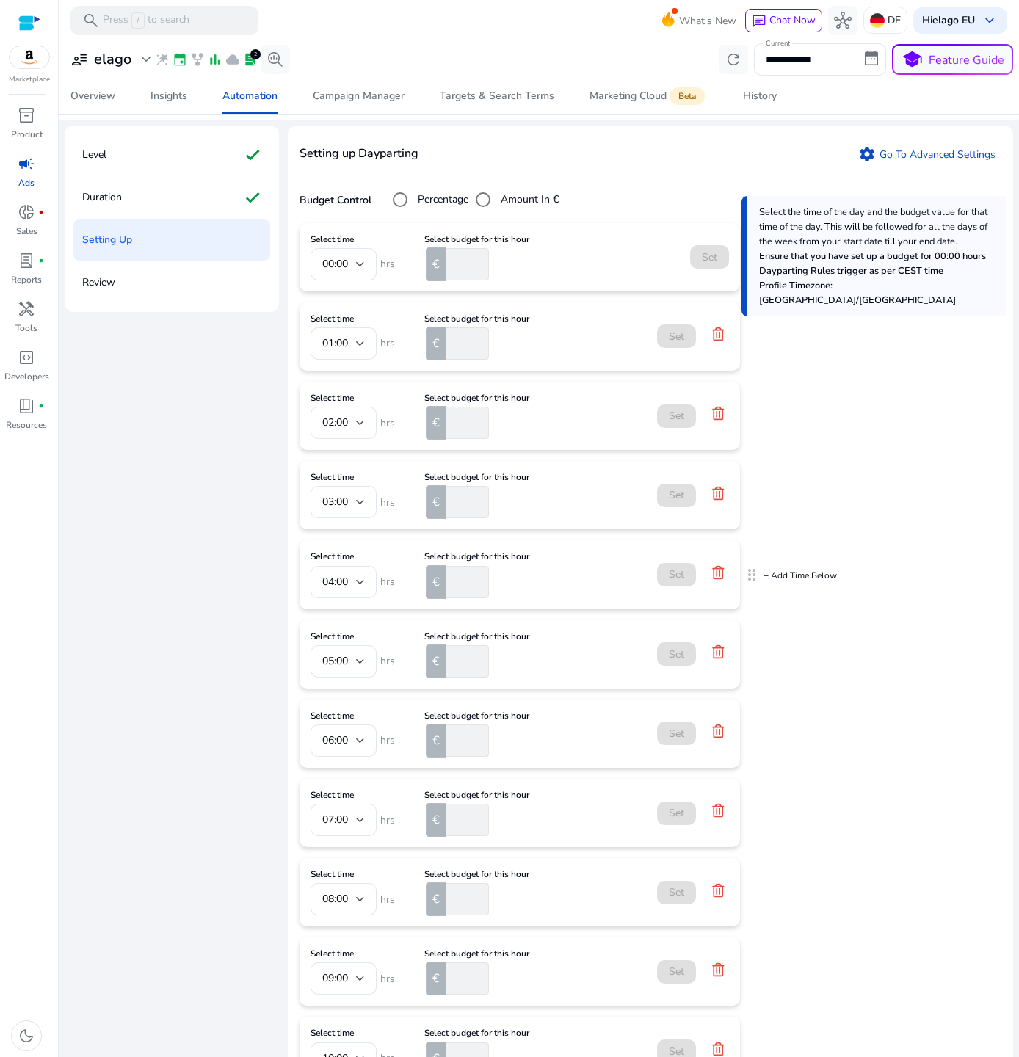
scroll to position [0, 0]
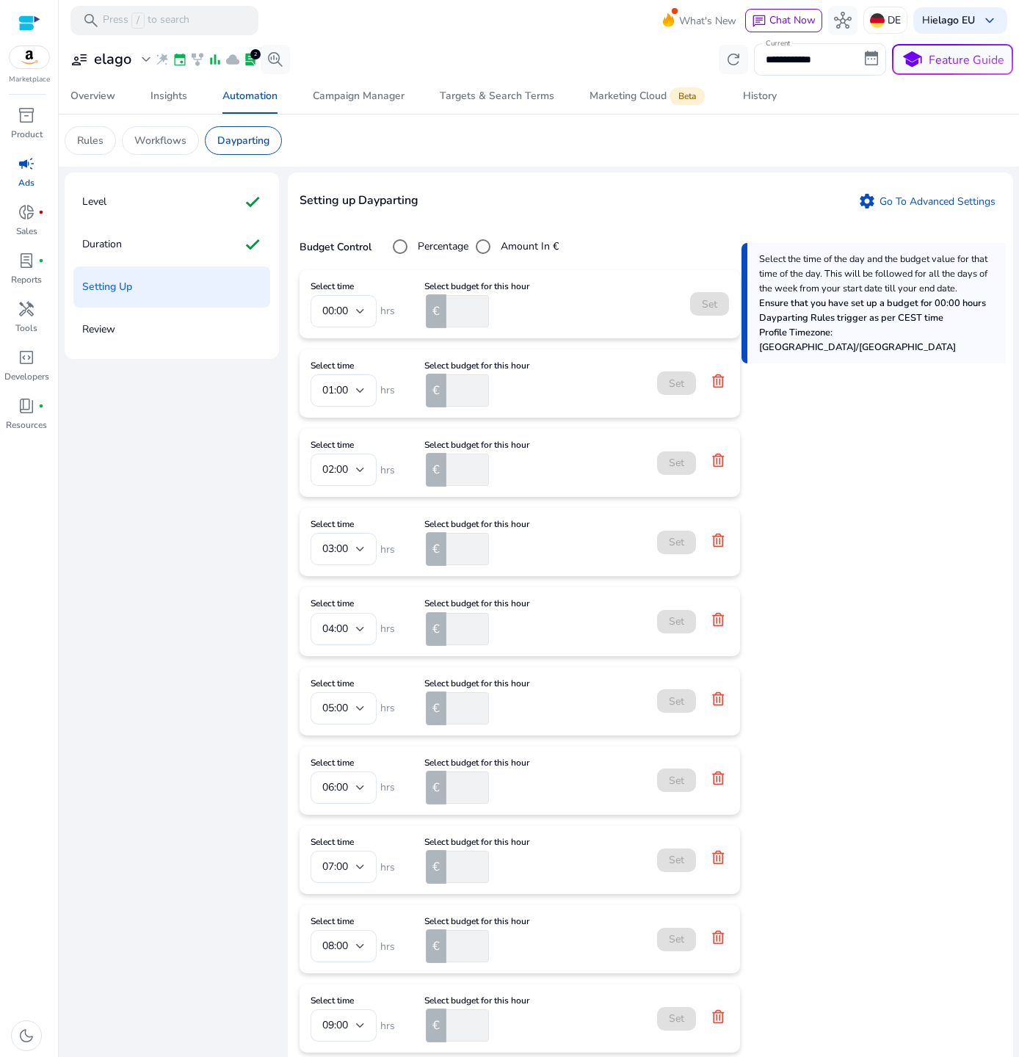
click at [460, 317] on input "number" at bounding box center [466, 311] width 46 height 32
type input "**"
click at [454, 385] on input "number" at bounding box center [466, 390] width 46 height 32
click at [456, 388] on input "number" at bounding box center [466, 390] width 46 height 32
type input "**"
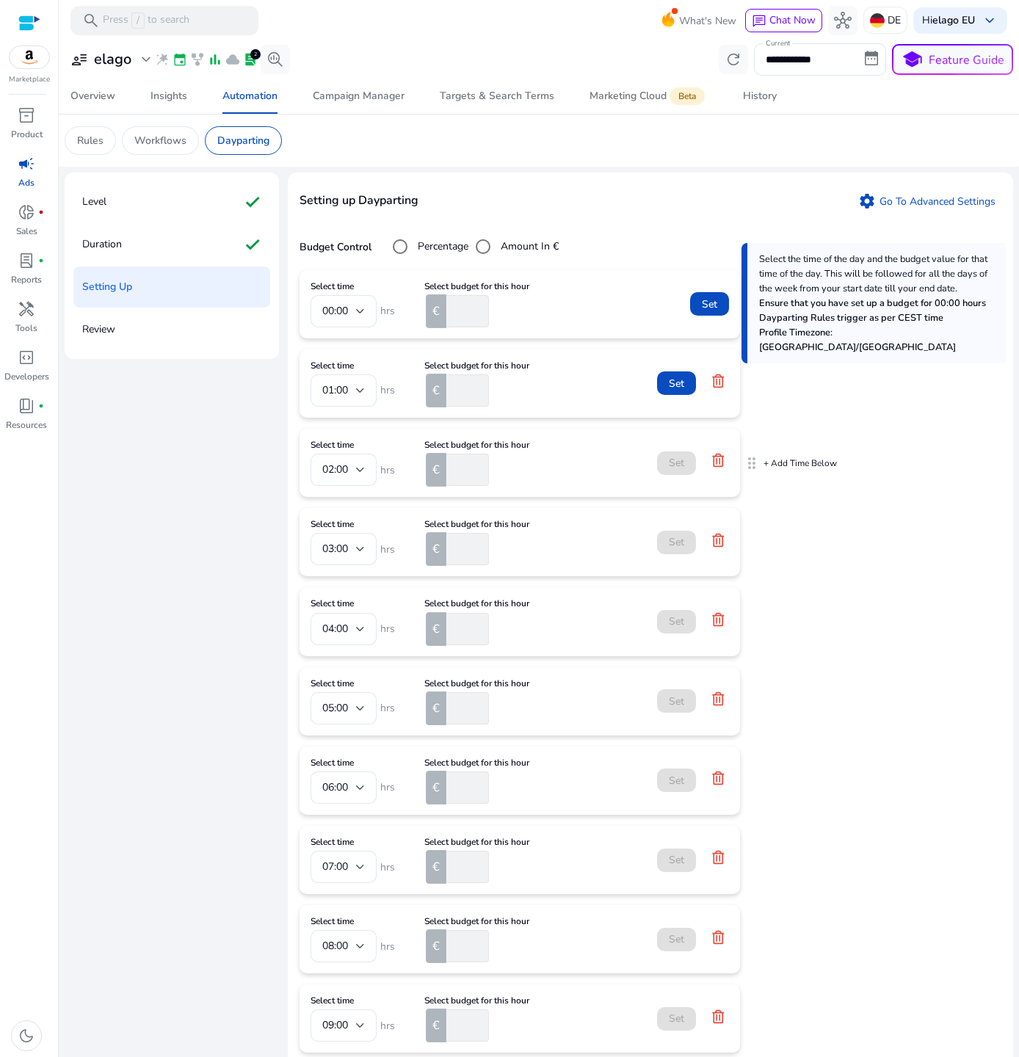
click at [461, 458] on input "number" at bounding box center [466, 470] width 46 height 32
type input "**"
click at [456, 532] on div "Select budget for this hour €" at bounding box center [476, 542] width 105 height 46
click at [452, 547] on input "number" at bounding box center [466, 549] width 46 height 32
type input "***"
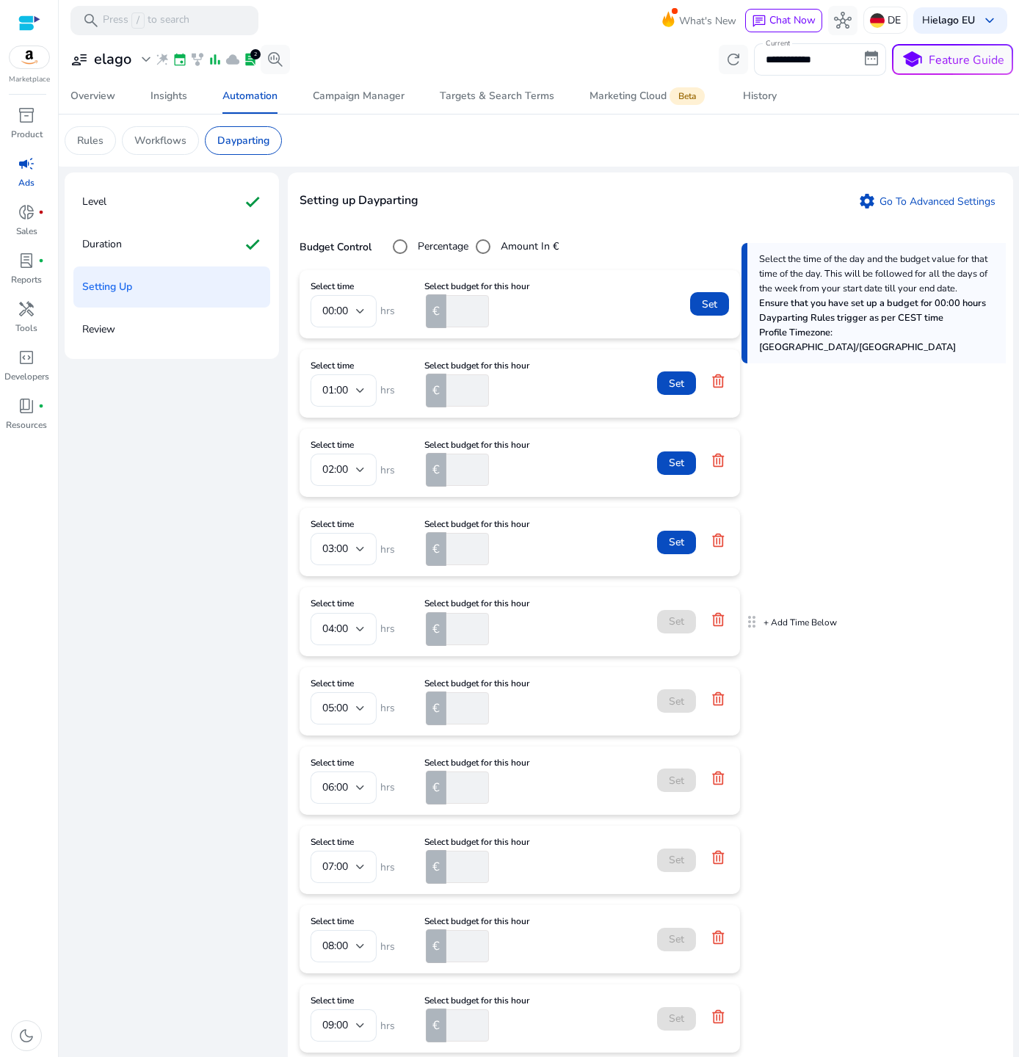
click at [468, 629] on input "number" at bounding box center [466, 629] width 46 height 32
click at [603, 629] on form "Select time 04:00 hrs Select budget for this hour € Set" at bounding box center [519, 621] width 418 height 46
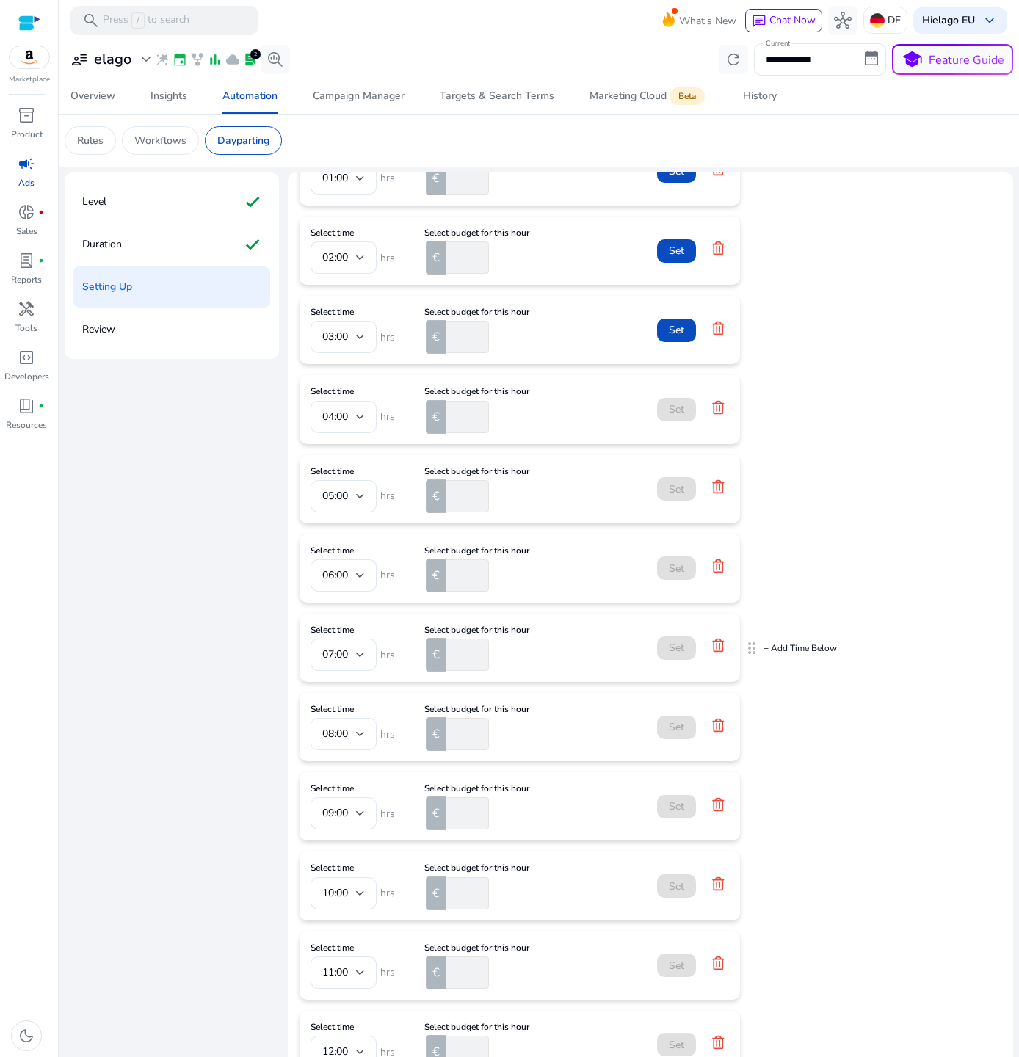
scroll to position [283, 0]
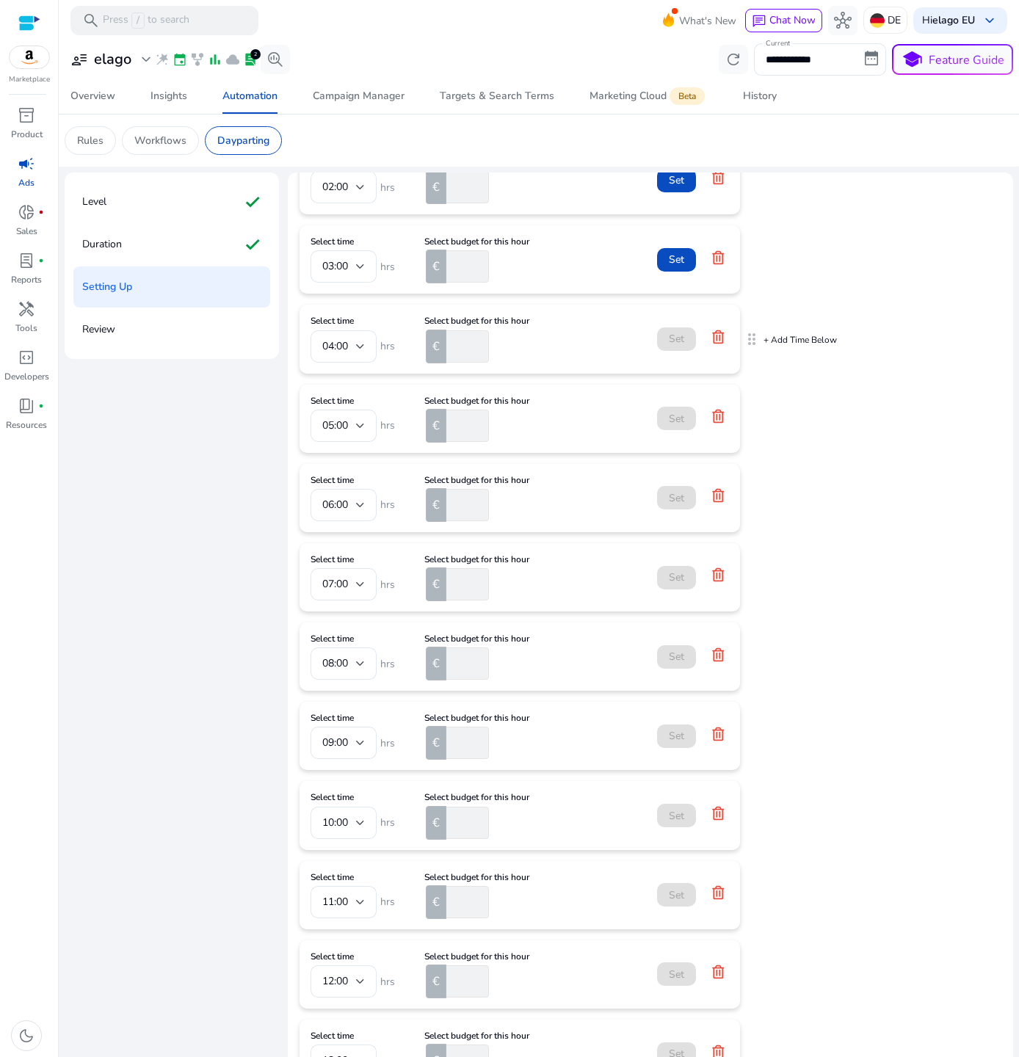
click at [450, 350] on input "number" at bounding box center [466, 346] width 46 height 32
click at [461, 347] on input "number" at bounding box center [466, 346] width 46 height 32
type input "***"
click at [454, 419] on input "number" at bounding box center [466, 426] width 46 height 32
type input "***"
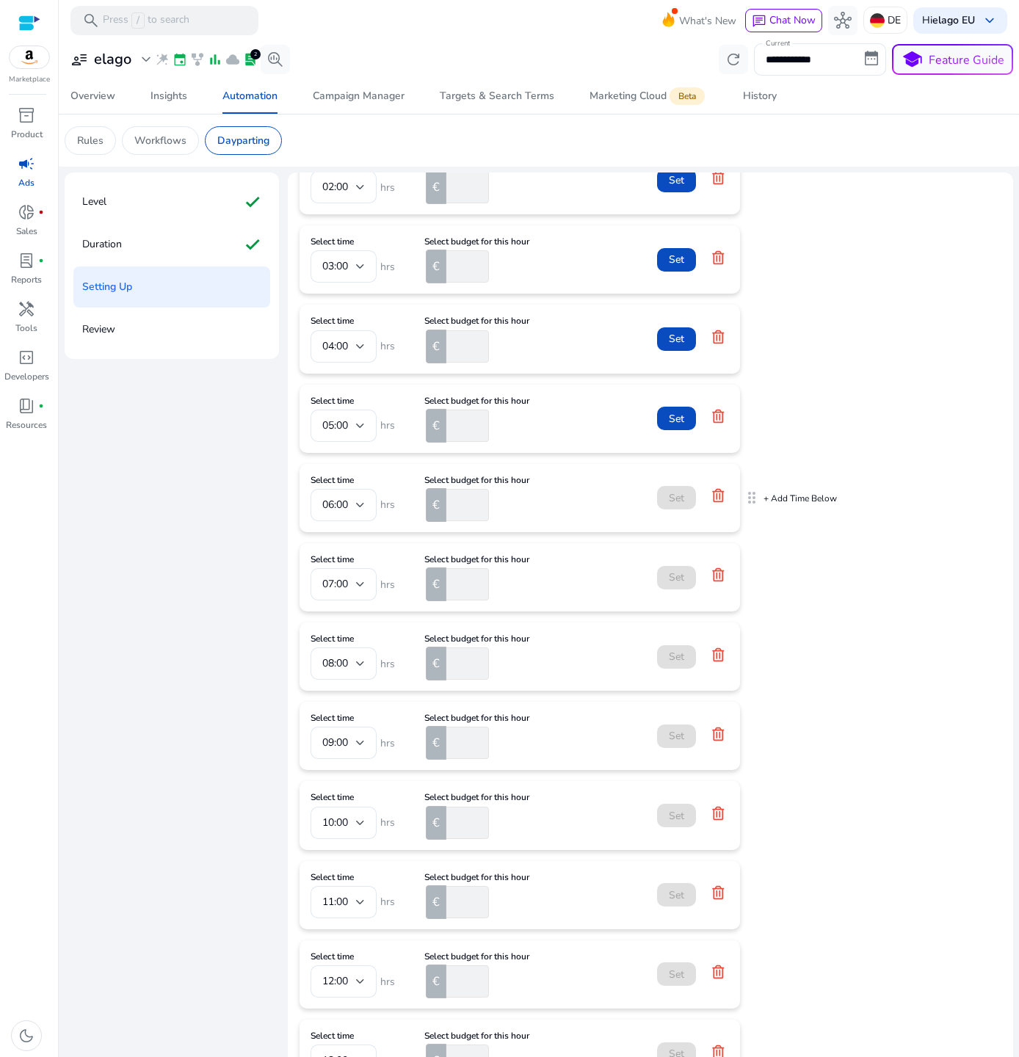
click at [457, 501] on input "number" at bounding box center [466, 505] width 46 height 32
type input "***"
click at [451, 584] on input "number" at bounding box center [466, 584] width 46 height 32
type input "***"
click at [451, 660] on input "number" at bounding box center [466, 663] width 46 height 32
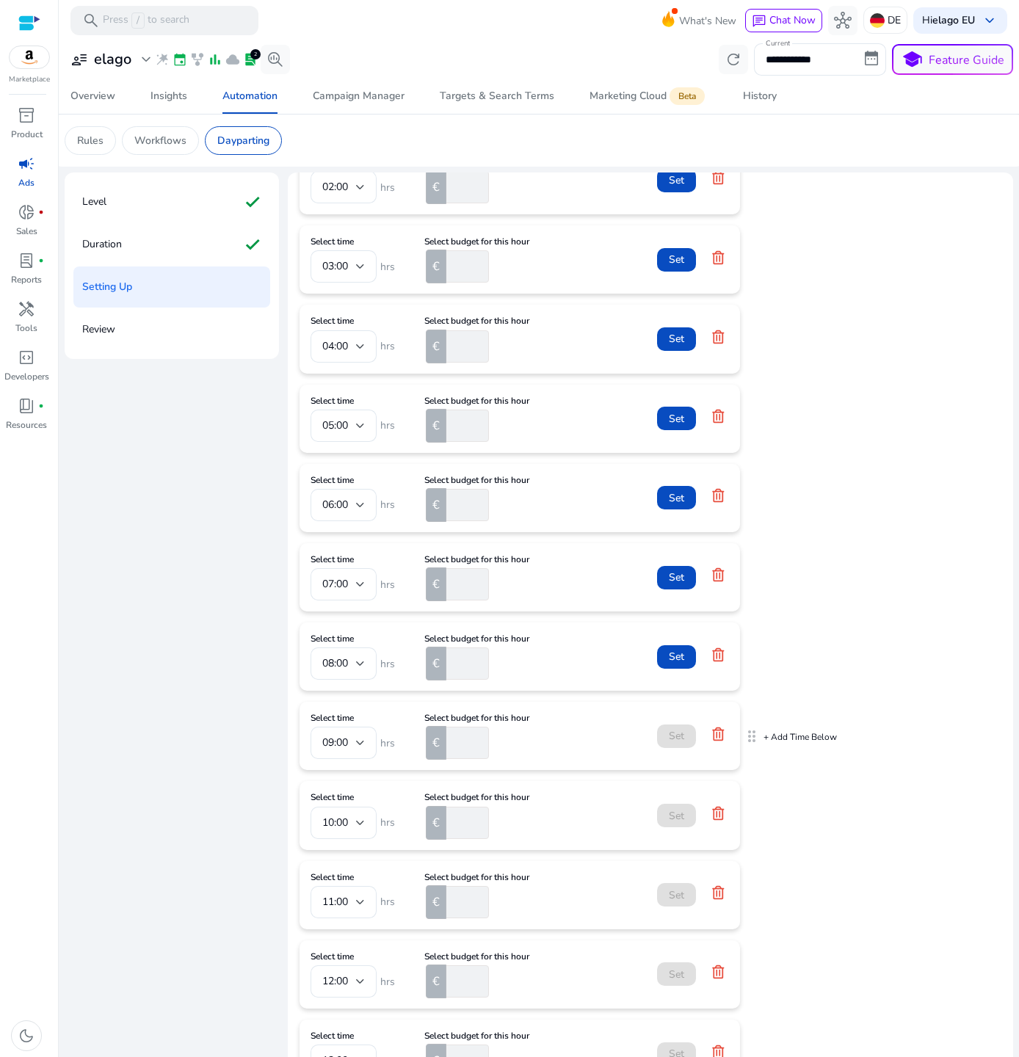
type input "***"
click at [455, 741] on input "number" at bounding box center [466, 743] width 46 height 32
type input "***"
click at [448, 813] on input "number" at bounding box center [466, 823] width 46 height 32
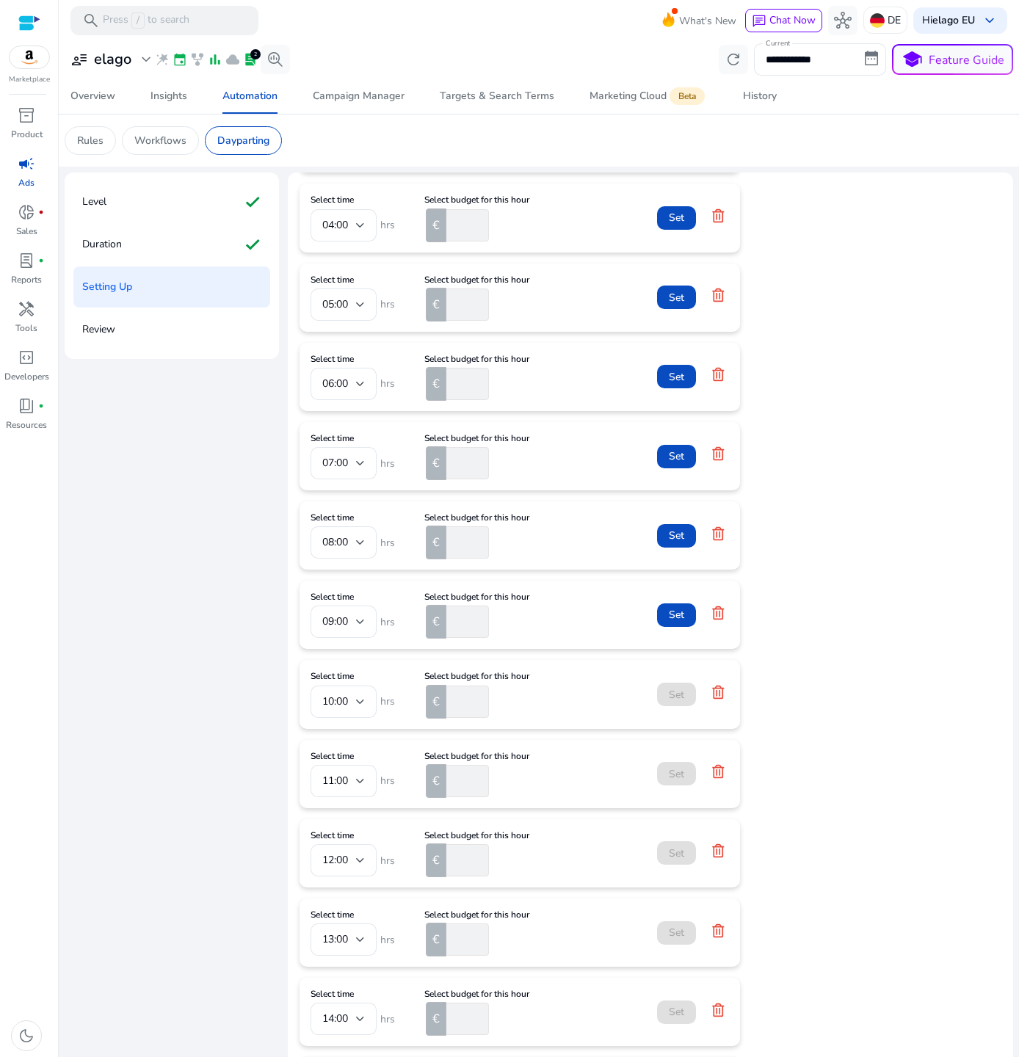
scroll to position [423, 0]
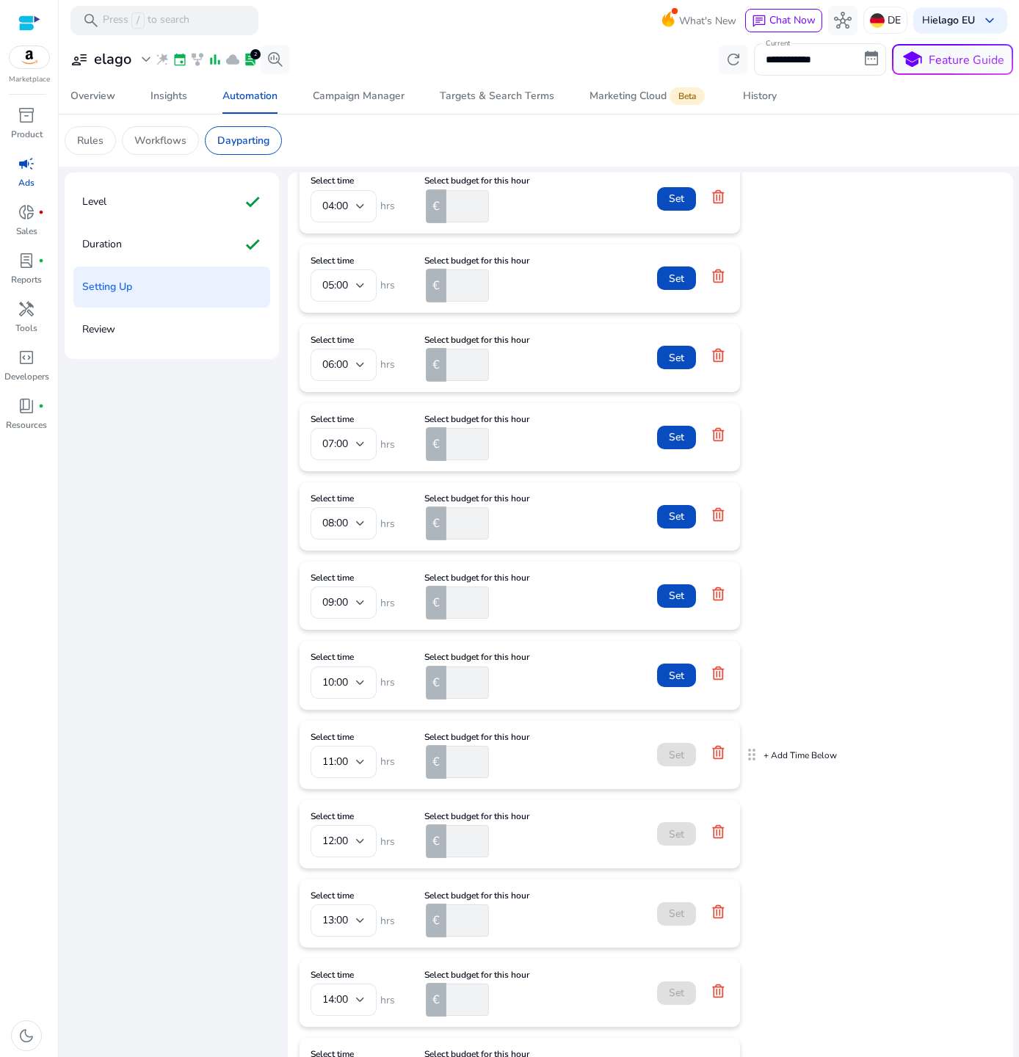
type input "***"
click at [456, 767] on input "number" at bounding box center [466, 762] width 46 height 32
type input "***"
click at [446, 838] on input "number" at bounding box center [466, 841] width 46 height 32
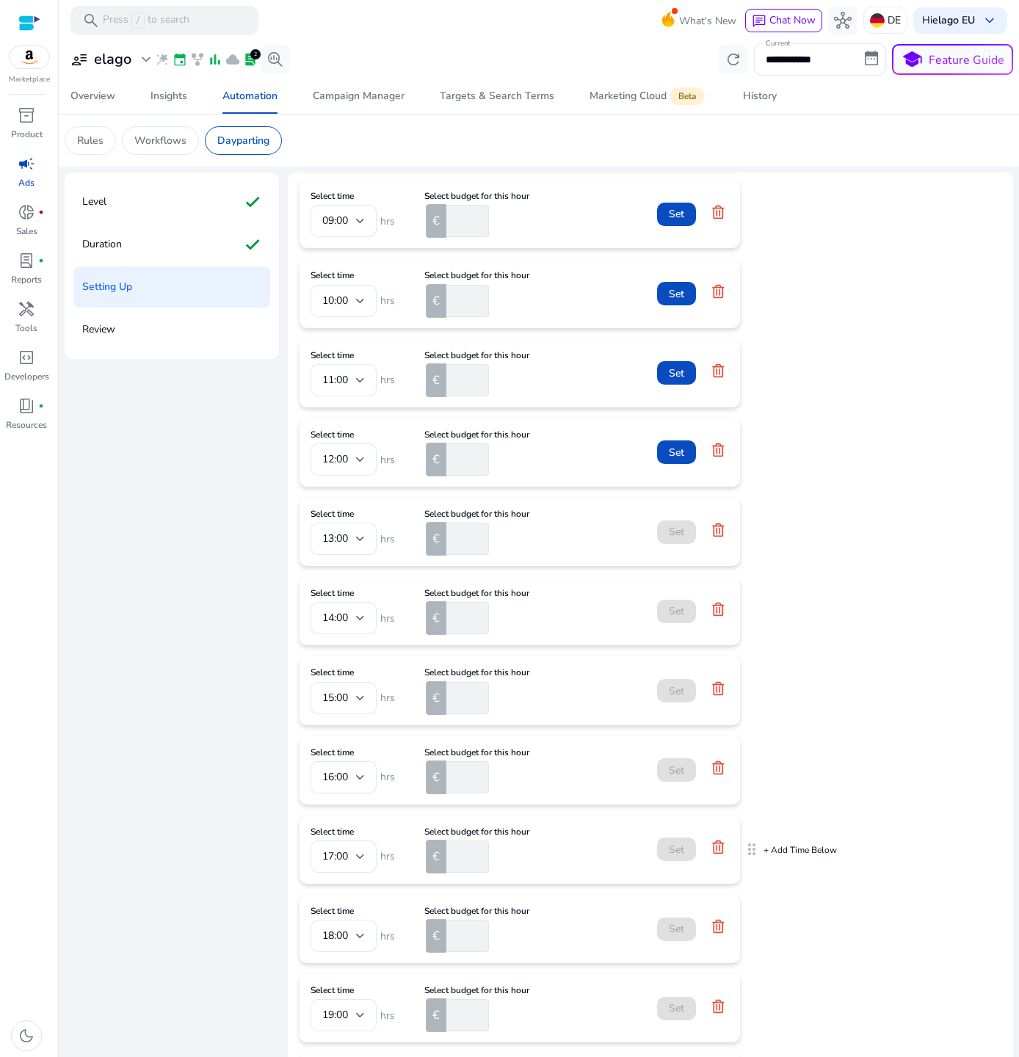
scroll to position [849, 0]
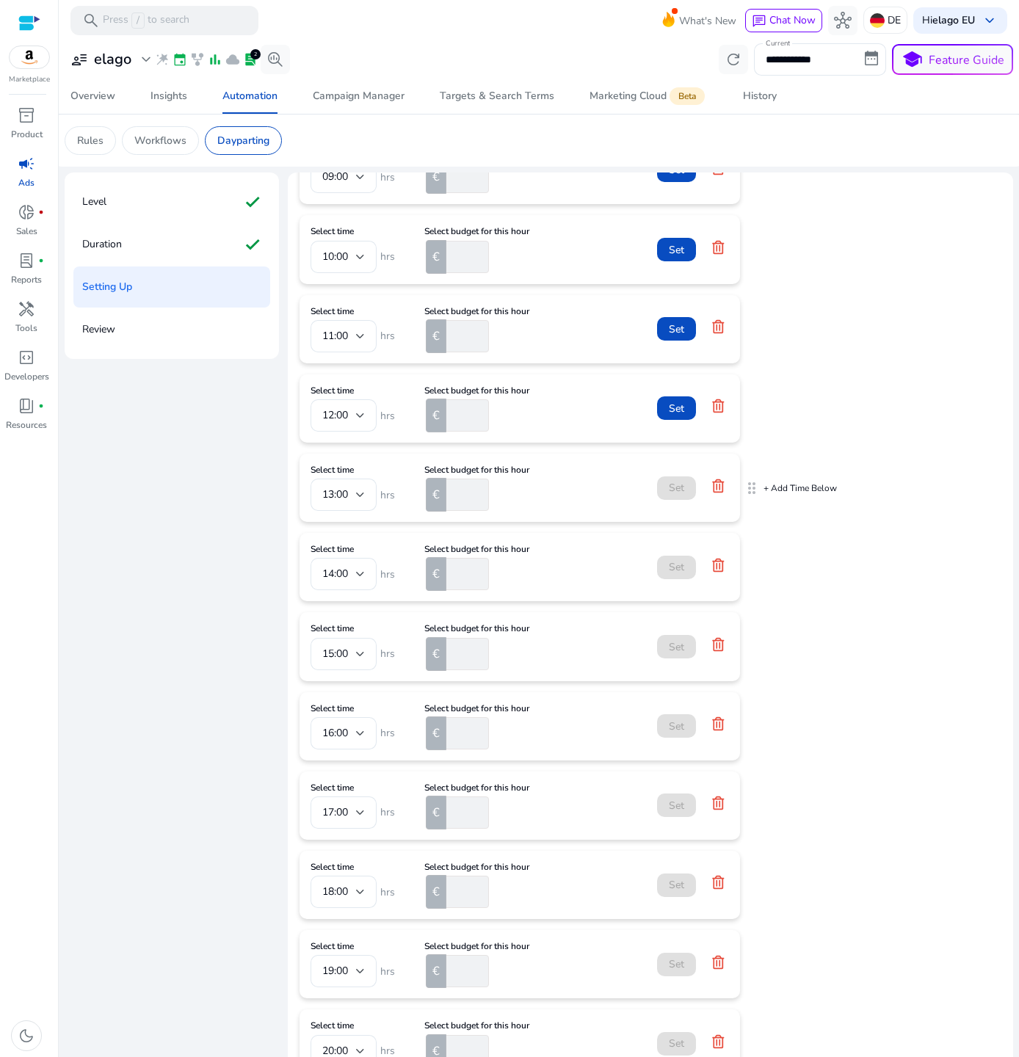
type input "***"
click at [457, 500] on input "number" at bounding box center [466, 495] width 46 height 32
click at [458, 497] on input "number" at bounding box center [466, 495] width 46 height 32
type input "***"
click at [462, 566] on input "number" at bounding box center [466, 574] width 46 height 32
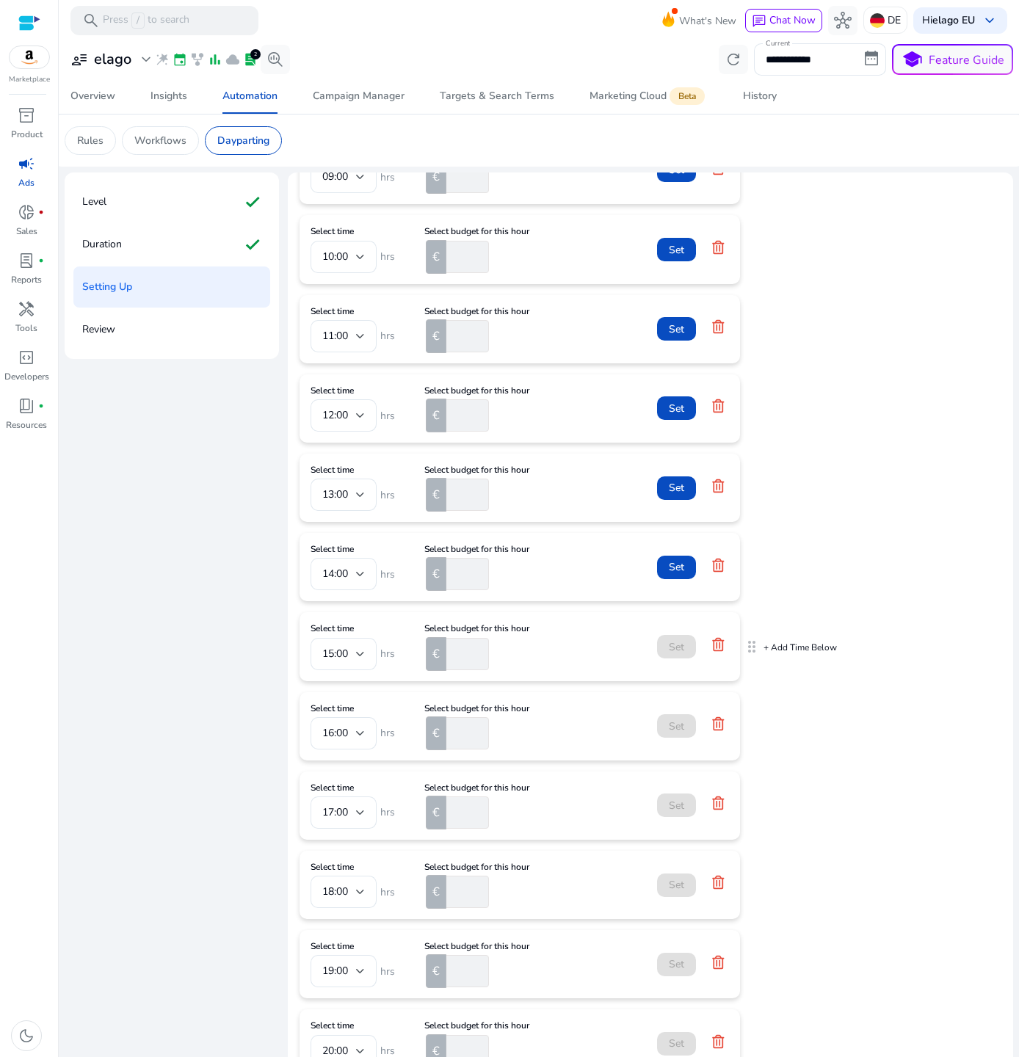
type input "***"
click at [444, 642] on div "€" at bounding box center [436, 654] width 21 height 34
click at [453, 652] on input "number" at bounding box center [466, 654] width 46 height 32
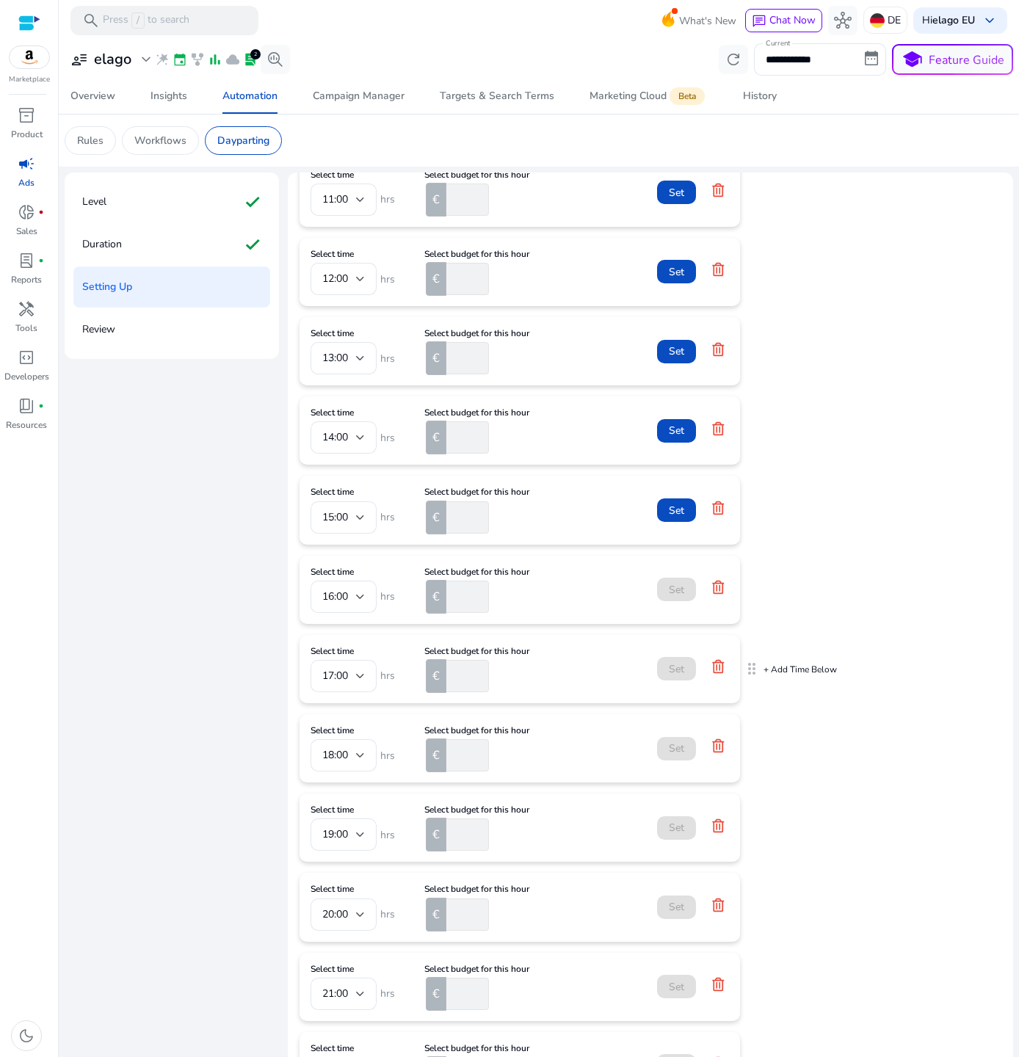
scroll to position [1028, 0]
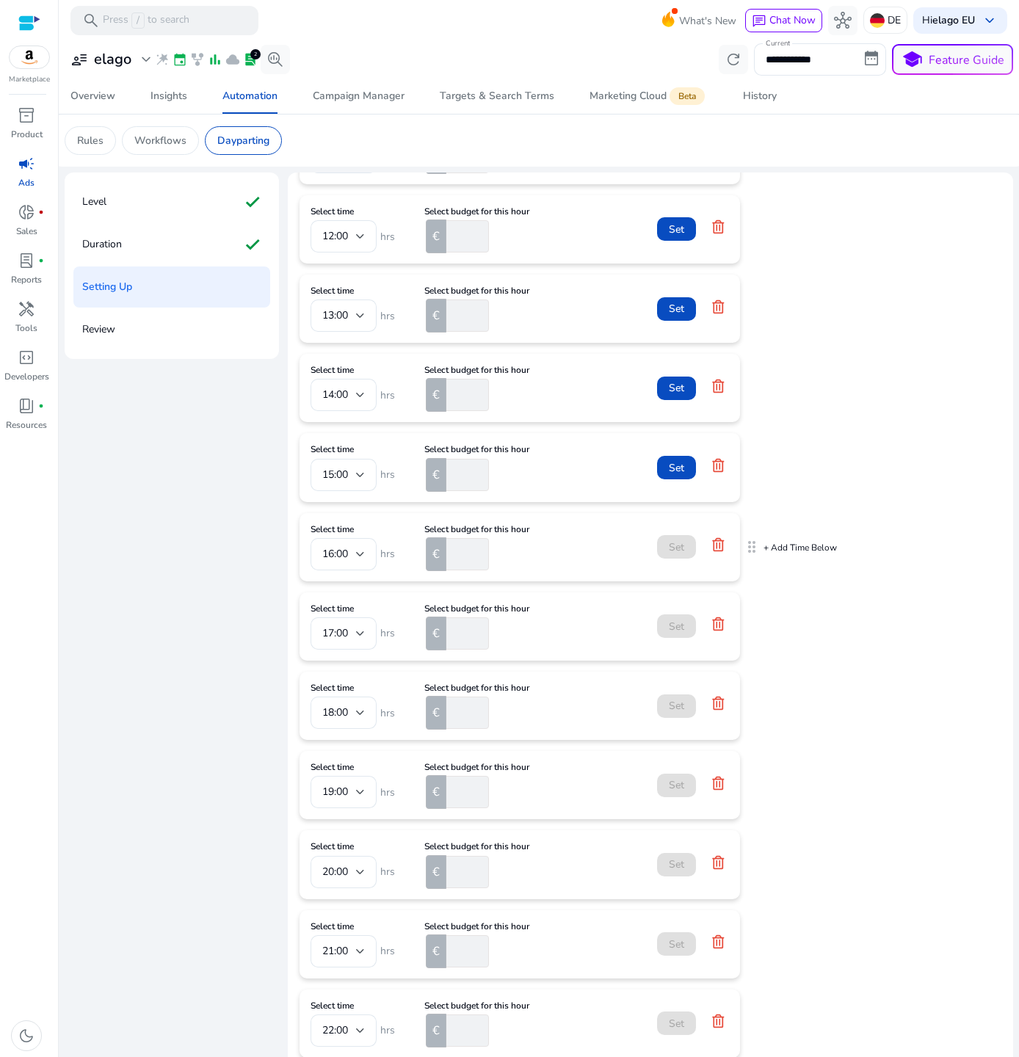
type input "***"
click at [446, 551] on input "number" at bounding box center [466, 554] width 46 height 32
type input "***"
click at [454, 642] on input "number" at bounding box center [466, 633] width 46 height 32
type input "***"
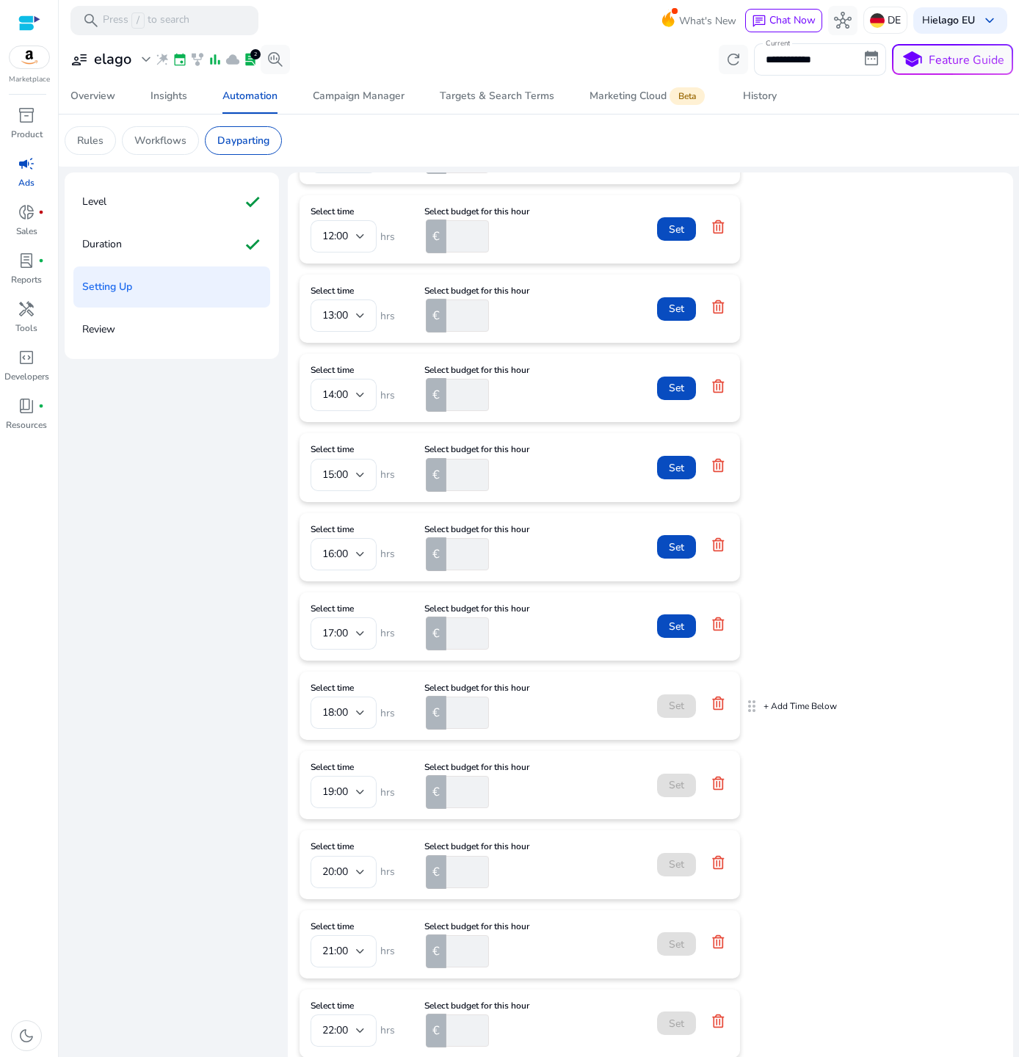
click at [467, 722] on input "number" at bounding box center [466, 713] width 46 height 32
type input "***"
click at [457, 788] on input "number" at bounding box center [466, 792] width 46 height 32
click at [563, 777] on form "Select time 19:00 hrs Select budget for this hour € Set" at bounding box center [519, 785] width 418 height 46
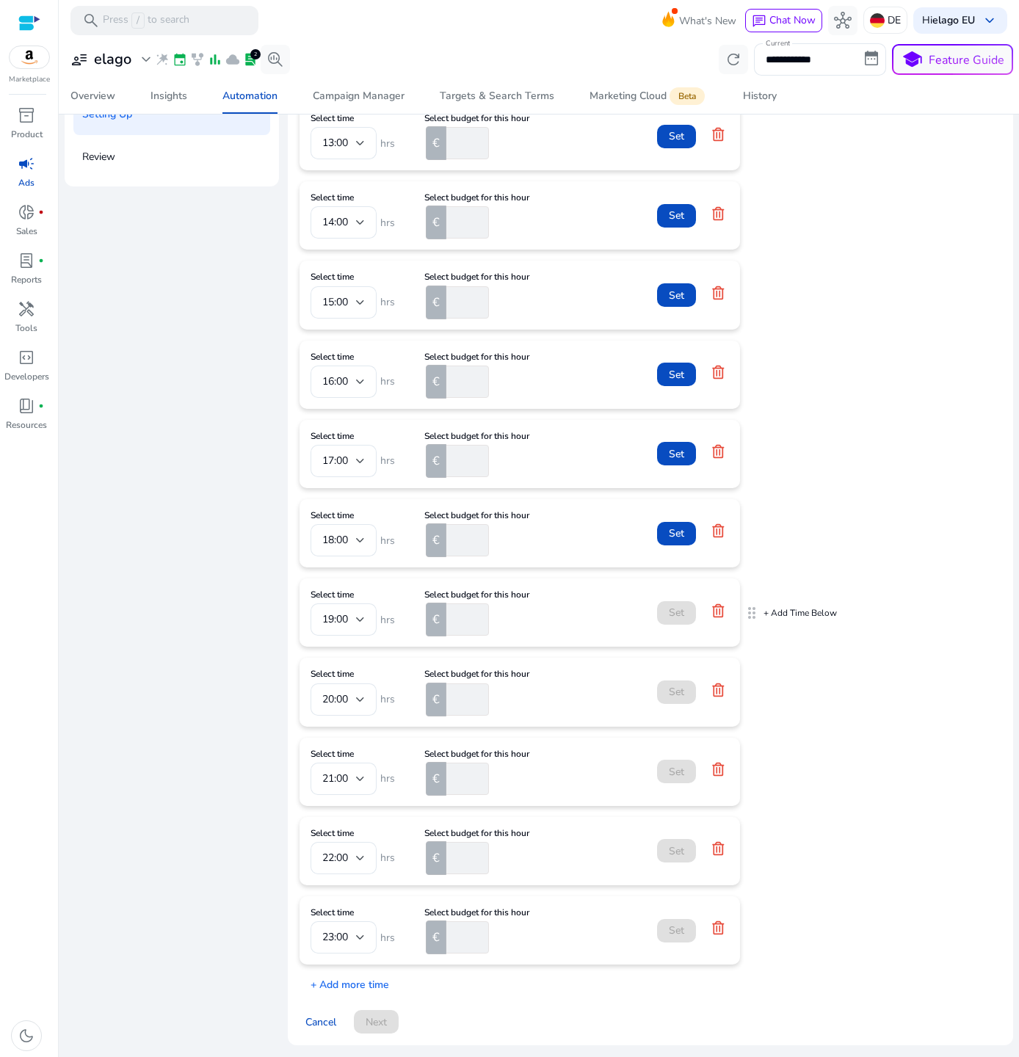
click at [462, 618] on input "number" at bounding box center [466, 619] width 46 height 32
type input "****"
click at [469, 700] on input "number" at bounding box center [466, 699] width 46 height 32
type input "****"
click at [472, 774] on input "number" at bounding box center [466, 779] width 46 height 32
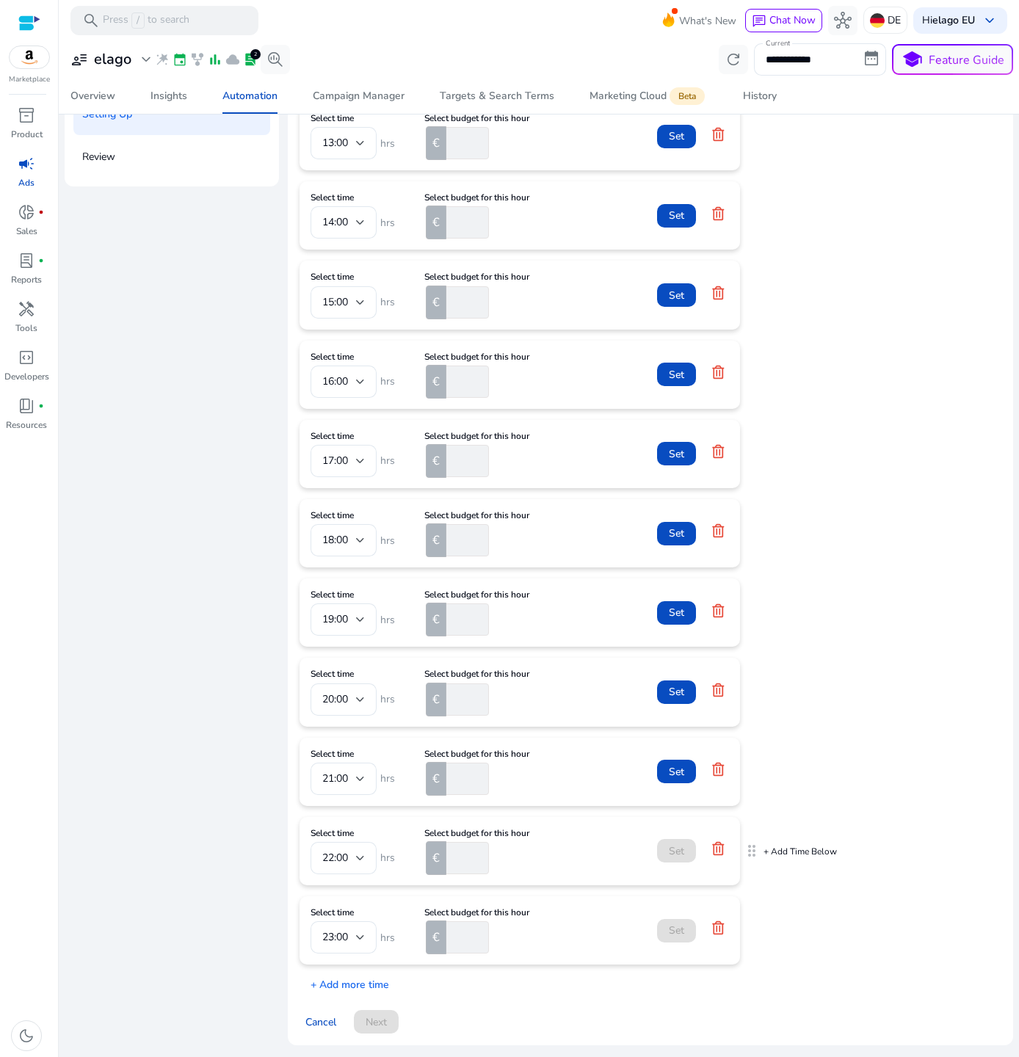
type input "****"
click at [454, 858] on input "number" at bounding box center [466, 858] width 46 height 32
type input "****"
click at [451, 947] on input "number" at bounding box center [466, 937] width 46 height 32
type input "****"
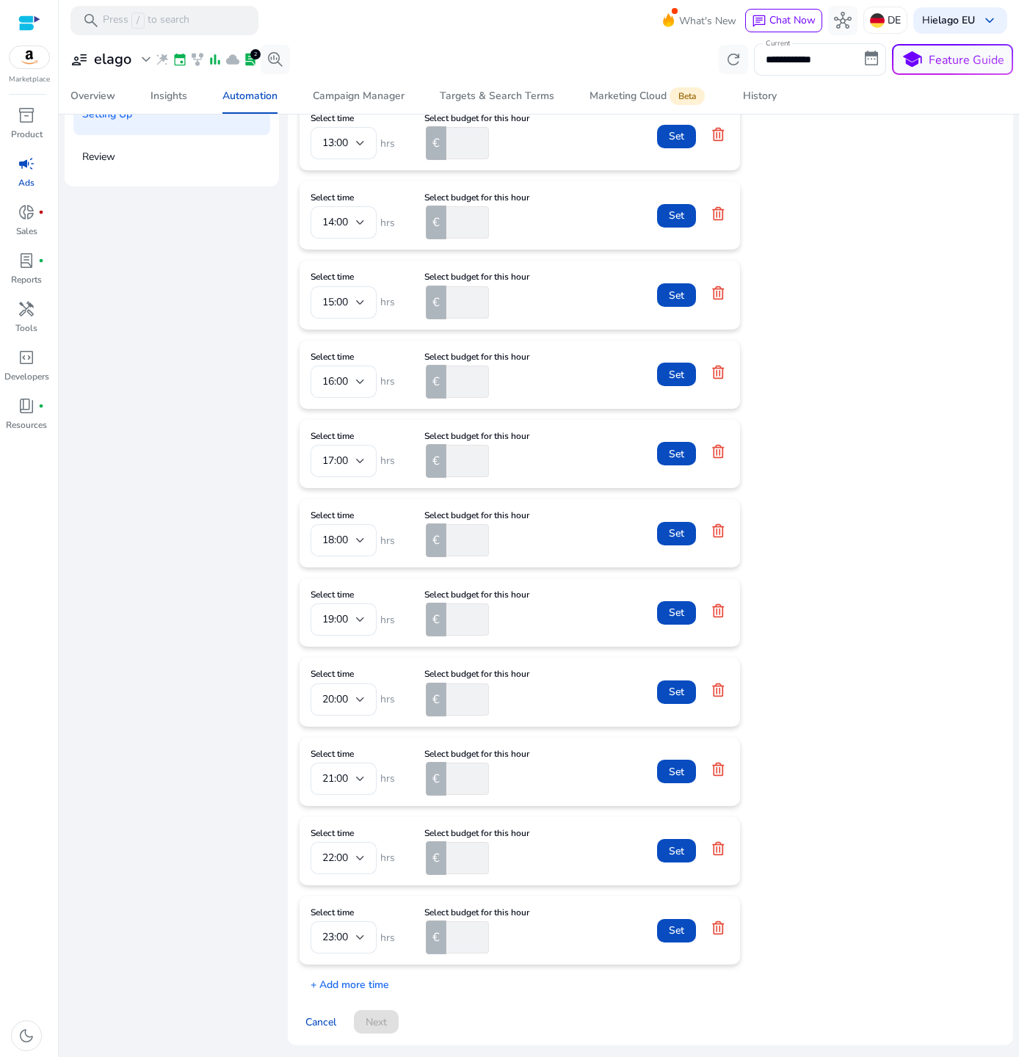
click at [774, 965] on div "Select time 00:00 hrs Select budget for this hour € ** Set Select time 01:00 hr…" at bounding box center [650, 31] width 702 height 1923
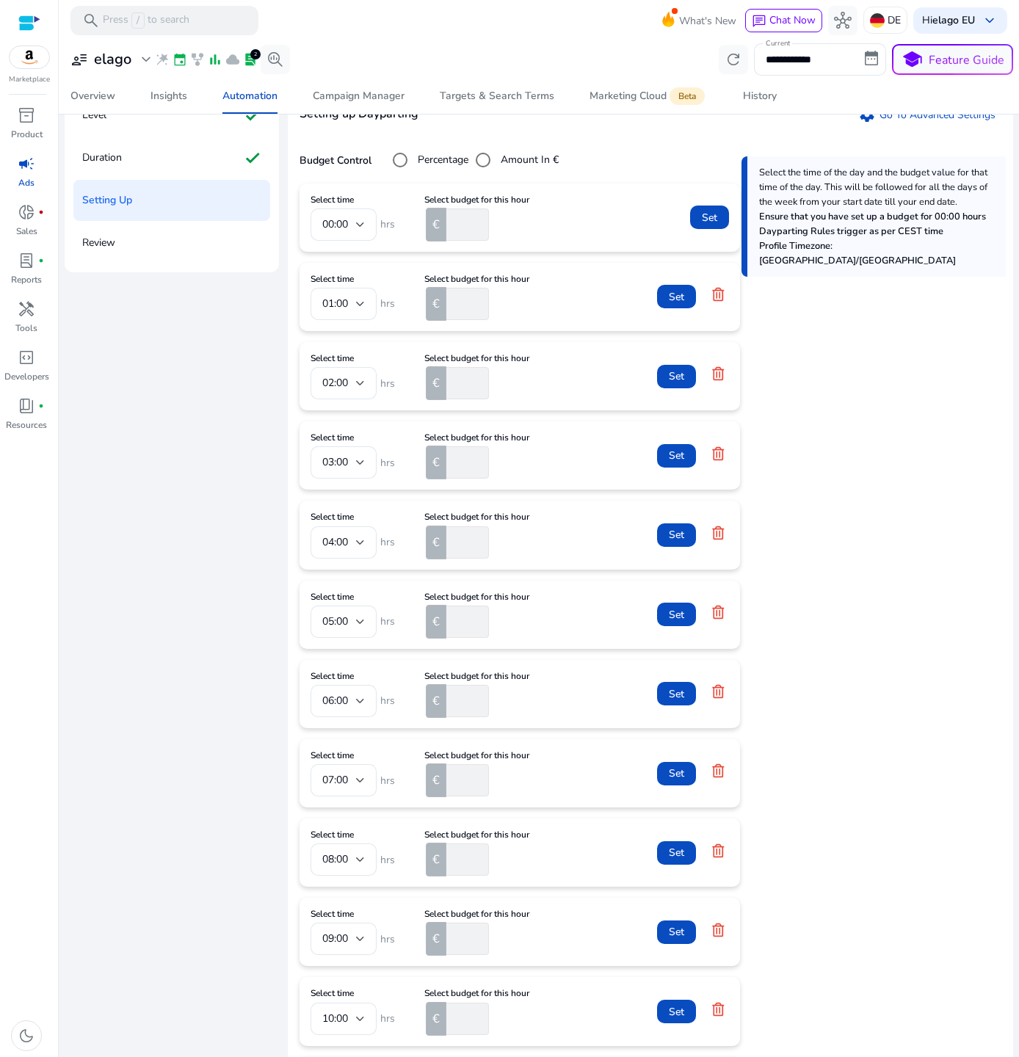
scroll to position [82, 0]
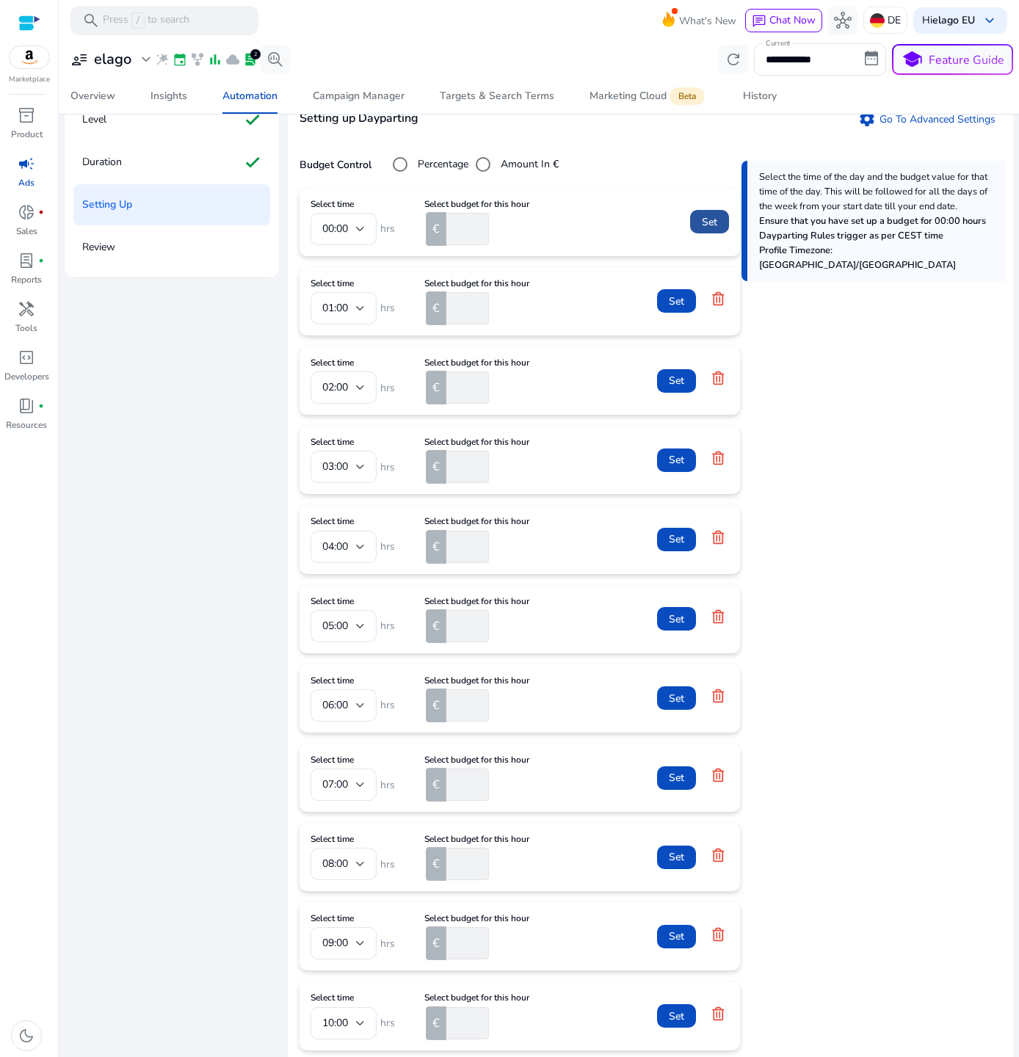
click at [716, 227] on span "Set" at bounding box center [709, 221] width 15 height 15
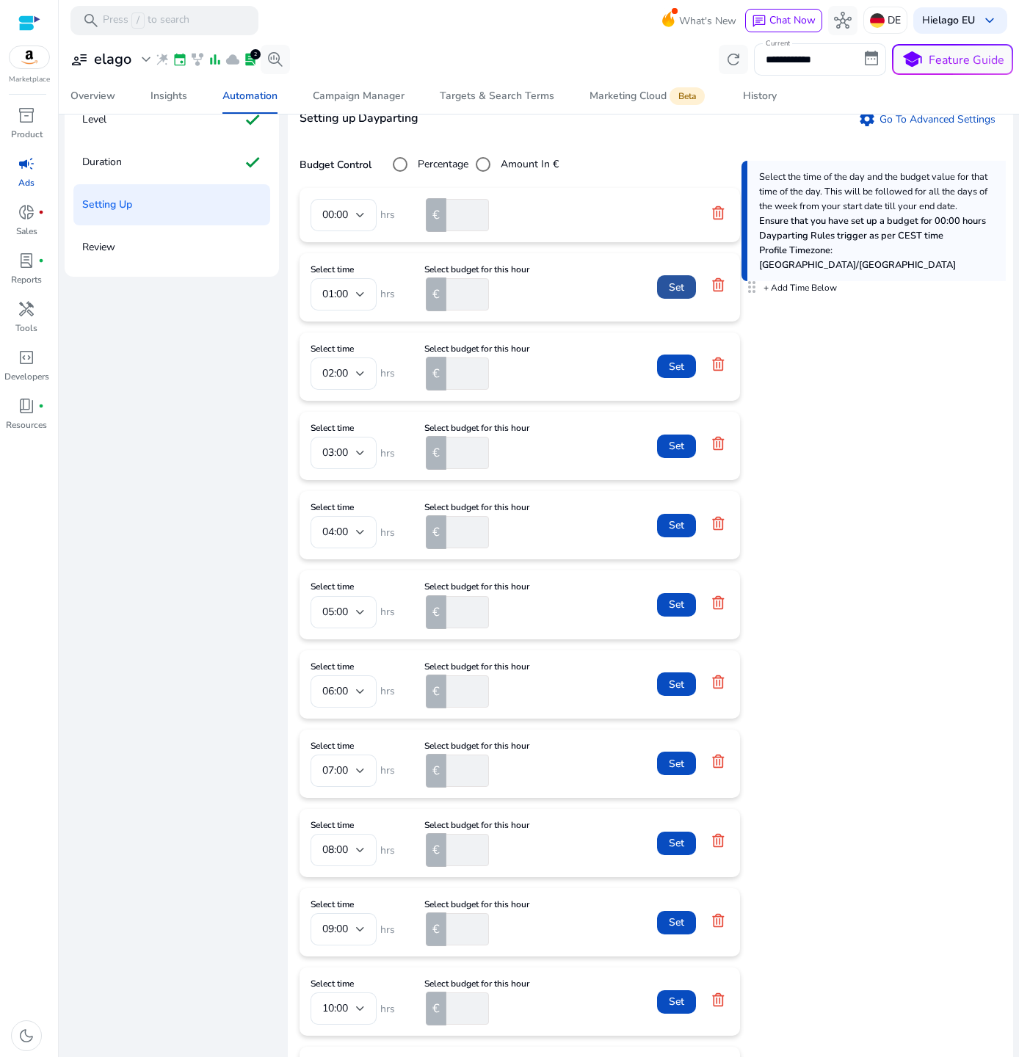
click at [664, 283] on span at bounding box center [676, 286] width 39 height 35
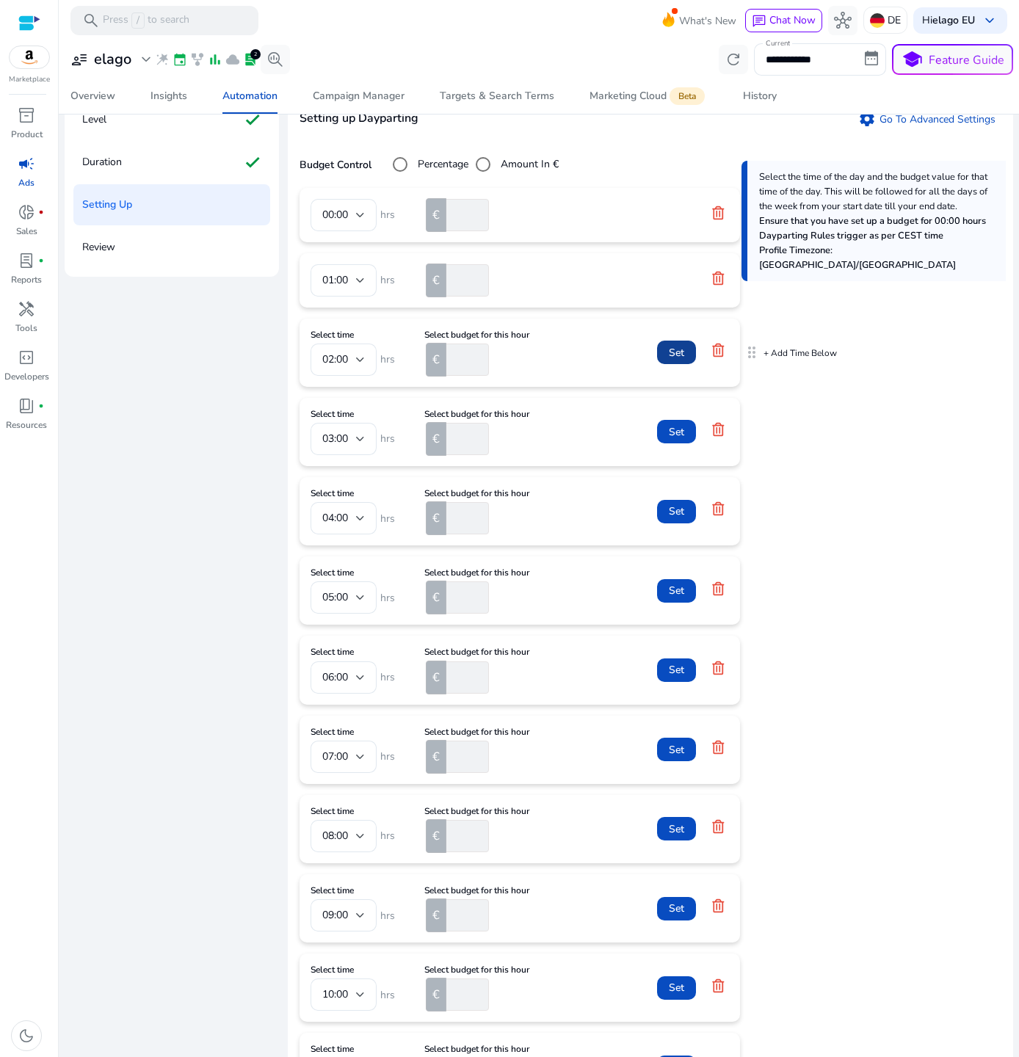
click at [673, 355] on span "Set" at bounding box center [676, 352] width 15 height 15
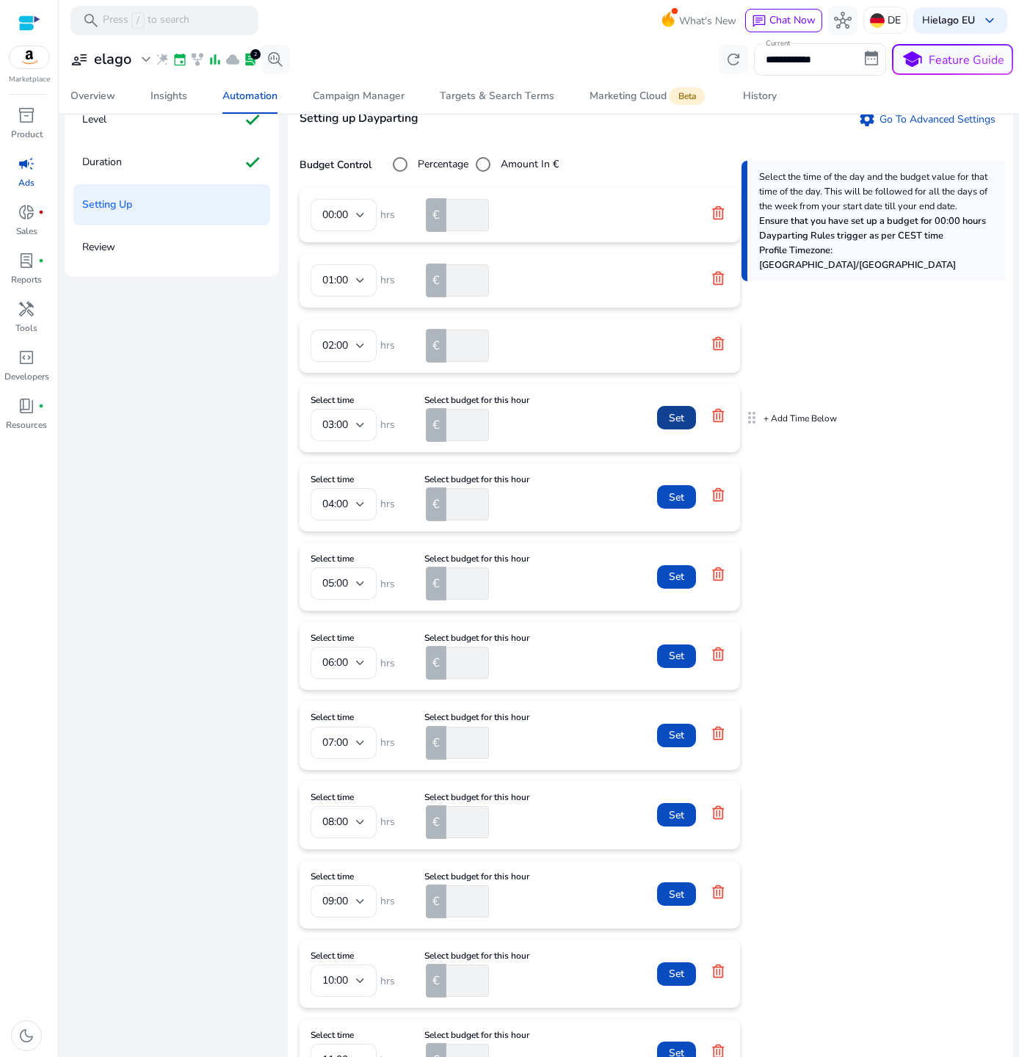
click at [673, 407] on span at bounding box center [676, 417] width 39 height 35
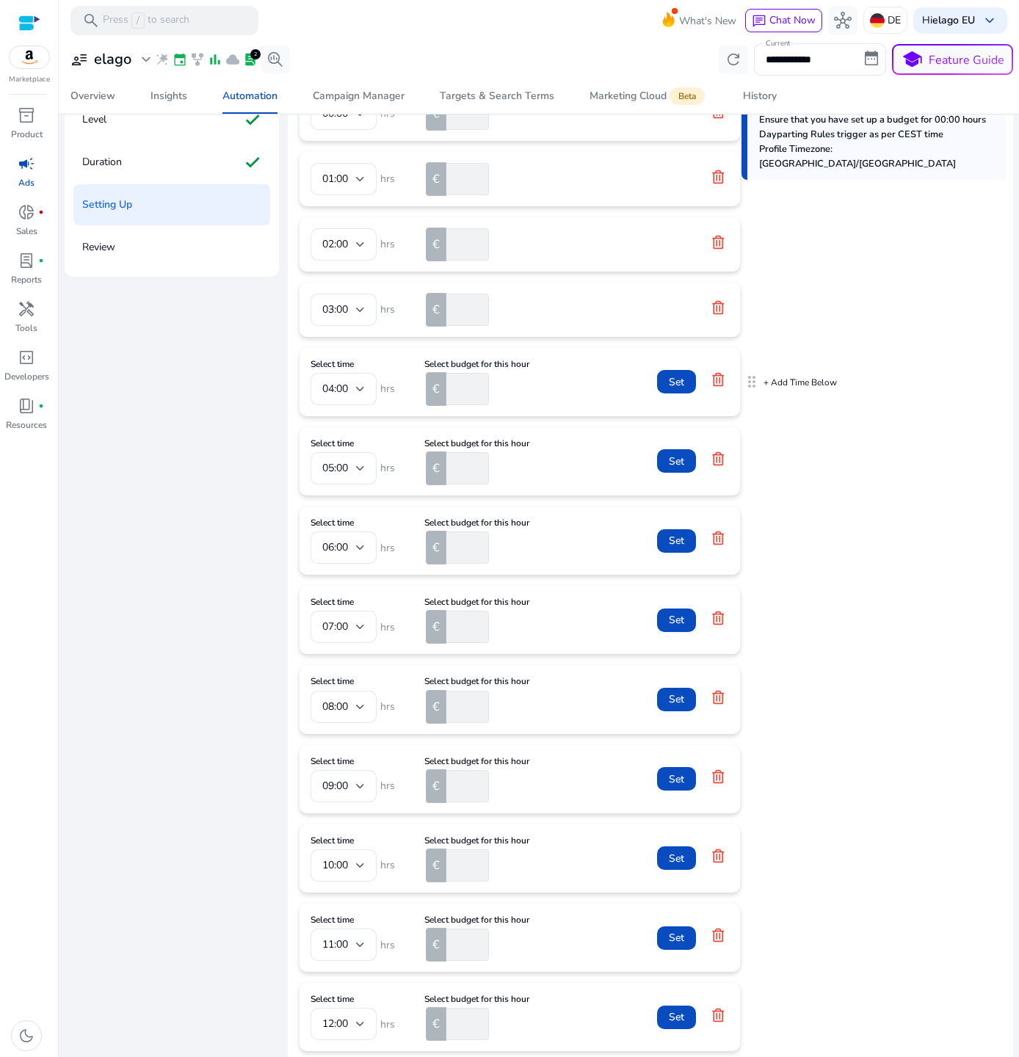
scroll to position [107, 0]
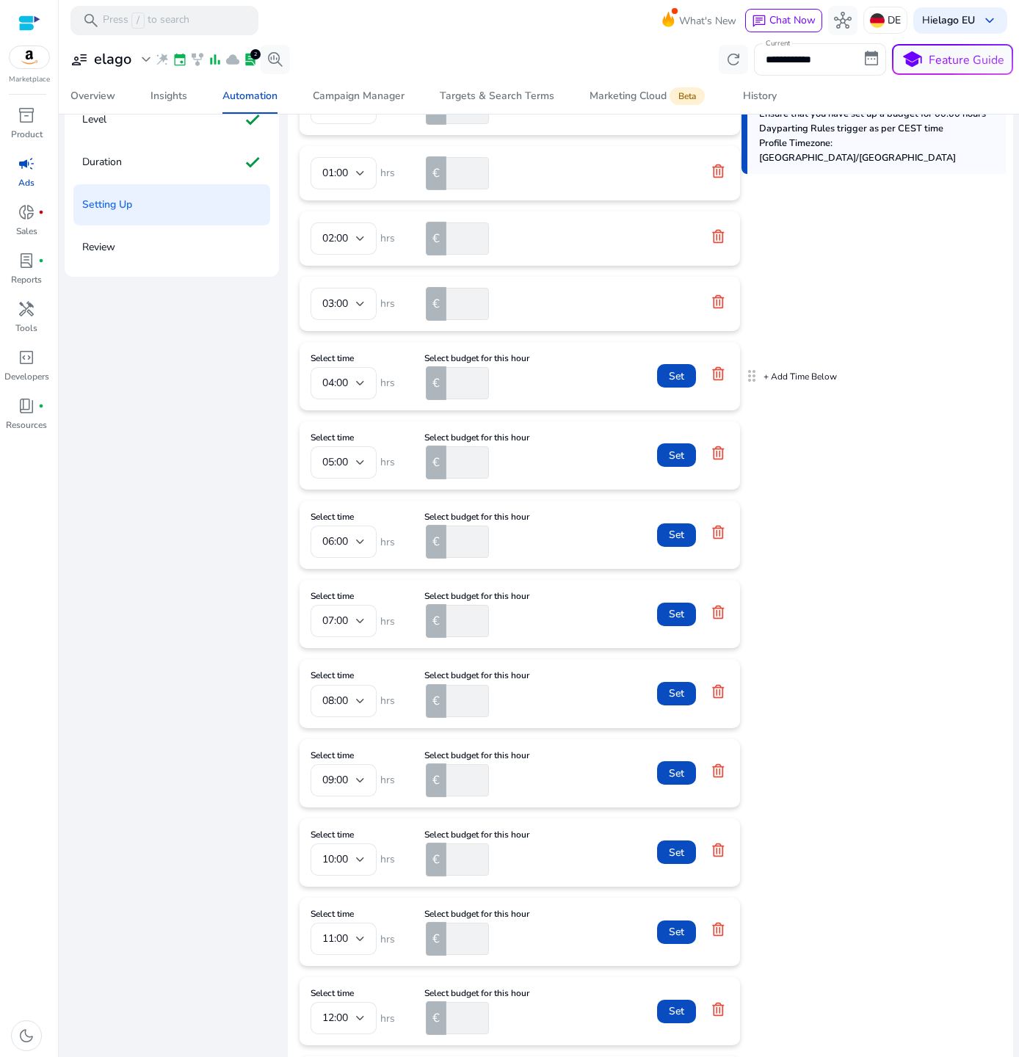
click at [673, 407] on mat-card "Select time 04:00 hrs Select budget for this hour € *** Set" at bounding box center [519, 376] width 440 height 68
click at [672, 374] on span "Set" at bounding box center [676, 375] width 15 height 15
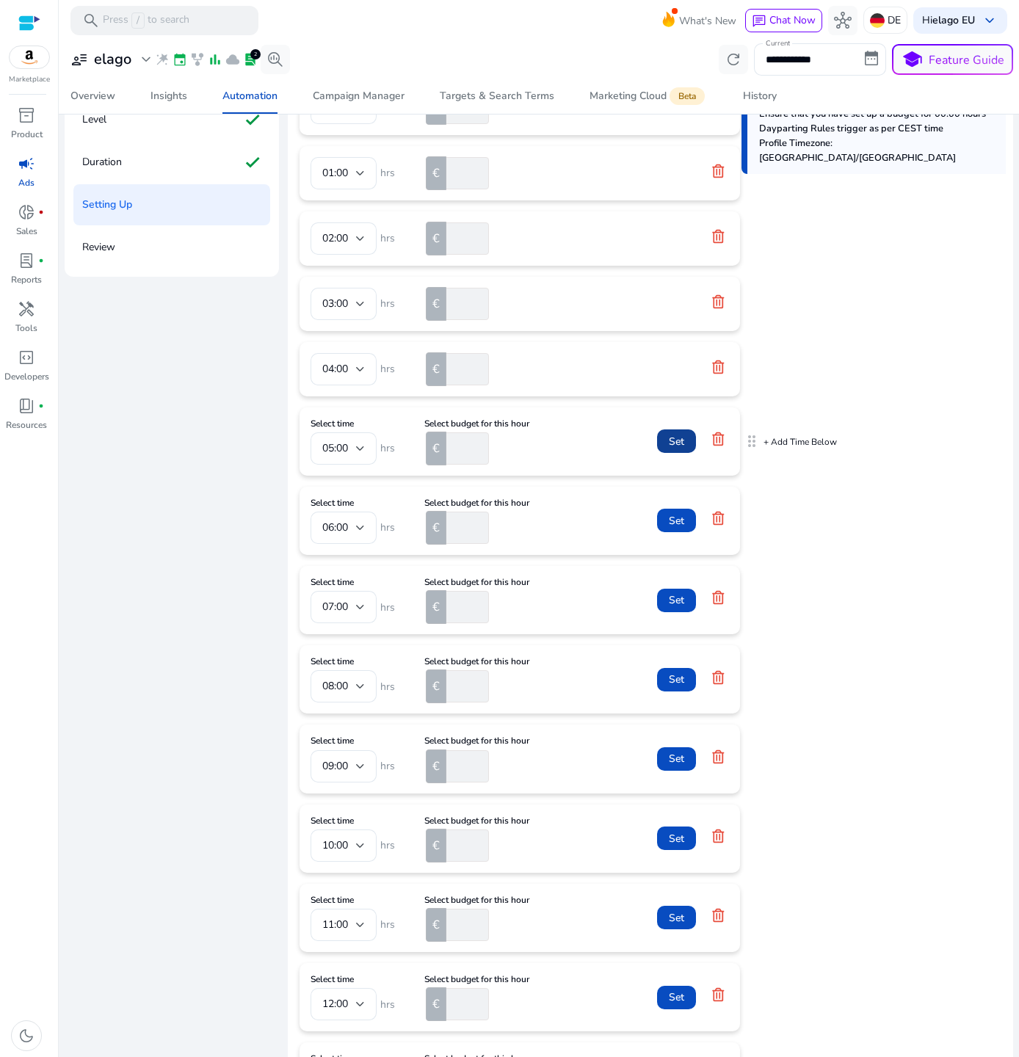
click at [673, 441] on span "Set" at bounding box center [676, 441] width 15 height 15
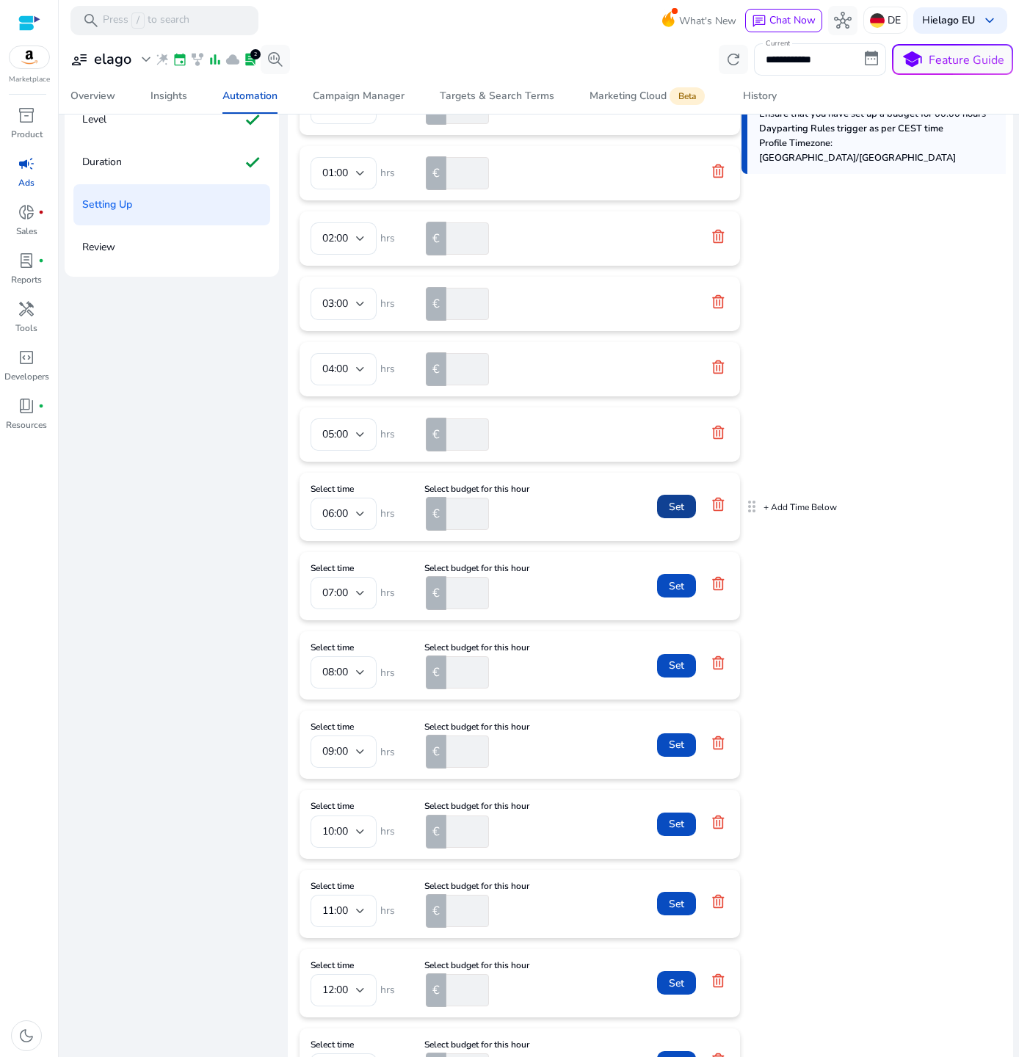
click at [673, 497] on span at bounding box center [676, 506] width 39 height 35
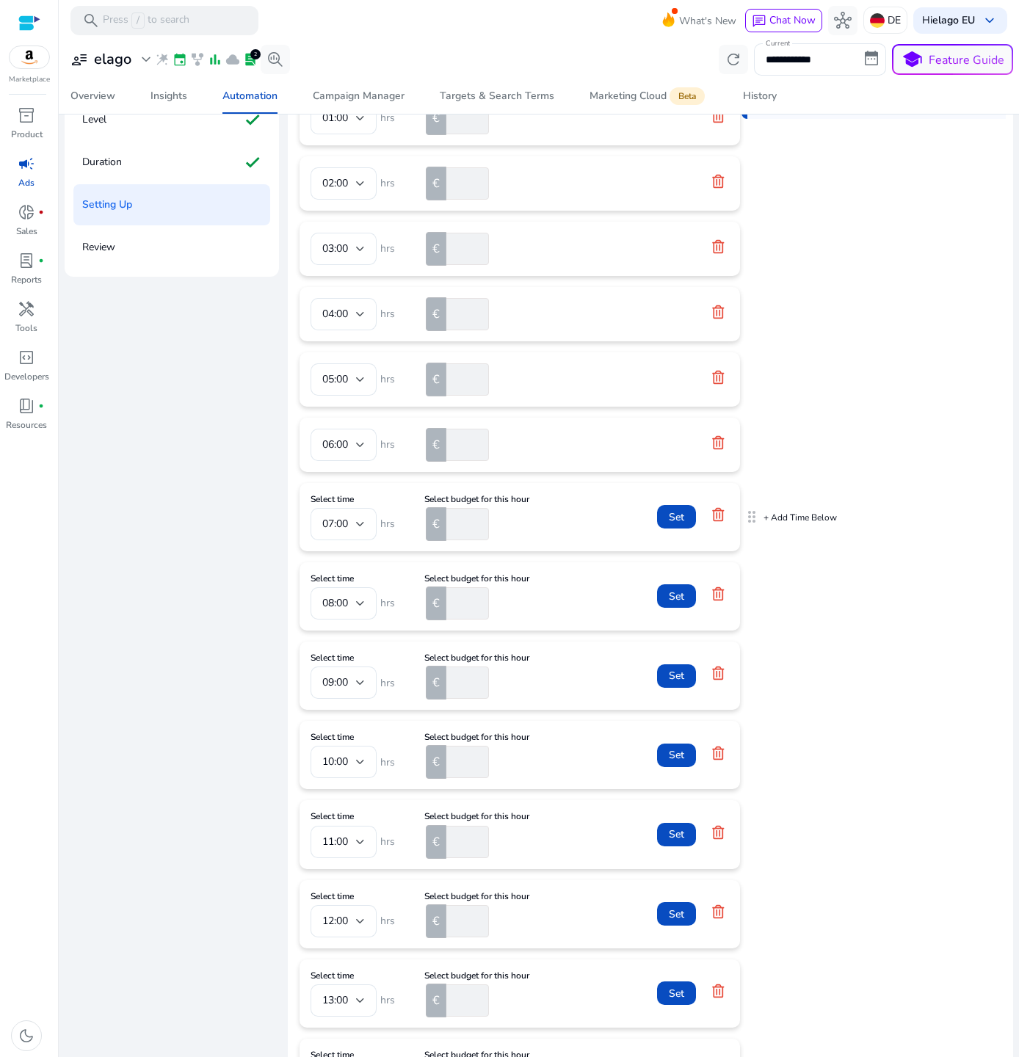
scroll to position [268, 0]
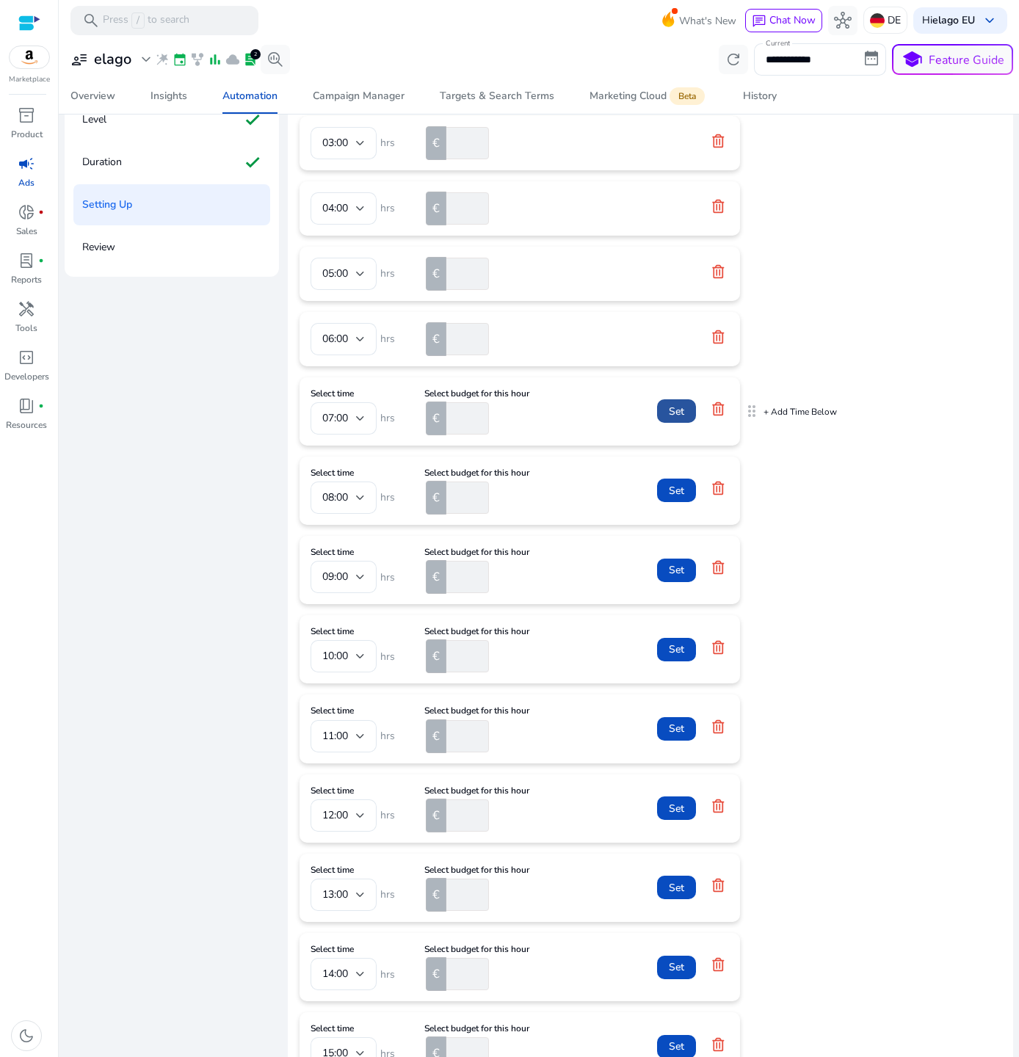
click at [664, 414] on span at bounding box center [676, 410] width 39 height 35
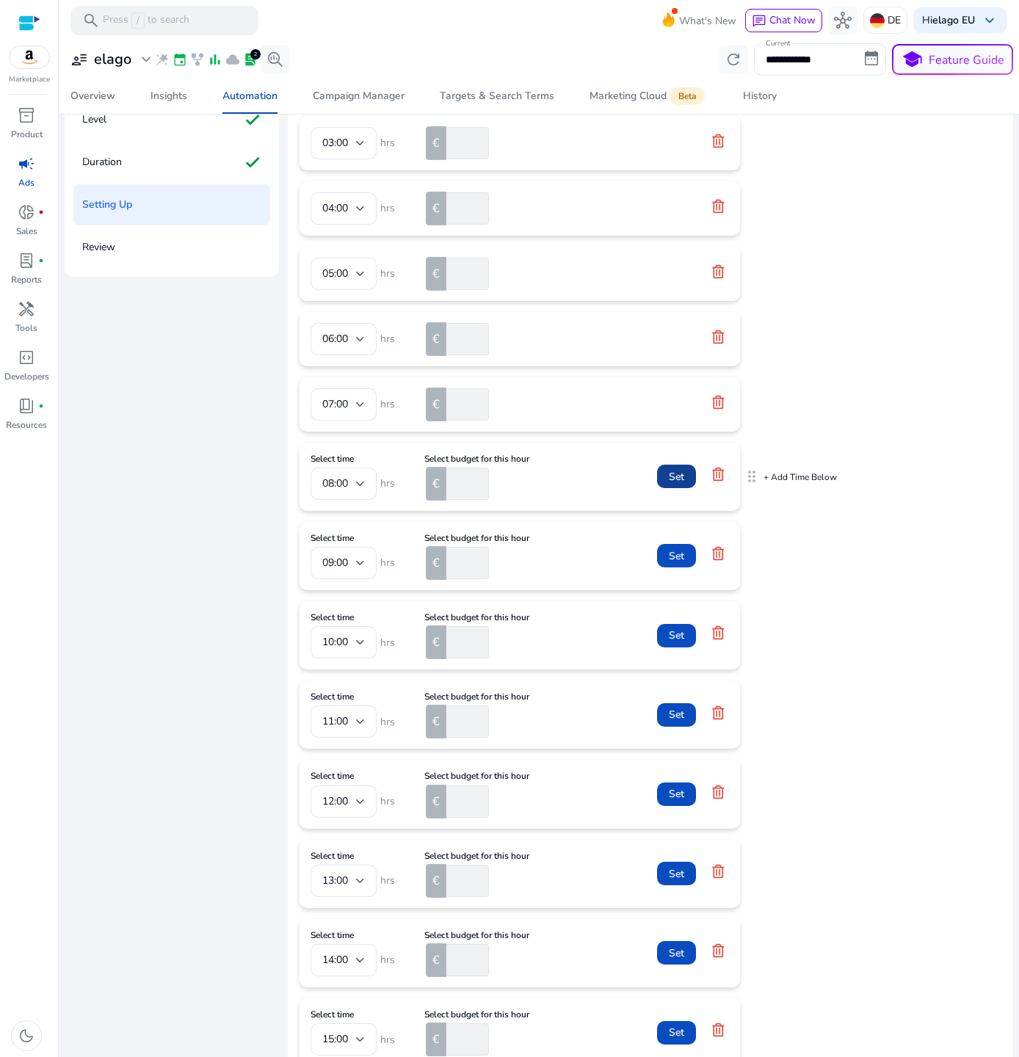
click at [669, 469] on span "Set" at bounding box center [676, 476] width 15 height 15
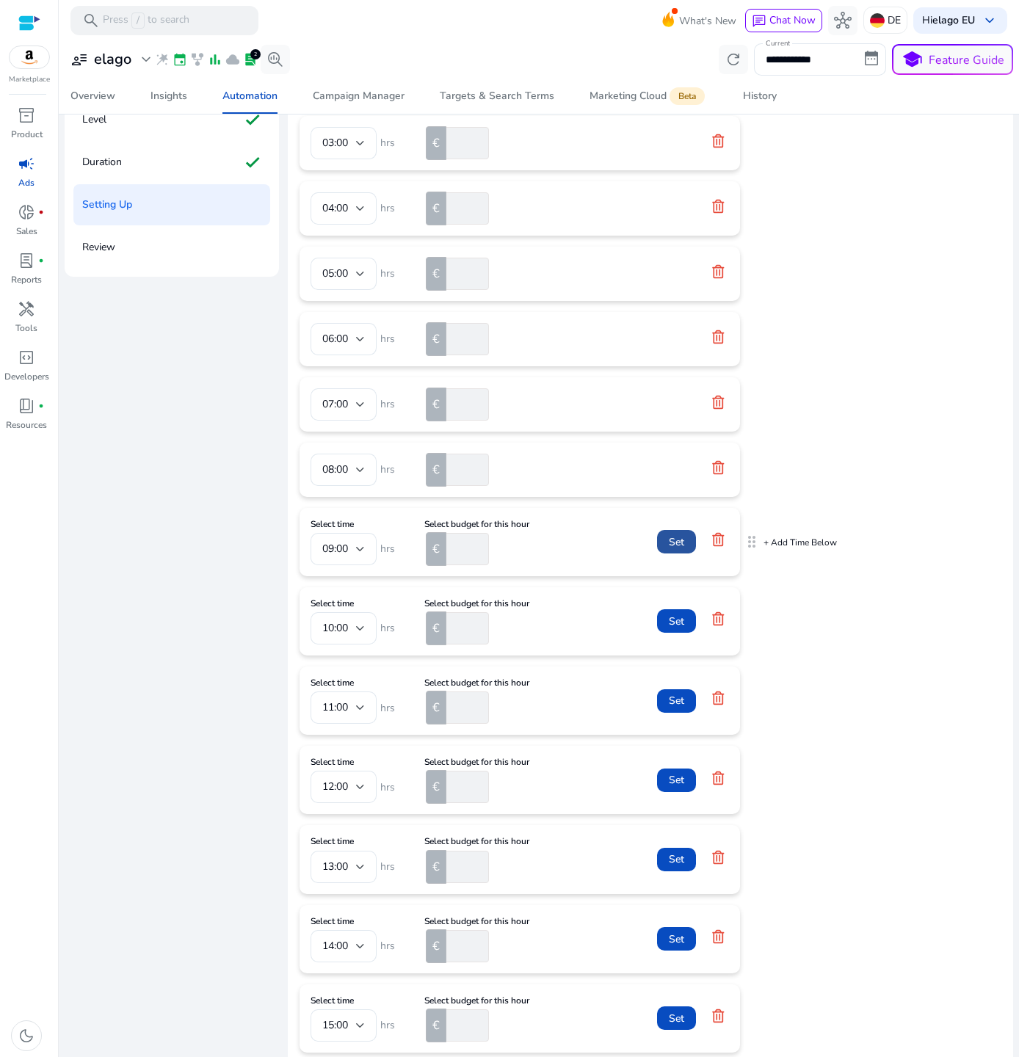
click at [671, 542] on span "Set" at bounding box center [676, 541] width 15 height 15
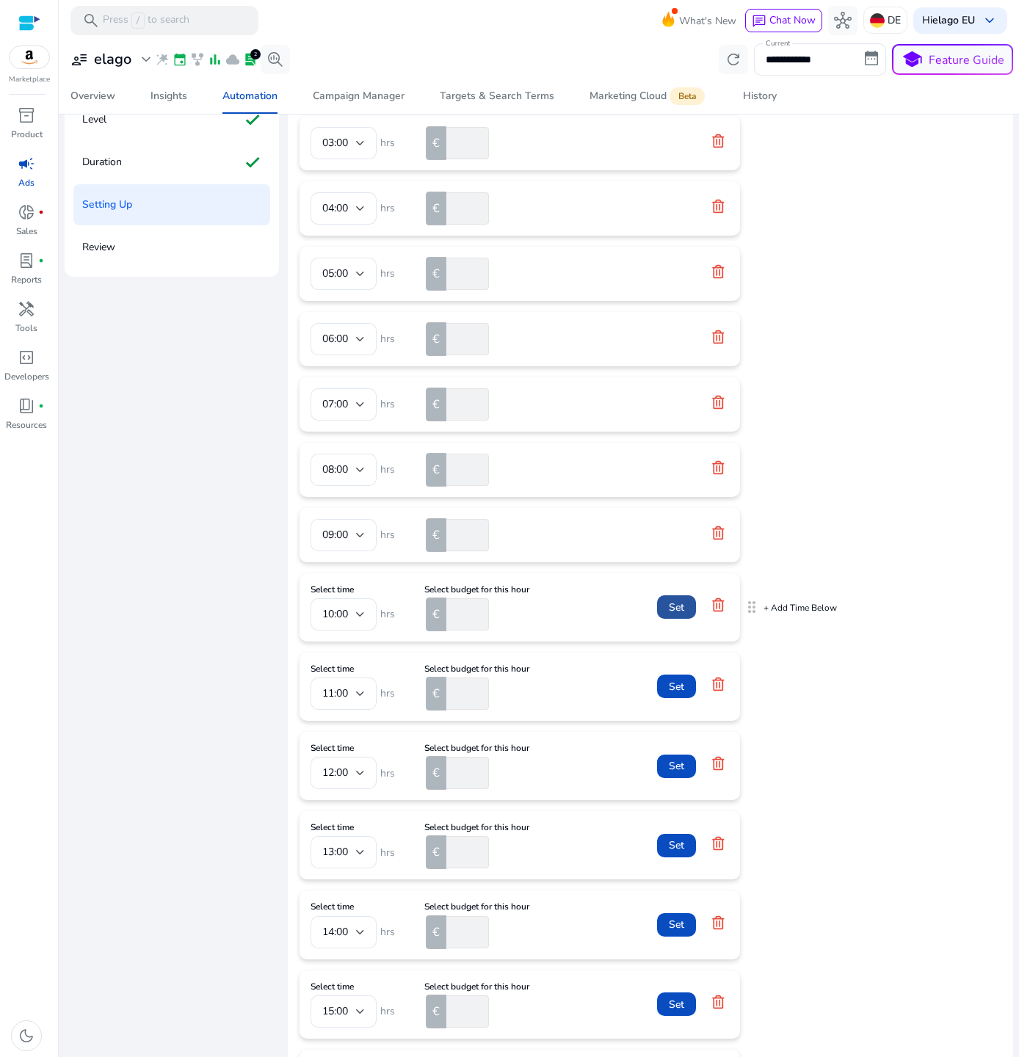
click at [674, 608] on span "Set" at bounding box center [676, 607] width 15 height 15
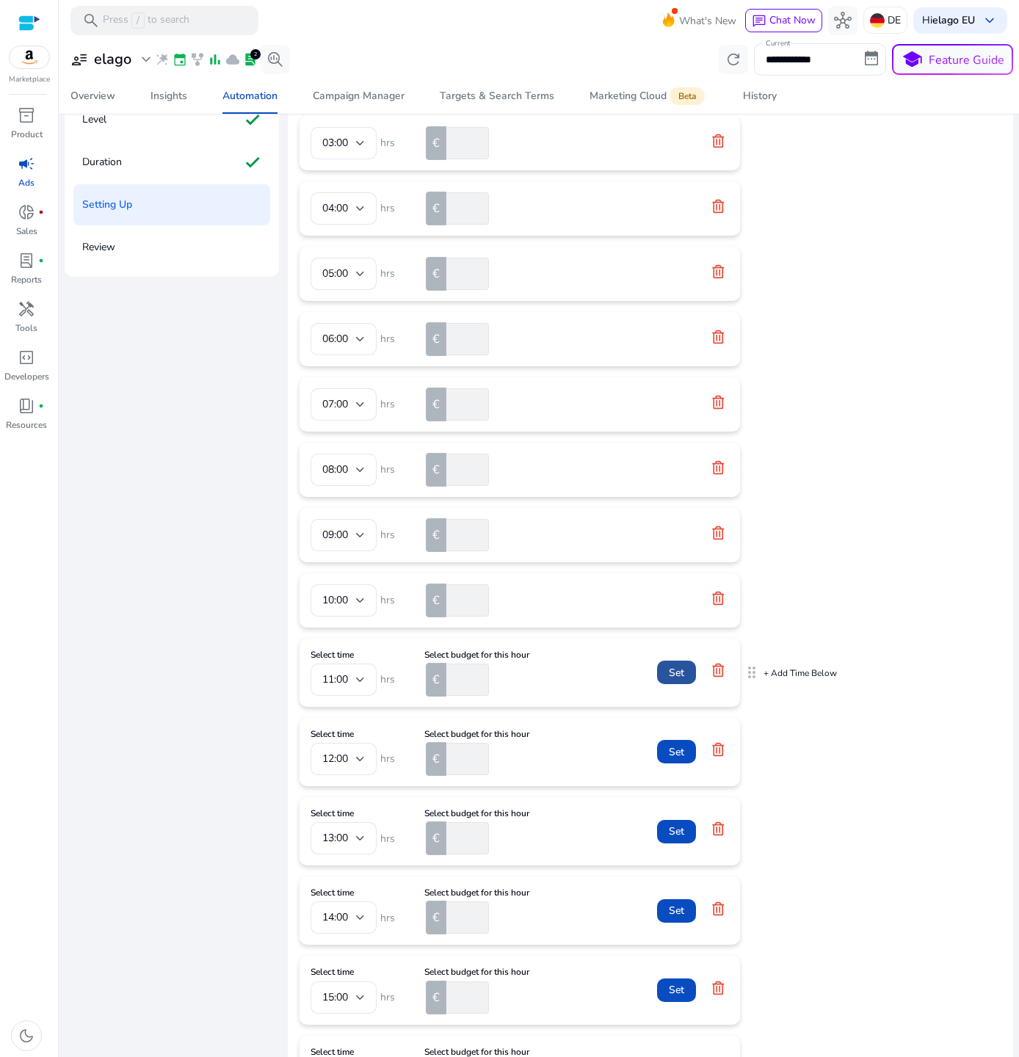
click at [669, 668] on span "Set" at bounding box center [676, 672] width 15 height 15
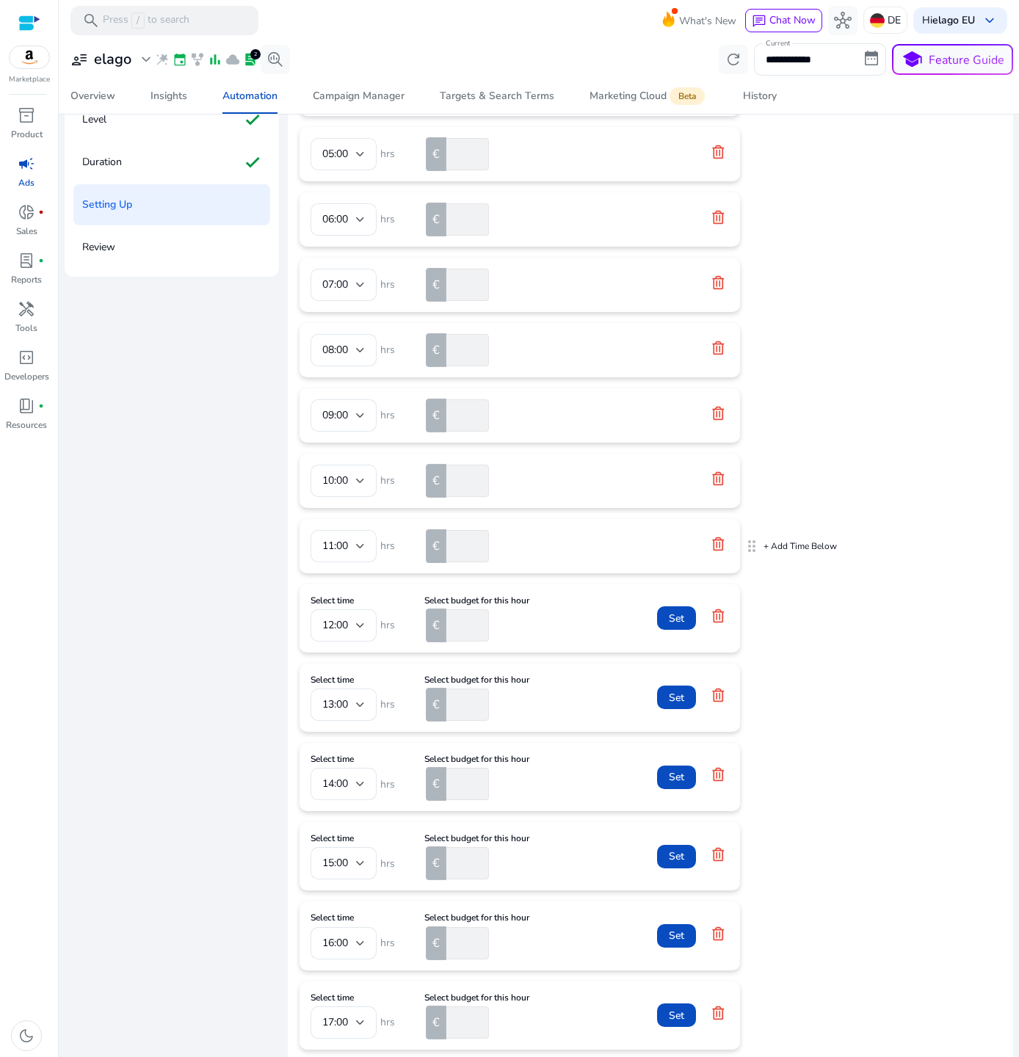
scroll to position [400, 0]
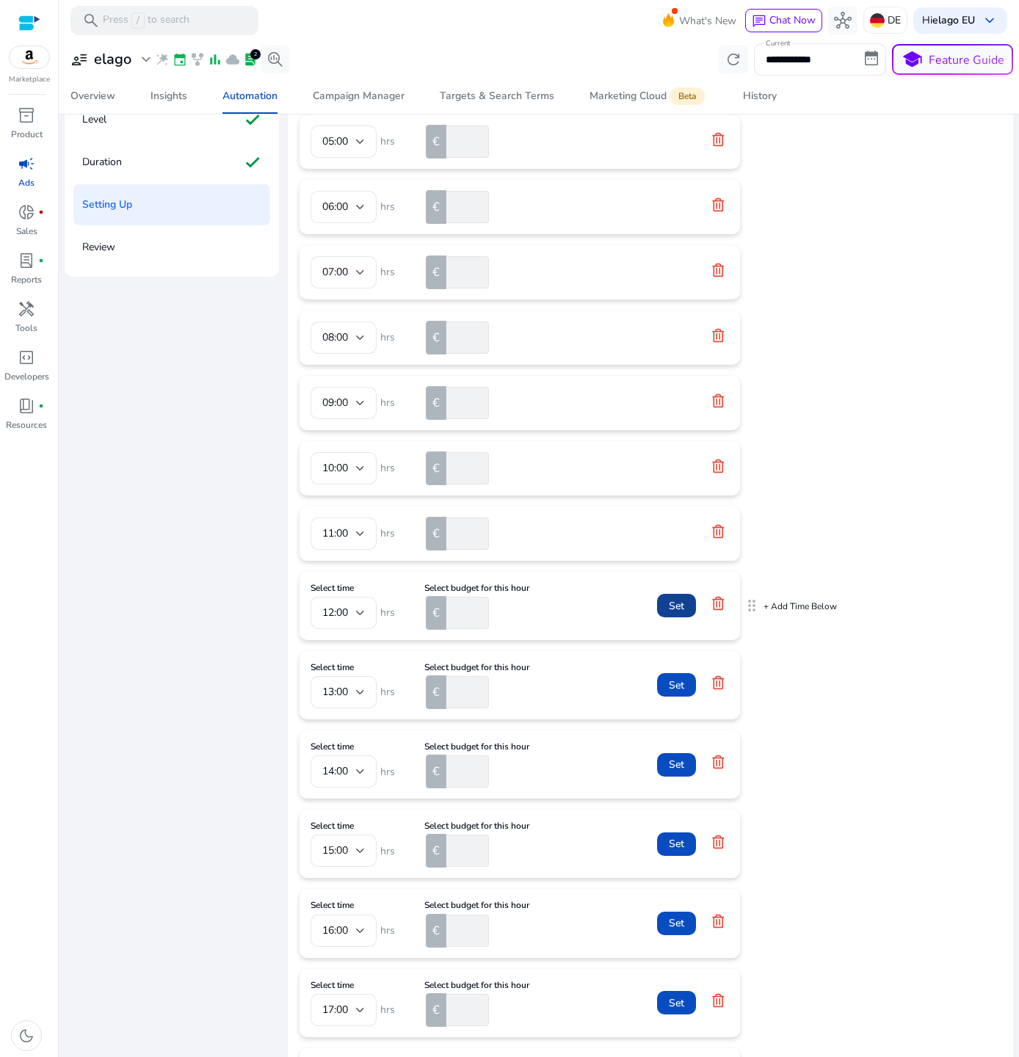
click at [672, 609] on span "Set" at bounding box center [676, 605] width 15 height 15
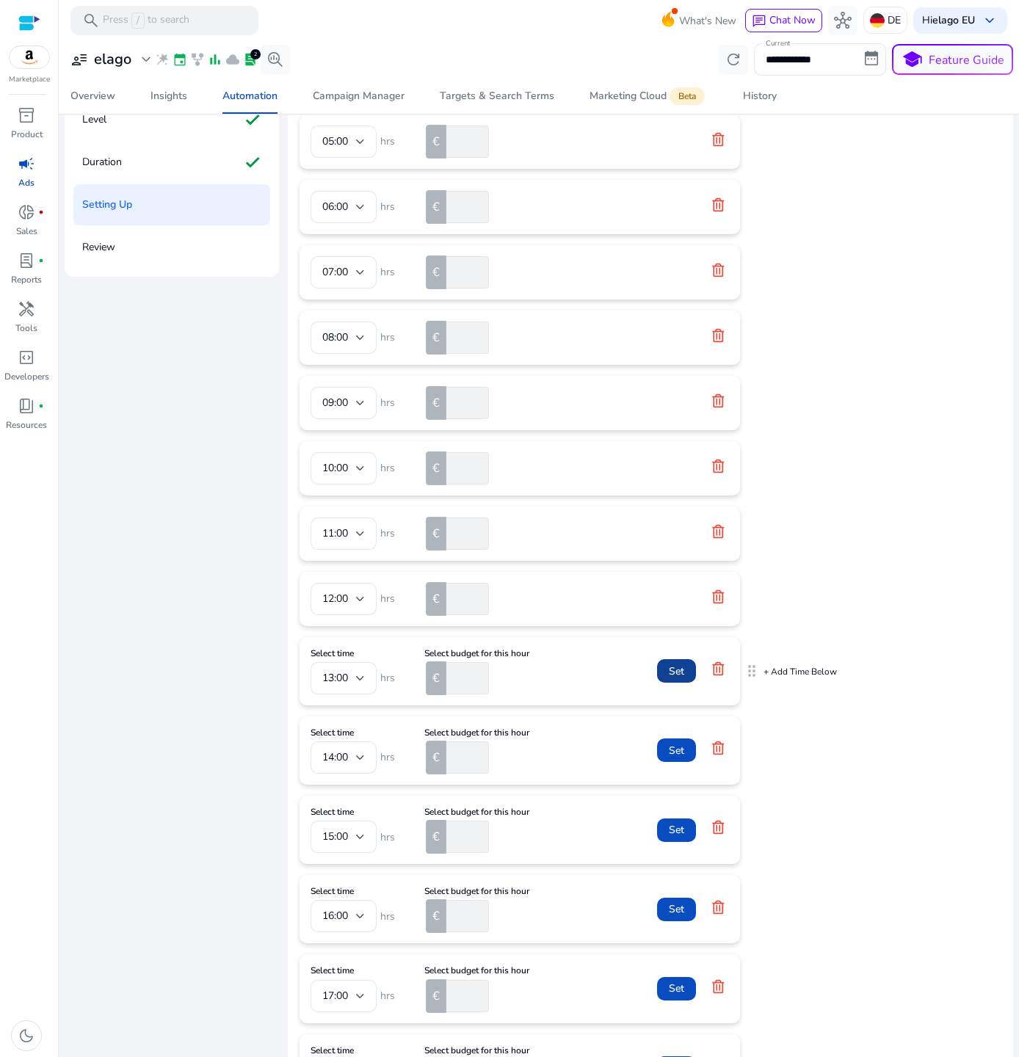
click at [675, 675] on span "Set" at bounding box center [676, 671] width 15 height 15
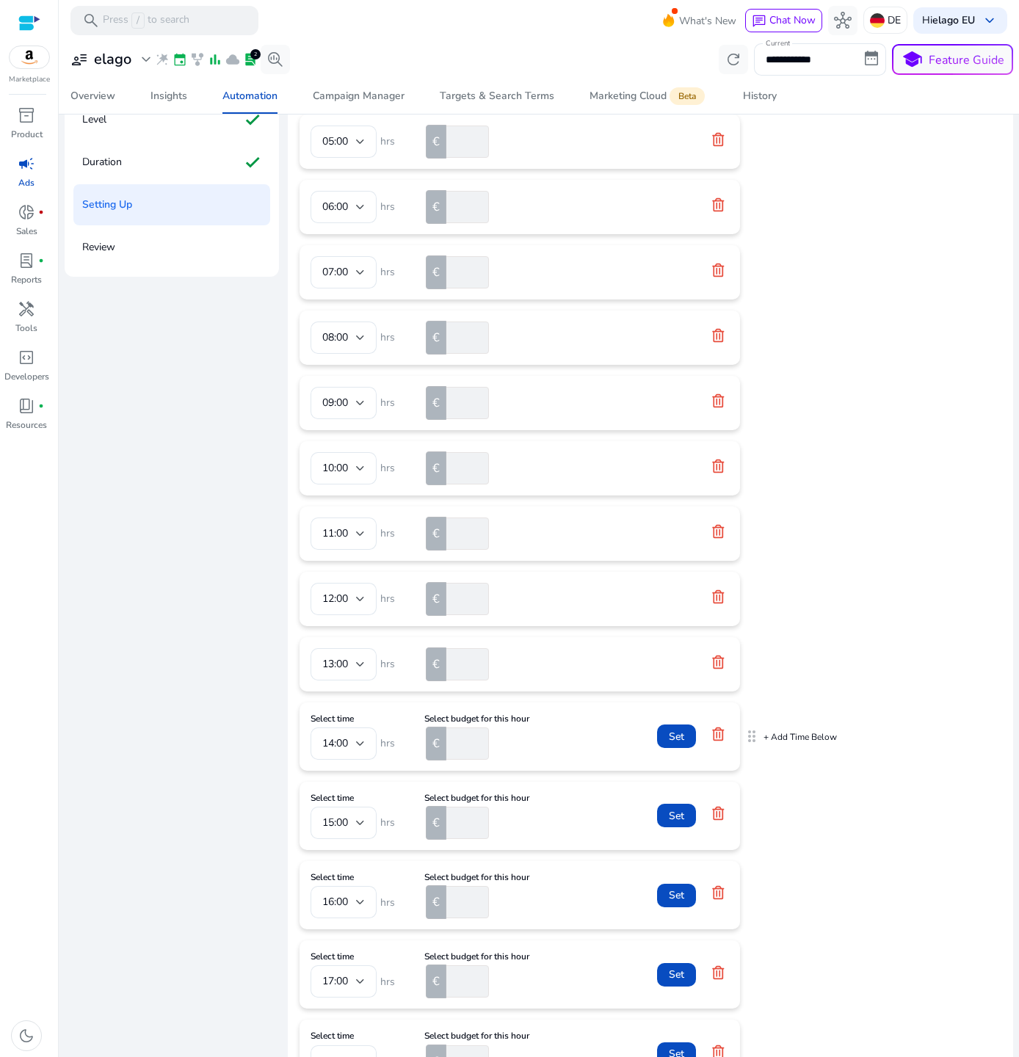
click at [675, 714] on form "Select time 14:00 hrs Select budget for this hour € *** Set" at bounding box center [519, 736] width 418 height 46
click at [675, 729] on span "Set" at bounding box center [676, 736] width 15 height 15
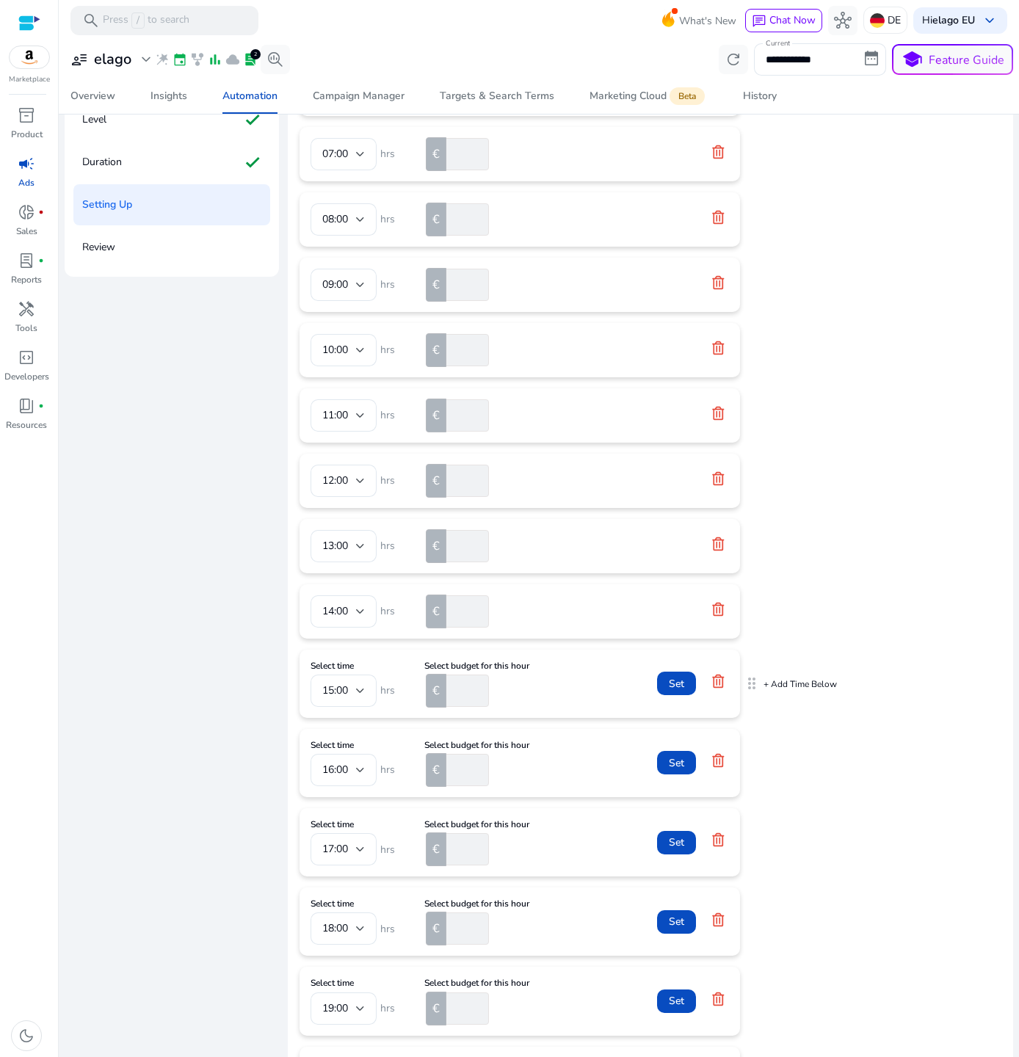
scroll to position [553, 0]
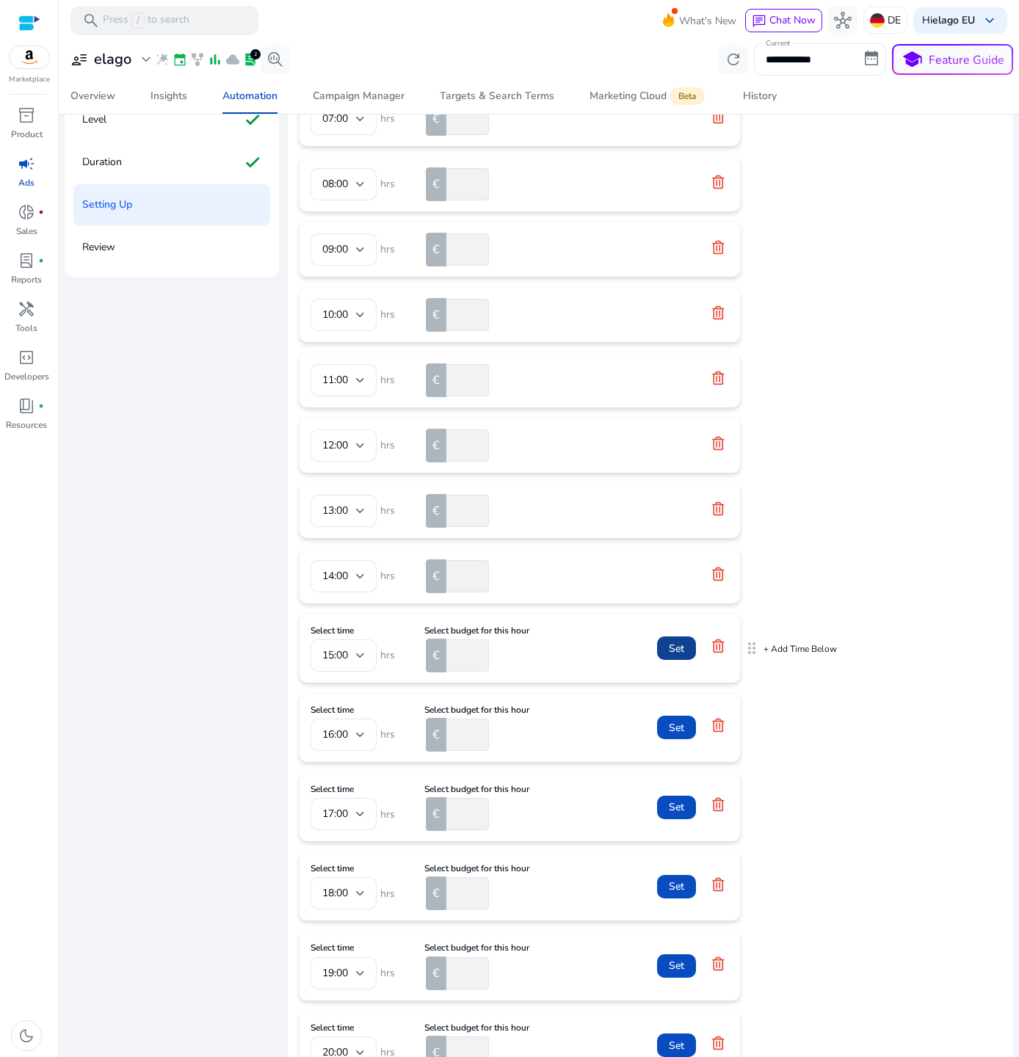
click at [664, 639] on span at bounding box center [676, 648] width 39 height 35
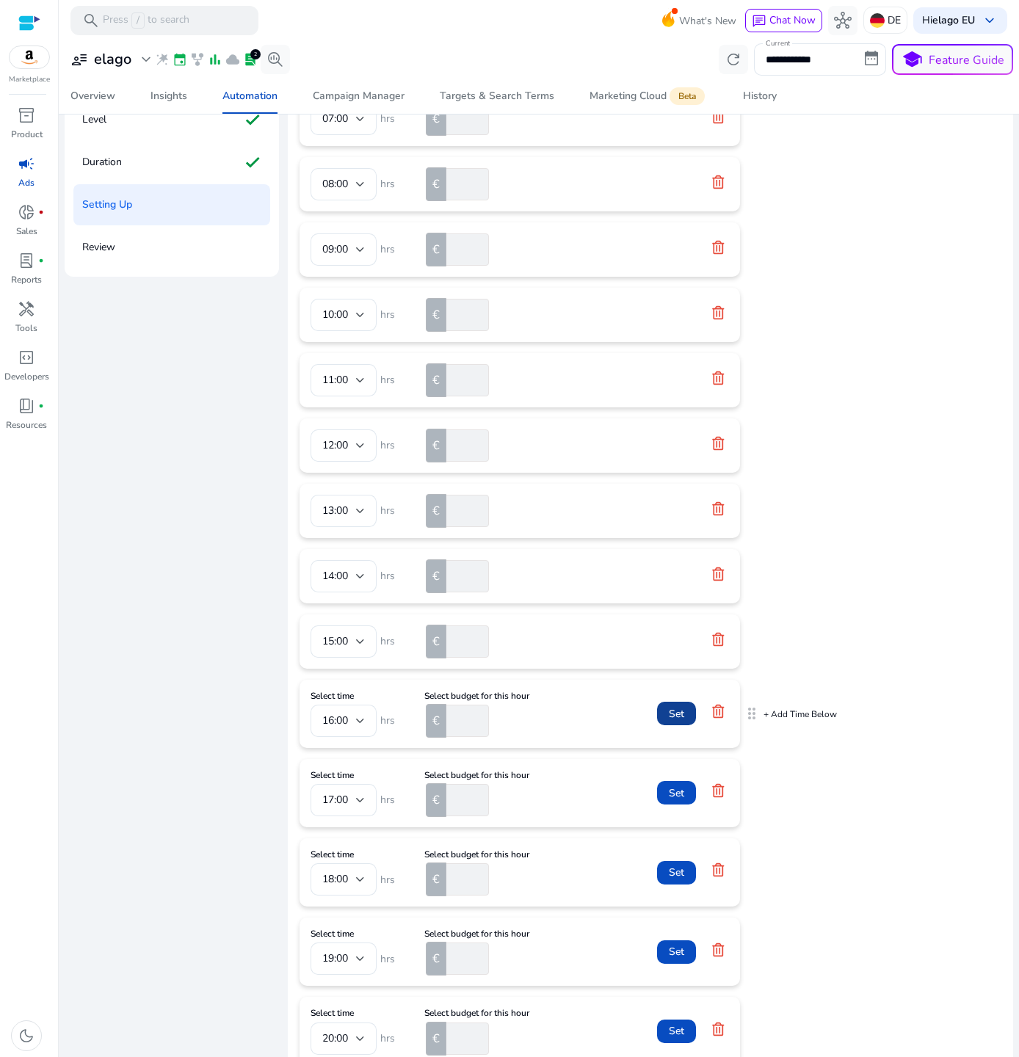
click at [664, 716] on span at bounding box center [676, 713] width 39 height 35
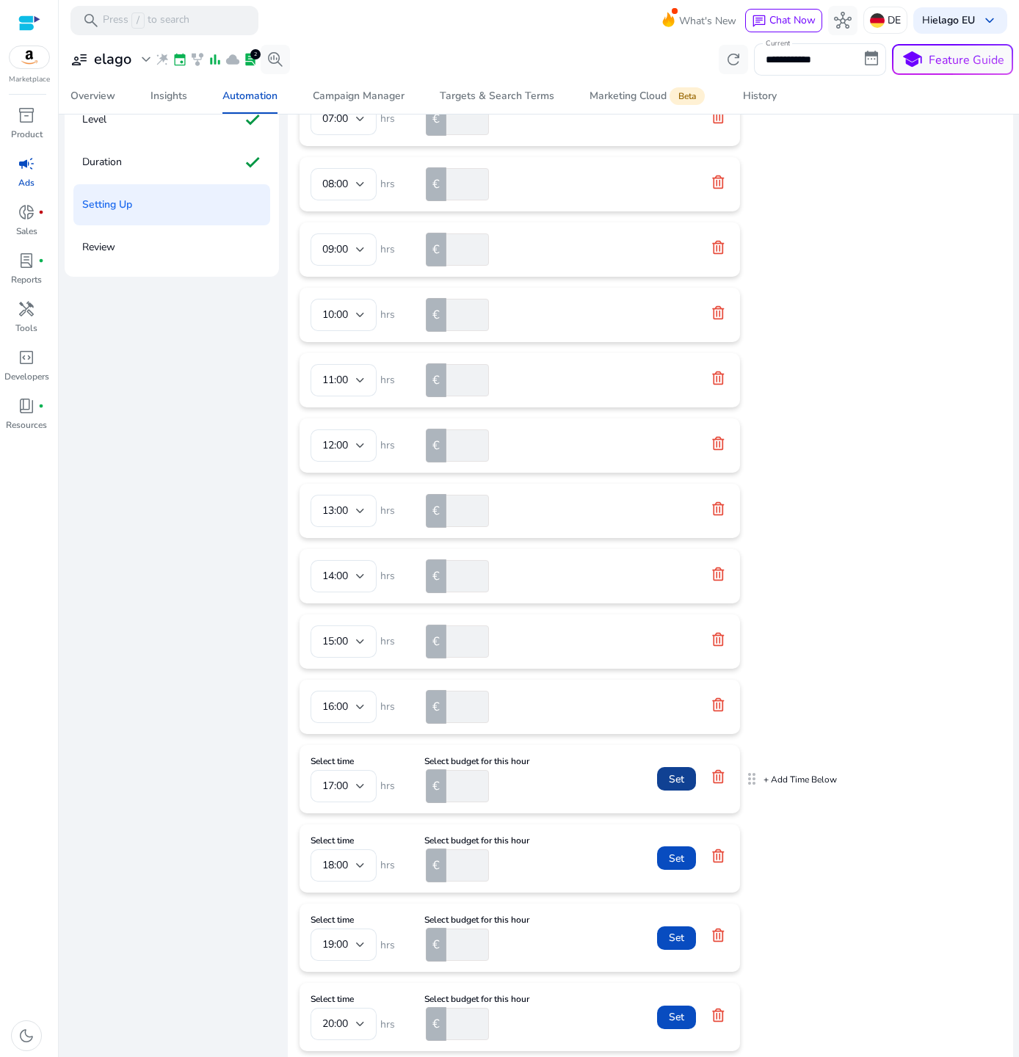
click at [664, 769] on span at bounding box center [676, 778] width 39 height 35
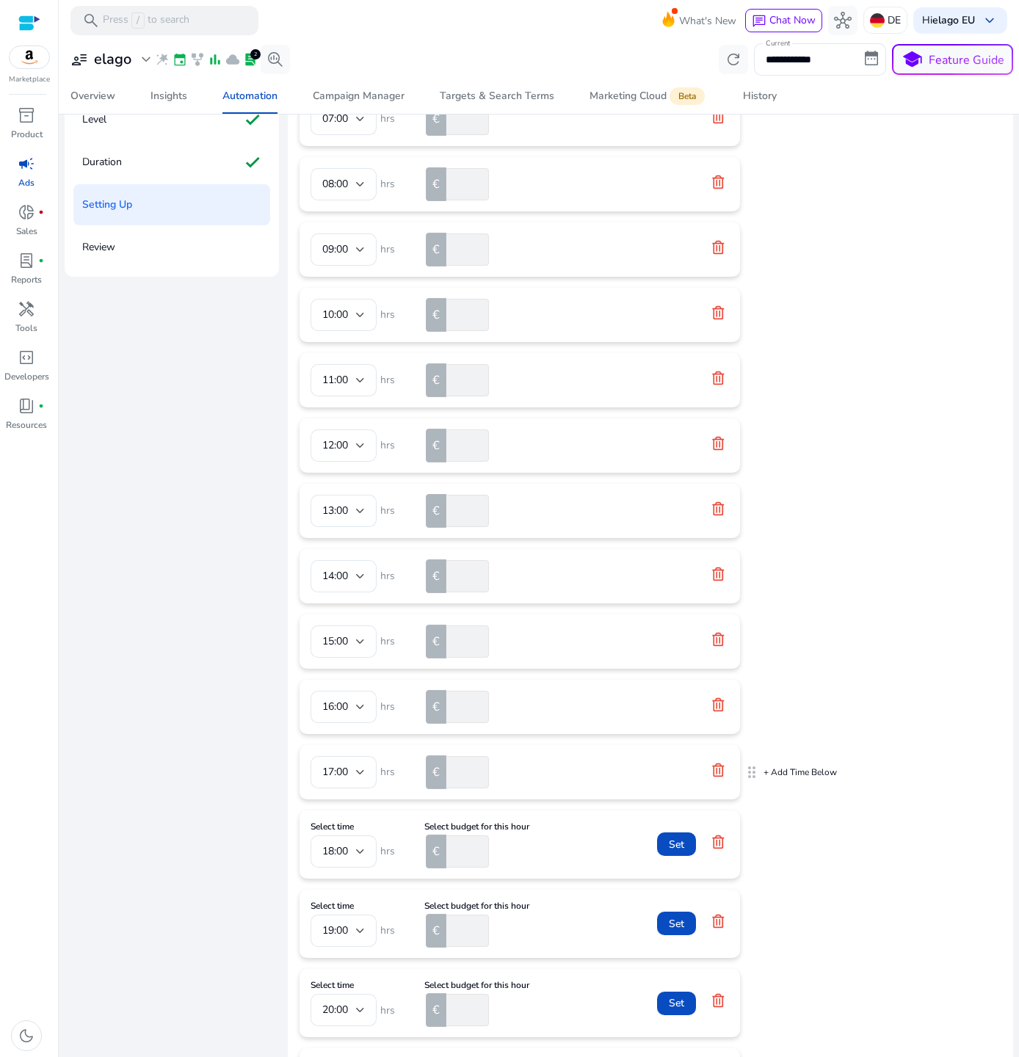
scroll to position [774, 0]
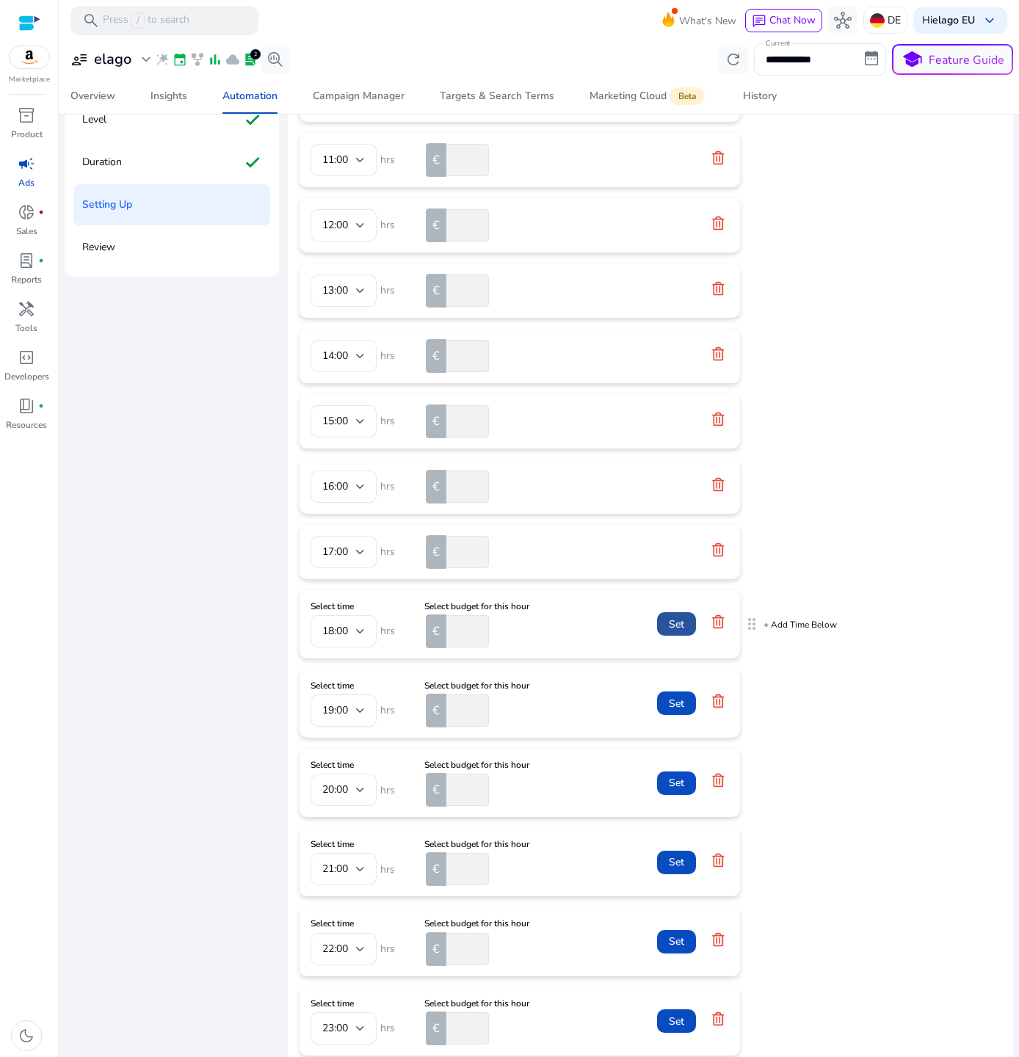
click at [669, 636] on span at bounding box center [676, 623] width 39 height 35
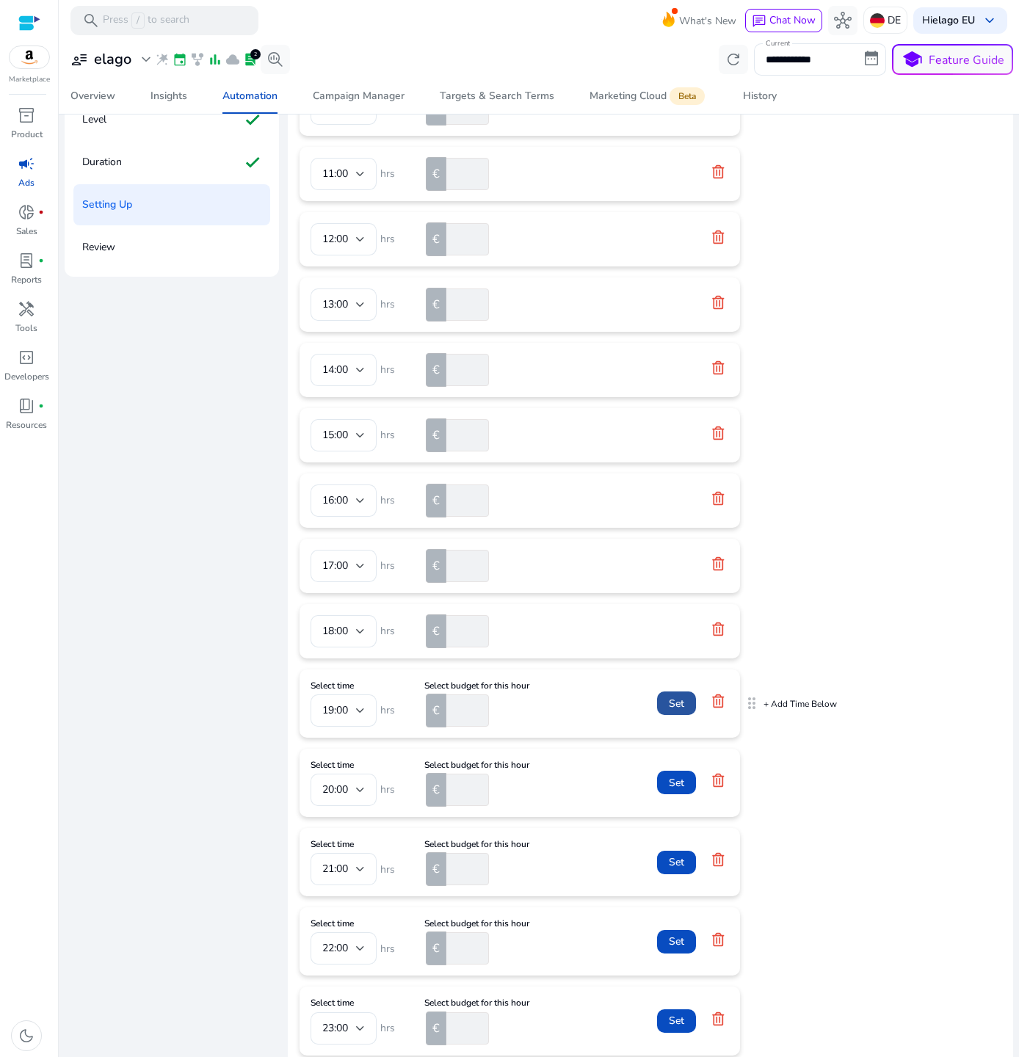
click at [669, 697] on span "Set" at bounding box center [676, 703] width 15 height 15
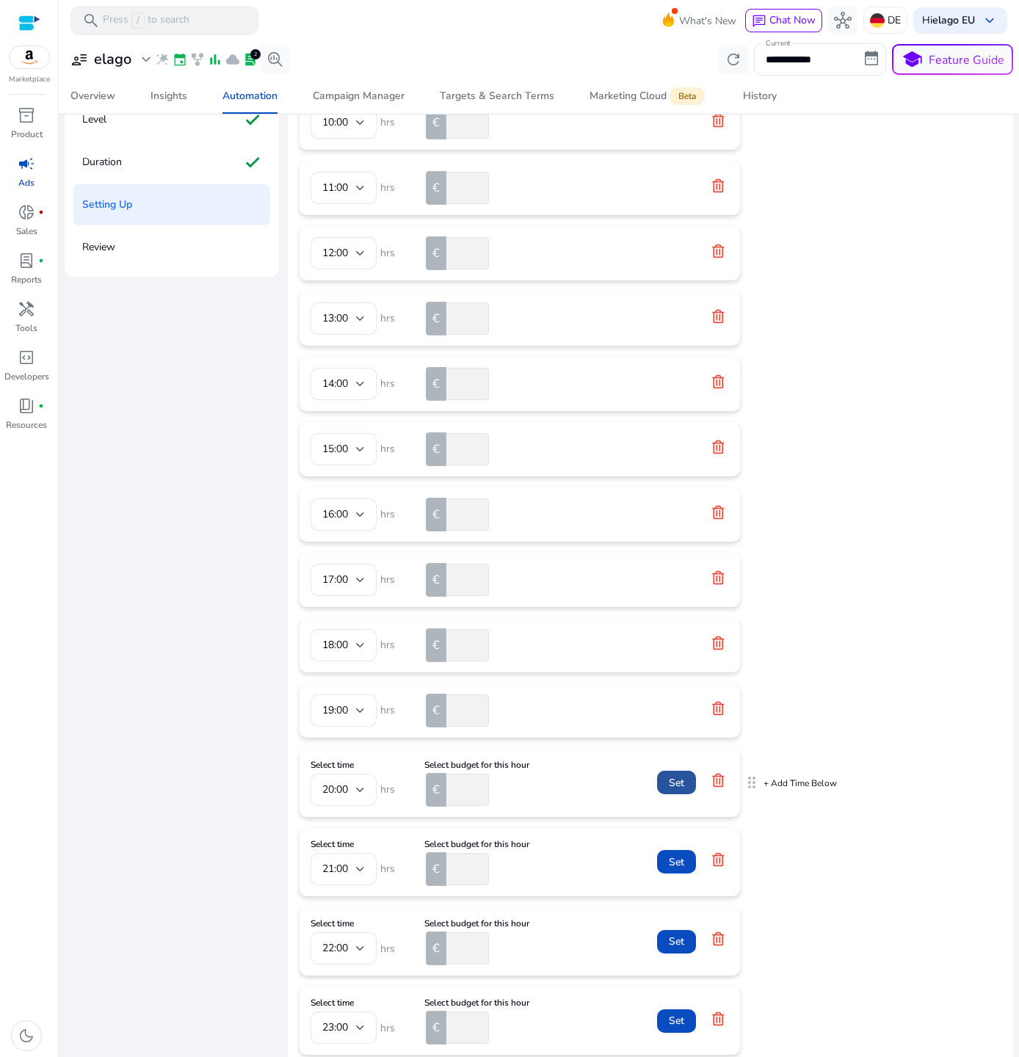
click at [669, 786] on span "Set" at bounding box center [676, 782] width 15 height 15
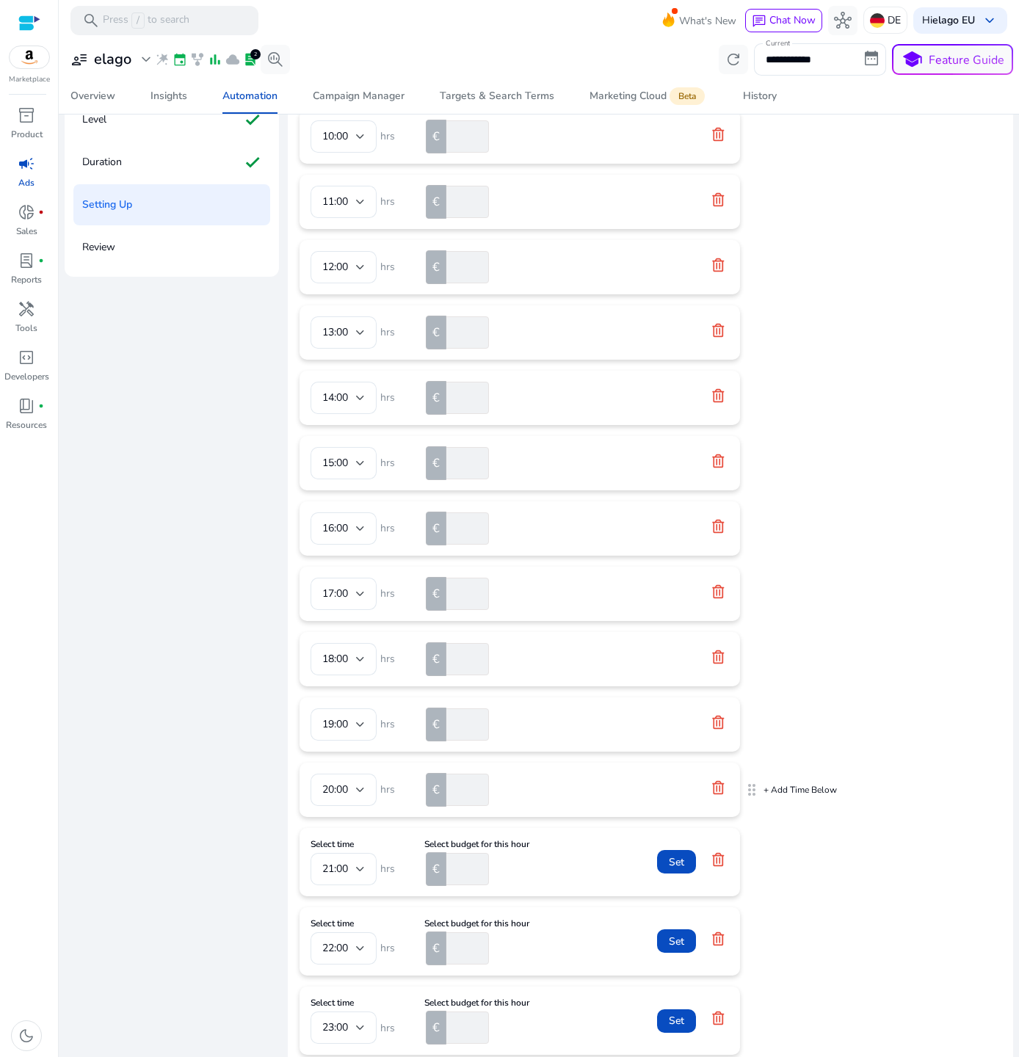
scroll to position [172, 0]
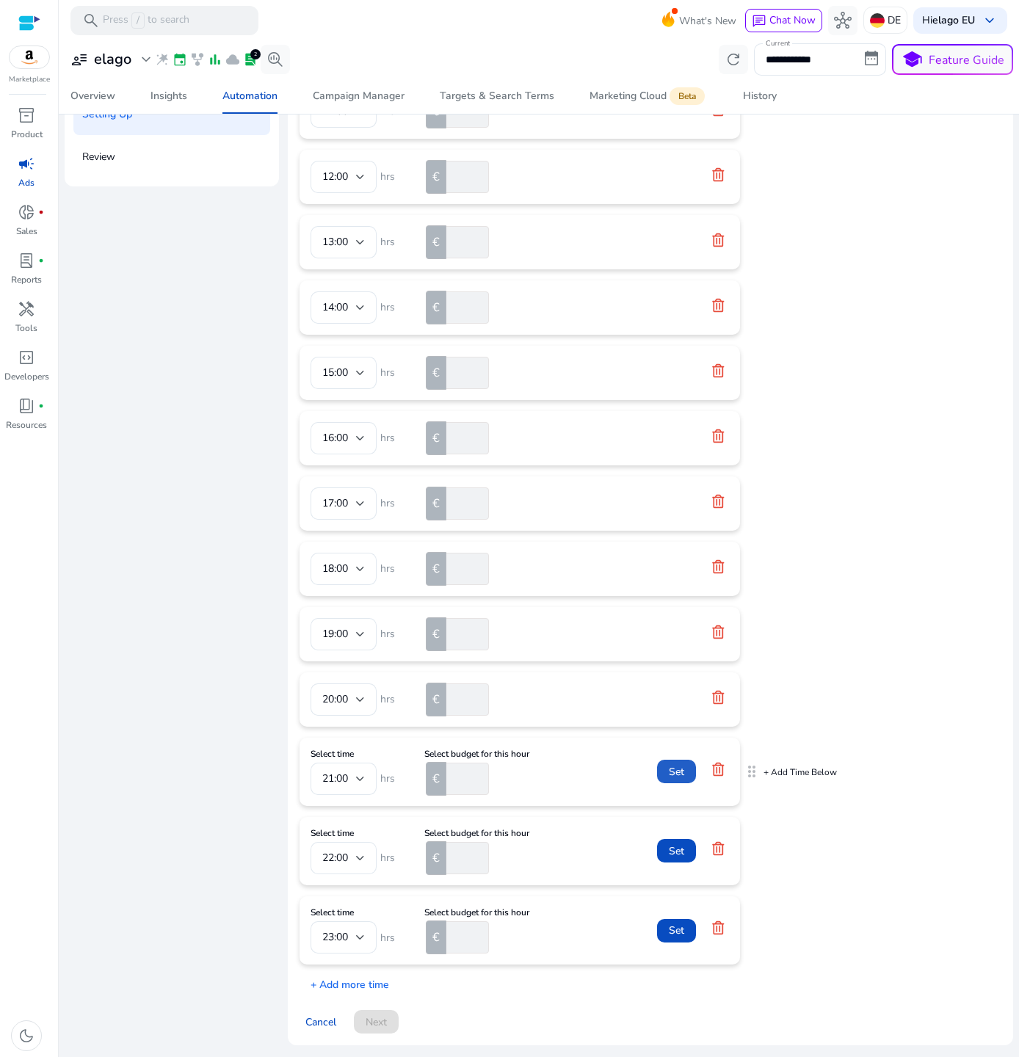
click at [669, 786] on span at bounding box center [676, 771] width 39 height 35
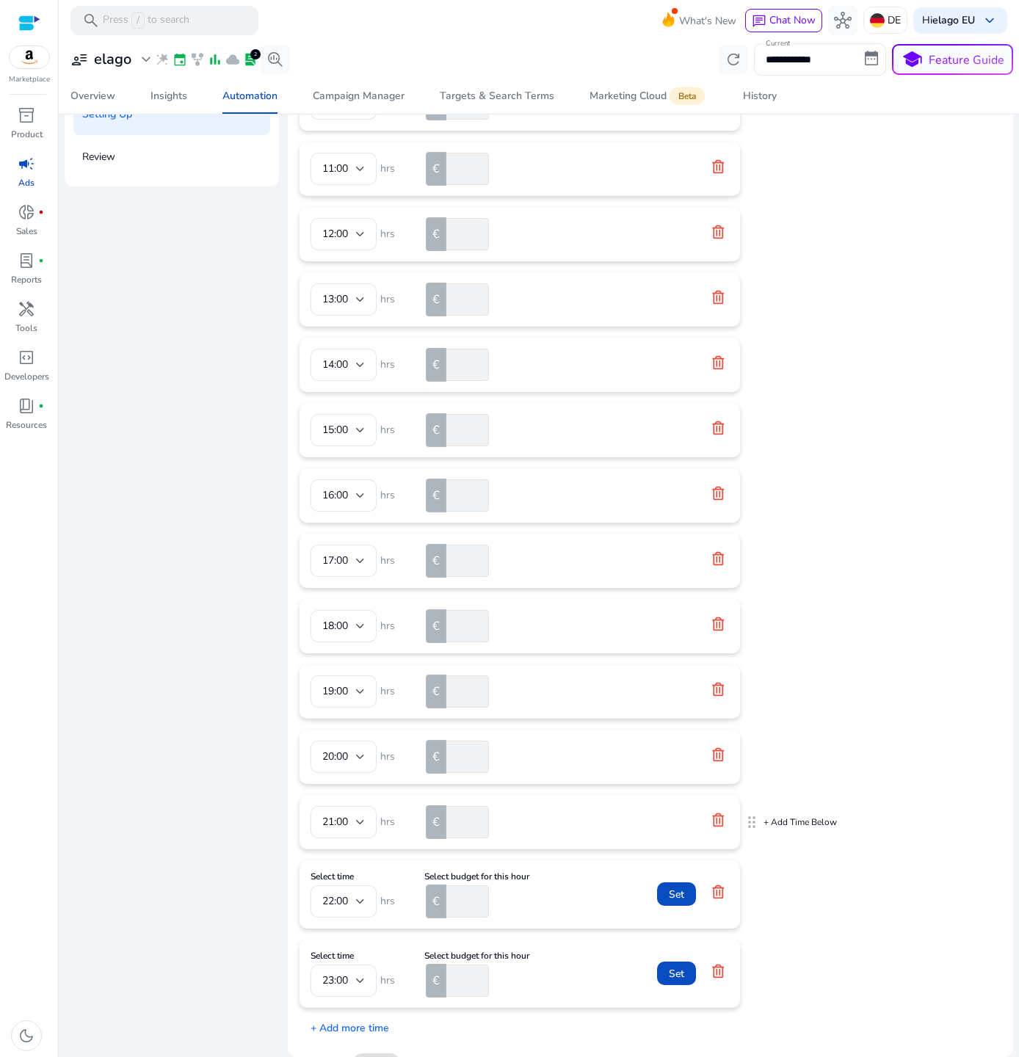
scroll to position [718, 0]
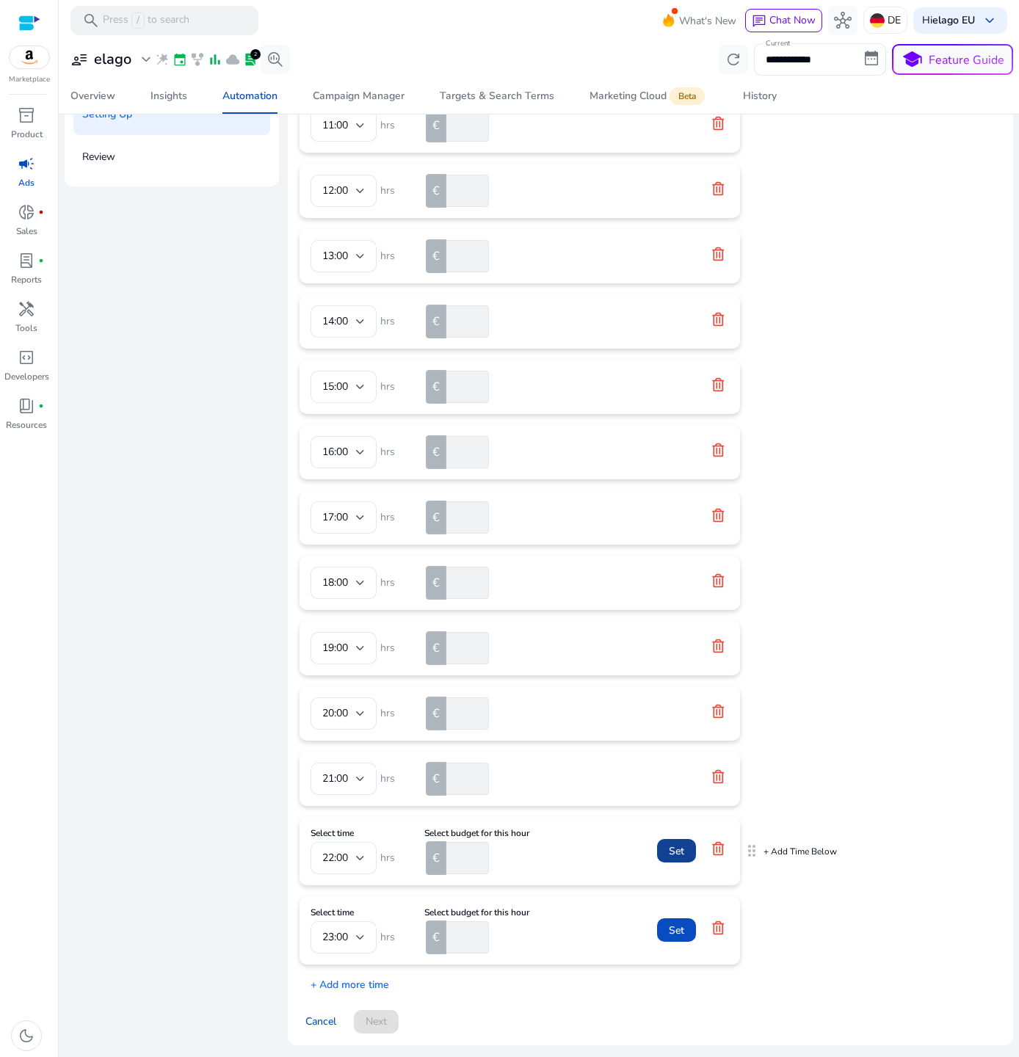
click at [666, 858] on span at bounding box center [676, 850] width 39 height 35
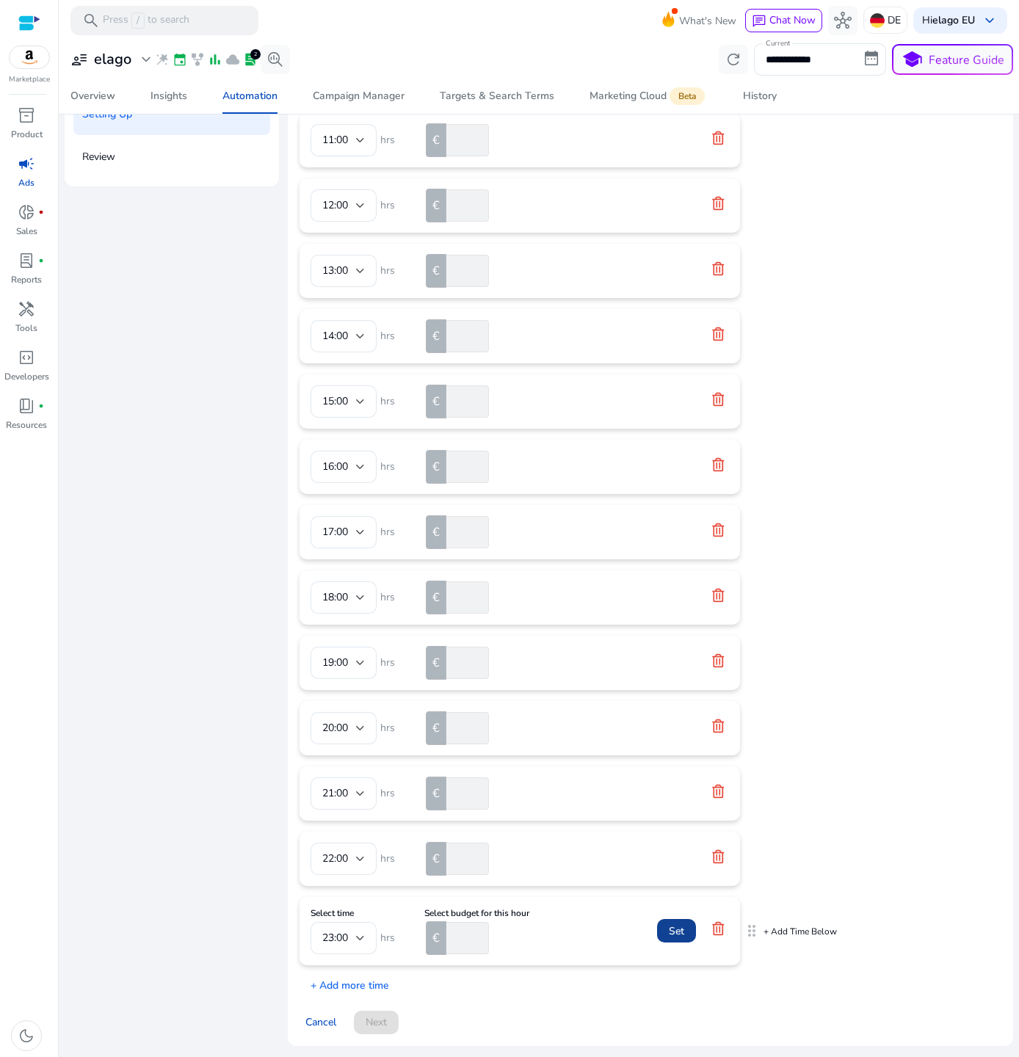
click at [666, 929] on span at bounding box center [676, 930] width 39 height 35
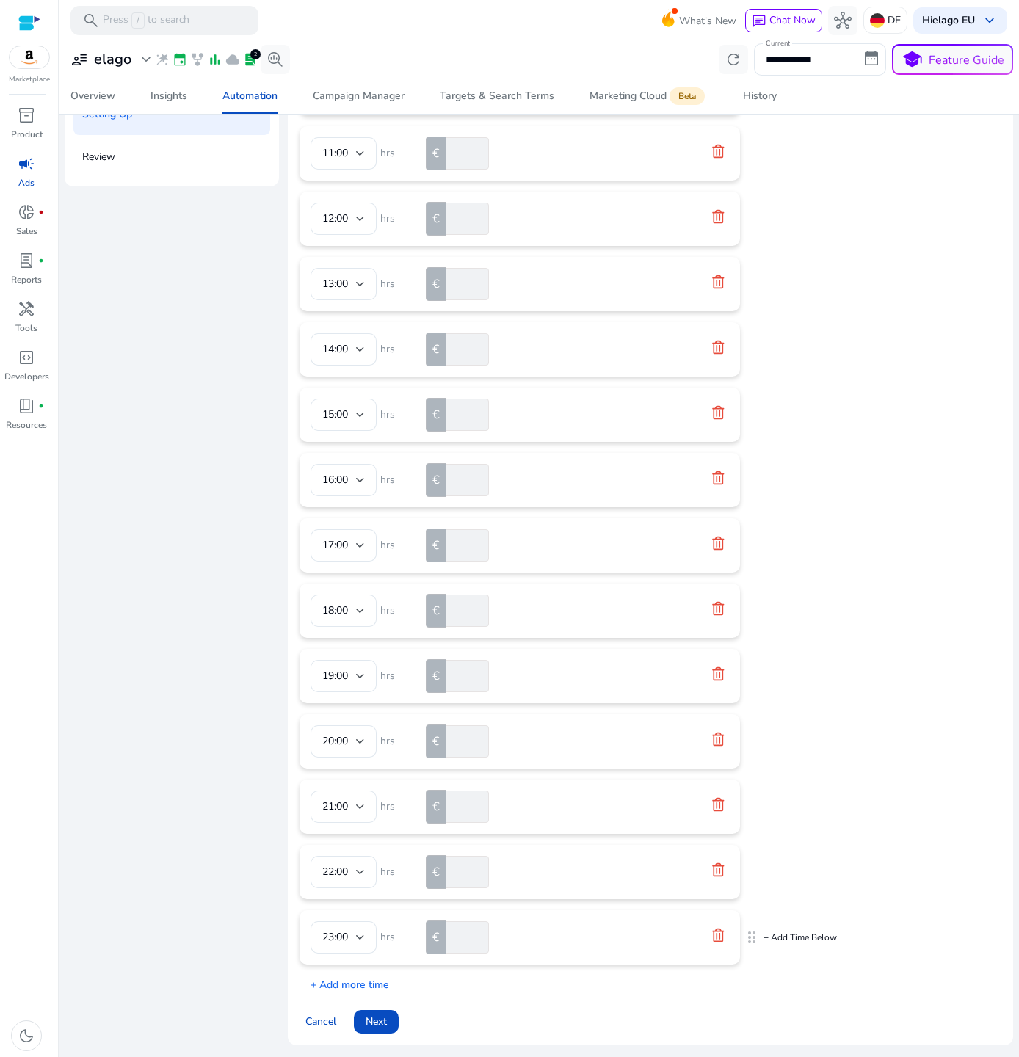
scroll to position [689, 0]
click at [383, 1019] on span "Next" at bounding box center [376, 1021] width 21 height 15
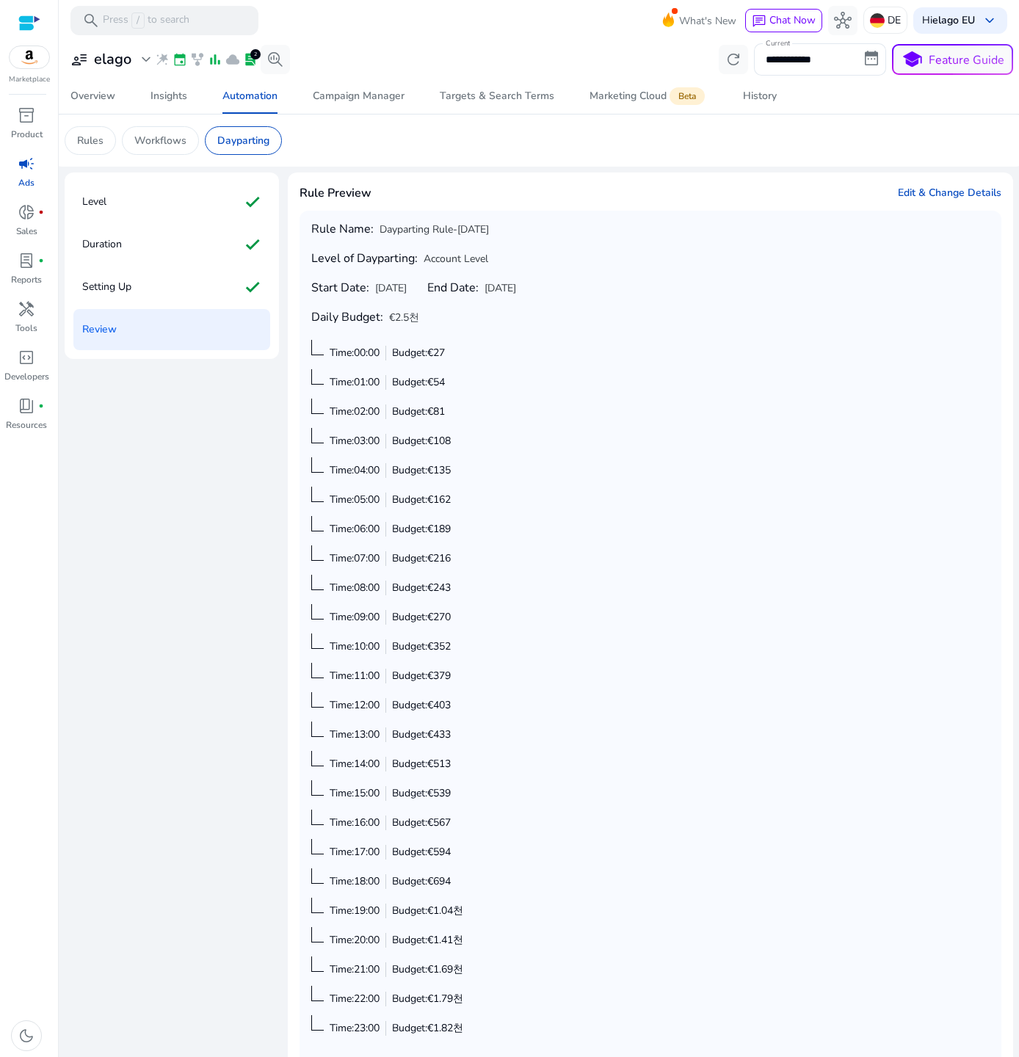
scroll to position [96, 0]
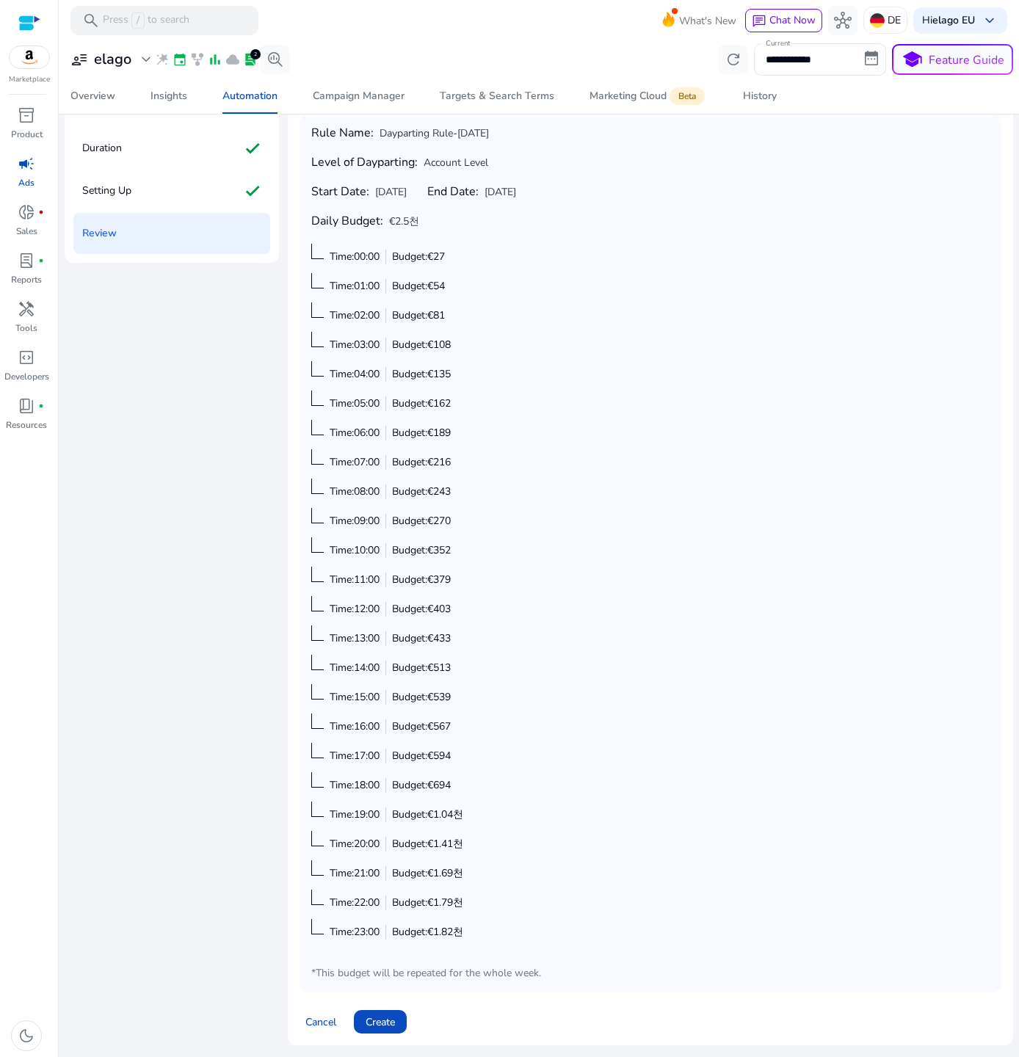
drag, startPoint x: 432, startPoint y: 935, endPoint x: 488, endPoint y: 935, distance: 55.8
click at [488, 935] on div "Rule Name: Dayparting Rule-Sep 16 Level of Dayparting: Account Level Start Date…" at bounding box center [650, 553] width 678 height 854
click at [402, 1018] on span at bounding box center [380, 1021] width 53 height 35
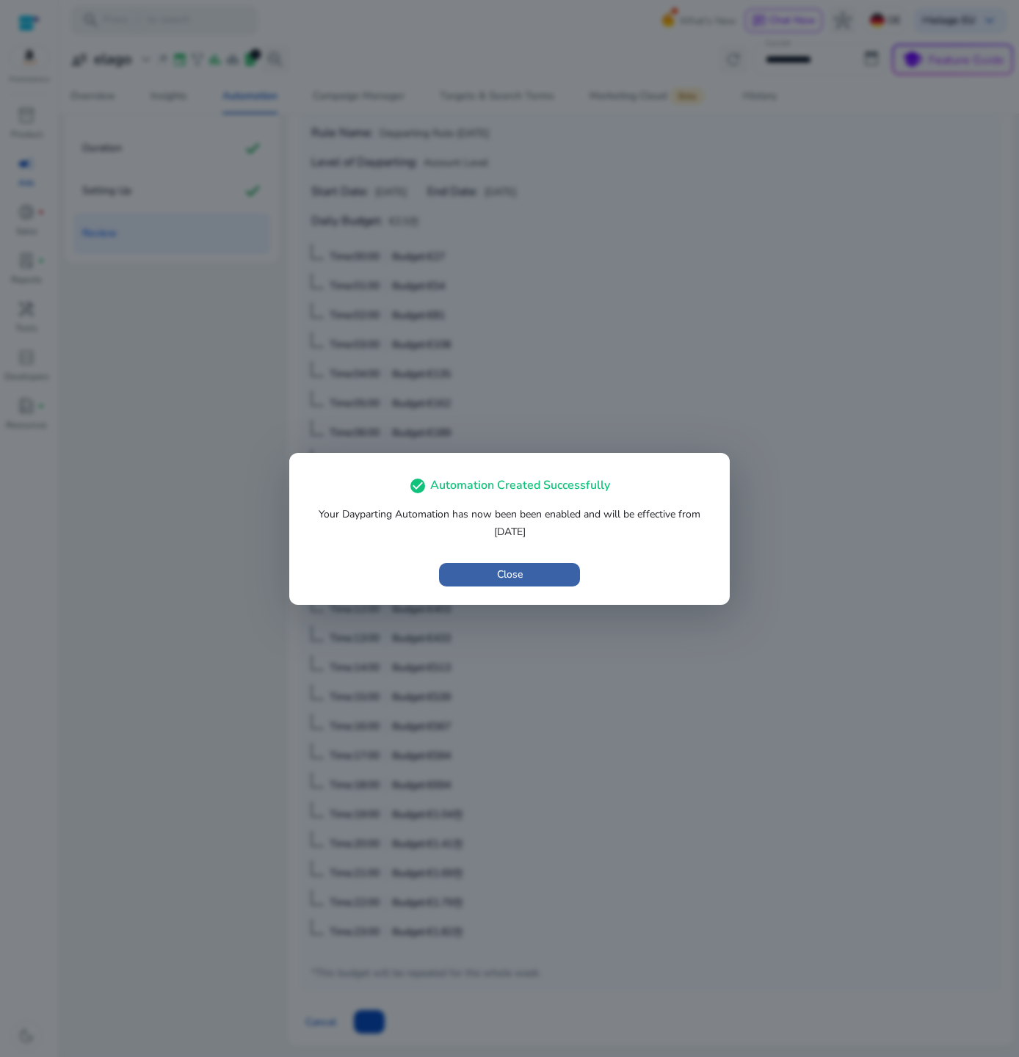
click at [515, 583] on span "button" at bounding box center [509, 574] width 141 height 35
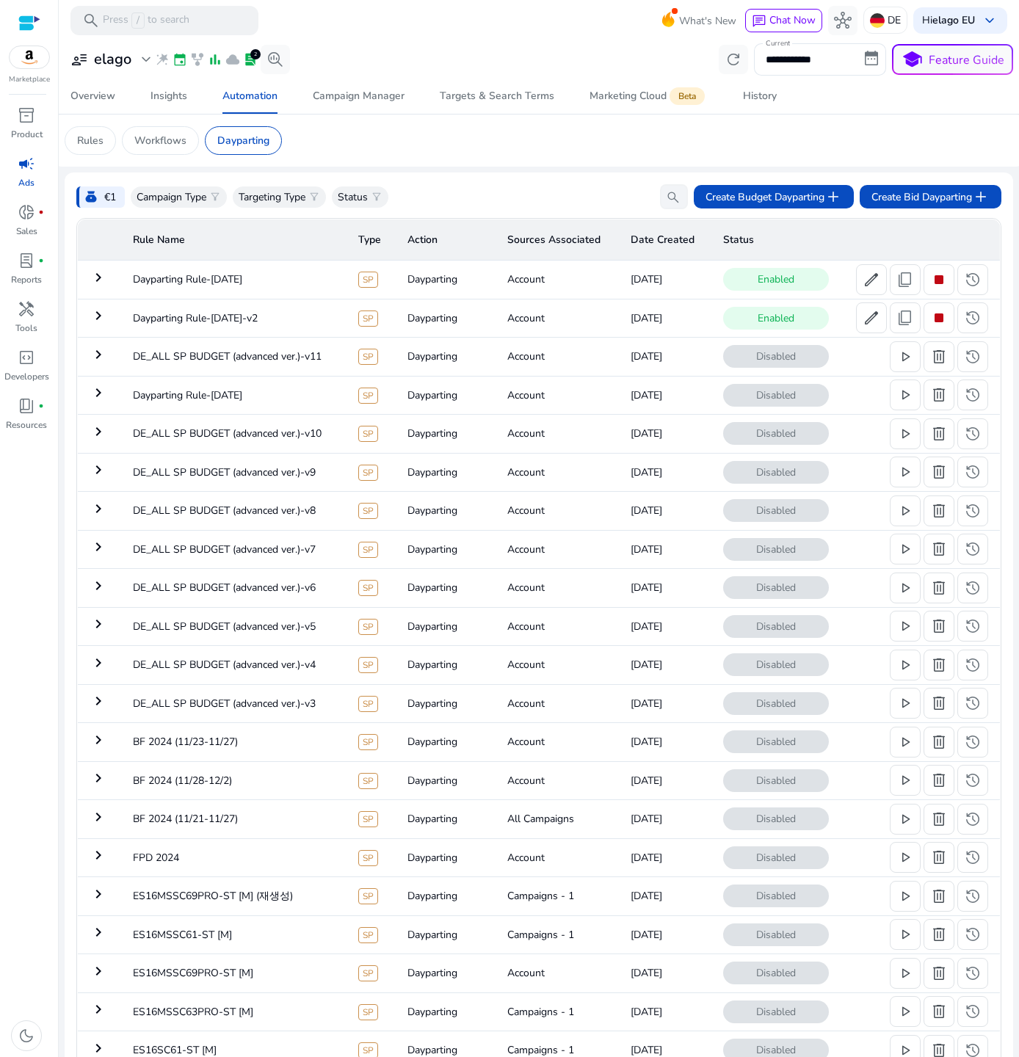
click at [626, 272] on td "[DATE]" at bounding box center [665, 280] width 92 height 38
click at [93, 277] on mat-icon "keyboard_arrow_right" at bounding box center [99, 278] width 18 height 18
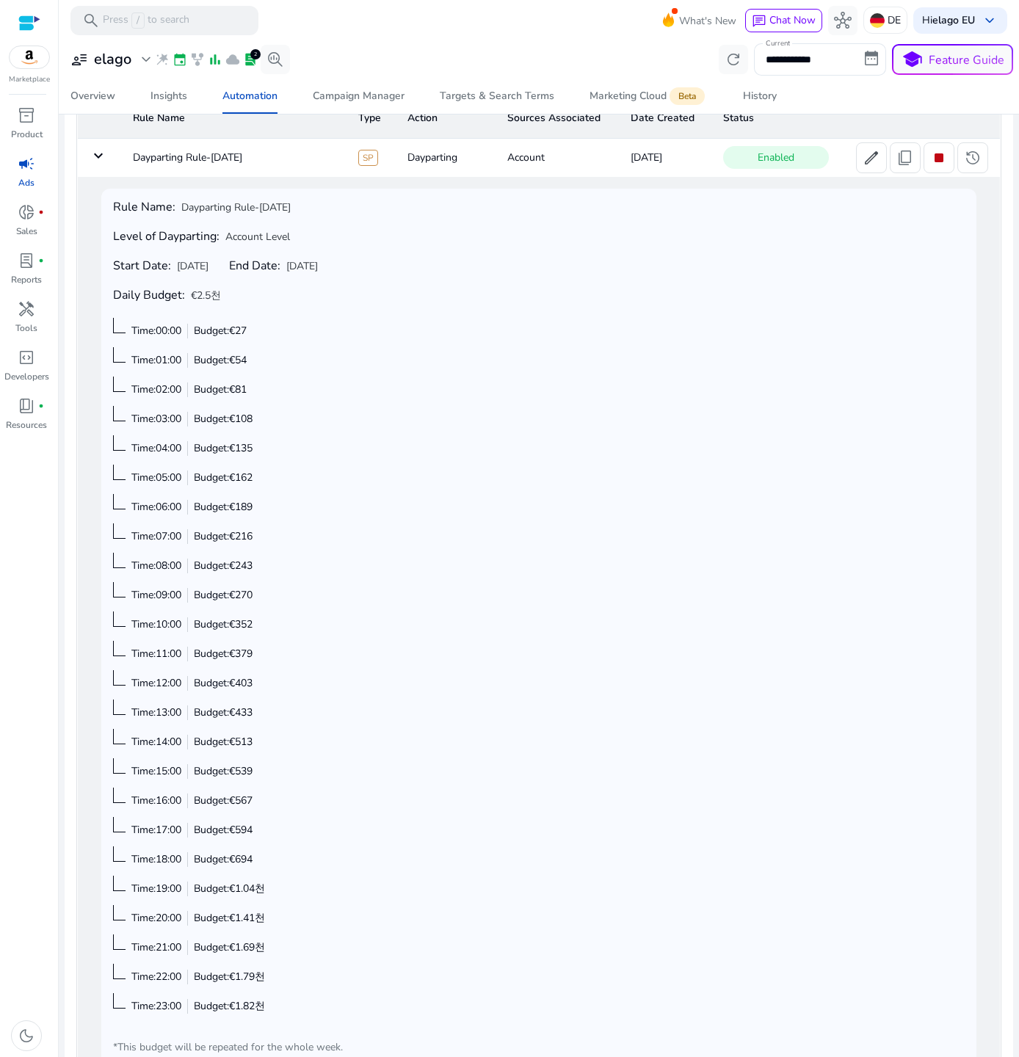
scroll to position [83, 0]
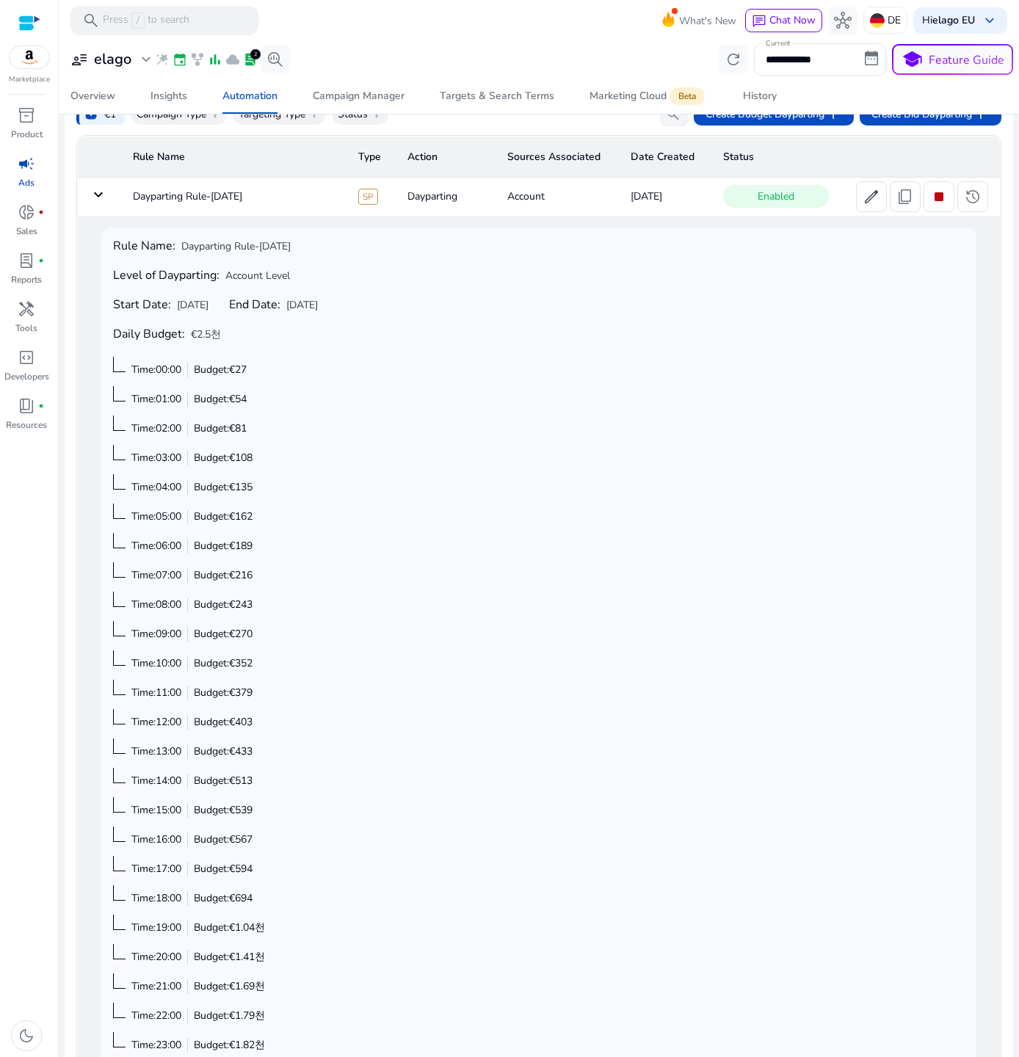
click at [98, 195] on mat-icon "keyboard_arrow_down" at bounding box center [99, 195] width 18 height 18
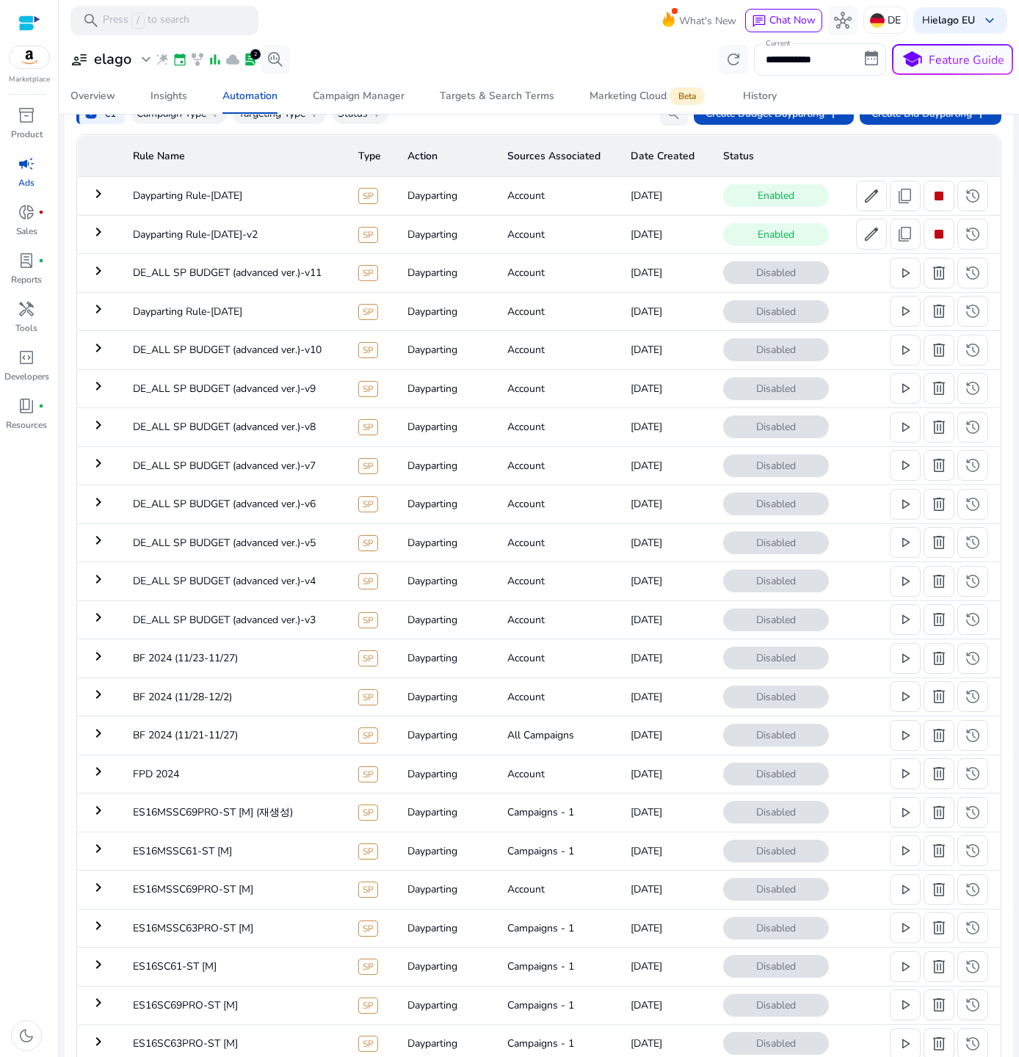
scroll to position [0, 0]
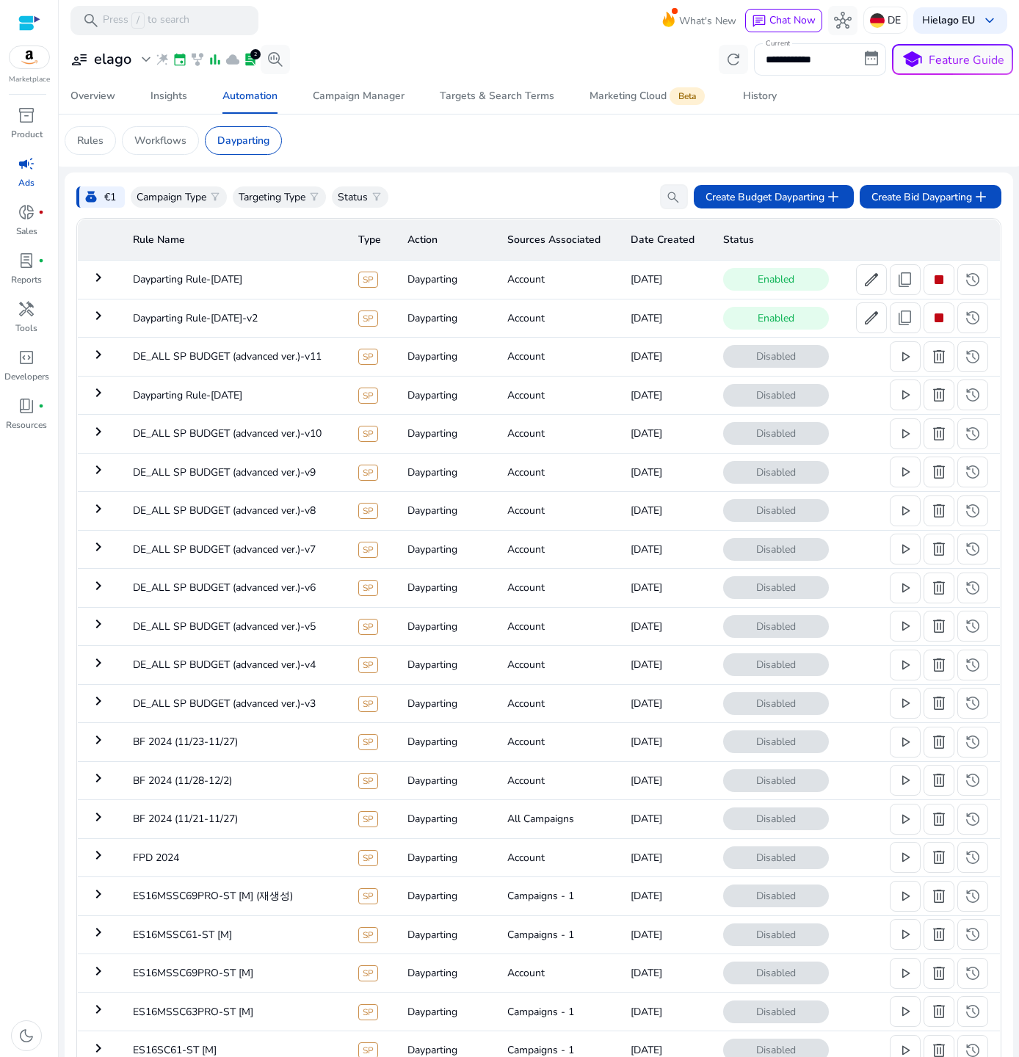
click at [110, 313] on td "keyboard_arrow_right" at bounding box center [100, 318] width 44 height 38
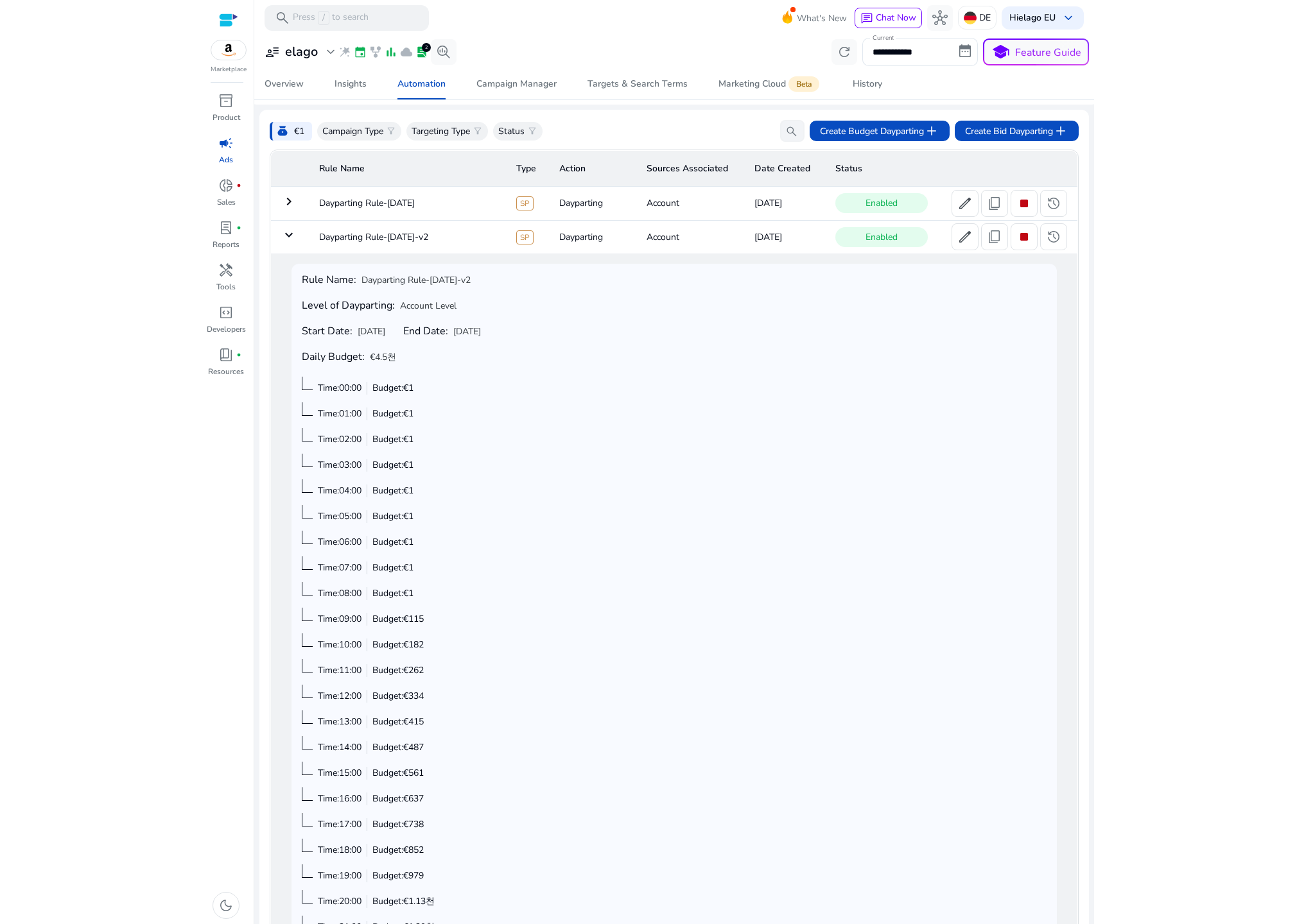
scroll to position [57, 0]
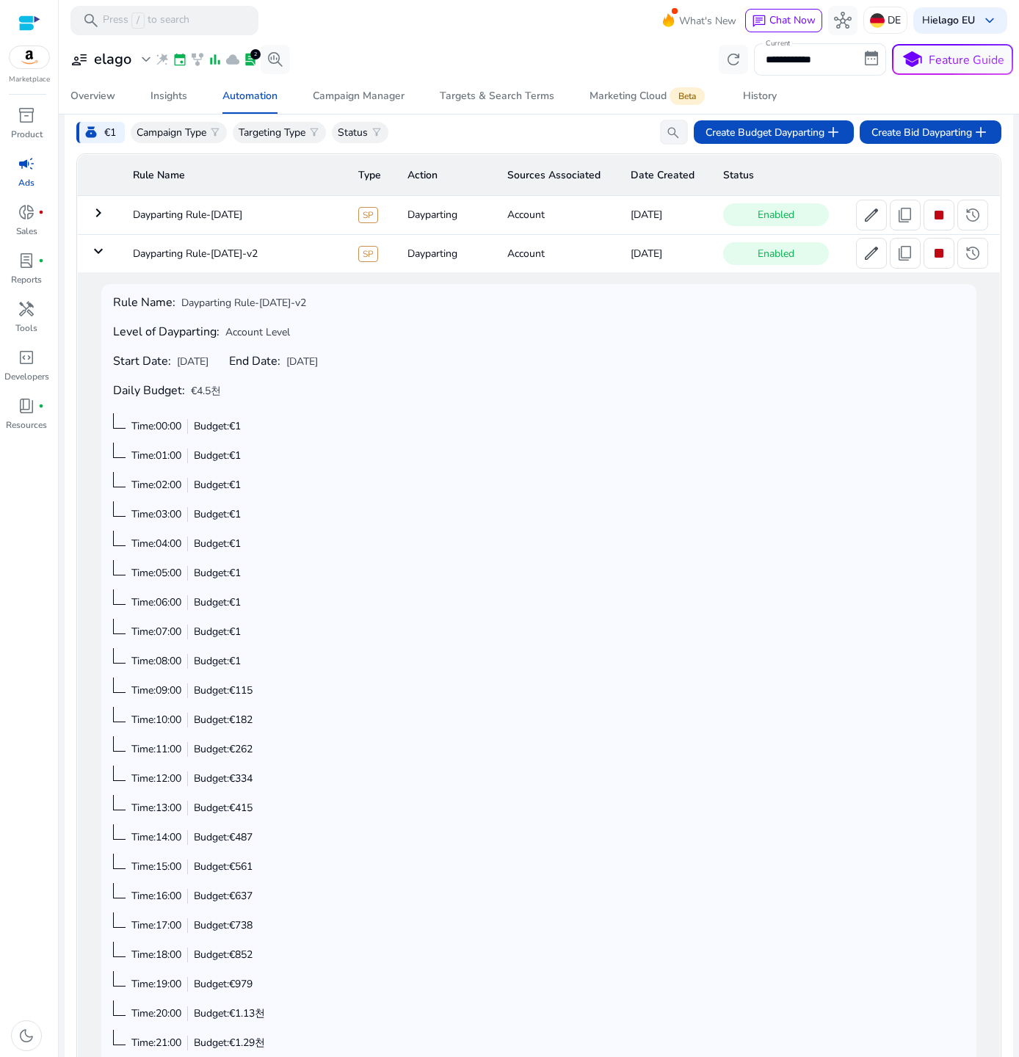
drag, startPoint x: 375, startPoint y: 359, endPoint x: 209, endPoint y: 359, distance: 165.9
click at [209, 359] on div "Rule Name: Dayparting Rule-Sep 08-v2 Level of Dayparting: Account Level Start D…" at bounding box center [538, 723] width 851 height 854
click at [403, 399] on div "Rule Name: Dayparting Rule-Sep 08-v2 Level of Dayparting: Account Level Start D…" at bounding box center [538, 723] width 851 height 854
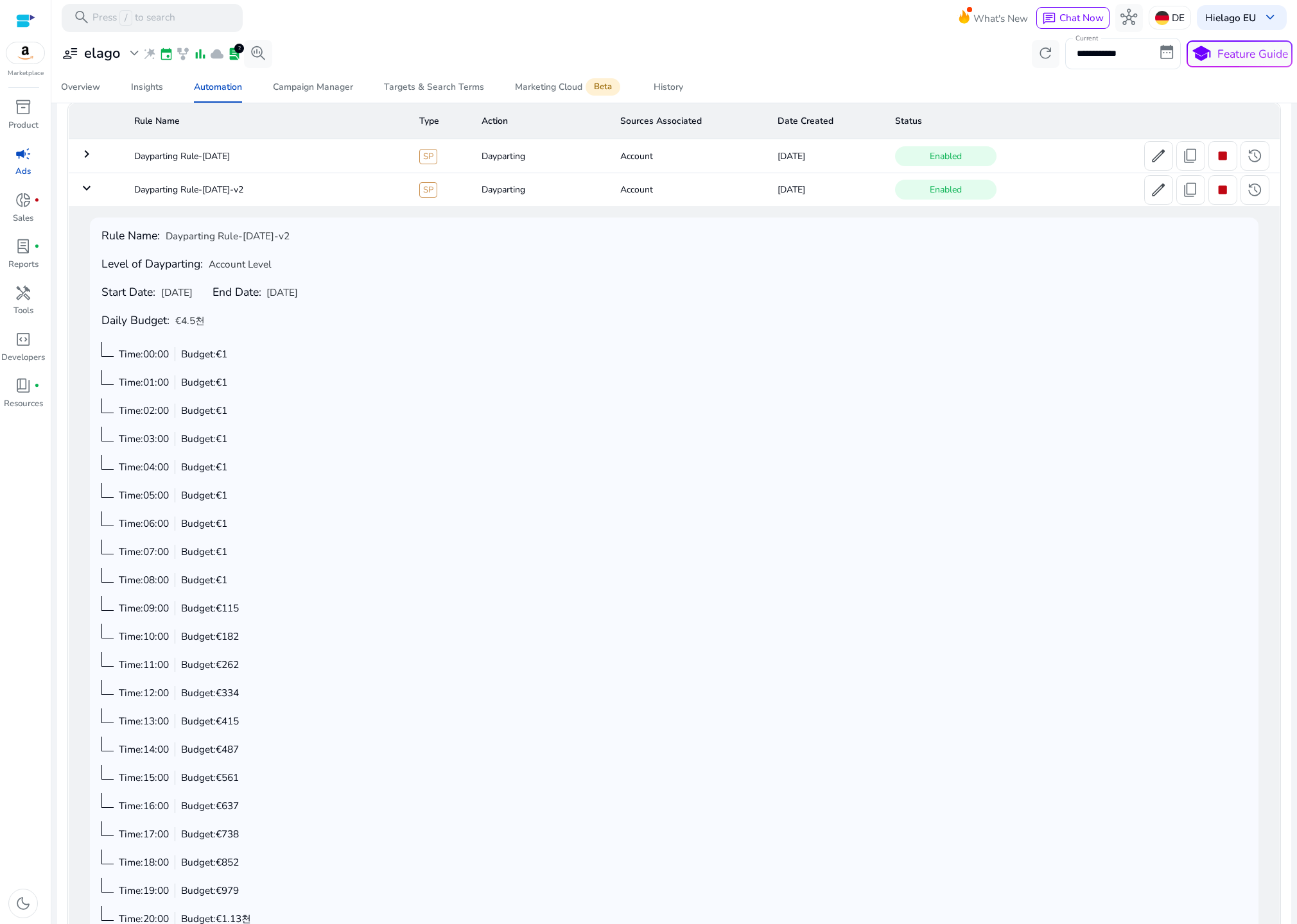
scroll to position [98, 0]
click at [211, 607] on span "Budget: €115" at bounding box center [210, 606] width 58 height 13
click at [293, 607] on div "Rule Name: Dayparting Rule-Sep 08-v2 Level of Dayparting: Account Level Start D…" at bounding box center [674, 638] width 1146 height 822
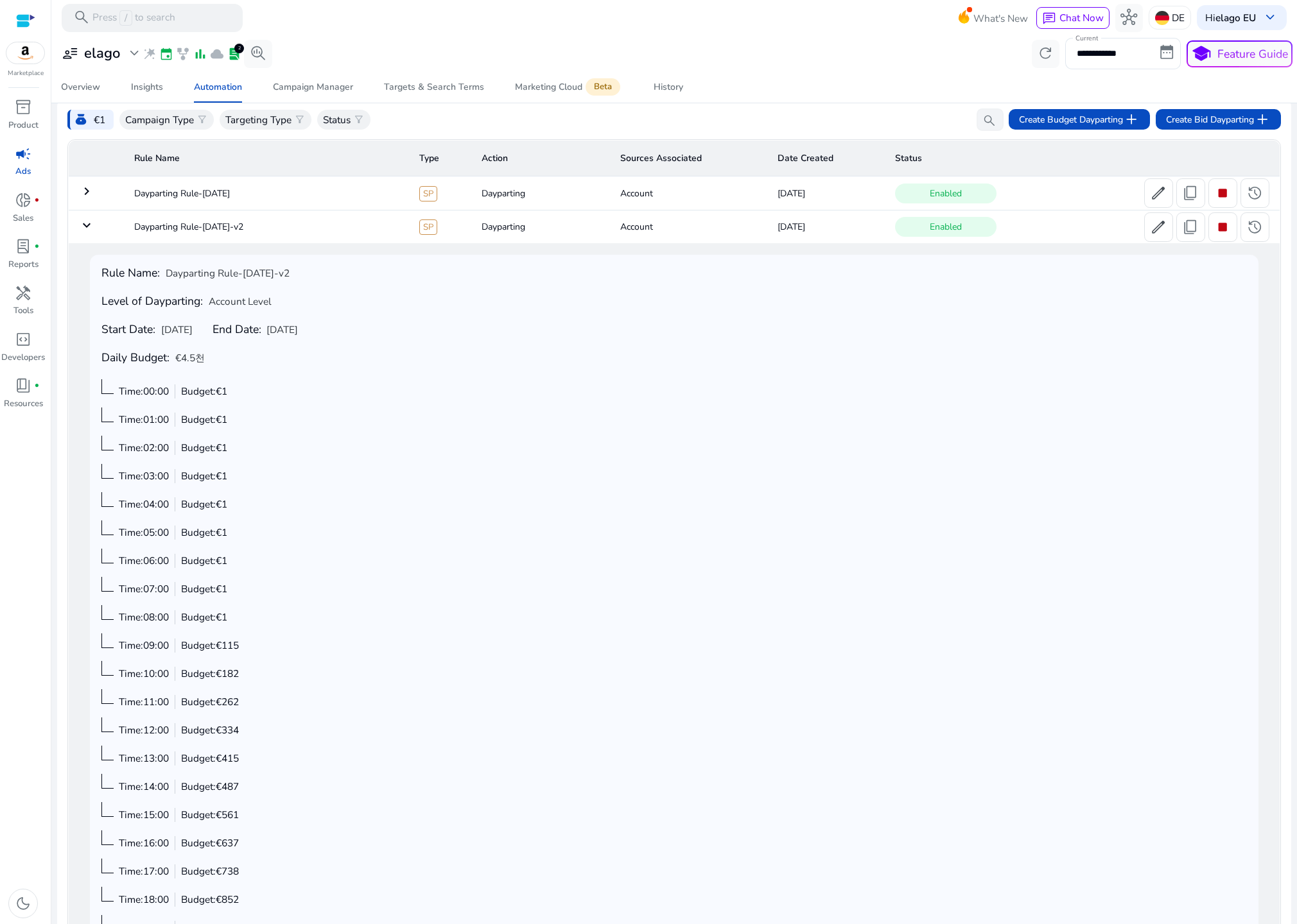
scroll to position [80, 0]
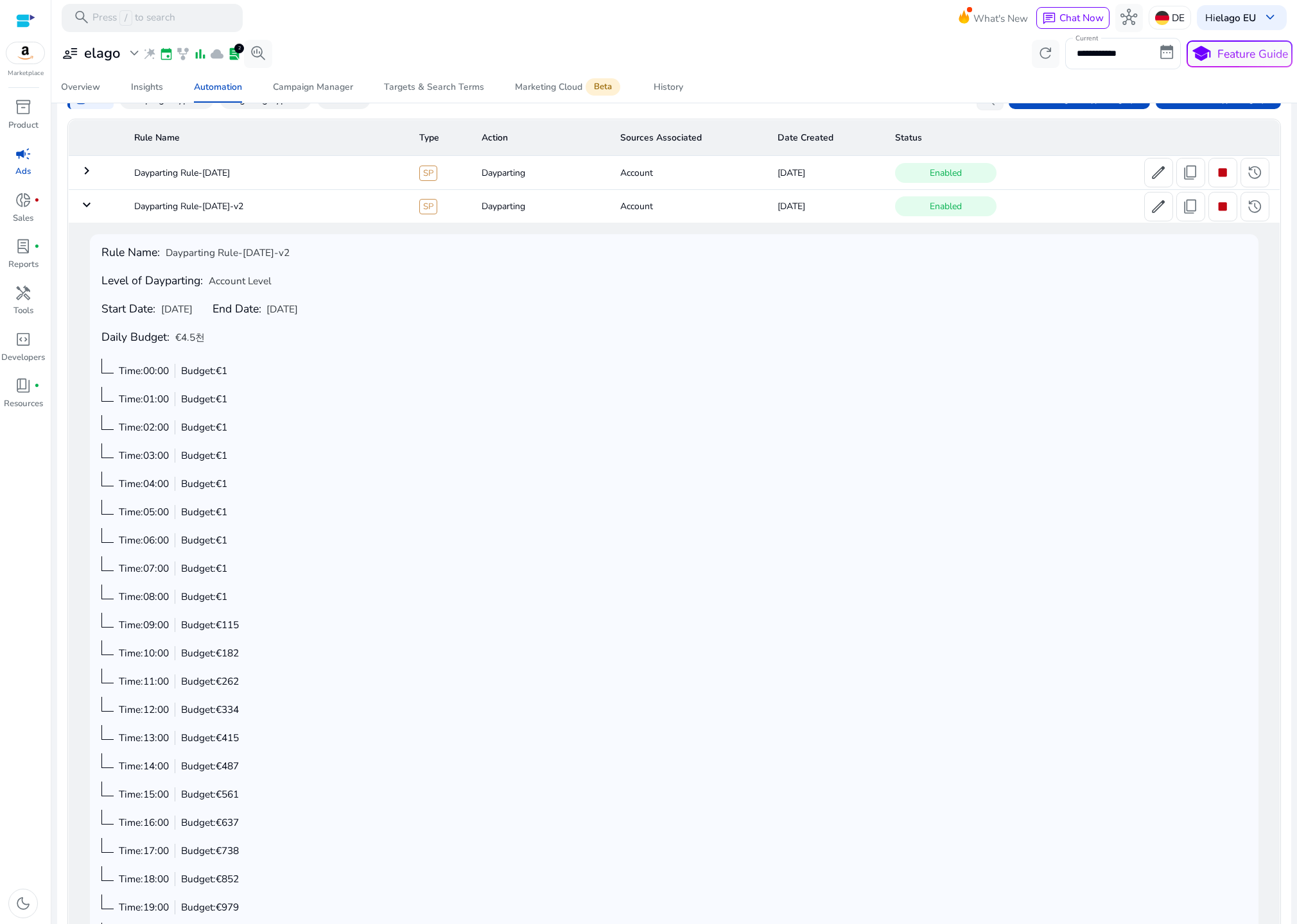
click at [109, 180] on td "keyboard_arrow_right" at bounding box center [96, 172] width 56 height 33
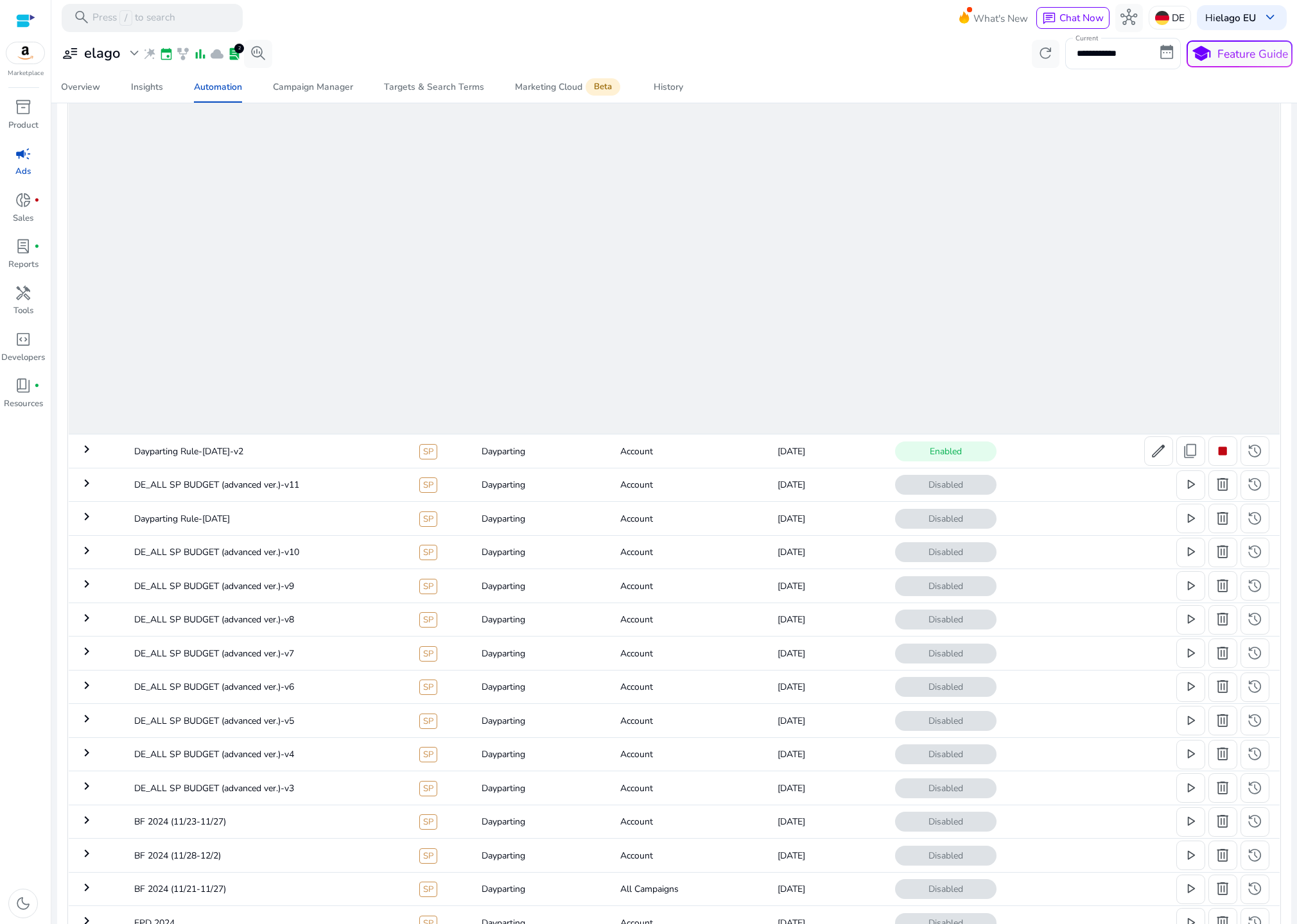
scroll to position [748, 0]
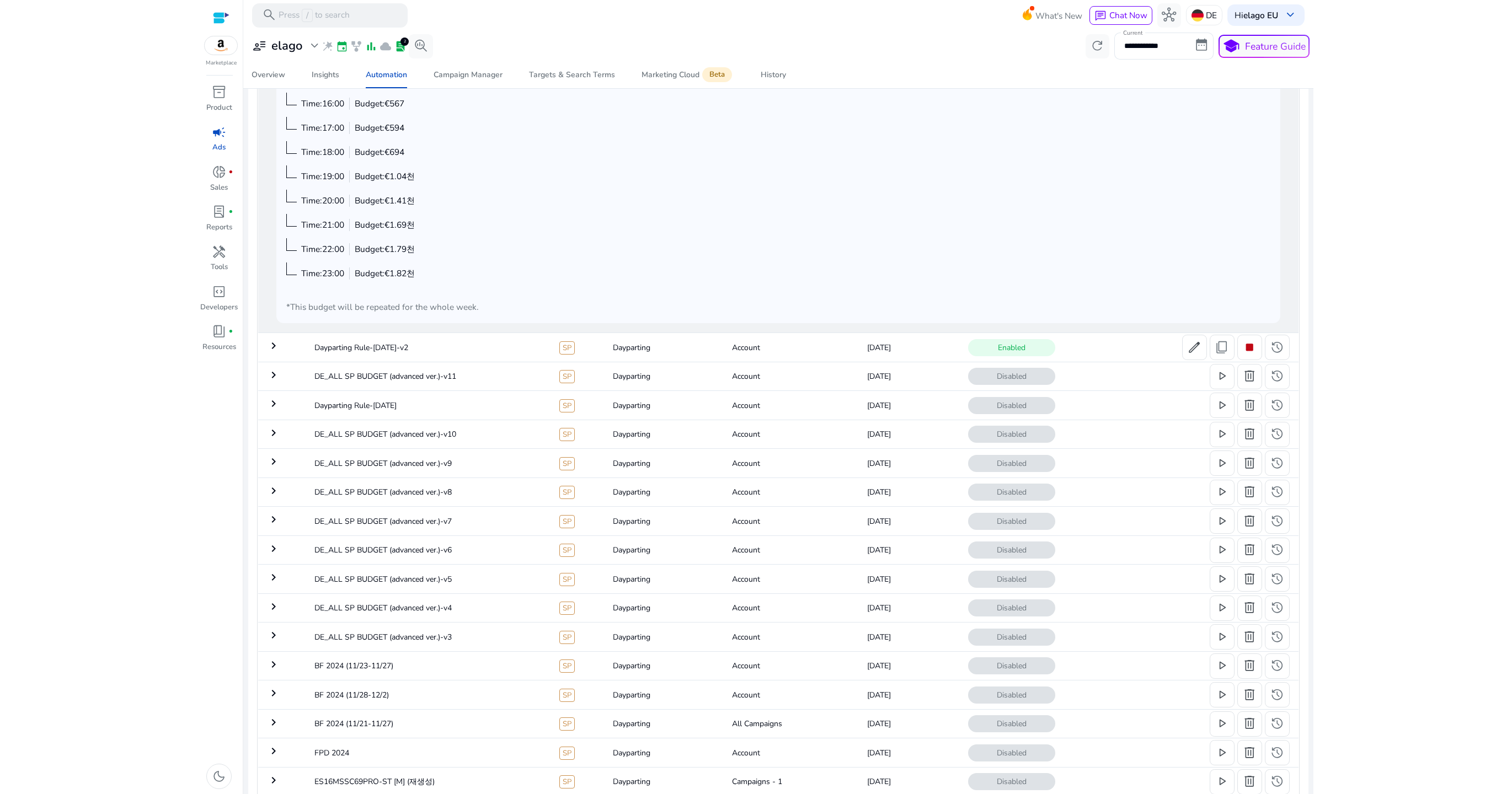
scroll to position [76, 0]
